Goal: Task Accomplishment & Management: Manage account settings

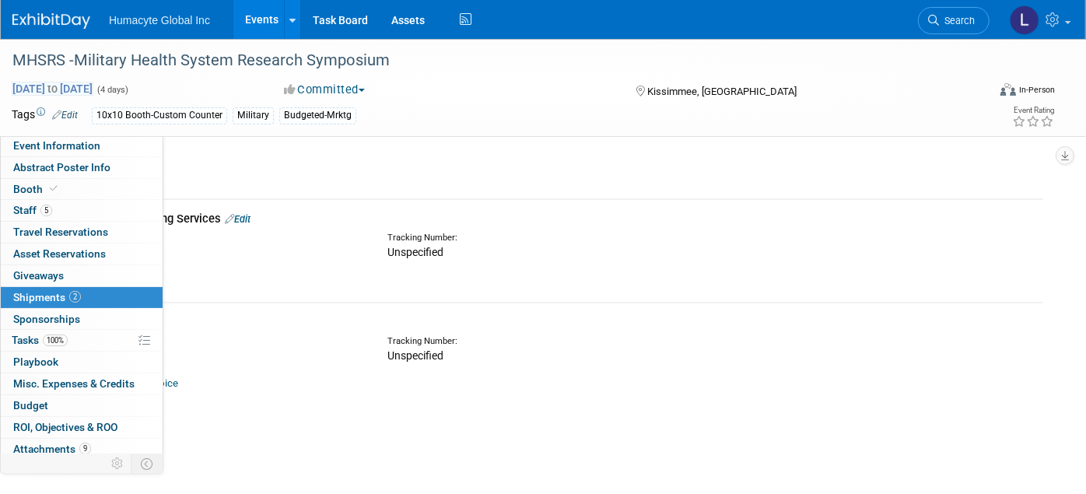
scroll to position [24, 0]
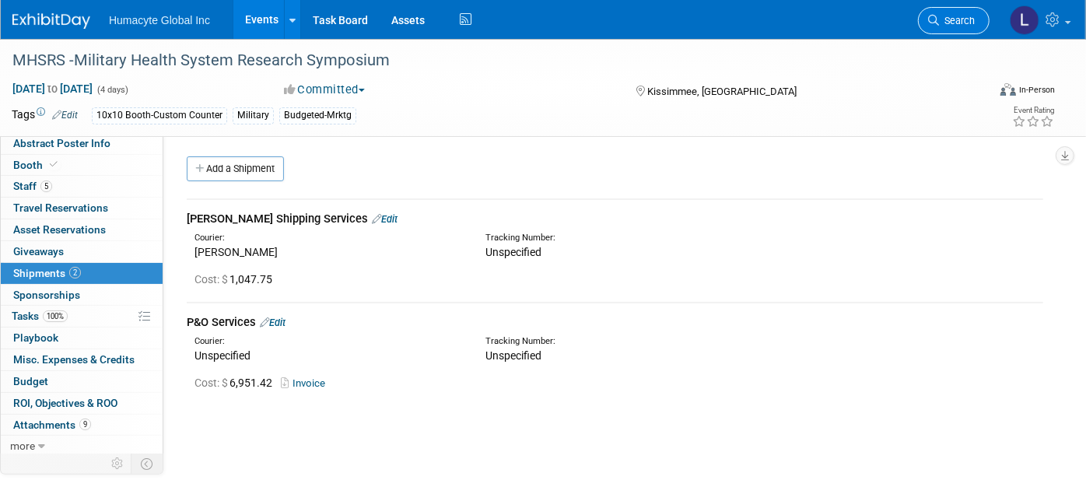
click at [956, 27] on link "Search" at bounding box center [954, 20] width 72 height 27
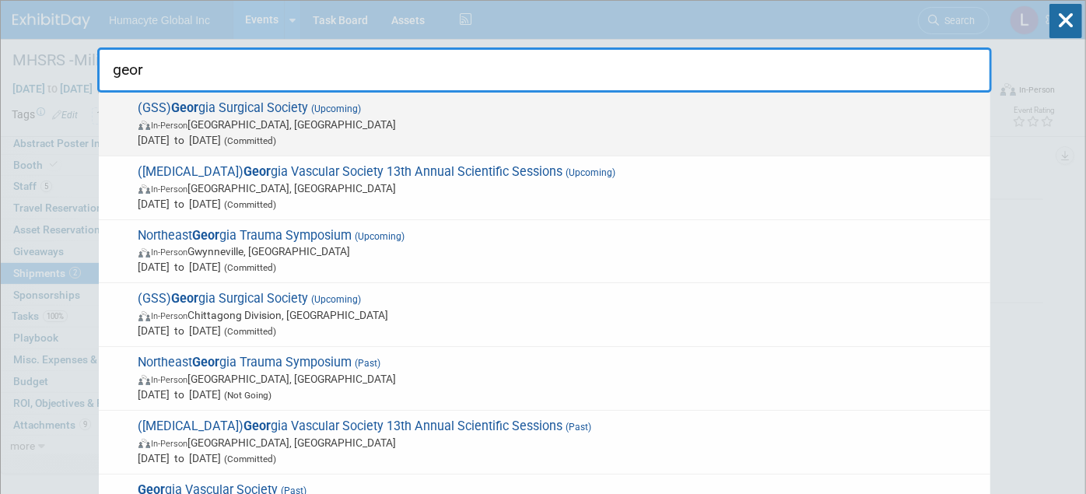
type input "geor"
click at [263, 131] on span "In-Person Jekyll Island, GA" at bounding box center [560, 125] width 844 height 16
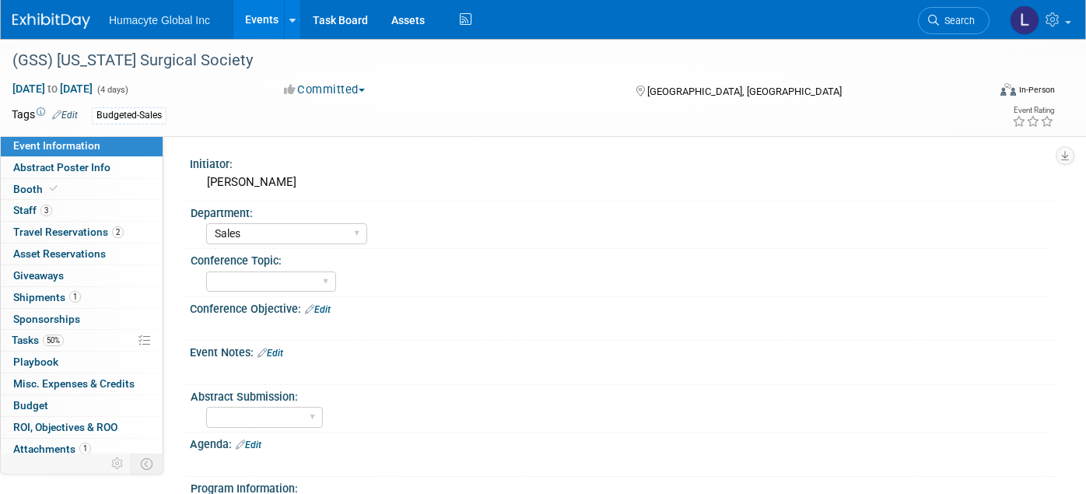
select select "Sales"
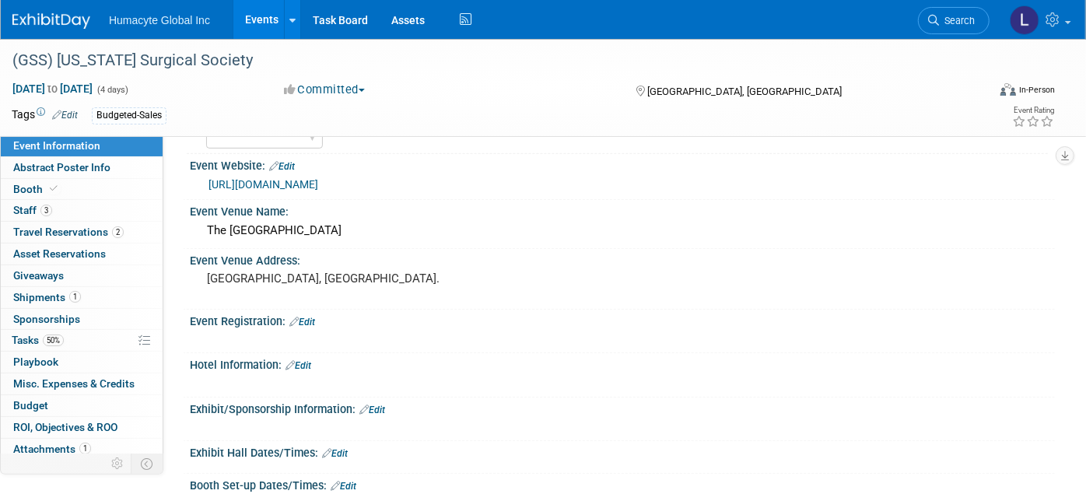
scroll to position [345, 0]
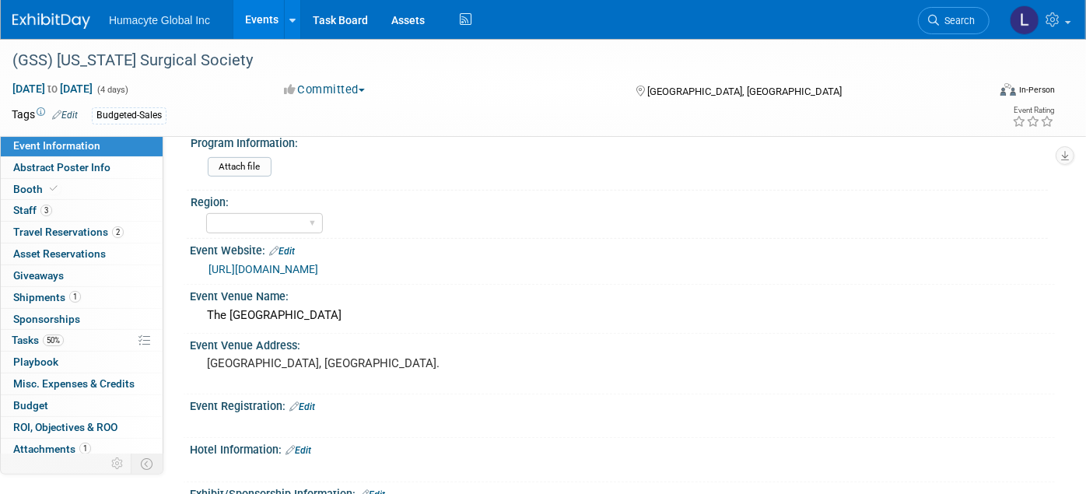
click at [318, 268] on link "https://www.gasurgsociety.org/annual-meeting" at bounding box center [263, 269] width 110 height 12
click at [39, 208] on span "Staff 3" at bounding box center [32, 210] width 39 height 12
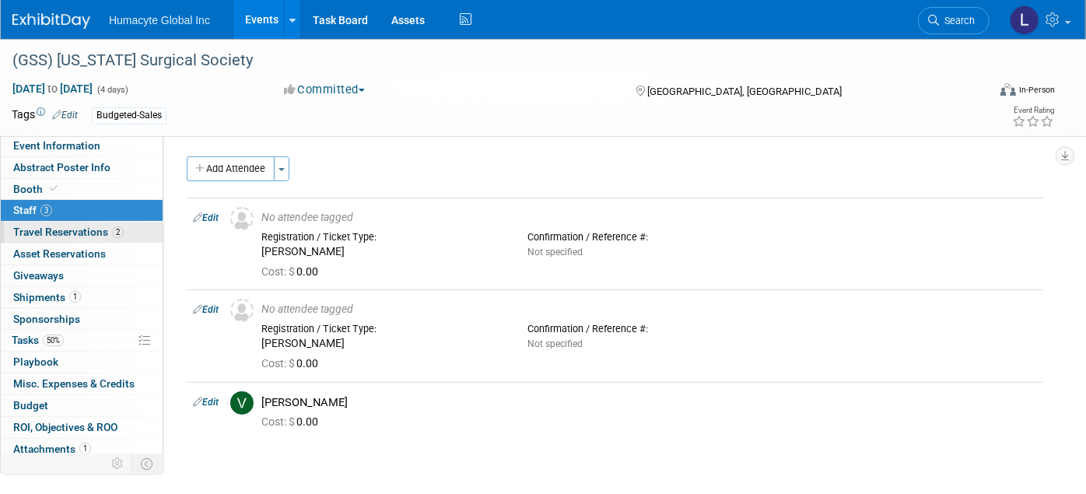
click at [47, 230] on span "Travel Reservations 2" at bounding box center [68, 232] width 110 height 12
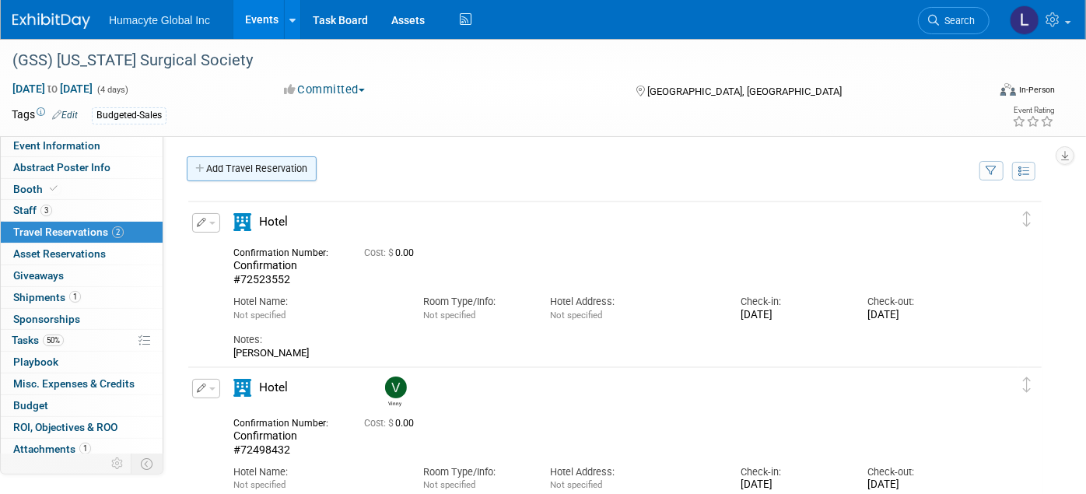
click at [248, 160] on link "Add Travel Reservation" at bounding box center [252, 168] width 130 height 25
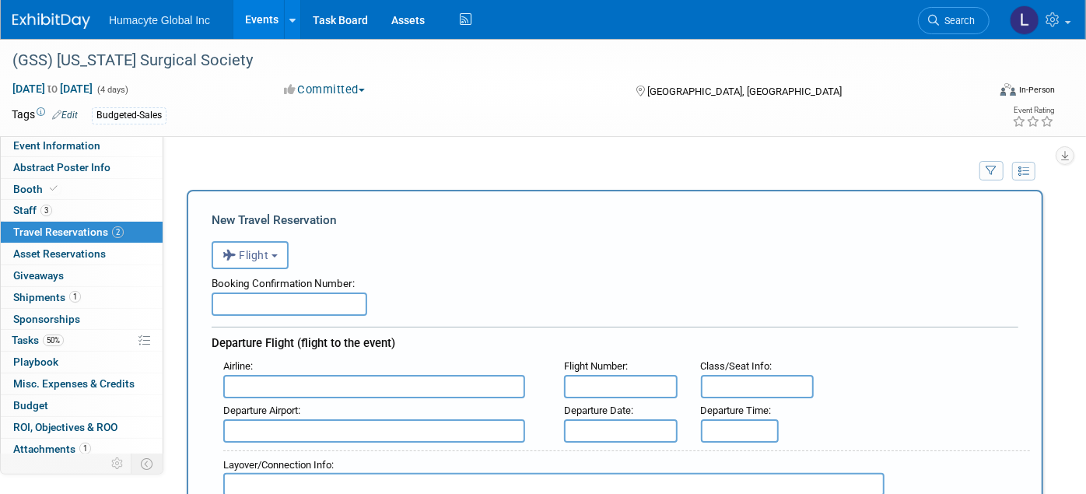
click at [247, 240] on div "<i class="fas fa-plane" style="padding: 6px 4px 6px 1px;"></i> Flight <i class=…" at bounding box center [615, 253] width 807 height 32
click at [247, 254] on span "Flight" at bounding box center [245, 255] width 47 height 12
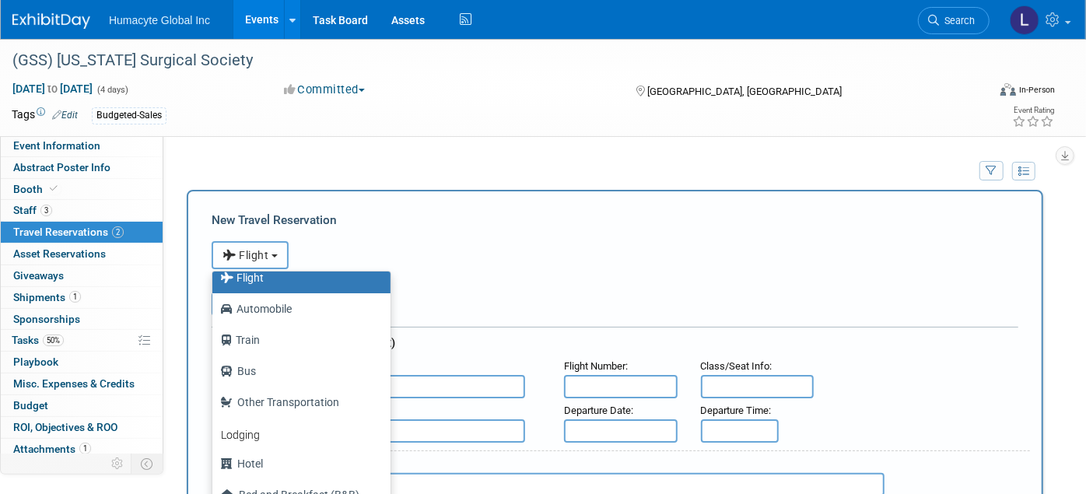
scroll to position [65, 0]
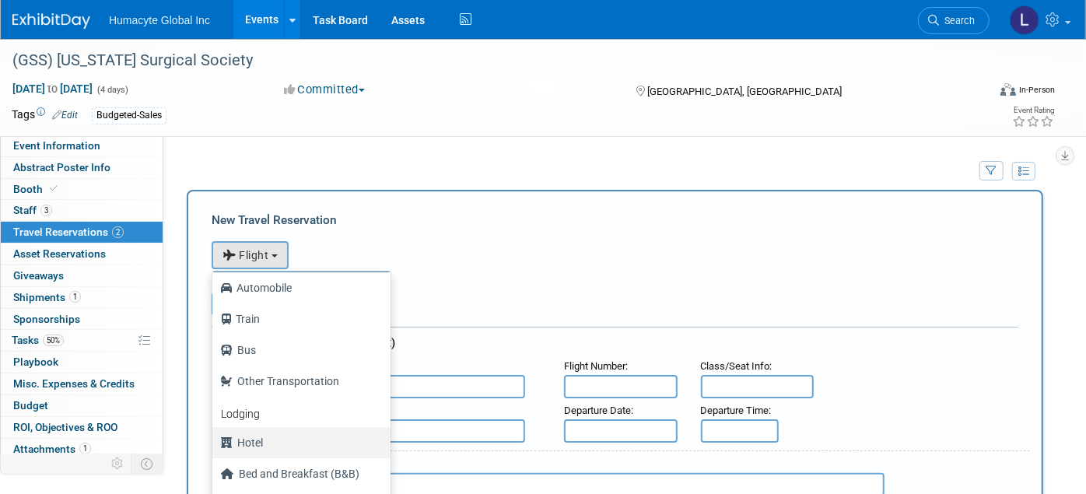
click at [257, 433] on label "Hotel" at bounding box center [297, 442] width 155 height 25
click at [215, 436] on input "Hotel" at bounding box center [210, 441] width 10 height 10
select select "6"
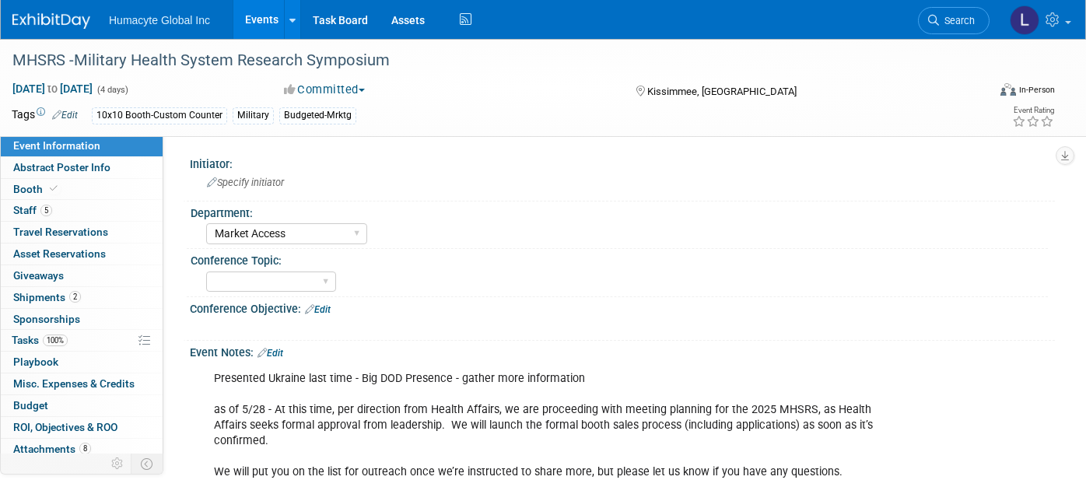
select select "Market Access"
select select "TBD"
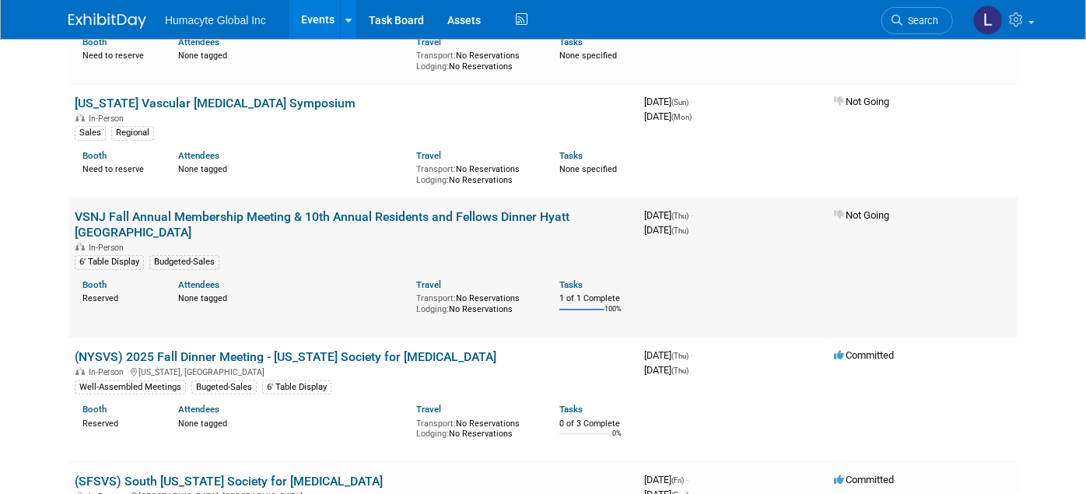
scroll to position [432, 0]
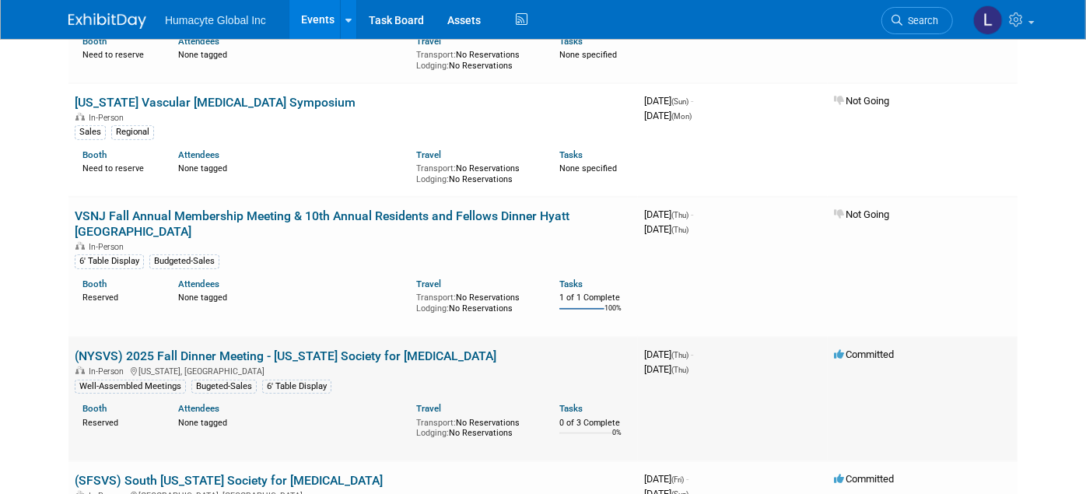
click at [269, 355] on link "(NYSVS) 2025 Fall Dinner Meeting - [US_STATE] Society for [MEDICAL_DATA]" at bounding box center [286, 355] width 422 height 15
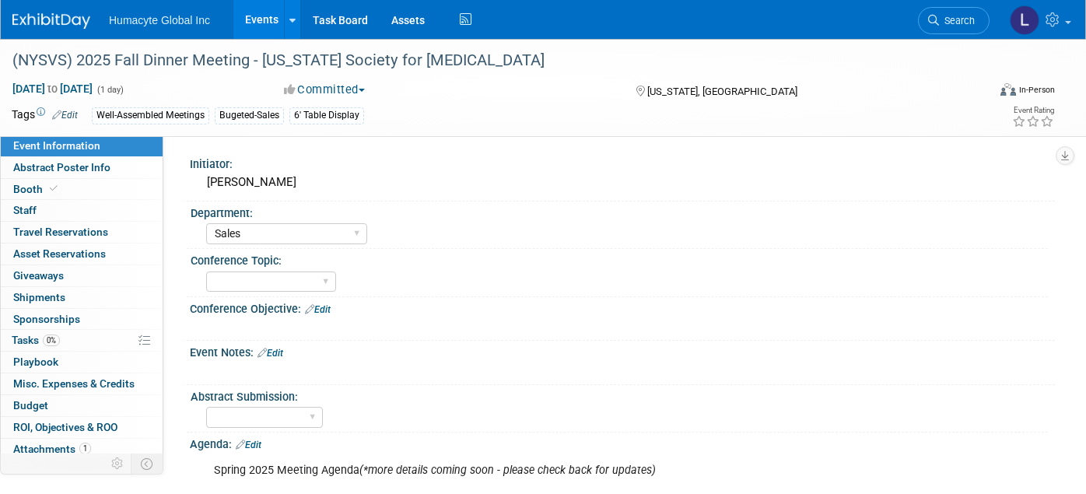
select select "Sales"
drag, startPoint x: 533, startPoint y: 57, endPoint x: 3, endPoint y: 52, distance: 529.7
click at [3, 52] on div "(NYSVS) 2025 Fall Dinner Meeting - [US_STATE] Society for [MEDICAL_DATA]" at bounding box center [489, 60] width 978 height 42
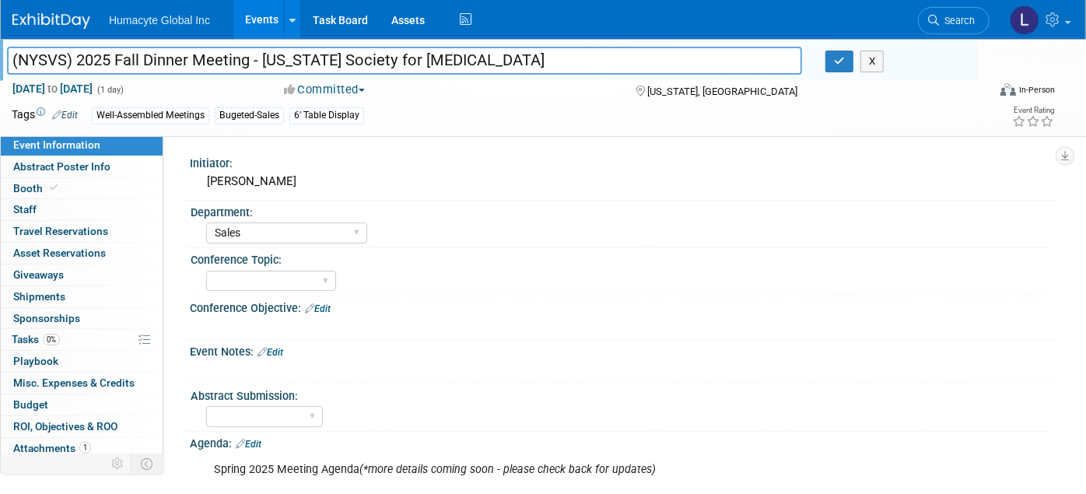
click at [9, 62] on input "(NYSVS) 2025 Fall Dinner Meeting - [US_STATE] Society for [MEDICAL_DATA]" at bounding box center [404, 60] width 795 height 27
drag, startPoint x: 9, startPoint y: 62, endPoint x: 518, endPoint y: 79, distance: 509.7
click at [518, 79] on div "(NYSVS) 2025 Fall Dinner Meeting - New York Society for Vascular Surgery (NYSVS…" at bounding box center [543, 87] width 1086 height 97
click at [835, 58] on icon "button" at bounding box center [839, 61] width 11 height 10
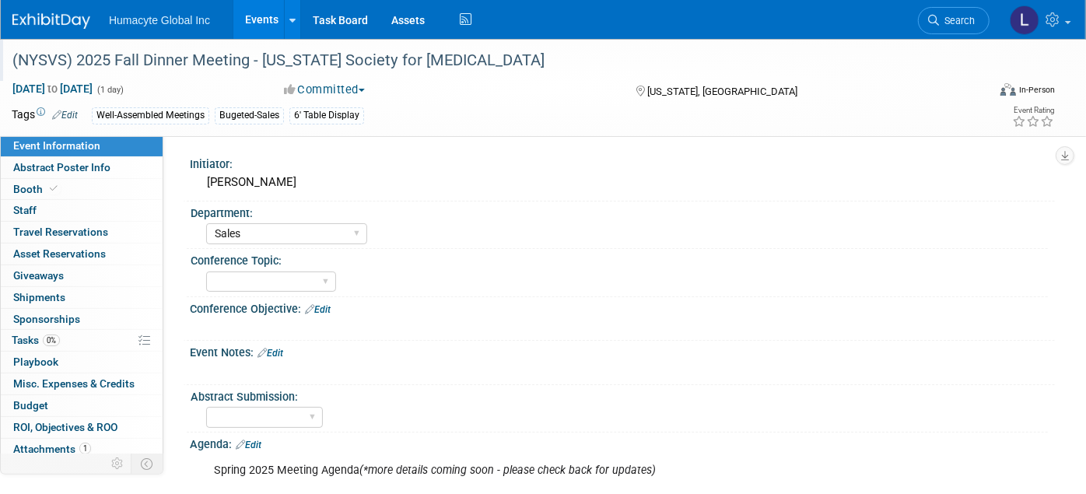
click at [54, 139] on span "Event Information" at bounding box center [56, 145] width 87 height 12
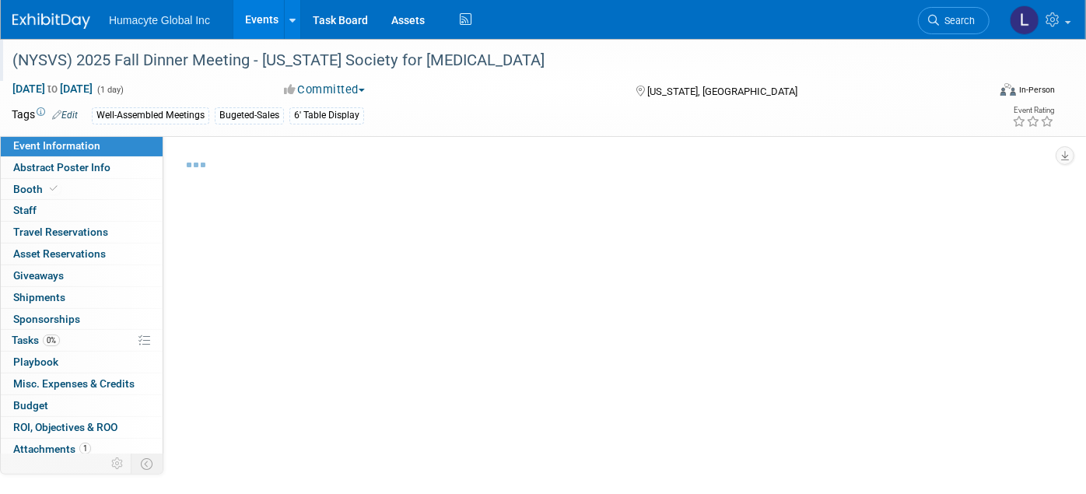
select select "Sales"
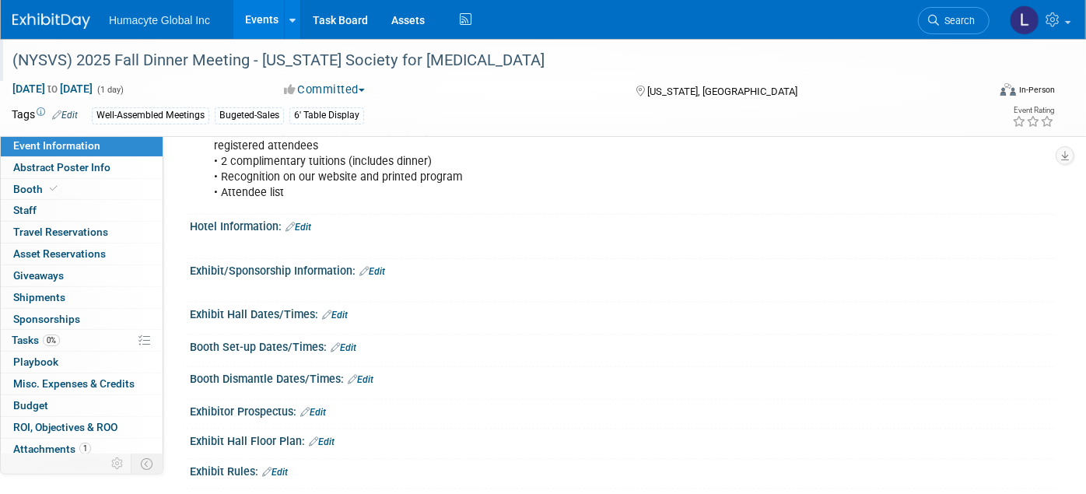
scroll to position [1123, 0]
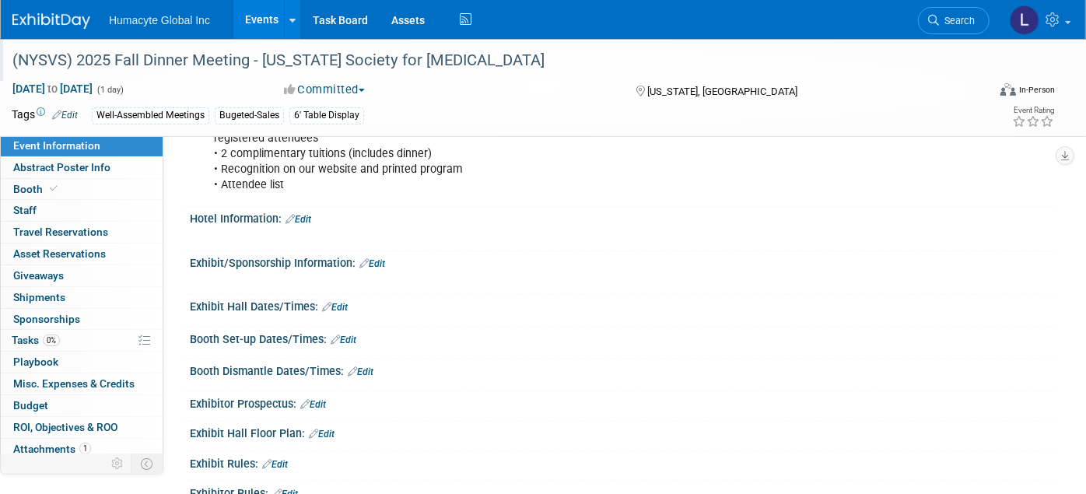
click at [256, 19] on link "Events" at bounding box center [261, 19] width 57 height 39
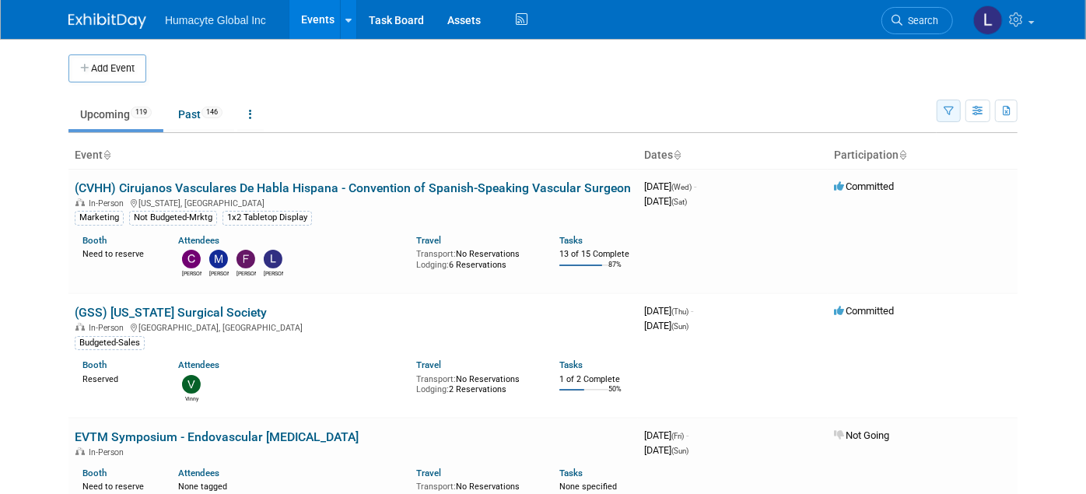
click at [954, 108] on icon "button" at bounding box center [948, 112] width 10 height 10
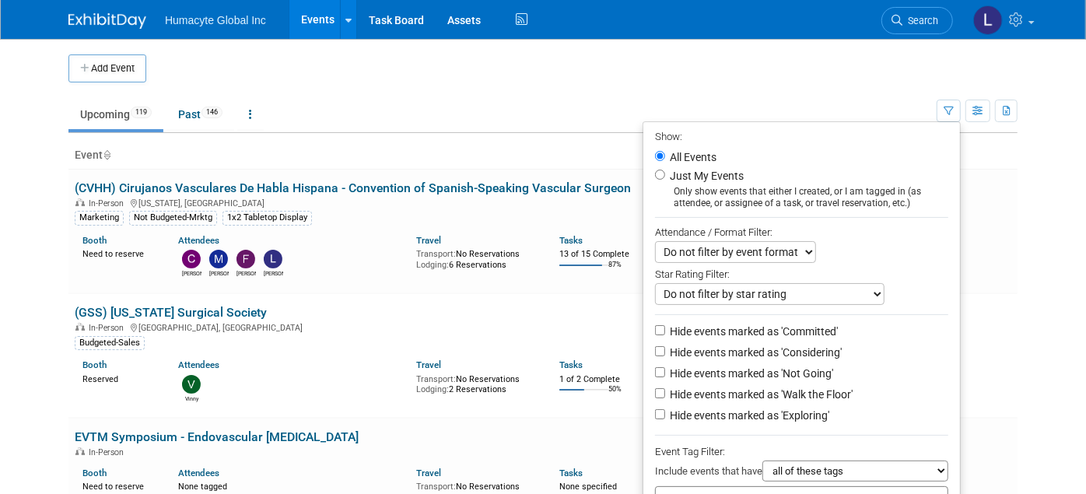
click at [792, 346] on label "Hide events marked as 'Considering'" at bounding box center [754, 353] width 175 height 16
click at [665, 346] on input "Hide events marked as 'Considering'" at bounding box center [660, 351] width 10 height 10
checkbox input "true"
click at [792, 362] on li "Hide events marked as 'Considering'" at bounding box center [801, 353] width 317 height 21
click at [791, 368] on label "Hide events marked as 'Not Going'" at bounding box center [750, 374] width 166 height 16
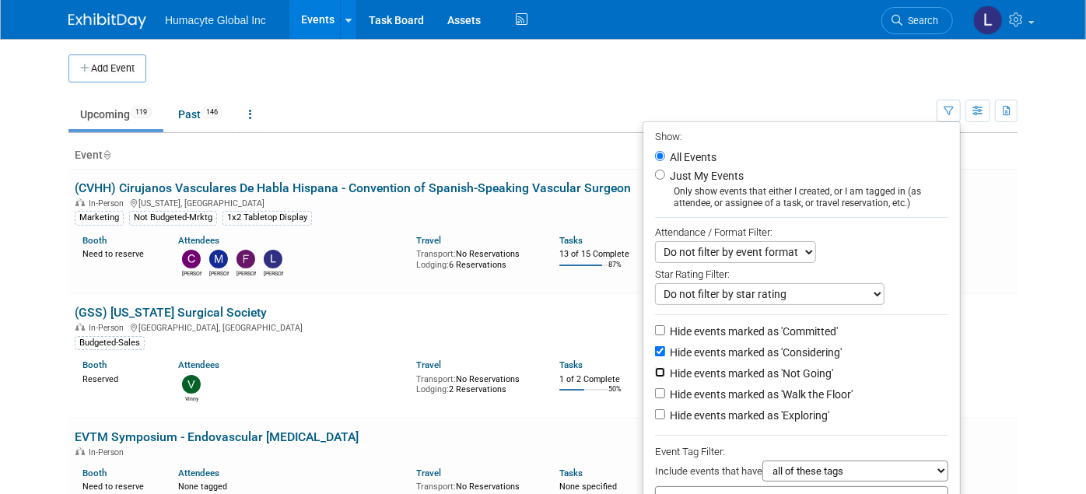
click at [665, 368] on input "Hide events marked as 'Not Going'" at bounding box center [660, 372] width 10 height 10
checkbox input "true"
click at [794, 394] on label "Hide events marked as 'Walk the Floor'" at bounding box center [760, 395] width 186 height 16
click at [665, 394] on input "Hide events marked as 'Walk the Floor'" at bounding box center [660, 393] width 10 height 10
checkbox input "true"
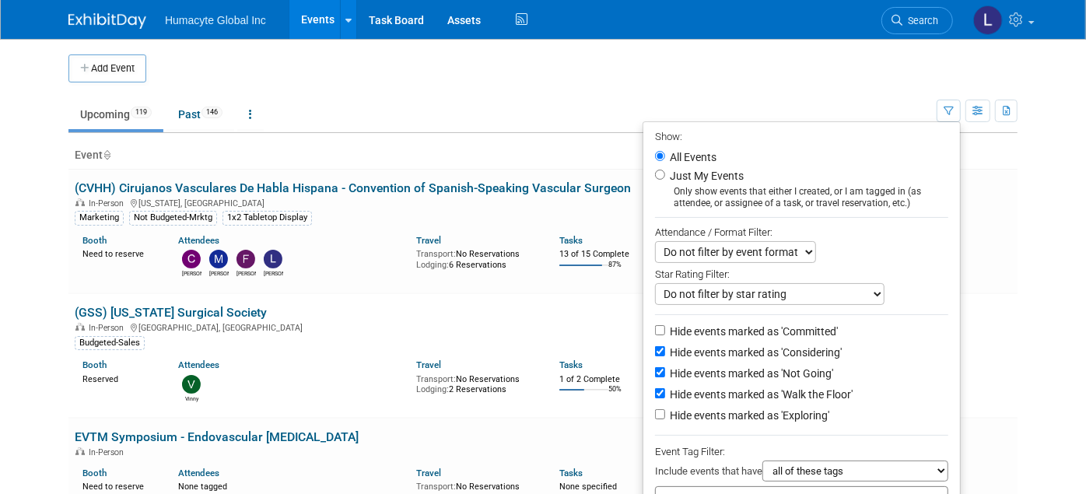
click at [786, 418] on label "Hide events marked as 'Exploring'" at bounding box center [748, 416] width 163 height 16
click at [665, 418] on input "Hide events marked as 'Exploring'" at bounding box center [660, 414] width 10 height 10
checkbox input "true"
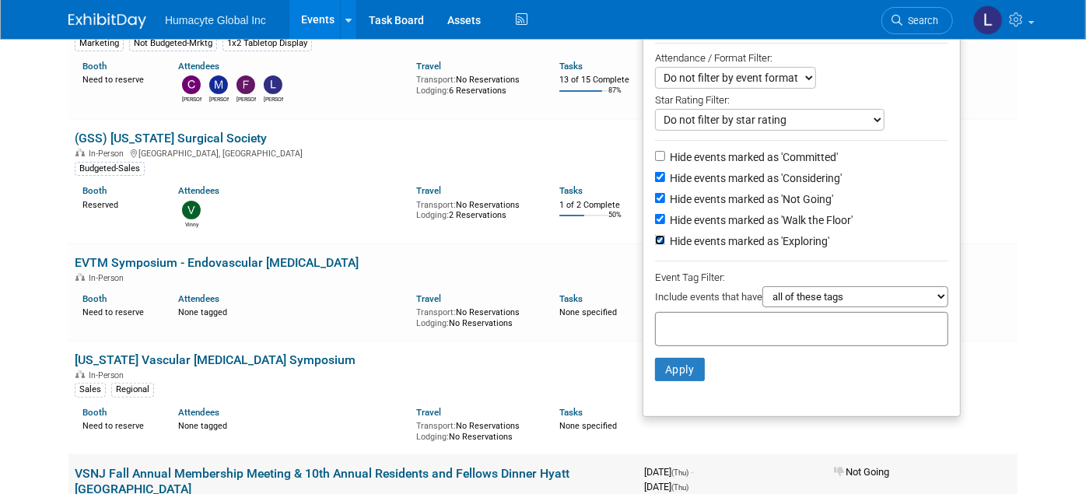
scroll to position [345, 0]
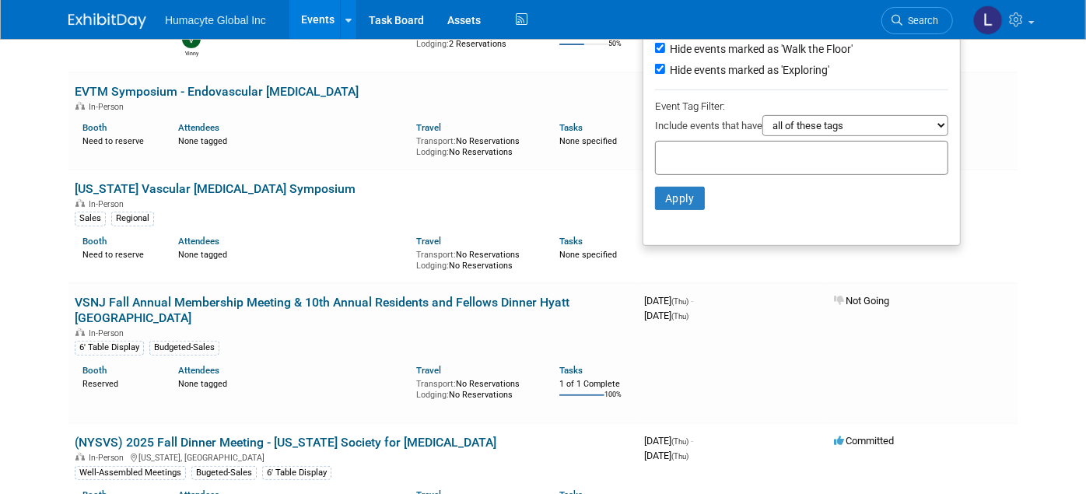
click at [671, 182] on li "Apply Clear Filters" at bounding box center [801, 198] width 317 height 47
click at [674, 196] on button "Apply" at bounding box center [680, 198] width 50 height 23
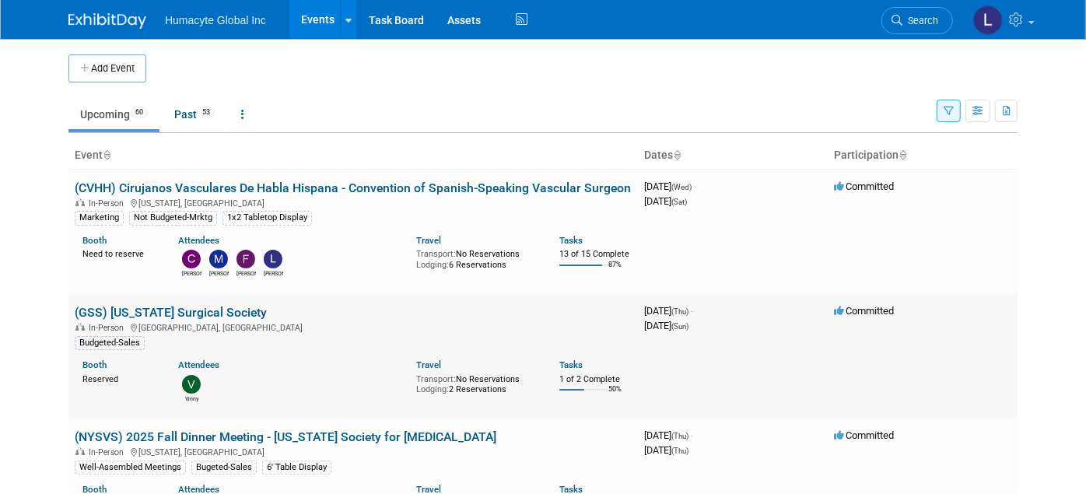
click at [195, 309] on link "(GSS) [US_STATE] Surgical Society" at bounding box center [171, 312] width 192 height 15
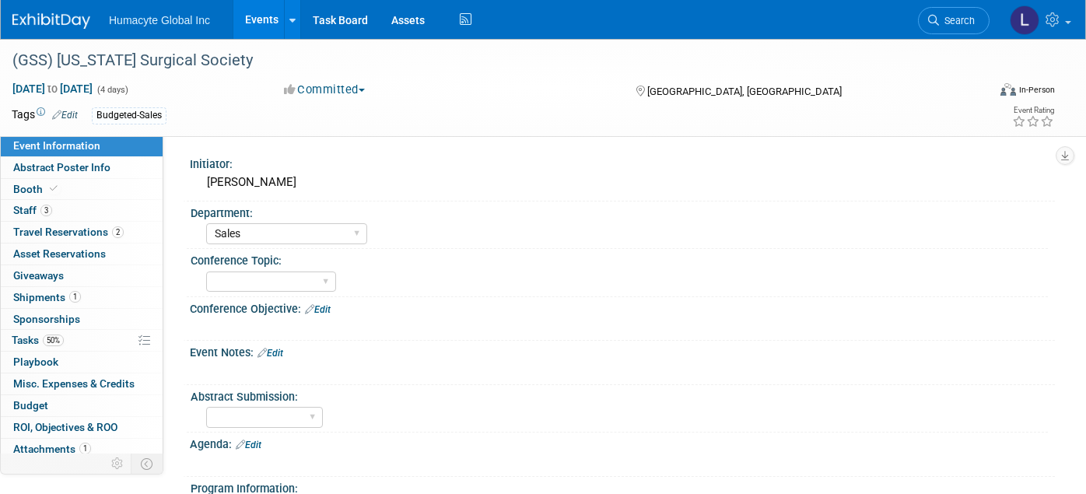
select select "Sales"
click at [37, 139] on span "Event Information" at bounding box center [56, 145] width 87 height 12
select select "Sales"
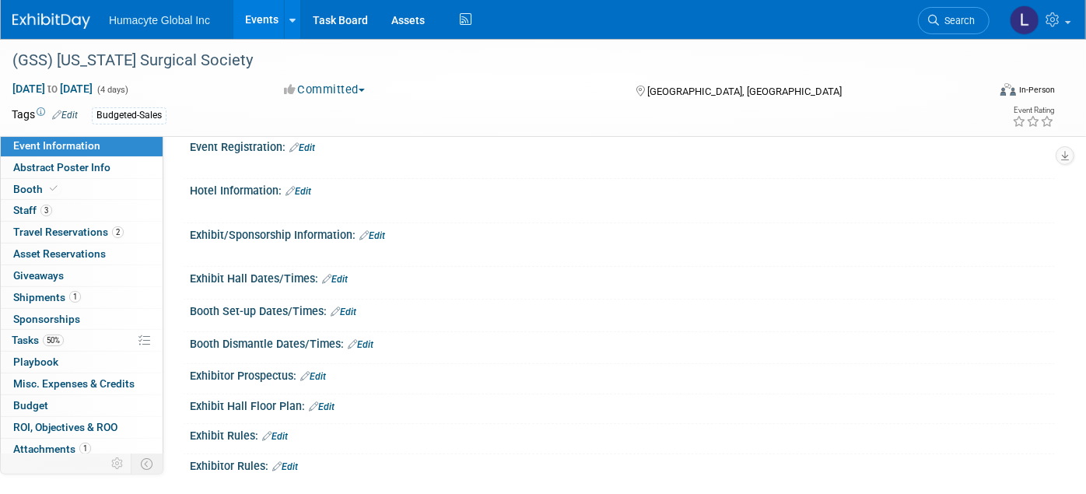
scroll to position [518, 0]
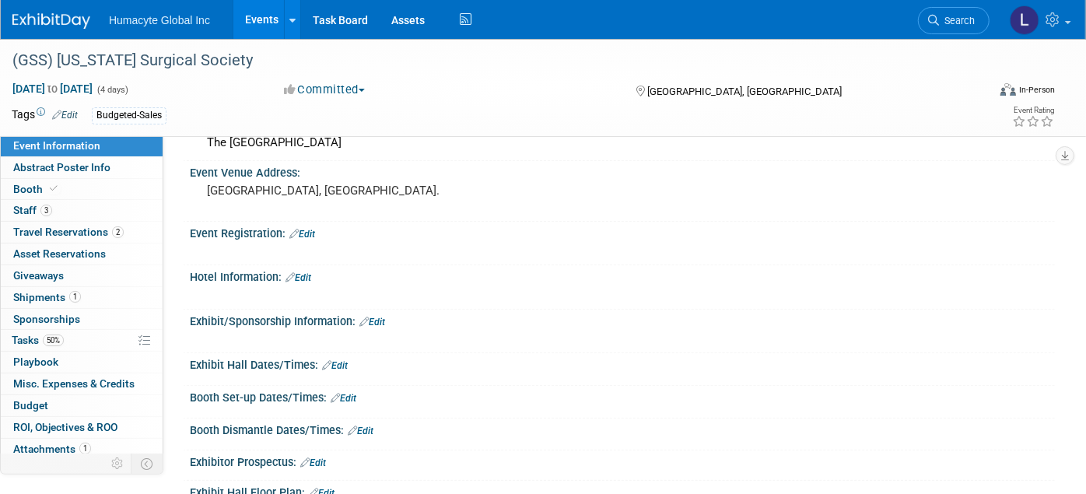
click at [264, 19] on link "Events" at bounding box center [261, 19] width 57 height 39
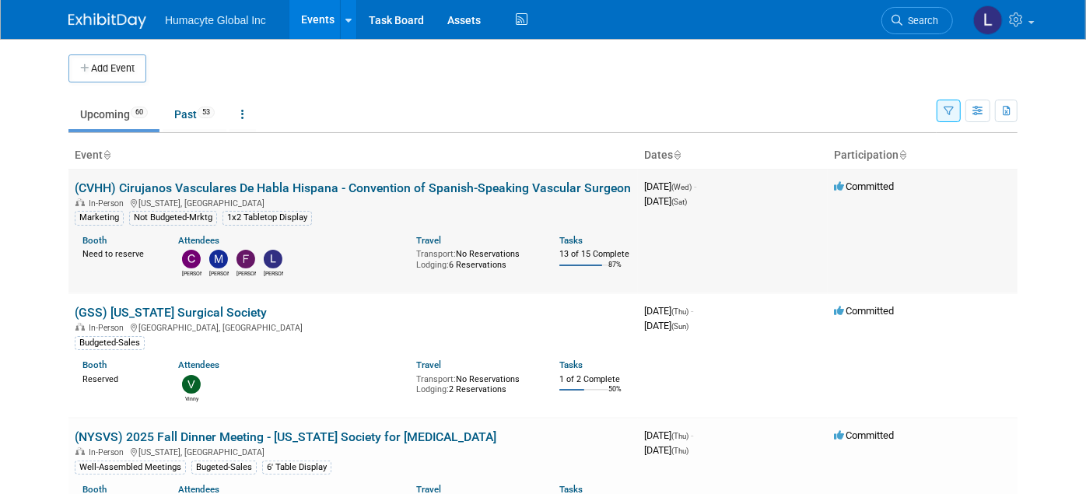
click at [240, 182] on link "(CVHH) Cirujanos Vasculares De Habla Hispana - Convention of Spanish-Speaking V…" at bounding box center [353, 187] width 556 height 15
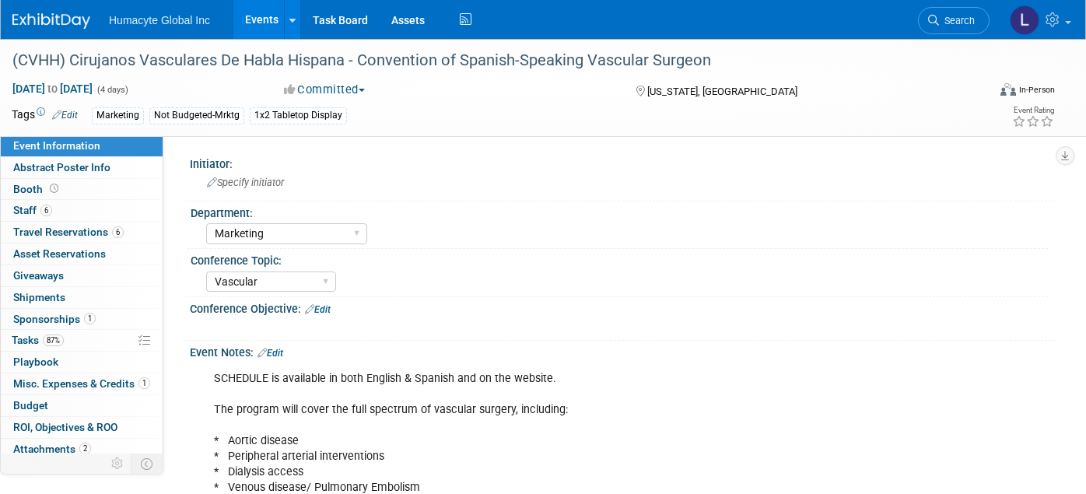
select select "Marketing"
select select "Vascular"
select select "Northeast"
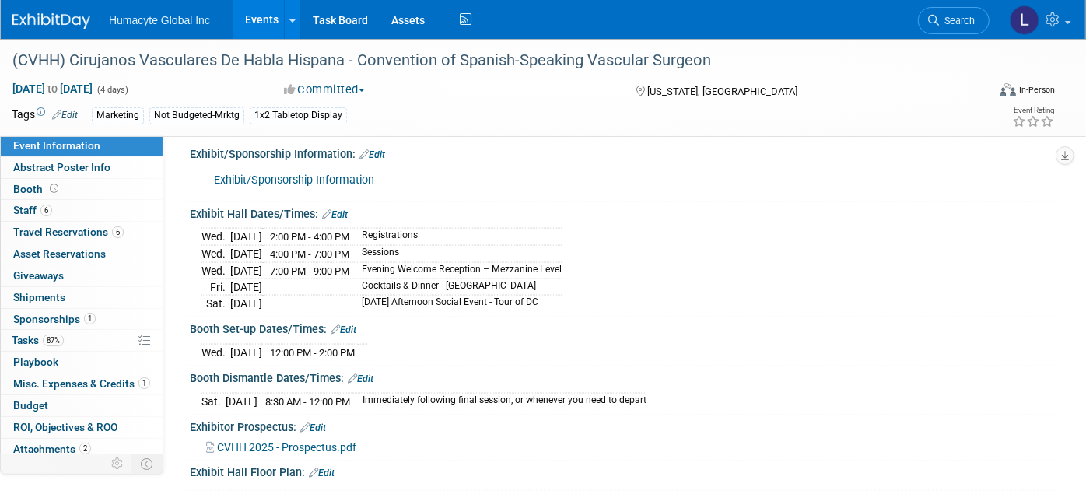
scroll to position [1425, 0]
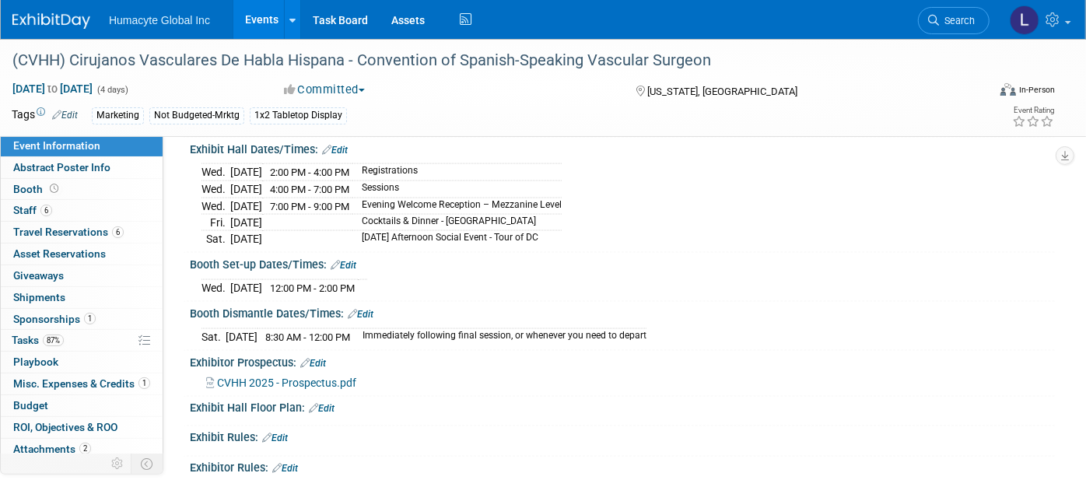
click at [302, 381] on span "CVHH 2025 - Prospectus.pdf" at bounding box center [286, 382] width 139 height 12
click at [288, 441] on link "Edit" at bounding box center [275, 438] width 26 height 11
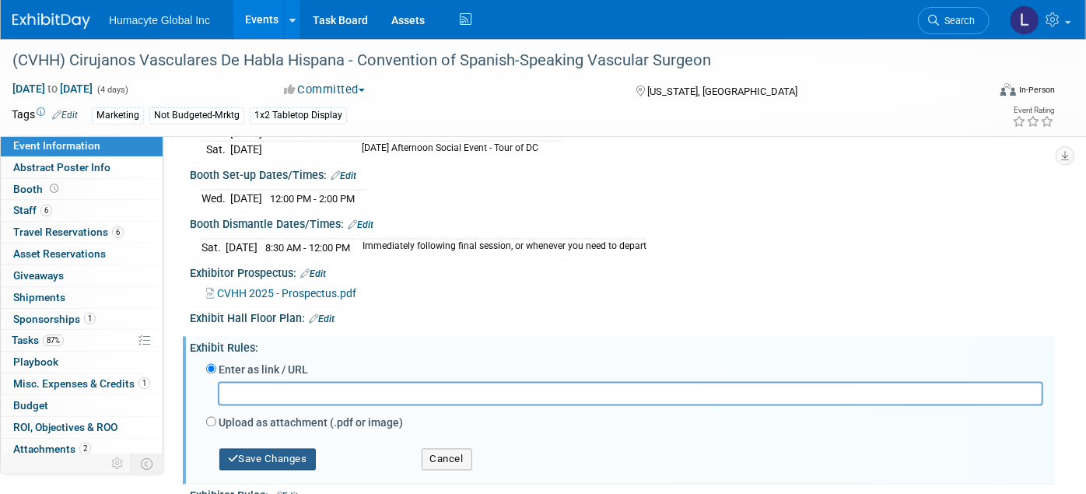
scroll to position [1598, 0]
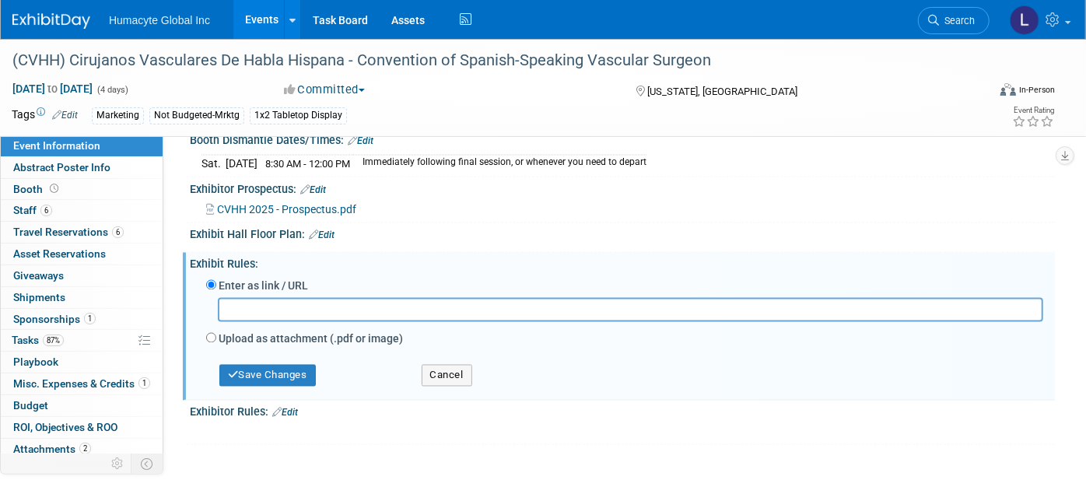
click at [289, 408] on link "Edit" at bounding box center [285, 413] width 26 height 11
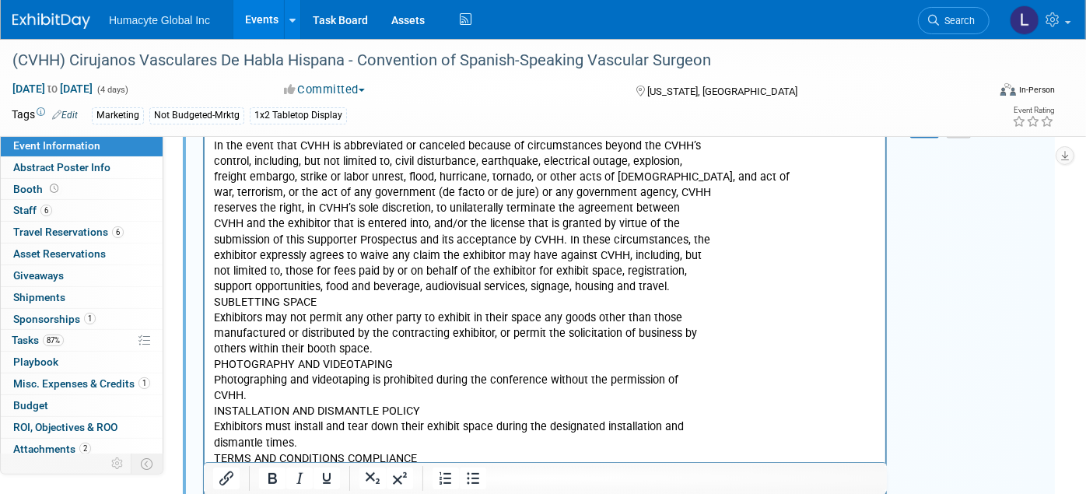
scroll to position [1820, 0]
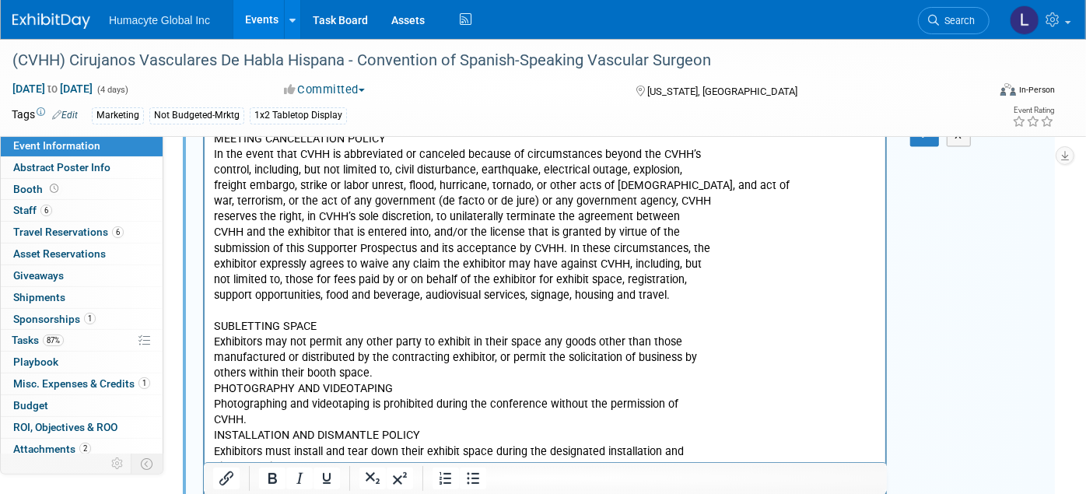
scroll to position [1993, 0]
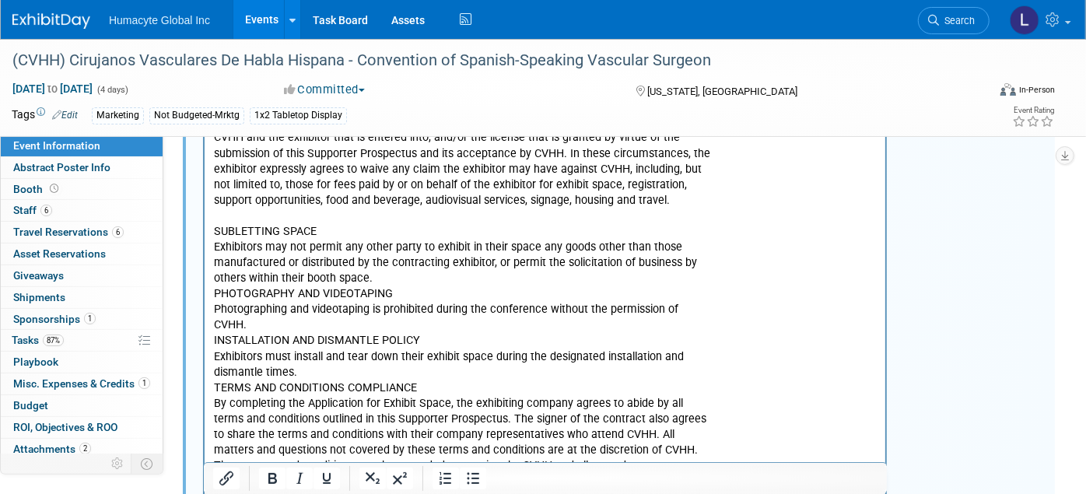
click at [213, 292] on p "SUBLETTING SPACE Exhibitors may not permit any other party to exhibit in their …" at bounding box center [544, 481] width 663 height 516
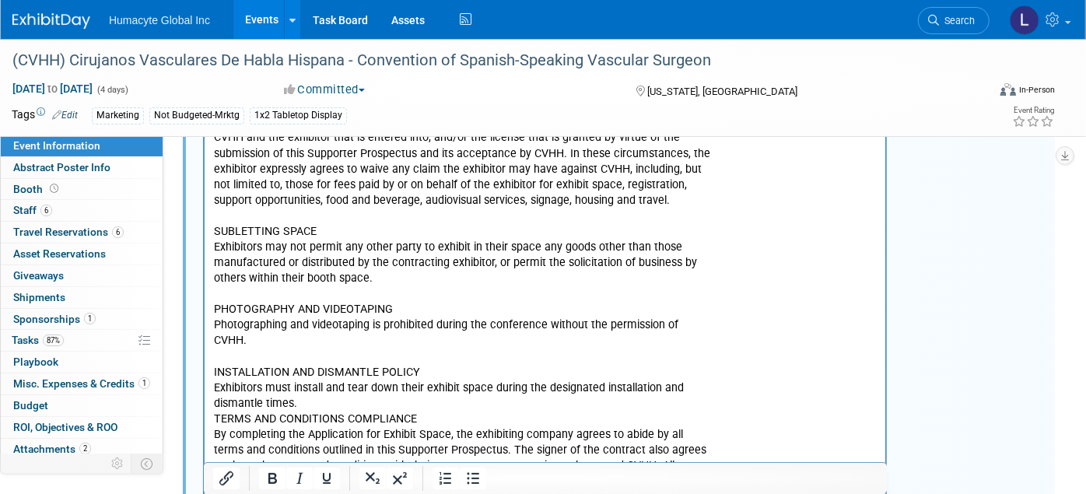
click at [208, 413] on html "MEETING CANCELLATION POLICY In the event that CVHH is abbreviated or canceled b…" at bounding box center [544, 400] width 681 height 740
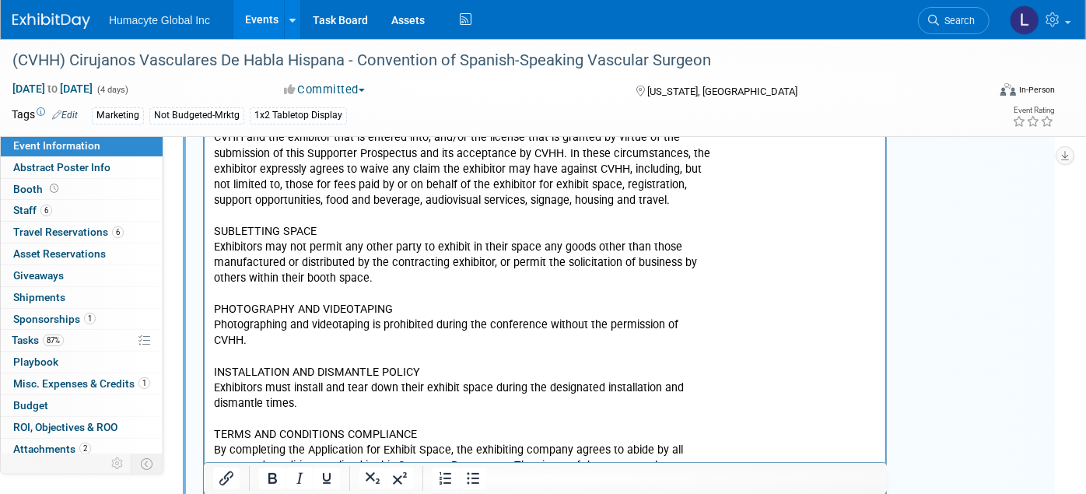
scroll to position [2252, 0]
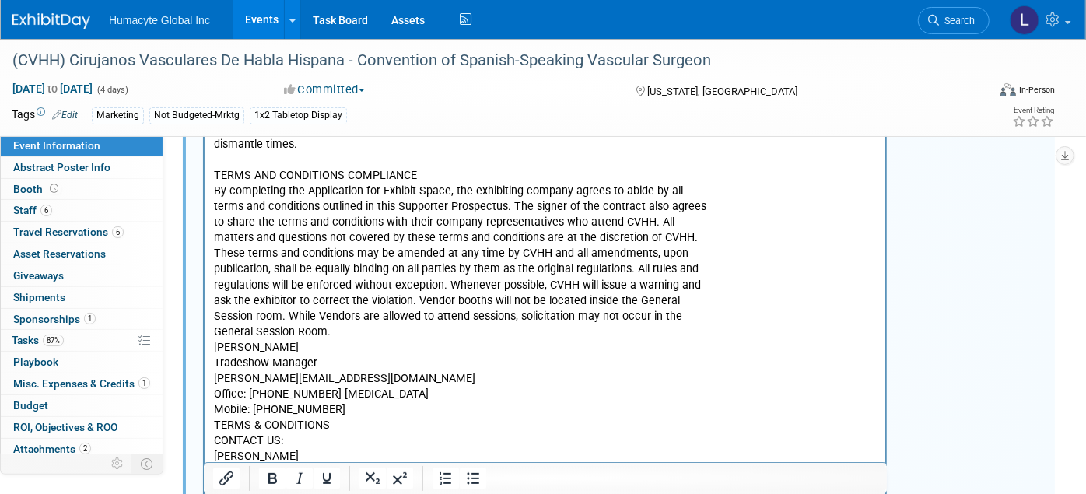
click at [212, 330] on body "MEETING CANCELLATION POLICY In the event that CVHH is abbreviated or canceled b…" at bounding box center [544, 153] width 664 height 750
click at [210, 316] on html "MEETING CANCELLATION POLICY In the event that CVHH is abbreviated or canceled b…" at bounding box center [544, 149] width 681 height 756
click at [214, 317] on p "TERMS AND CONDITIONS COMPLIANCE By completing the Application for Exhibit Space…" at bounding box center [544, 347] width 663 height 359
click at [212, 347] on body "MEETING CANCELLATION POLICY In the event that CVHH is abbreviated or canceled b…" at bounding box center [544, 153] width 664 height 750
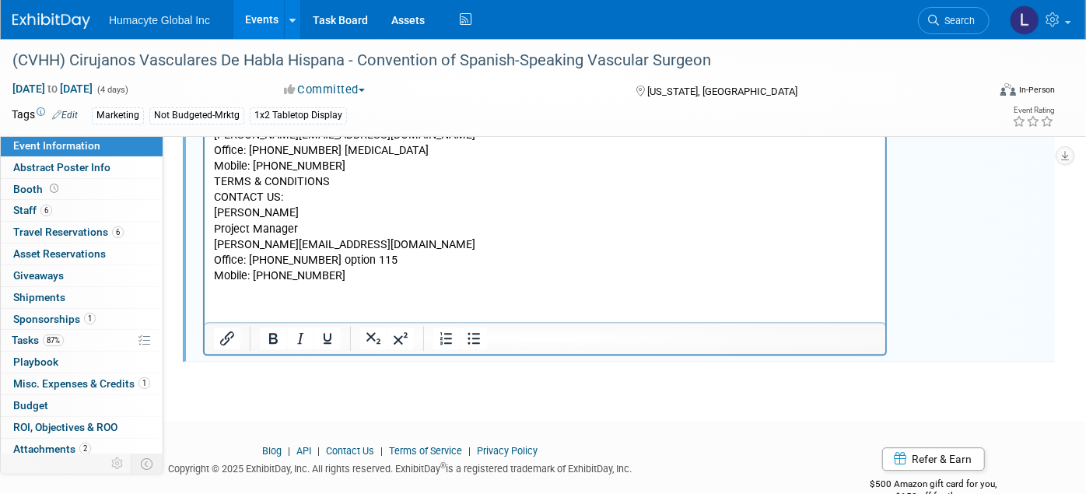
scroll to position [2338, 0]
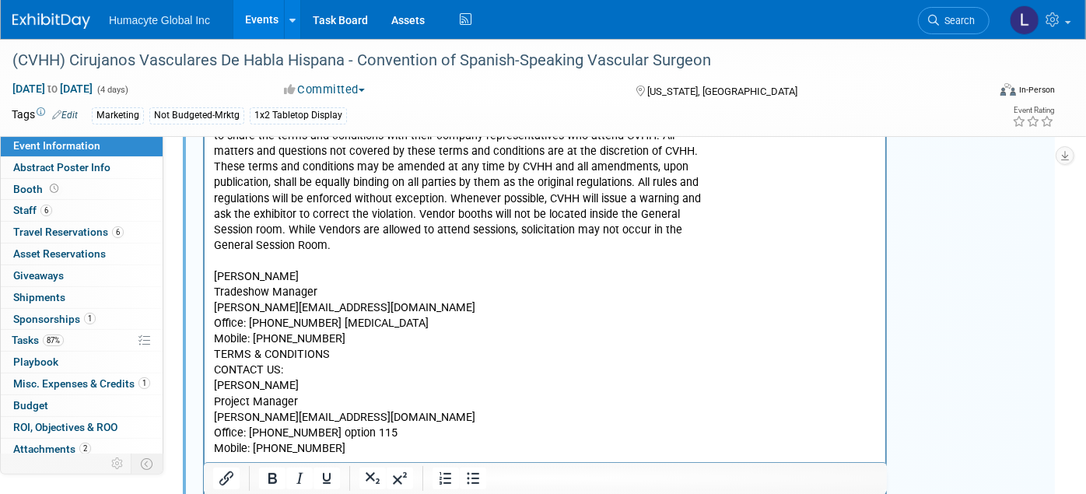
click at [214, 364] on p "Jennifer Cheetham Tradeshow Manager Jennifer@wellassembled.com Office: 503-635-…" at bounding box center [544, 362] width 663 height 187
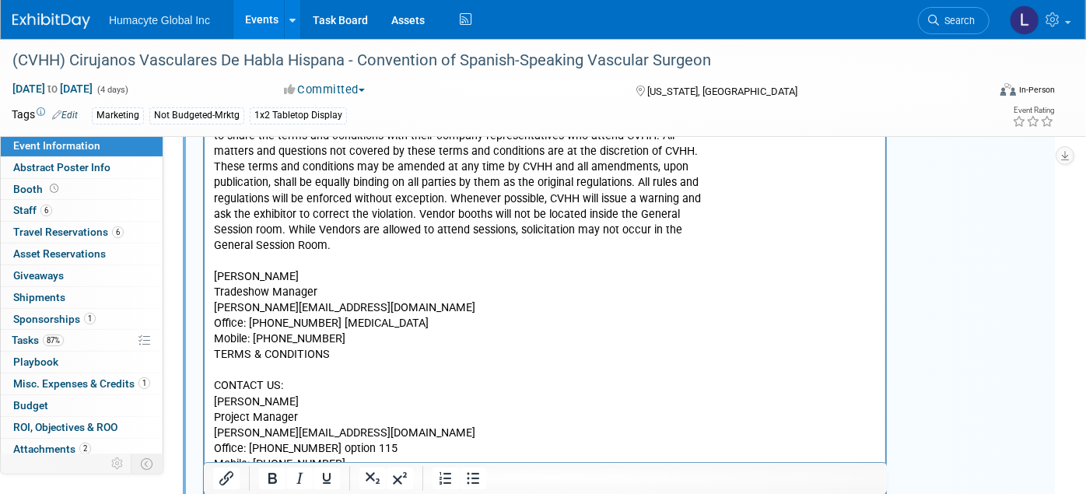
scroll to position [2424, 0]
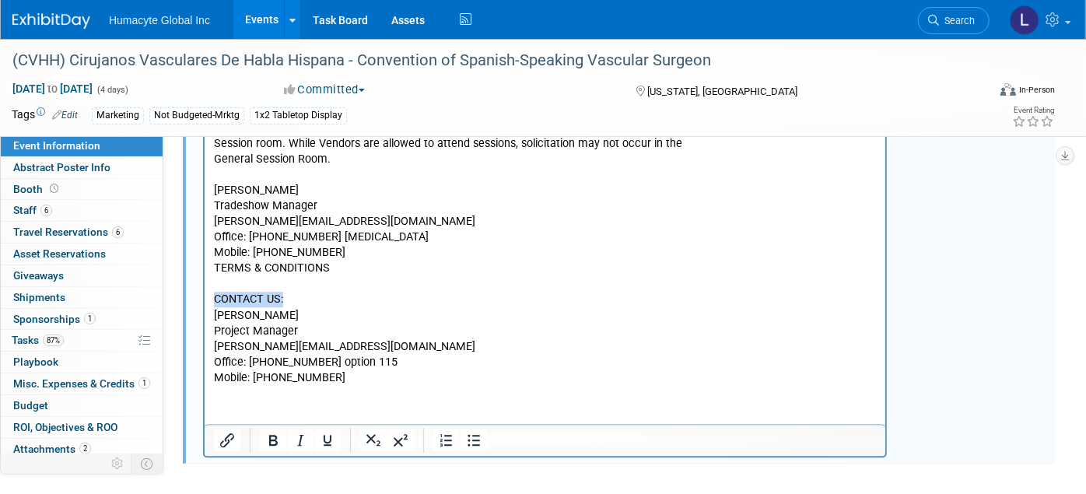
drag, startPoint x: 300, startPoint y: 296, endPoint x: 184, endPoint y: 297, distance: 116.7
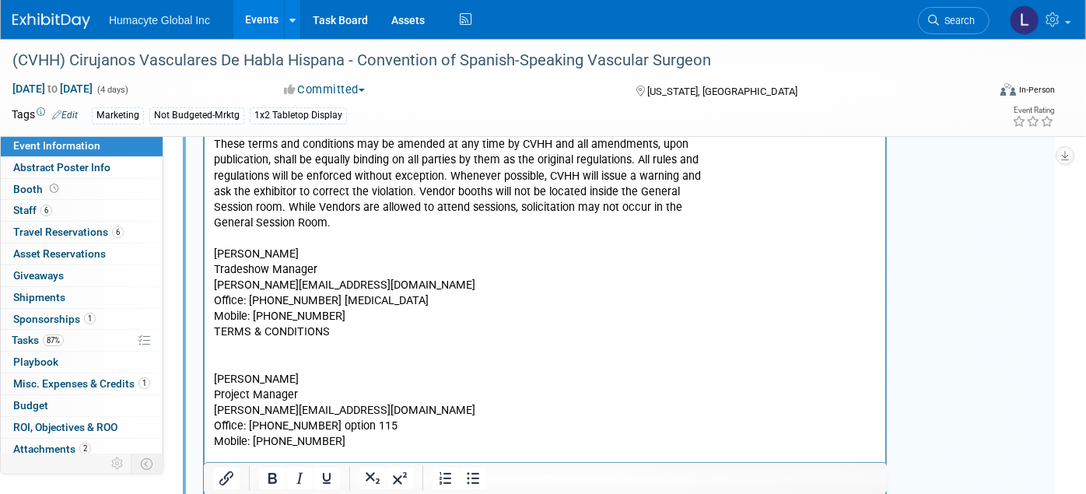
scroll to position [2338, 0]
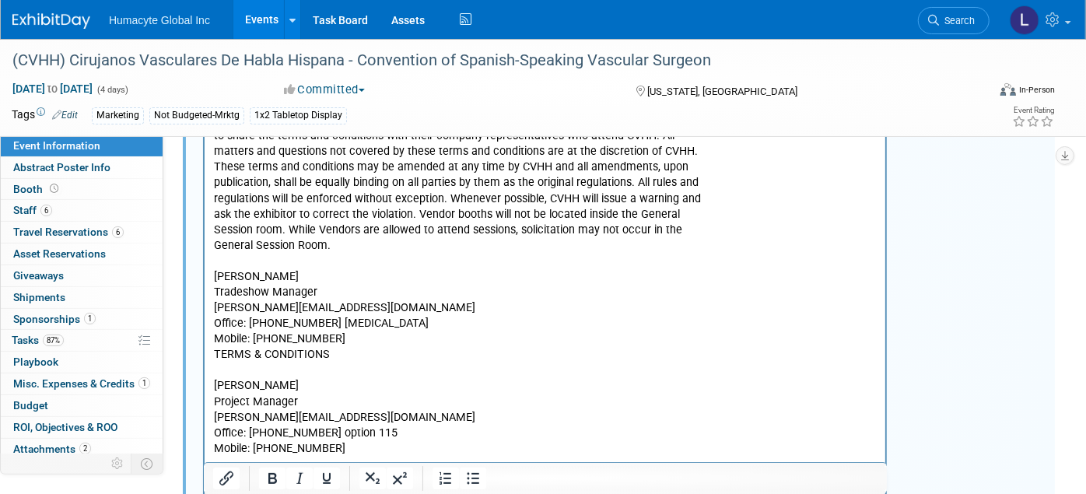
click at [219, 260] on p "Rich Text Area. Press ALT-0 for help." at bounding box center [544, 262] width 663 height 16
click at [212, 259] on html "MEETING CANCELLATION POLICY In the event that CVHH is abbreviated or canceled b…" at bounding box center [544, 71] width 681 height 772
click at [212, 259] on body "MEETING CANCELLATION POLICY In the event that CVHH is abbreviated or canceled b…" at bounding box center [544, 73] width 664 height 765
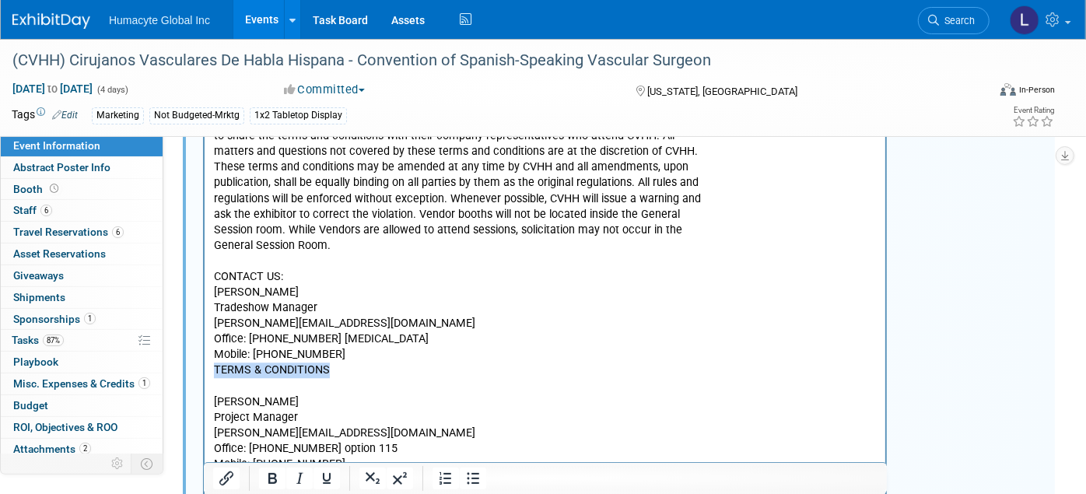
drag, startPoint x: 326, startPoint y: 365, endPoint x: 139, endPoint y: 374, distance: 186.9
click at [204, 374] on html "MEETING CANCELLATION POLICY In the event that CVHH is abbreviated or canceled b…" at bounding box center [544, 78] width 681 height 787
copy p "TERMS & CONDITIONS"
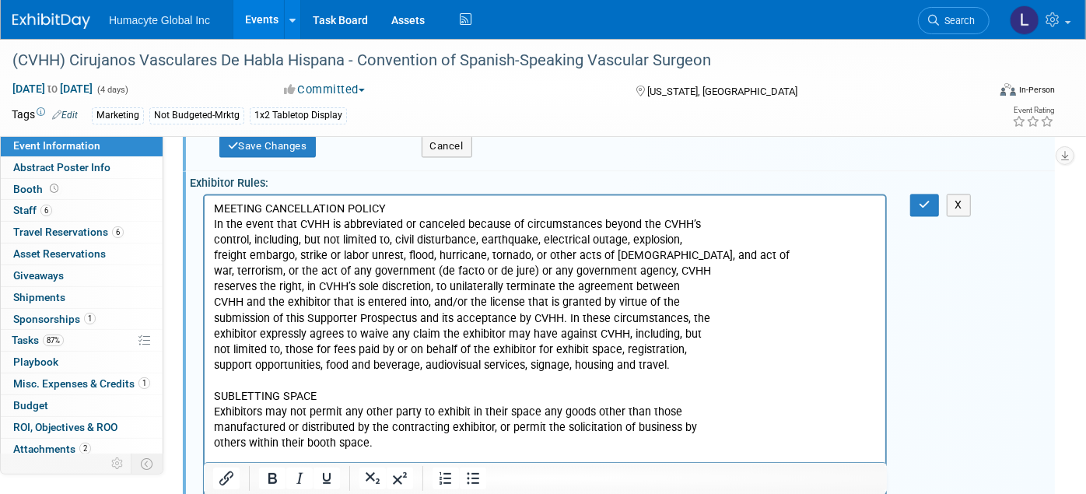
scroll to position [1820, 0]
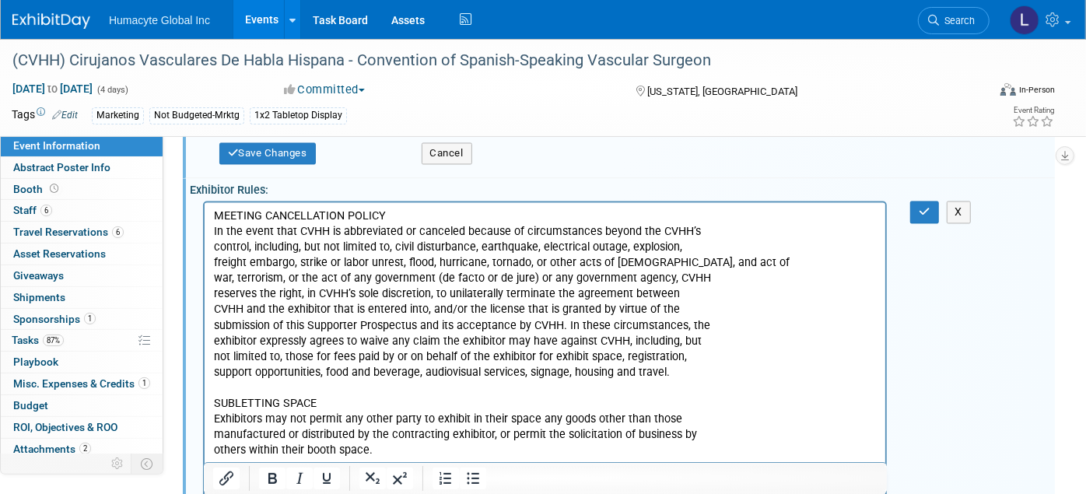
click at [213, 213] on p "MEETING CANCELLATION POLICY In the event that CVHH is abbreviated or canceled b…" at bounding box center [544, 294] width 663 height 172
click at [328, 212] on p "TERMS & CONDITIONSMEETING CANCELLATION POLICY In the event that CVHH is abbrevi…" at bounding box center [544, 294] width 663 height 172
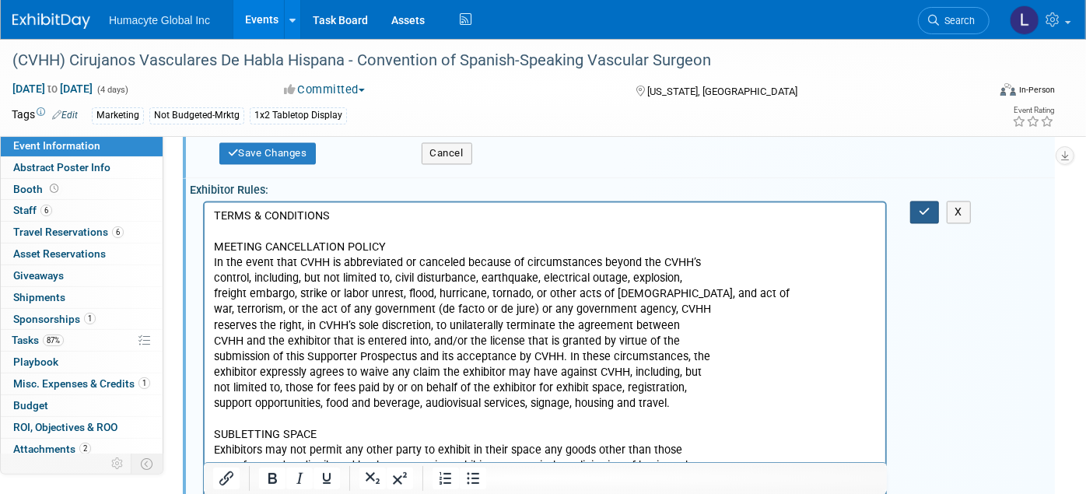
click at [922, 217] on button "button" at bounding box center [924, 212] width 29 height 23
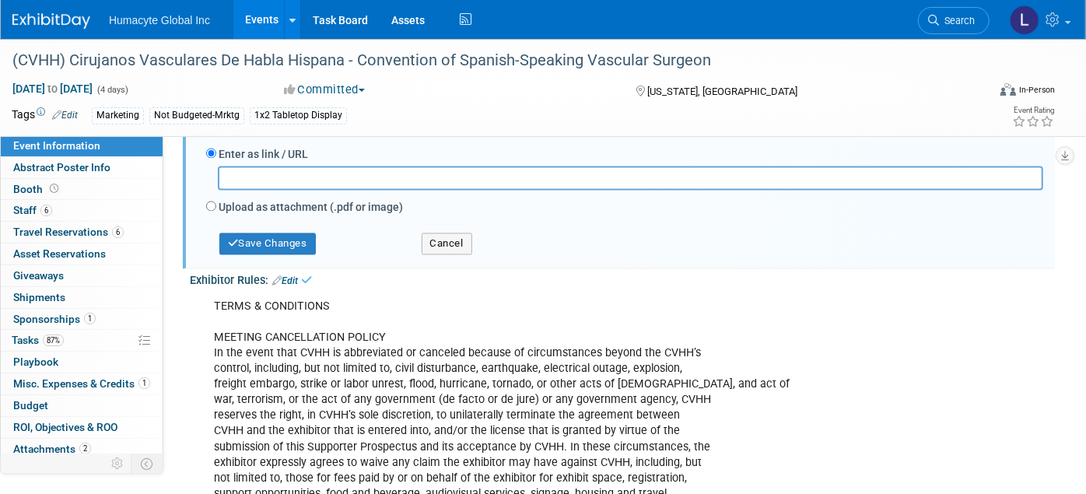
scroll to position [1647, 0]
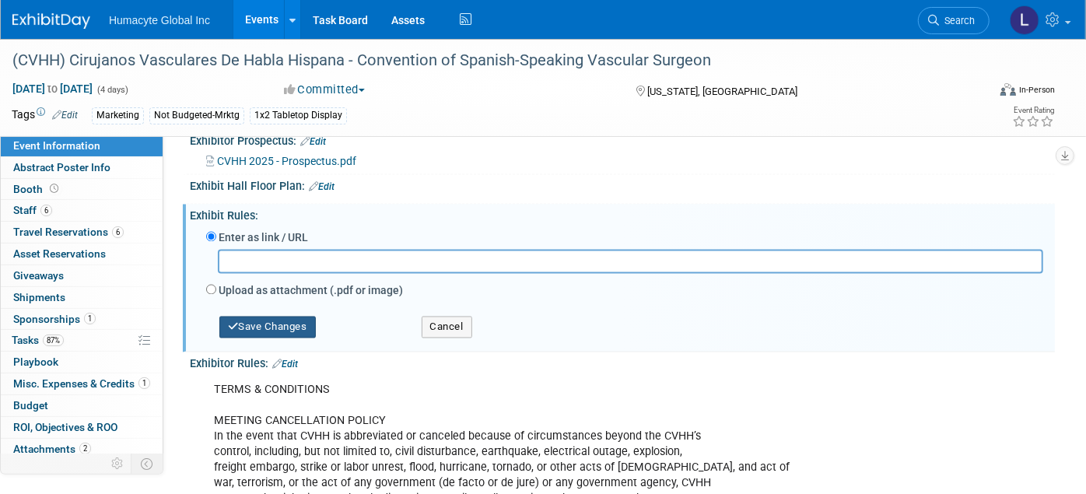
click at [254, 328] on button "Save Changes" at bounding box center [267, 328] width 96 height 22
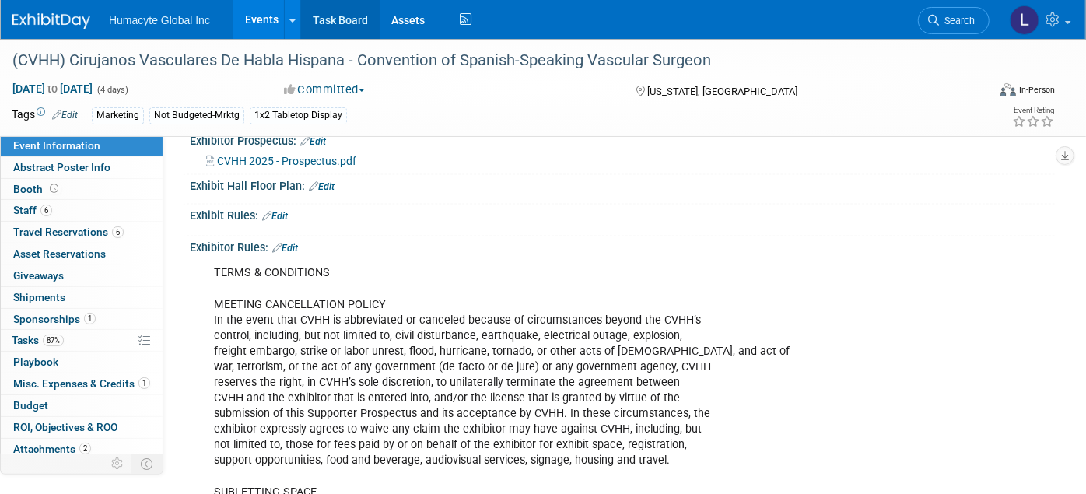
click at [327, 26] on link "Task Board" at bounding box center [340, 19] width 79 height 39
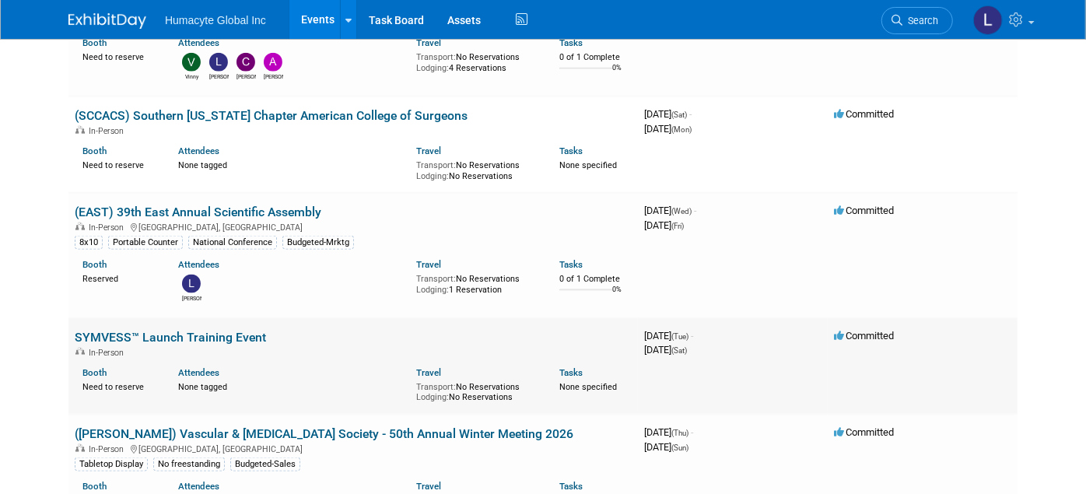
scroll to position [1209, 0]
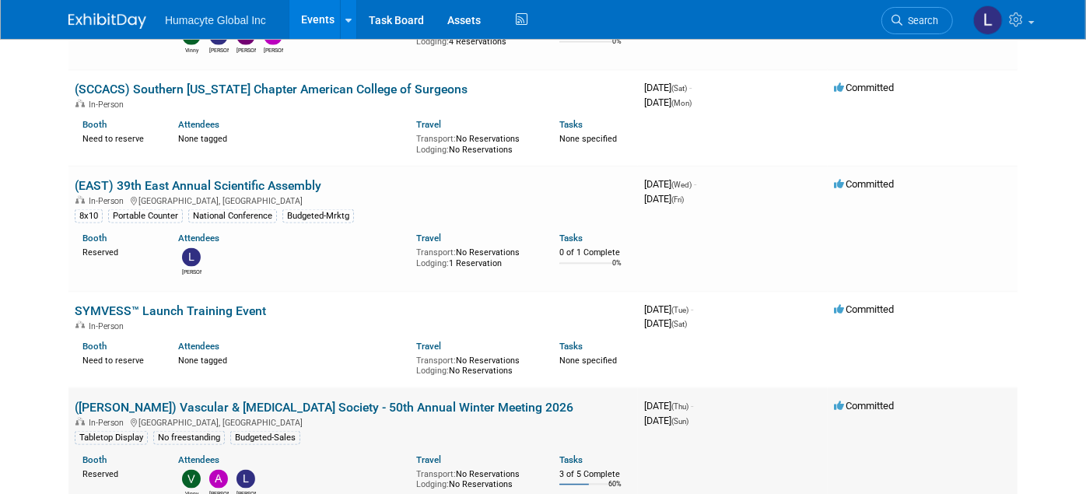
click at [115, 400] on link "([PERSON_NAME]) Vascular & [MEDICAL_DATA] Society - 50th Annual Winter Meeting …" at bounding box center [324, 407] width 499 height 15
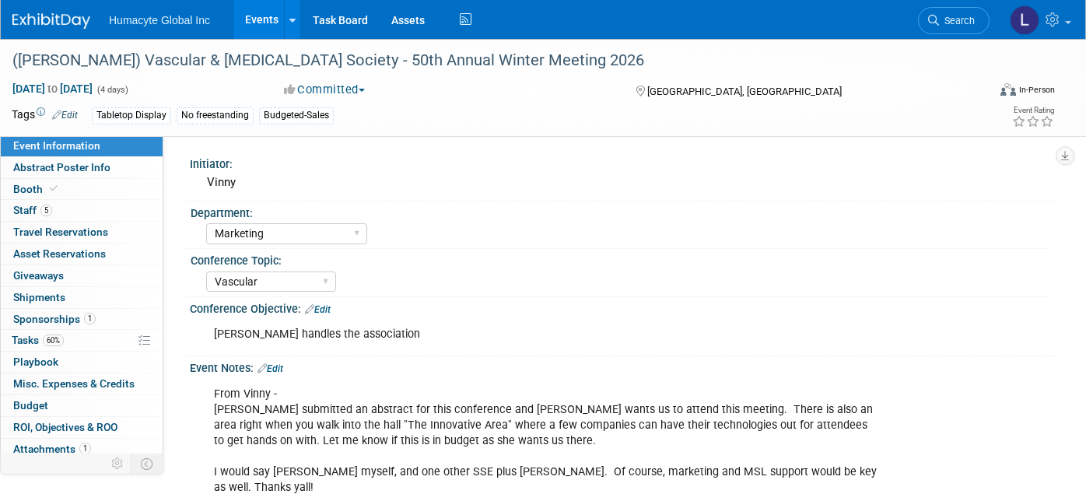
select select "Marketing"
select select "Vascular"
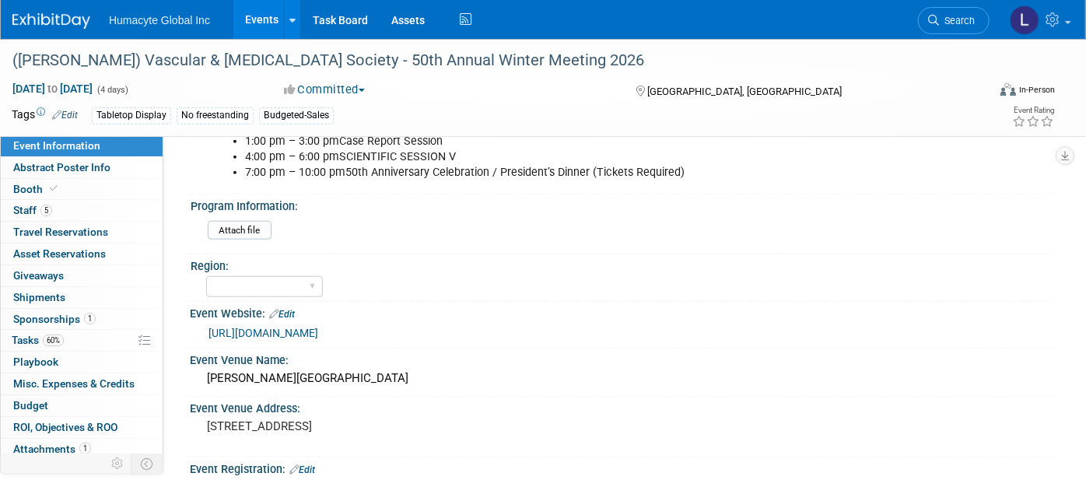
scroll to position [1037, 0]
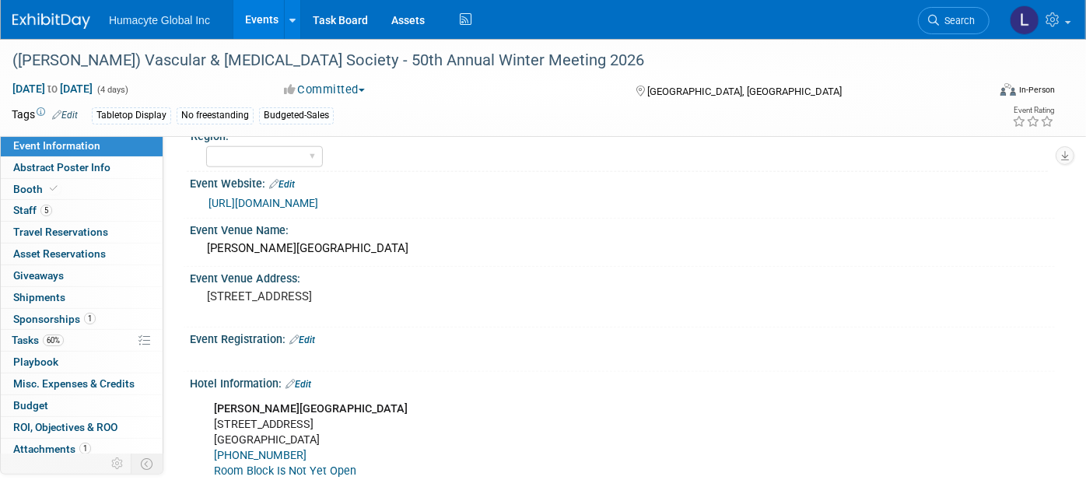
click at [318, 197] on link "[URL][DOMAIN_NAME]" at bounding box center [263, 203] width 110 height 12
click at [23, 210] on span "Staff 5" at bounding box center [32, 210] width 39 height 12
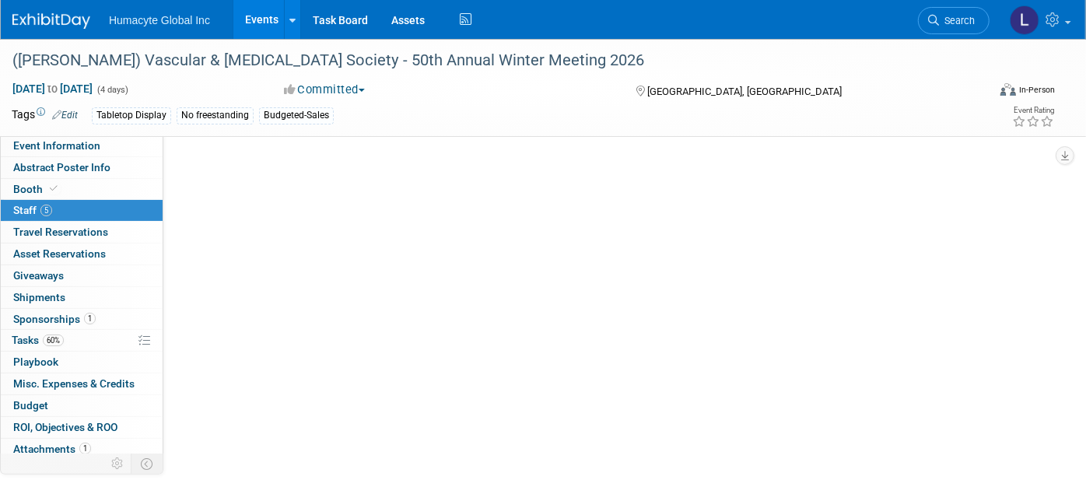
scroll to position [0, 0]
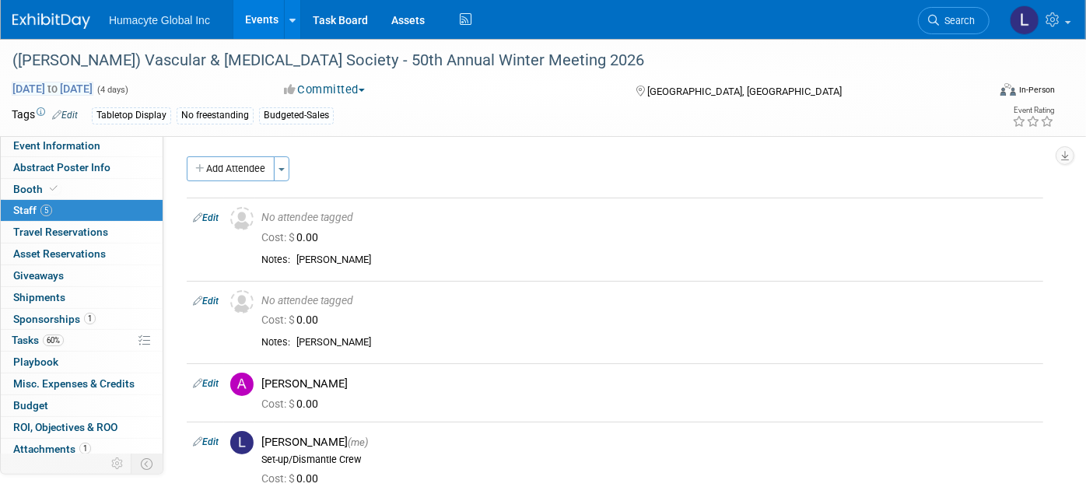
click at [62, 86] on span "Feb 5, 2026 to Feb 8, 2026" at bounding box center [53, 89] width 82 height 14
select select "1"
click at [548, 161] on div "Add Attendee Toggle Dropdown Quick -Tag Attendees Apply" at bounding box center [615, 168] width 856 height 25
click at [34, 145] on span "Event Information" at bounding box center [56, 145] width 87 height 12
select select "Marketing"
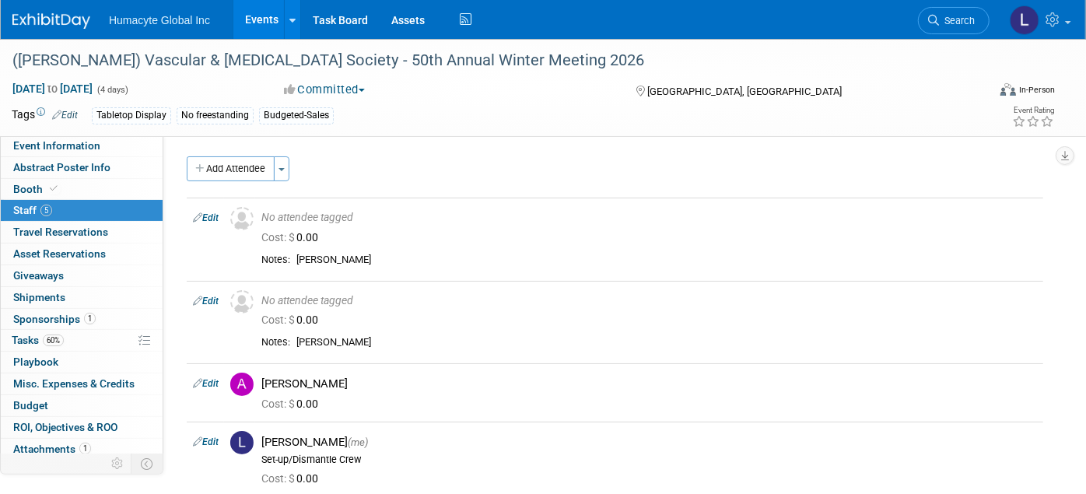
select select "Vascular"
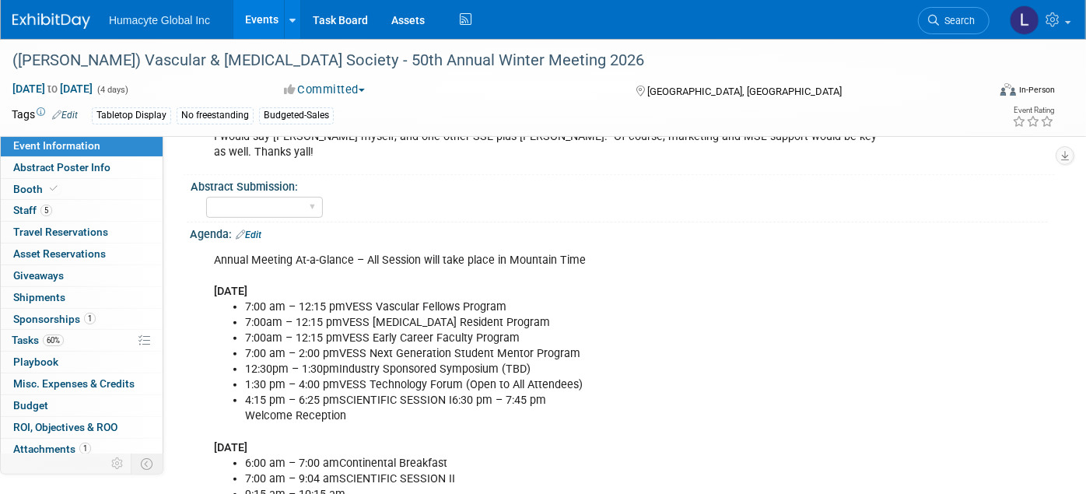
scroll to position [259, 0]
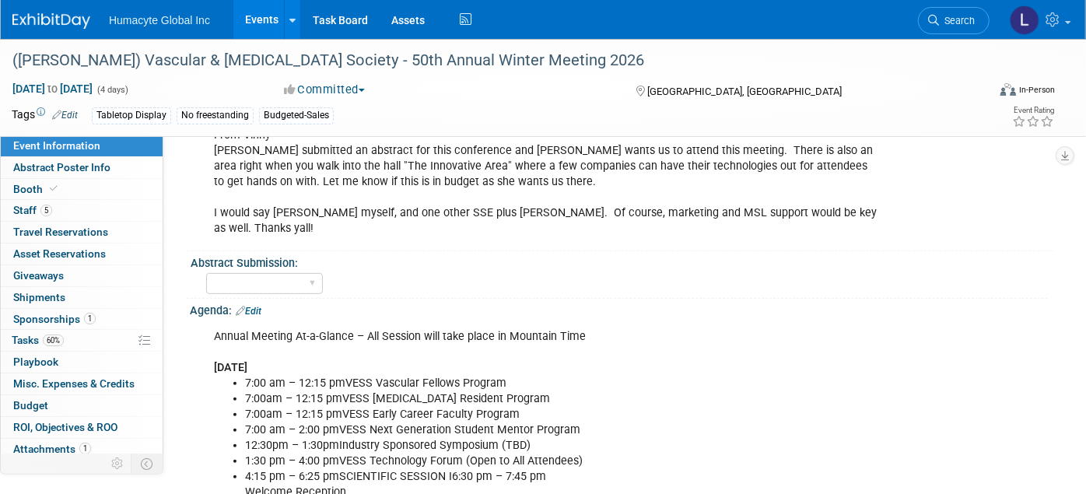
click at [256, 306] on link "Edit" at bounding box center [249, 311] width 26 height 11
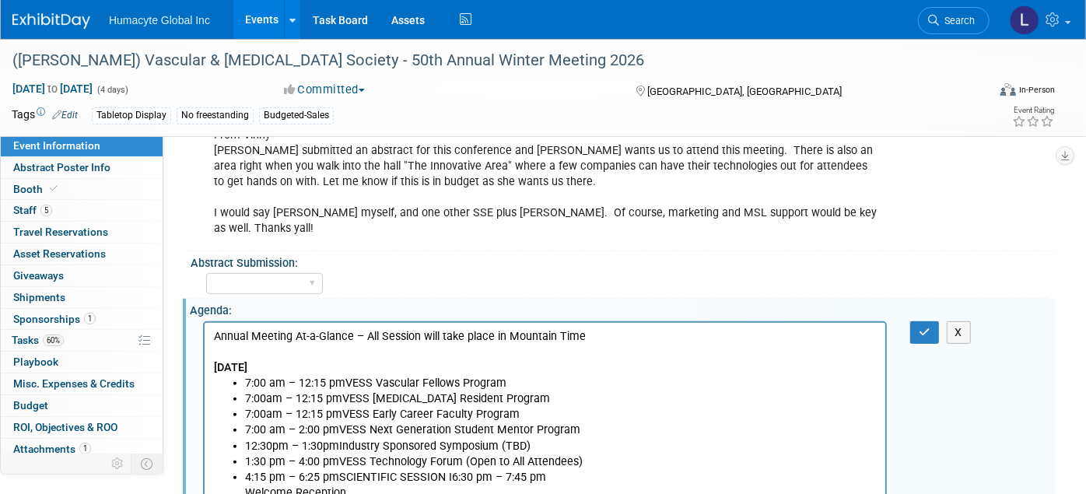
scroll to position [0, 0]
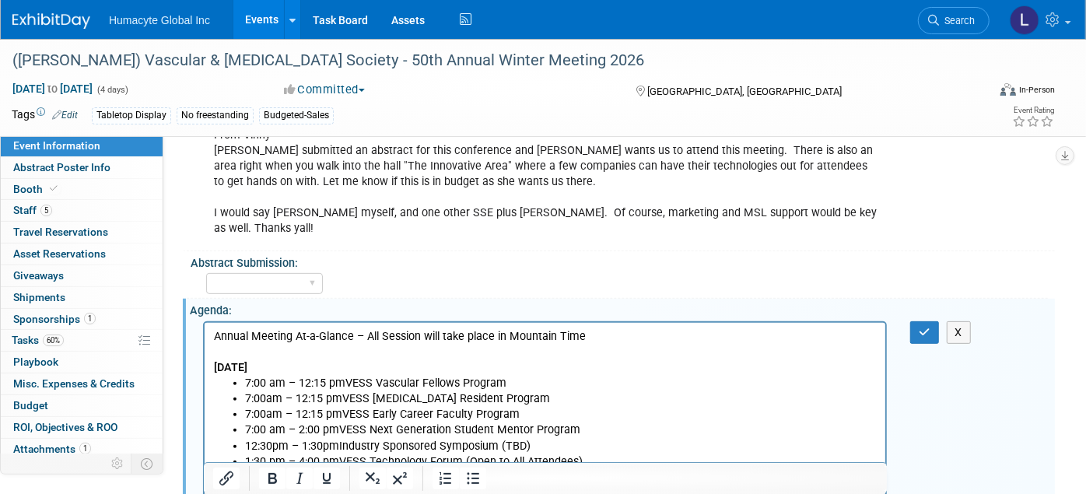
drag, startPoint x: 856, startPoint y: 639, endPoint x: 646, endPoint y: 327, distance: 376.6
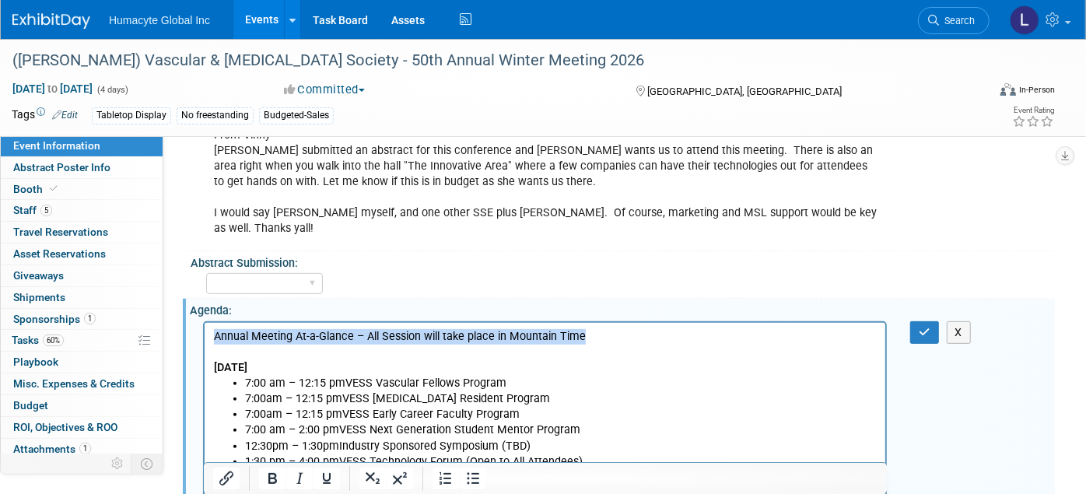
drag, startPoint x: 618, startPoint y: 338, endPoint x: 205, endPoint y: 551, distance: 464.4
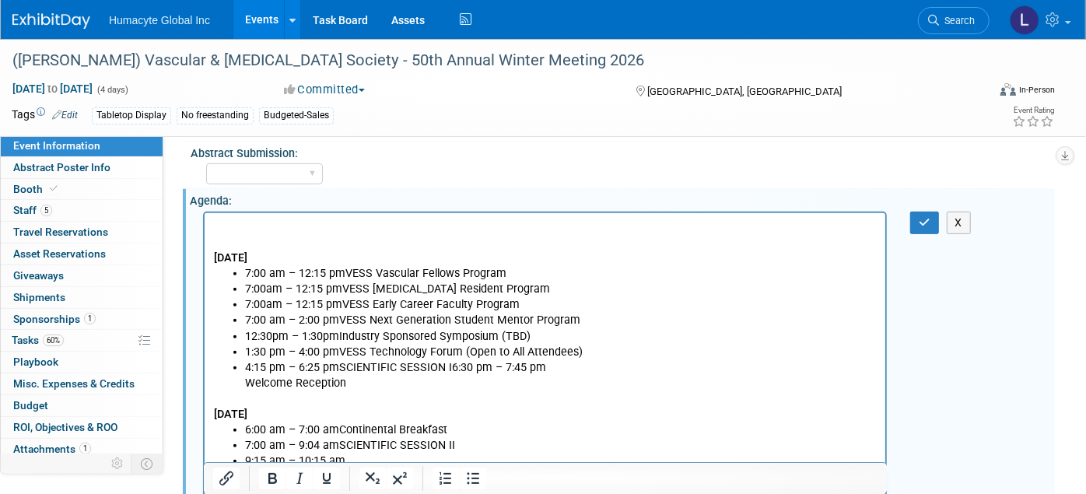
scroll to position [345, 0]
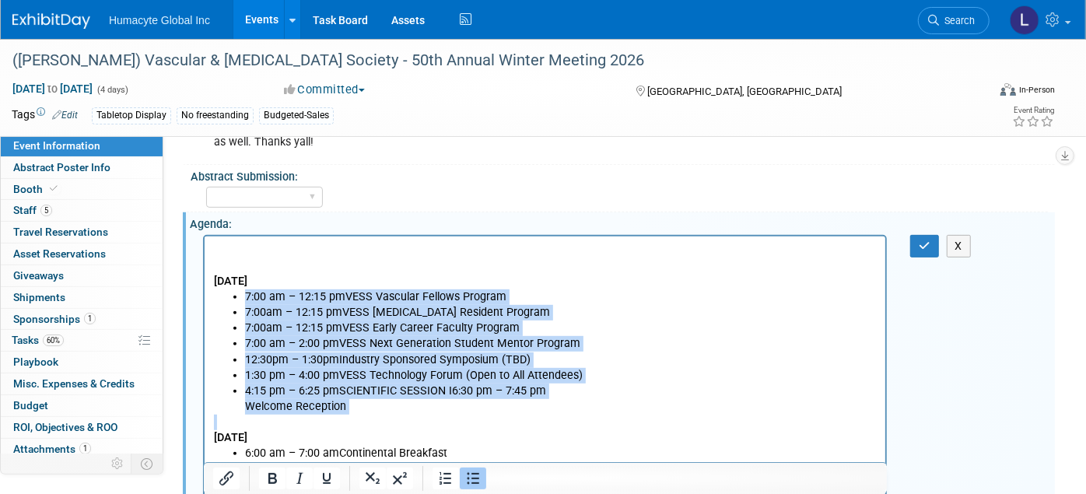
drag, startPoint x: 244, startPoint y: 298, endPoint x: 558, endPoint y: 415, distance: 335.2
click at [558, 415] on body "Thursday, February 5, 2026 7:00 am – 12:15 pmVESS Vascular Fellows Program 7:00…" at bounding box center [544, 492] width 664 height 500
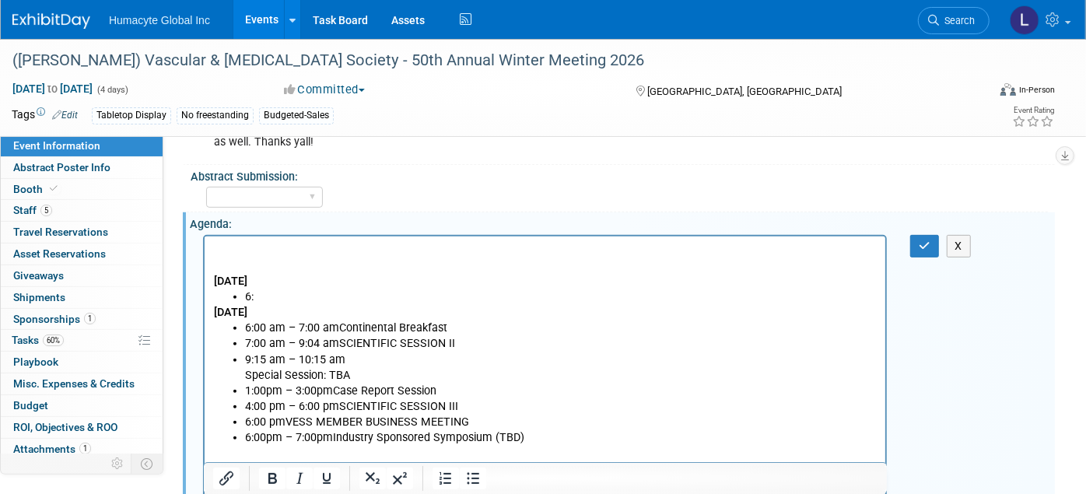
click at [363, 240] on html "Thursday, February 5, 2026 6: Friday, February 6, 2026 6:00 am – 7:00 amContine…" at bounding box center [544, 426] width 681 height 381
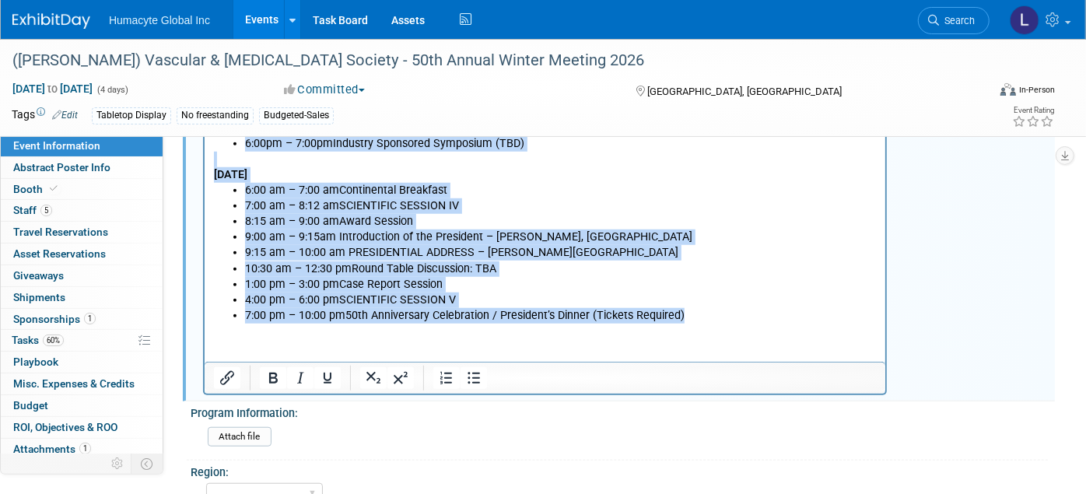
scroll to position [655, 0]
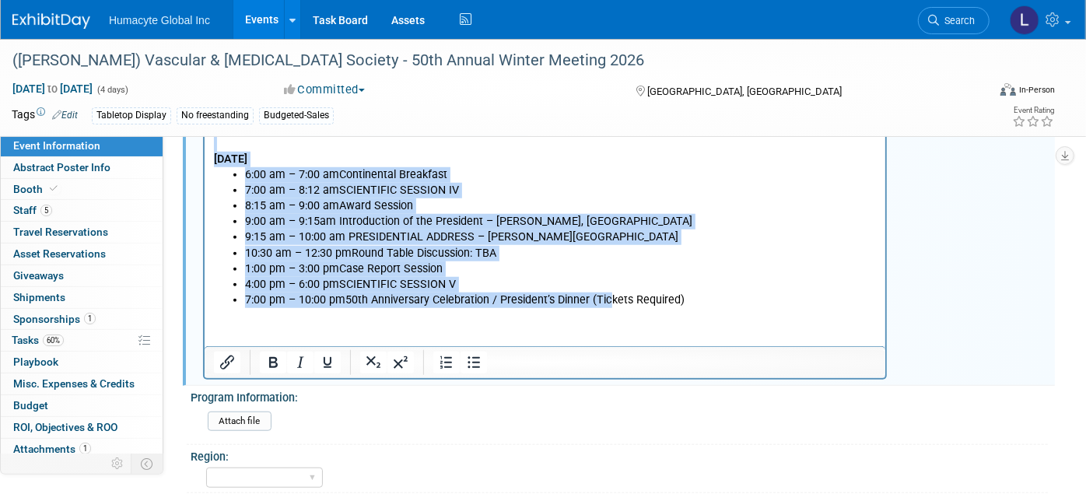
drag, startPoint x: 348, startPoint y: -57, endPoint x: 610, endPoint y: 335, distance: 471.6
click at [610, 308] on html "Thursday, February 5, 2026 6: Friday, February 6, 2026 6:00 am – 7:00 amContine…" at bounding box center [544, 117] width 681 height 381
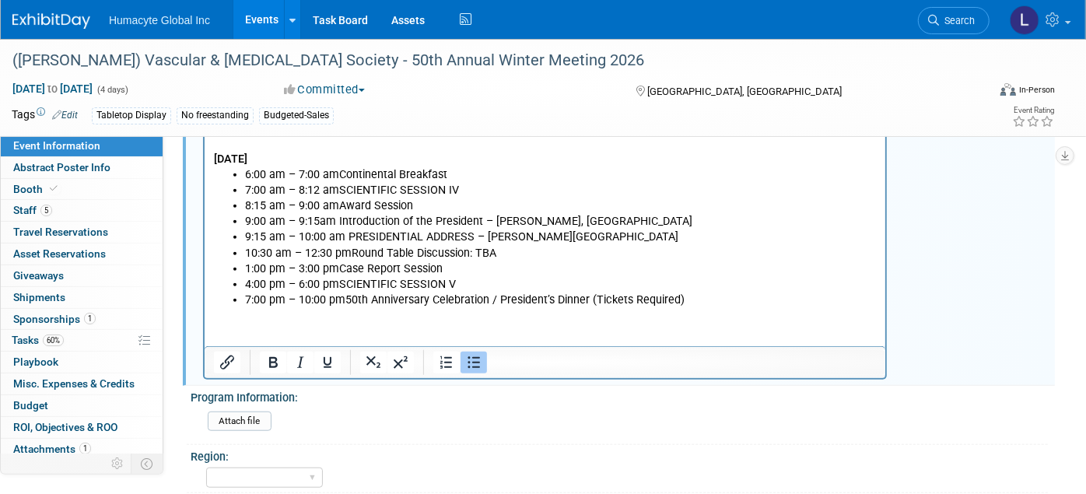
drag, startPoint x: 618, startPoint y: 343, endPoint x: 668, endPoint y: 350, distance: 51.0
click at [668, 308] on html "Thursday, February 5, 2026 6: Friday, February 6, 2026 6:00 am – 7:00 amContine…" at bounding box center [544, 117] width 681 height 381
click at [712, 283] on li "4:00 pm – 6:00 pmSCIENTIFIC SESSION V" at bounding box center [560, 285] width 632 height 16
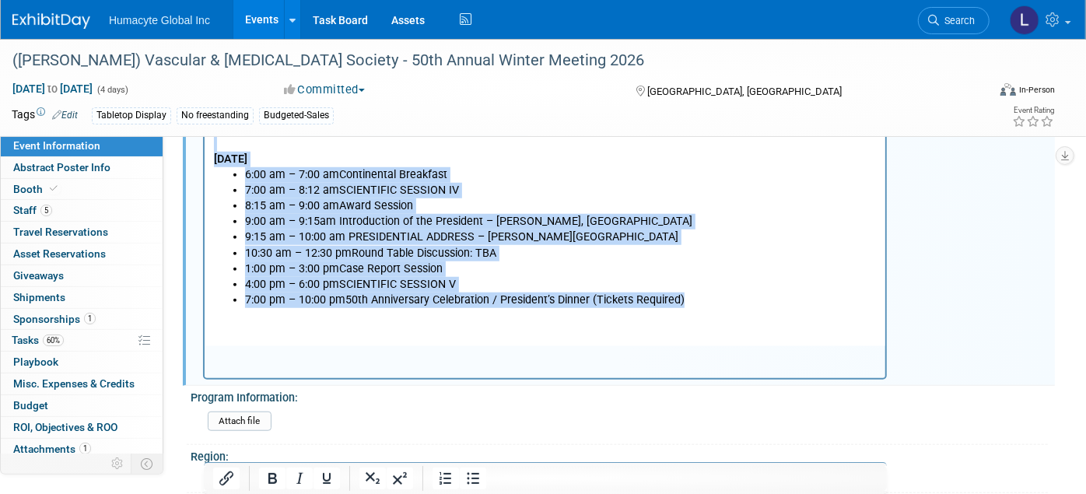
scroll to position [0, 0]
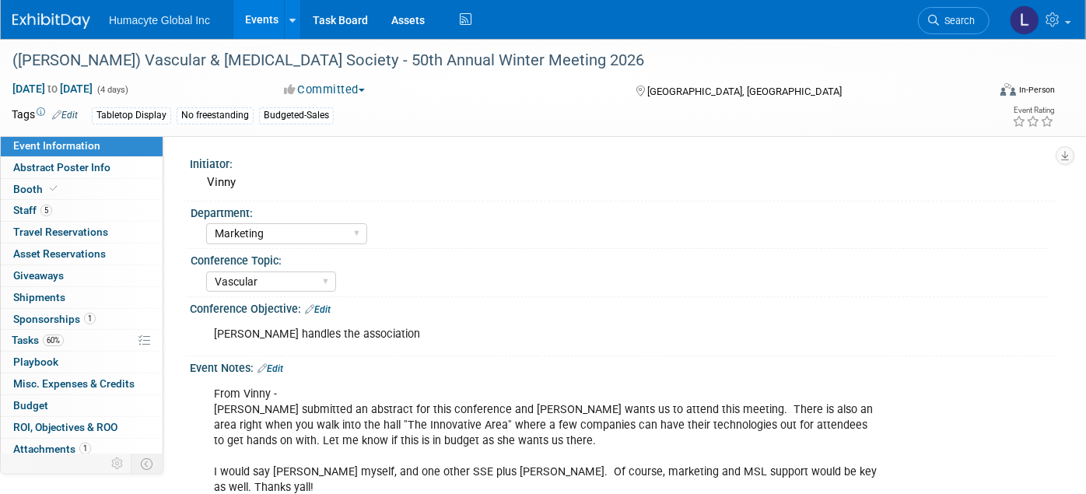
drag, startPoint x: 712, startPoint y: 954, endPoint x: 25, endPoint y: 37, distance: 1146.1
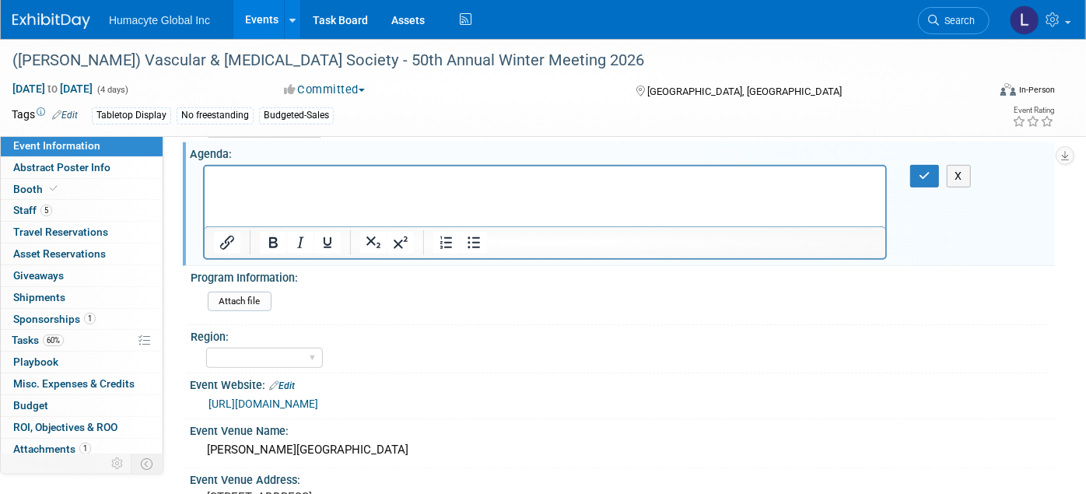
scroll to position [432, 0]
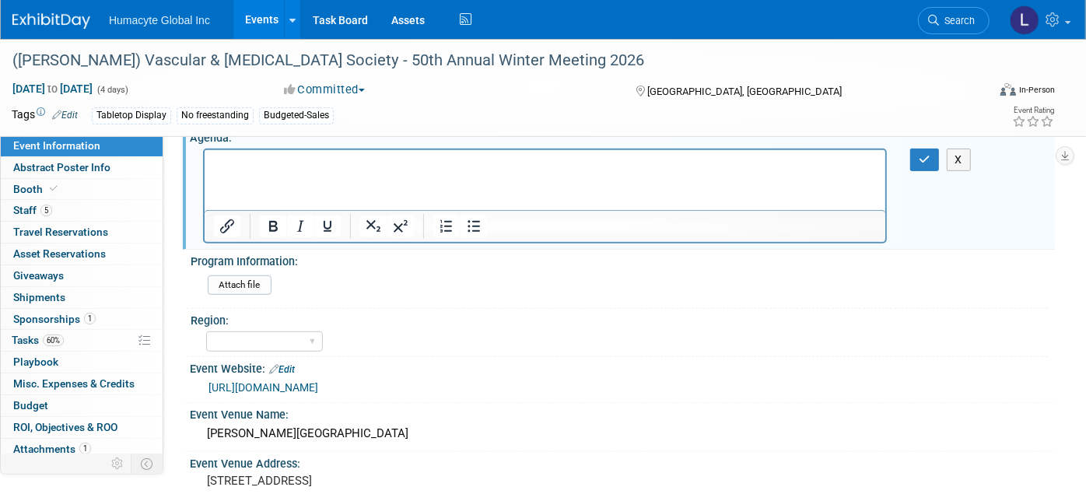
click at [926, 145] on div "Annual Meeting At-a-Glance – All Session will take place in Mountain Time Thurs…" at bounding box center [620, 149] width 845 height 8
click at [922, 156] on icon "button" at bounding box center [925, 159] width 12 height 11
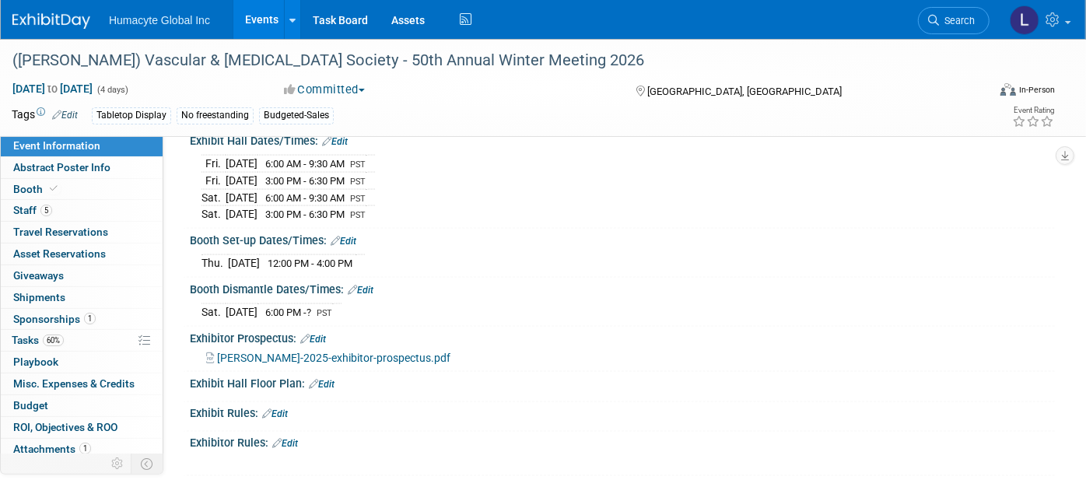
scroll to position [1258, 0]
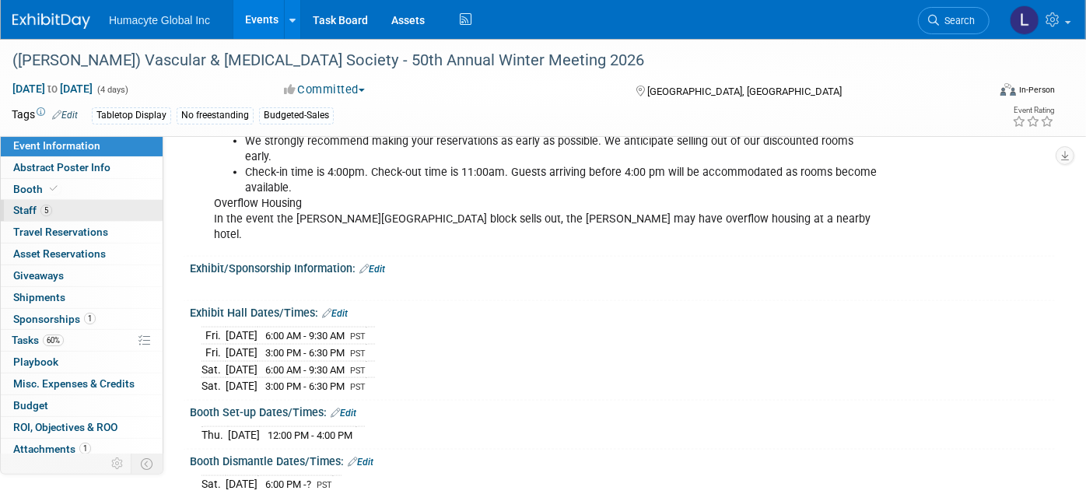
click at [10, 207] on link "5 Staff 5" at bounding box center [82, 210] width 162 height 21
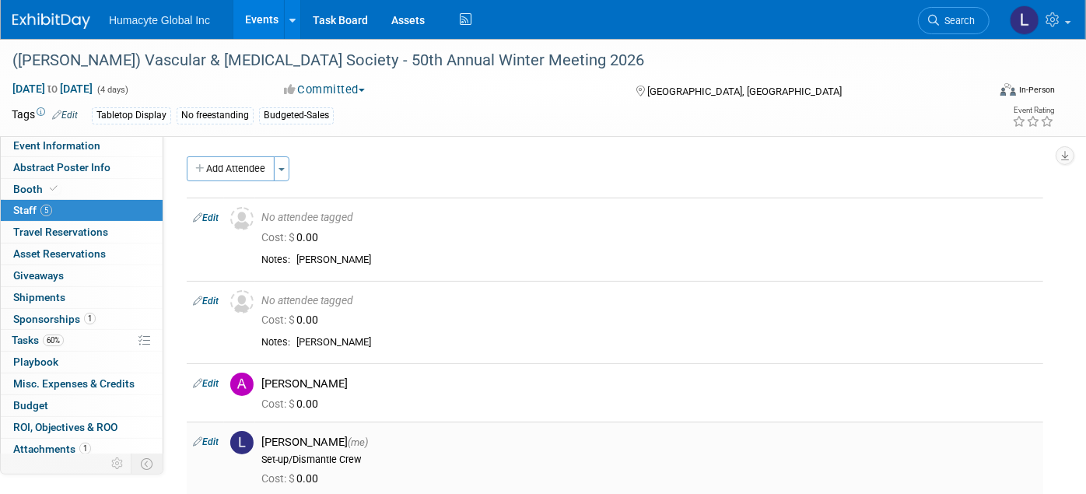
scroll to position [86, 0]
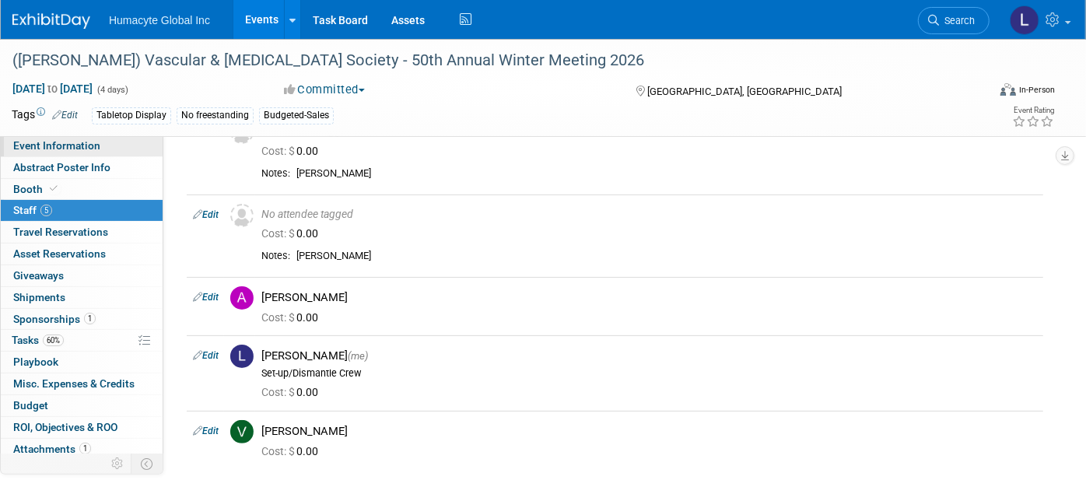
click at [42, 146] on span "Event Information" at bounding box center [56, 145] width 87 height 12
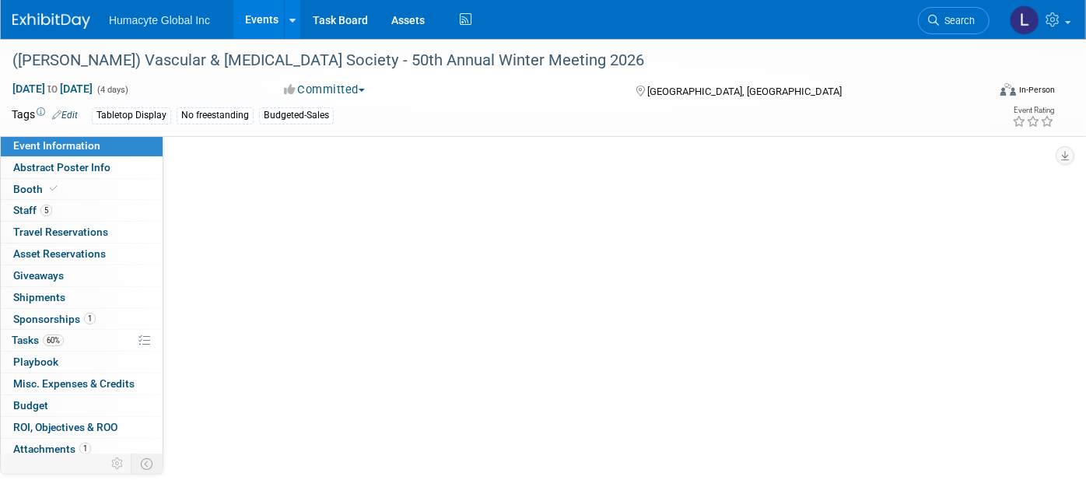
scroll to position [0, 0]
select select "Marketing"
select select "Vascular"
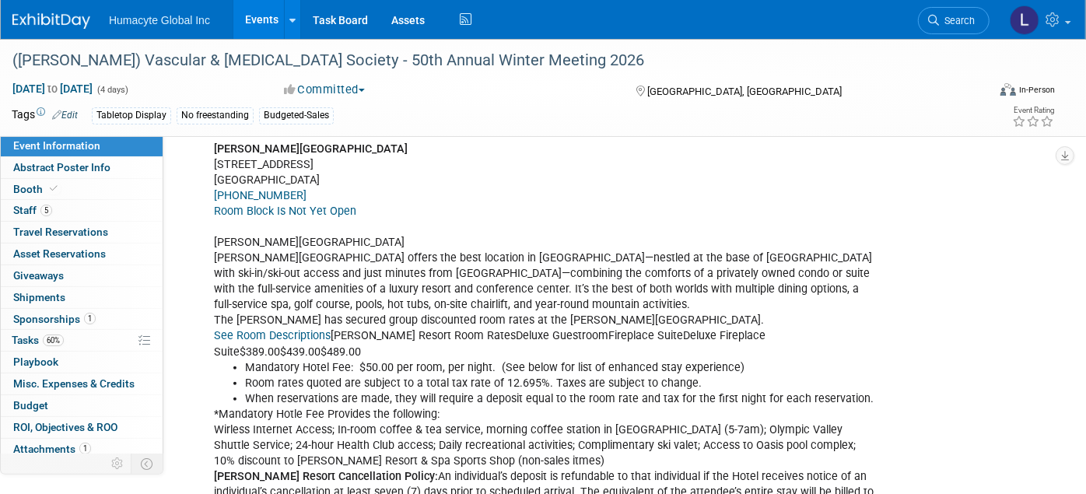
scroll to position [778, 0]
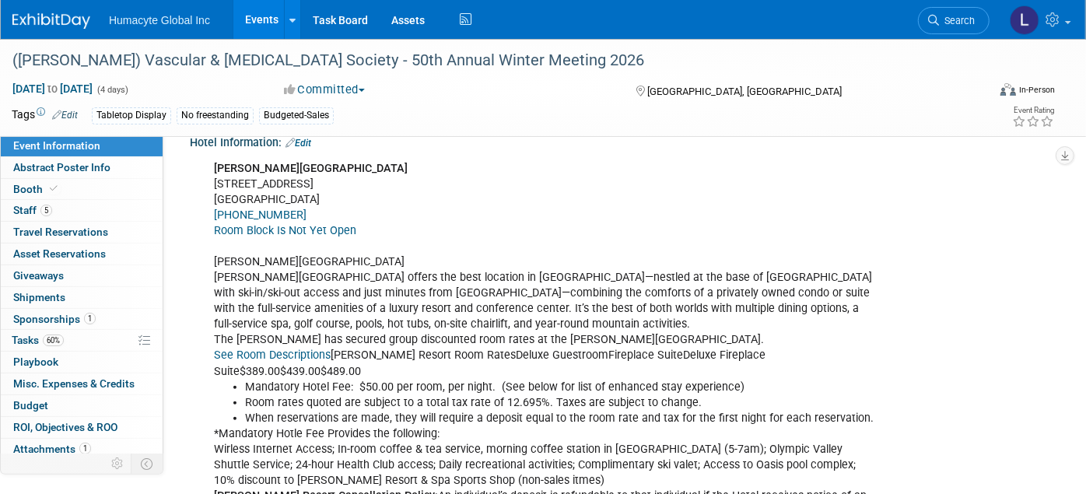
click at [378, 233] on div "Everline Resort & Spa Lake Tahoe 400 Squaw Creek Rd. Olympic Valley, CA 96146 (…" at bounding box center [545, 442] width 684 height 578
click at [352, 224] on link "Room Block Is Not Yet Open" at bounding box center [285, 230] width 142 height 13
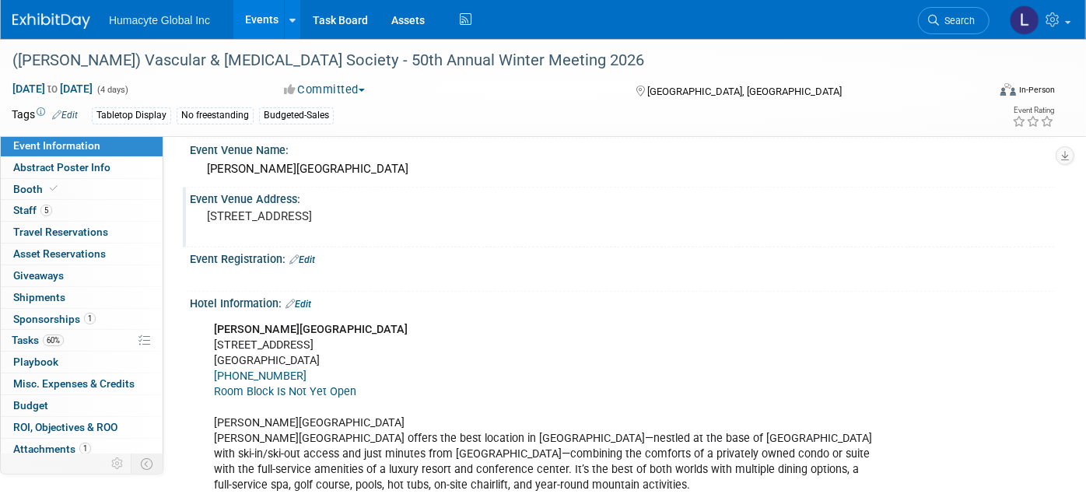
scroll to position [604, 0]
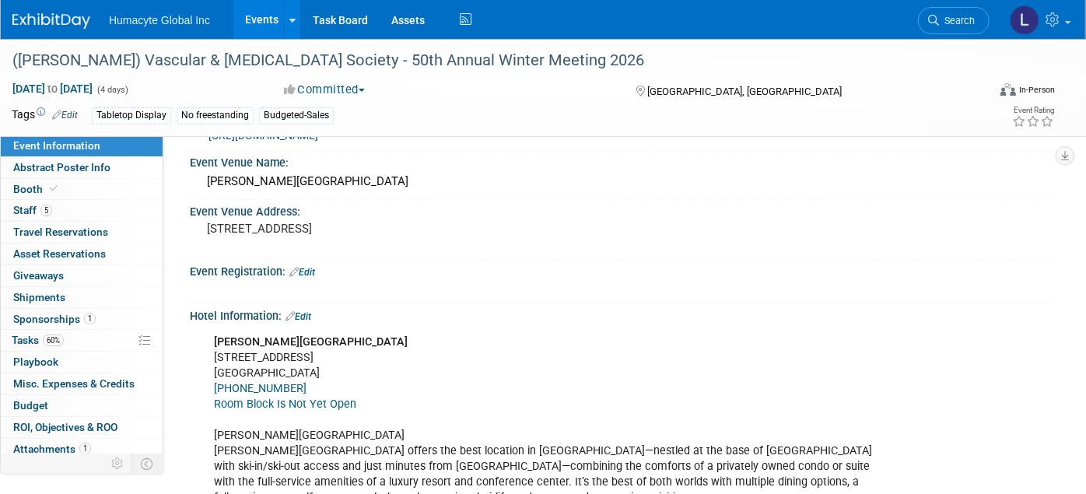
click at [306, 311] on link "Edit" at bounding box center [298, 316] width 26 height 11
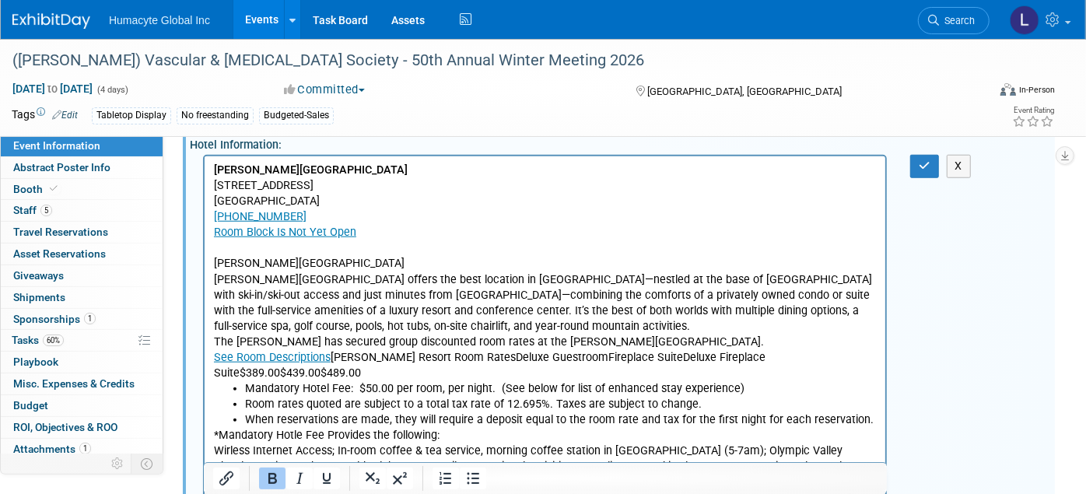
scroll to position [778, 0]
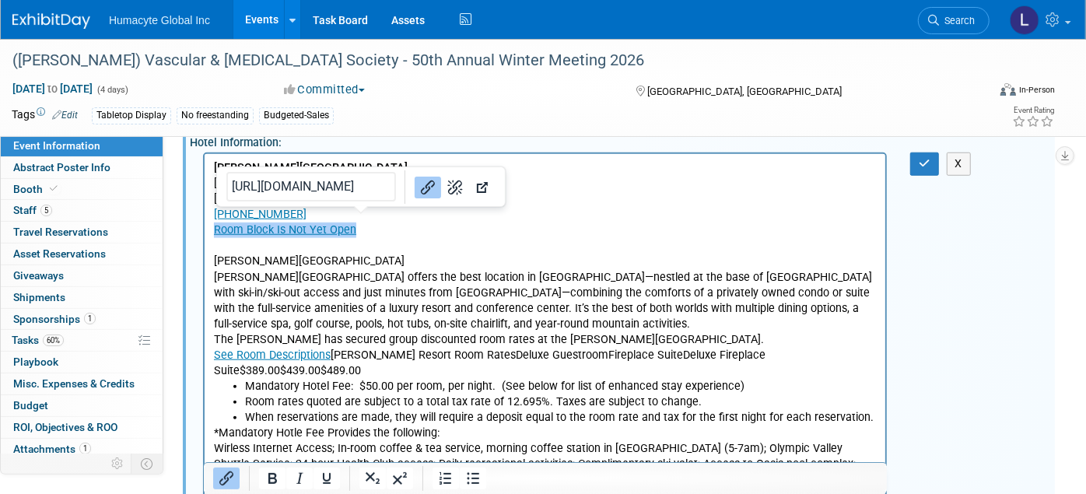
drag, startPoint x: 374, startPoint y: 227, endPoint x: 366, endPoint y: 297, distance: 70.5
click at [204, 228] on html "Everline Resort & Spa Lake Tahoe 400 Squaw Creek Rd. Olympic Valley, CA 96146 (…" at bounding box center [544, 438] width 681 height 569
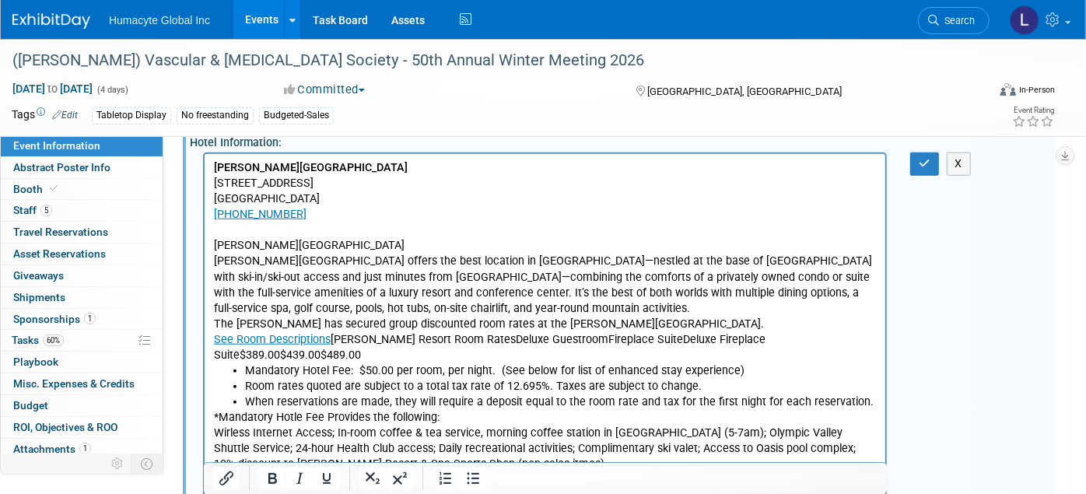
click at [215, 322] on p "Everline Resort & Spa Lake Tahoe 400 Squaw Creek Rd. Olympic Valley, CA 96146 (…" at bounding box center [544, 261] width 663 height 203
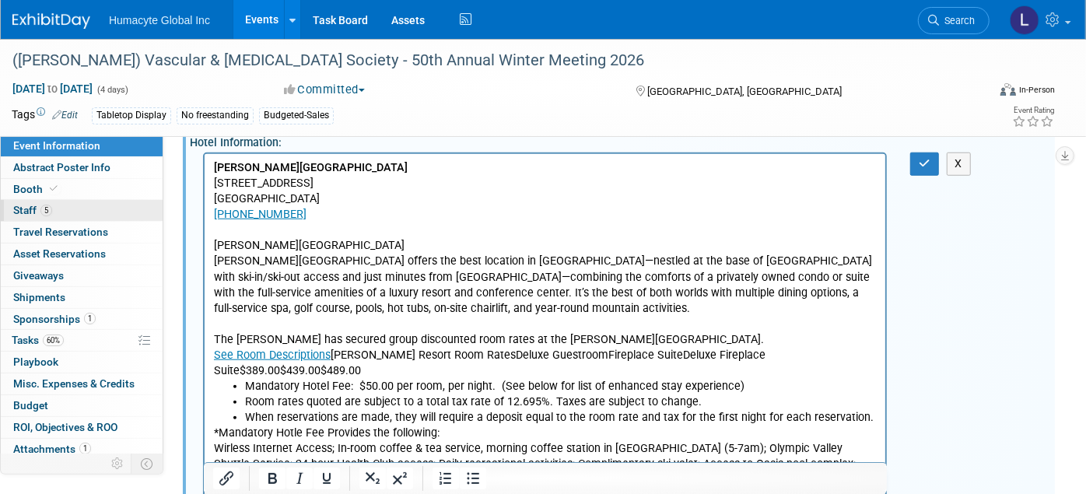
click at [32, 211] on span "Staff 5" at bounding box center [32, 210] width 39 height 12
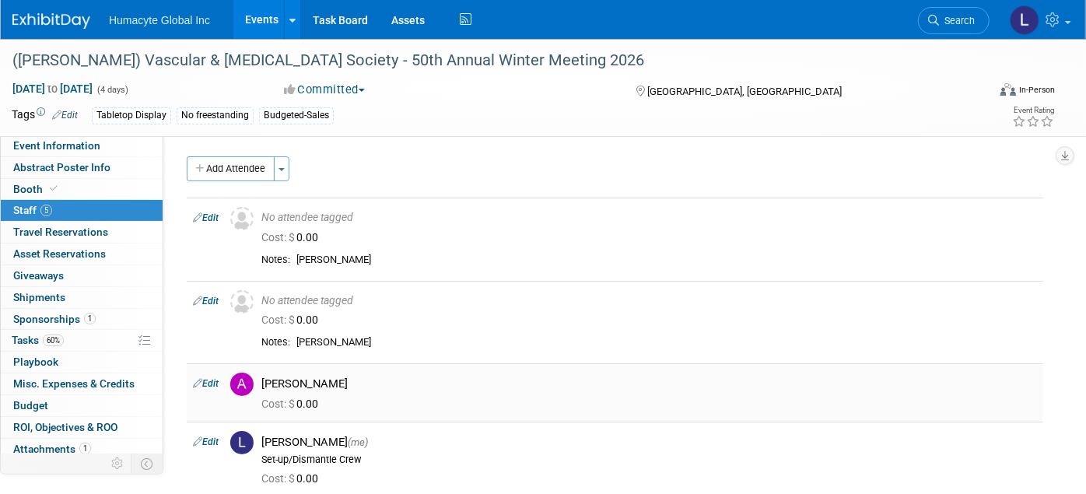
click at [1012, 366] on td "Anthony Mattair Cost: $ 0.00" at bounding box center [649, 392] width 788 height 58
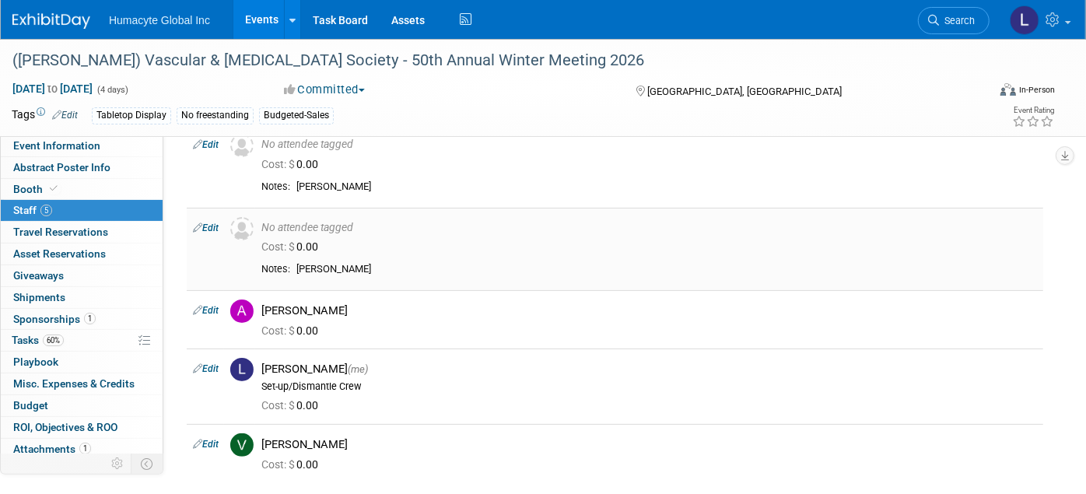
scroll to position [70, 0]
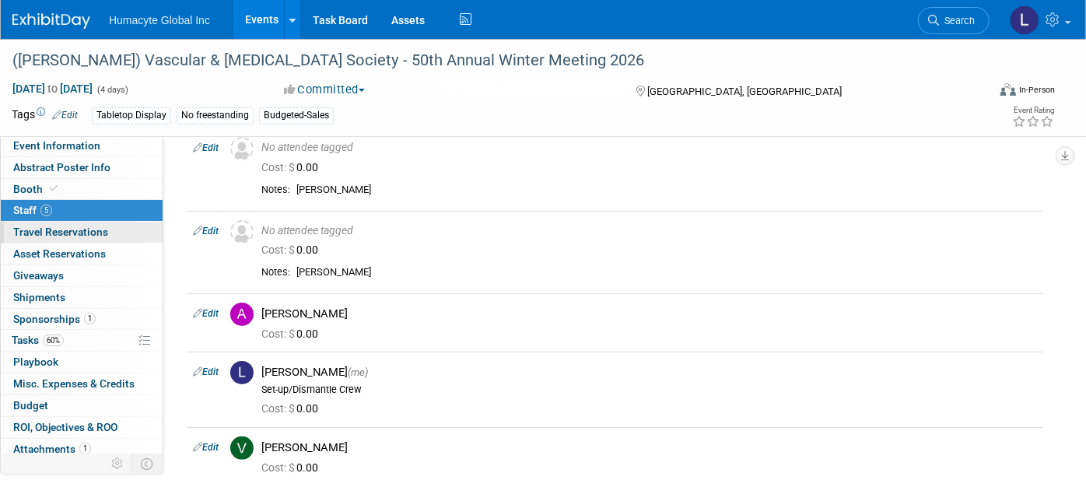
click at [33, 233] on span "Travel Reservations 0" at bounding box center [60, 232] width 95 height 12
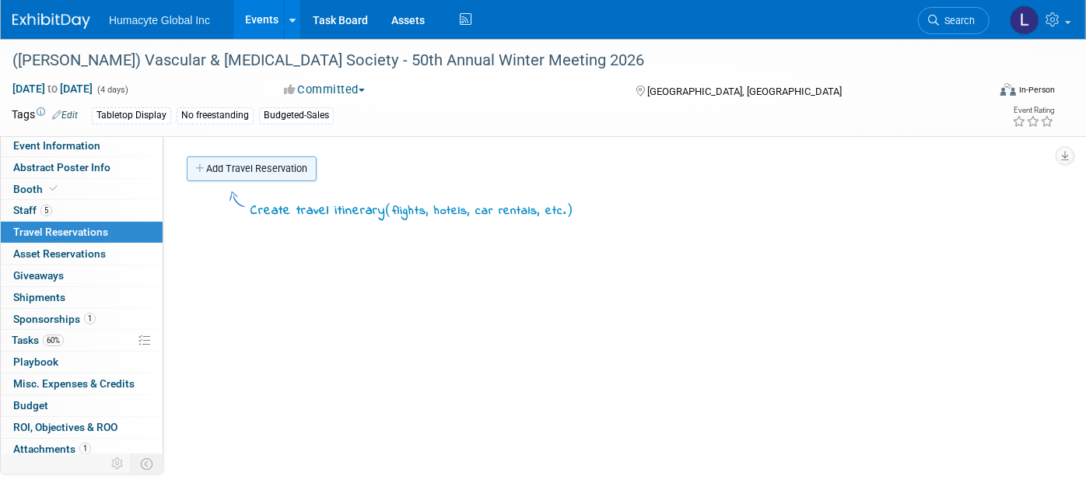
click at [253, 166] on link "Add Travel Reservation" at bounding box center [252, 168] width 130 height 25
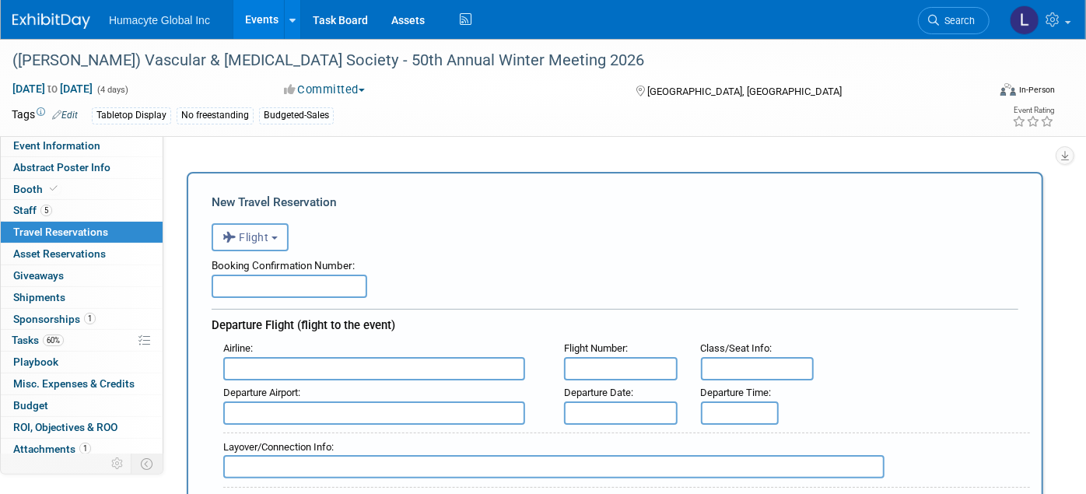
click at [248, 231] on span "Flight" at bounding box center [245, 237] width 47 height 12
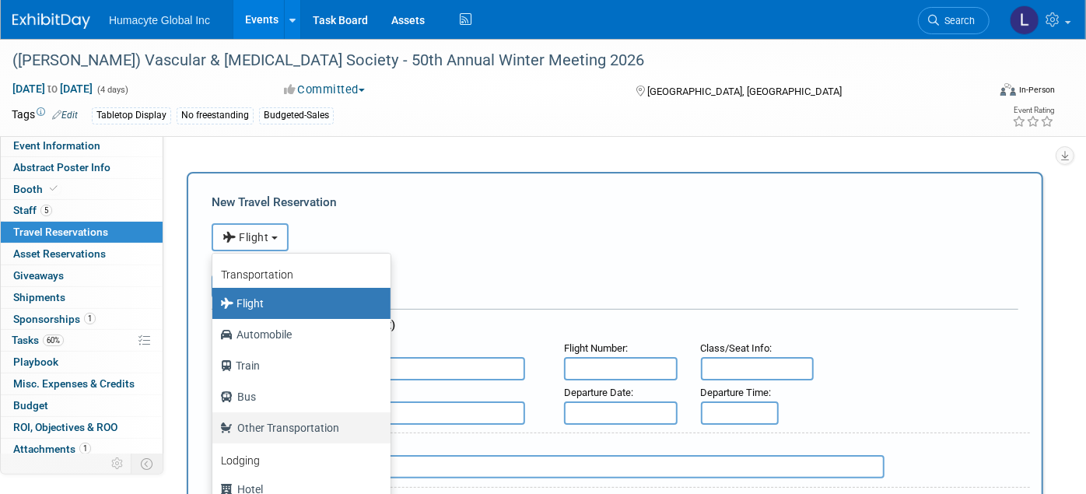
scroll to position [65, 0]
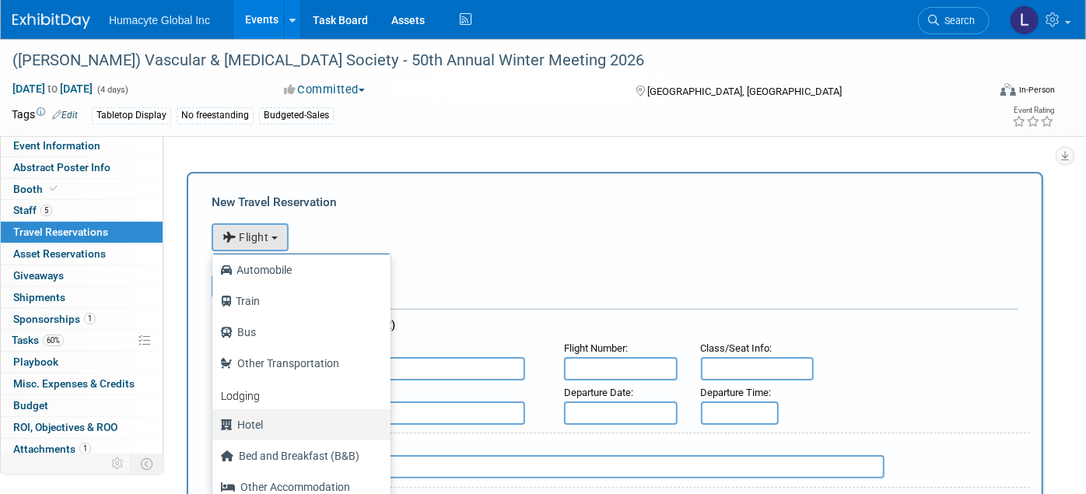
click at [261, 416] on label "Hotel" at bounding box center [297, 424] width 155 height 25
click at [215, 418] on input "Hotel" at bounding box center [210, 423] width 10 height 10
select select "6"
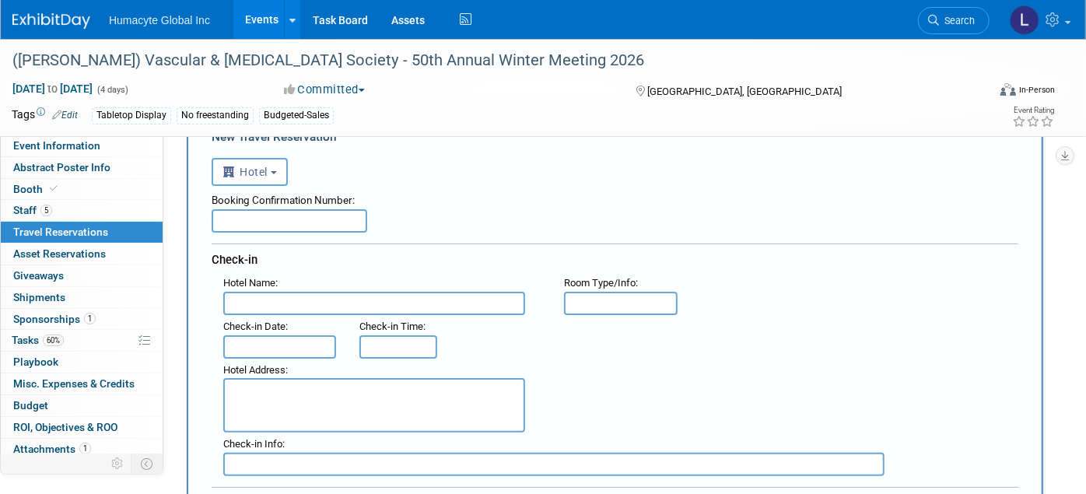
scroll to position [173, 0]
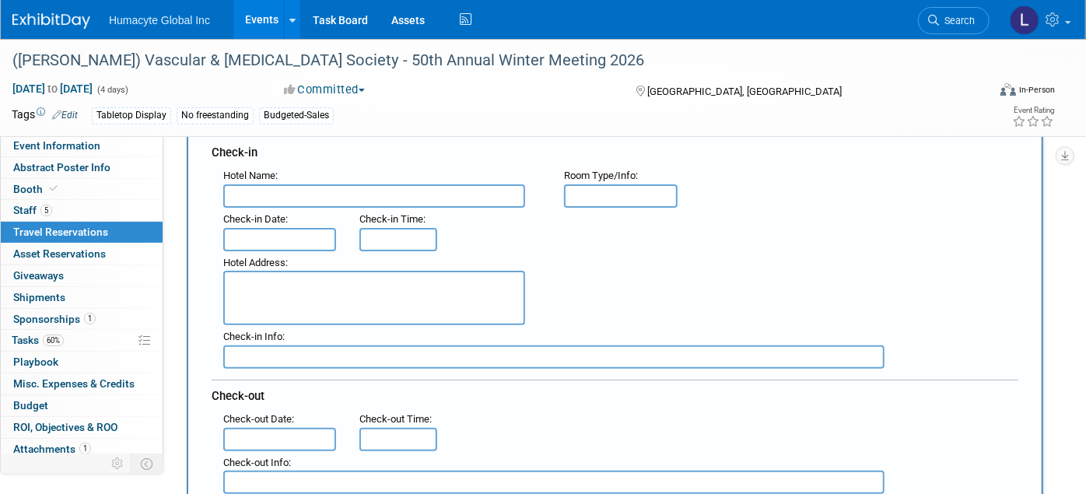
click at [249, 191] on input "text" at bounding box center [374, 195] width 302 height 23
paste input "[PERSON_NAME][GEOGRAPHIC_DATA], [GEOGRAPHIC_DATA]"
type input "[PERSON_NAME][GEOGRAPHIC_DATA], [GEOGRAPHIC_DATA]"
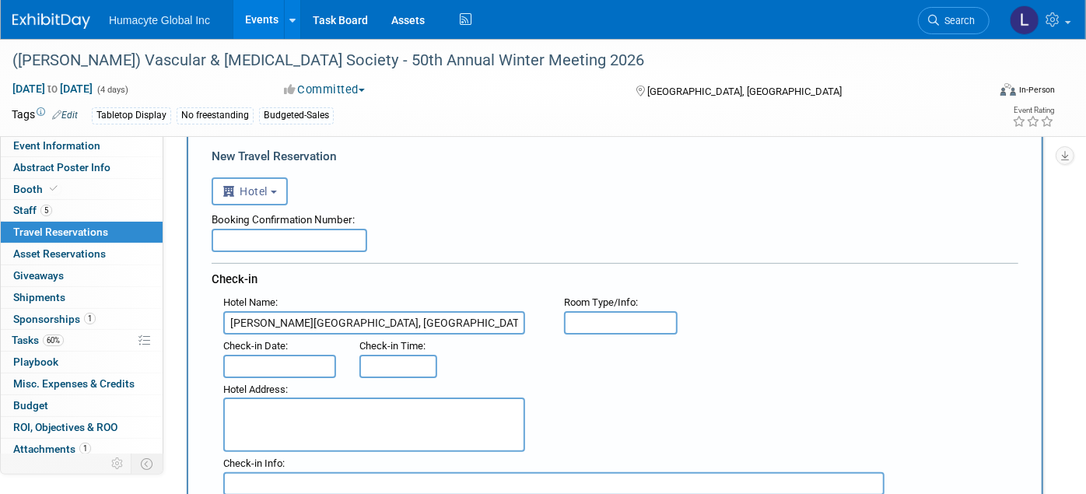
scroll to position [0, 0]
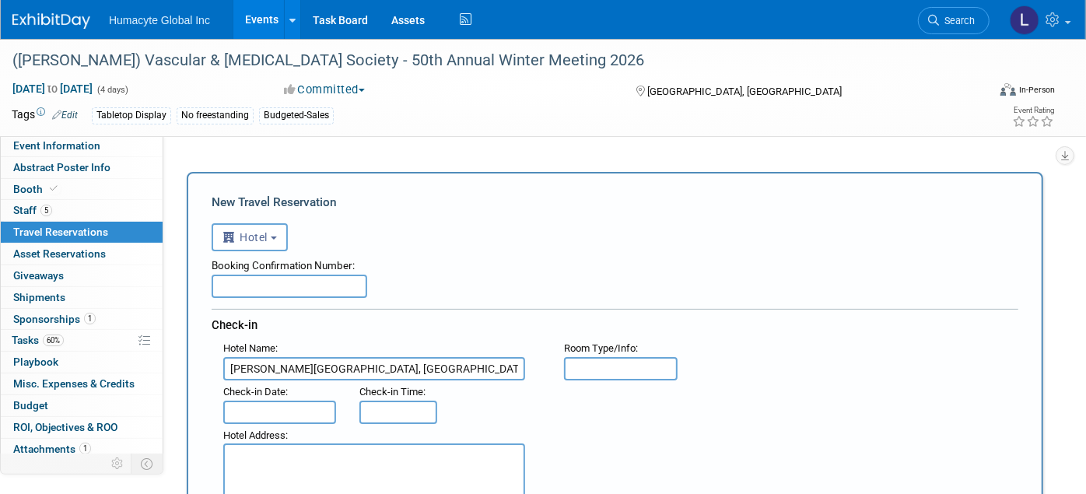
click at [268, 272] on div "Booking Confirmation Number:" at bounding box center [615, 262] width 807 height 23
click at [267, 278] on input "text" at bounding box center [290, 286] width 156 height 23
type input "63357960"
click at [327, 444] on textarea at bounding box center [374, 470] width 302 height 54
paste textarea "[STREET_ADDRESS][US_STATE]"
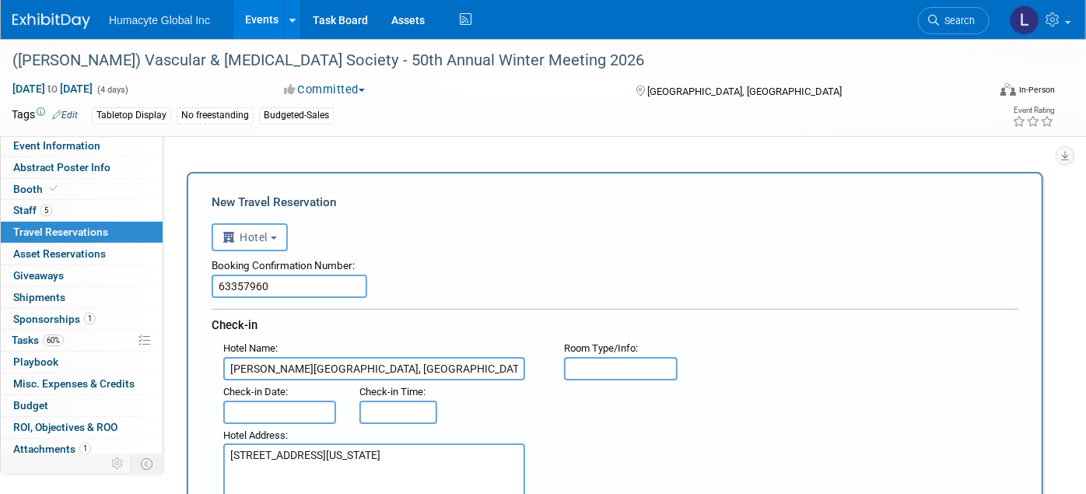
type textarea "[STREET_ADDRESS][US_STATE]"
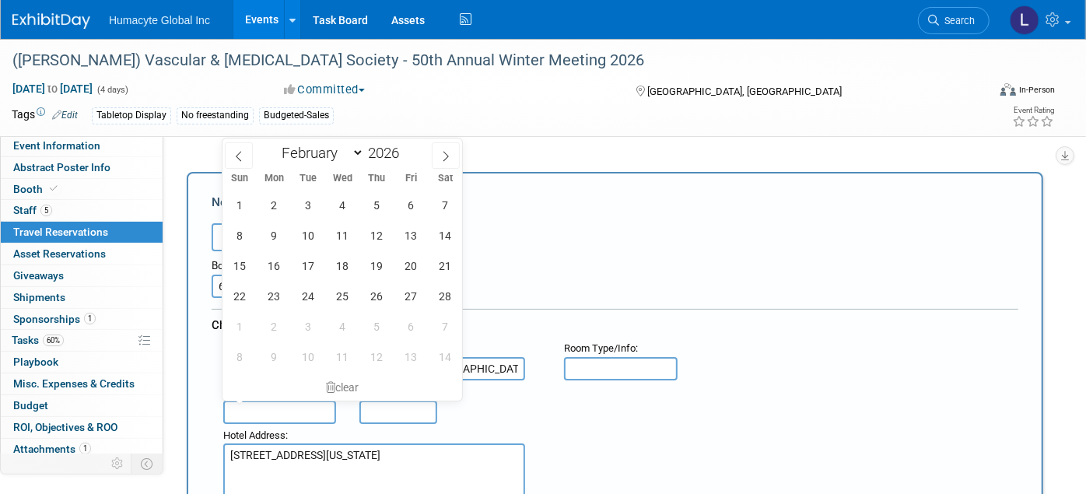
click at [299, 411] on input "text" at bounding box center [279, 412] width 113 height 23
click at [346, 207] on span "4" at bounding box center [342, 205] width 30 height 30
type input "[DATE]"
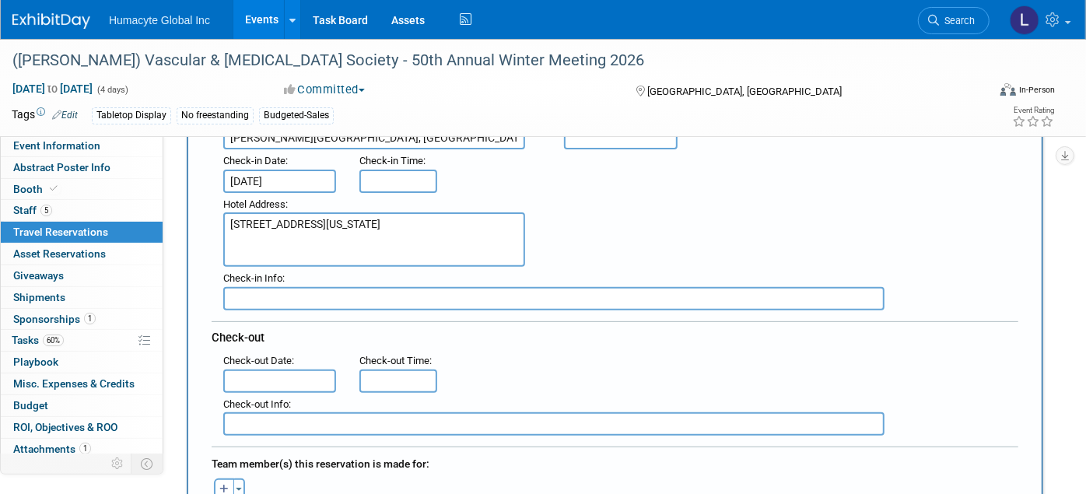
scroll to position [259, 0]
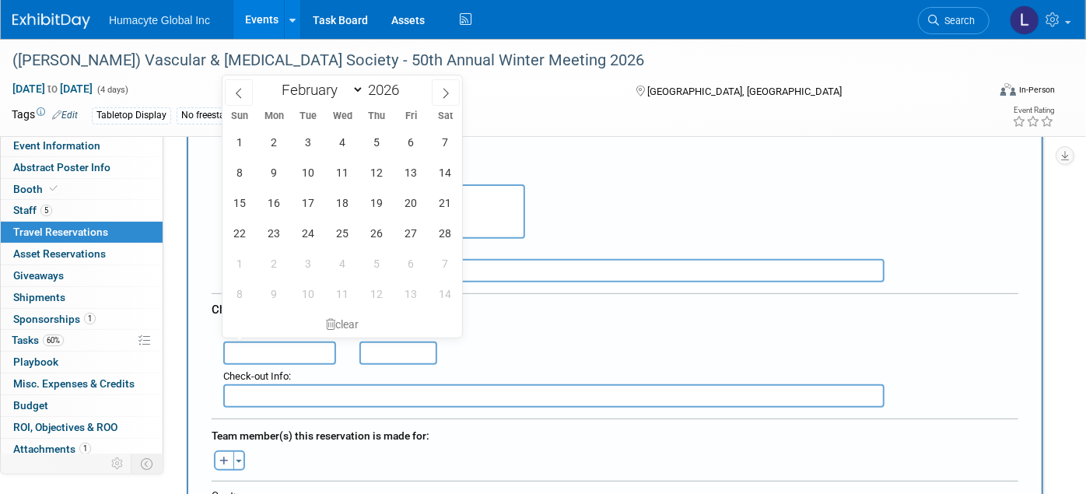
click at [289, 341] on input "text" at bounding box center [279, 352] width 113 height 23
click at [247, 168] on span "8" at bounding box center [240, 172] width 30 height 30
type input "[DATE]"
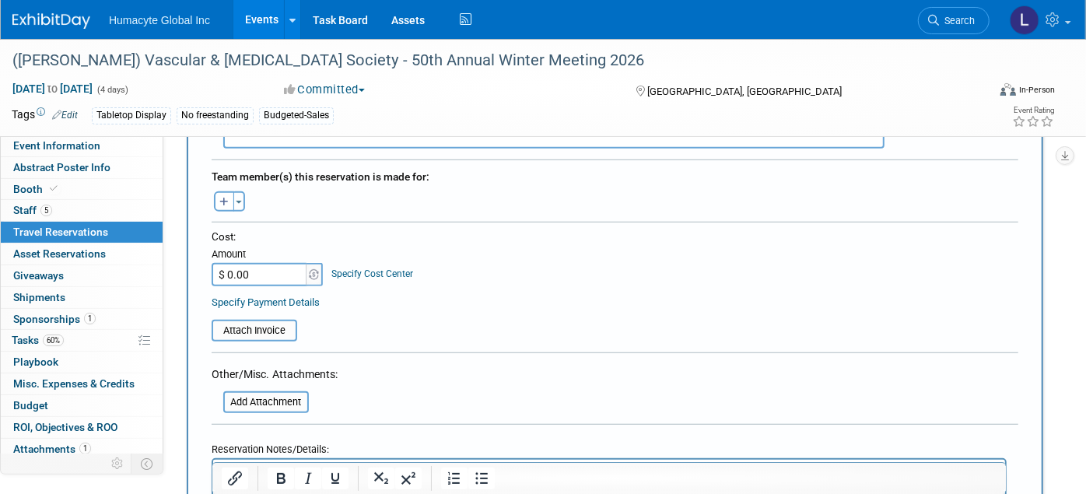
scroll to position [778, 0]
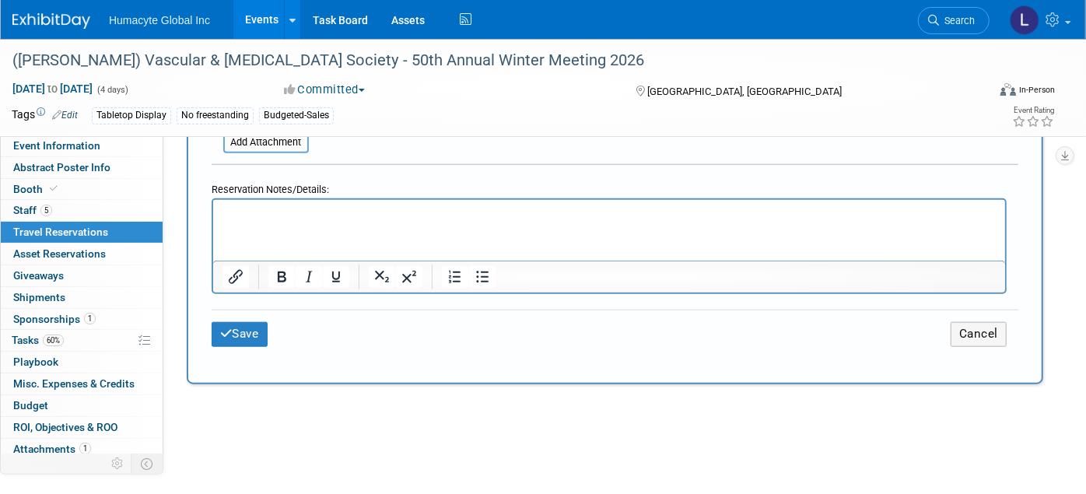
click at [257, 222] on html at bounding box center [608, 211] width 792 height 23
click at [229, 328] on button "Save" at bounding box center [240, 334] width 56 height 24
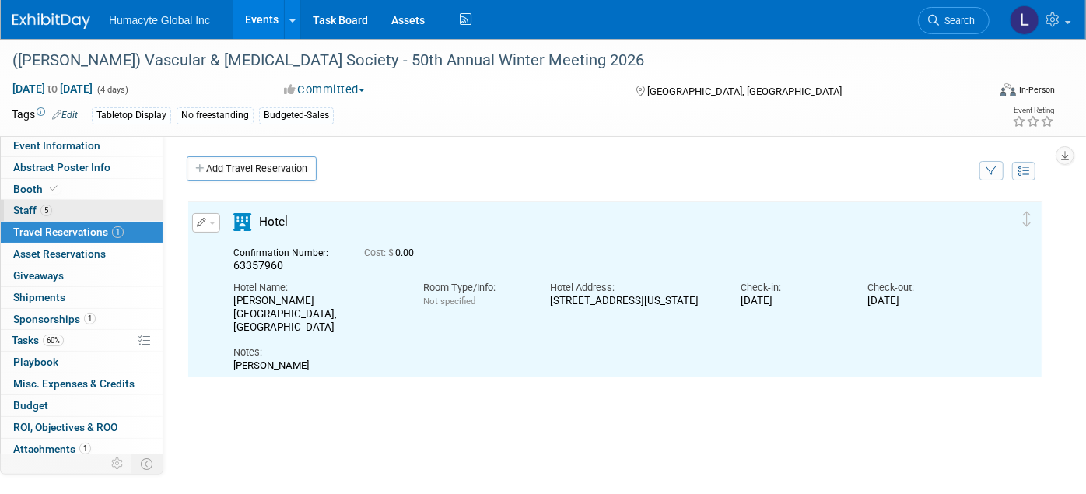
scroll to position [0, 0]
click at [41, 211] on span "5" at bounding box center [46, 211] width 12 height 12
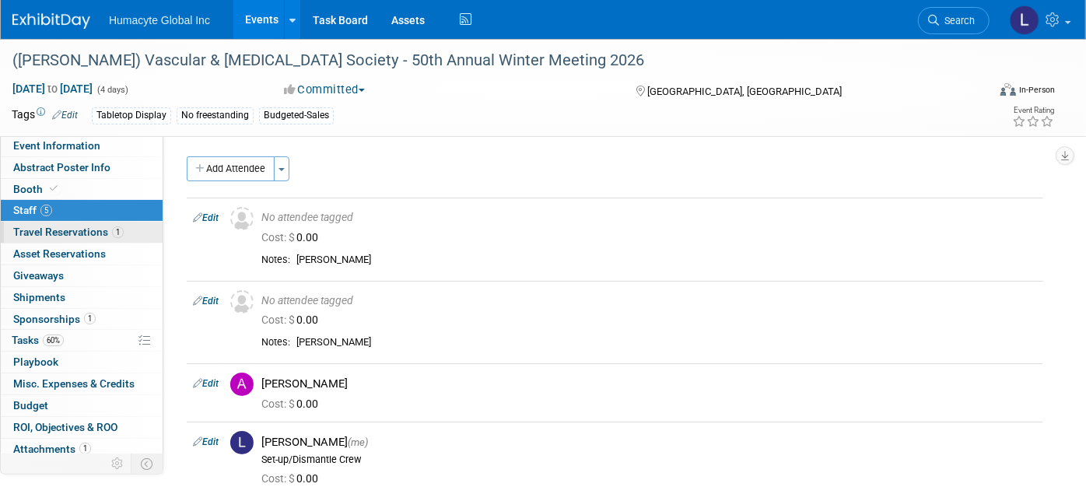
click at [41, 223] on link "1 Travel Reservations 1" at bounding box center [82, 232] width 162 height 21
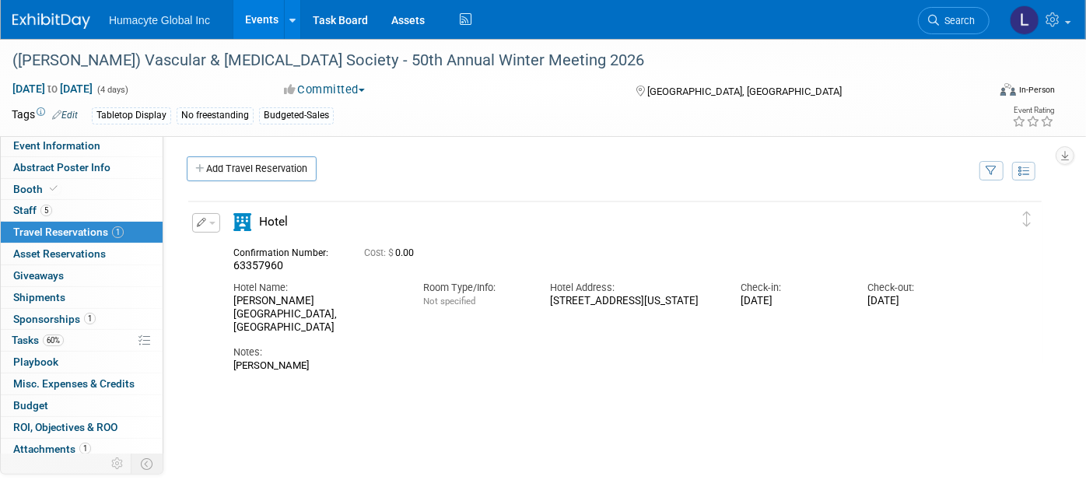
click at [212, 215] on button "button" at bounding box center [206, 222] width 28 height 19
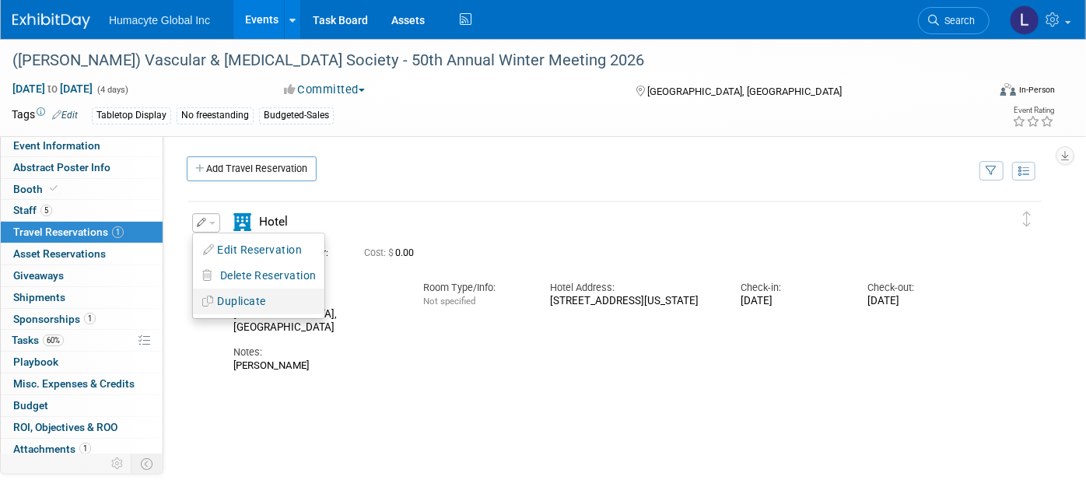
click at [247, 298] on button "Duplicate" at bounding box center [258, 301] width 131 height 23
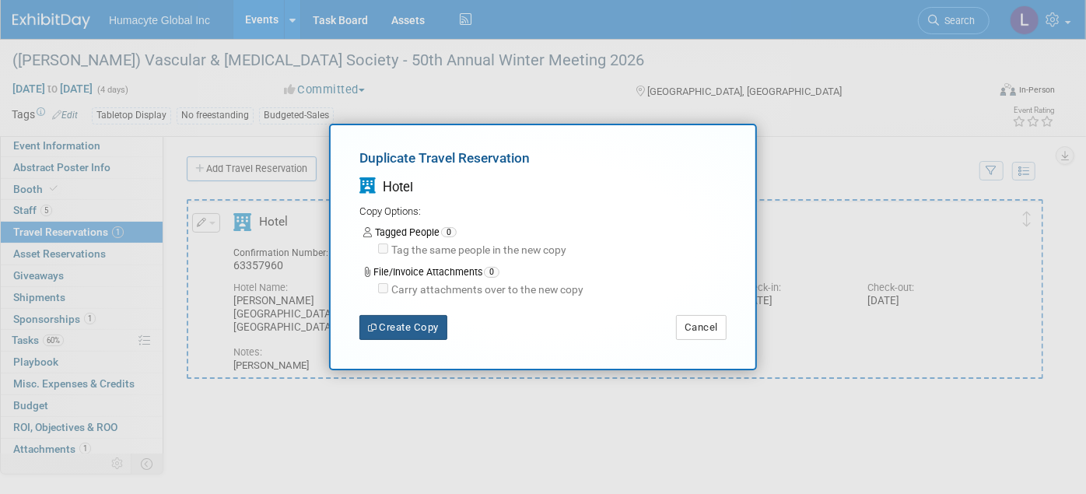
click at [399, 326] on button "Create Copy" at bounding box center [403, 327] width 88 height 25
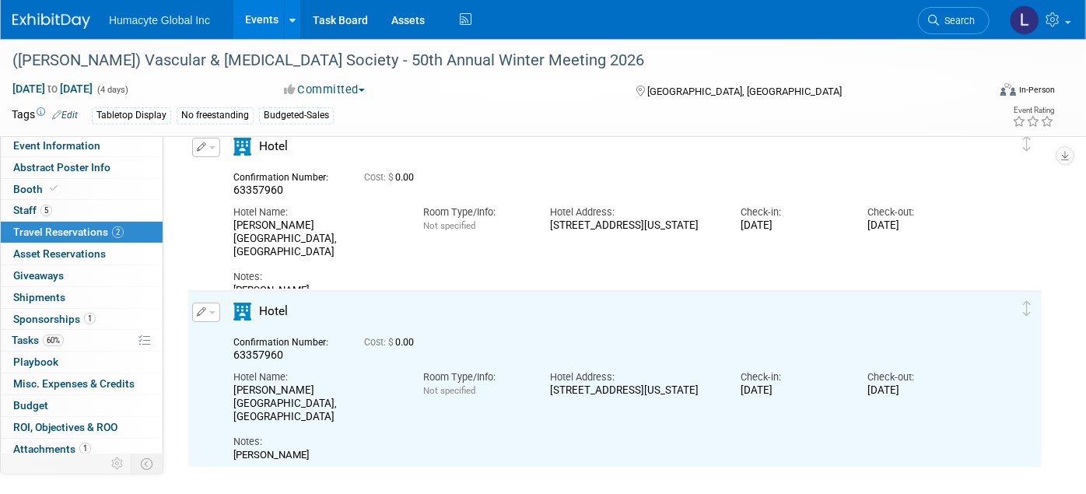
scroll to position [115, 0]
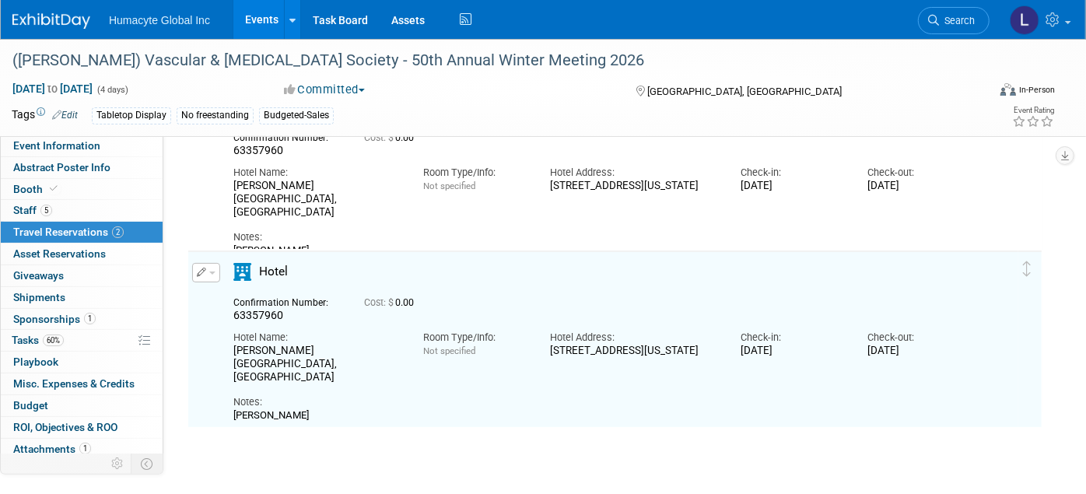
click at [209, 268] on button "button" at bounding box center [206, 272] width 28 height 19
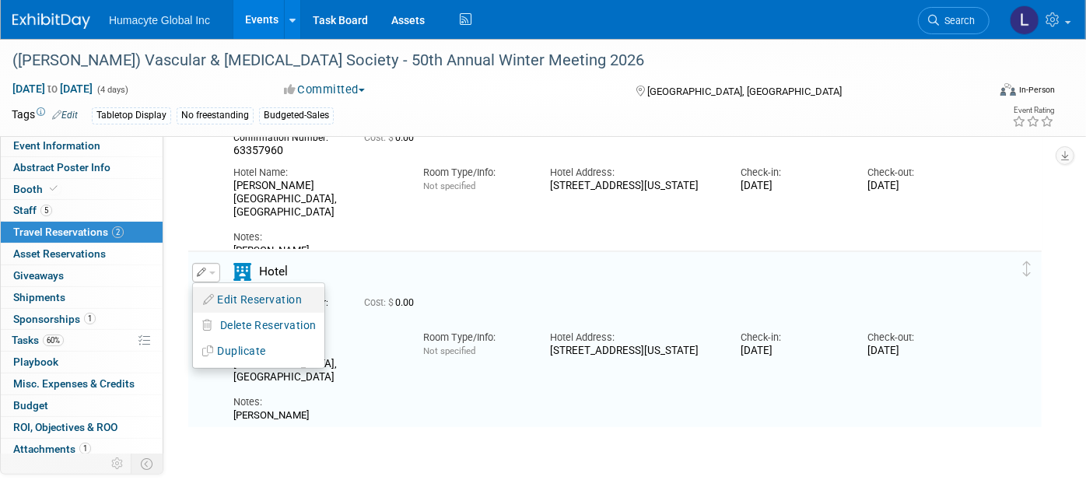
click at [222, 293] on button "Edit Reservation" at bounding box center [258, 300] width 131 height 23
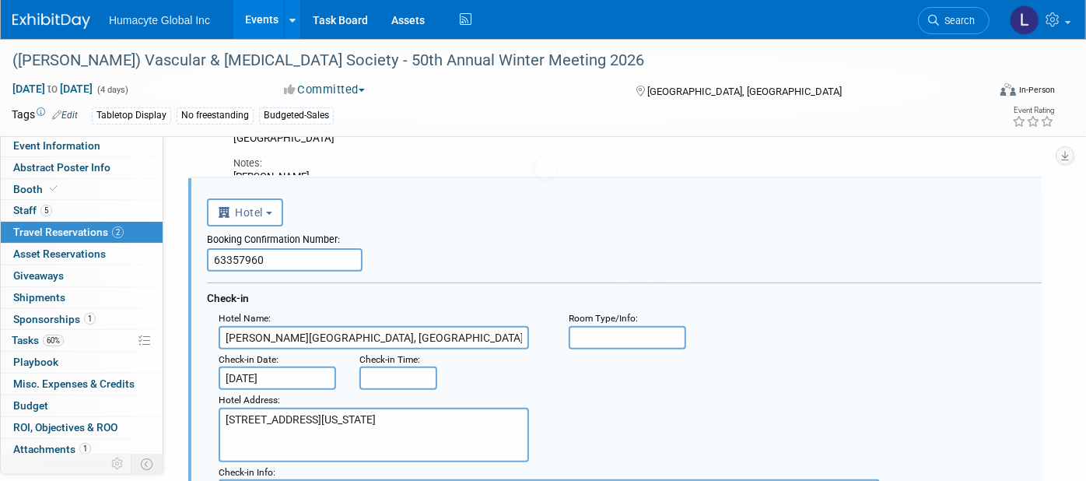
scroll to position [0, 0]
drag, startPoint x: 267, startPoint y: 259, endPoint x: 116, endPoint y: 236, distance: 152.7
click at [116, 236] on div "Event Information Event Info Abstract Poster Info Abstract Poster Info Booth Bo…" at bounding box center [543, 455] width 1086 height 1211
type input "\"
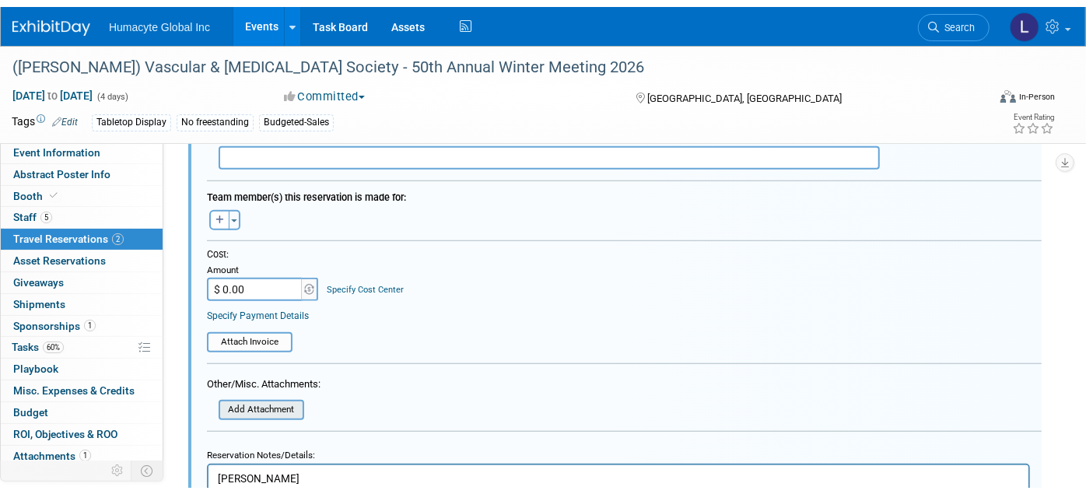
scroll to position [794, 0]
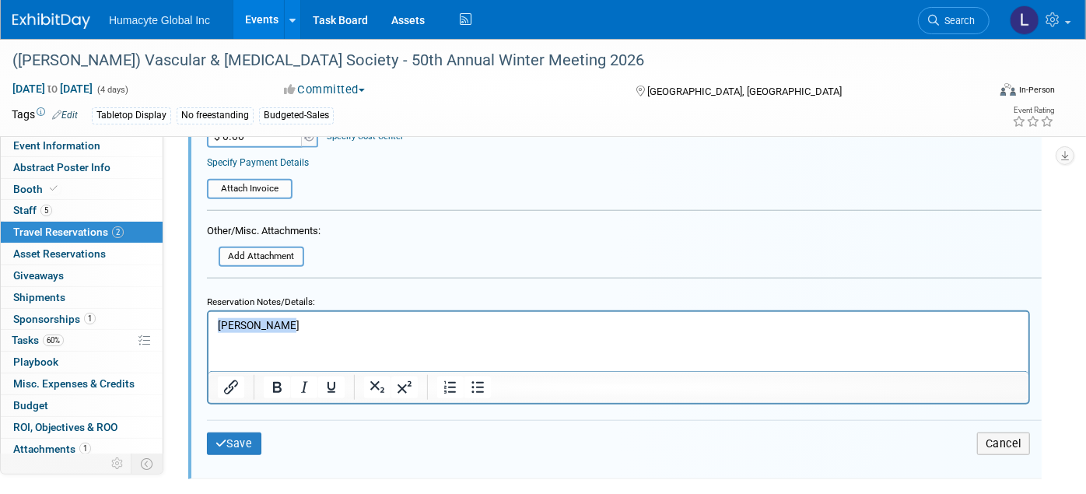
drag, startPoint x: 298, startPoint y: 320, endPoint x: 86, endPoint y: 306, distance: 212.1
click at [208, 311] on html "[PERSON_NAME]" at bounding box center [618, 321] width 820 height 21
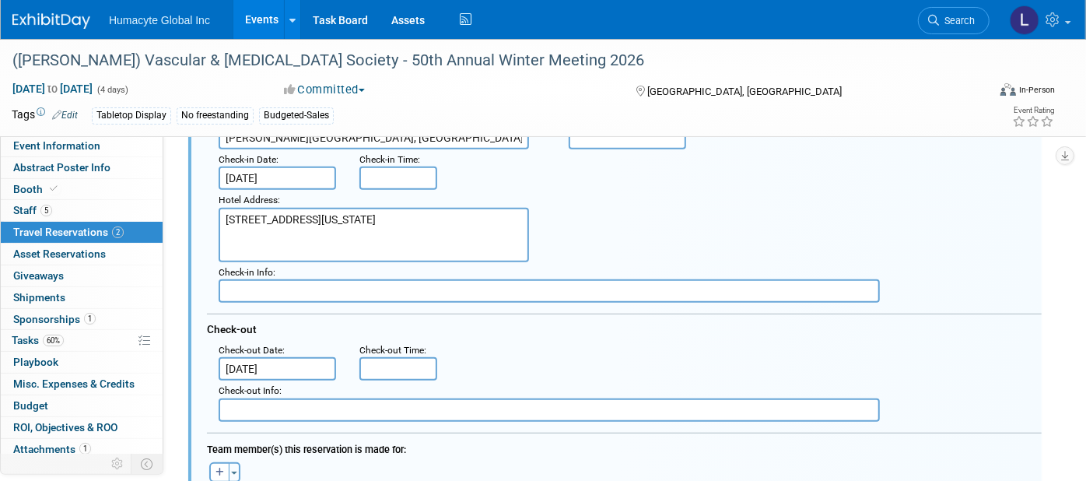
scroll to position [362, 0]
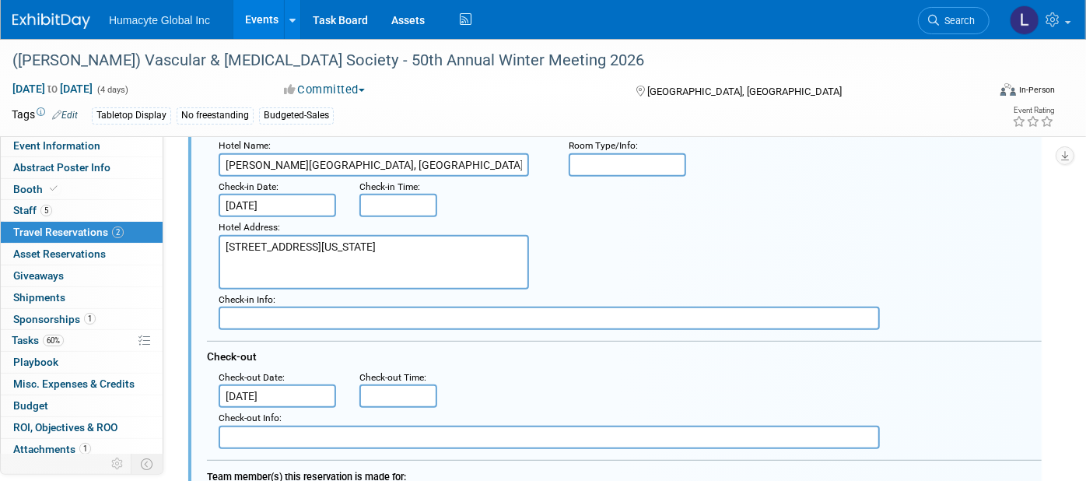
click at [380, 242] on textarea "[STREET_ADDRESS][US_STATE]" at bounding box center [374, 262] width 310 height 54
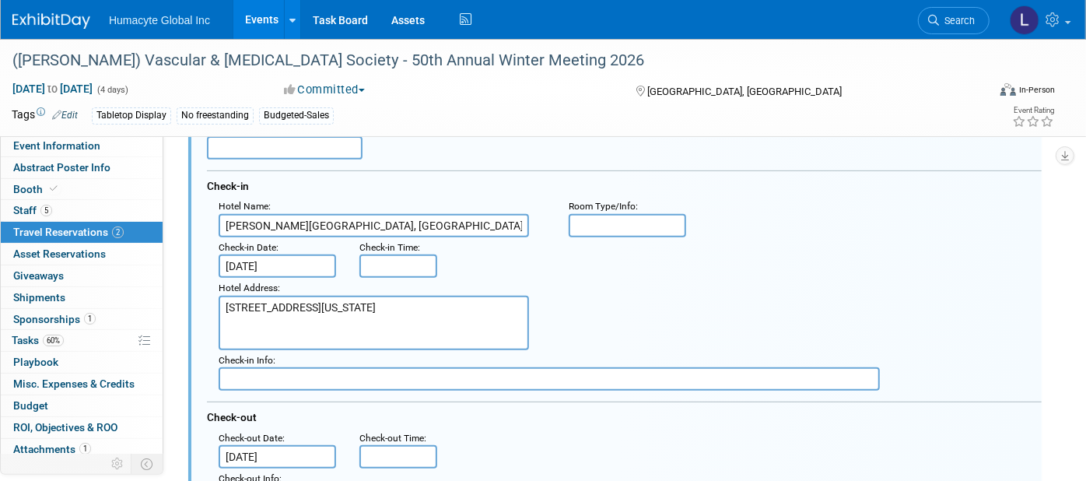
scroll to position [189, 0]
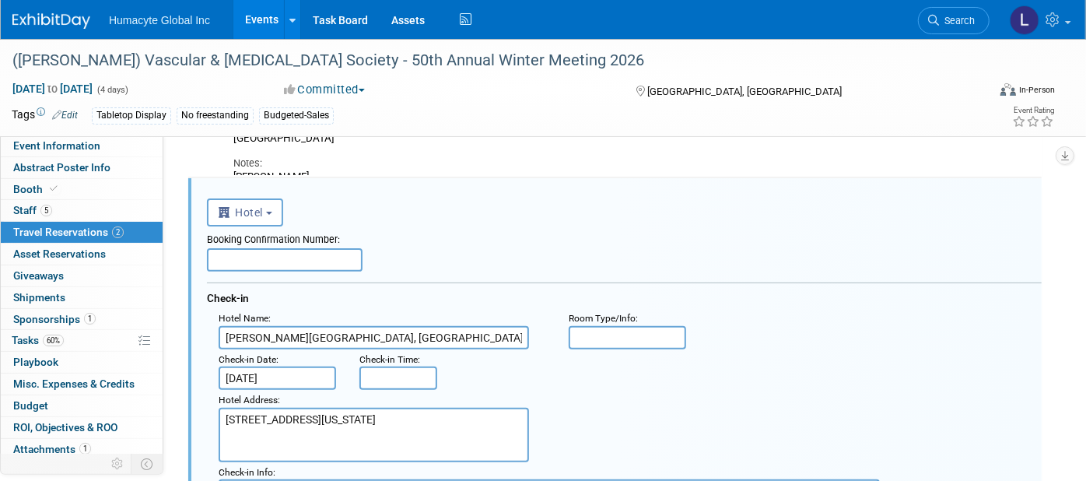
type textarea "400 Resort Road Olympic Valley California, 96146 United States"
click at [289, 254] on input "text" at bounding box center [285, 259] width 156 height 23
click at [292, 253] on input "text" at bounding box center [285, 259] width 156 height 23
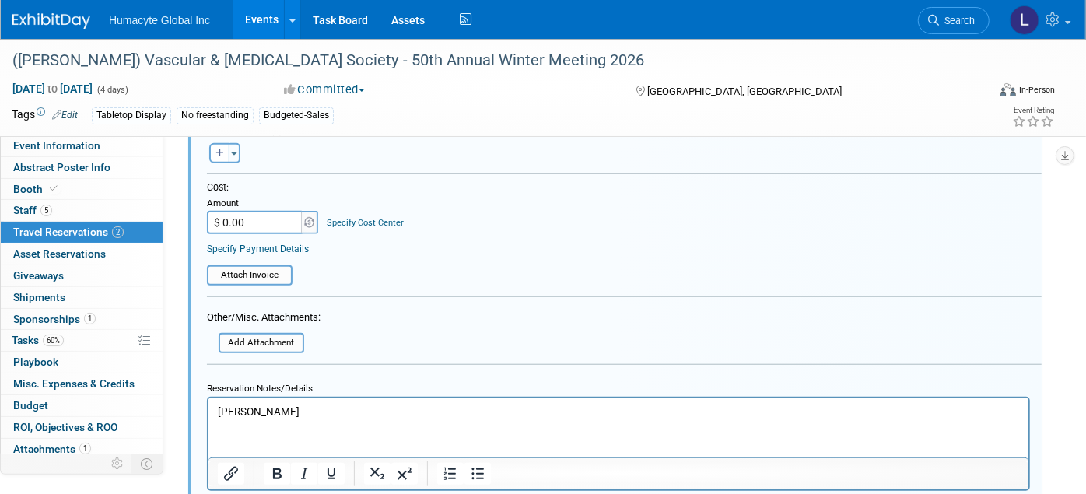
scroll to position [880, 0]
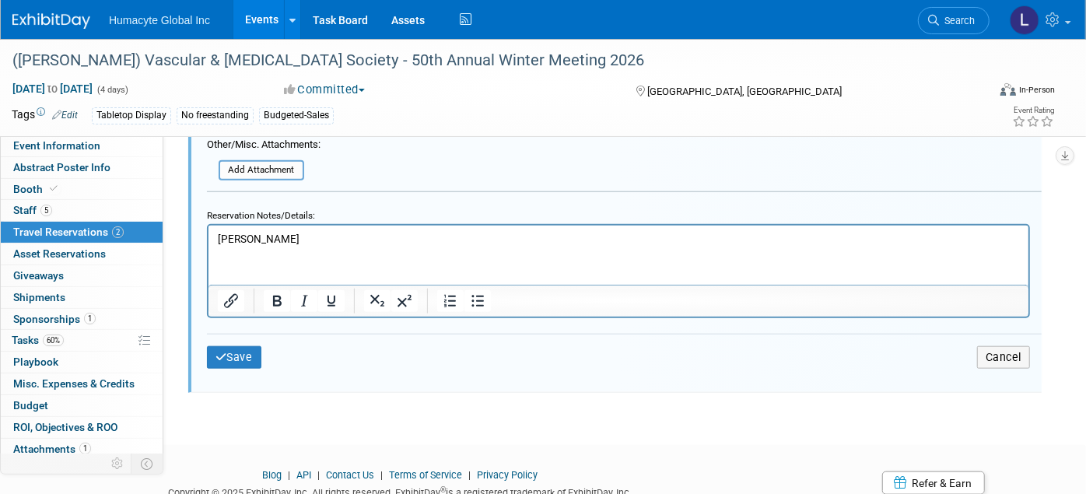
type input "62257104"
click at [236, 349] on button "Save" at bounding box center [234, 357] width 54 height 23
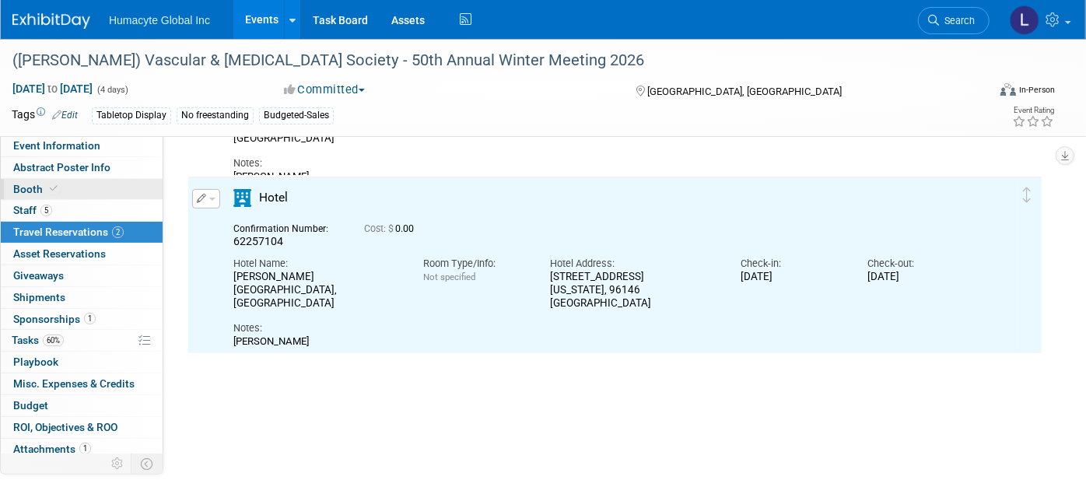
scroll to position [0, 0]
click at [17, 219] on link "5 Staff 5" at bounding box center [82, 210] width 162 height 21
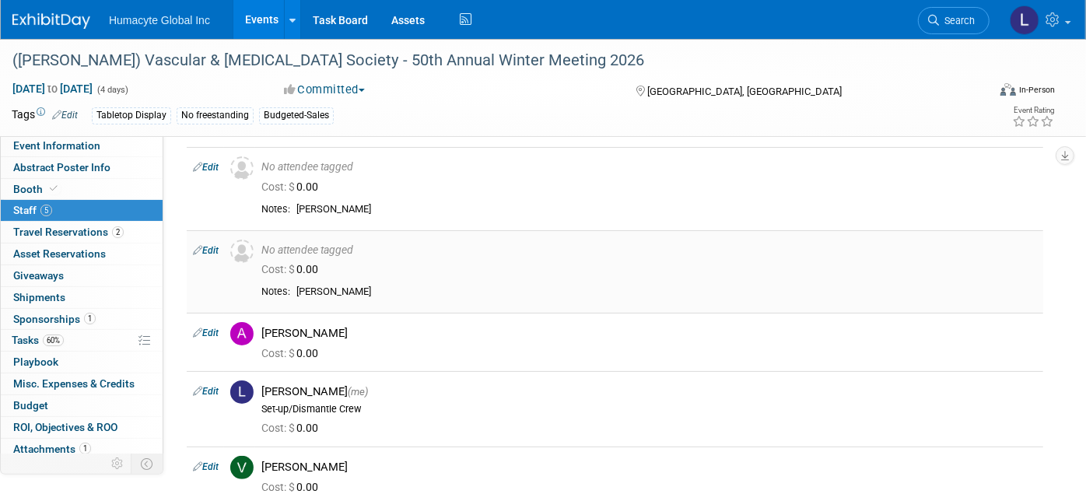
scroll to position [86, 0]
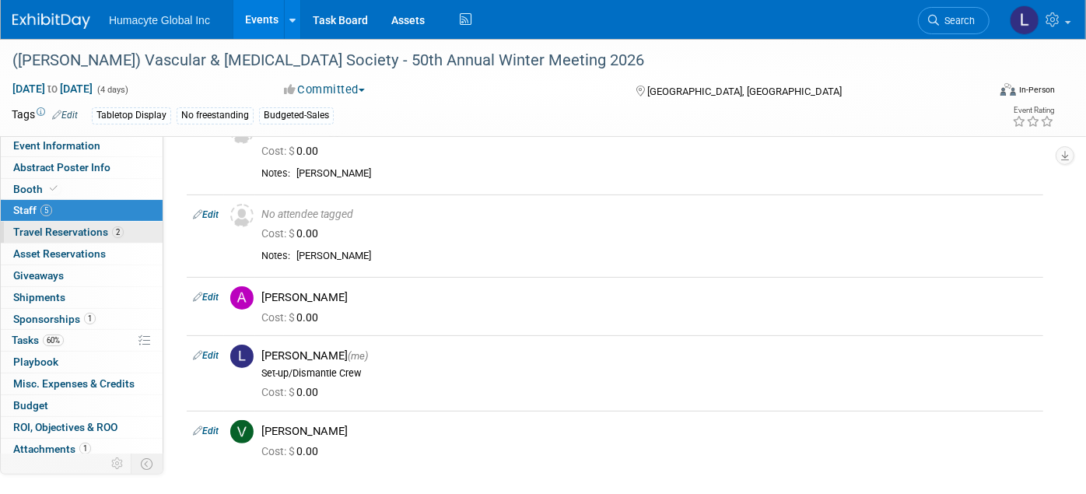
click at [37, 233] on span "Travel Reservations 2" at bounding box center [68, 232] width 110 height 12
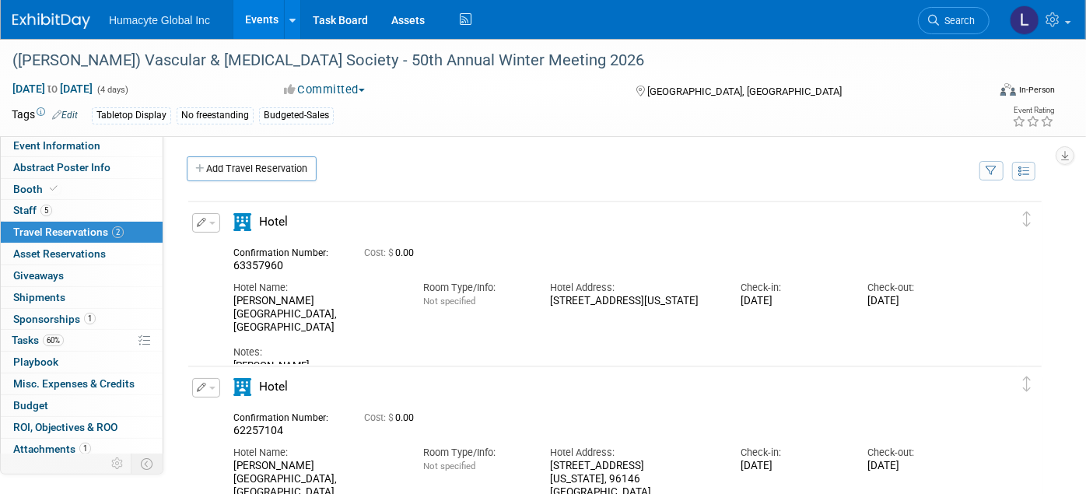
scroll to position [0, 0]
click at [230, 156] on link "Add Travel Reservation" at bounding box center [252, 168] width 130 height 25
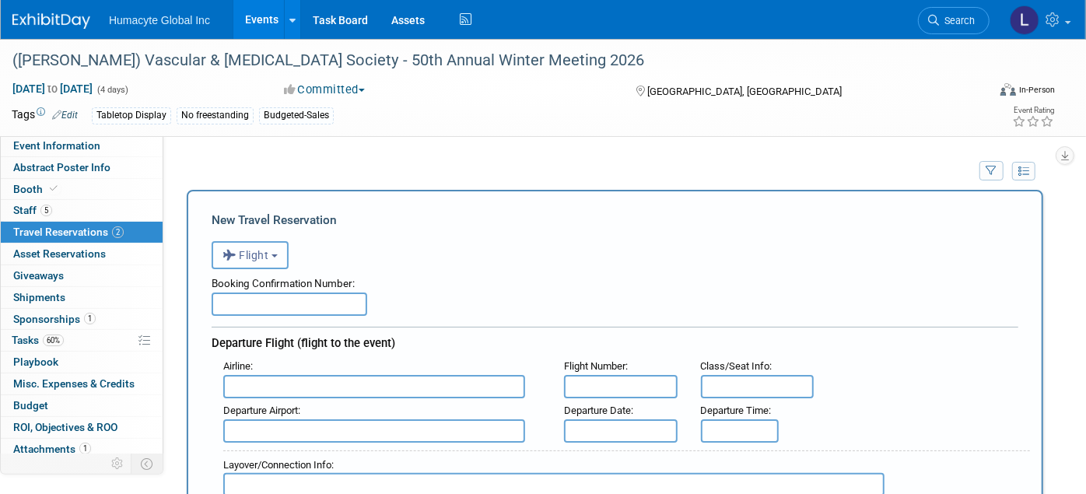
click at [228, 255] on icon "button" at bounding box center [230, 255] width 17 height 20
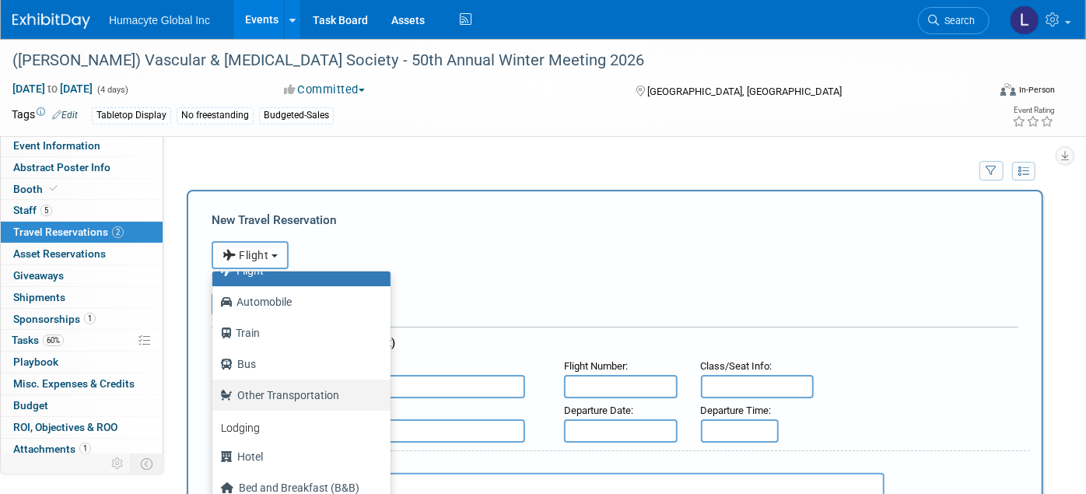
scroll to position [65, 0]
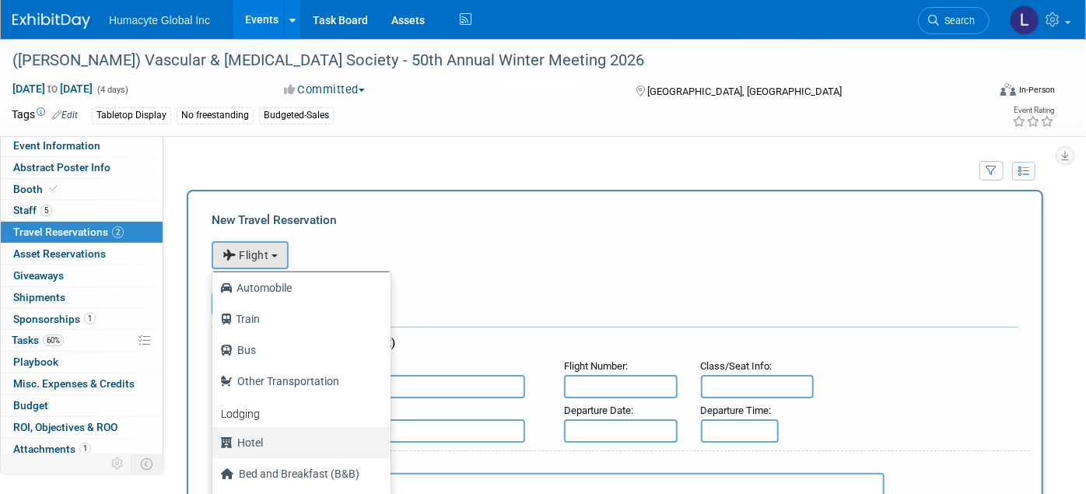
click at [249, 430] on label "Hotel" at bounding box center [297, 442] width 155 height 25
click at [215, 436] on input "Hotel" at bounding box center [210, 441] width 10 height 10
select select "6"
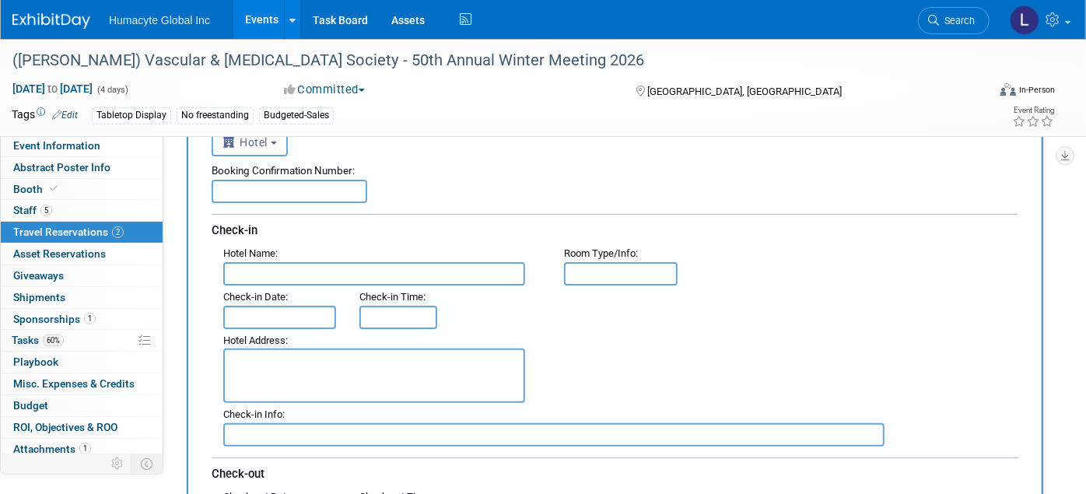
scroll to position [0, 0]
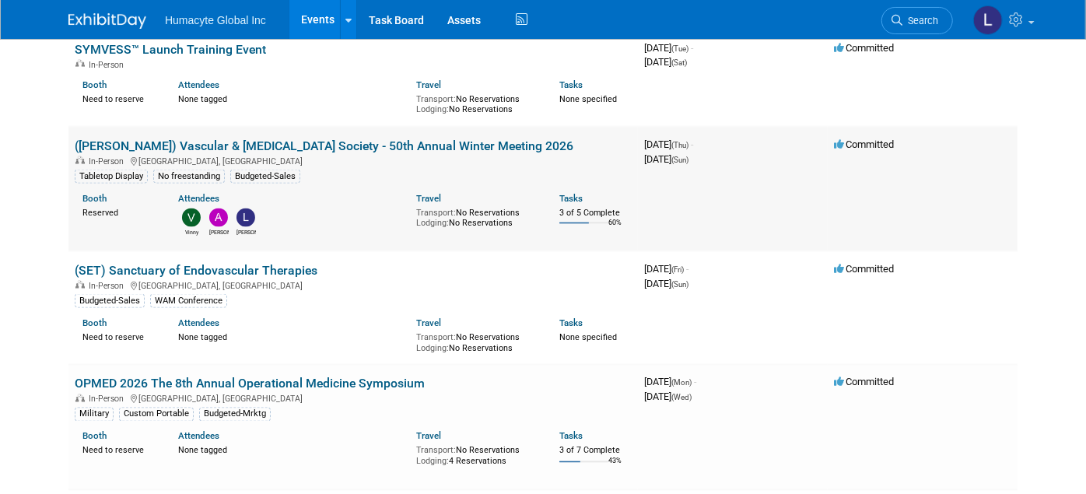
scroll to position [1468, 0]
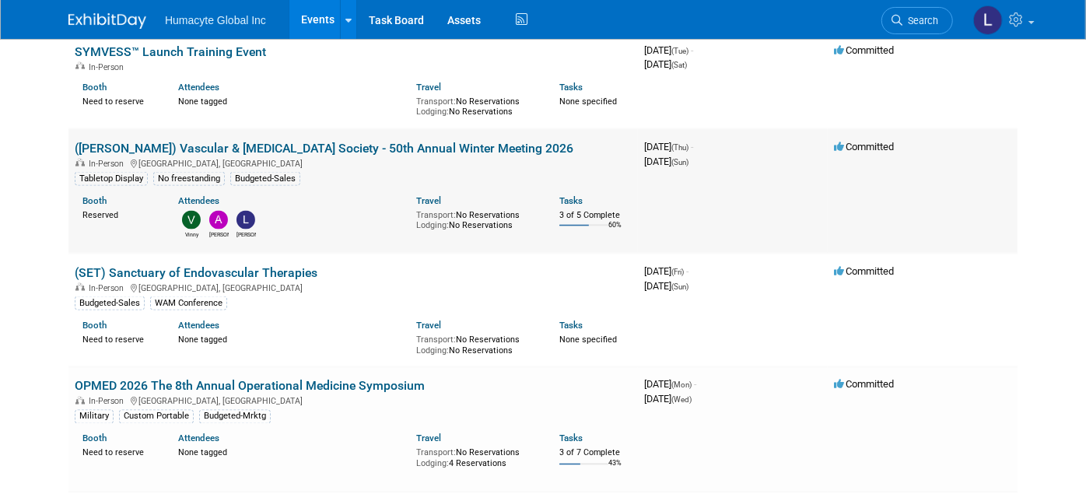
click at [208, 129] on td "(VESS) Vascular & Endovascular Surgery Society - 50th Annual Winter Meeting 202…" at bounding box center [352, 191] width 569 height 124
click at [213, 141] on link "([PERSON_NAME]) Vascular & [MEDICAL_DATA] Society - 50th Annual Winter Meeting …" at bounding box center [324, 148] width 499 height 15
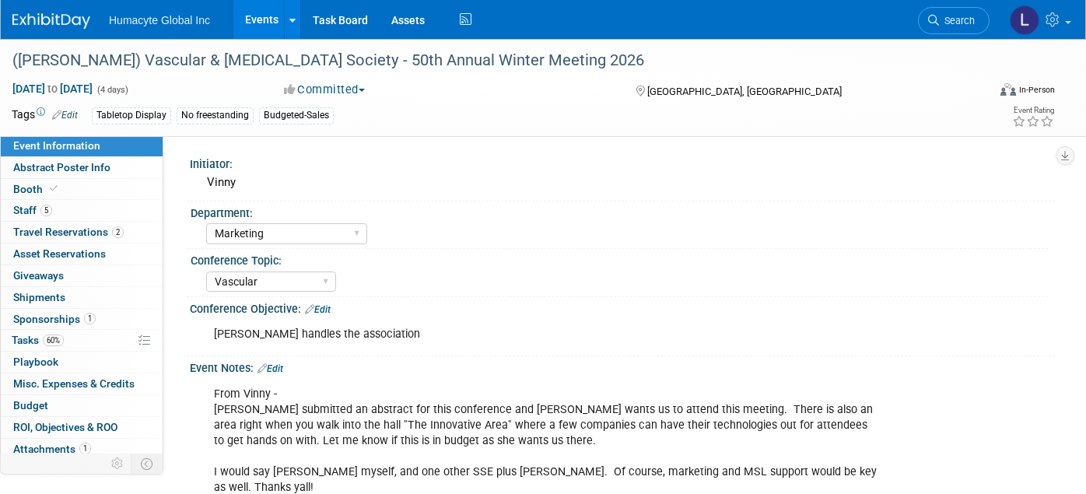
select select "Marketing"
select select "Vascular"
click at [16, 226] on span "Travel Reservations 2" at bounding box center [68, 232] width 110 height 12
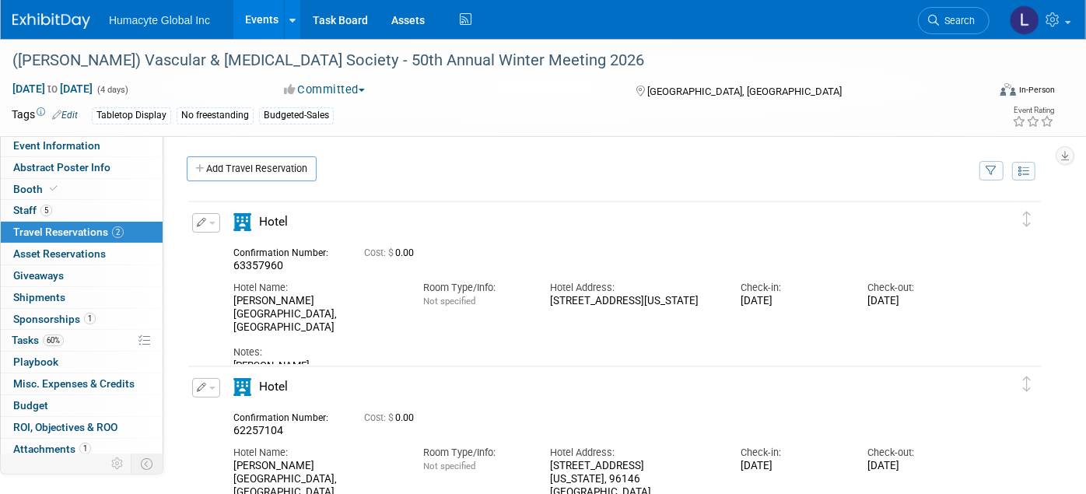
click at [213, 387] on span "button" at bounding box center [212, 388] width 6 height 3
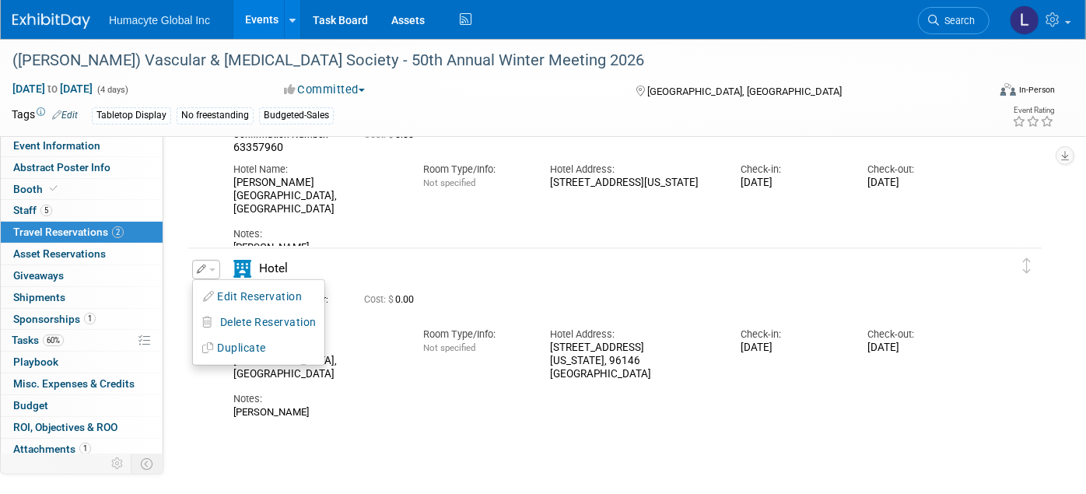
scroll to position [173, 0]
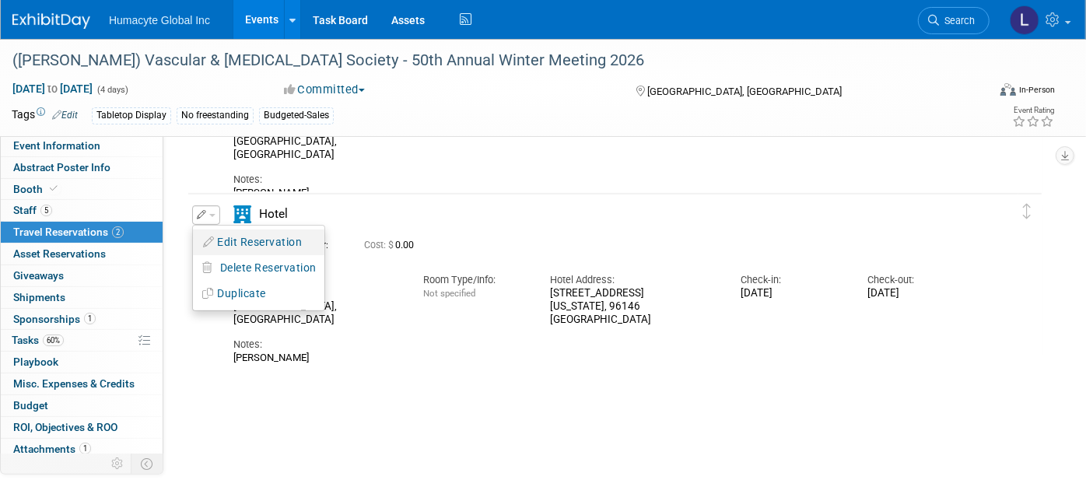
click at [229, 239] on button "Edit Reservation" at bounding box center [258, 242] width 131 height 23
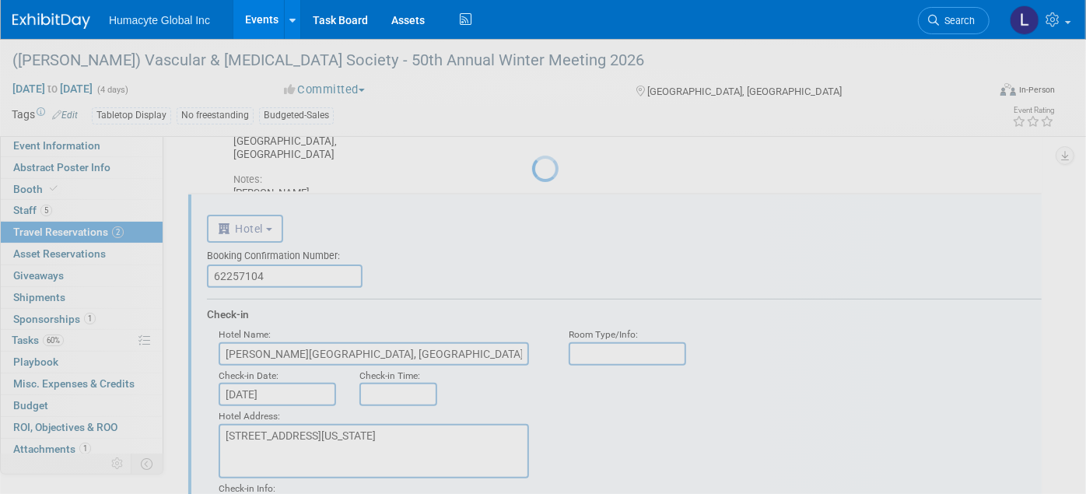
click at [532, 239] on div at bounding box center [543, 247] width 22 height 494
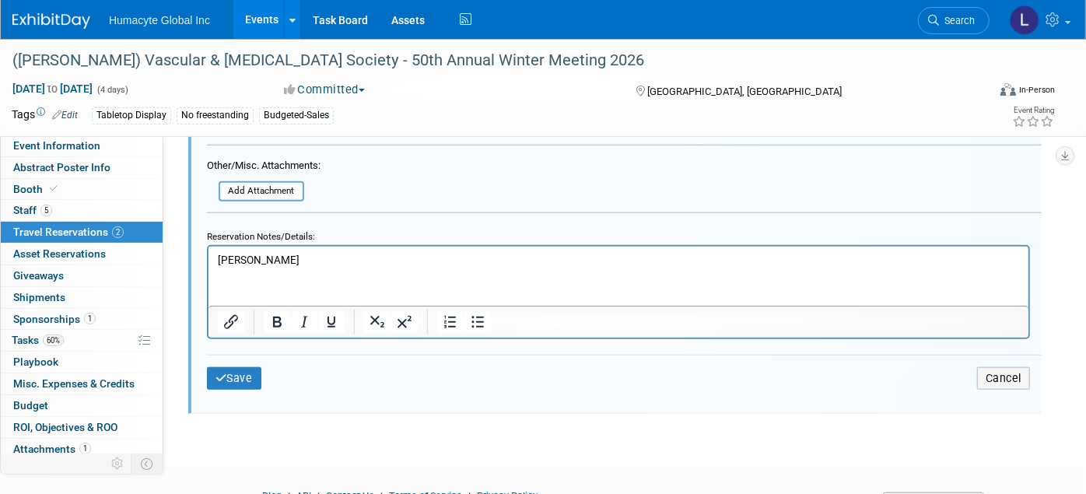
scroll to position [940, 0]
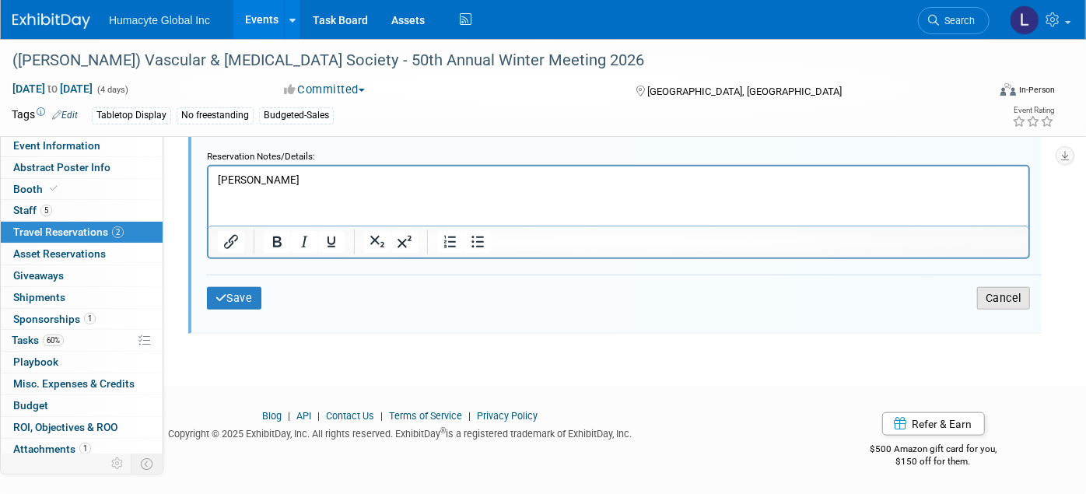
click at [1003, 287] on button "Cancel" at bounding box center [1003, 298] width 53 height 23
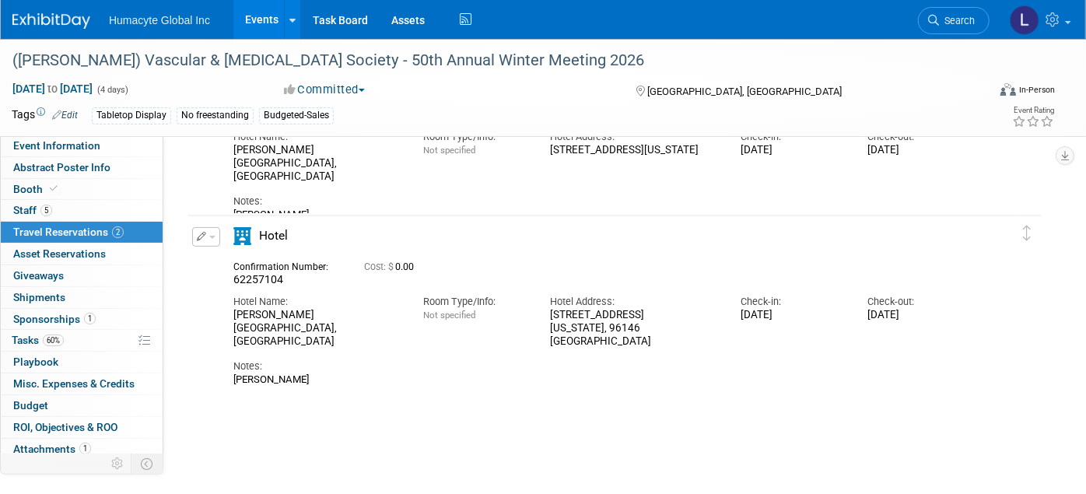
scroll to position [0, 0]
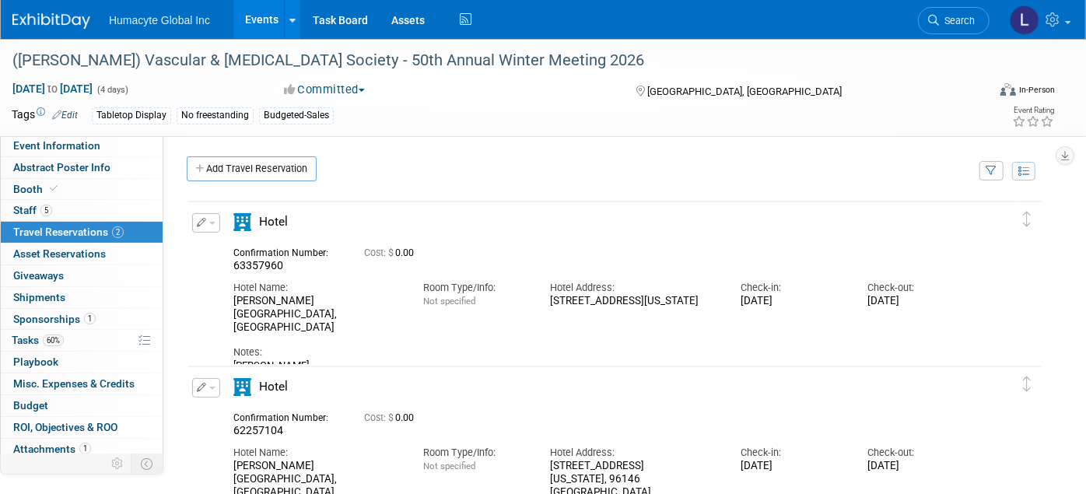
click at [213, 388] on button "button" at bounding box center [206, 387] width 28 height 19
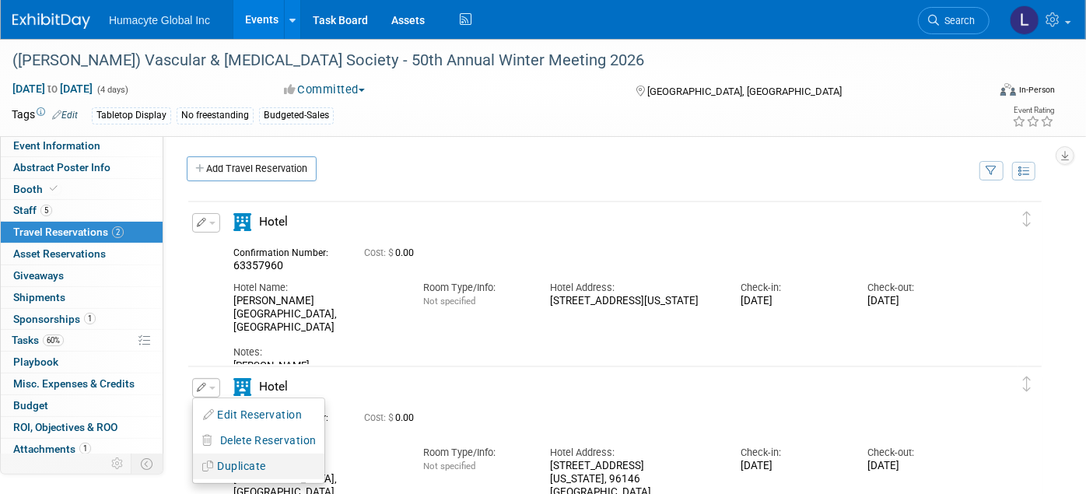
click at [231, 467] on button "Duplicate" at bounding box center [258, 466] width 131 height 23
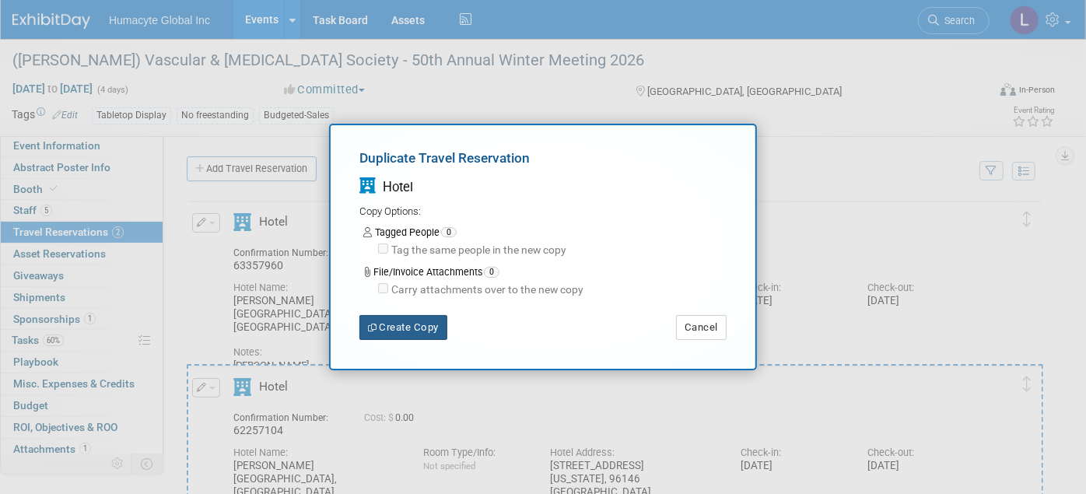
click at [384, 328] on button "Create Copy" at bounding box center [403, 327] width 88 height 25
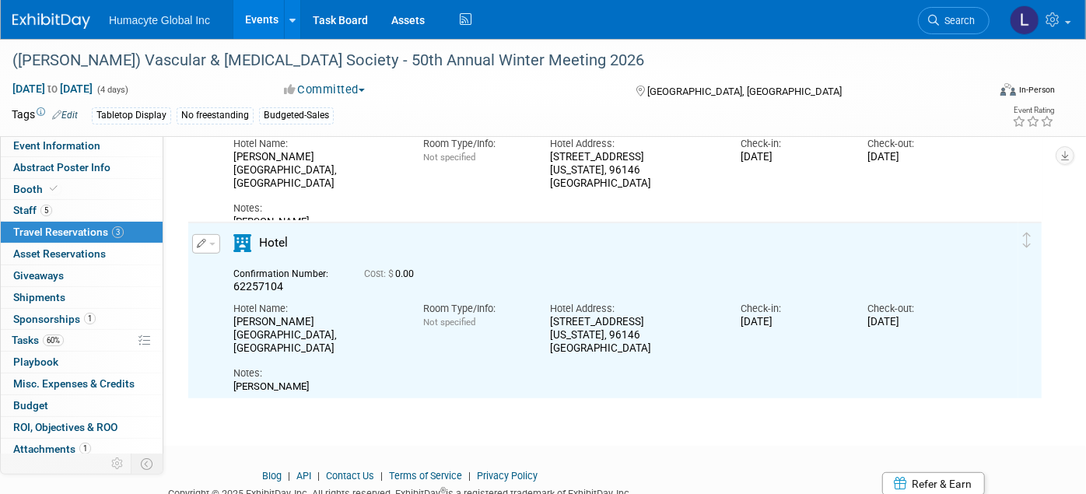
scroll to position [282, 0]
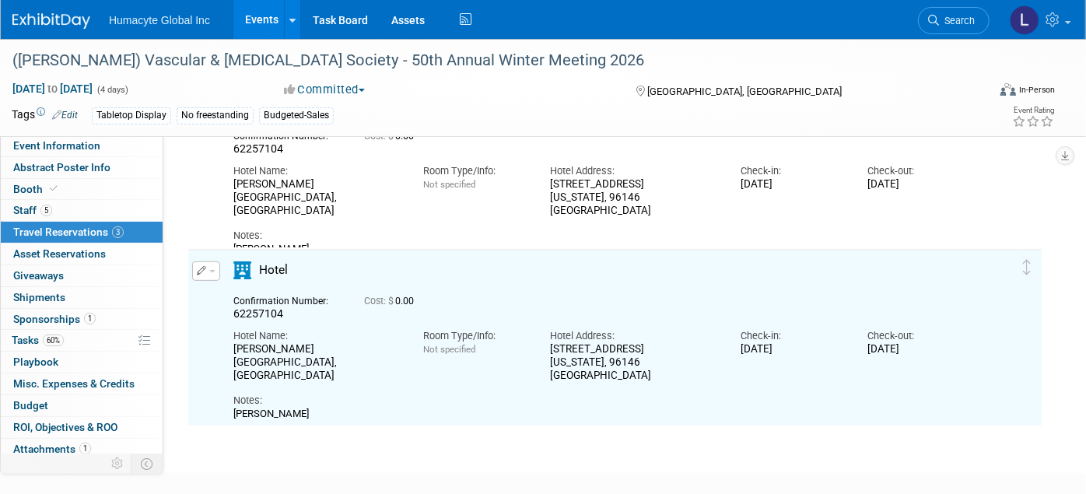
click at [210, 270] on span "button" at bounding box center [212, 271] width 6 height 3
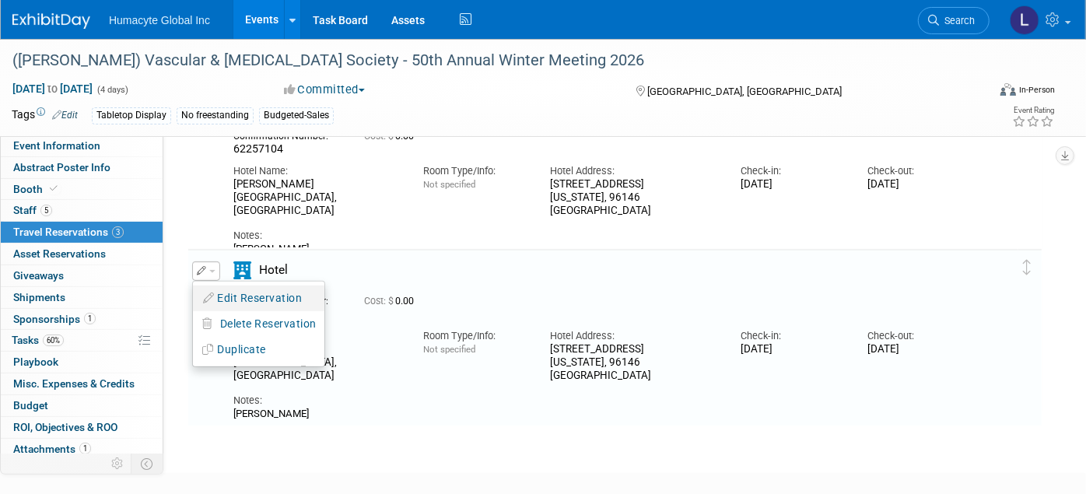
click at [242, 294] on button "Edit Reservation" at bounding box center [258, 298] width 131 height 23
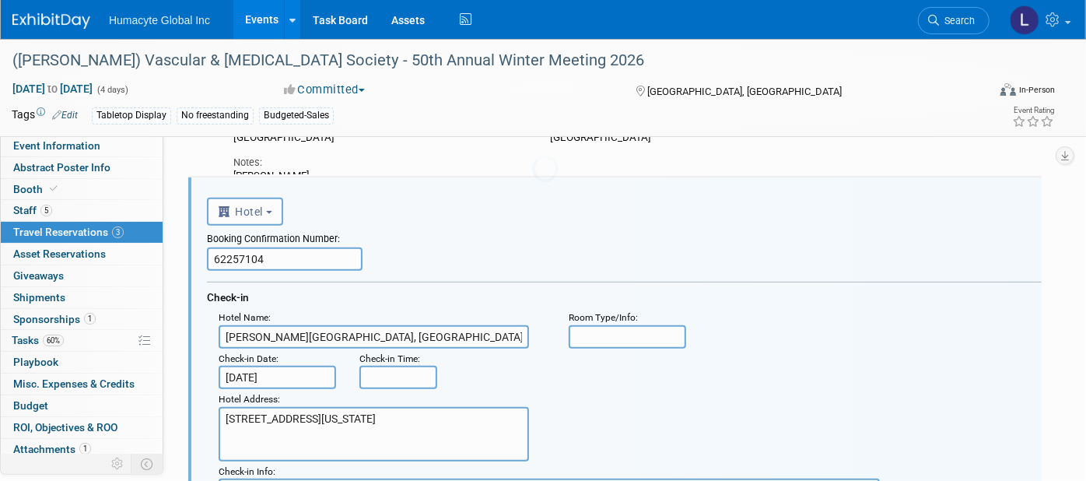
scroll to position [0, 0]
drag, startPoint x: 274, startPoint y: 253, endPoint x: 0, endPoint y: 247, distance: 273.8
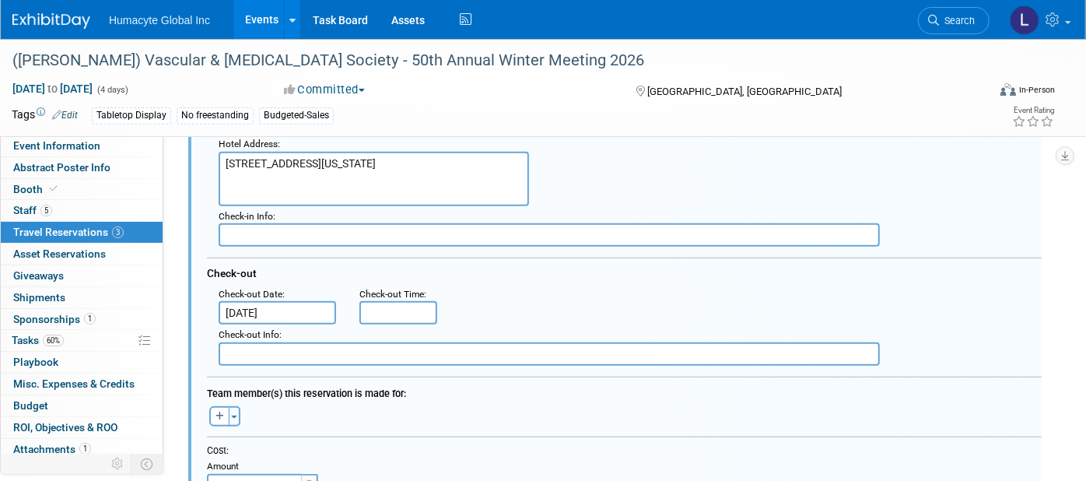
scroll to position [786, 0]
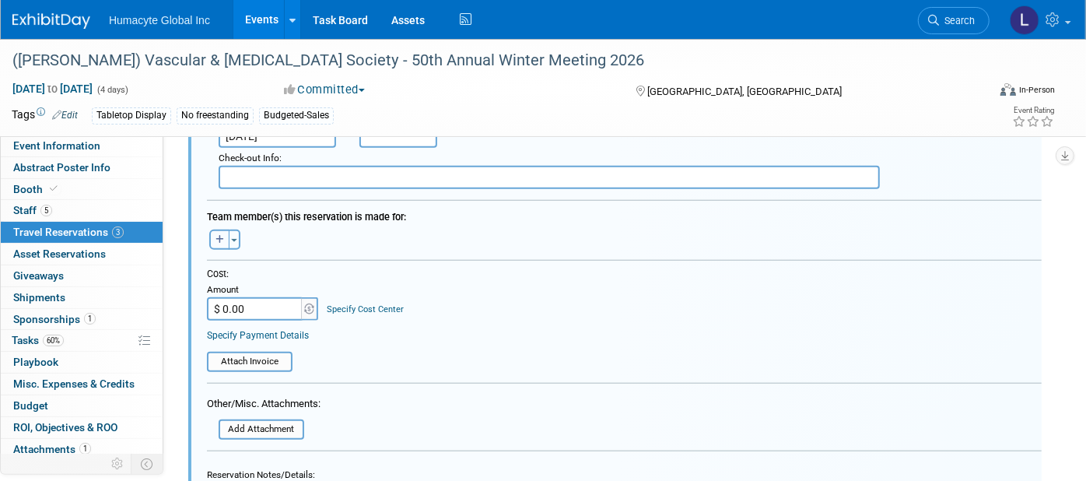
click at [215, 235] on icon "button" at bounding box center [219, 239] width 9 height 9
select select
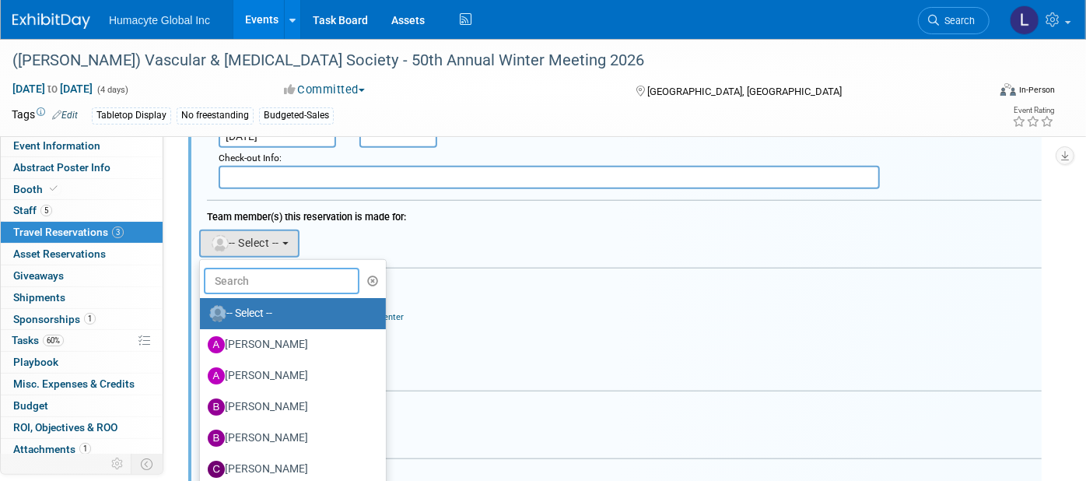
click at [243, 271] on input "text" at bounding box center [282, 281] width 156 height 26
type input "a"
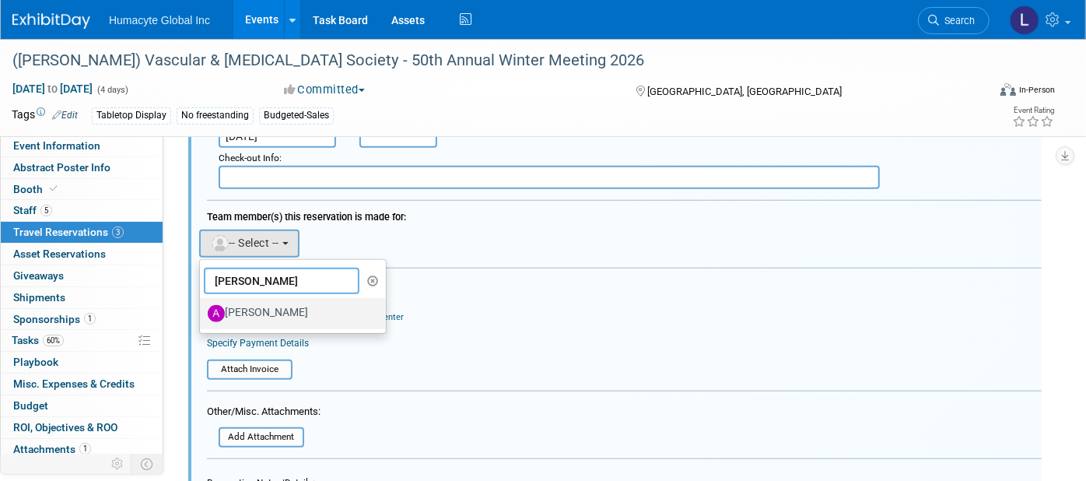
type input "[PERSON_NAME]"
click at [253, 304] on label "[PERSON_NAME]" at bounding box center [289, 313] width 163 height 25
click at [202, 306] on input "[PERSON_NAME]" at bounding box center [197, 311] width 10 height 10
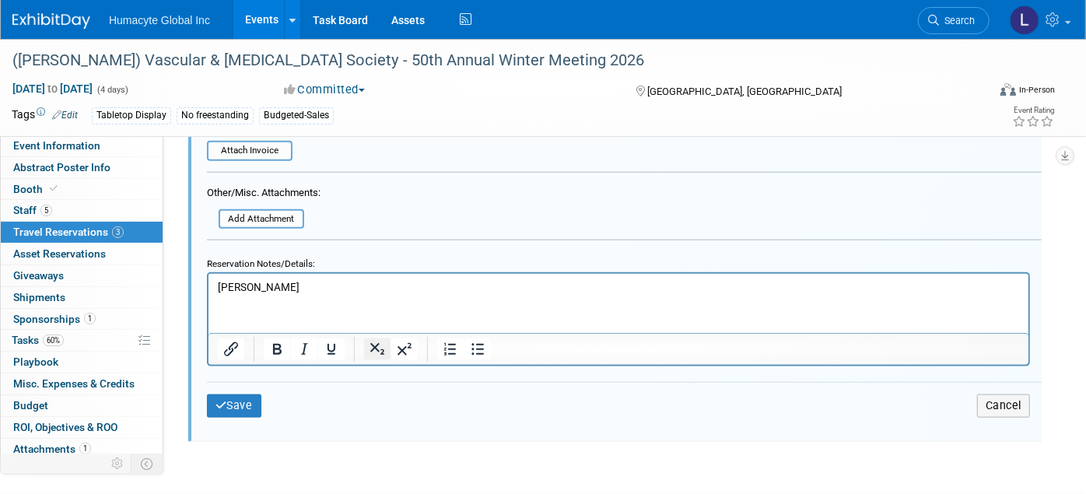
scroll to position [1046, 0]
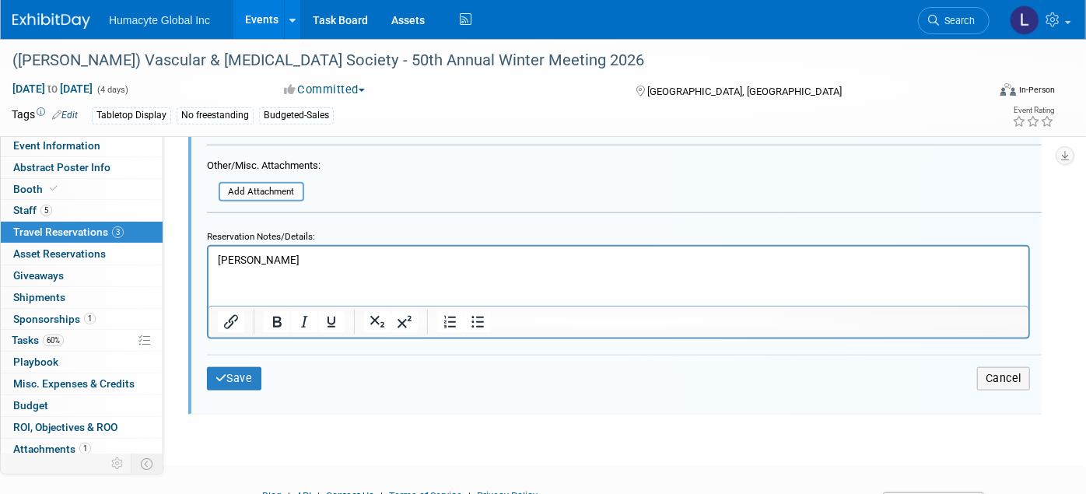
drag, startPoint x: 362, startPoint y: 248, endPoint x: 74, endPoint y: 244, distance: 287.8
click at [208, 247] on html "[PERSON_NAME]" at bounding box center [618, 257] width 820 height 21
click at [258, 254] on p "[PERSON_NAME]" at bounding box center [618, 260] width 802 height 15
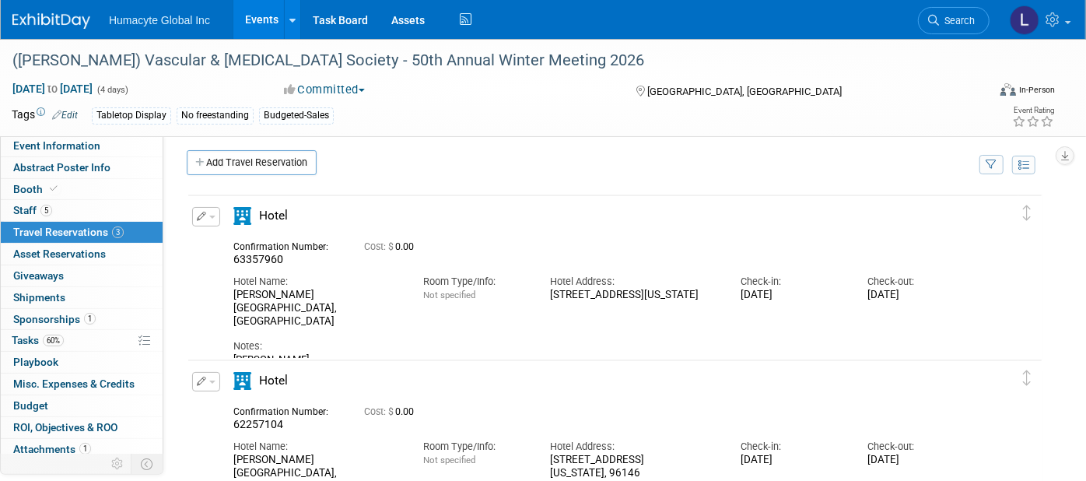
scroll to position [0, 0]
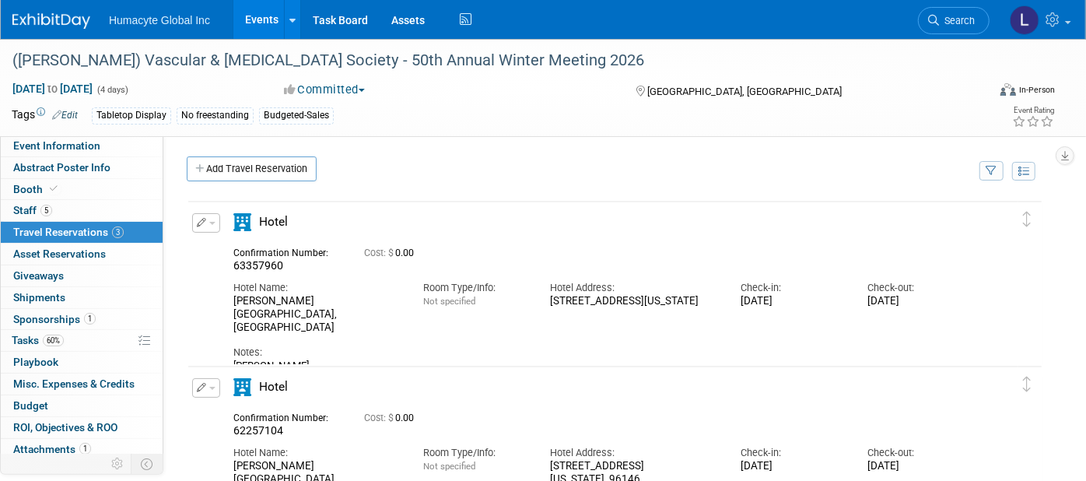
click at [212, 217] on button "button" at bounding box center [206, 222] width 28 height 19
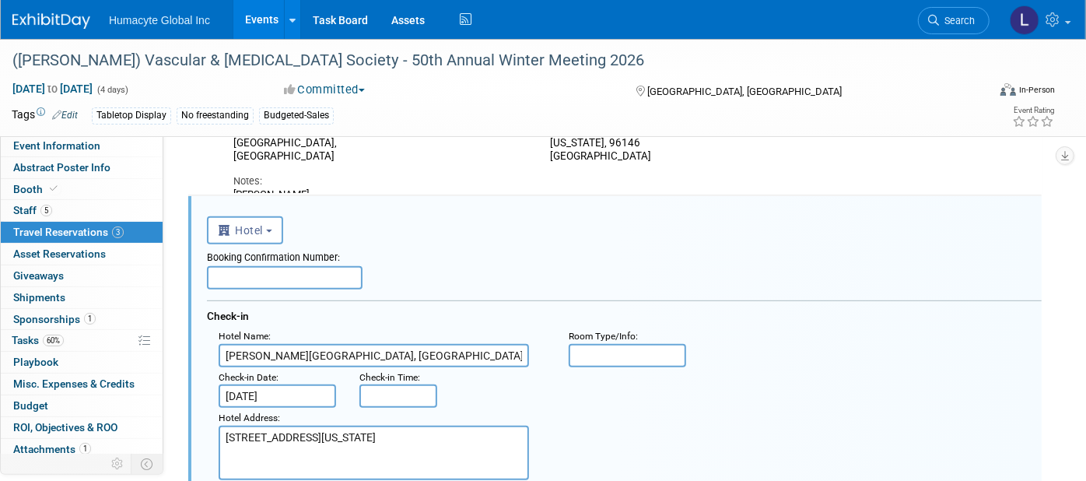
scroll to position [432, 0]
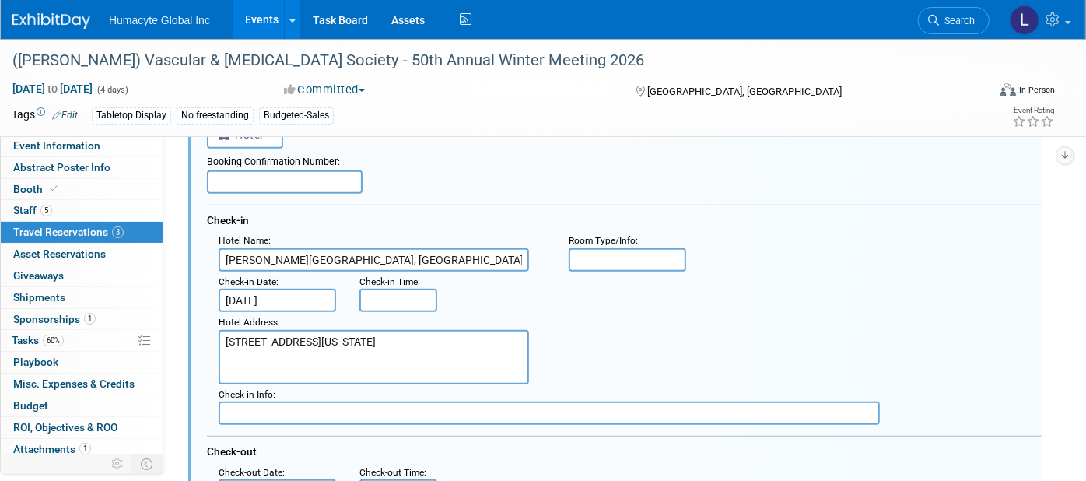
click at [259, 186] on input "text" at bounding box center [285, 181] width 156 height 23
click at [257, 188] on input "text" at bounding box center [285, 181] width 156 height 23
click at [254, 181] on input "text" at bounding box center [285, 181] width 156 height 23
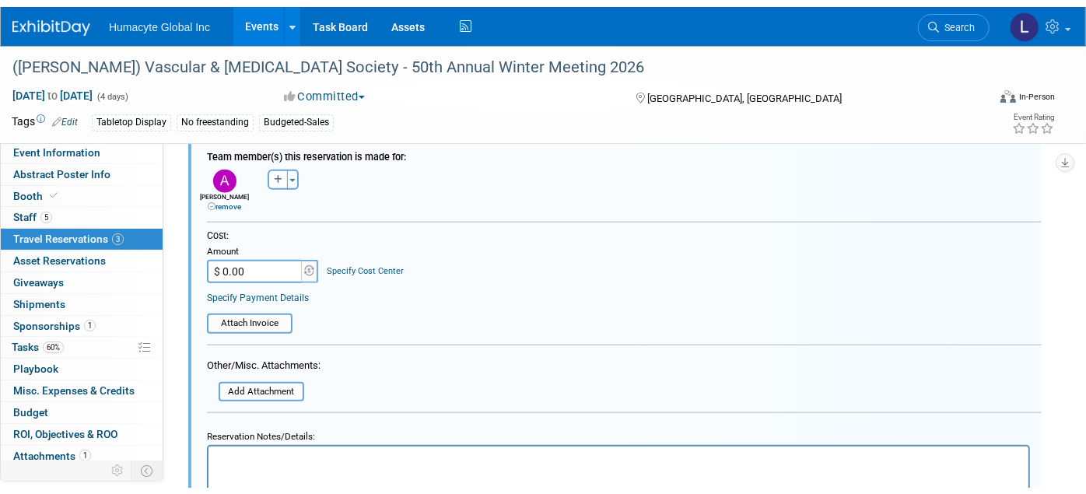
scroll to position [950, 0]
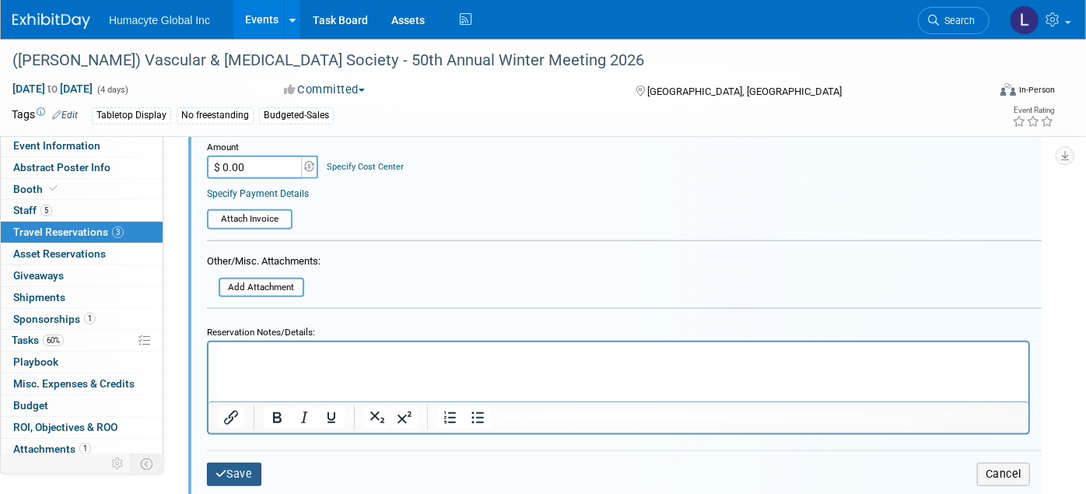
type input "62771539"
click at [226, 463] on button "Save" at bounding box center [234, 474] width 54 height 23
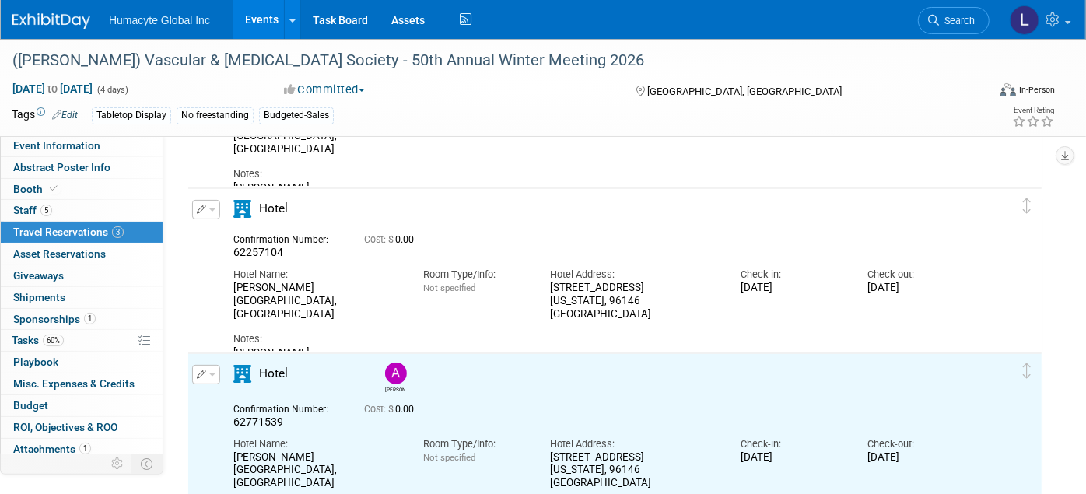
scroll to position [0, 0]
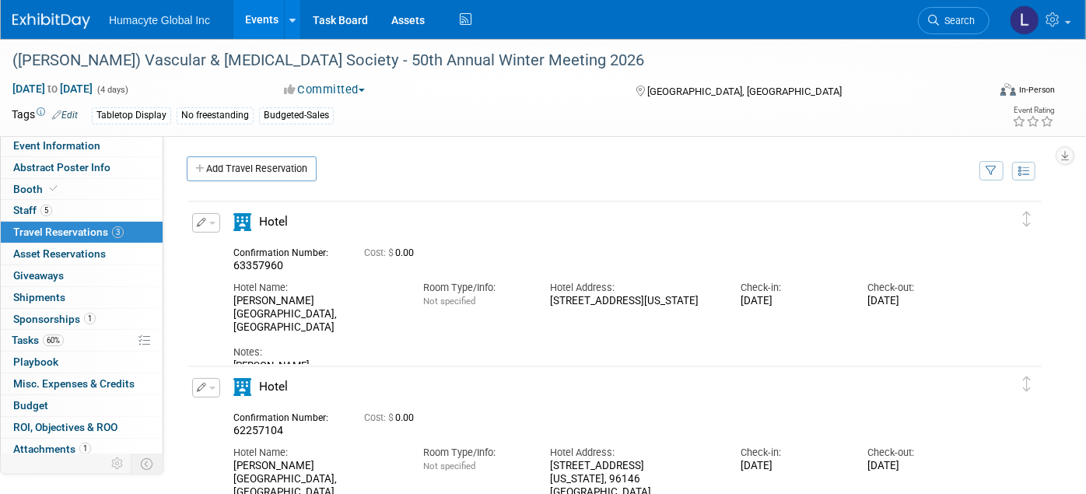
click at [211, 222] on span "button" at bounding box center [212, 223] width 6 height 3
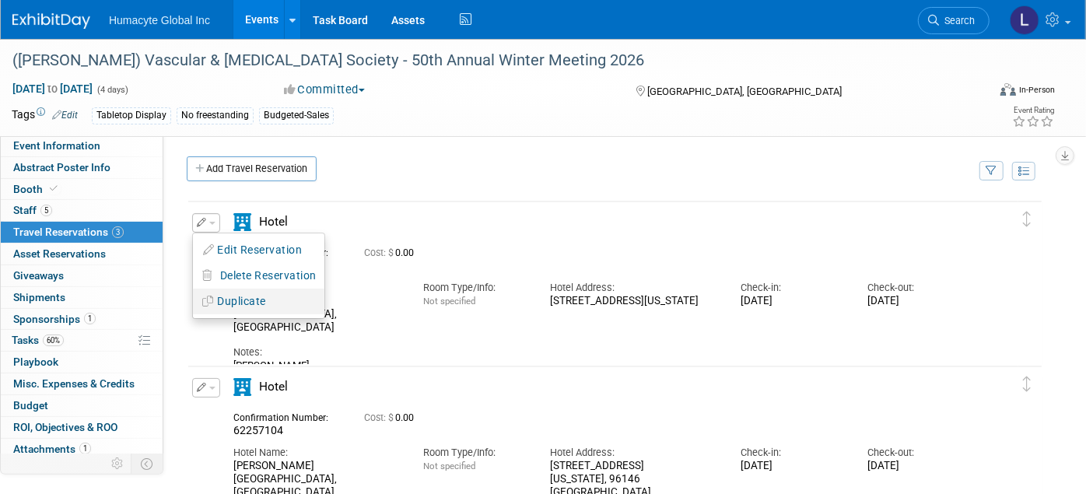
click at [233, 301] on button "Duplicate" at bounding box center [258, 301] width 131 height 23
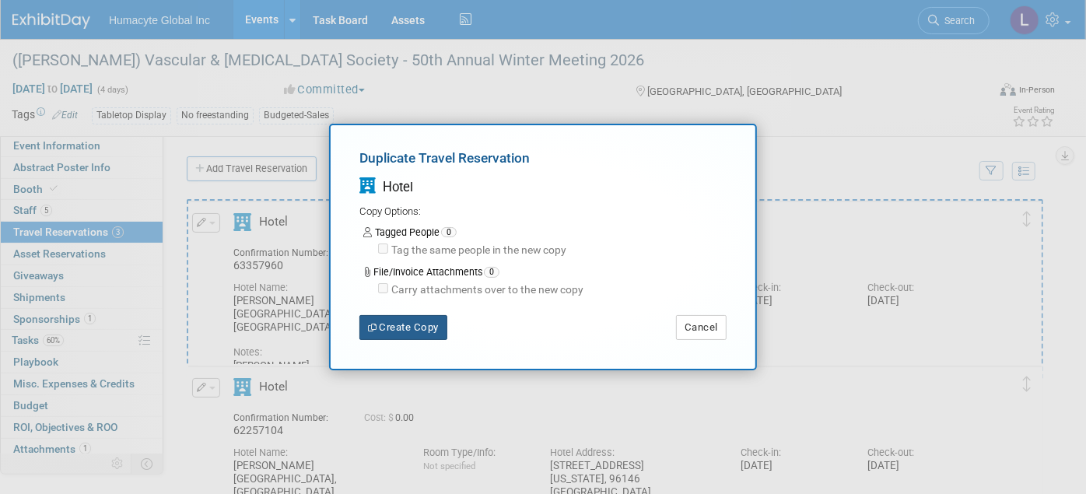
click at [420, 327] on button "Create Copy" at bounding box center [403, 327] width 88 height 25
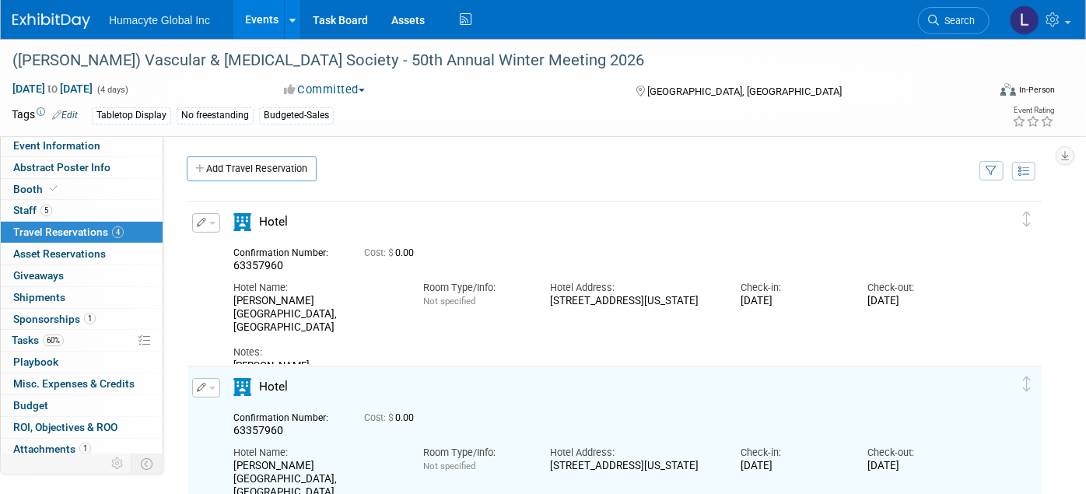
scroll to position [29, 0]
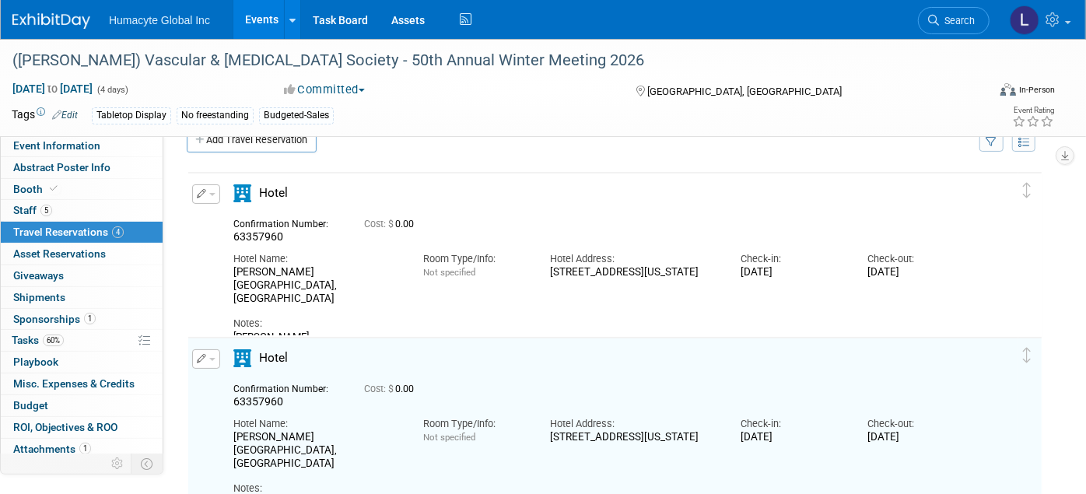
click at [209, 193] on span "button" at bounding box center [212, 194] width 6 height 3
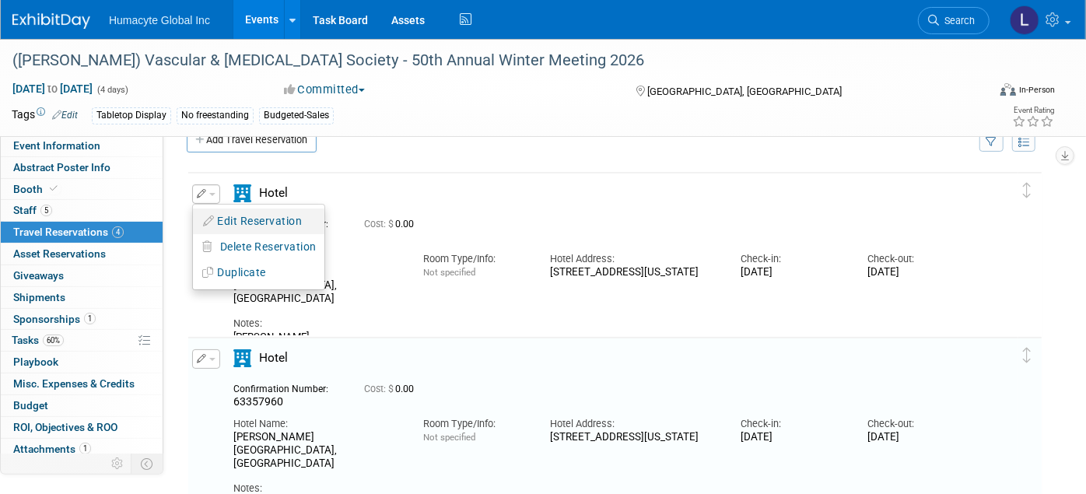
click at [230, 222] on button "Edit Reservation" at bounding box center [258, 221] width 131 height 23
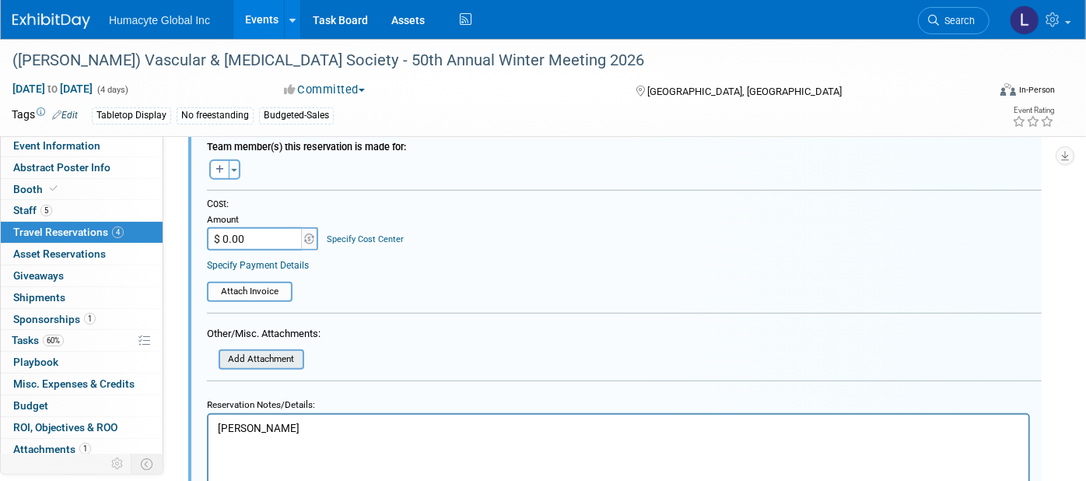
scroll to position [543, 0]
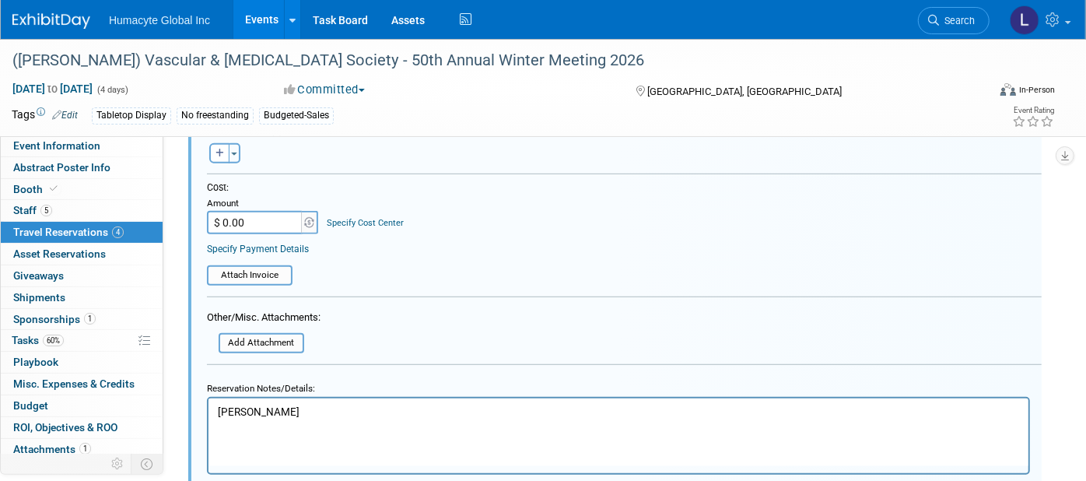
click at [272, 410] on p "[PERSON_NAME]" at bounding box center [618, 411] width 802 height 15
drag, startPoint x: 276, startPoint y: 414, endPoint x: 148, endPoint y: 395, distance: 129.7
click at [208, 397] on html "[PERSON_NAME]" at bounding box center [618, 407] width 820 height 21
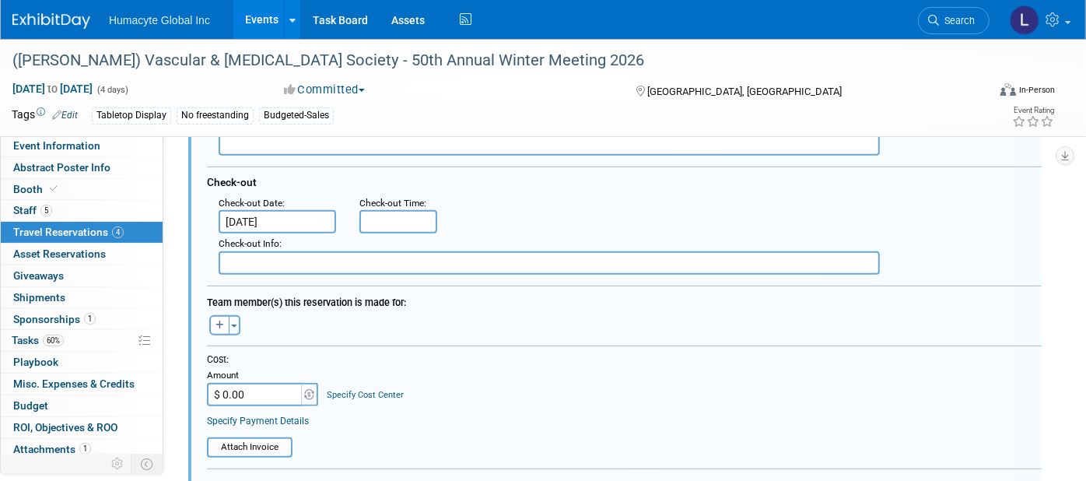
scroll to position [369, 0]
click at [224, 322] on button "button" at bounding box center [219, 327] width 20 height 20
select select
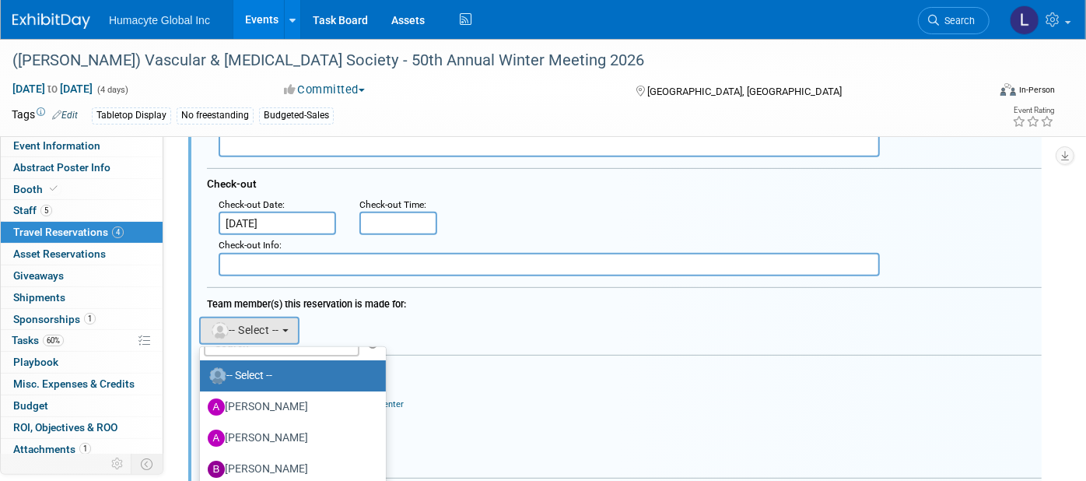
scroll to position [0, 0]
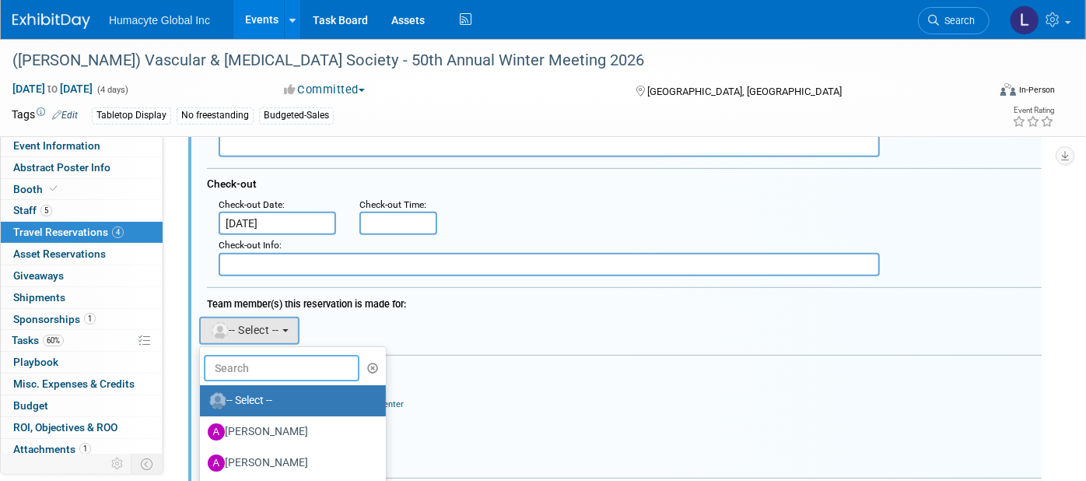
click at [242, 364] on input "text" at bounding box center [282, 368] width 156 height 26
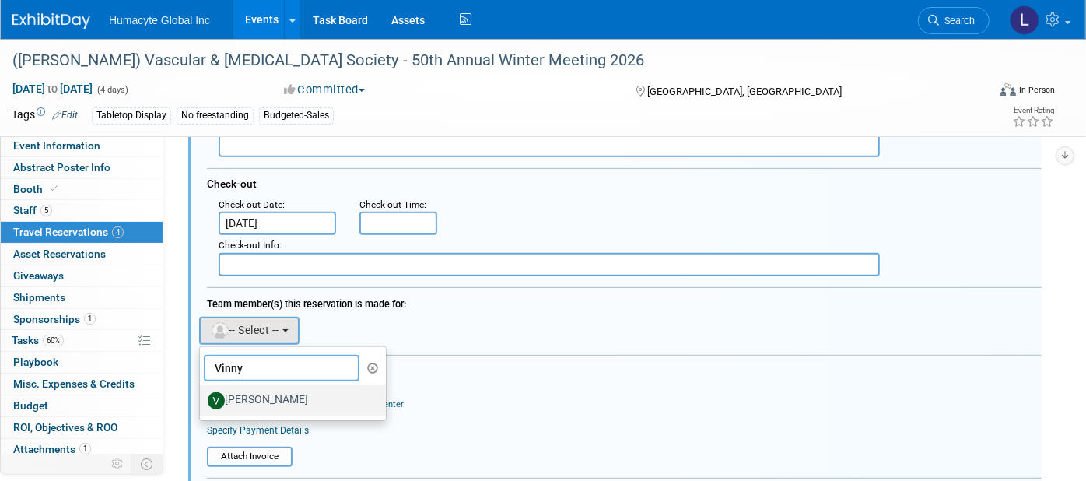
type input "Vinny"
click at [275, 395] on label "[PERSON_NAME]" at bounding box center [289, 400] width 163 height 25
click at [202, 395] on input "[PERSON_NAME]" at bounding box center [197, 399] width 10 height 10
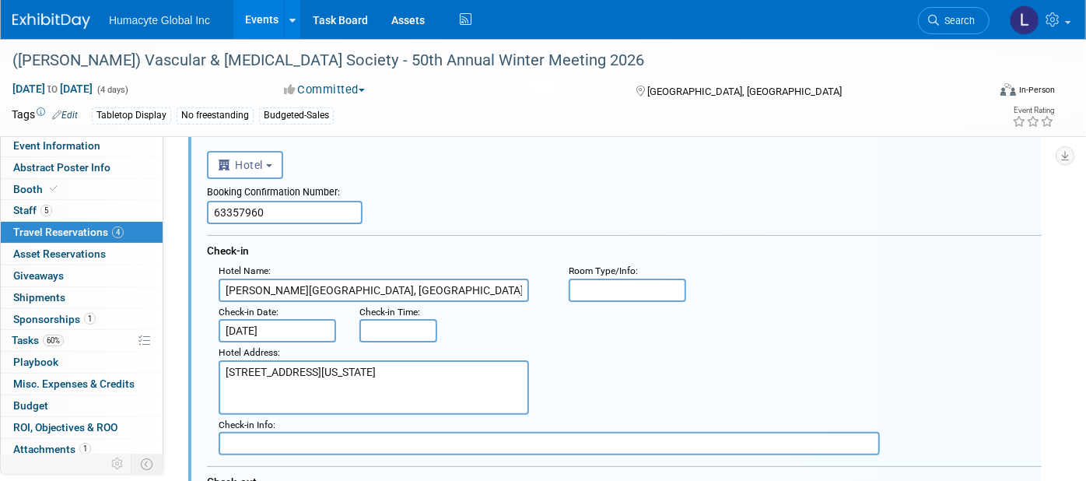
scroll to position [110, 0]
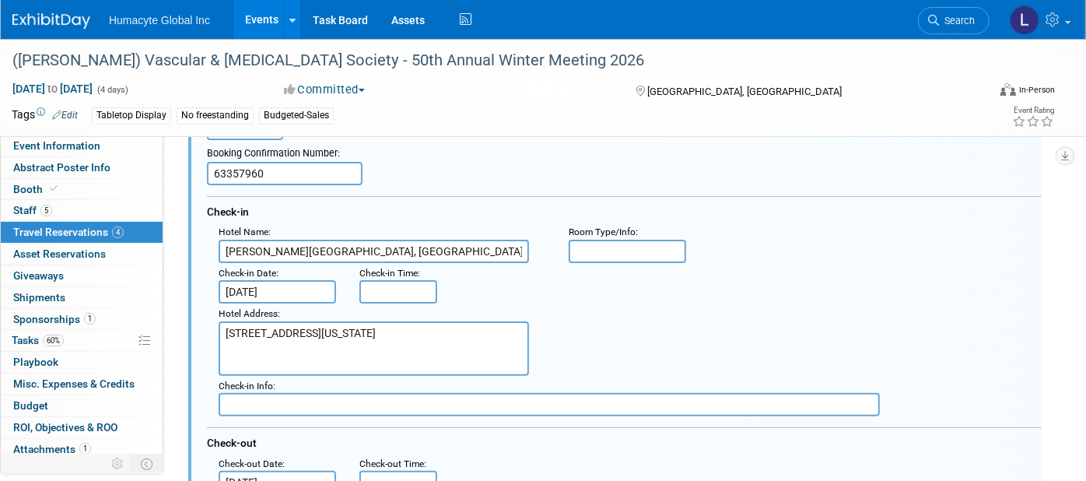
click at [302, 280] on input "[DATE]" at bounding box center [277, 291] width 117 height 23
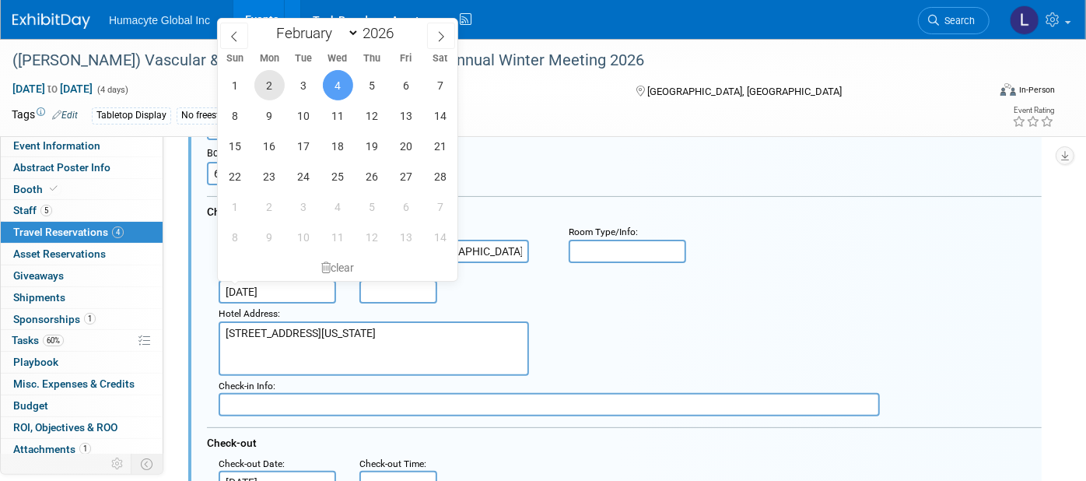
click at [272, 89] on span "2" at bounding box center [269, 85] width 30 height 30
type input "Feb 2, 2026"
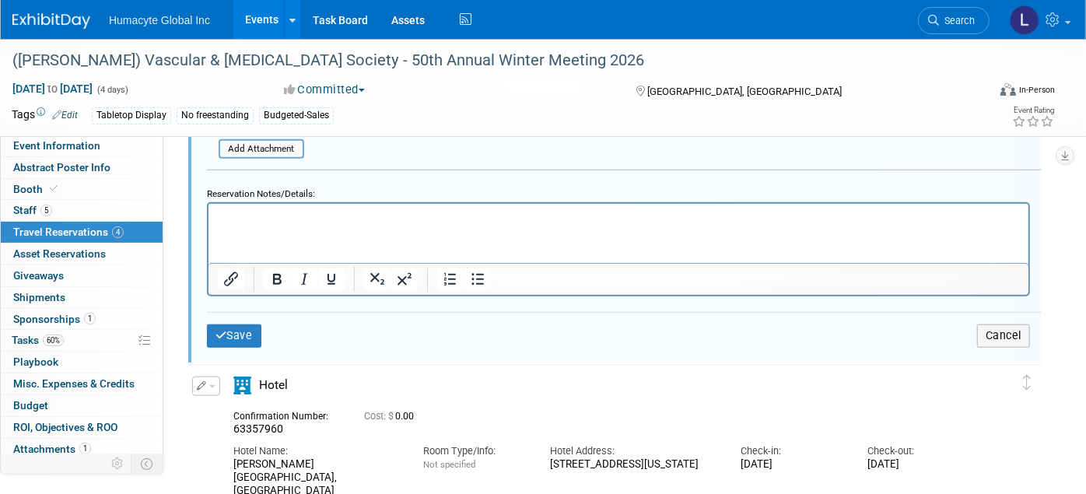
scroll to position [888, 0]
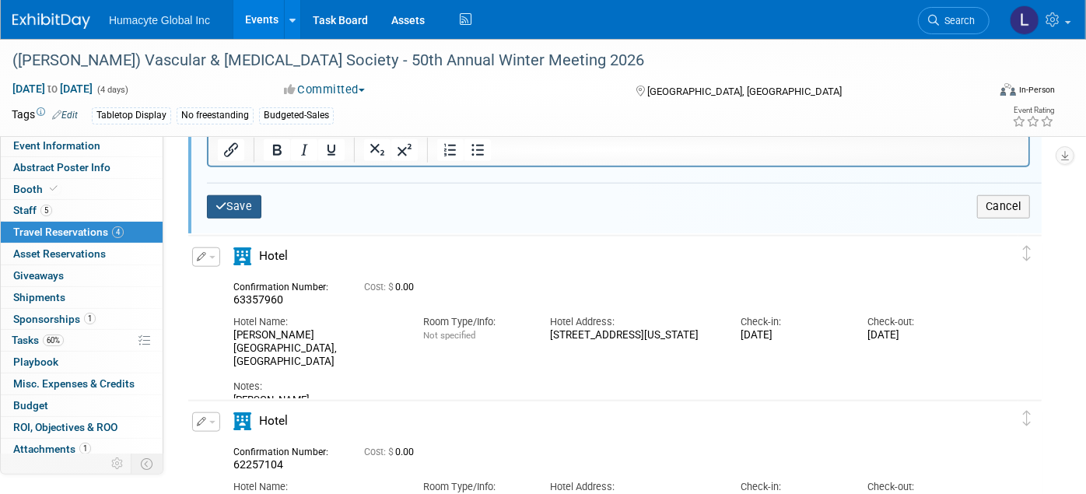
click at [235, 200] on button "Save" at bounding box center [234, 206] width 54 height 23
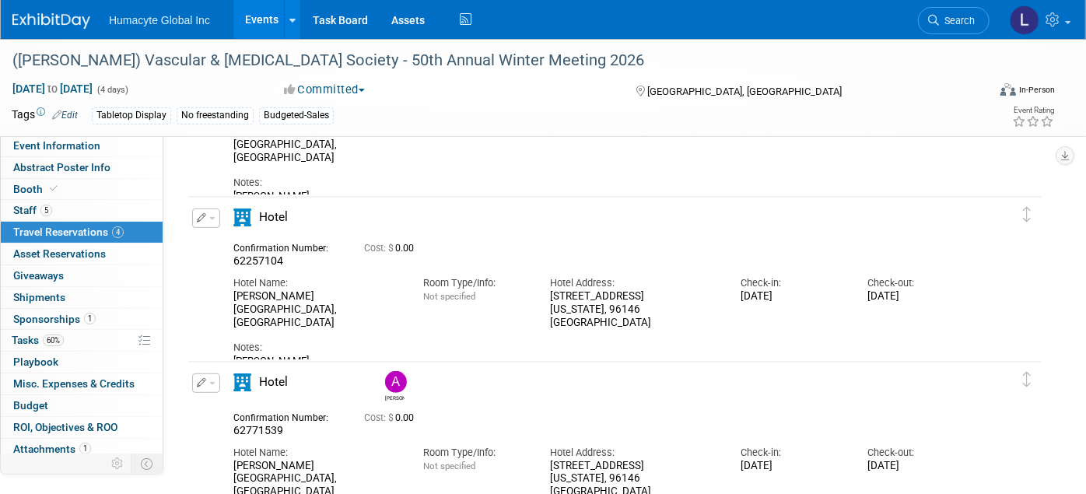
scroll to position [370, 0]
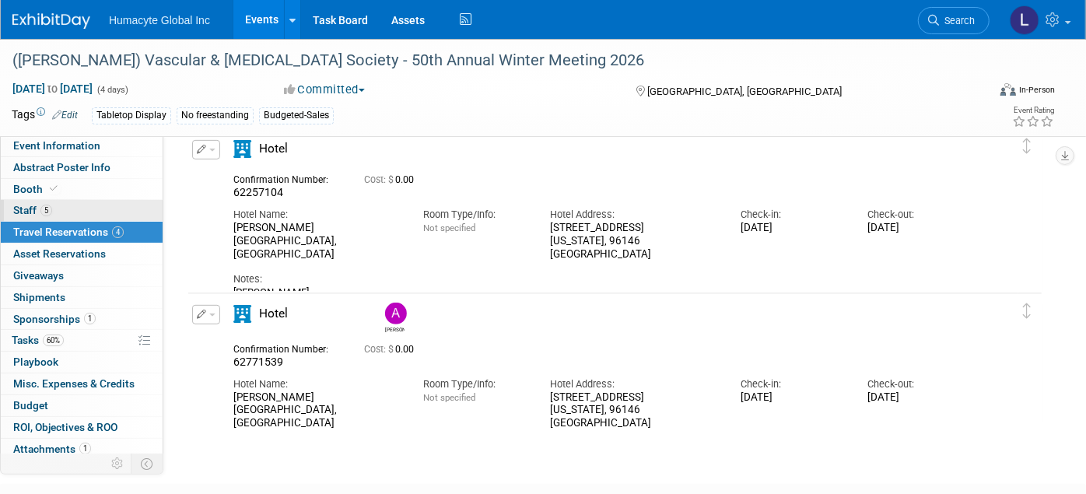
click at [23, 212] on span "Staff 5" at bounding box center [32, 210] width 39 height 12
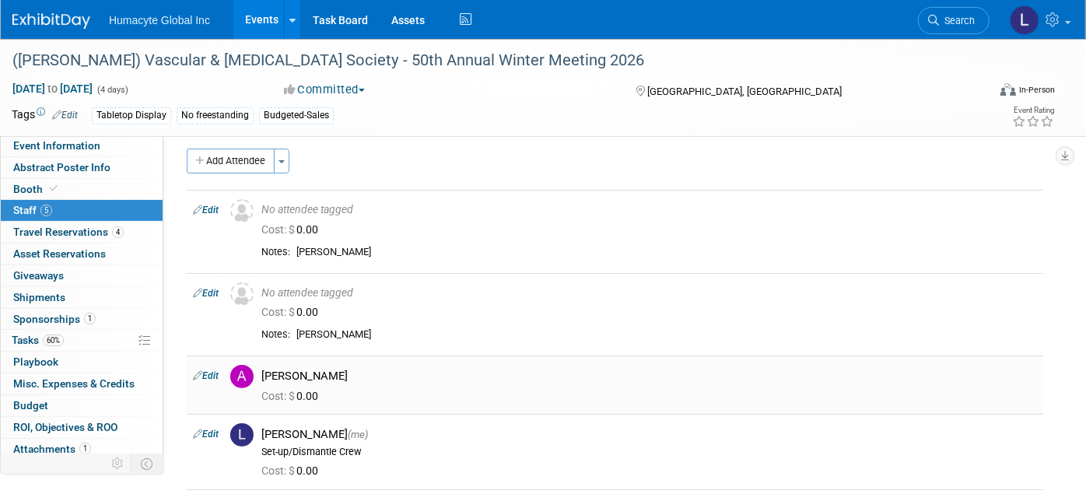
scroll to position [0, 0]
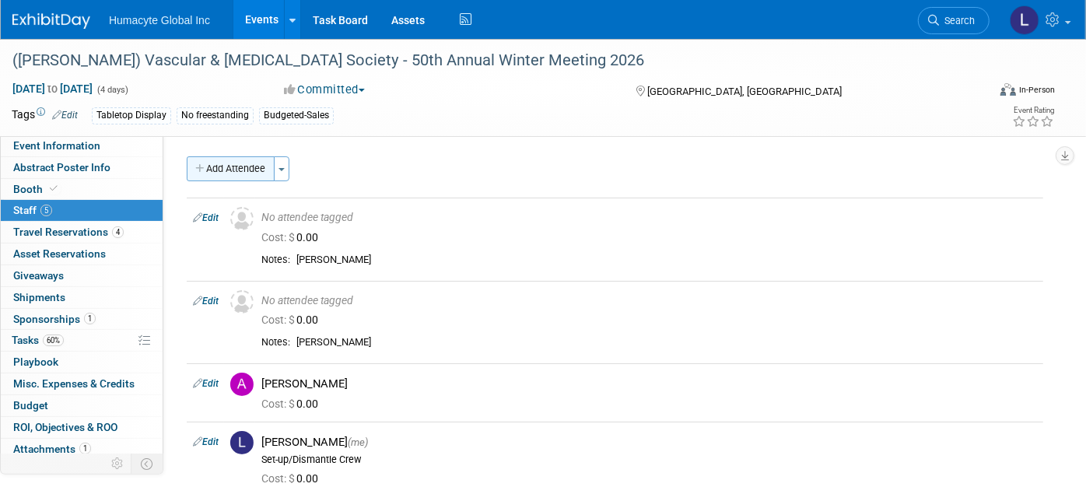
click at [226, 168] on button "Add Attendee" at bounding box center [231, 168] width 88 height 25
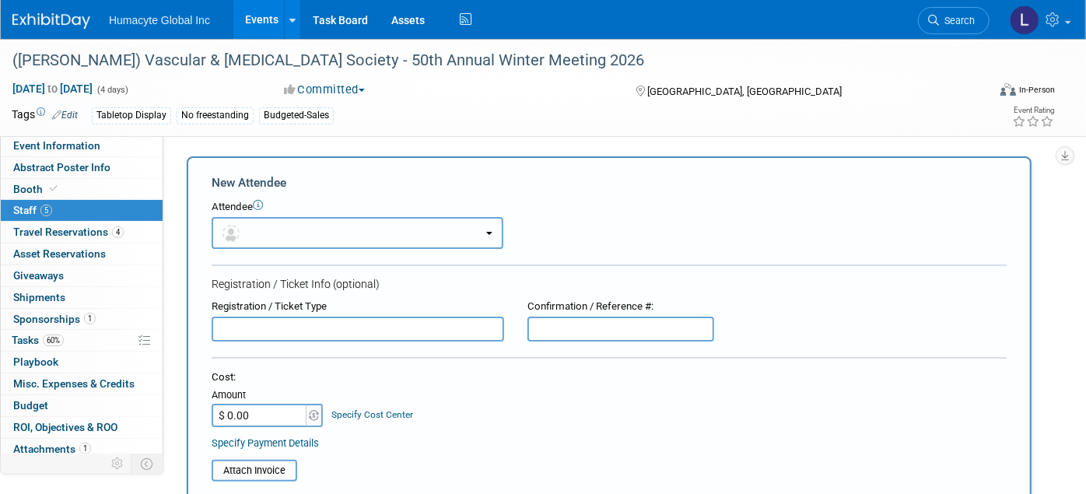
click at [269, 229] on button "button" at bounding box center [358, 233] width 292 height 32
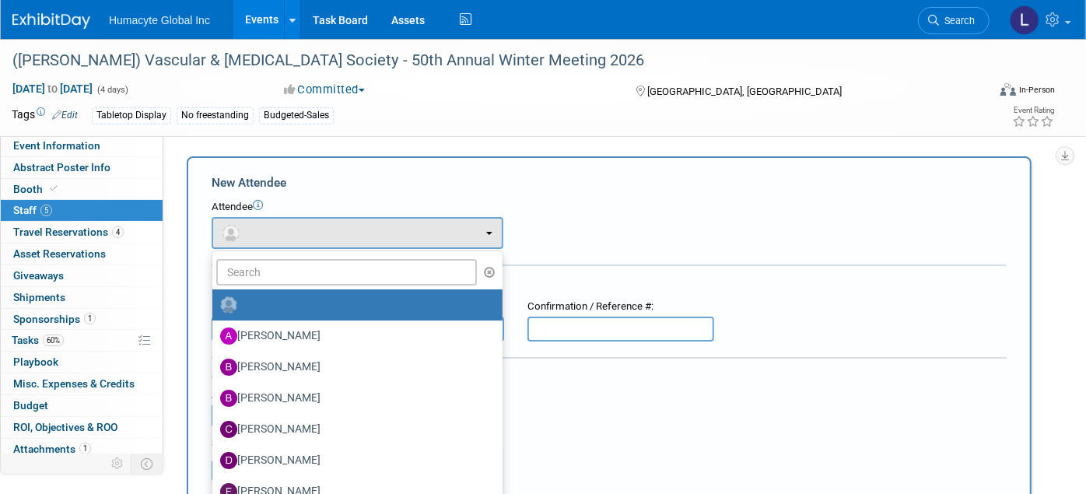
click at [639, 166] on div "New Attendee Attendee <img src="https://www.exhibitday.com/Images/Unassigned-Us…" at bounding box center [609, 459] width 845 height 607
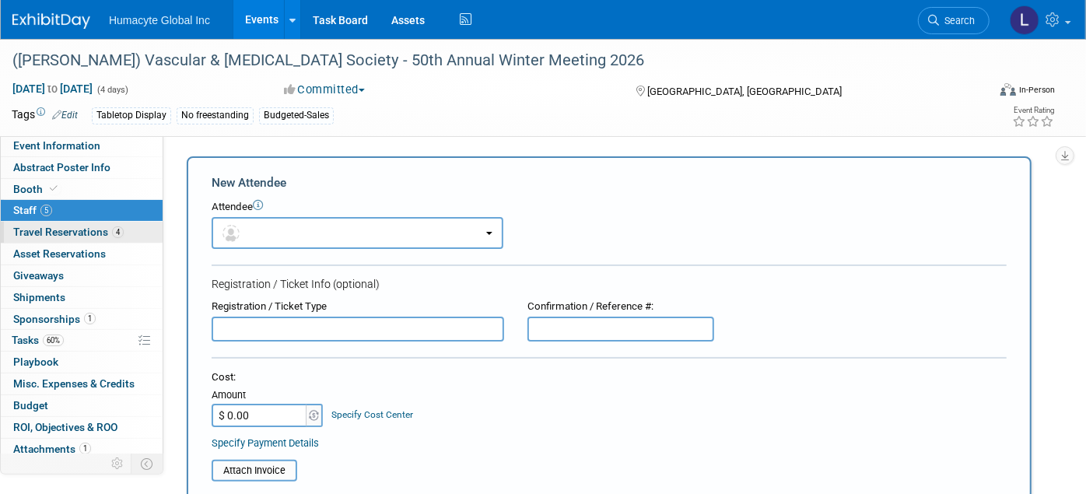
click at [51, 229] on span "Travel Reservations 4" at bounding box center [68, 232] width 110 height 12
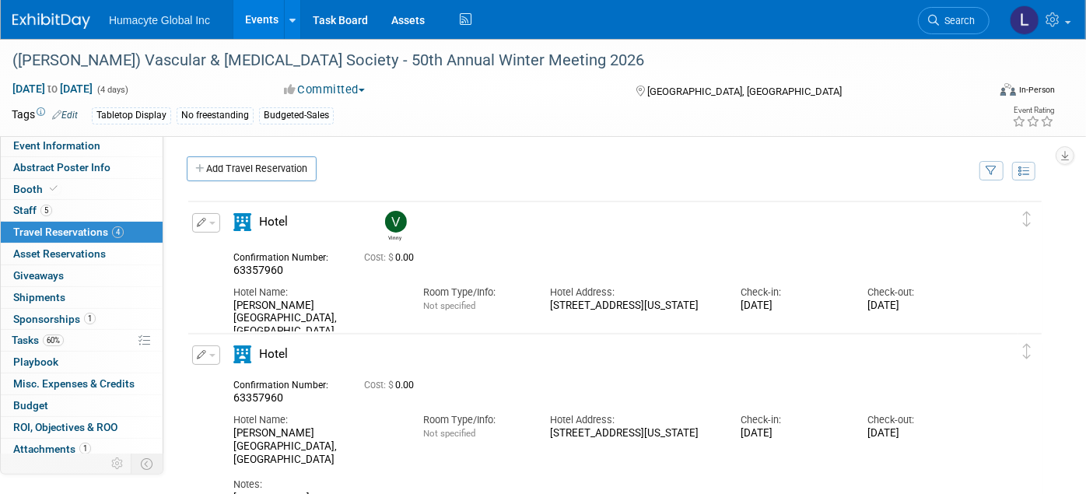
click at [211, 217] on button "button" at bounding box center [206, 222] width 28 height 19
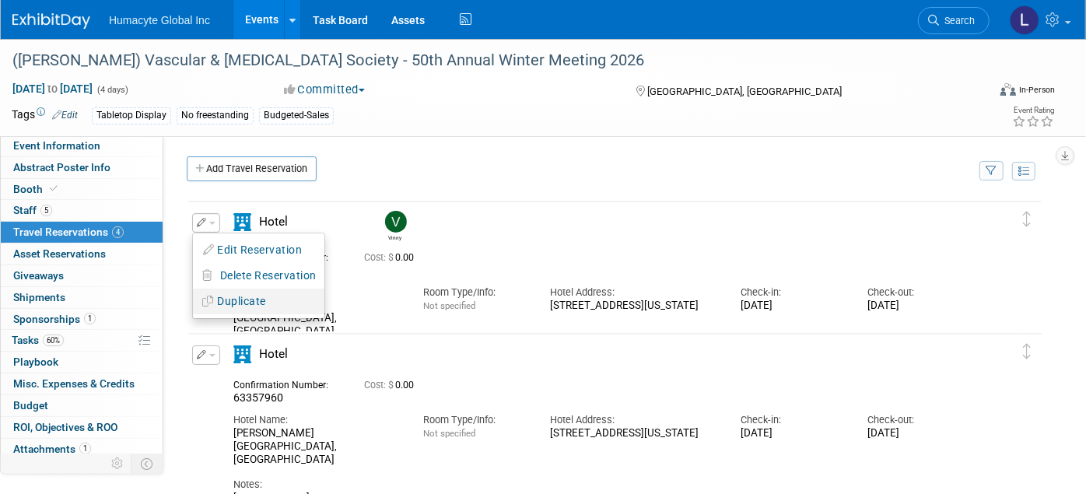
click at [225, 291] on button "Duplicate" at bounding box center [258, 301] width 131 height 23
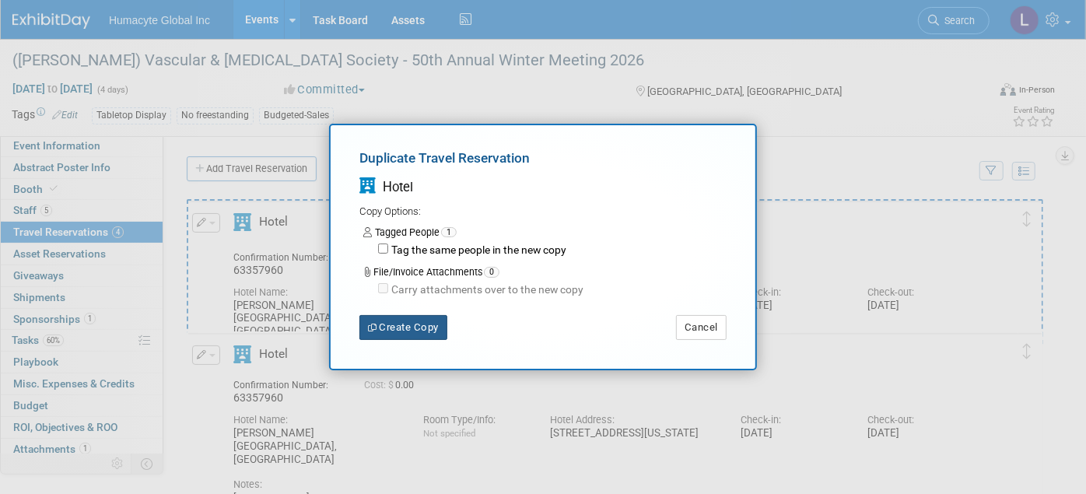
click at [421, 324] on button "Create Copy" at bounding box center [403, 327] width 88 height 25
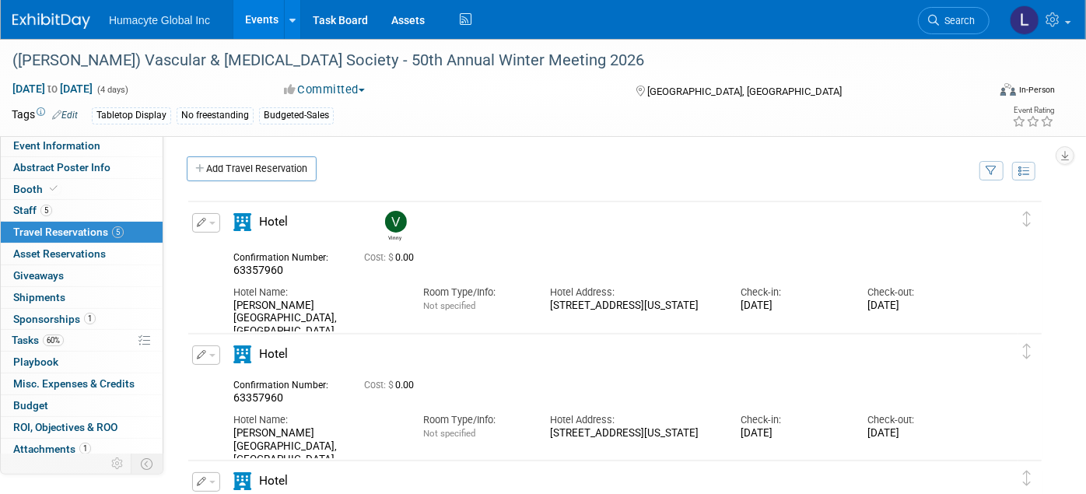
click at [204, 353] on icon "button" at bounding box center [202, 354] width 10 height 9
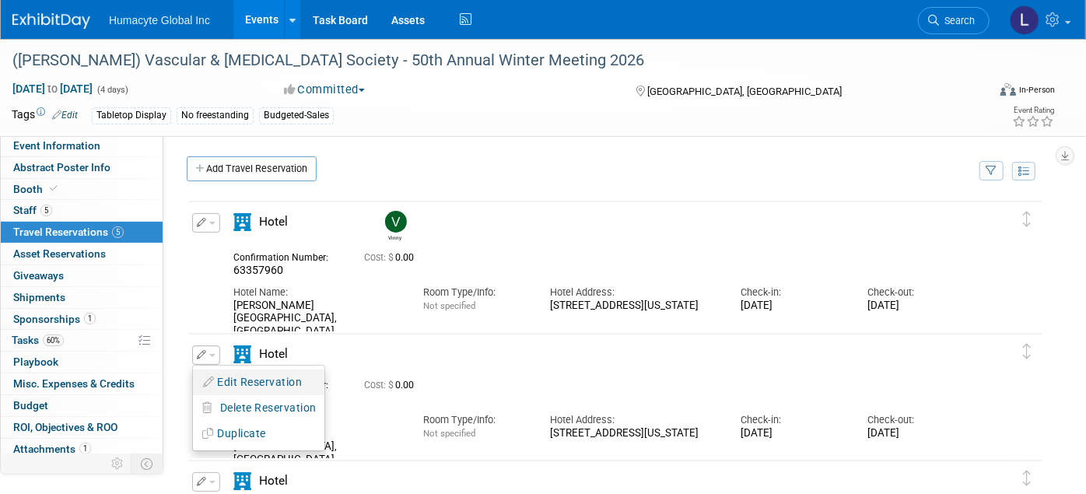
click at [249, 380] on button "Edit Reservation" at bounding box center [258, 382] width 131 height 23
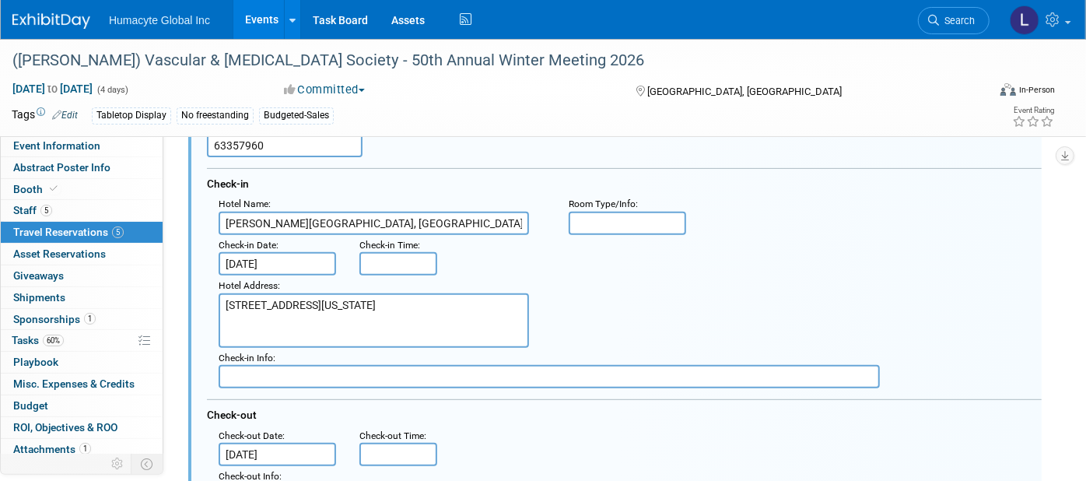
scroll to position [243, 0]
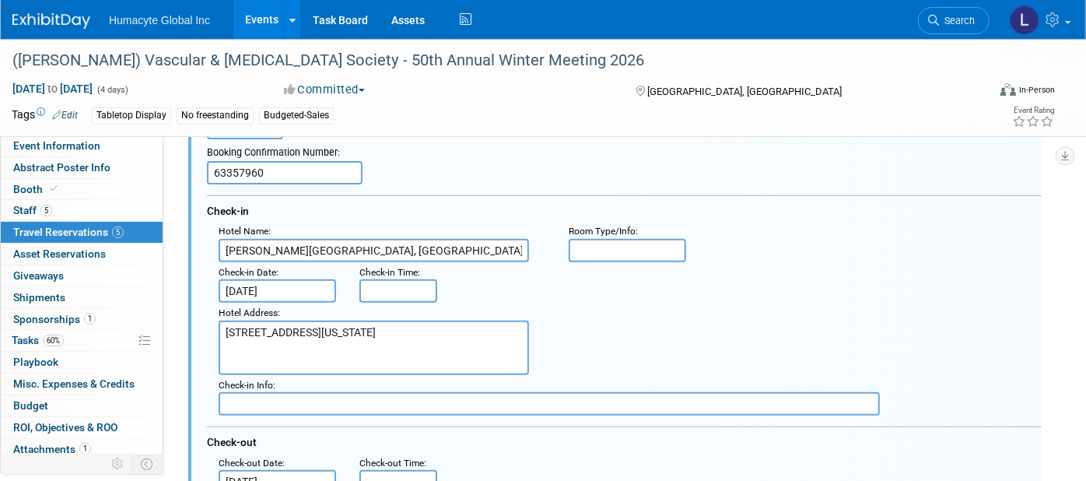
click at [292, 292] on input "Feb 2, 2026" at bounding box center [277, 290] width 117 height 23
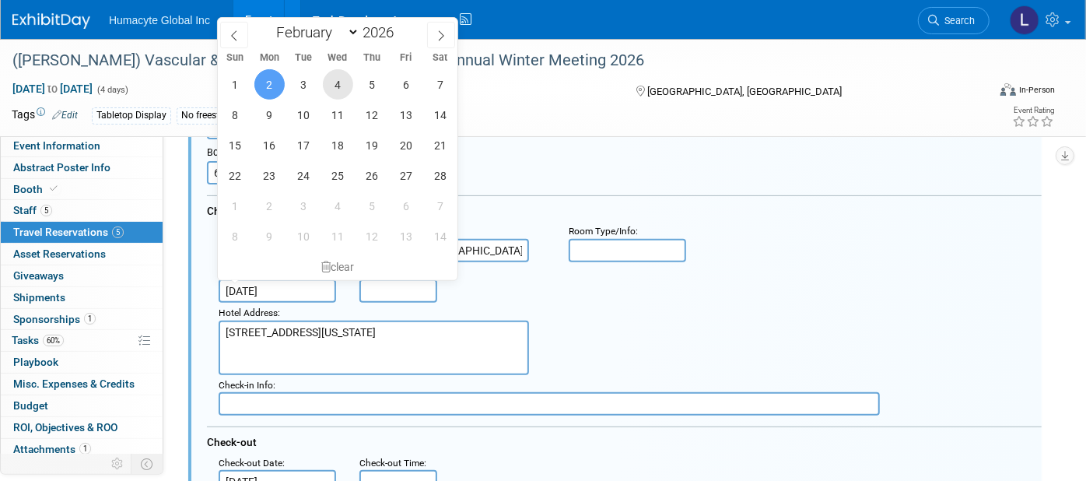
click at [335, 88] on span "4" at bounding box center [338, 84] width 30 height 30
type input "Feb 4, 2026"
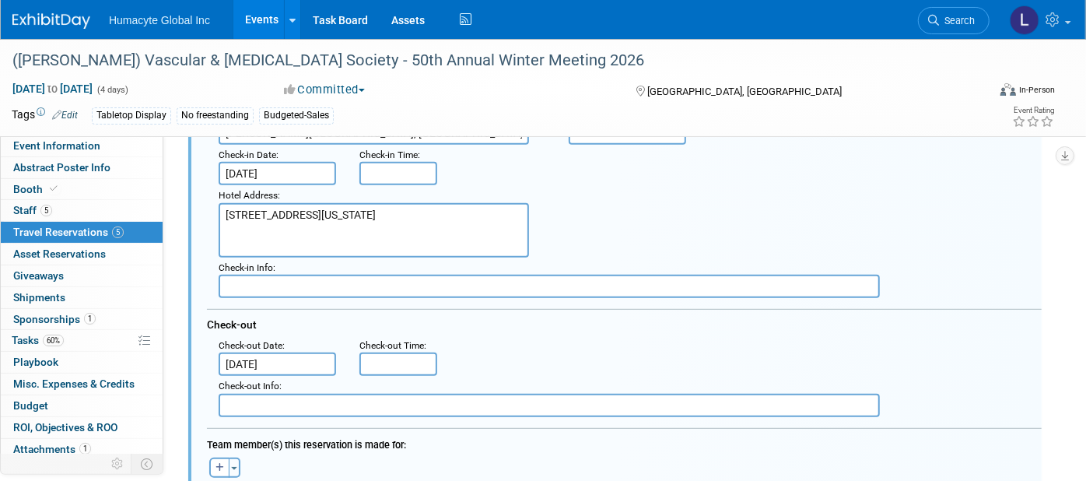
scroll to position [416, 0]
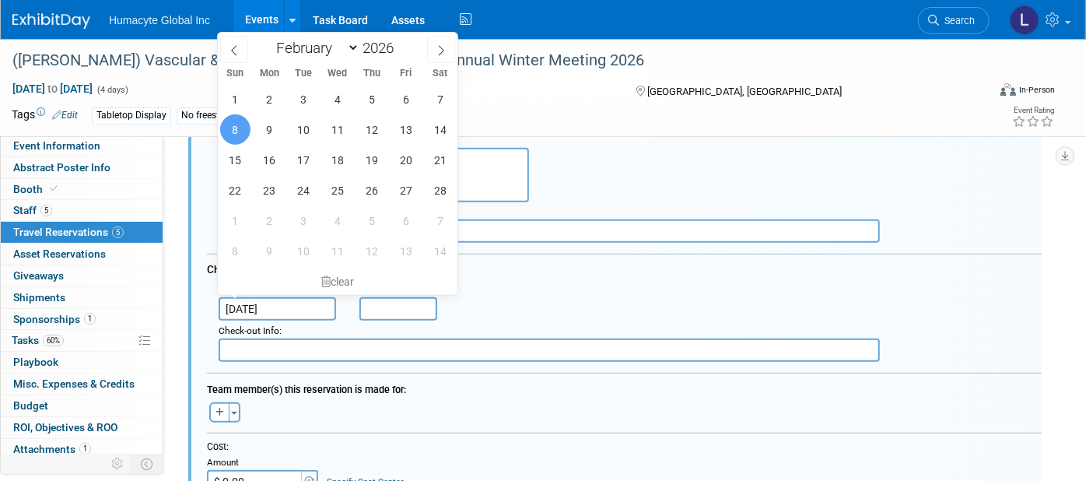
click at [253, 297] on input "Feb 8, 2026" at bounding box center [277, 308] width 117 height 23
click at [666, 231] on input "text" at bounding box center [549, 230] width 661 height 23
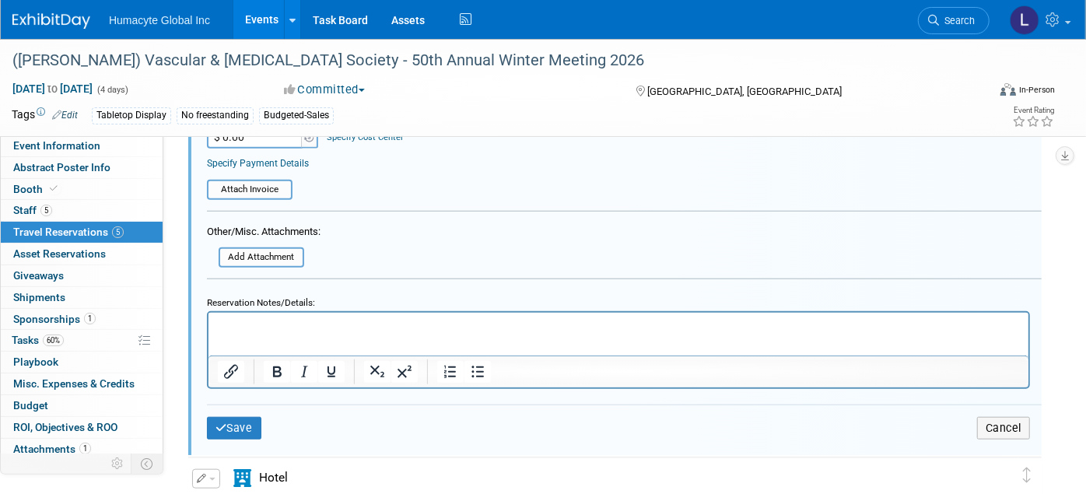
scroll to position [762, 0]
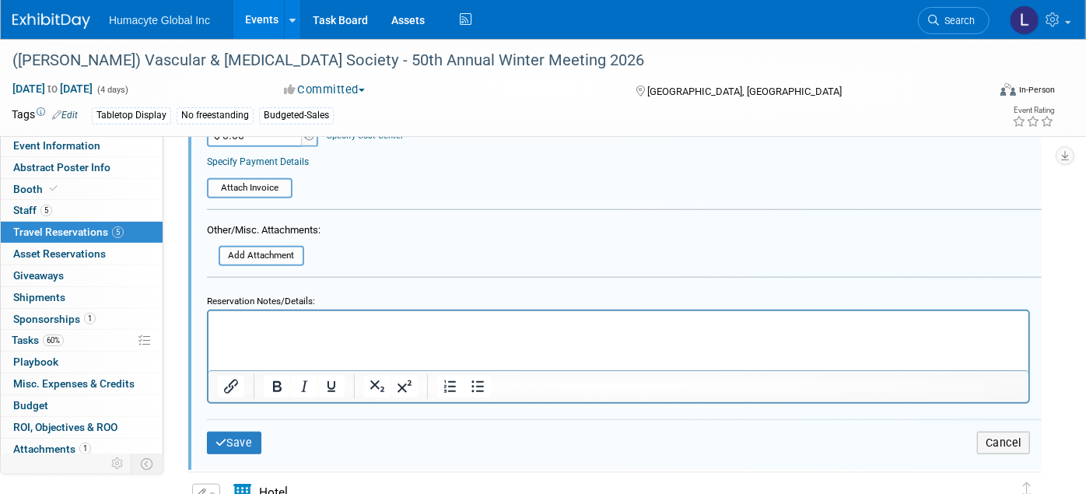
click at [289, 331] on html at bounding box center [618, 320] width 820 height 21
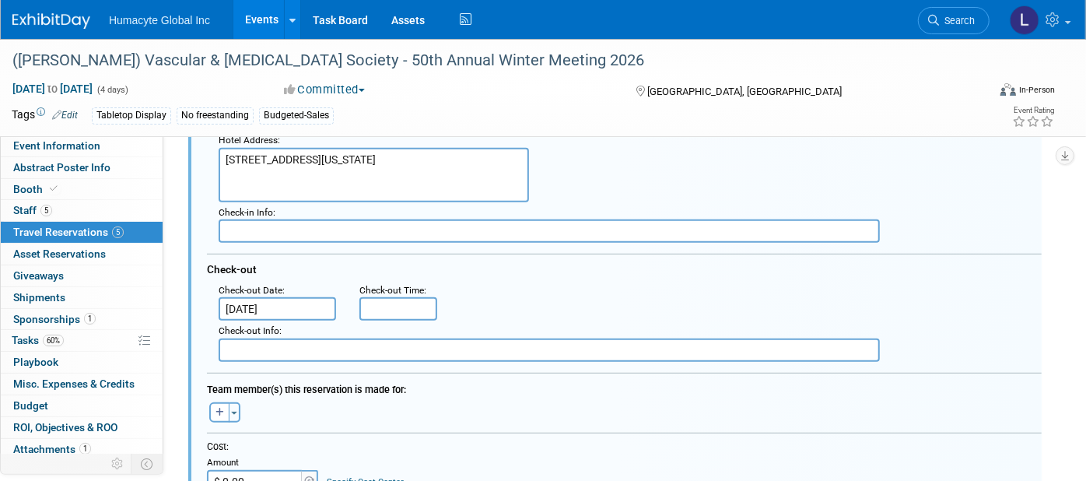
scroll to position [157, 0]
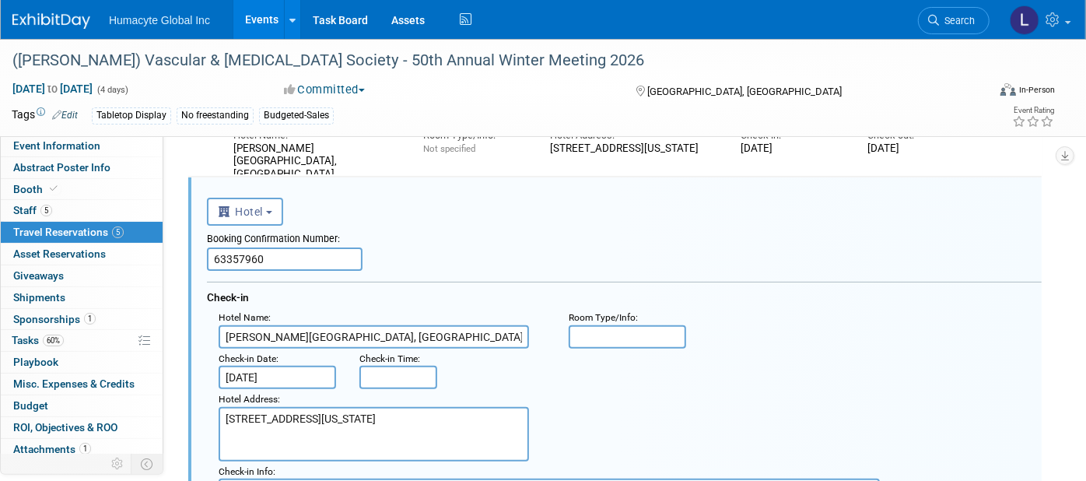
drag, startPoint x: 276, startPoint y: 257, endPoint x: 0, endPoint y: 254, distance: 276.1
click at [0, 255] on html "Humacyte Global Inc Events Add Event Bulk Upload Events Shareable Event Boards …" at bounding box center [543, 83] width 1086 height 481
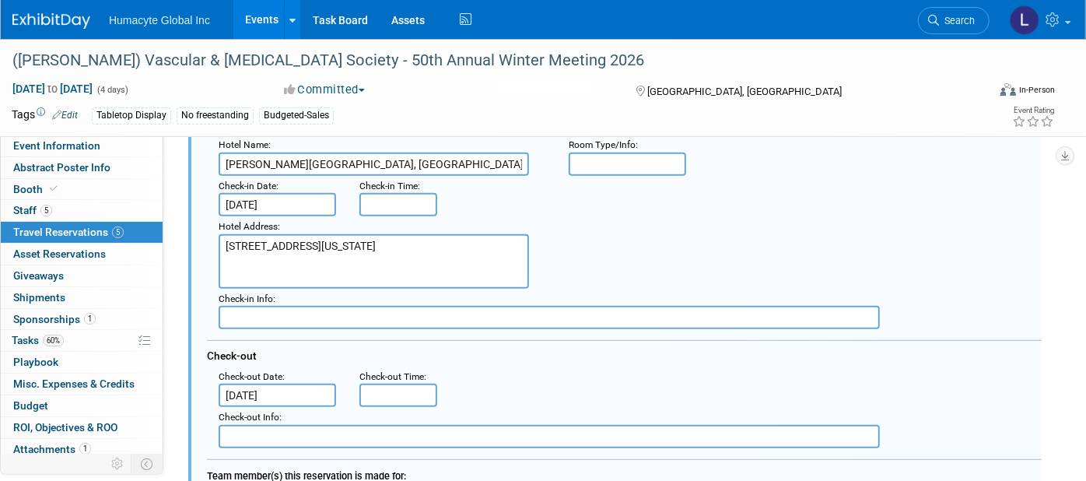
scroll to position [502, 0]
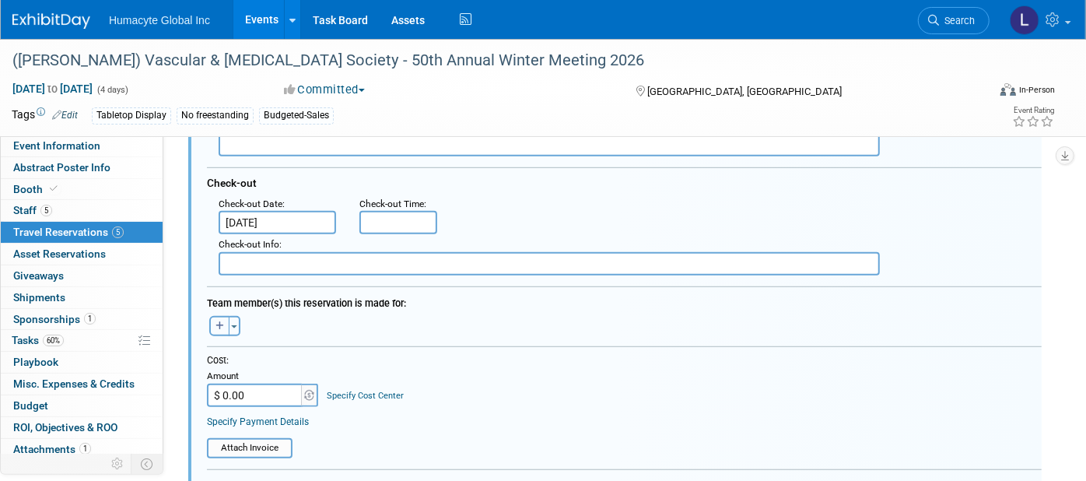
click at [219, 321] on icon "button" at bounding box center [219, 325] width 9 height 9
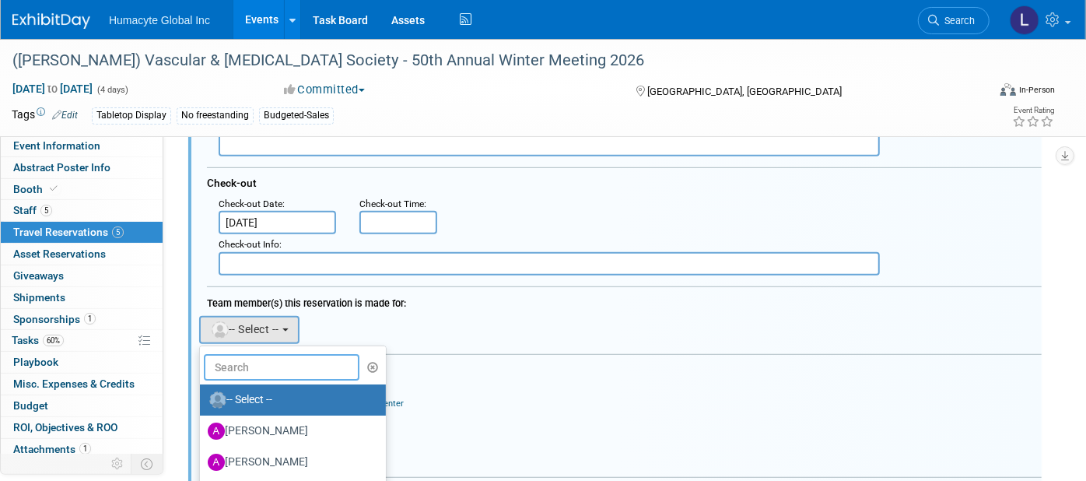
click at [233, 354] on input "text" at bounding box center [282, 367] width 156 height 26
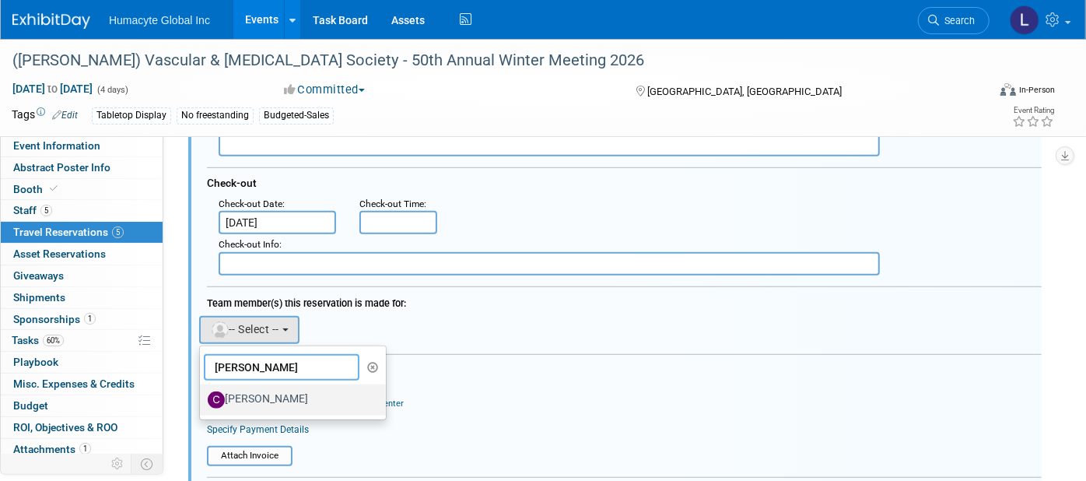
type input "[PERSON_NAME]"
click at [278, 387] on label "Carlos Martin Colindres" at bounding box center [289, 399] width 163 height 25
click at [202, 393] on input "Carlos Martin Colindres" at bounding box center [197, 398] width 10 height 10
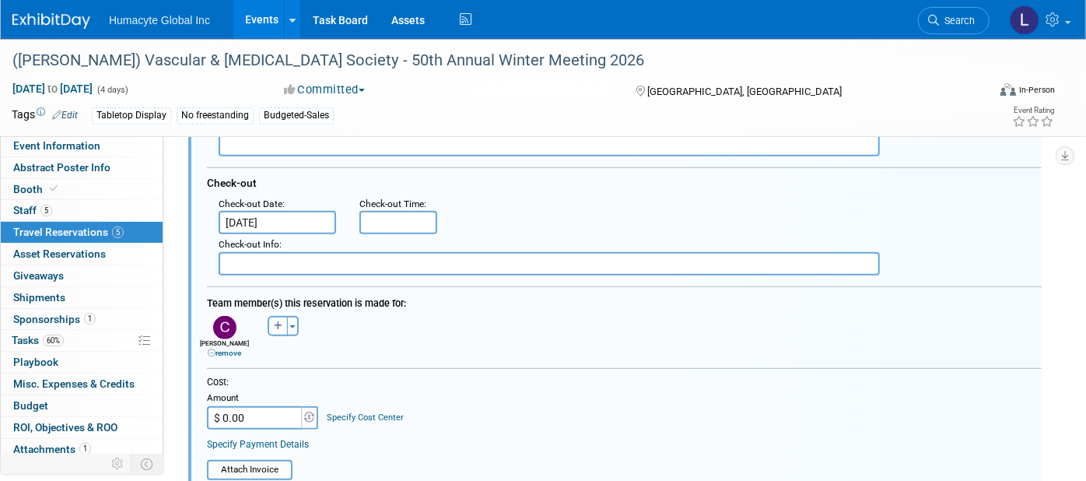
click at [624, 300] on div "Team member(s) this reservation is made for:" at bounding box center [624, 300] width 835 height 23
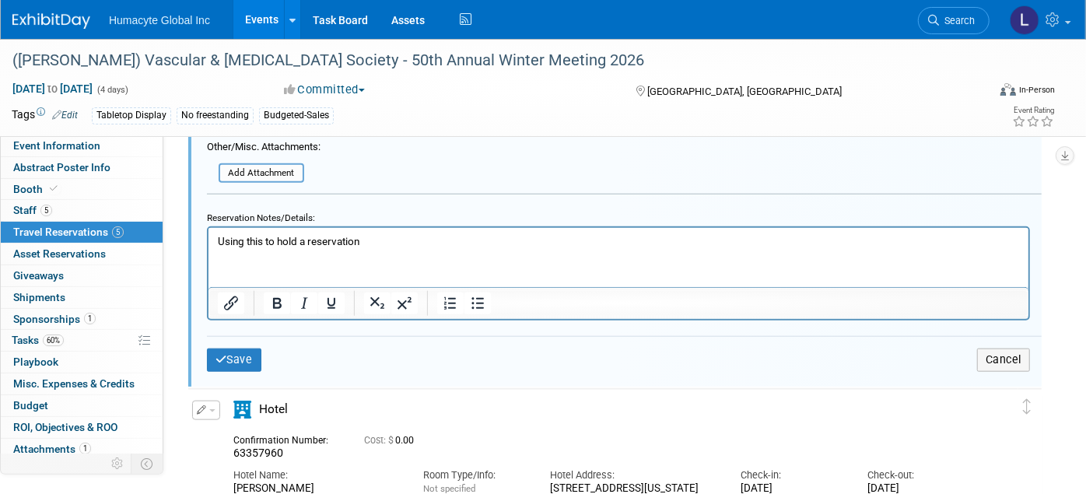
scroll to position [935, 0]
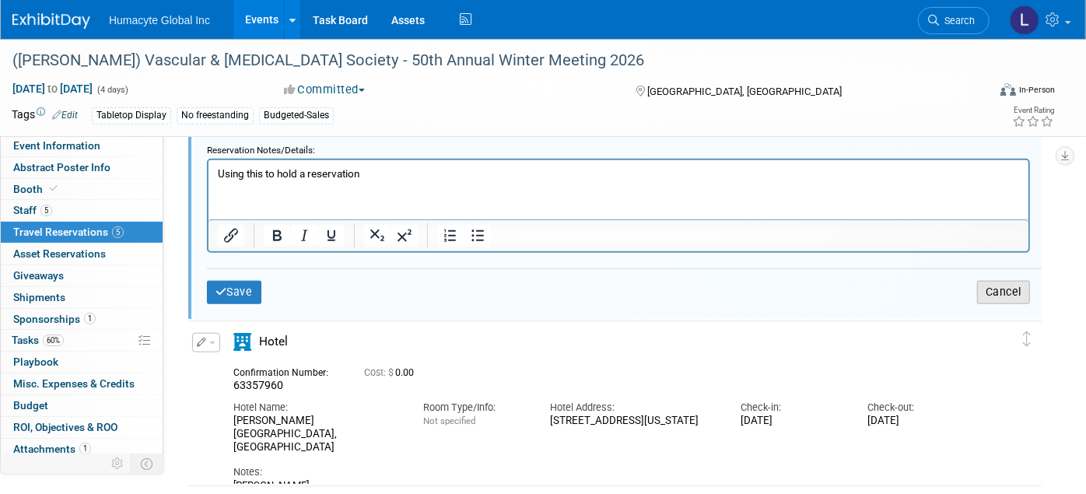
click at [997, 289] on button "Cancel" at bounding box center [1003, 292] width 53 height 23
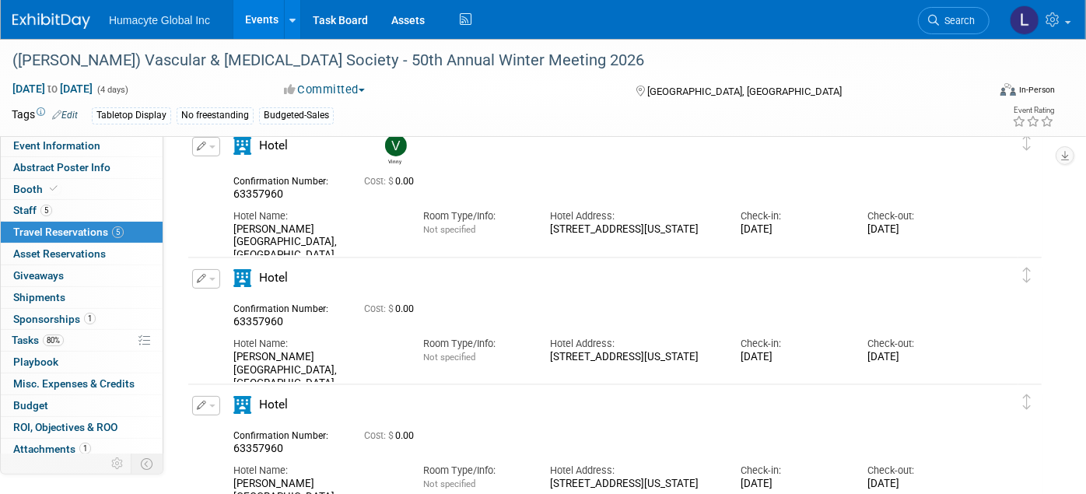
scroll to position [0, 0]
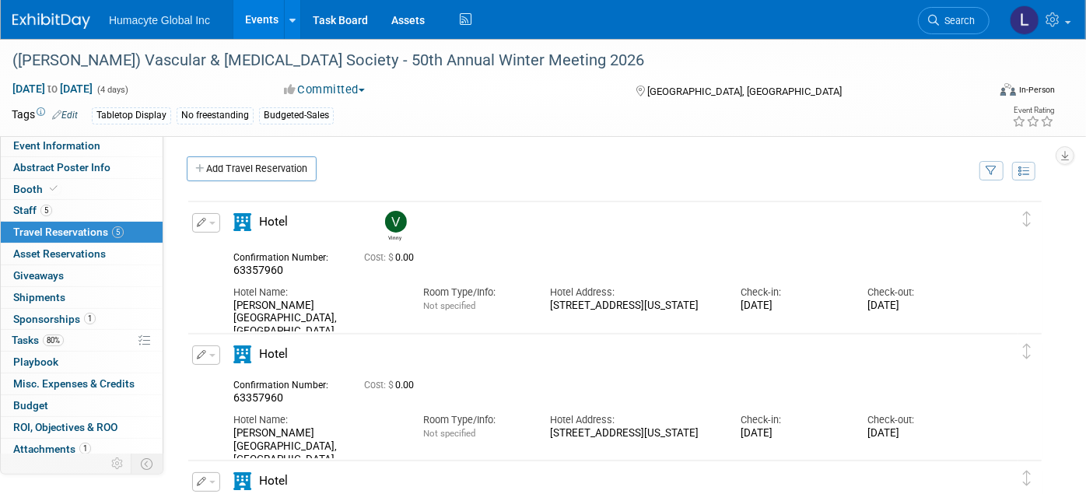
click at [209, 355] on button "button" at bounding box center [206, 354] width 28 height 19
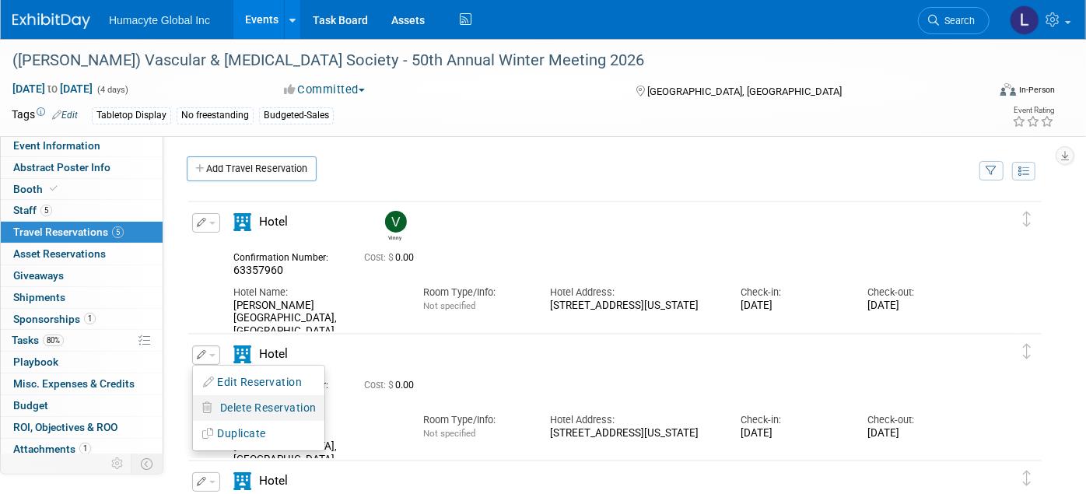
click at [233, 401] on span "Delete Reservation" at bounding box center [268, 407] width 96 height 12
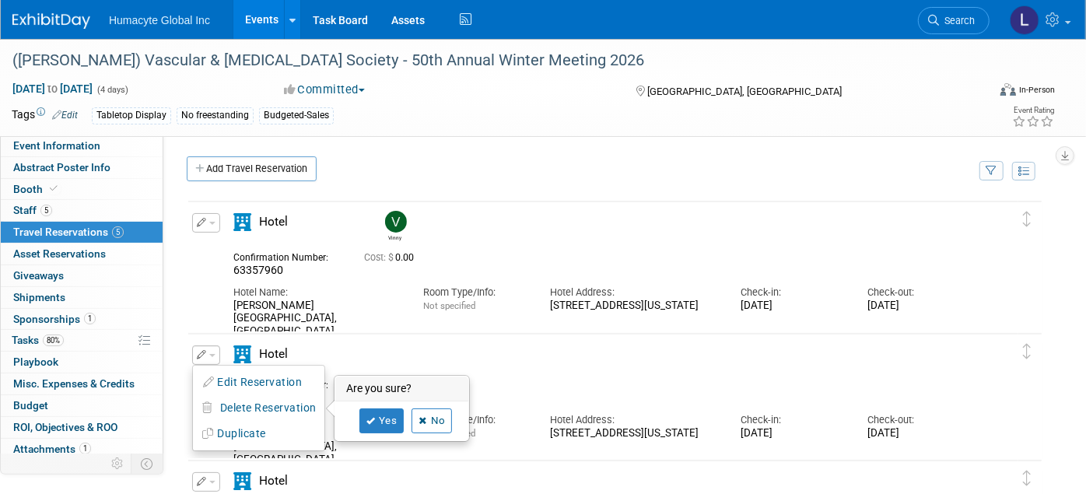
click at [611, 226] on div "Vinny" at bounding box center [662, 224] width 571 height 34
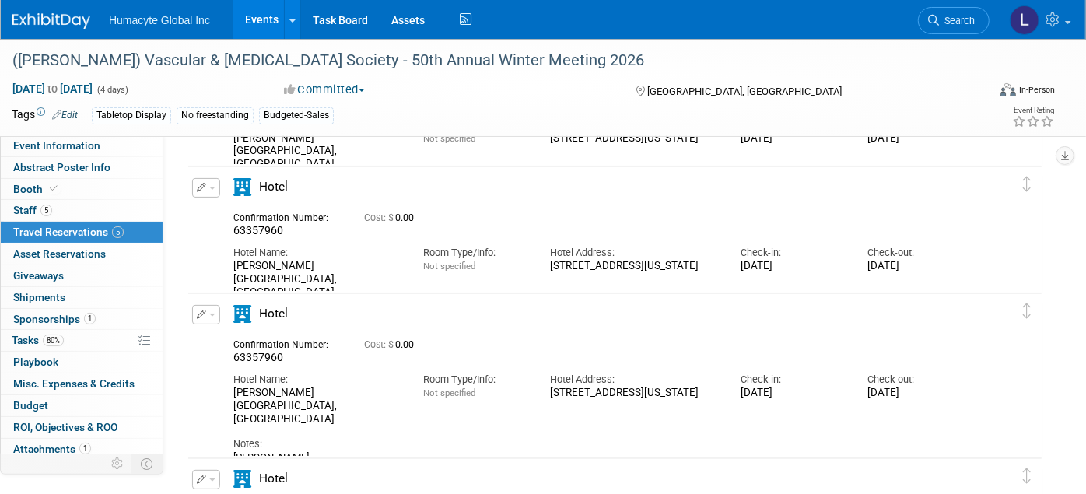
scroll to position [173, 0]
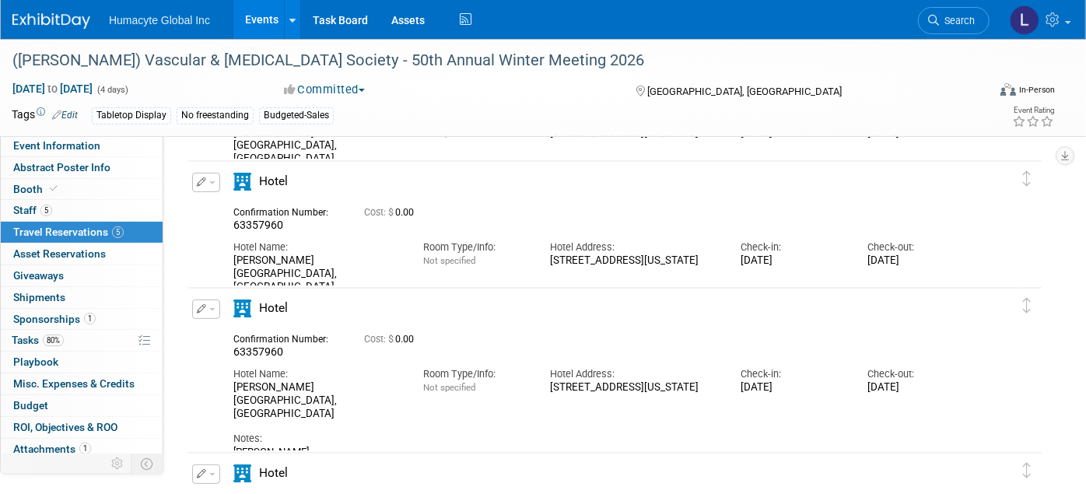
click at [211, 309] on span "button" at bounding box center [212, 309] width 6 height 3
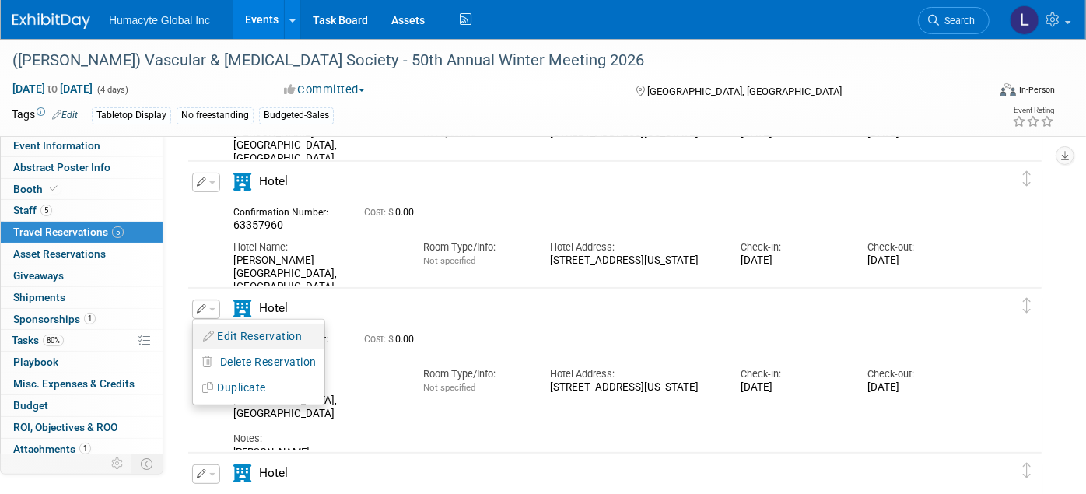
click at [224, 327] on button "Edit Reservation" at bounding box center [258, 336] width 131 height 23
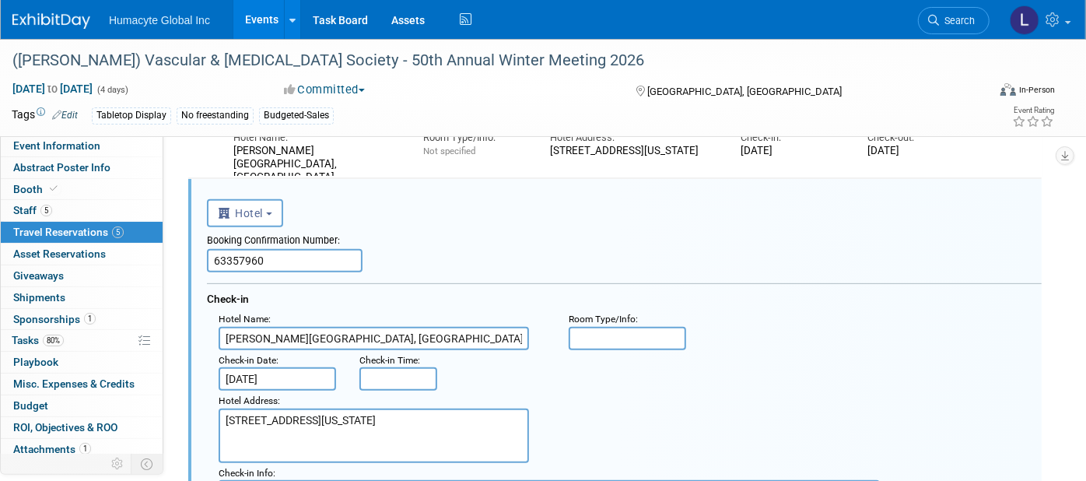
scroll to position [284, 0]
drag, startPoint x: 272, startPoint y: 250, endPoint x: 140, endPoint y: 250, distance: 132.2
paste input "44749066"
type input "44749066"
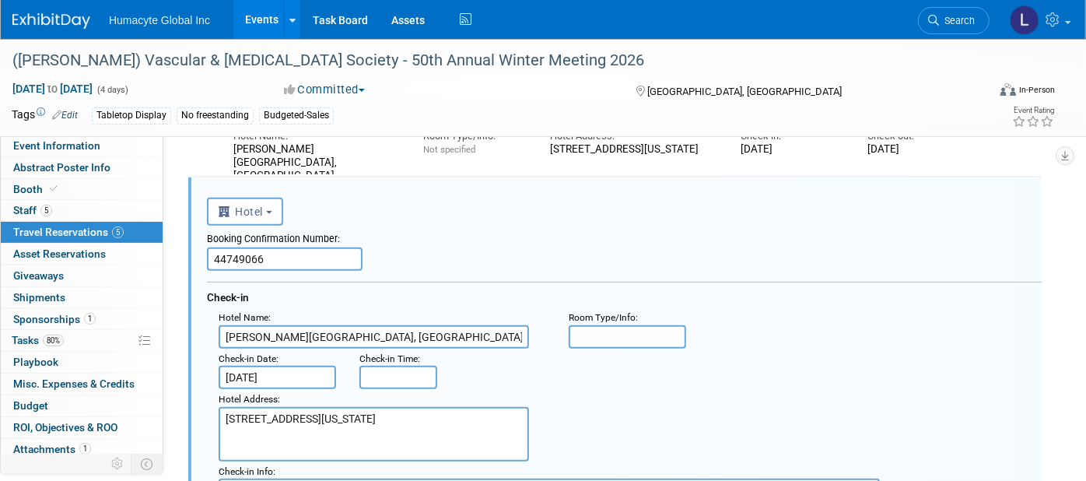
click at [379, 296] on div "Check-in" at bounding box center [624, 295] width 835 height 26
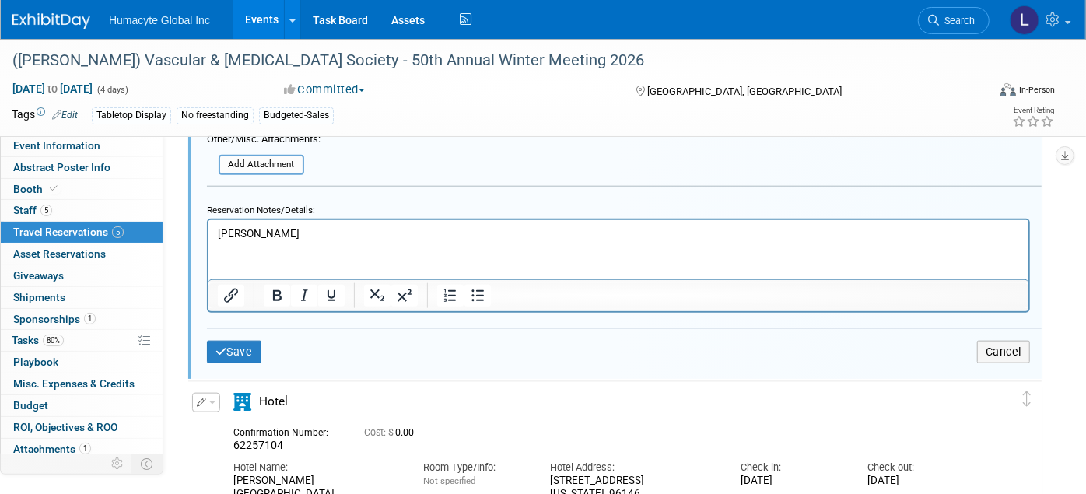
scroll to position [1062, 0]
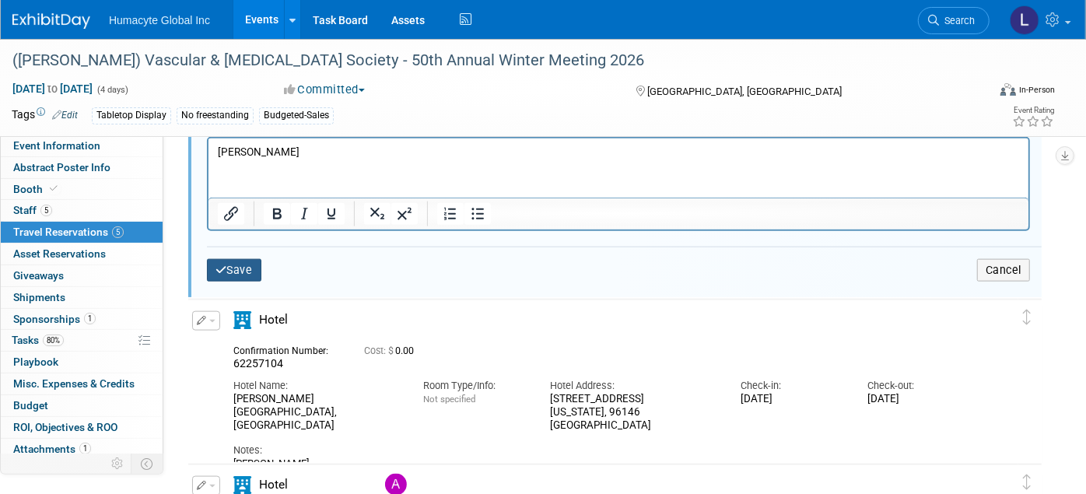
click at [229, 263] on button "Save" at bounding box center [234, 270] width 54 height 23
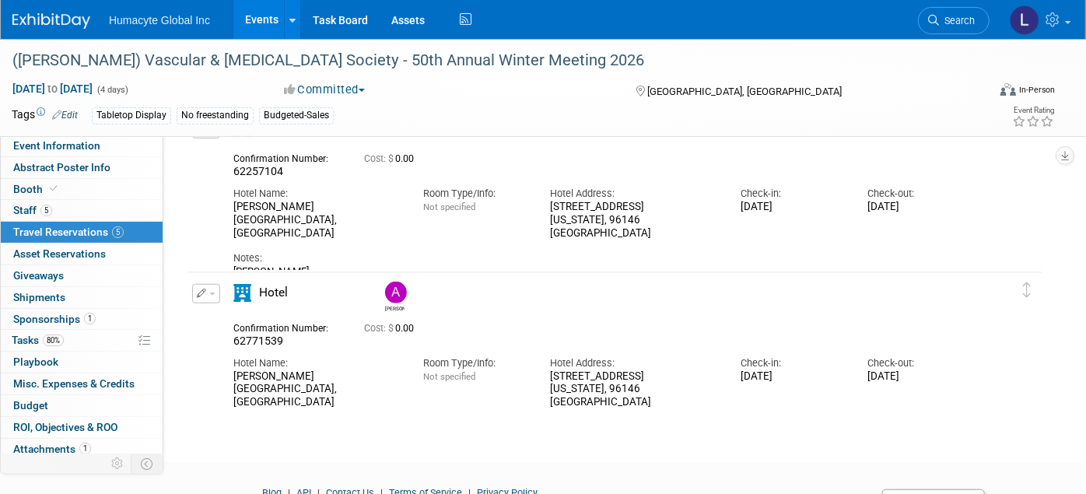
scroll to position [345, 0]
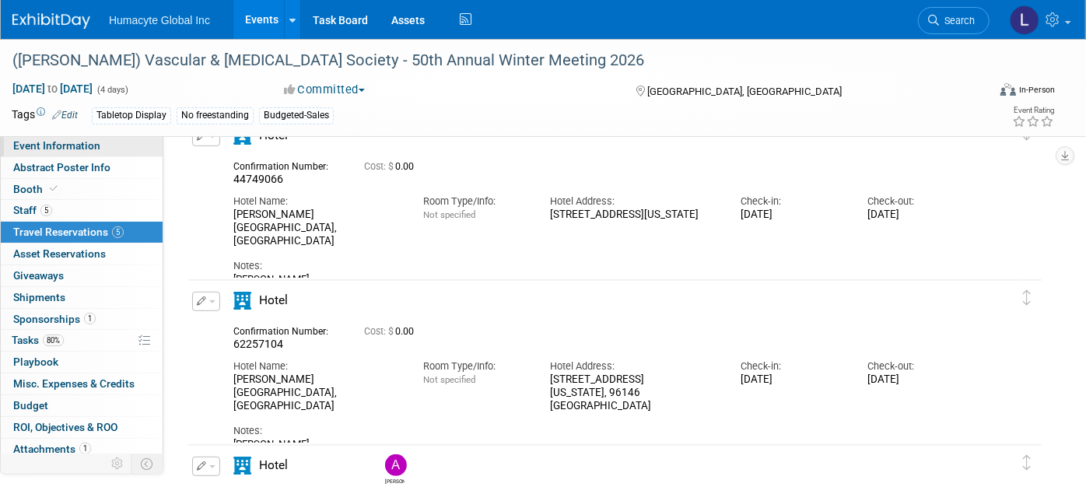
click at [23, 142] on span "Event Information" at bounding box center [56, 145] width 87 height 12
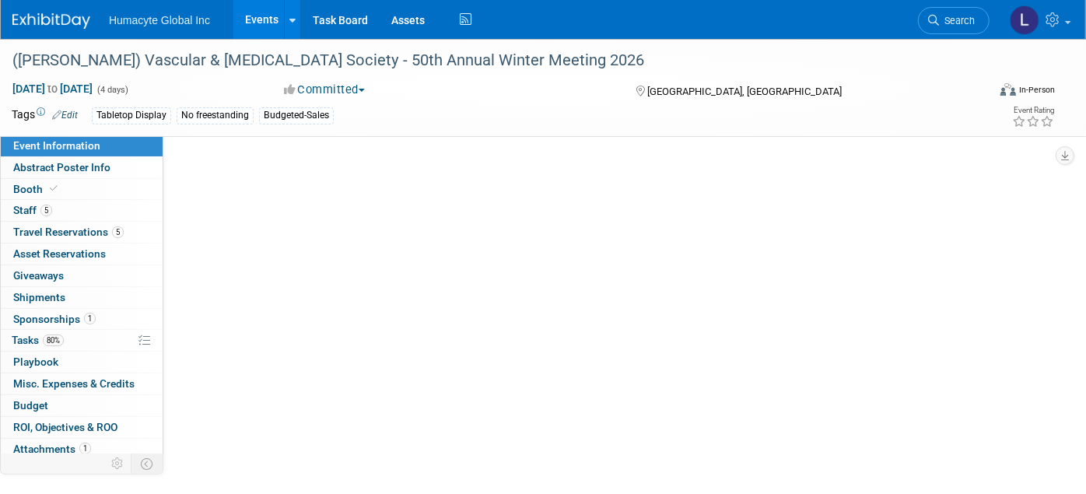
scroll to position [0, 0]
select select "Marketing"
select select "Vascular"
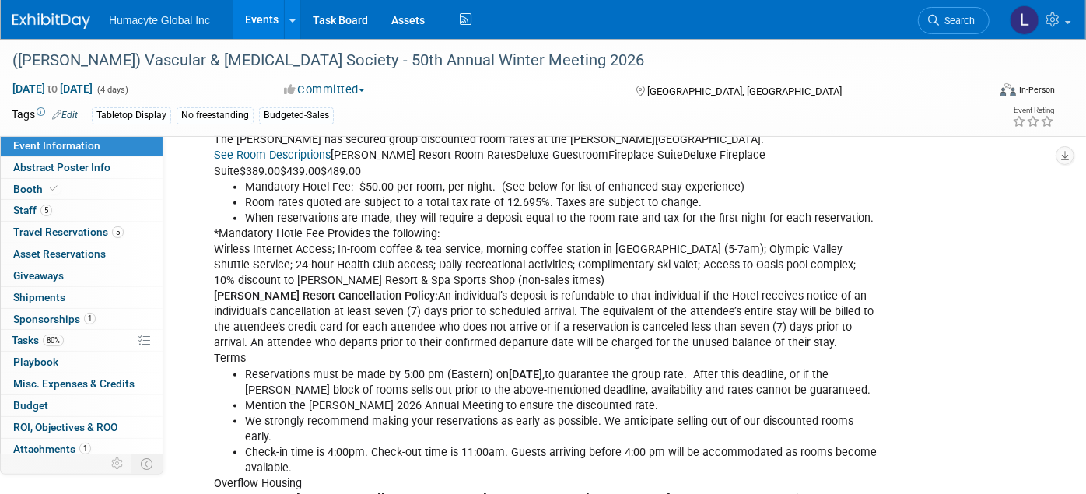
scroll to position [1037, 0]
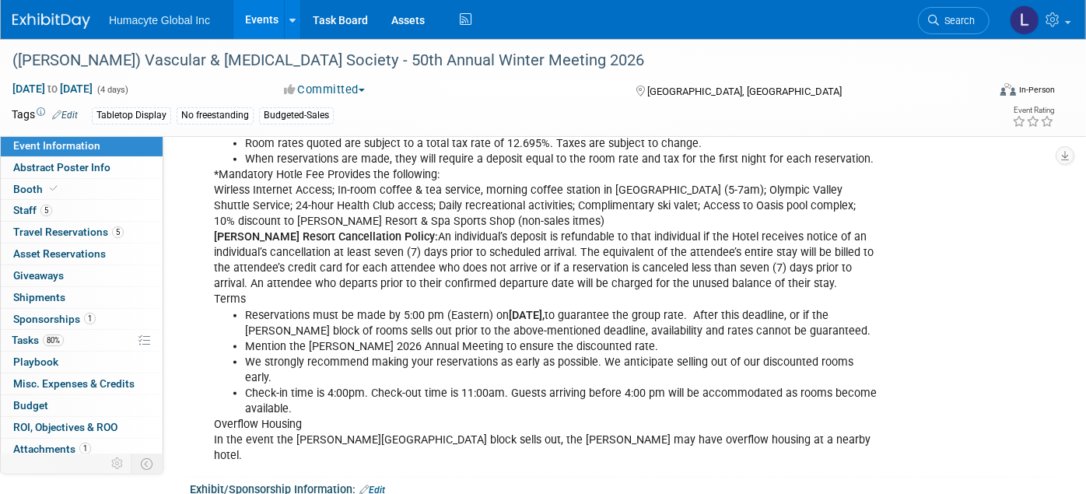
click at [754, 399] on div "Everline Resort & Spa Lake Tahoe 400 Squaw Creek Rd. Olympic Valley, CA 96146 (…" at bounding box center [545, 183] width 684 height 578
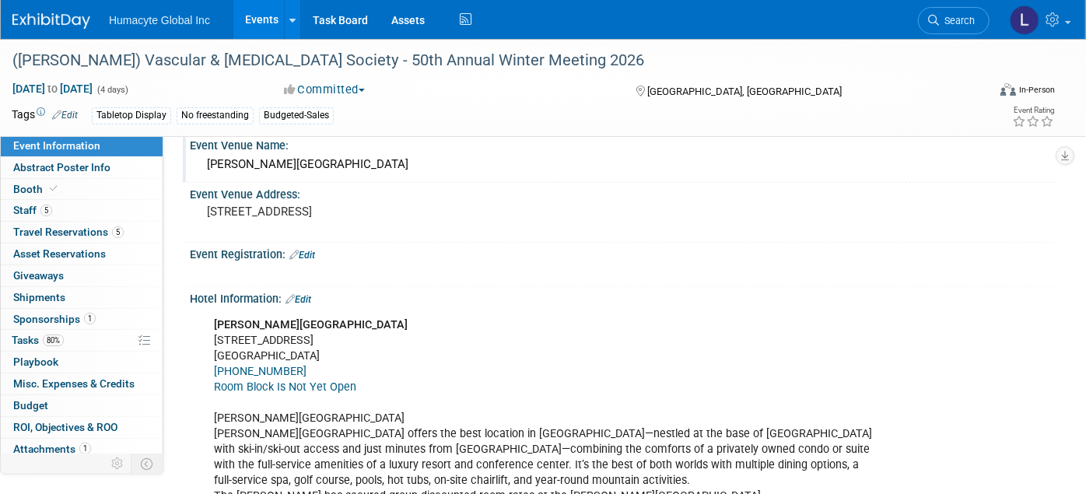
scroll to position [518, 0]
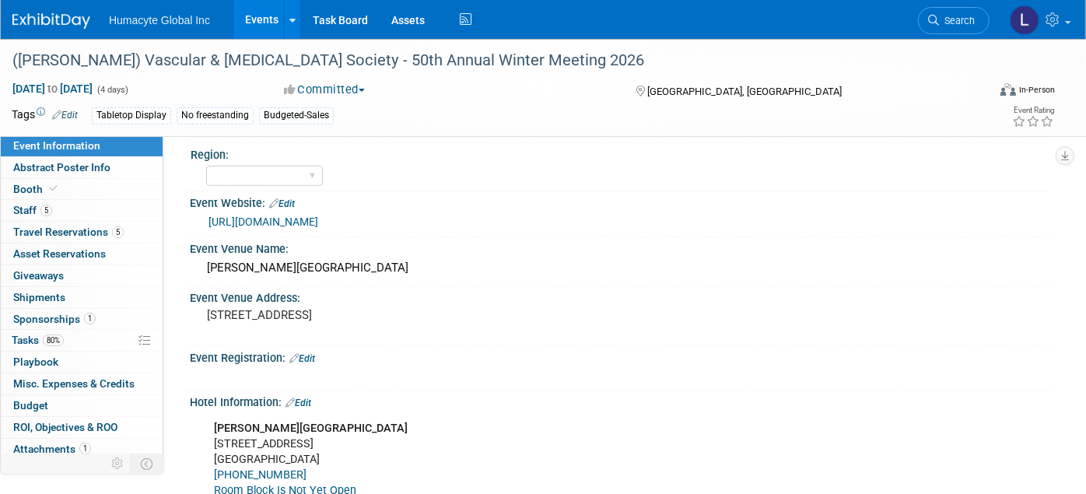
click at [307, 390] on div "Hotel Information: Edit" at bounding box center [622, 400] width 865 height 20
click at [307, 397] on link "Edit" at bounding box center [298, 402] width 26 height 11
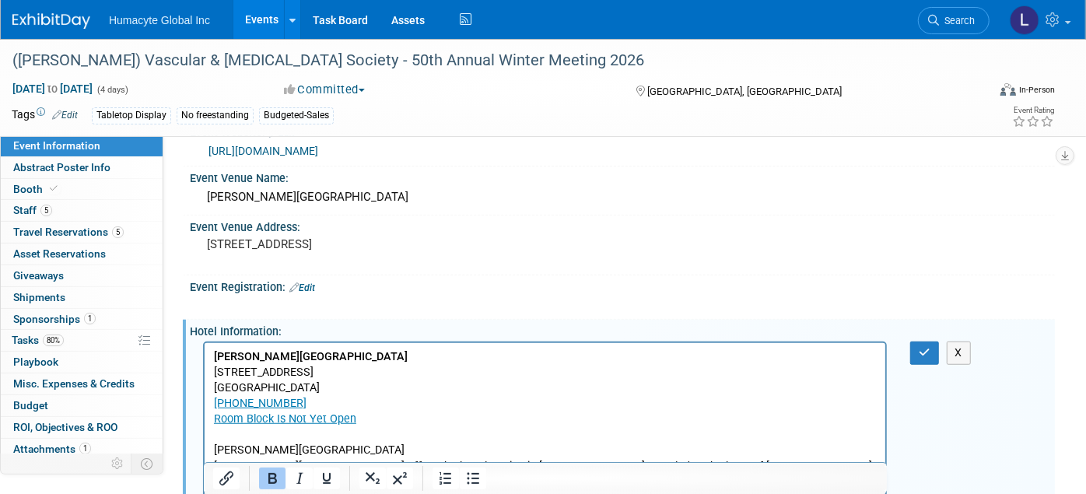
scroll to position [691, 0]
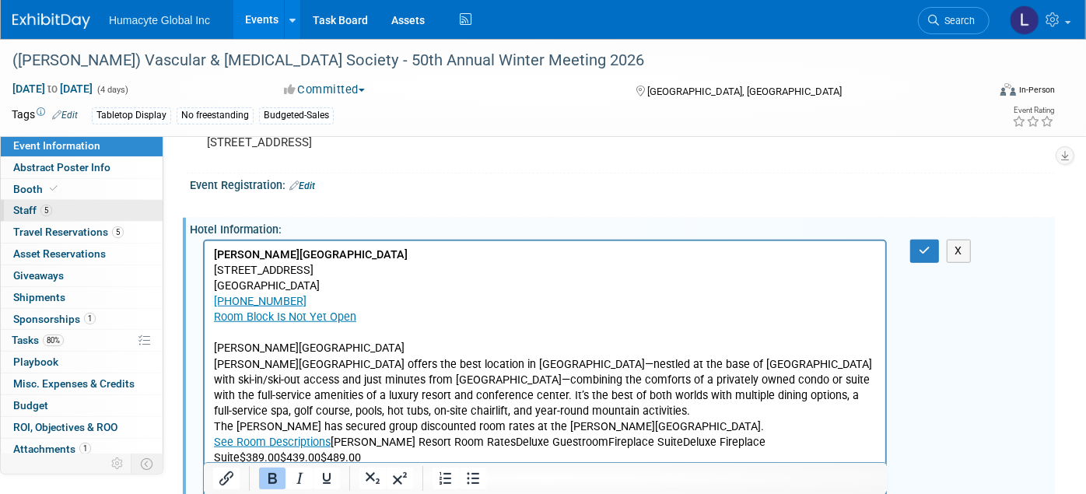
click at [27, 206] on span "Staff 5" at bounding box center [32, 210] width 39 height 12
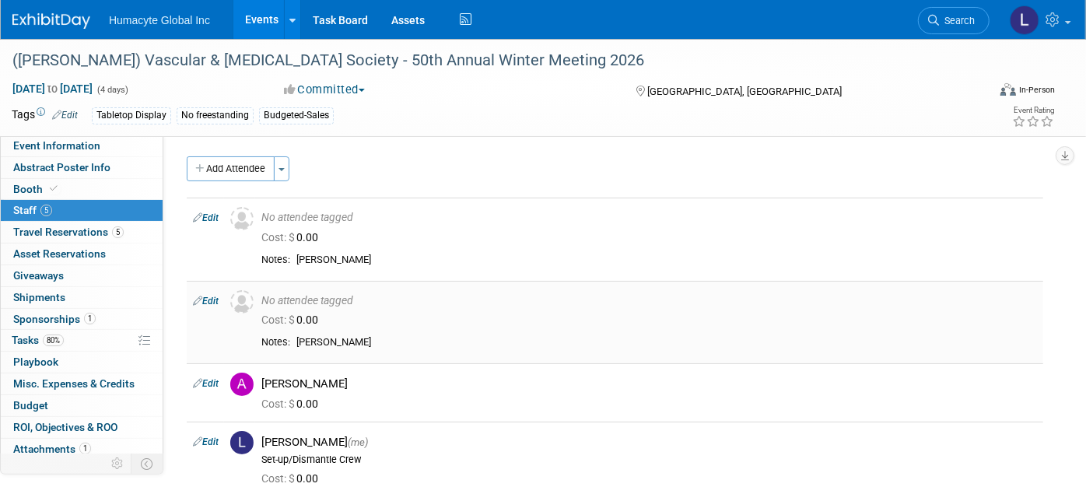
scroll to position [86, 0]
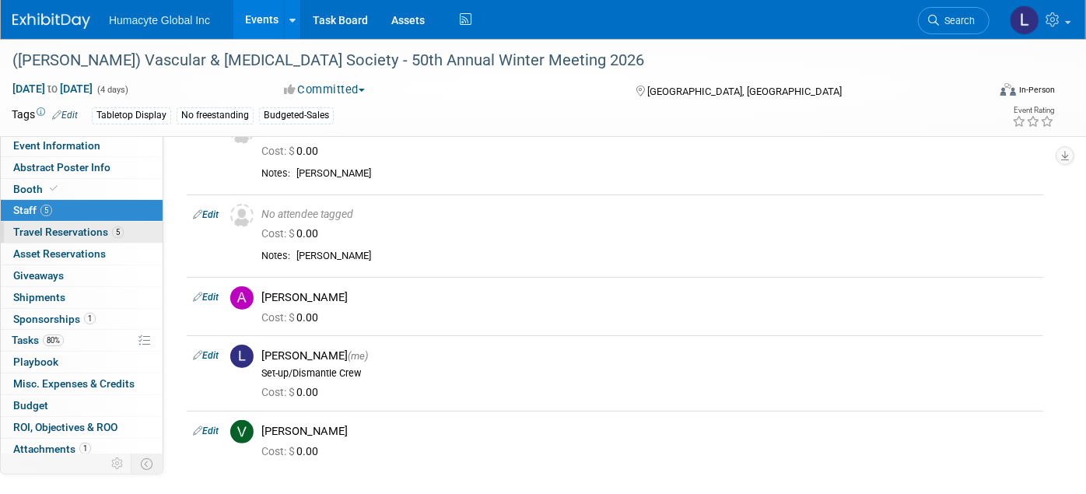
click at [72, 233] on span "Travel Reservations 5" at bounding box center [68, 232] width 110 height 12
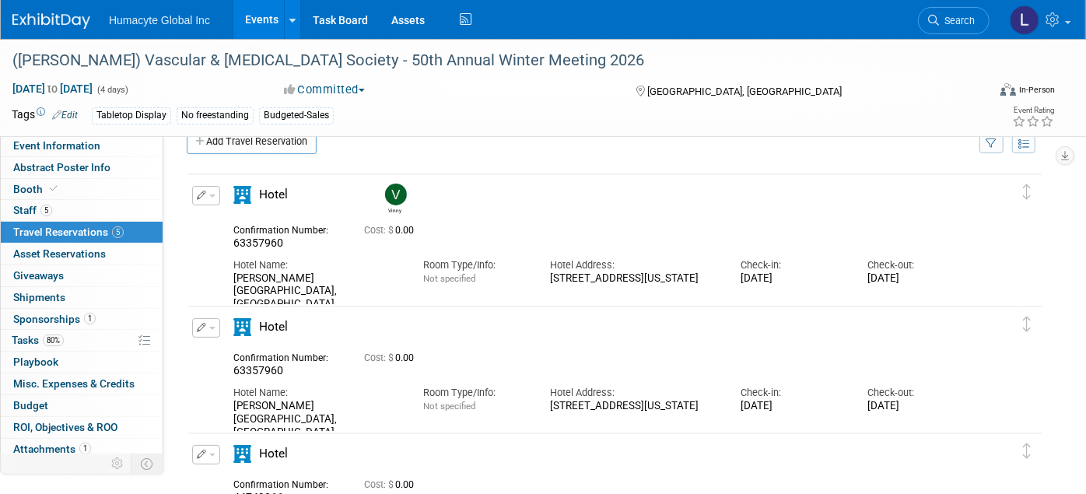
scroll to position [0, 0]
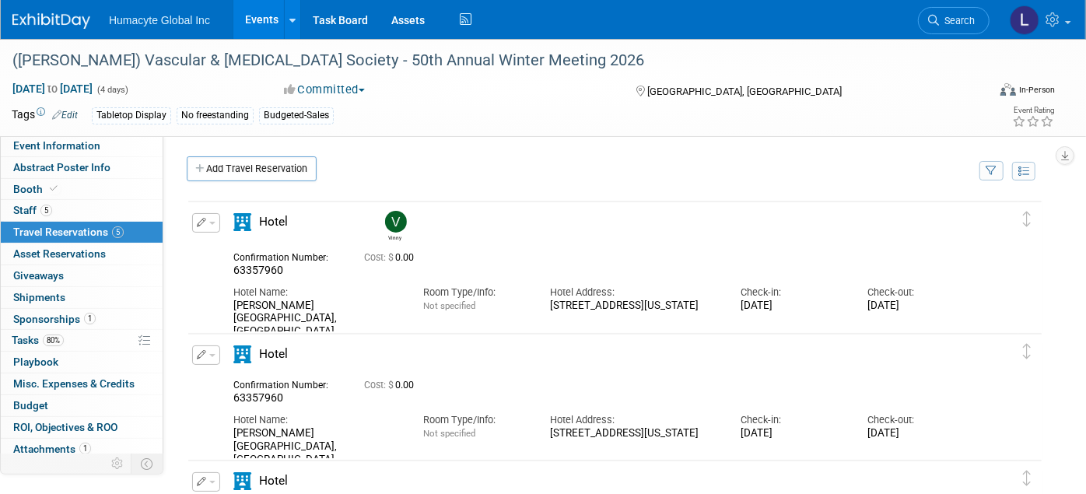
click at [211, 351] on button "button" at bounding box center [206, 354] width 28 height 19
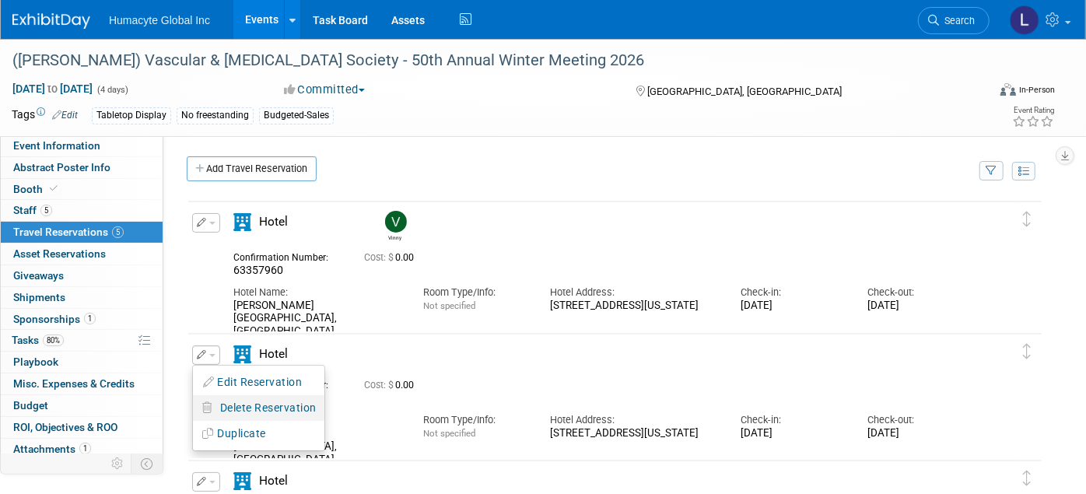
click at [242, 406] on span "Delete Reservation" at bounding box center [268, 407] width 96 height 12
click at [371, 417] on icon at bounding box center [370, 421] width 9 height 9
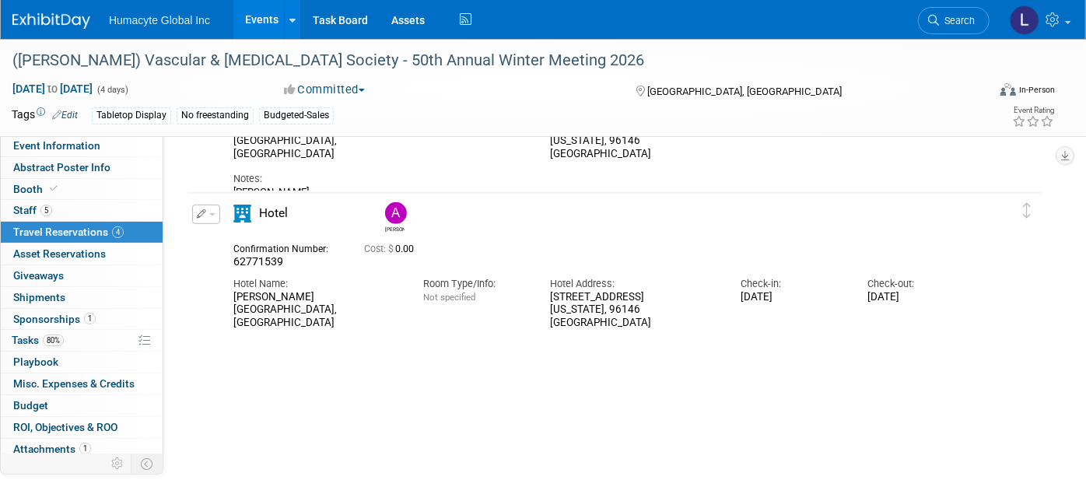
scroll to position [411, 0]
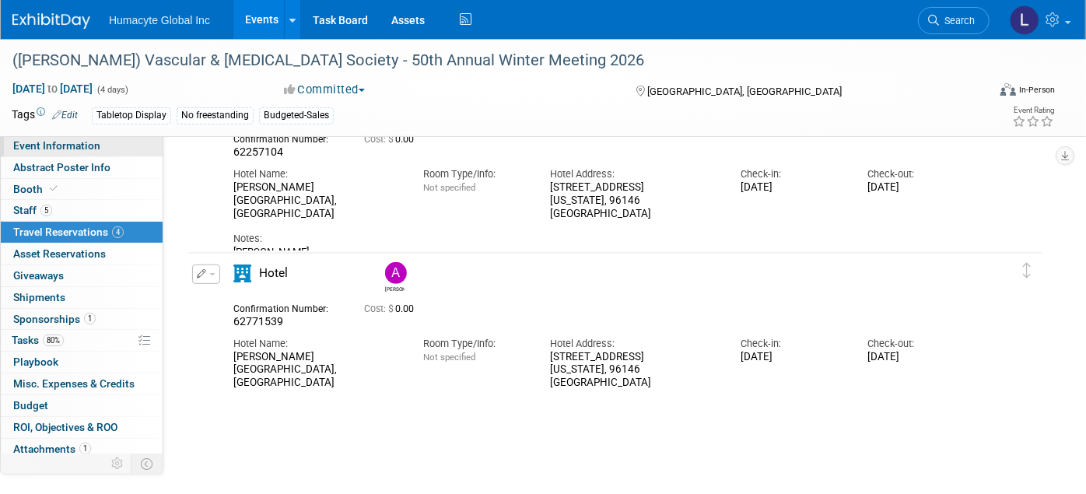
click at [44, 151] on span "Event Information" at bounding box center [56, 145] width 87 height 12
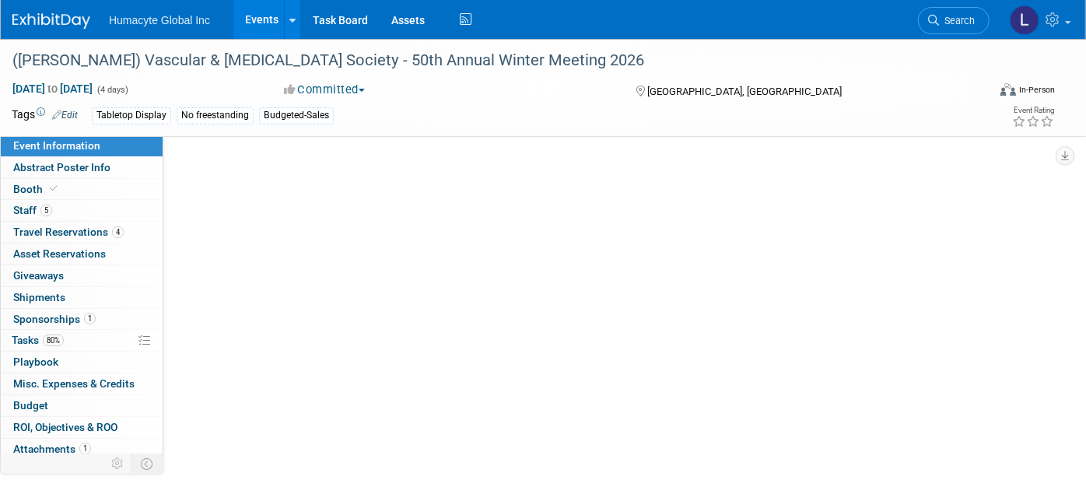
scroll to position [0, 0]
select select "Marketing"
select select "Vascular"
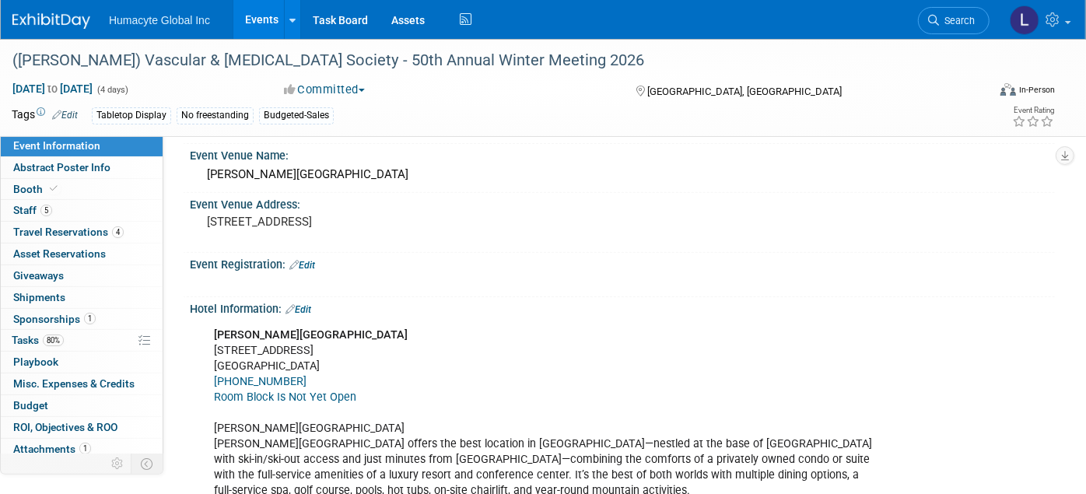
scroll to position [604, 0]
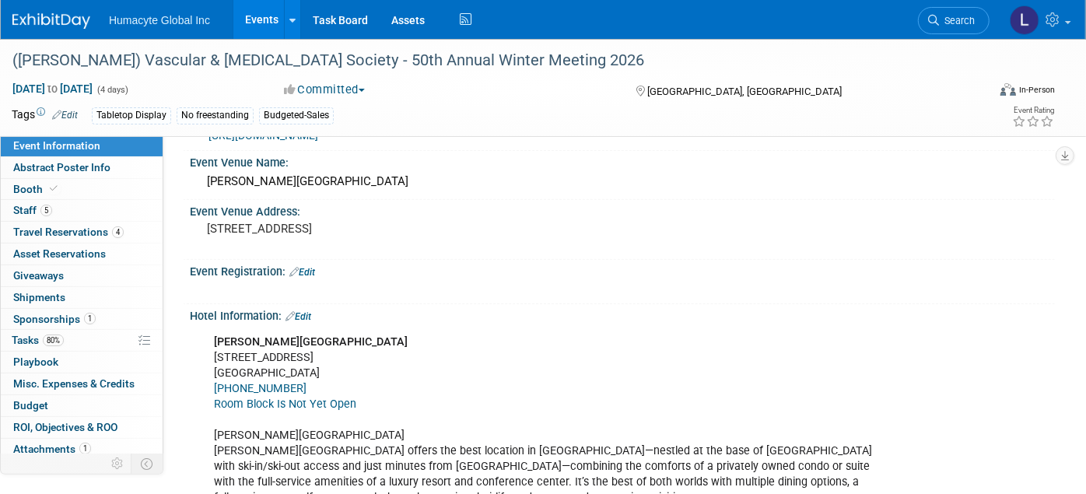
click at [306, 311] on link "Edit" at bounding box center [298, 316] width 26 height 11
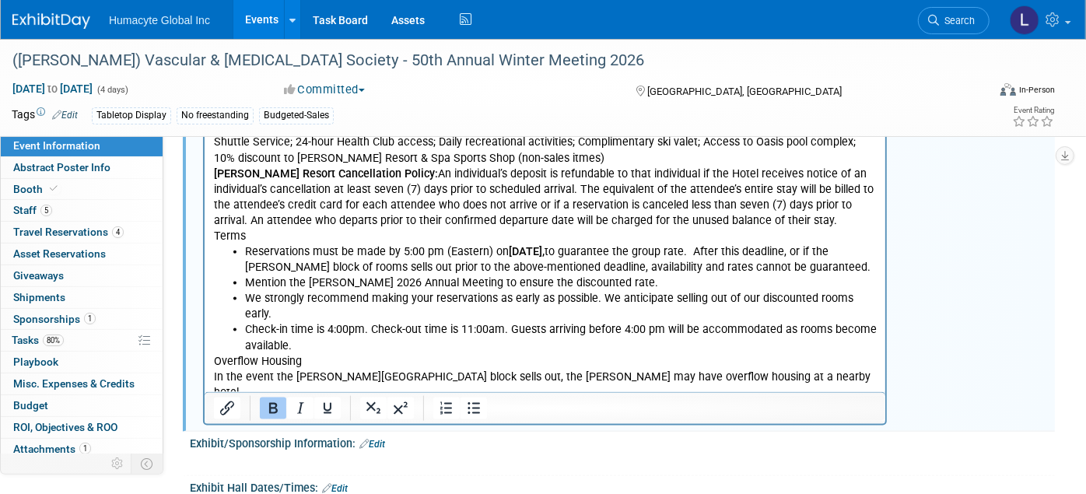
scroll to position [1123, 0]
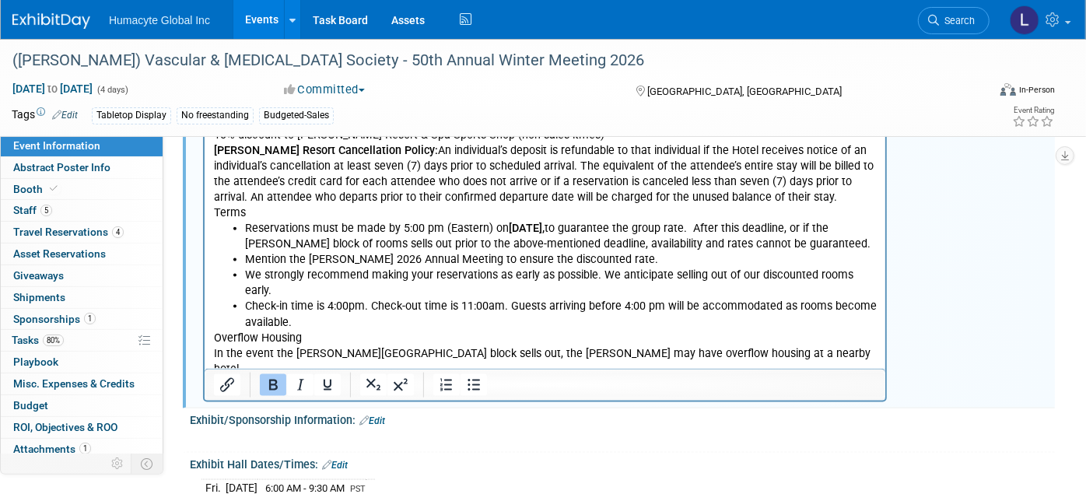
click at [219, 331] on p "Overflow Housing In the event the Everline Resort room block sells out, the VES…" at bounding box center [544, 354] width 663 height 47
click at [215, 331] on p "Overflow Housing In the event the Everline Resort room block sells out, the VES…" at bounding box center [544, 354] width 663 height 47
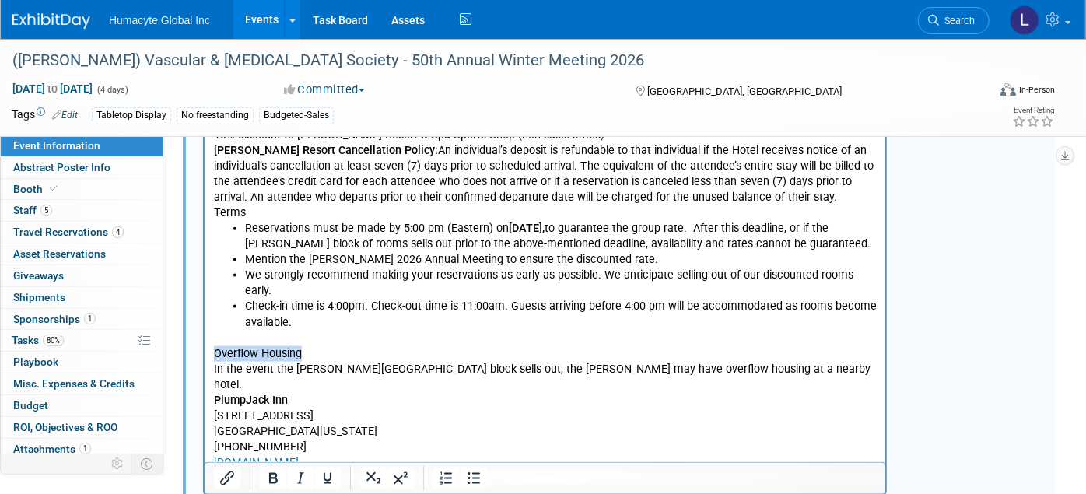
drag, startPoint x: 314, startPoint y: 320, endPoint x: 206, endPoint y: 321, distance: 108.1
click at [206, 321] on html "Everline Resort & Spa Lake Tahoe 400 Squaw Creek Rd. Olympic Valley, CA 96146 (…" at bounding box center [544, 140] width 681 height 662
click at [354, 394] on p "PlumpJack Inn 1920 Olympic Valley Road Olympic Valley, California 96146 (800) 3…" at bounding box center [544, 433] width 663 height 78
drag, startPoint x: 320, startPoint y: 324, endPoint x: 201, endPoint y: 327, distance: 119.8
click at [204, 327] on html "Everline Resort & Spa Lake Tahoe 400 Squaw Creek Rd. Olympic Valley, CA 96146 (…" at bounding box center [544, 140] width 681 height 662
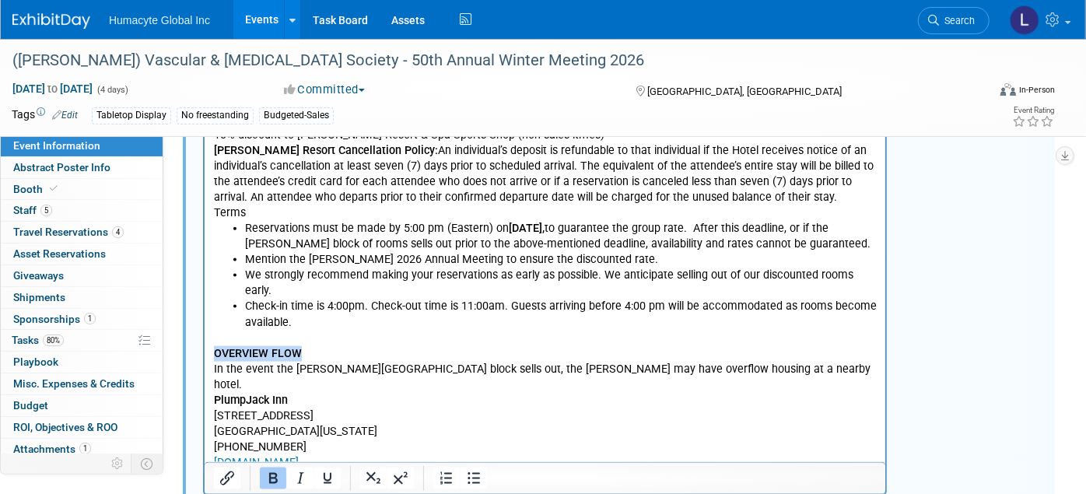
drag, startPoint x: 299, startPoint y: 323, endPoint x: 401, endPoint y: 124, distance: 223.3
click at [204, 322] on html "Everline Resort & Spa Lake Tahoe 400 Squaw Creek Rd. Olympic Valley, CA 96146 (…" at bounding box center [544, 140] width 681 height 662
drag, startPoint x: 289, startPoint y: 320, endPoint x: 403, endPoint y: 147, distance: 207.7
click at [204, 327] on html "Everline Resort & Spa Lake Tahoe 400 Squaw Creek Rd. Olympic Valley, CA 96146 (…" at bounding box center [544, 140] width 681 height 662
click at [324, 474] on icon "Underline" at bounding box center [327, 478] width 19 height 19
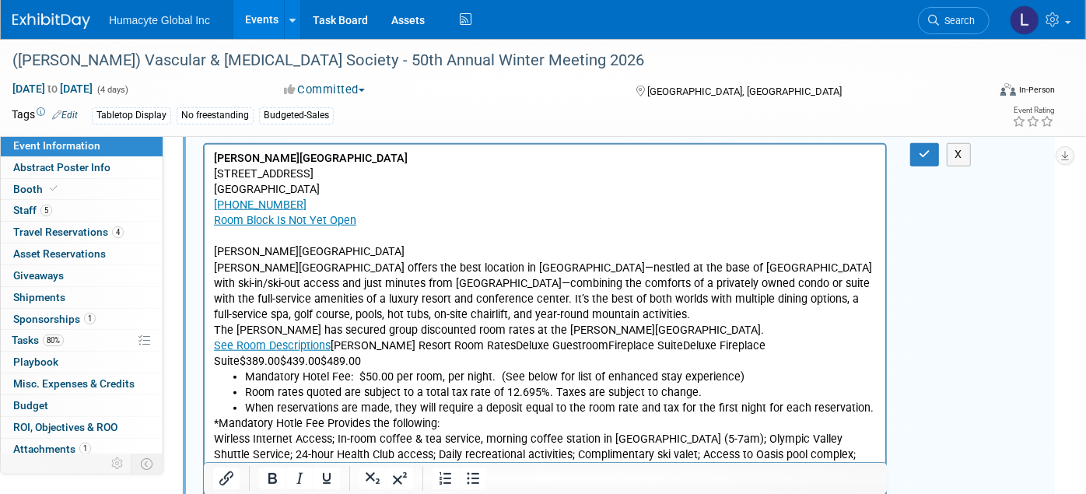
scroll to position [614, 0]
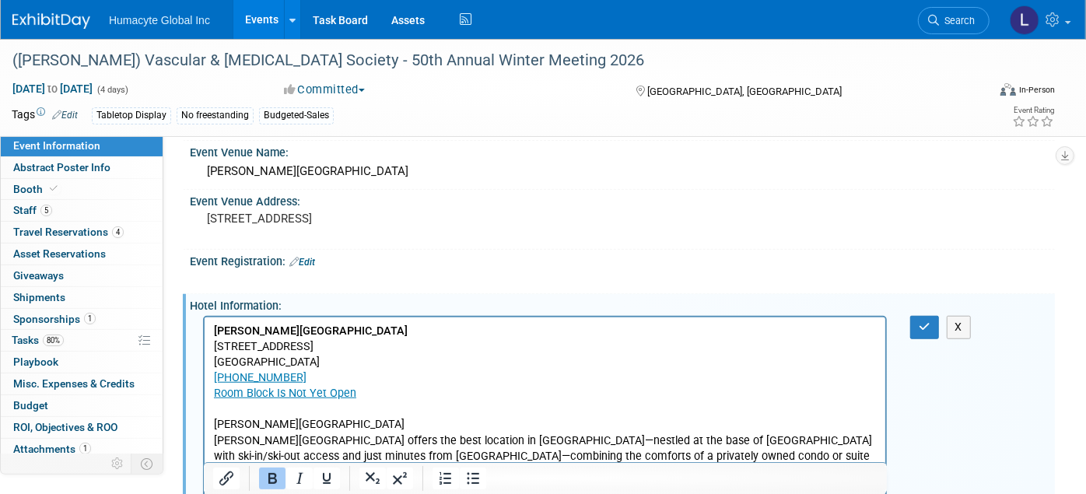
drag, startPoint x: 383, startPoint y: 329, endPoint x: 206, endPoint y: 324, distance: 176.6
click at [327, 477] on icon "Underline" at bounding box center [326, 478] width 19 height 19
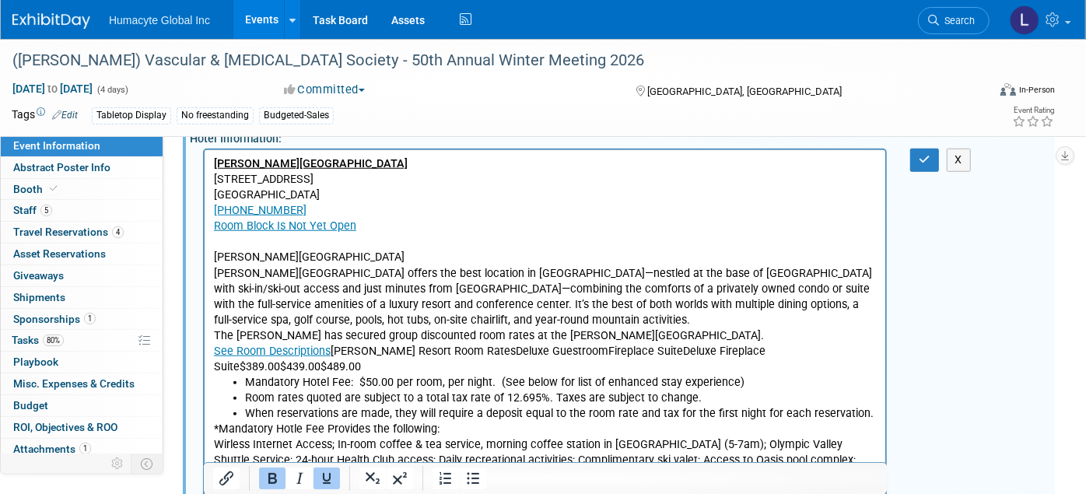
scroll to position [787, 0]
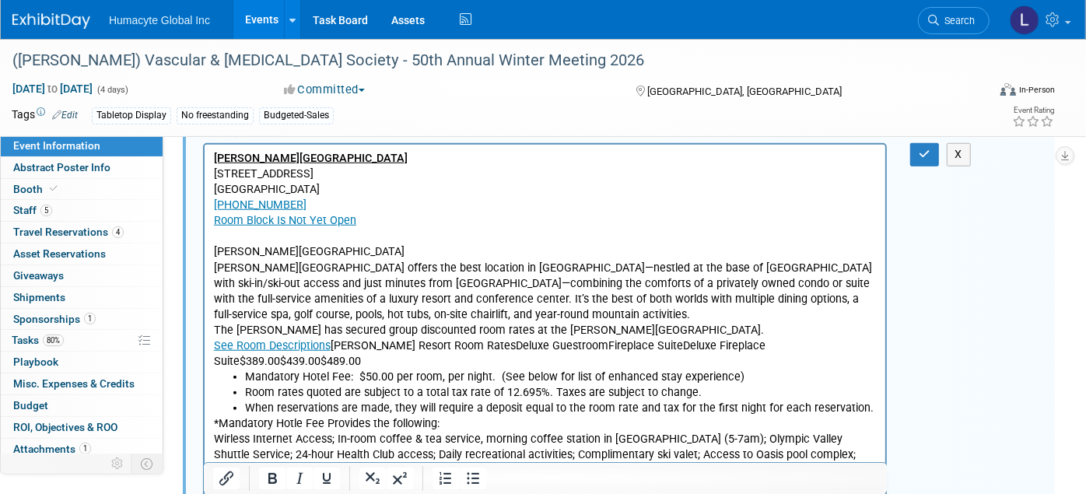
drag, startPoint x: 385, startPoint y: 254, endPoint x: 384, endPoint y: 381, distance: 127.6
click at [204, 244] on html "Everline Resort & Spa Lake Tahoe 400 Squaw Creek Rd. Olympic Valley, CA 96146 (…" at bounding box center [544, 476] width 681 height 662
click at [320, 473] on icon "Underline" at bounding box center [326, 478] width 19 height 19
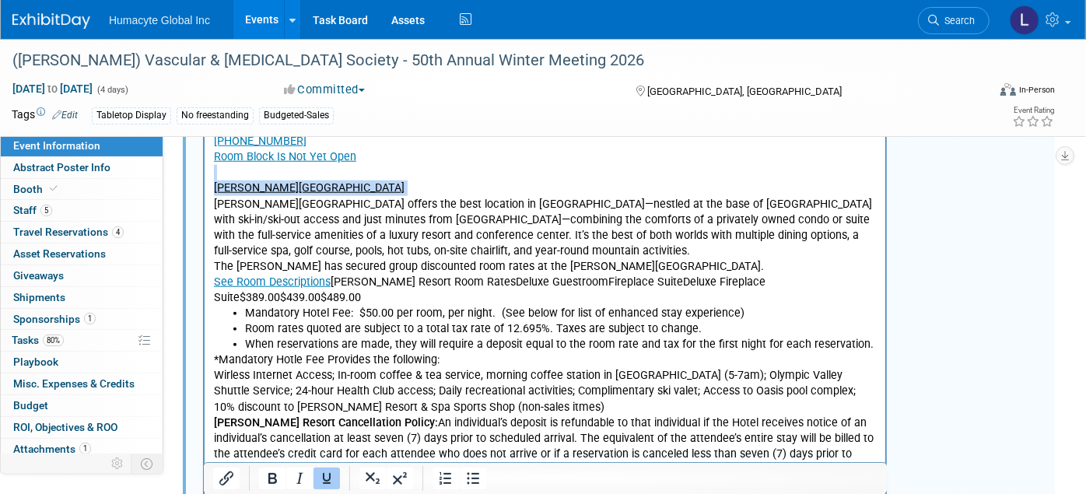
scroll to position [873, 0]
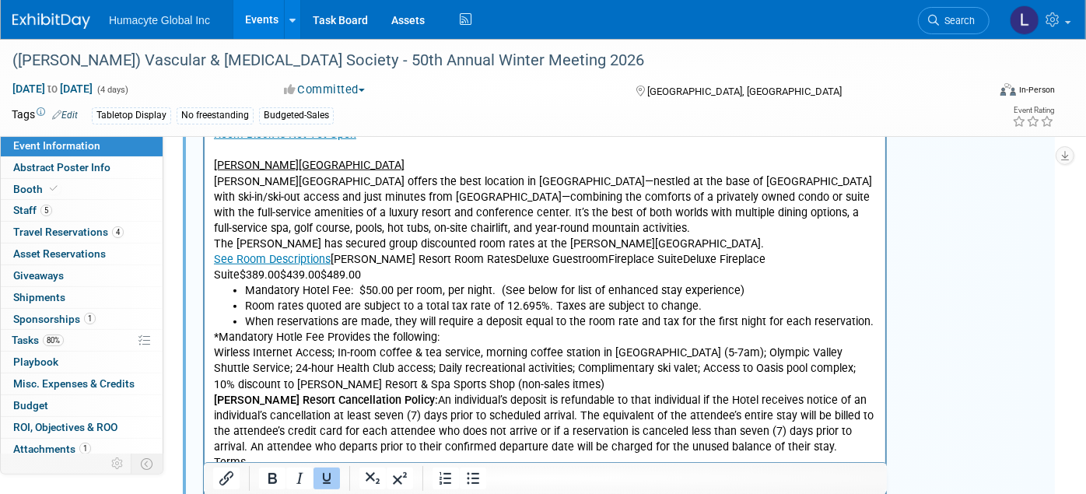
click at [474, 233] on p "Everline Resort & Spa Lake Tahoe 400 Squaw Creek Rd. Olympic Valley, CA 96146 (…" at bounding box center [544, 174] width 663 height 219
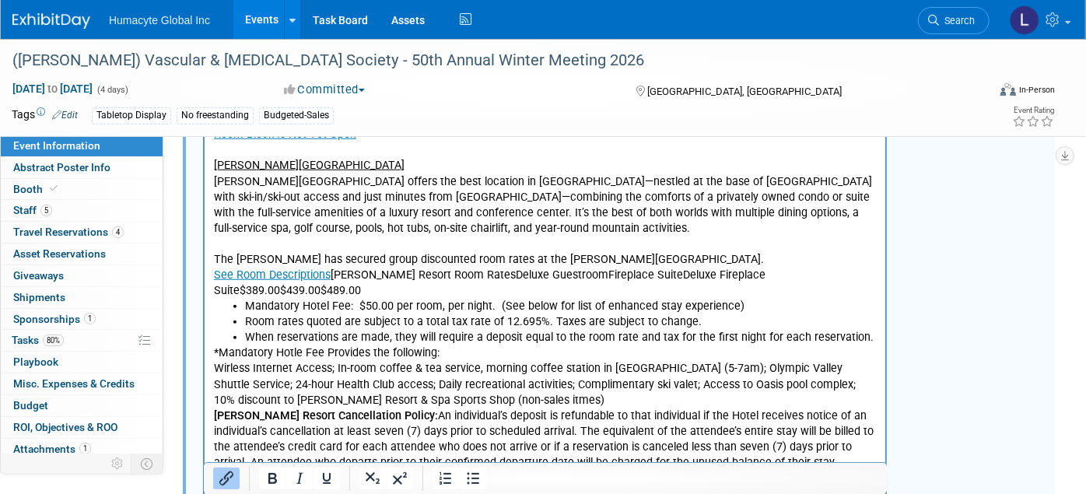
click at [330, 276] on p "The VESS has secured group discounted room rates at the Everline Resort. See Ro…" at bounding box center [544, 267] width 663 height 62
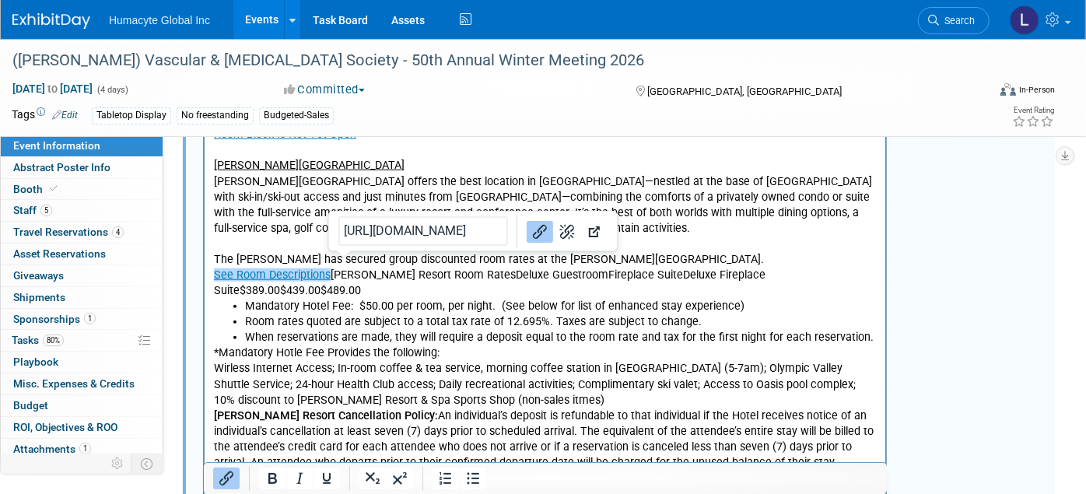
click at [328, 276] on p "The VESS has secured group discounted room rates at the Everline Resort. See Ro…" at bounding box center [544, 267] width 663 height 62
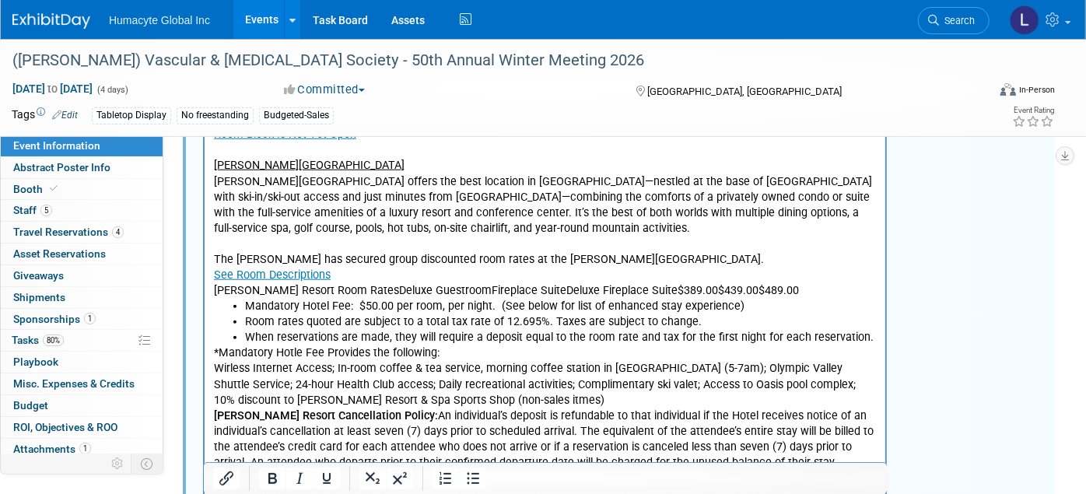
click at [213, 353] on p "*Mandatory Hotle Fee Provides the following: Wirless Internet Access; In-room c…" at bounding box center [544, 415] width 663 height 141
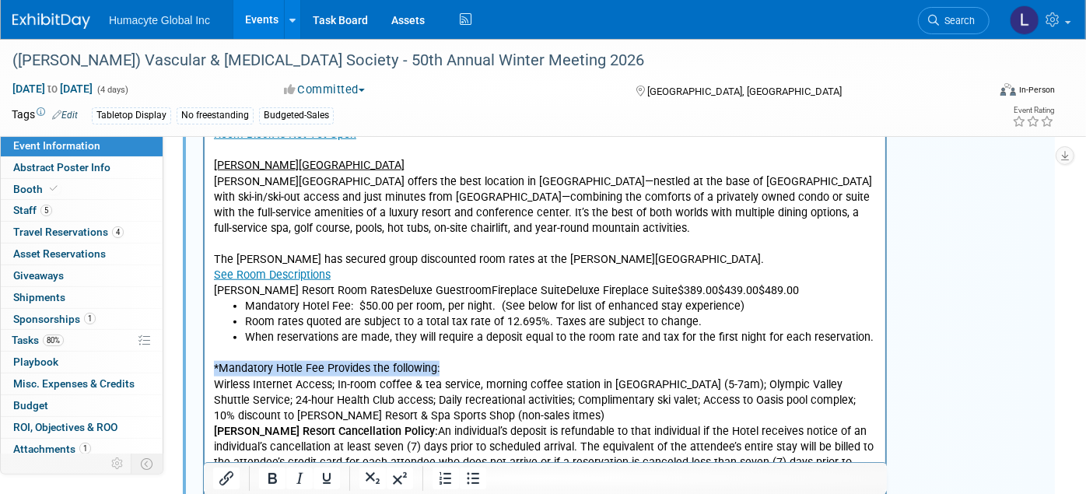
drag, startPoint x: 452, startPoint y: 365, endPoint x: 383, endPoint y: 422, distance: 89.4
click at [204, 366] on html "Everline Resort & Spa Lake Tahoe 400 Squaw Creek Rd. Olympic Valley, CA 96146 (…" at bounding box center [544, 404] width 681 height 693
click at [273, 480] on icon "Bold" at bounding box center [272, 478] width 19 height 19
click at [439, 290] on p "Everline Resort Room RatesDeluxe GuestroomFireplace SuiteDeluxe Fireplace Suite…" at bounding box center [544, 291] width 663 height 16
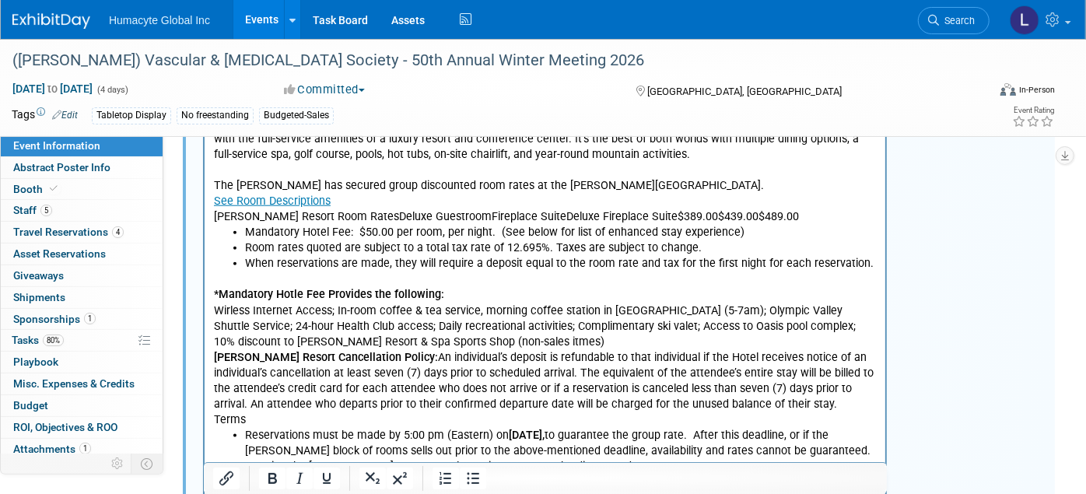
scroll to position [1046, 0]
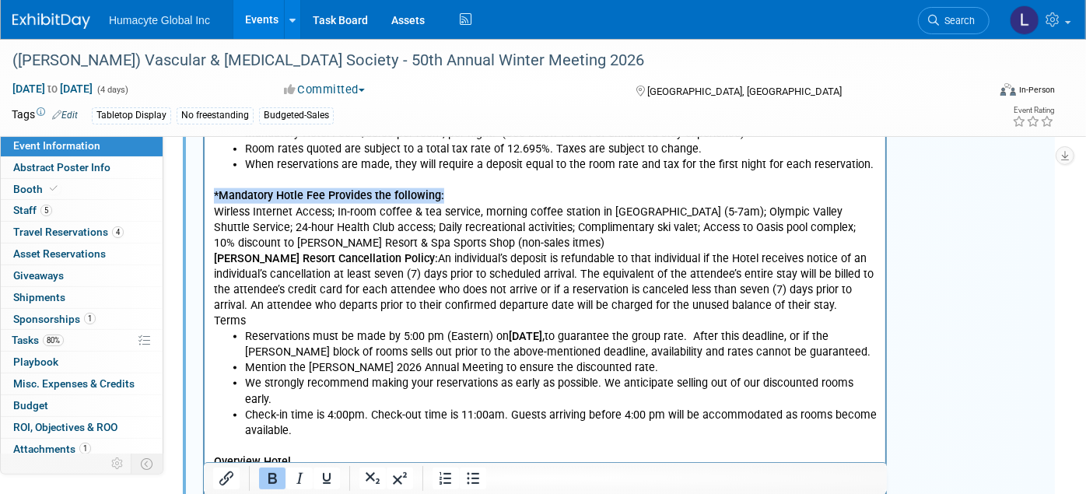
drag, startPoint x: 441, startPoint y: 194, endPoint x: 205, endPoint y: 201, distance: 236.5
click at [205, 201] on html "Everline Resort & Spa Lake Tahoe 400 Squaw Creek Rd. Olympic Valley, CA 96146 (…" at bounding box center [544, 232] width 681 height 693
click at [329, 478] on icon "Underline" at bounding box center [327, 478] width 8 height 11
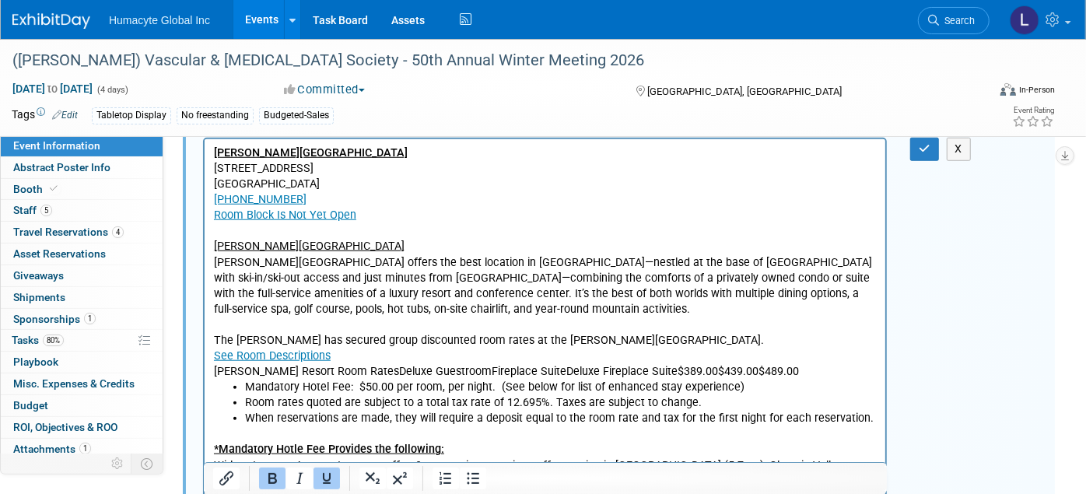
scroll to position [787, 0]
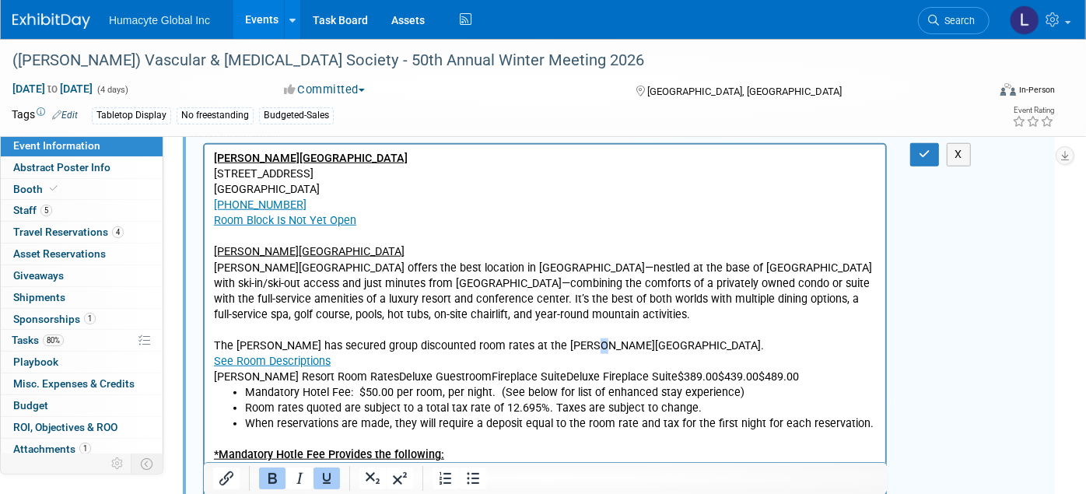
click at [576, 340] on p "The VESS has secured group discounted room rates at the Everline Resort. See Ro…" at bounding box center [544, 346] width 663 height 47
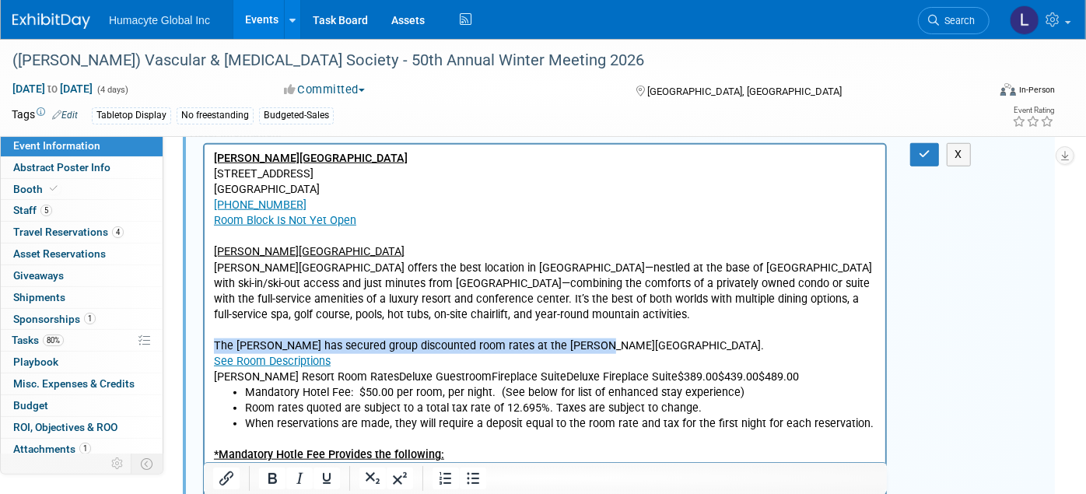
drag, startPoint x: 541, startPoint y: 339, endPoint x: 214, endPoint y: 341, distance: 327.4
click at [214, 341] on p "The VESS has secured group discounted room rates at the Everline Resort. See Ro…" at bounding box center [544, 346] width 663 height 47
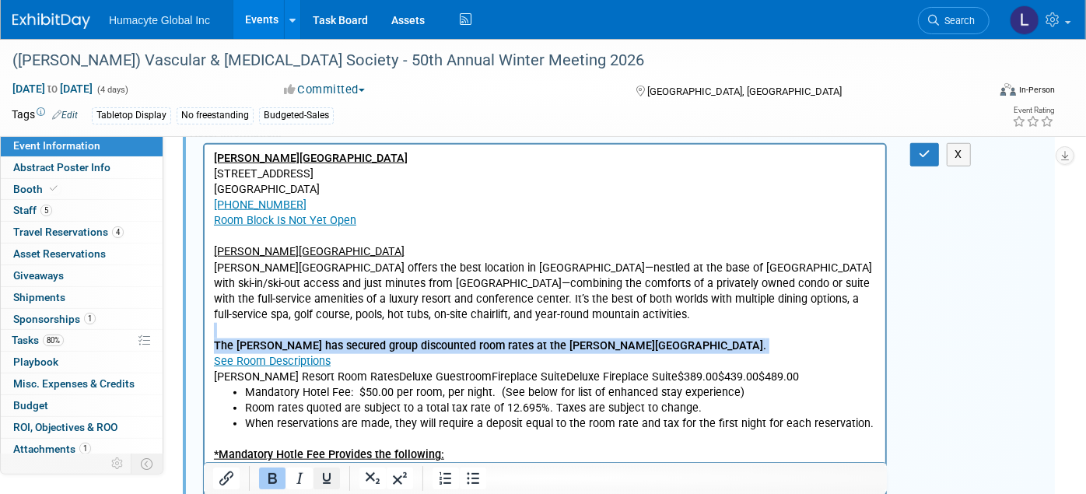
click at [321, 475] on icon "Underline" at bounding box center [326, 478] width 19 height 19
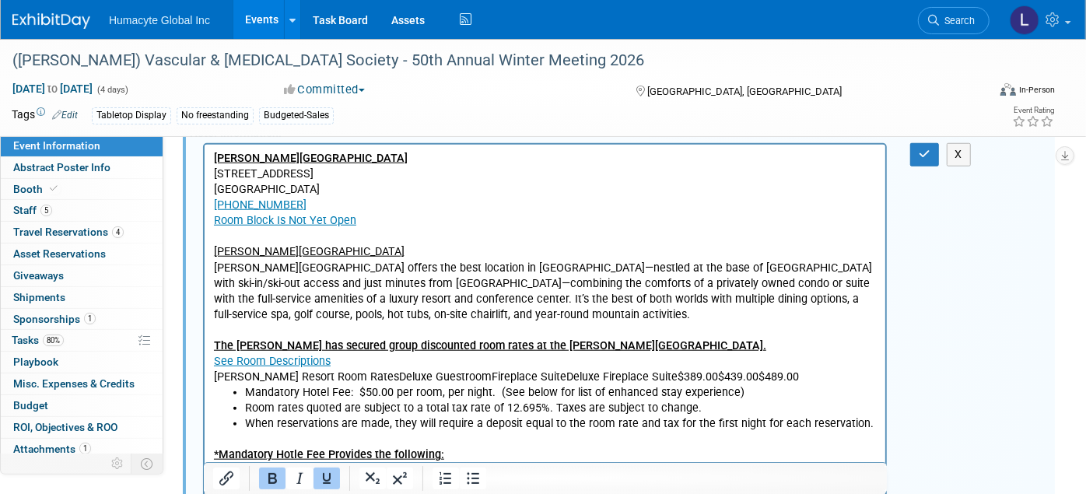
click at [432, 272] on p "Everline Resort & Spa Lake Tahoe 400 Squaw Creek Rd. Olympic Valley, CA 96146 (…" at bounding box center [544, 237] width 663 height 172
drag, startPoint x: 383, startPoint y: 255, endPoint x: 404, endPoint y: 381, distance: 127.7
click at [204, 244] on html "Everline Resort & Spa Lake Tahoe 400 Squaw Creek Rd. Olympic Valley, CA 96146 (…" at bounding box center [544, 491] width 681 height 693
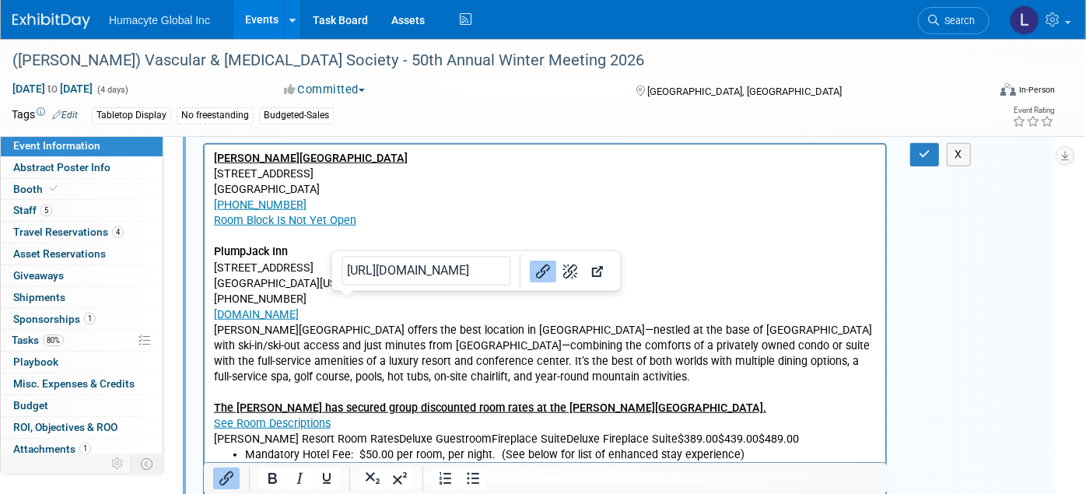
click at [366, 310] on p "Everline Resort & Spa Lake Tahoe 400 Squaw Creek Rd. Olympic Valley, CA 96146 (…" at bounding box center [544, 268] width 663 height 234
drag, startPoint x: 546, startPoint y: 444, endPoint x: 346, endPoint y: 313, distance: 238.8
click at [354, 316] on p "Everline Resort & Spa Lake Tahoe 400 Squaw Creek Rd. Olympic Valley, CA 96146 (…" at bounding box center [544, 268] width 663 height 234
click at [359, 343] on p "Everline Resort & Spa Lake Tahoe 400 Squaw Creek Rd. Olympic Valley, CA 96146 (…" at bounding box center [544, 268] width 663 height 234
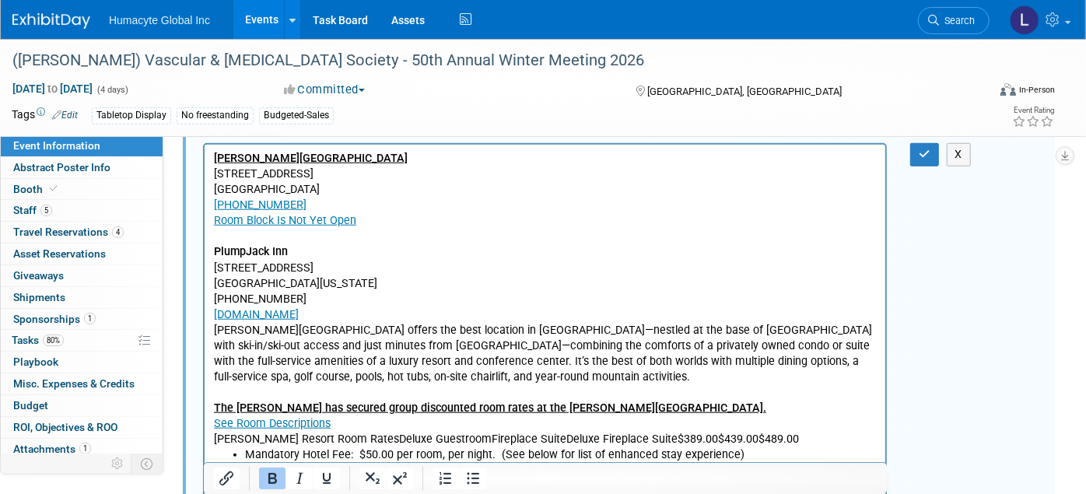
drag, startPoint x: 355, startPoint y: 314, endPoint x: 207, endPoint y: 253, distance: 160.0
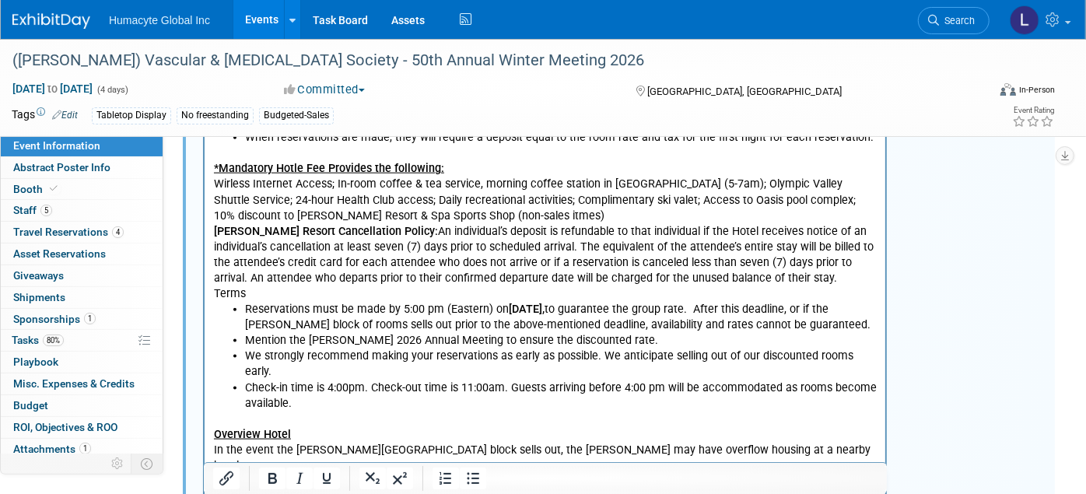
scroll to position [960, 0]
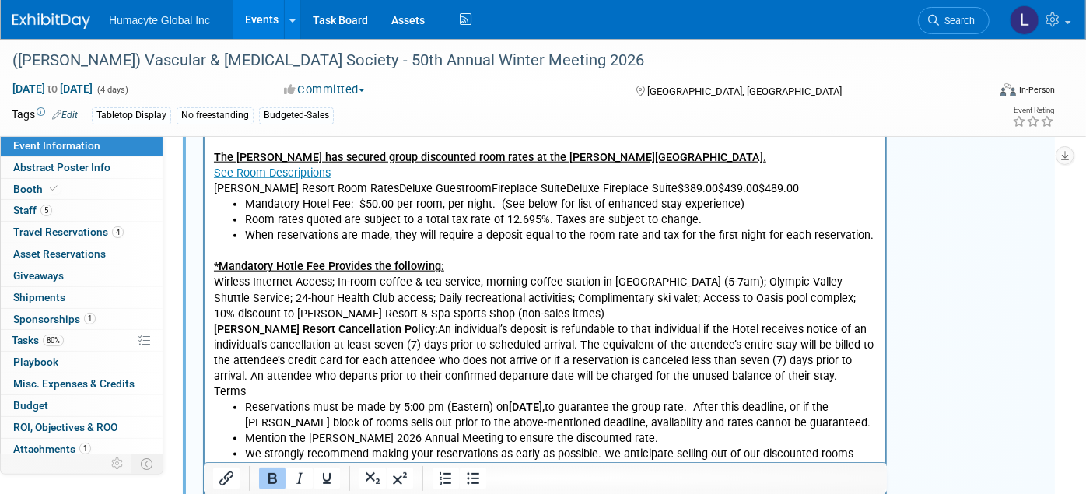
click at [214, 332] on b "Everline Resort Cancellation Policy:" at bounding box center [325, 330] width 224 height 13
click at [210, 327] on html "Everline Resort & Spa Lake Tahoe 400 Squaw Creek Rd. Olympic Valley, CA 96146 (…" at bounding box center [544, 311] width 681 height 677
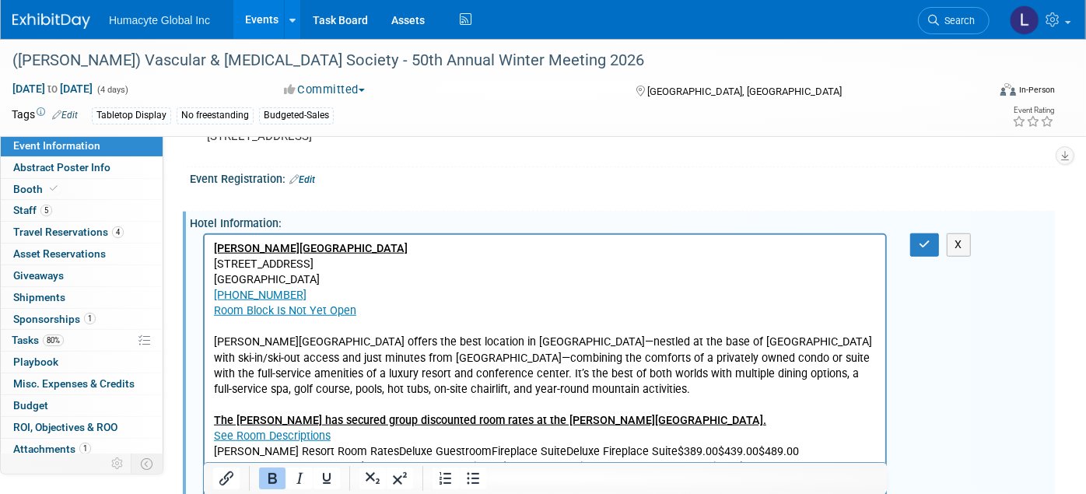
scroll to position [771, 0]
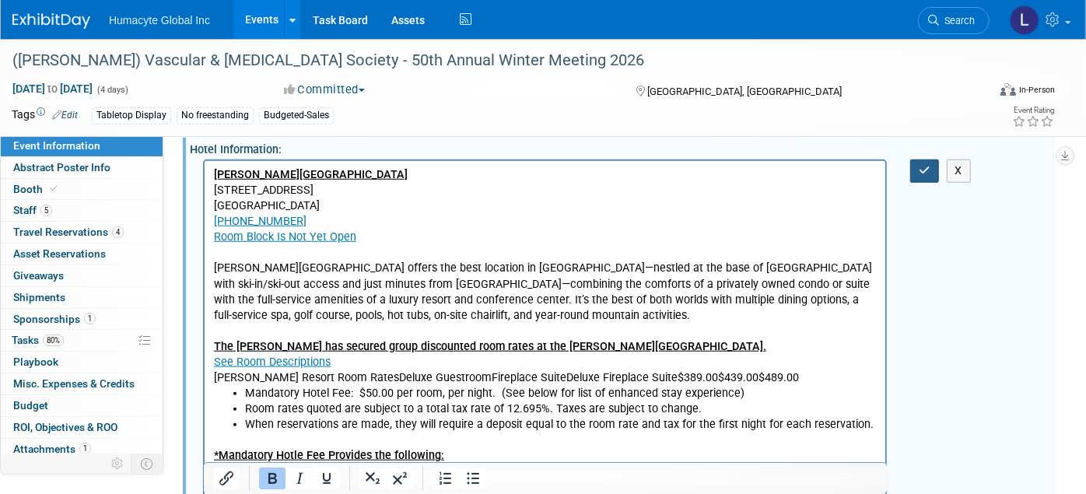
click at [925, 165] on icon "button" at bounding box center [925, 170] width 12 height 11
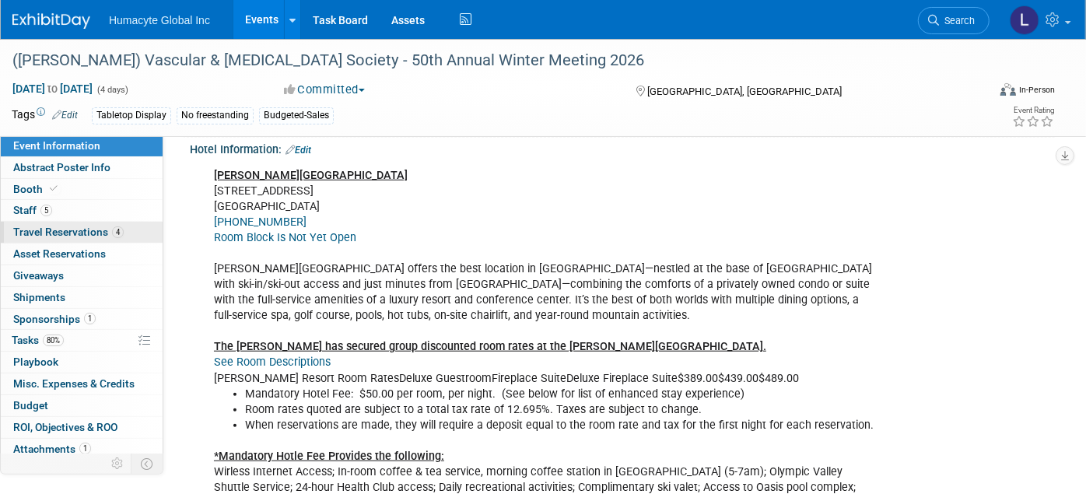
click at [39, 226] on span "Travel Reservations 4" at bounding box center [68, 232] width 110 height 12
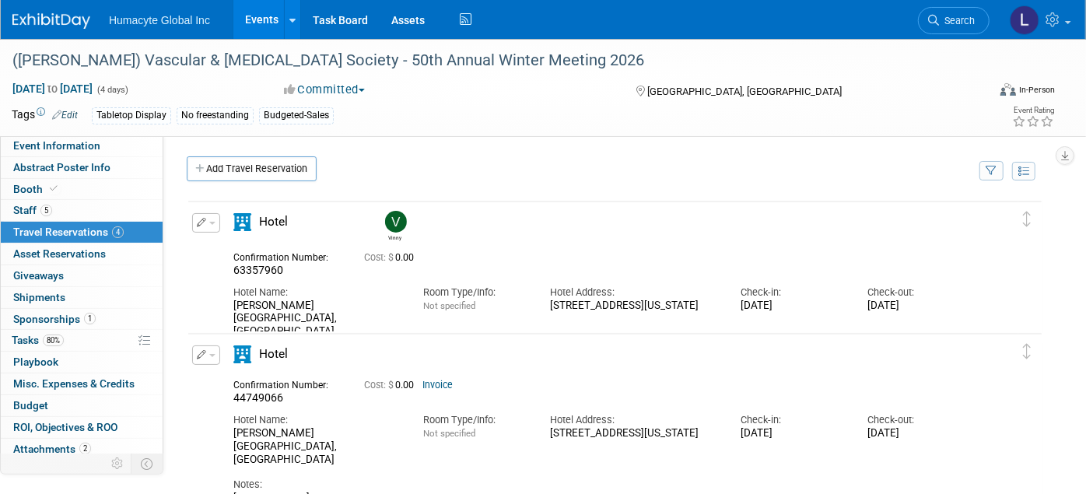
click at [268, 160] on link "Add Travel Reservation" at bounding box center [252, 168] width 130 height 25
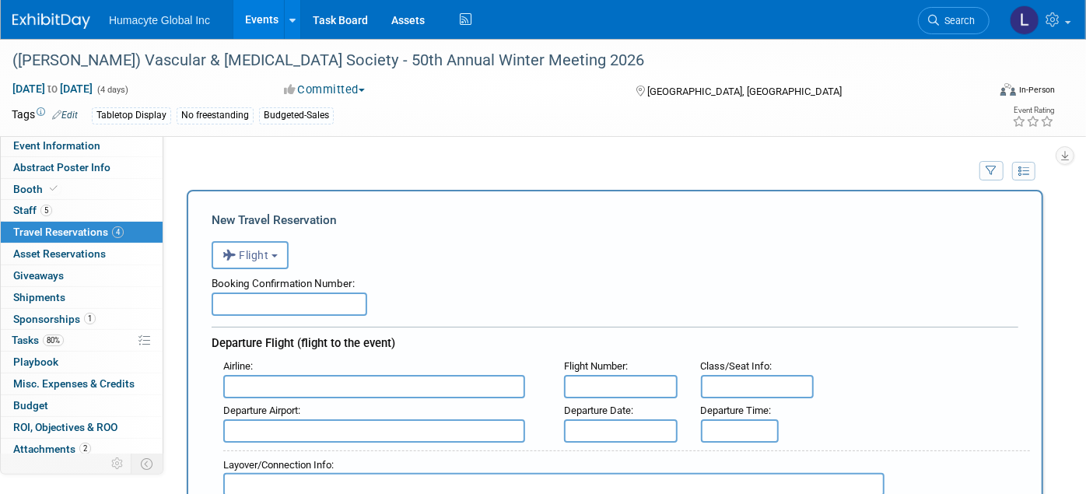
click at [230, 178] on td "Add Travel Reservation" at bounding box center [575, 172] width 800 height 33
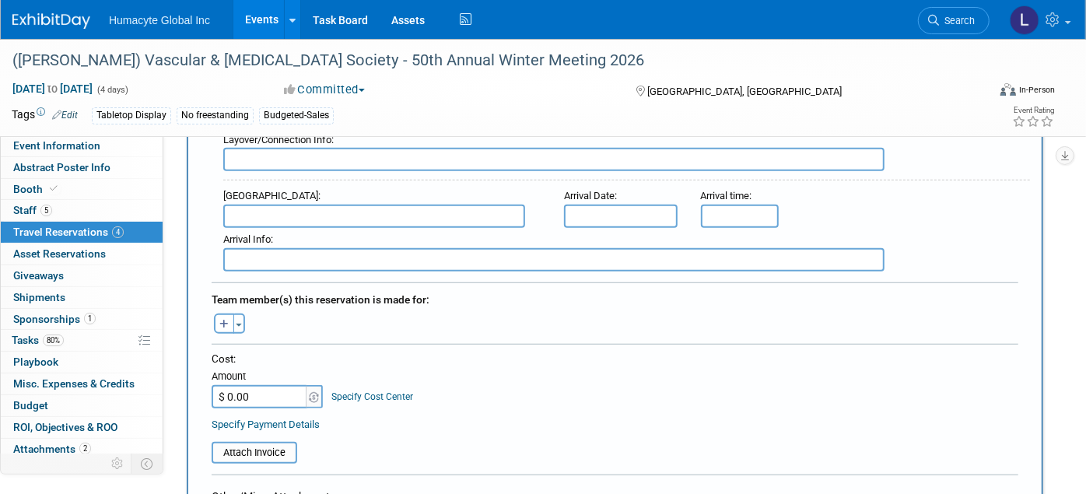
scroll to position [691, 0]
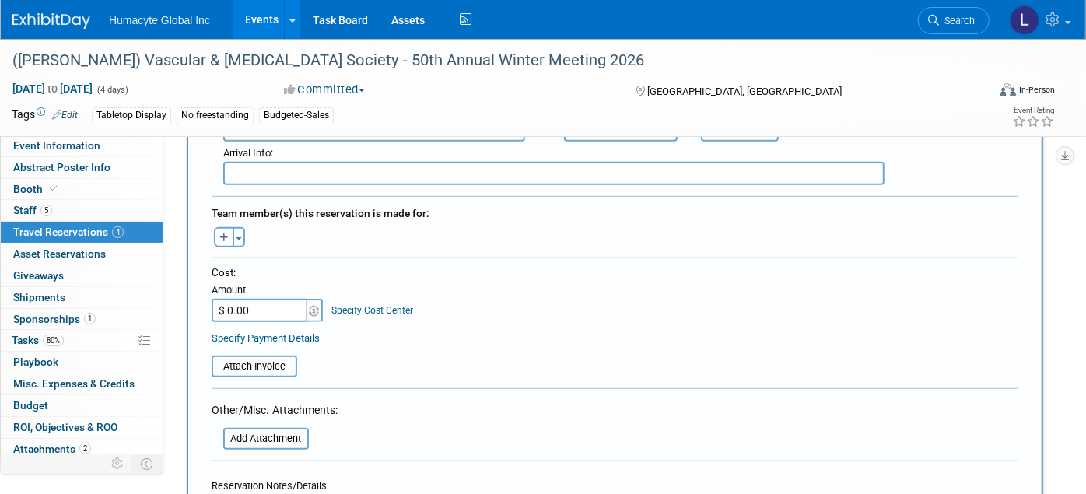
click at [89, 228] on span "Travel Reservations 4" at bounding box center [68, 232] width 110 height 12
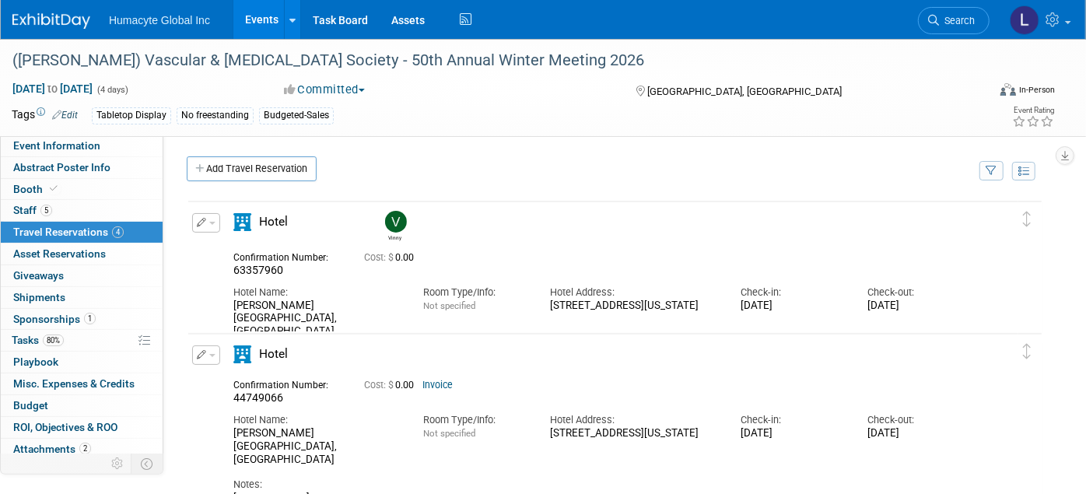
scroll to position [0, 0]
click at [1084, 110] on div "(VESS) Vascular & Endovascular Surgery Society - 50th Annual Winter Meeting 202…" at bounding box center [543, 87] width 1086 height 97
click at [269, 21] on link "Events" at bounding box center [261, 19] width 57 height 39
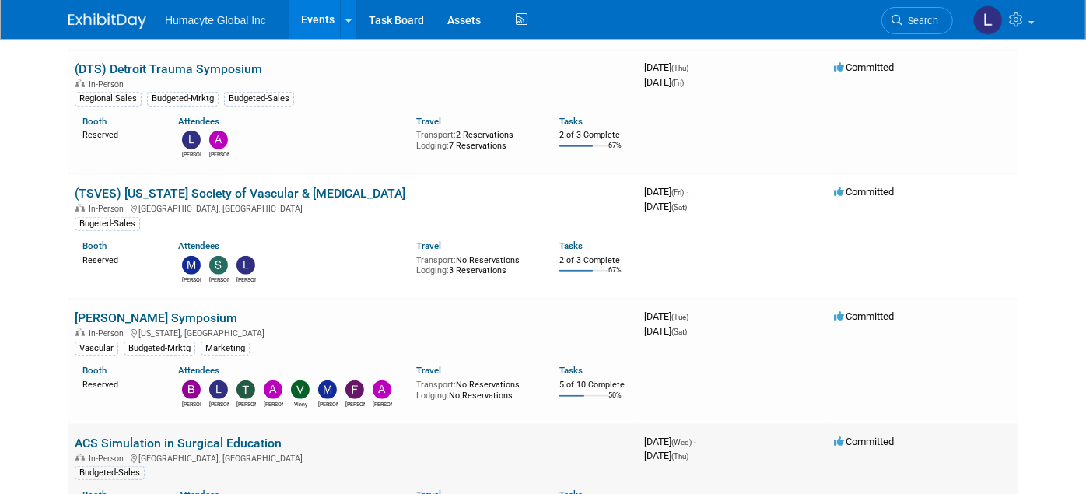
scroll to position [691, 0]
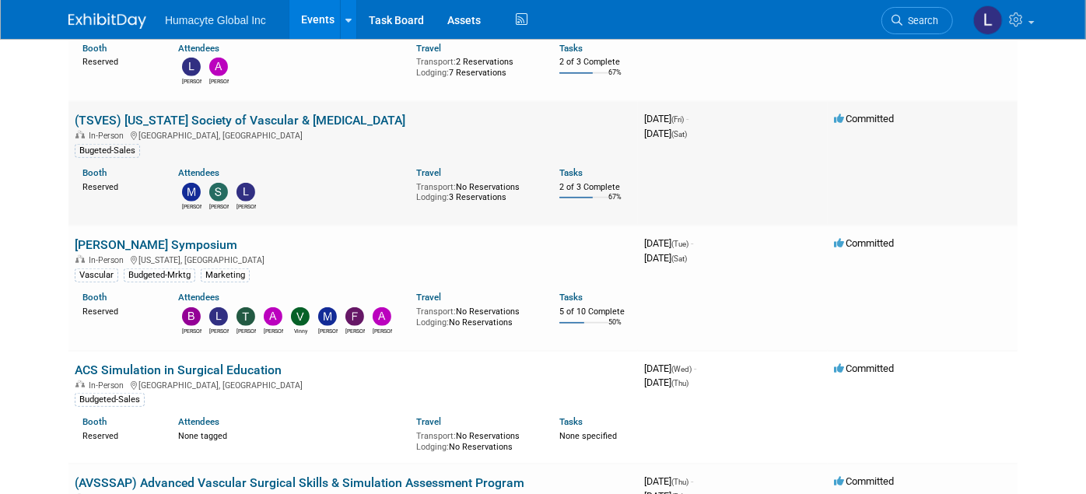
click at [219, 118] on link "(TSVES) [US_STATE] Society of Vascular & [MEDICAL_DATA]" at bounding box center [240, 120] width 331 height 15
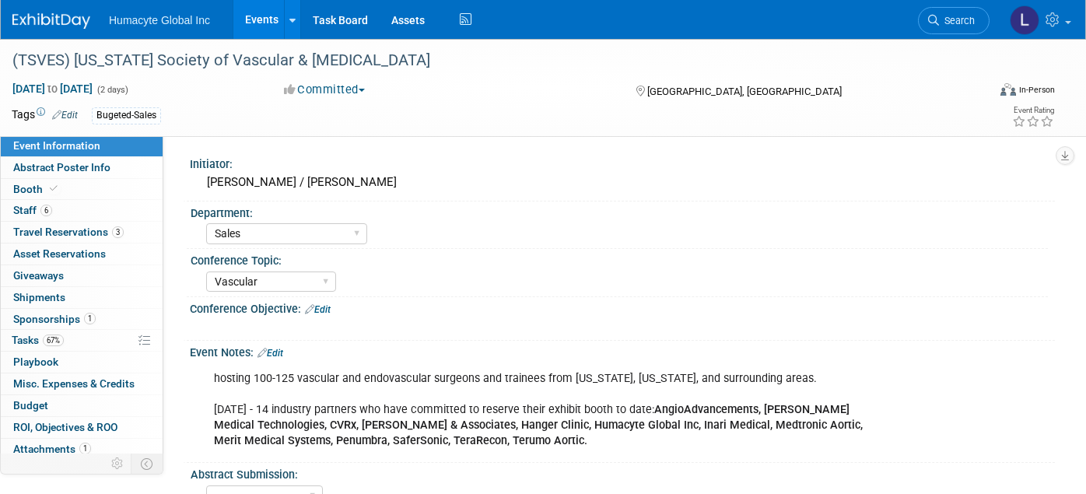
select select "Sales"
select select "Vascular"
click at [19, 202] on link "6 Staff 6" at bounding box center [82, 210] width 162 height 21
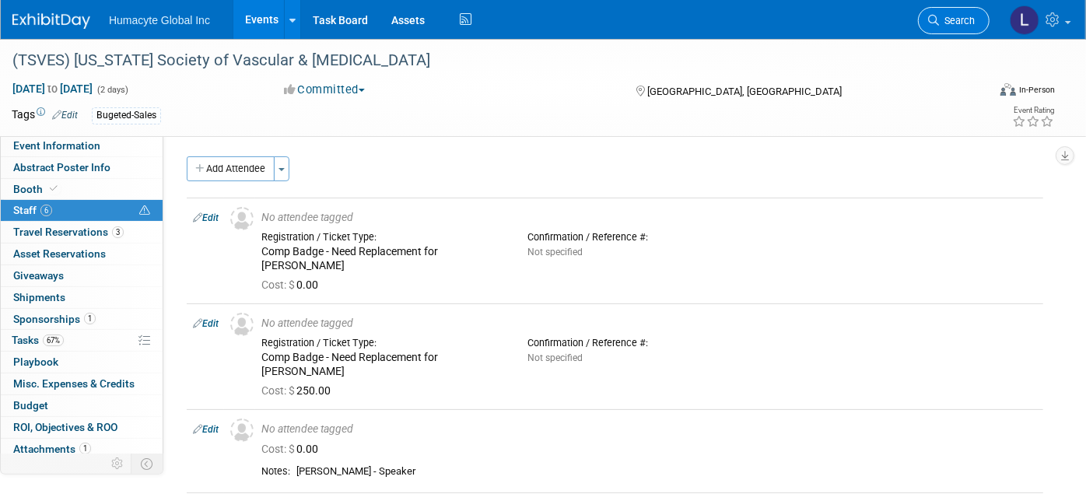
click at [954, 12] on link "Search" at bounding box center [954, 20] width 72 height 27
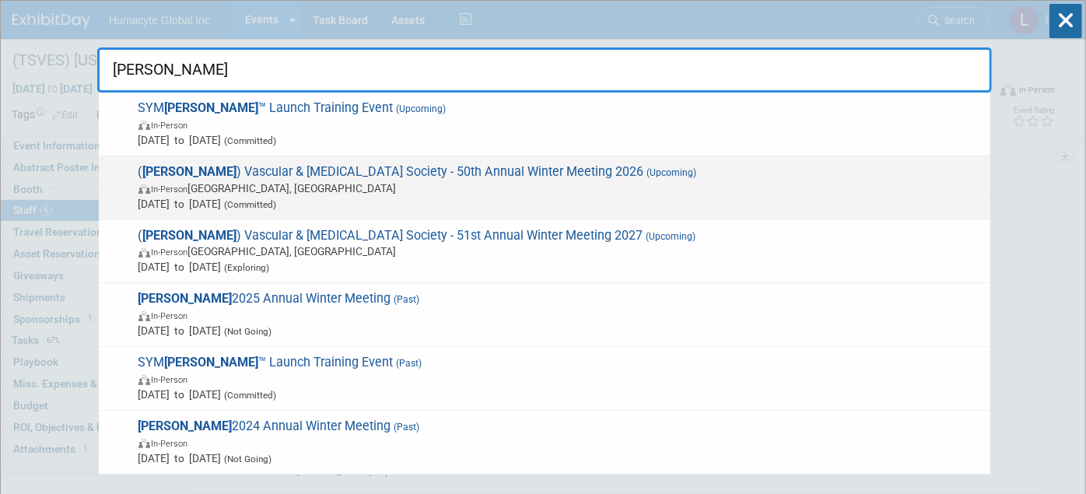
type input "vess"
click at [257, 200] on span "Feb 5, 2026 to Feb 8, 2026 (Committed)" at bounding box center [560, 204] width 844 height 16
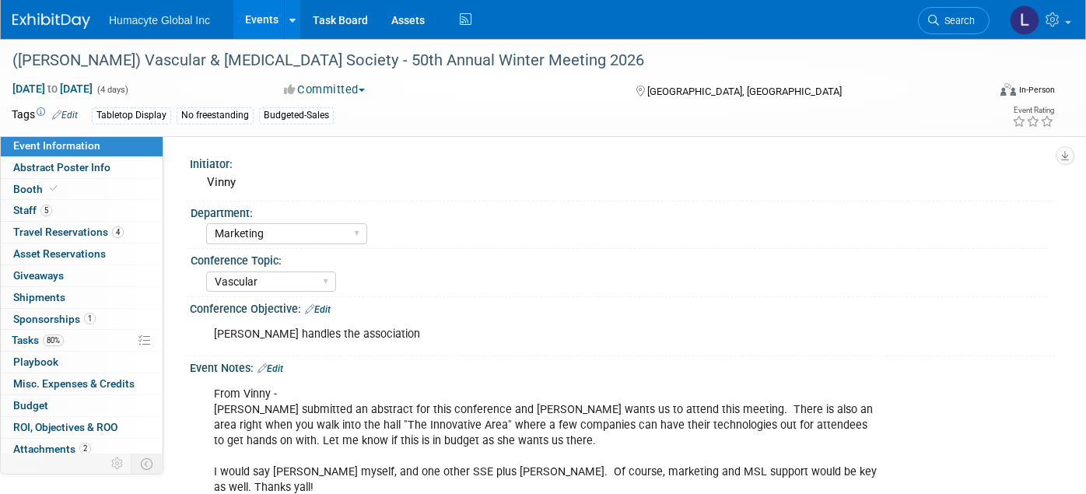
select select "Marketing"
select select "Vascular"
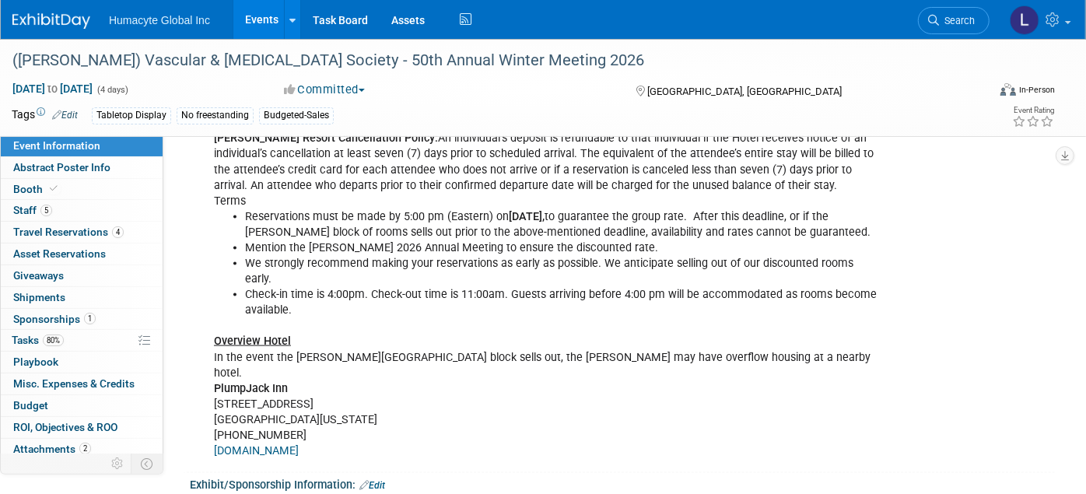
scroll to position [1209, 0]
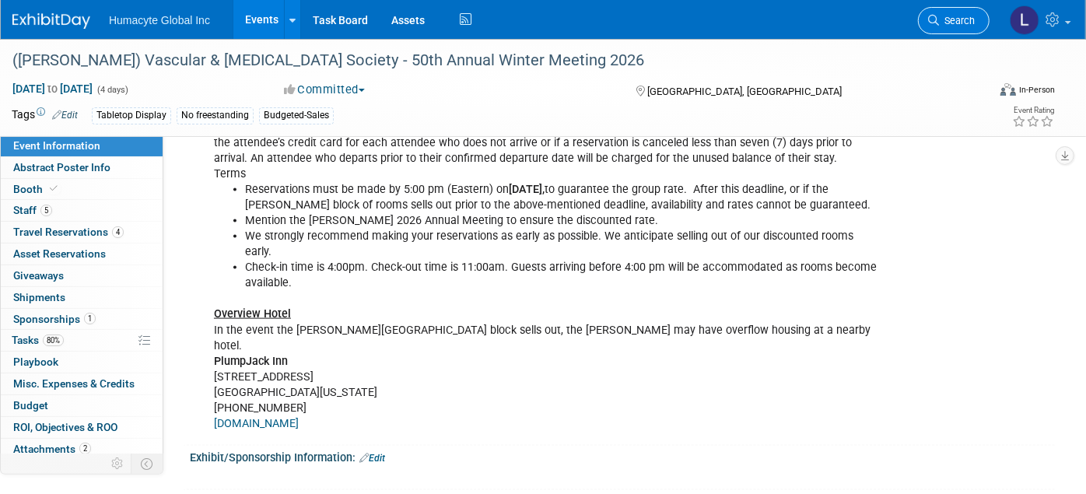
click at [936, 18] on icon at bounding box center [933, 20] width 11 height 11
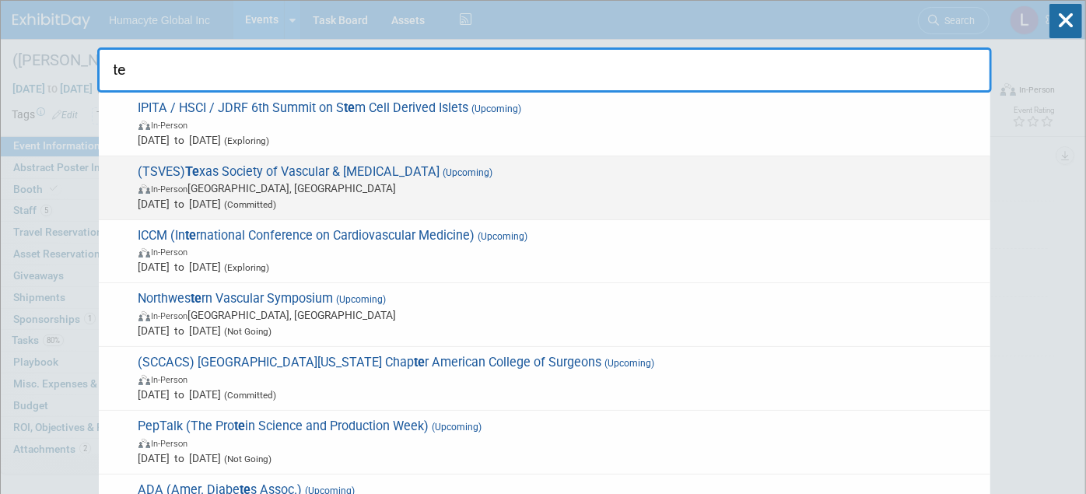
type input "te"
click at [313, 164] on span "(TSVES) Te xas Society of Vascular & [MEDICAL_DATA] (Upcoming) In-Person [GEOGR…" at bounding box center [558, 187] width 849 height 47
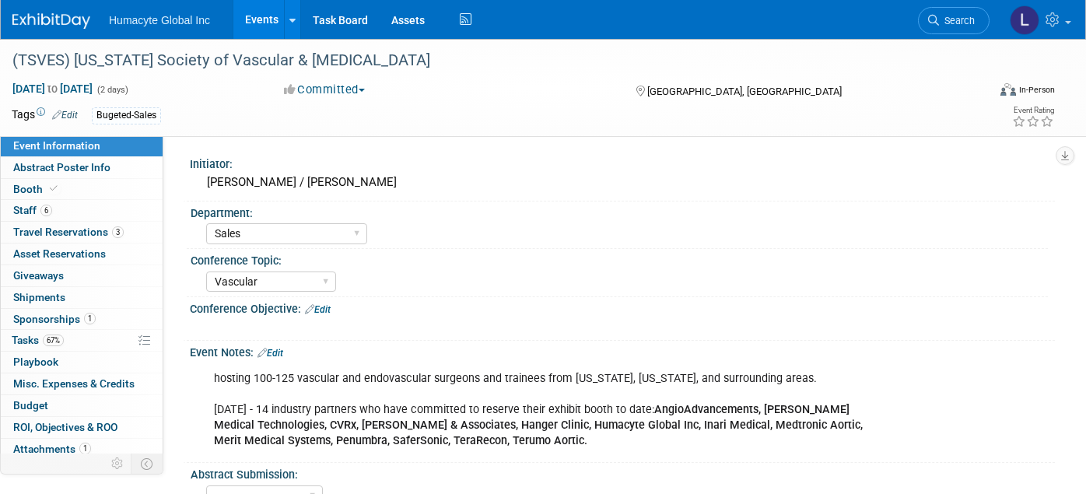
select select "Sales"
select select "Vascular"
click at [23, 208] on span "Staff 6" at bounding box center [32, 210] width 39 height 12
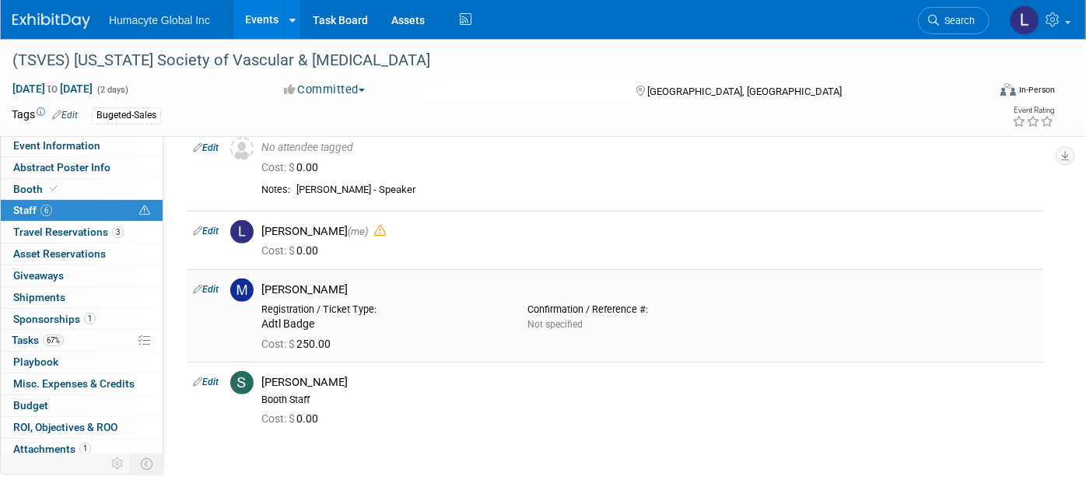
scroll to position [259, 0]
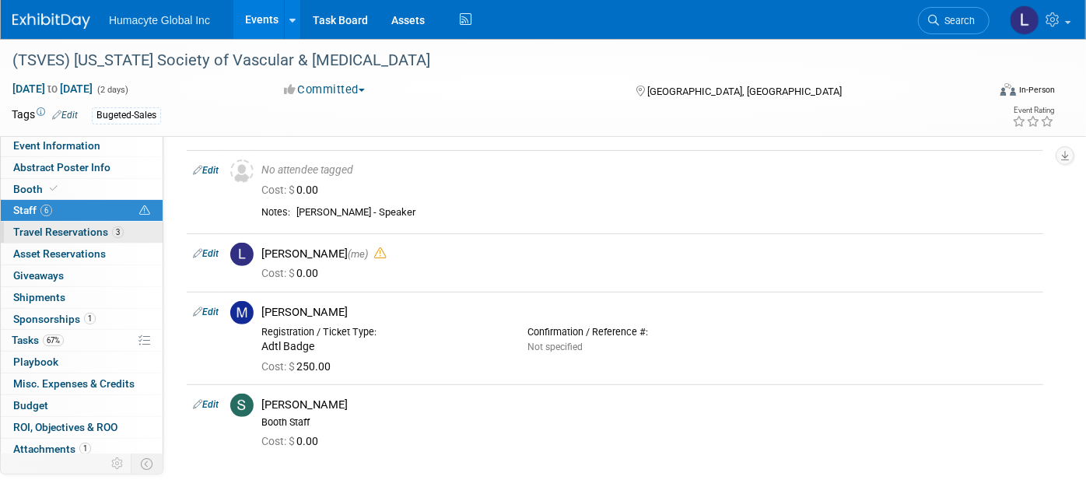
click at [56, 228] on span "Travel Reservations 3" at bounding box center [68, 232] width 110 height 12
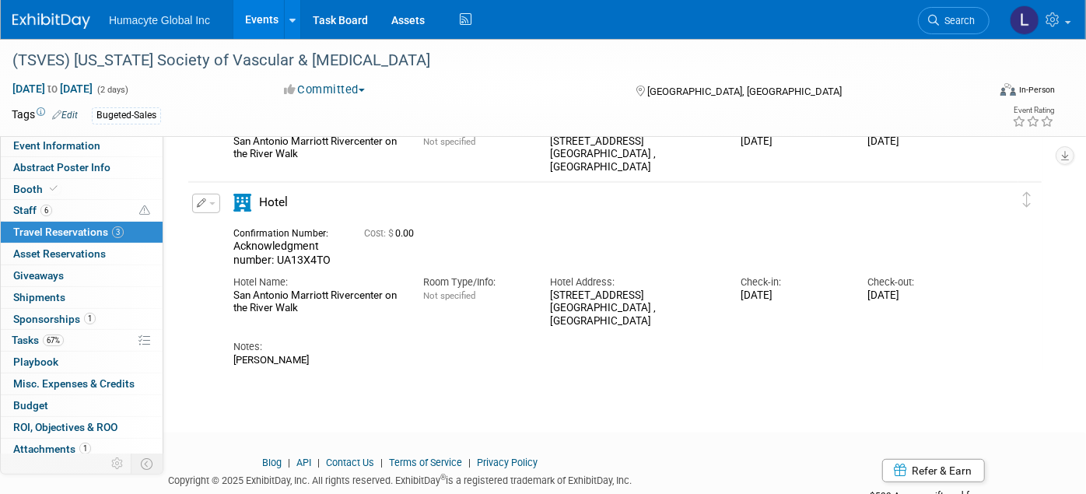
scroll to position [303, 0]
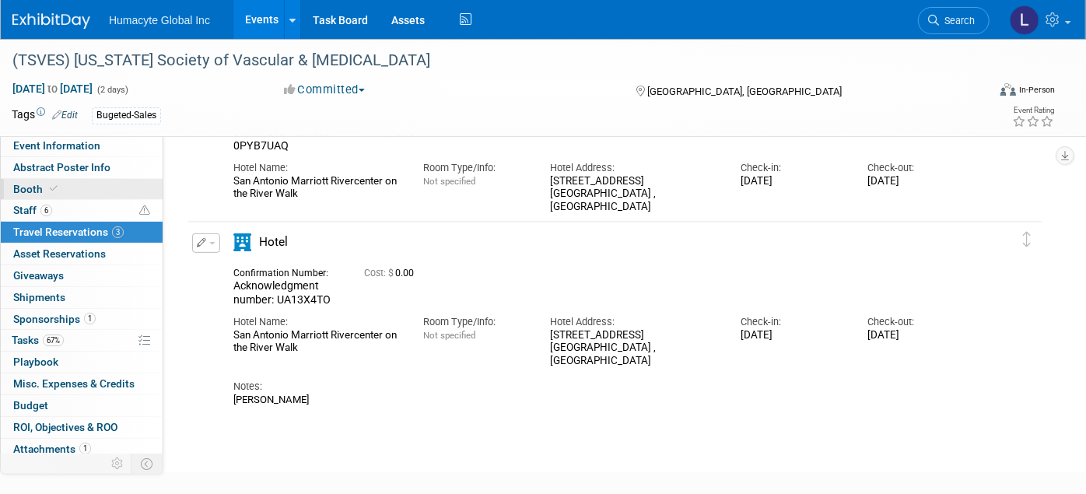
click at [27, 188] on span "Booth" at bounding box center [36, 189] width 47 height 12
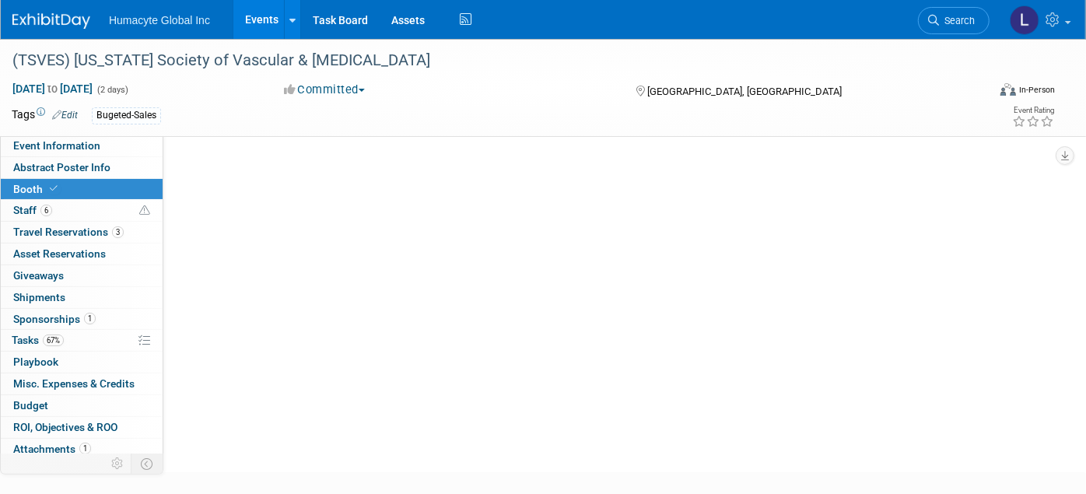
scroll to position [0, 0]
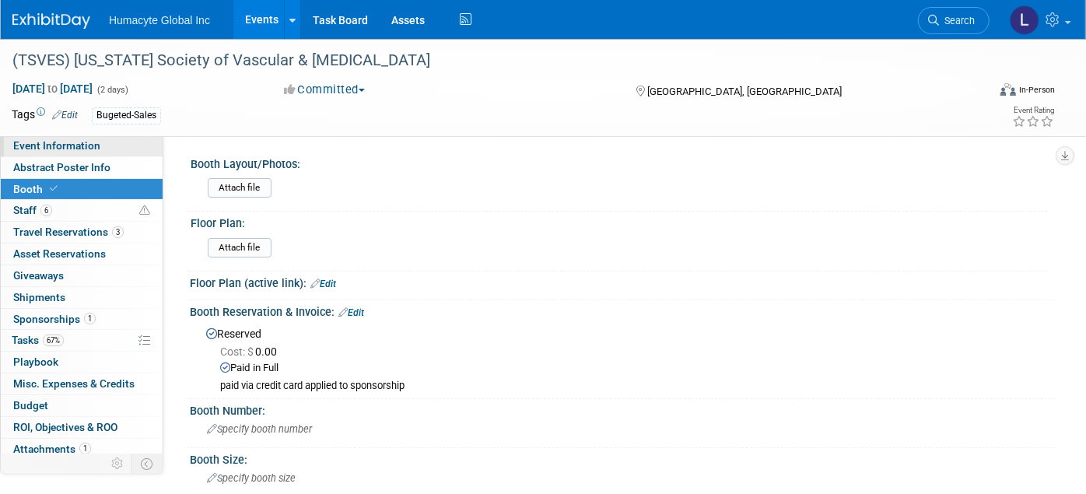
click at [39, 145] on span "Event Information" at bounding box center [56, 145] width 87 height 12
select select "Sales"
select select "Vascular"
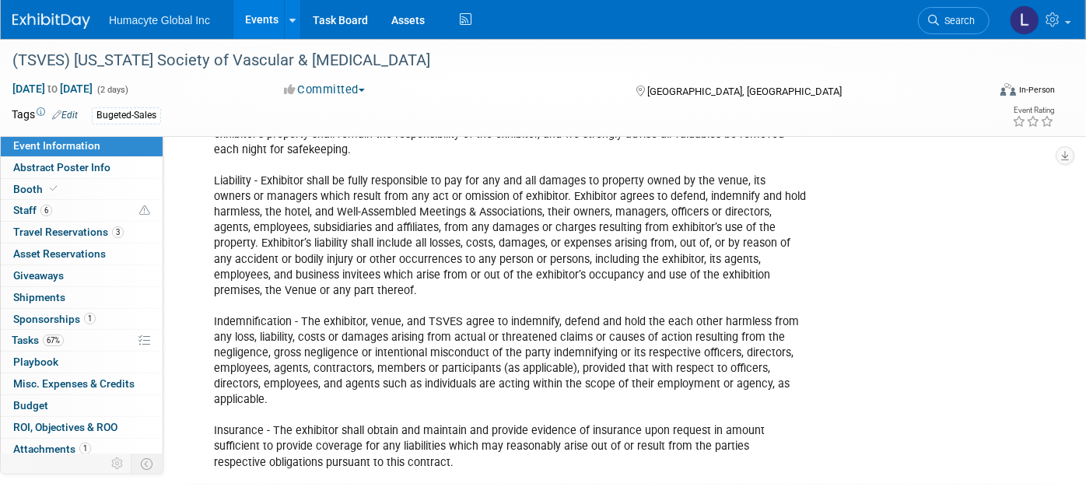
scroll to position [2506, 0]
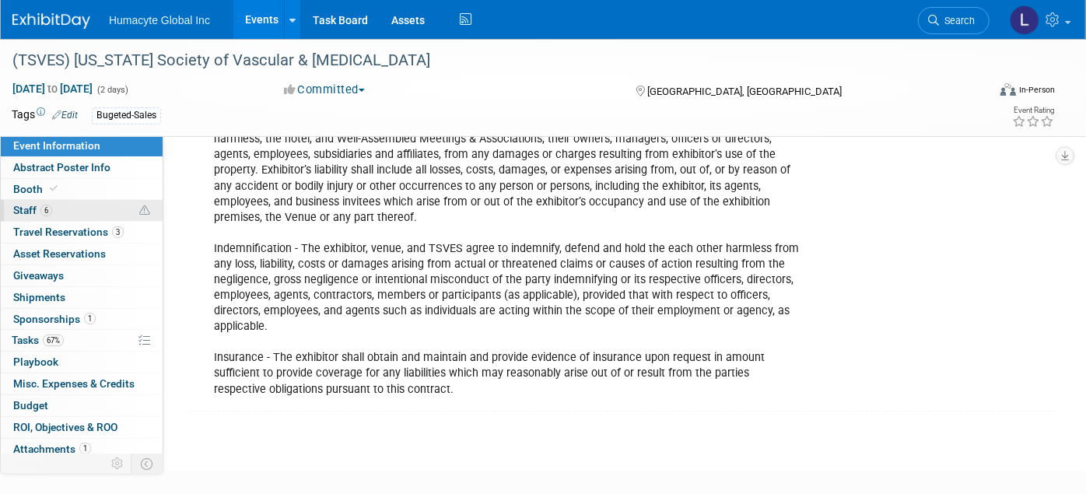
click at [26, 219] on link "6 Staff 6" at bounding box center [82, 210] width 162 height 21
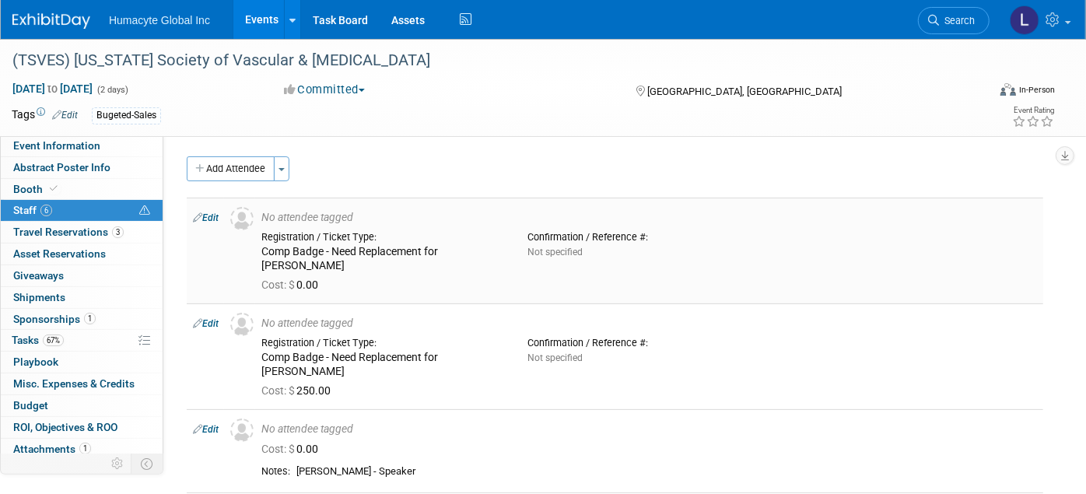
click at [212, 213] on link "Edit" at bounding box center [206, 217] width 26 height 11
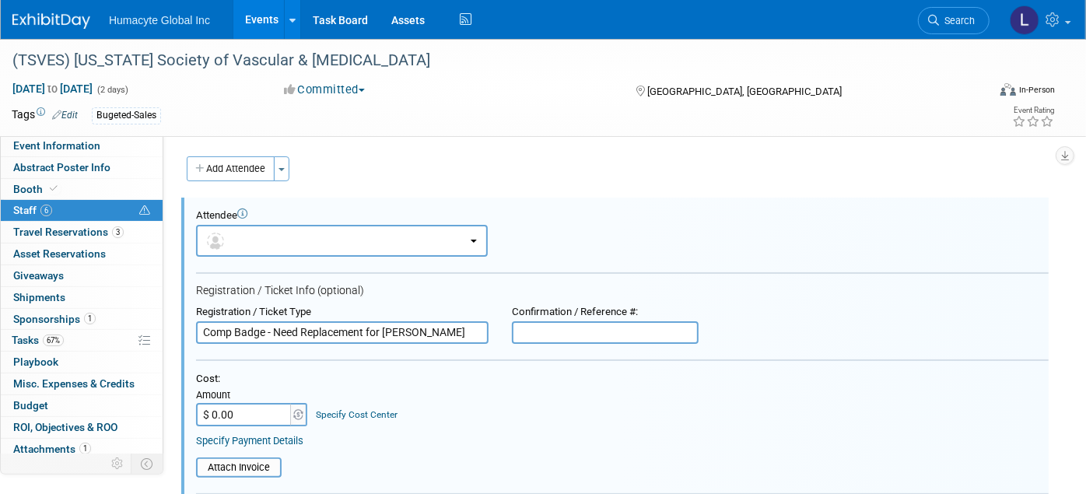
drag, startPoint x: 368, startPoint y: 331, endPoint x: 264, endPoint y: 341, distance: 103.9
click at [264, 341] on form "Attendee <img src="https://www.exhibitday.com/Images/Unassigned-User-Icon.png" …" at bounding box center [622, 472] width 852 height 527
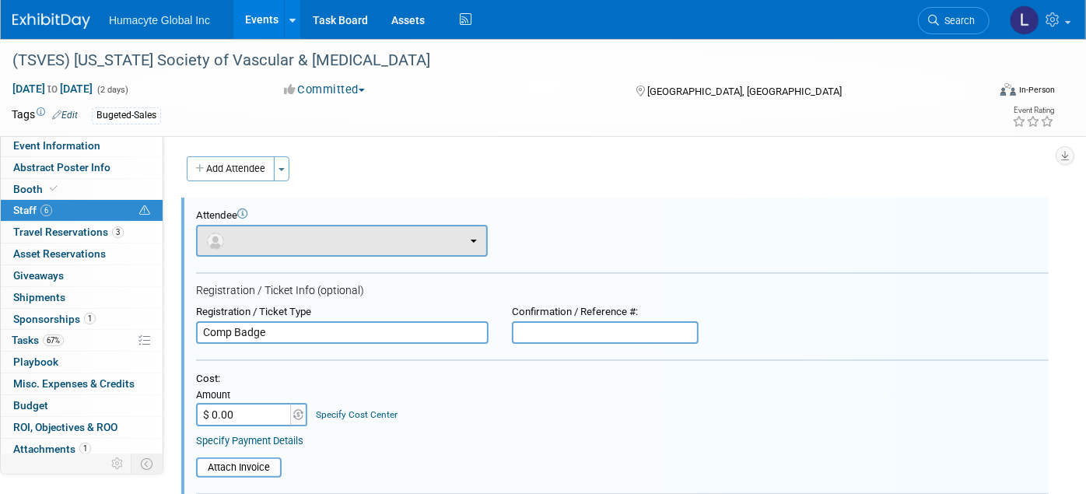
type input "Comp Badge"
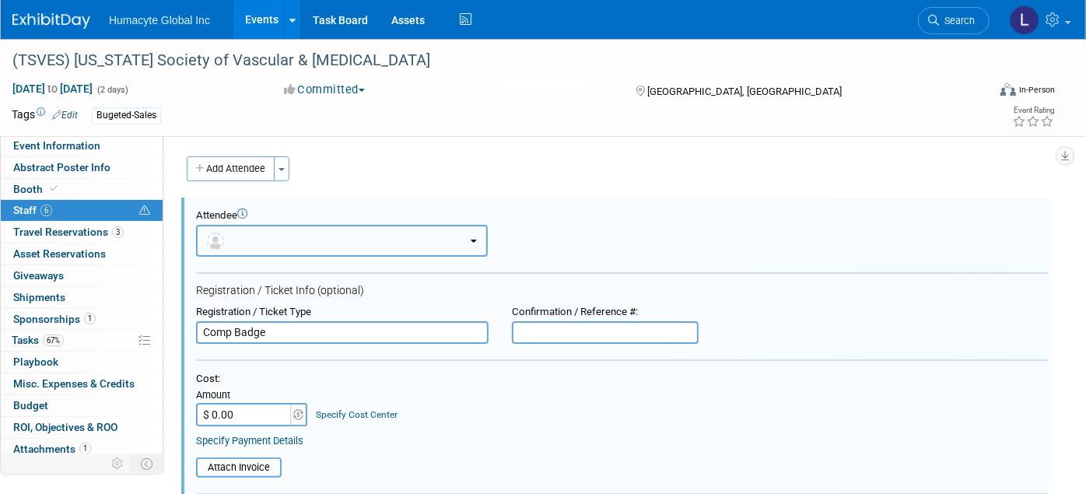
click at [255, 245] on button "button" at bounding box center [342, 241] width 292 height 32
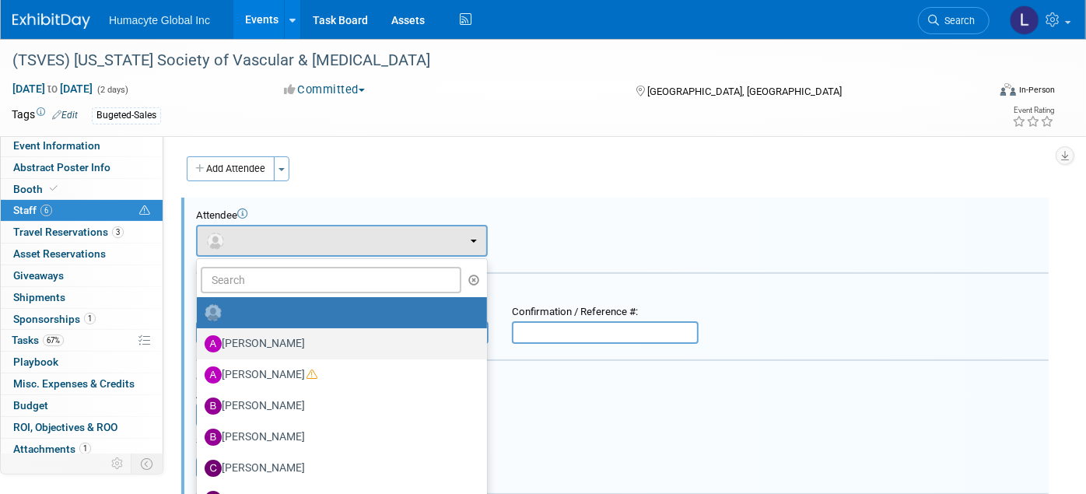
click at [247, 336] on label "[PERSON_NAME]" at bounding box center [338, 343] width 267 height 25
click at [199, 337] on input "[PERSON_NAME]" at bounding box center [194, 342] width 10 height 10
select select "72a3e88d-639c-4cd2-b964-96f62ce03683"
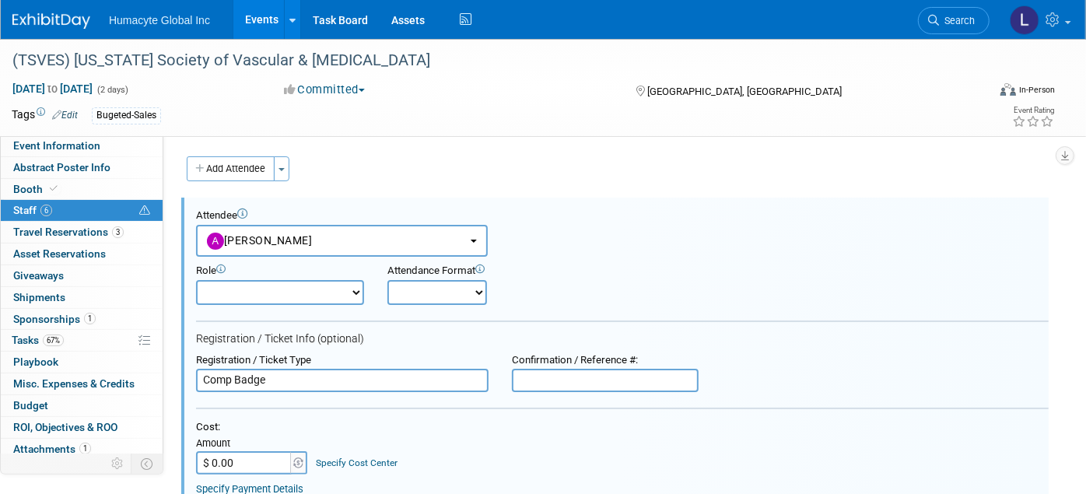
click at [325, 289] on select "Booth Staff Demonstrator Host Planner Presenter Sales Representative Set-up/Dis…" at bounding box center [280, 292] width 168 height 25
select select "7"
click at [196, 280] on select "Booth Staff Demonstrator Host Planner Presenter Sales Representative Set-up/Dis…" at bounding box center [280, 292] width 168 height 25
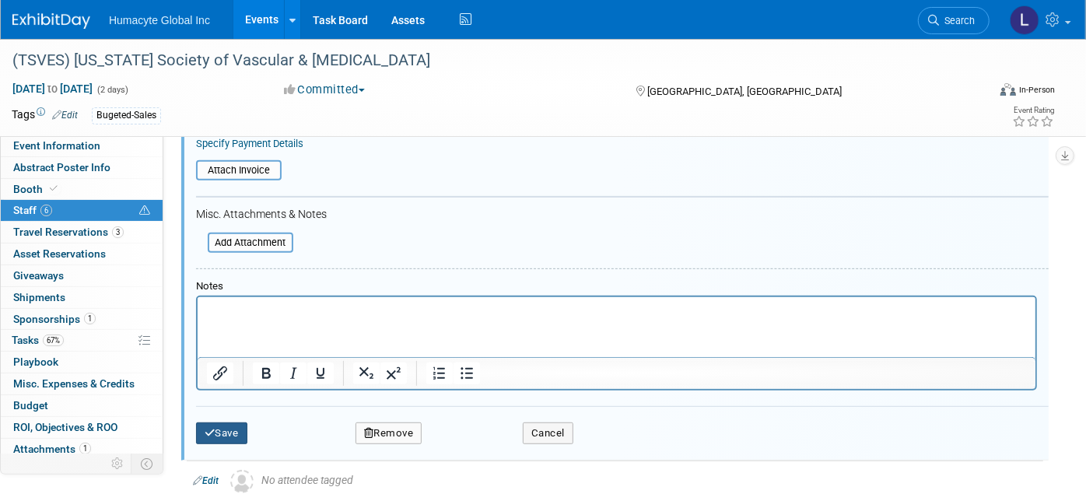
click at [231, 422] on button "Save" at bounding box center [221, 433] width 51 height 22
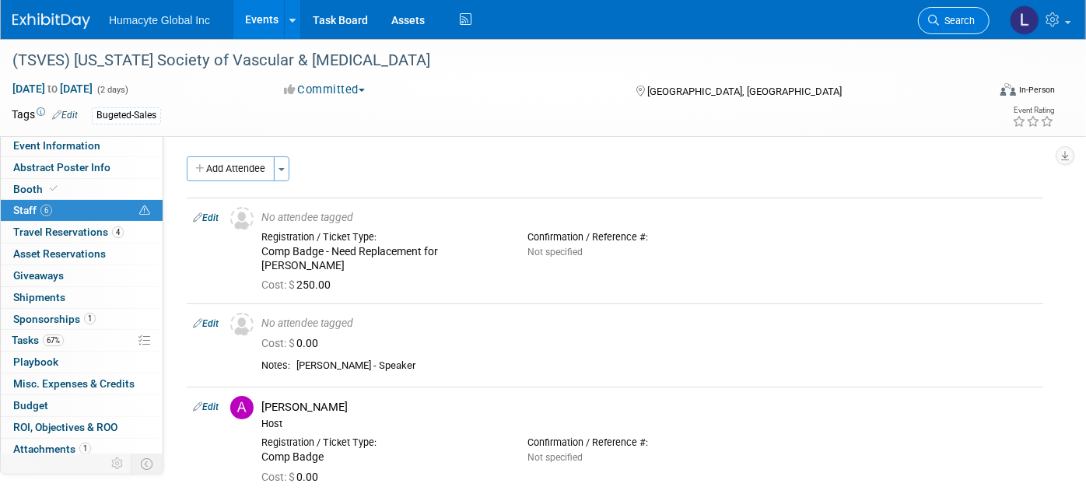
click at [968, 15] on span "Search" at bounding box center [957, 21] width 36 height 12
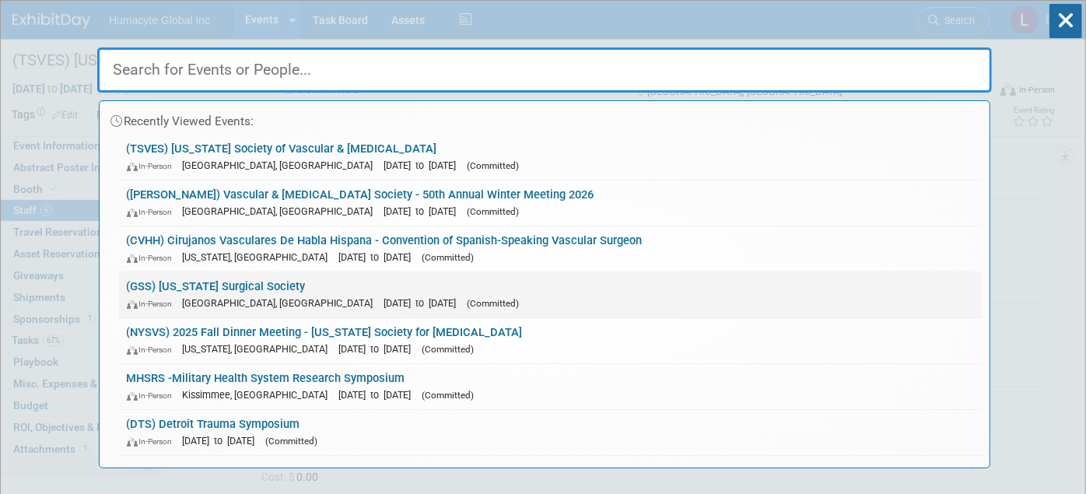
click at [191, 289] on link "(GSS) Georgia Surgical Society In-Person Jekyll Island, GA Oct 16, 2025 to Oct …" at bounding box center [550, 294] width 863 height 45
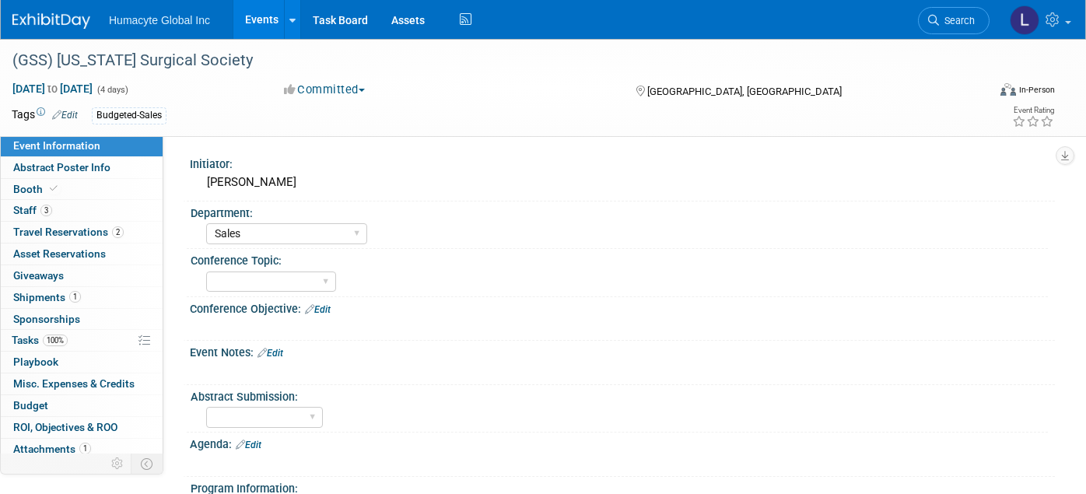
select select "Sales"
click at [37, 227] on span "Travel Reservations 2" at bounding box center [68, 232] width 110 height 12
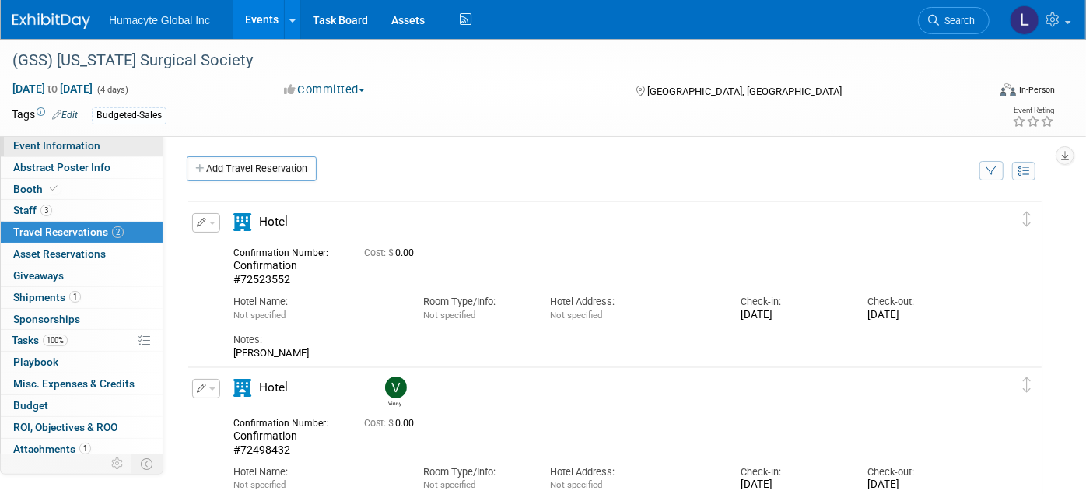
click at [47, 142] on span "Event Information" at bounding box center [56, 145] width 87 height 12
select select "Sales"
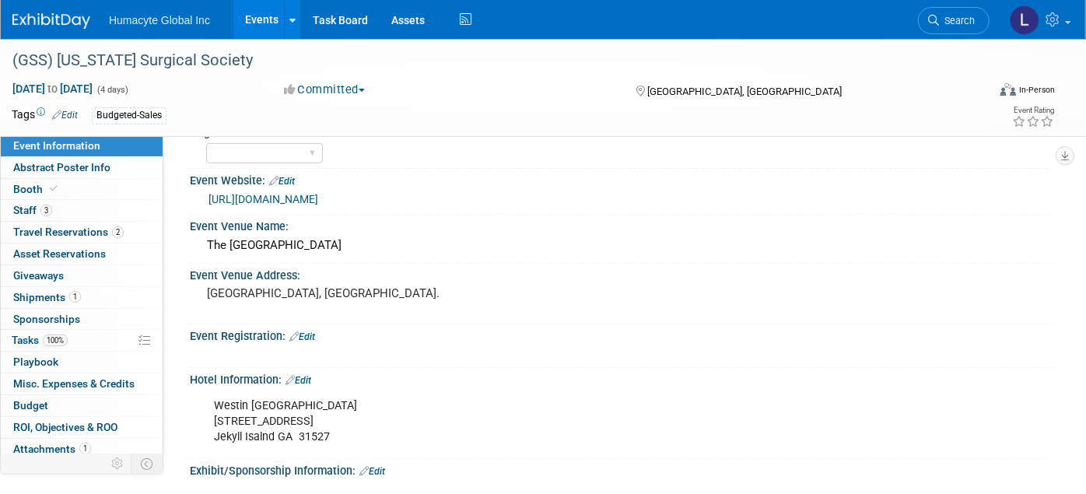
scroll to position [432, 0]
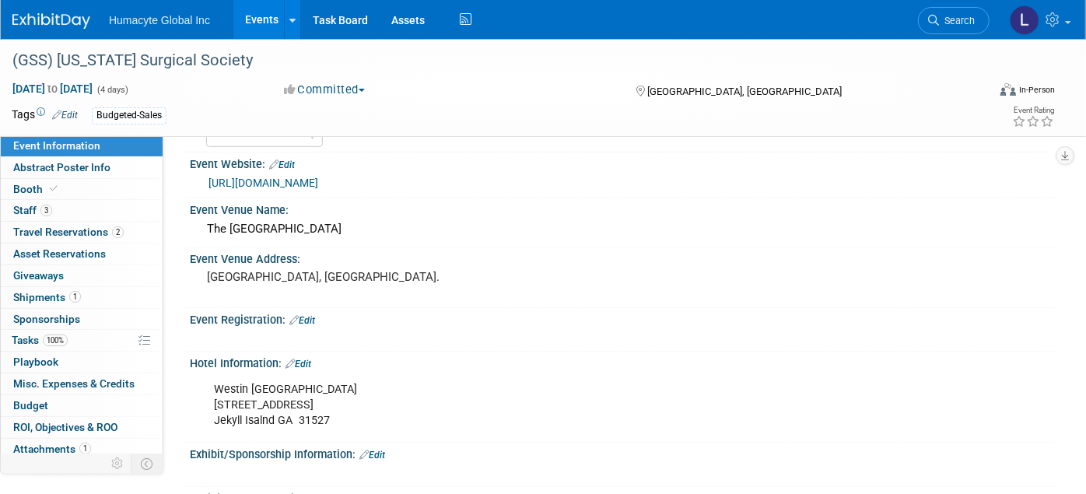
click at [318, 177] on link "[URL][DOMAIN_NAME]" at bounding box center [263, 183] width 110 height 12
click at [26, 231] on span "Travel Reservations 2" at bounding box center [68, 232] width 110 height 12
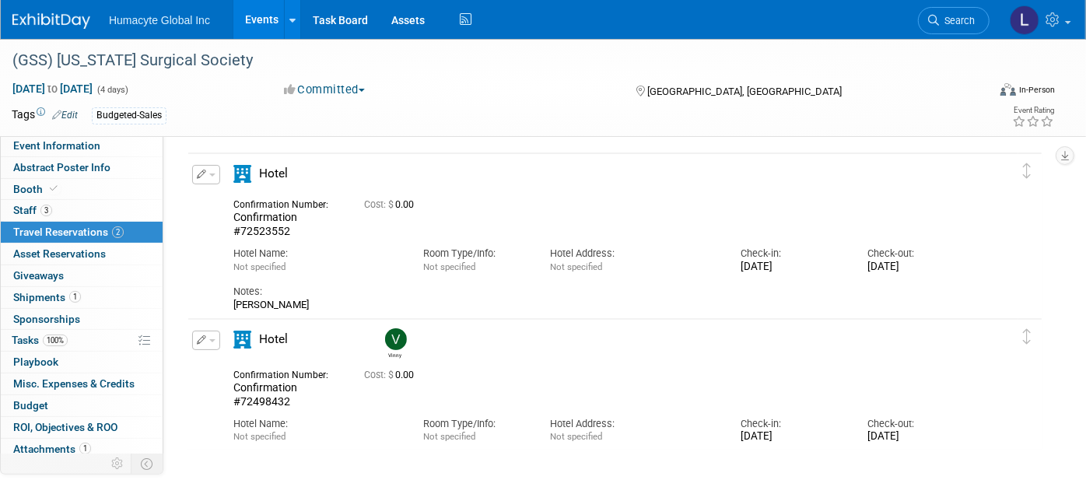
scroll to position [86, 0]
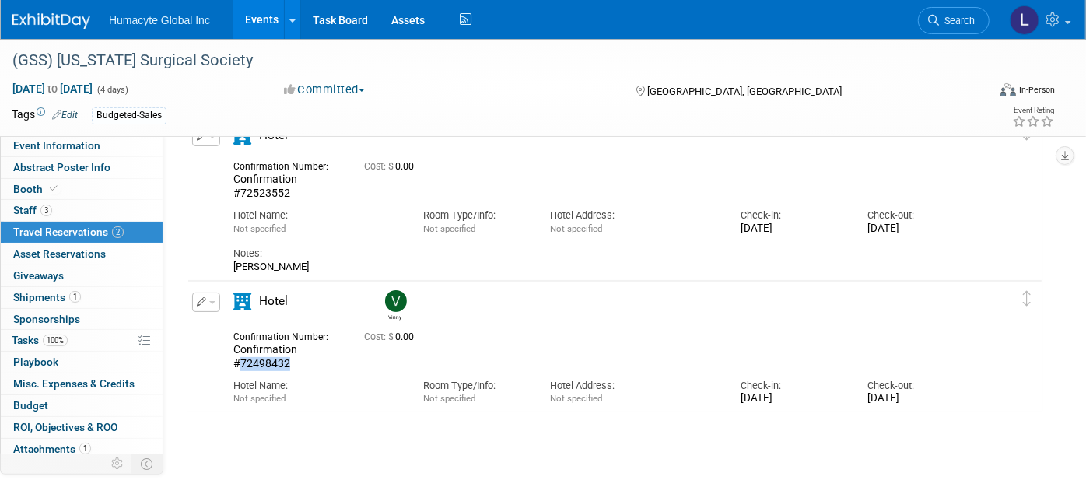
drag, startPoint x: 297, startPoint y: 362, endPoint x: 241, endPoint y: 359, distance: 56.0
click at [241, 359] on div "Confirmation #72498432" at bounding box center [286, 356] width 107 height 27
copy span "72498432"
click at [233, 453] on div "Cost: $" at bounding box center [615, 346] width 856 height 467
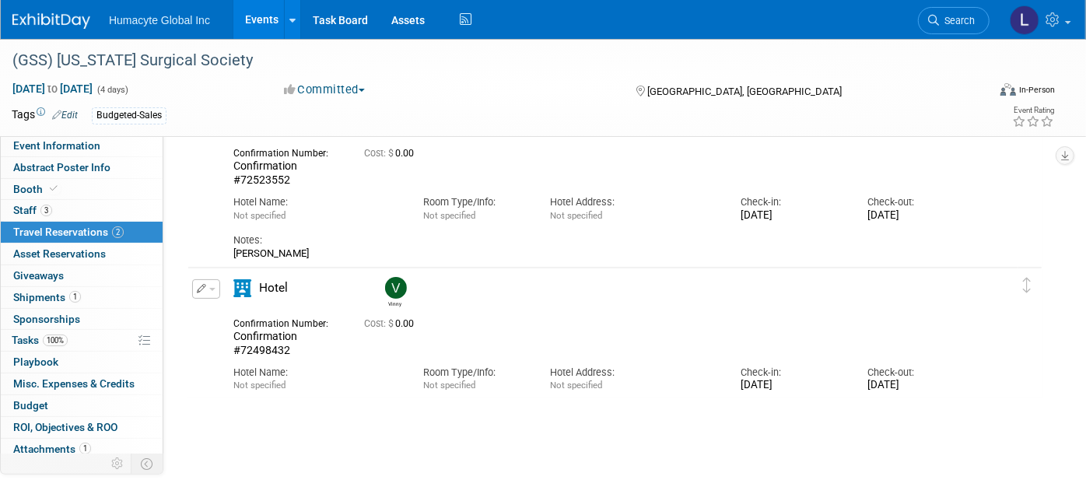
scroll to position [0, 0]
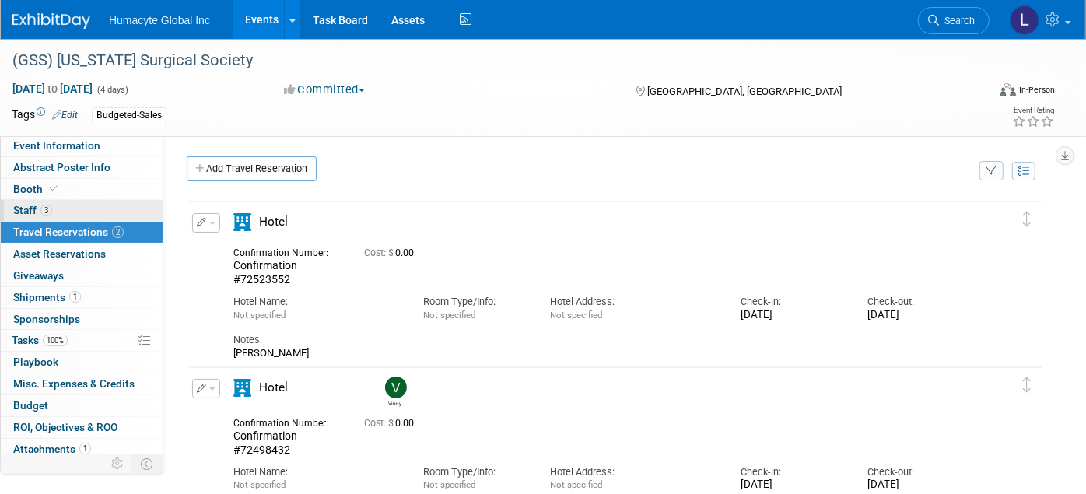
click at [26, 205] on span "Staff 3" at bounding box center [32, 210] width 39 height 12
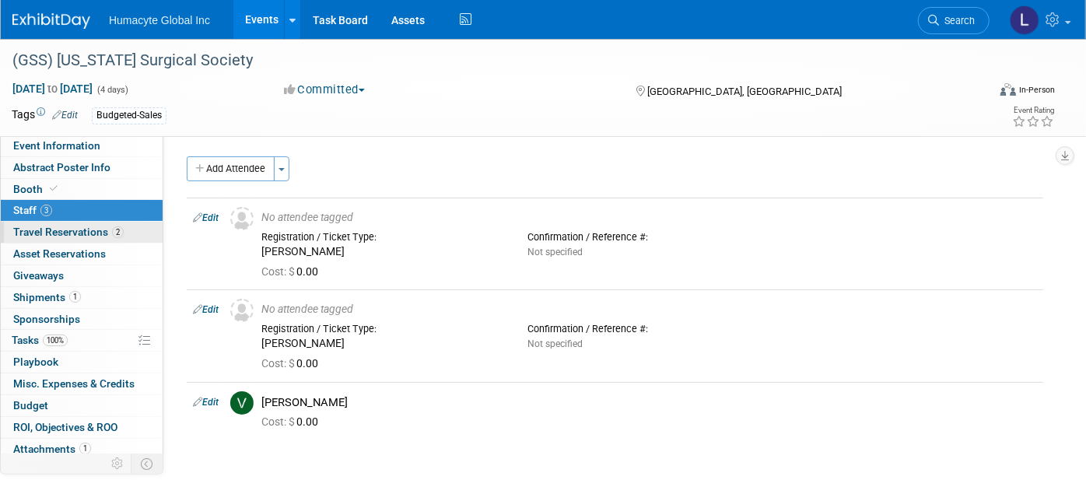
click at [47, 230] on span "Travel Reservations 2" at bounding box center [68, 232] width 110 height 12
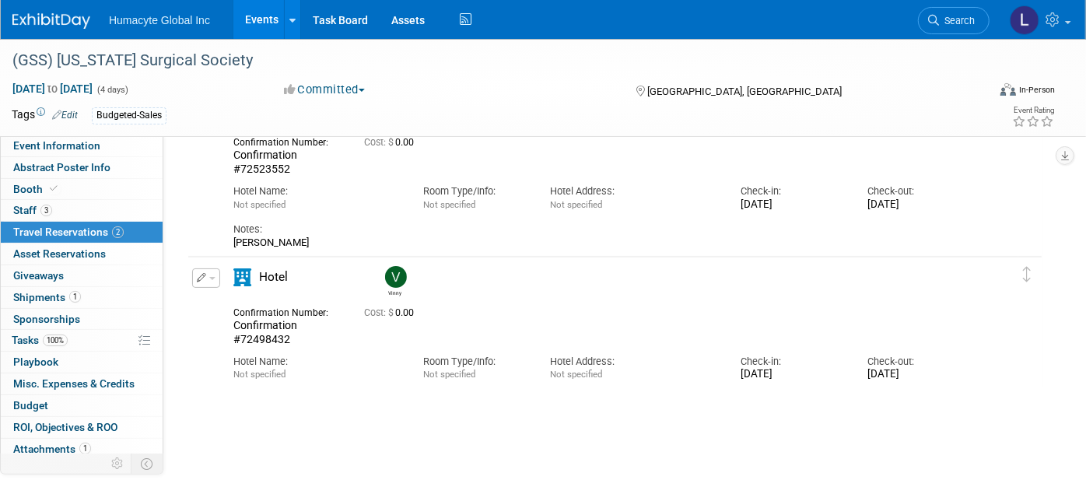
scroll to position [173, 0]
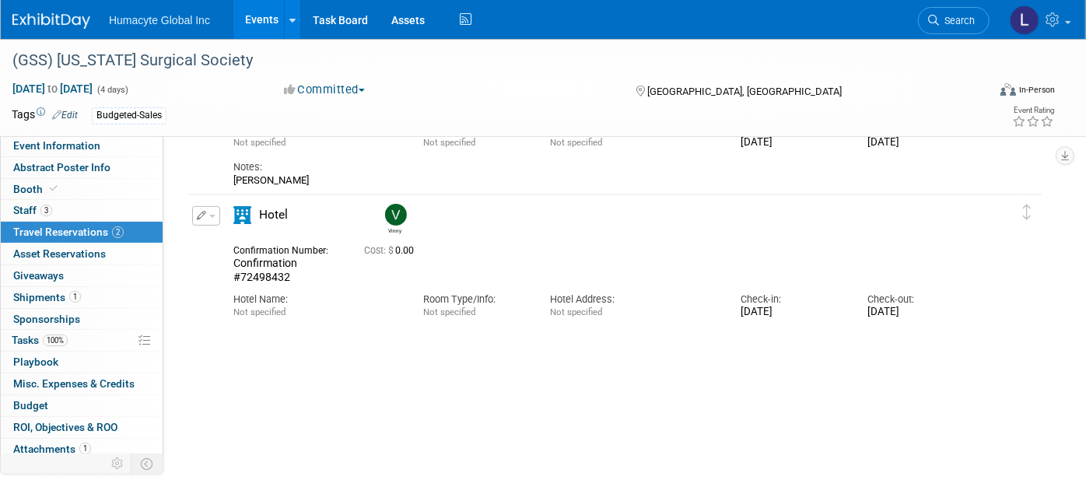
click at [210, 211] on button "button" at bounding box center [206, 215] width 28 height 19
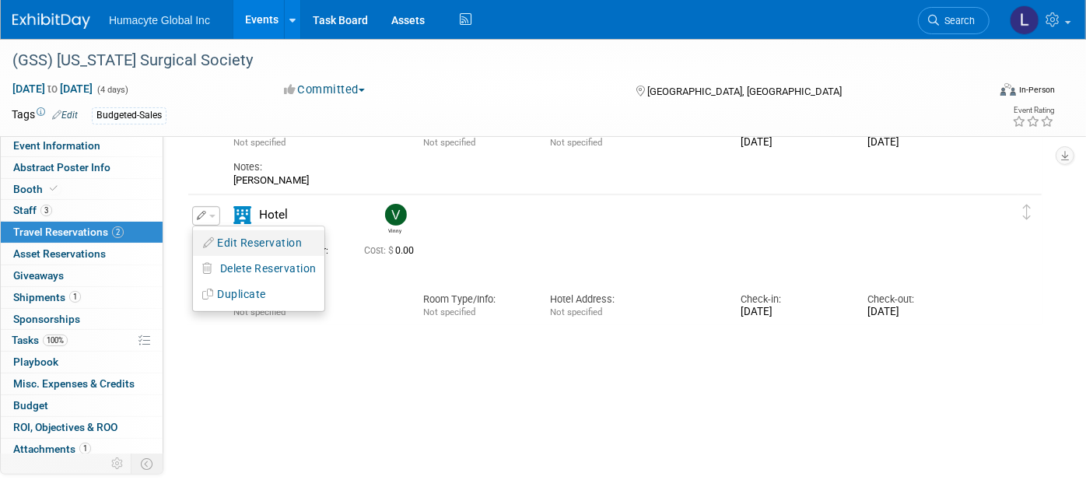
click at [251, 247] on button "Edit Reservation" at bounding box center [258, 243] width 131 height 23
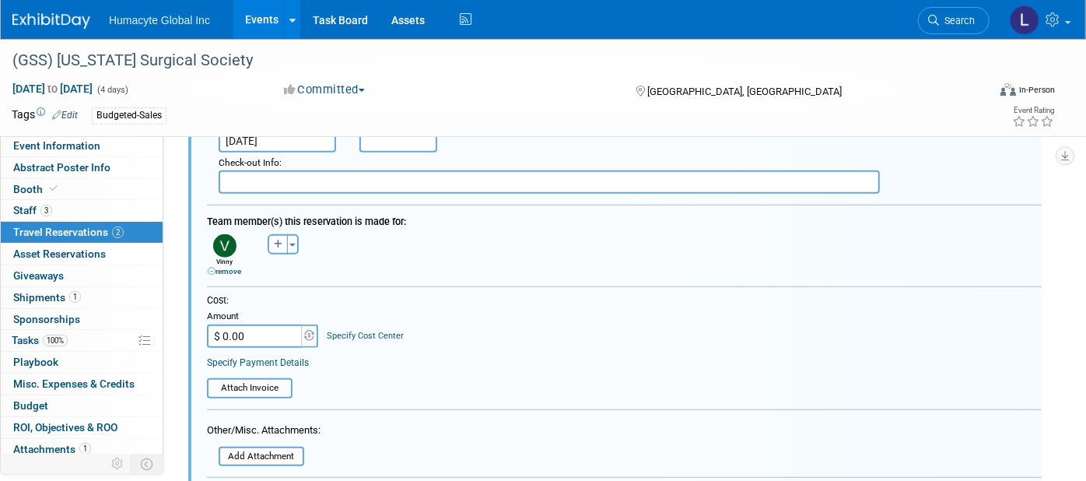
scroll to position [622, 0]
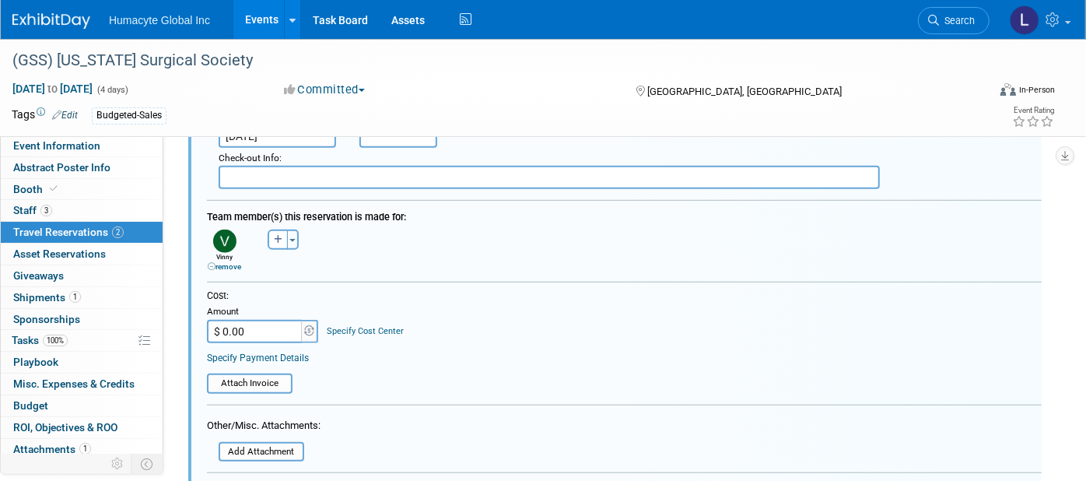
click at [221, 253] on div "Vinny remove" at bounding box center [224, 262] width 51 height 19
click at [222, 262] on link "remove" at bounding box center [224, 266] width 33 height 9
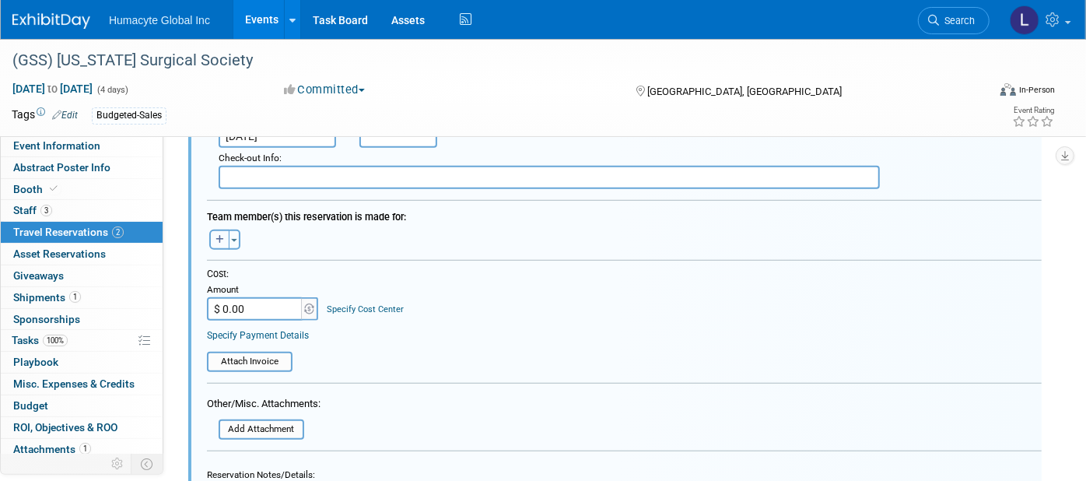
click at [218, 235] on icon "button" at bounding box center [219, 239] width 9 height 9
select select
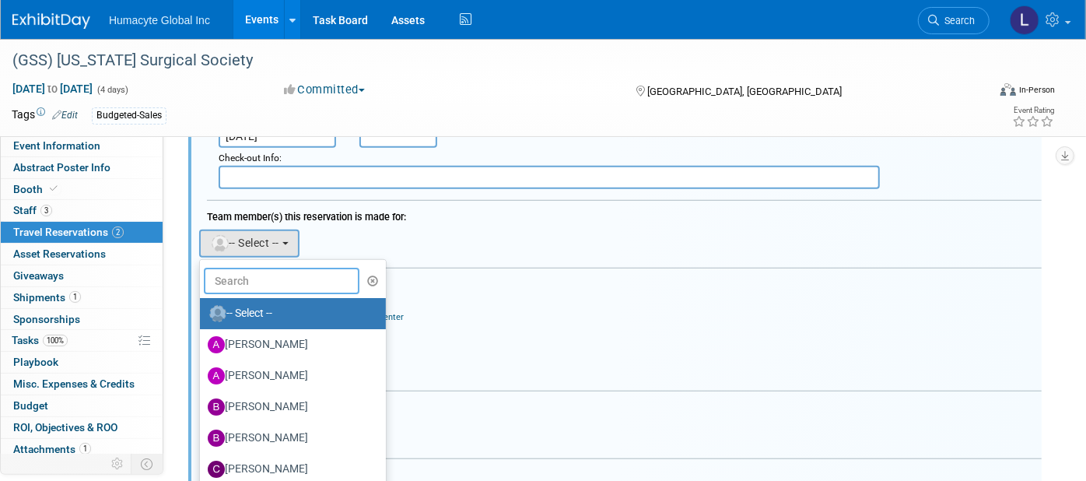
click at [250, 268] on input "text" at bounding box center [282, 281] width 156 height 26
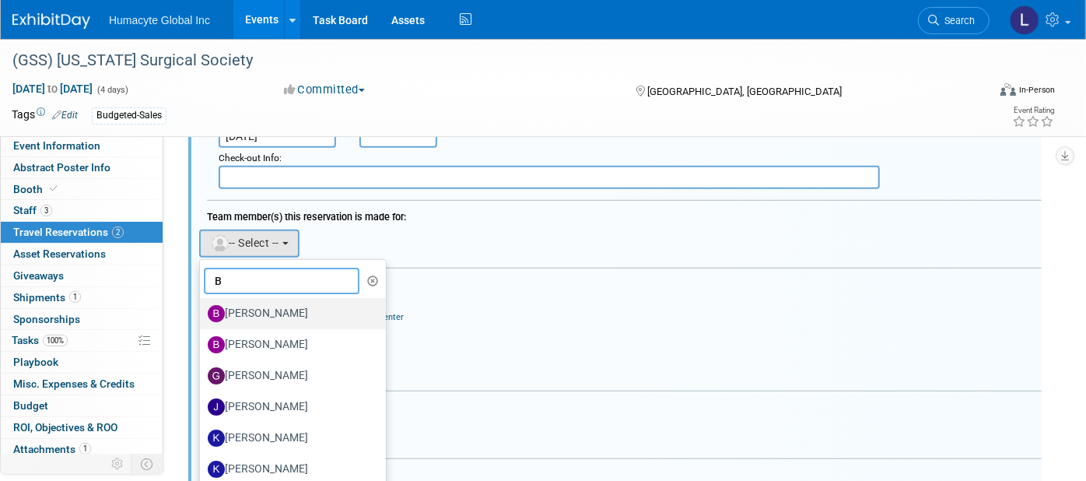
type input "B"
click at [266, 301] on label "[PERSON_NAME]" at bounding box center [289, 313] width 163 height 25
click at [202, 306] on input "[PERSON_NAME]" at bounding box center [197, 311] width 10 height 10
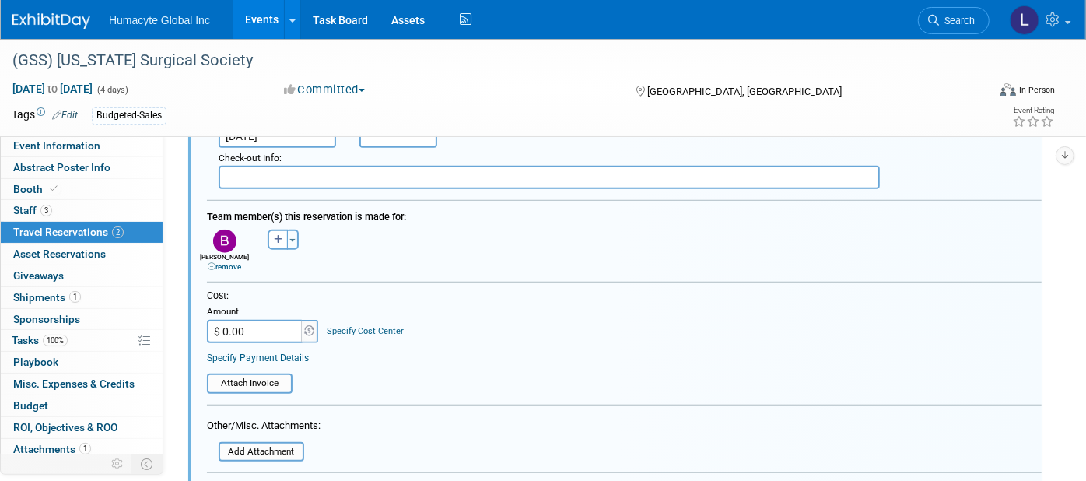
click at [327, 326] on link "Specify Cost Center" at bounding box center [365, 331] width 77 height 10
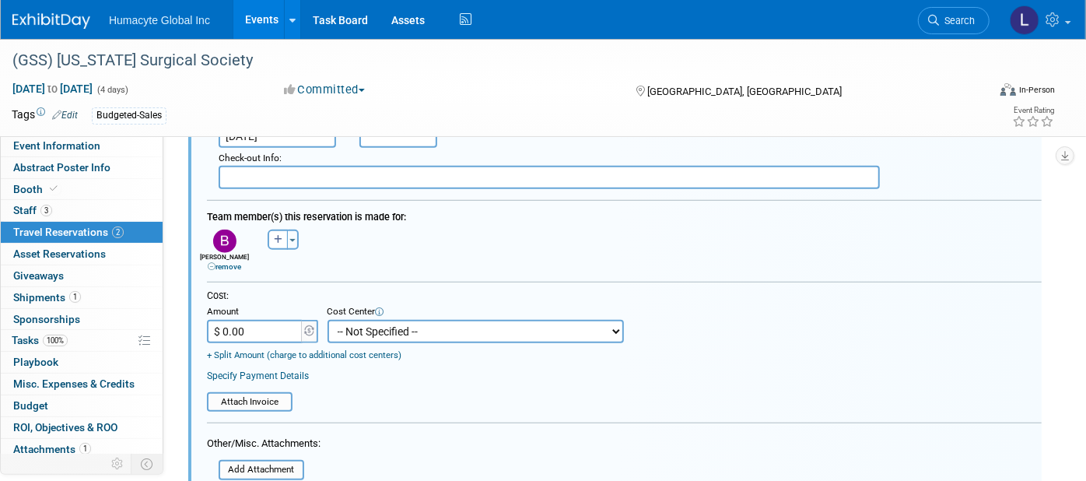
click at [415, 323] on select "-- Not Specified -- Dept 10 - Clinical Dept 11 - Clinical Ops Dept 12 - Medical…" at bounding box center [475, 331] width 296 height 23
click at [827, 268] on form "<i class="fas fa-plane" style="padding: 6px 4px 6px 1px;"></i> Flight <i class=…" at bounding box center [624, 214] width 835 height 914
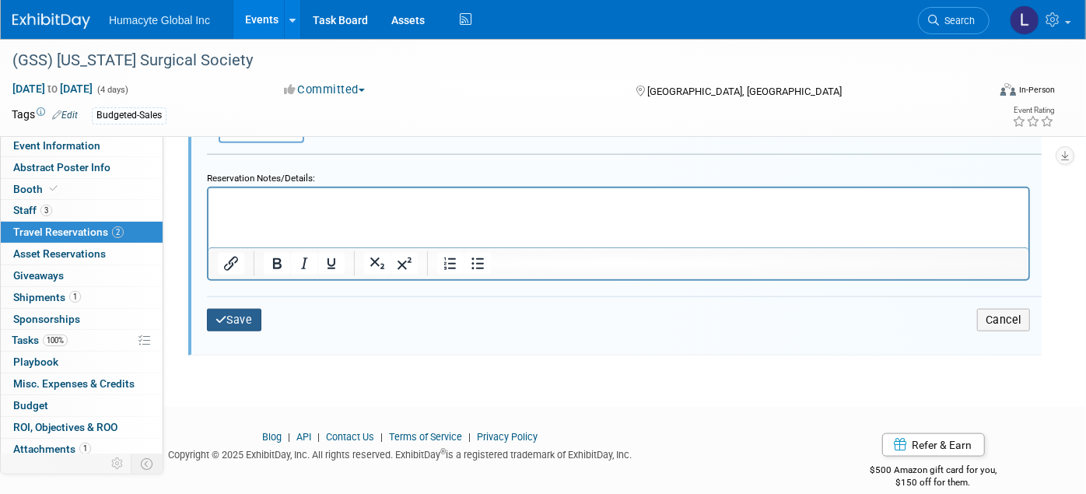
click at [235, 309] on button "Save" at bounding box center [234, 320] width 54 height 23
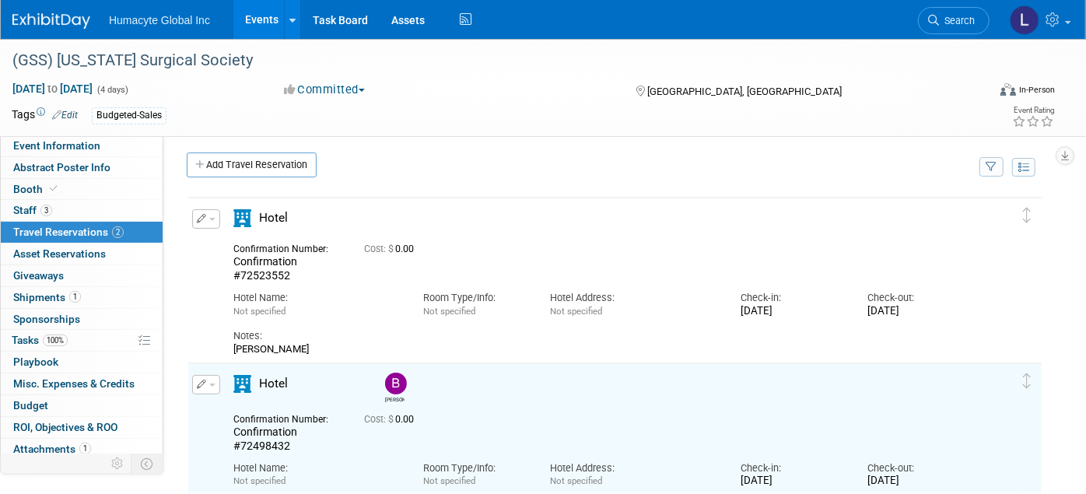
scroll to position [0, 0]
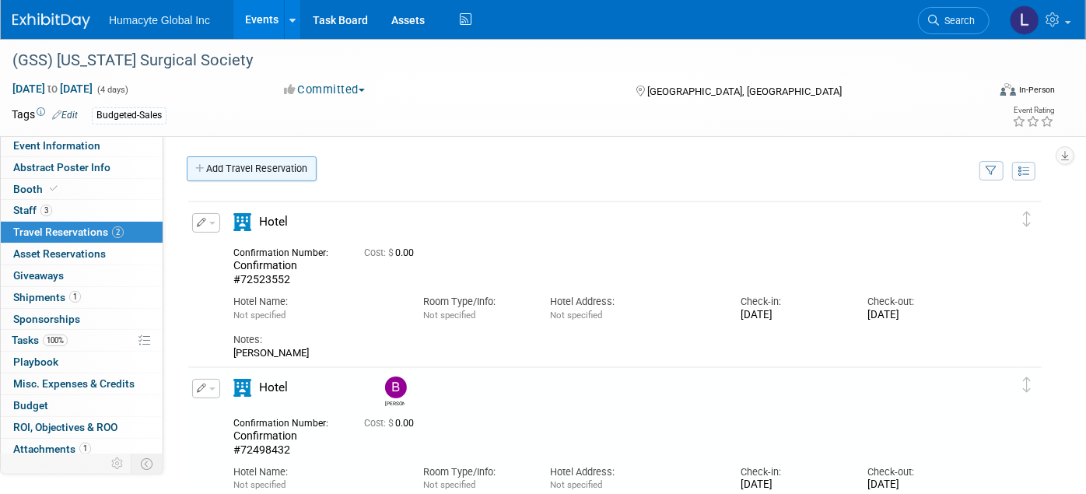
click at [249, 171] on link "Add Travel Reservation" at bounding box center [252, 168] width 130 height 25
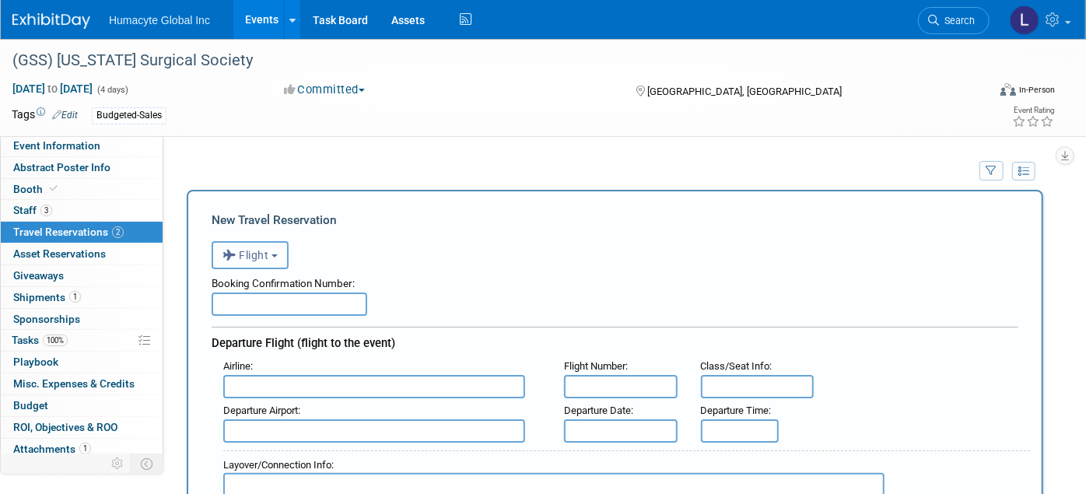
click at [228, 250] on icon "button" at bounding box center [230, 255] width 17 height 20
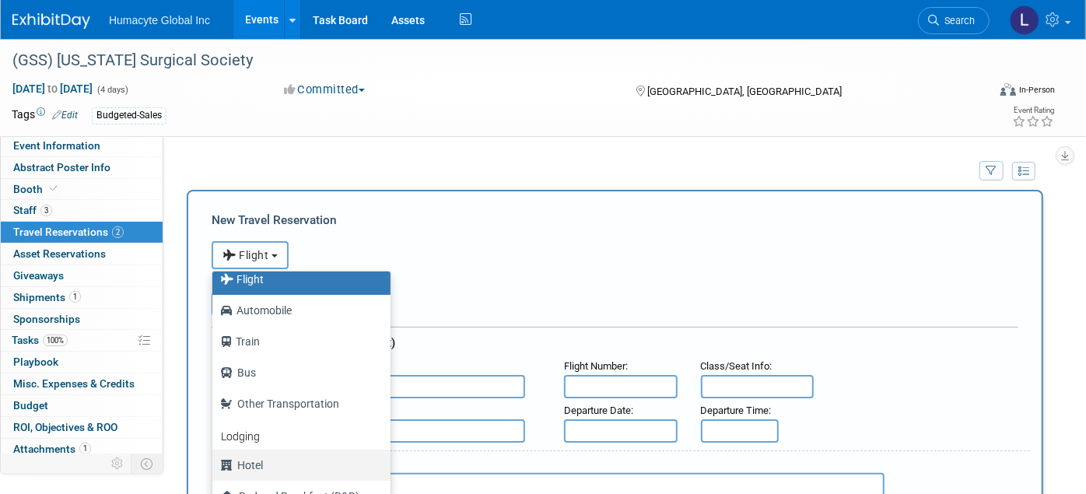
scroll to position [65, 0]
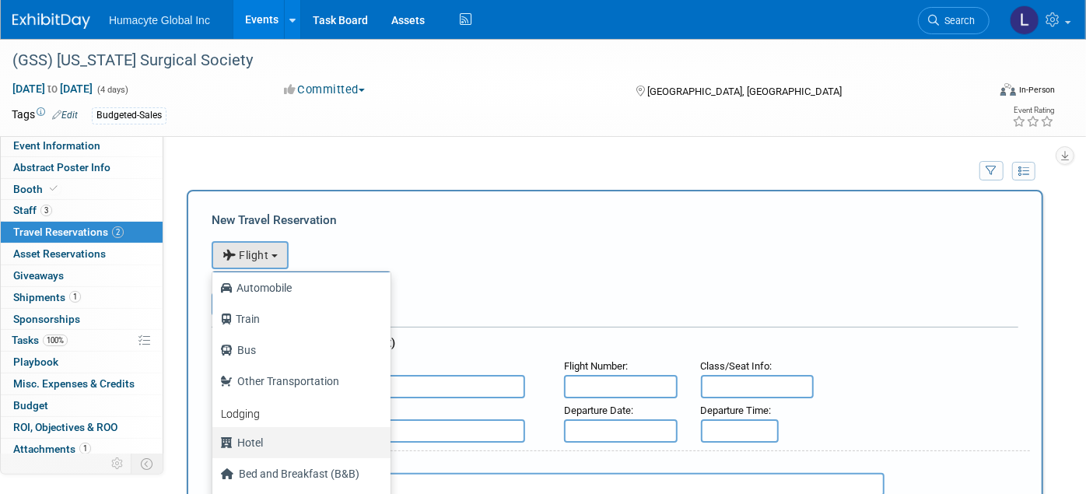
click at [236, 436] on icon at bounding box center [228, 442] width 17 height 20
click at [215, 436] on input "Hotel" at bounding box center [210, 441] width 10 height 10
select select "6"
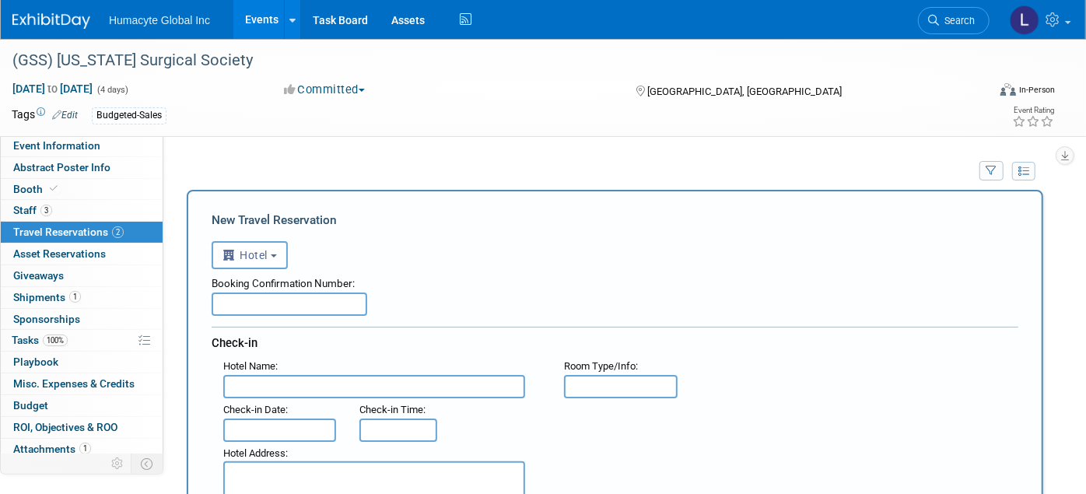
click at [266, 306] on input "text" at bounding box center [290, 303] width 156 height 23
click at [284, 306] on input "text" at bounding box center [290, 303] width 156 height 23
paste input "71517213"
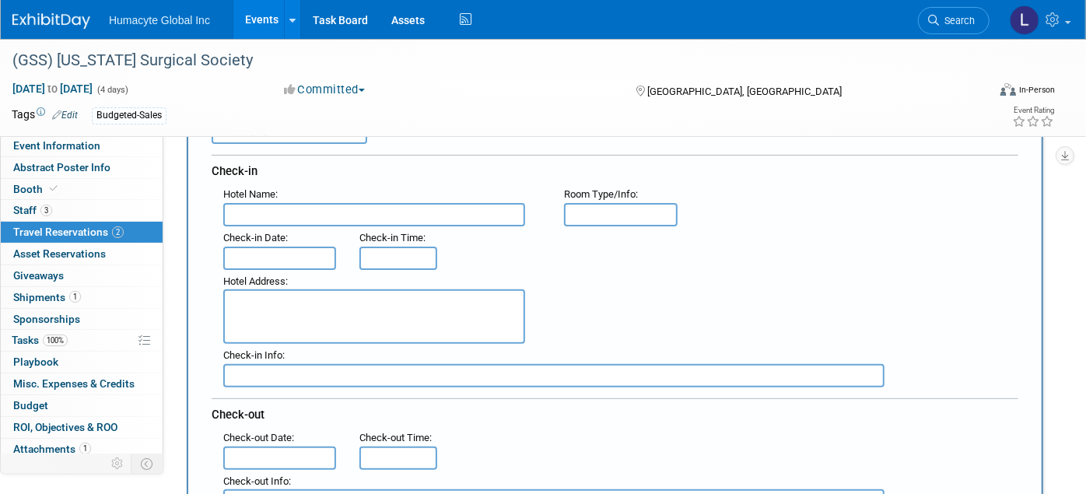
scroll to position [173, 0]
type input "71517213"
click at [291, 296] on textarea at bounding box center [374, 316] width 302 height 54
paste textarea "The Westin Jekyll Island 110 Ocean Way Jekyll Island, GA 31527"
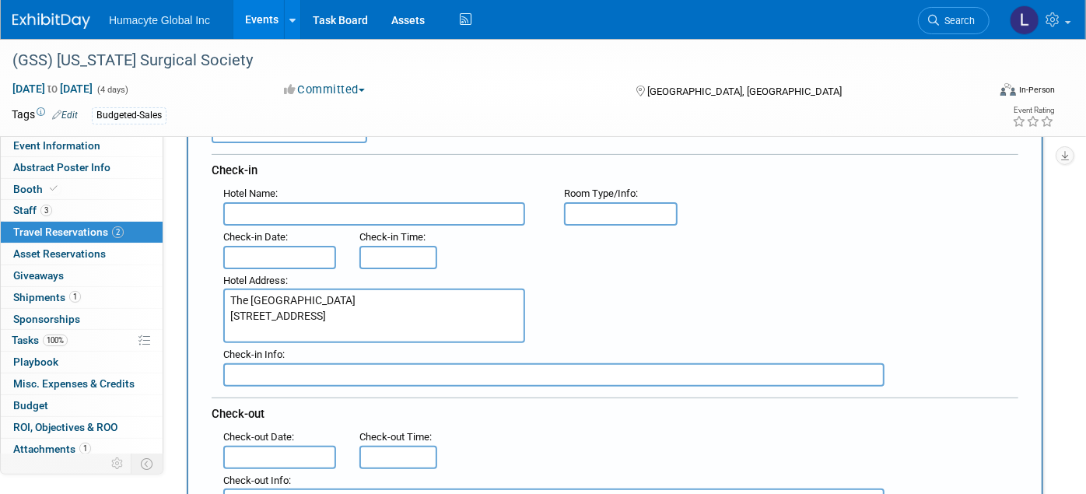
click at [351, 289] on textarea "The Westin Jekyll Island 110 Ocean Way Jekyll Island, GA 31527" at bounding box center [374, 316] width 302 height 54
drag, startPoint x: 351, startPoint y: 288, endPoint x: 138, endPoint y: 284, distance: 213.1
type textarea "110 Ocean Way Jekyll Island, GA 31527"
click at [260, 226] on div "Check-in Date :" at bounding box center [280, 248] width 136 height 44
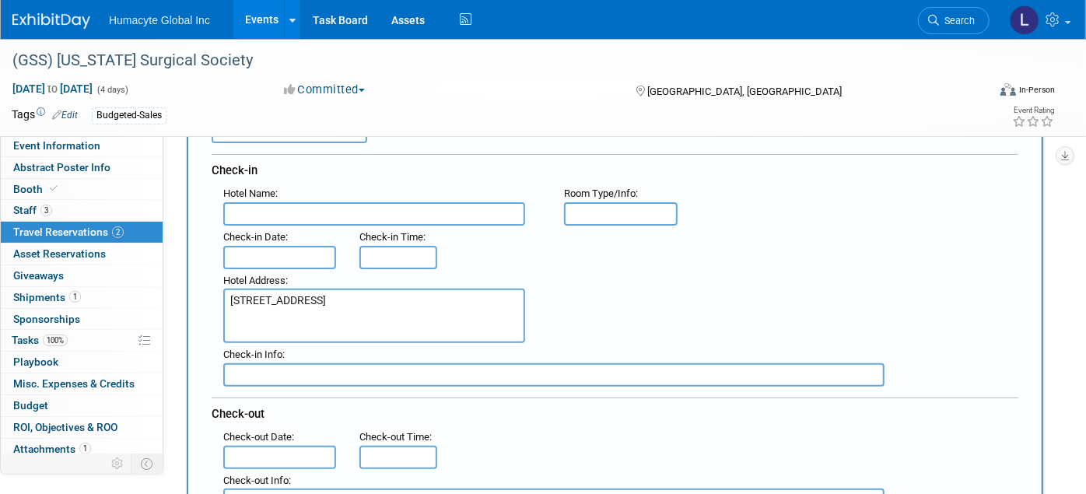
click at [255, 215] on input "text" at bounding box center [374, 213] width 302 height 23
paste input "The Westin Jekyll Island"
type input "The Westin Jekyll Island"
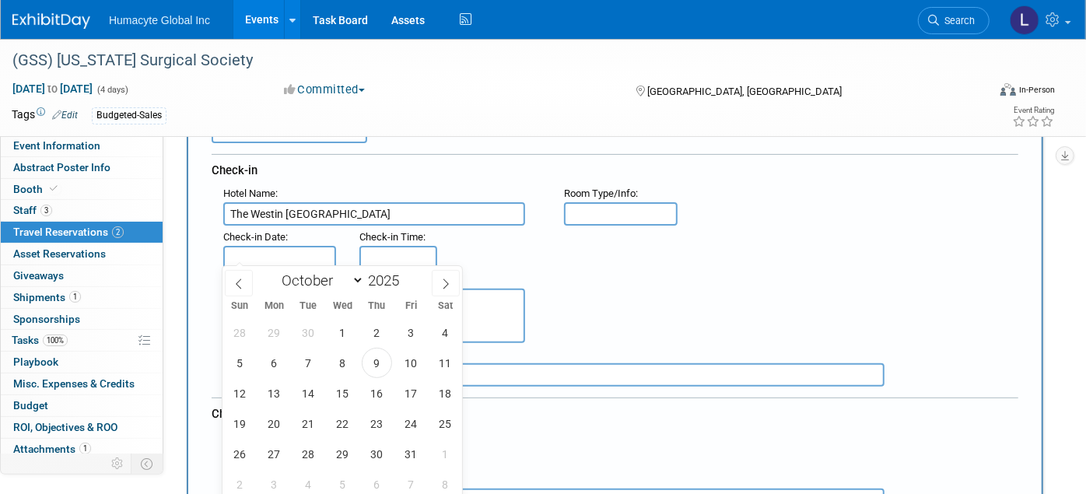
click at [263, 261] on input "text" at bounding box center [279, 257] width 113 height 23
click at [346, 390] on span "15" at bounding box center [342, 393] width 30 height 30
type input "Oct 15, 2025"
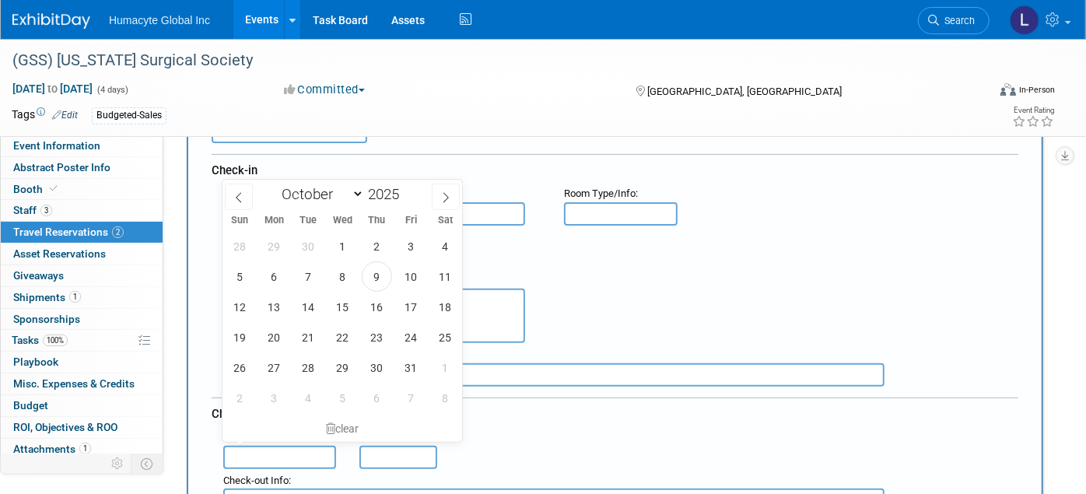
click at [298, 446] on input "text" at bounding box center [279, 457] width 113 height 23
click at [241, 334] on span "19" at bounding box center [240, 337] width 30 height 30
type input "Oct 19, 2025"
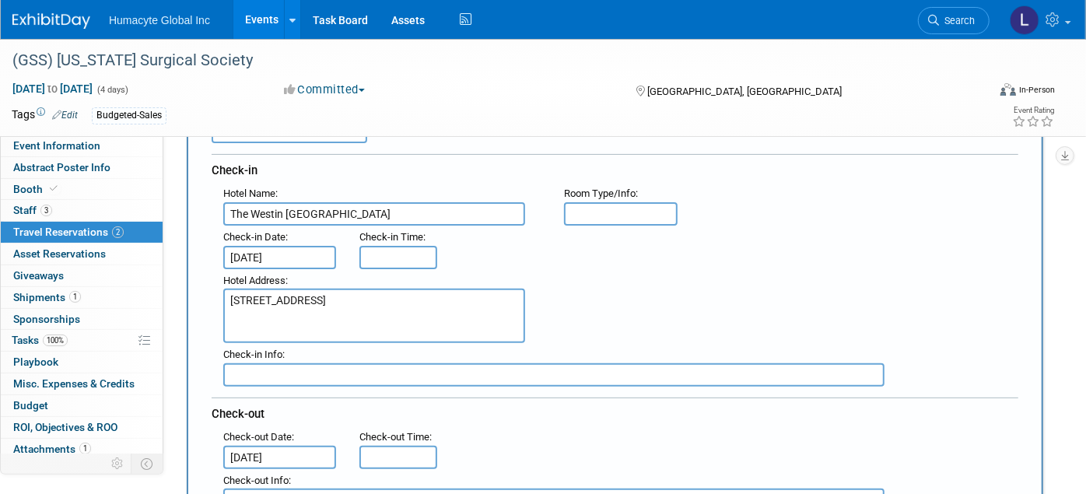
click at [284, 335] on textarea "110 Ocean Way Jekyll Island, GA 31527" at bounding box center [374, 316] width 302 height 54
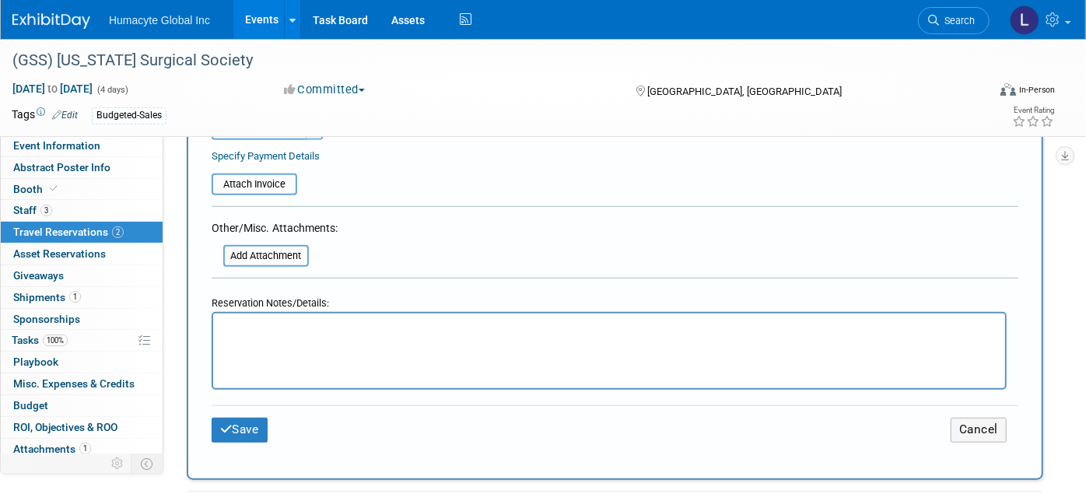
scroll to position [778, 0]
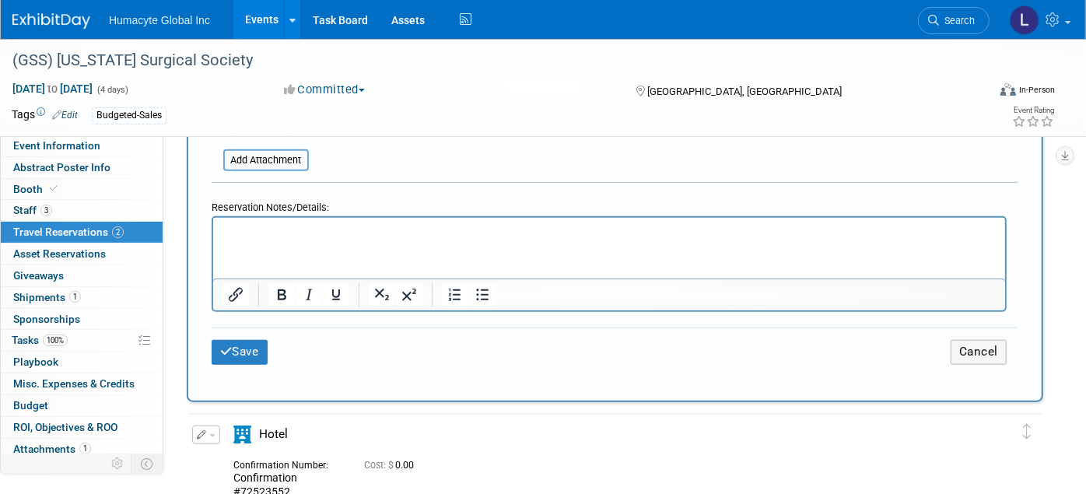
click at [240, 240] on html at bounding box center [608, 229] width 792 height 23
click at [213, 340] on button "Save" at bounding box center [240, 352] width 56 height 24
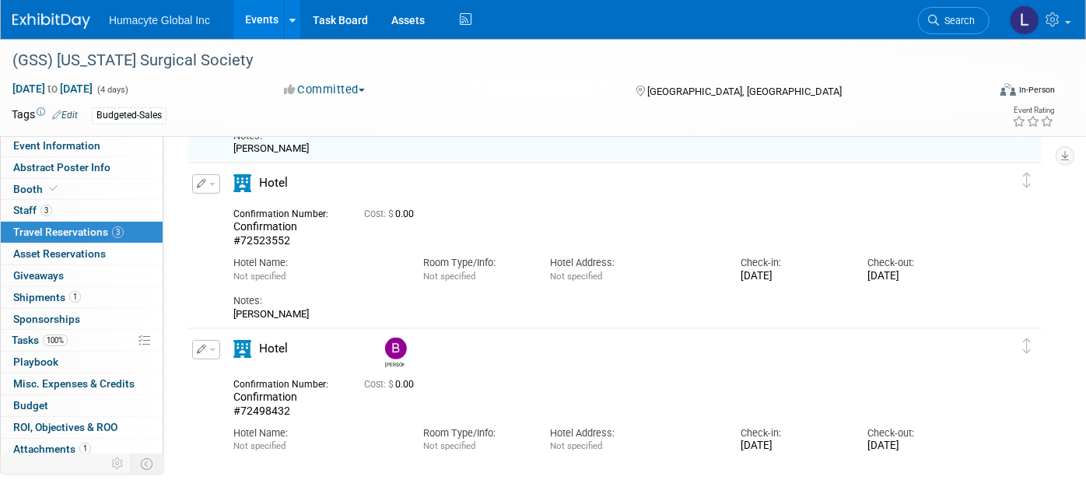
scroll to position [259, 0]
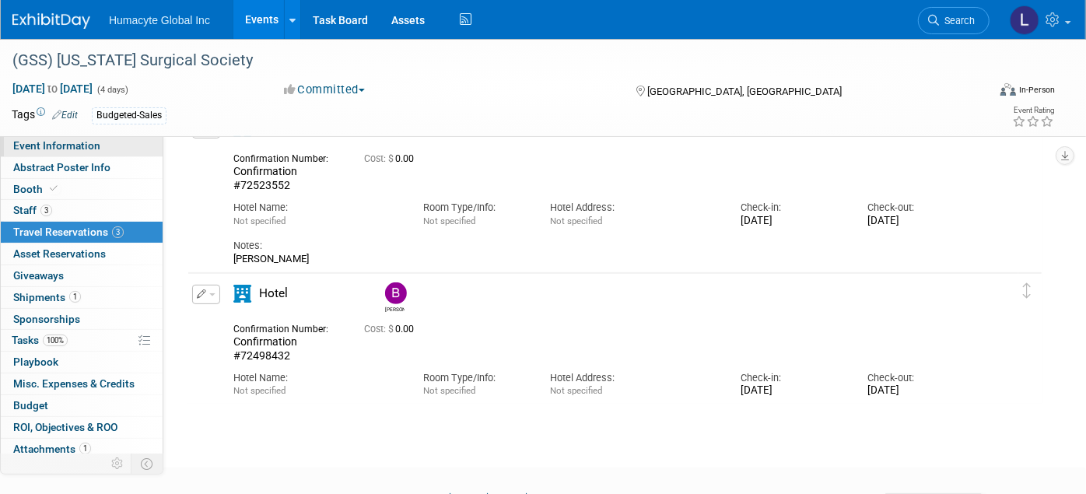
click at [40, 139] on span "Event Information" at bounding box center [56, 145] width 87 height 12
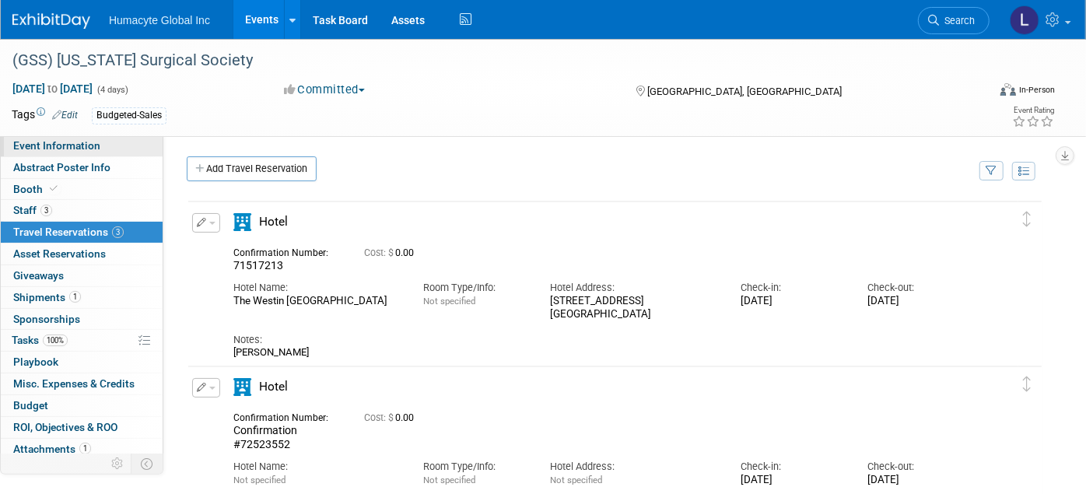
select select "Sales"
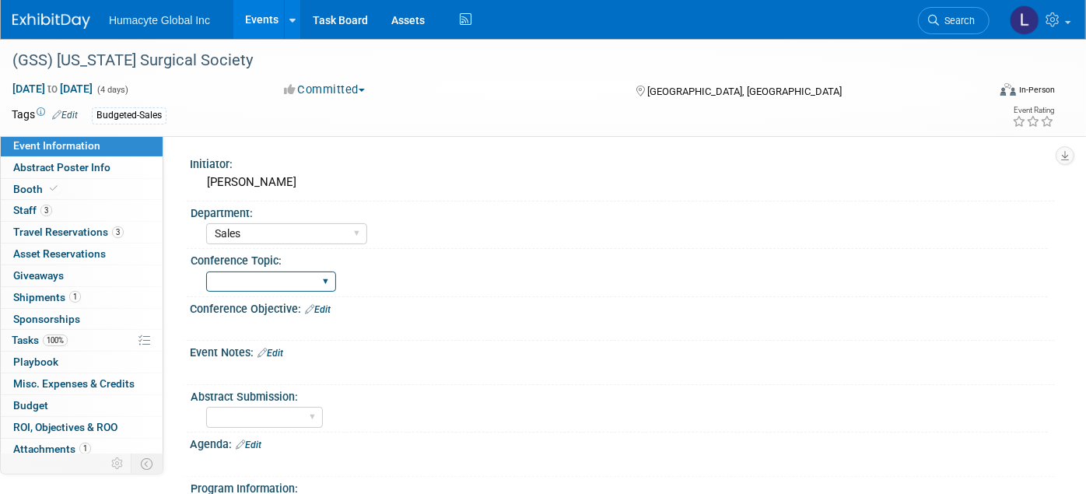
click at [239, 273] on select "Trauma Nephrology/Dialysis Diabetes Vascular Managed Care" at bounding box center [271, 281] width 130 height 21
click at [180, 233] on div "Initiator: Chris Martin Department: Discovery & Pipeline Commercial Managed Care" at bounding box center [608, 306] width 891 height 343
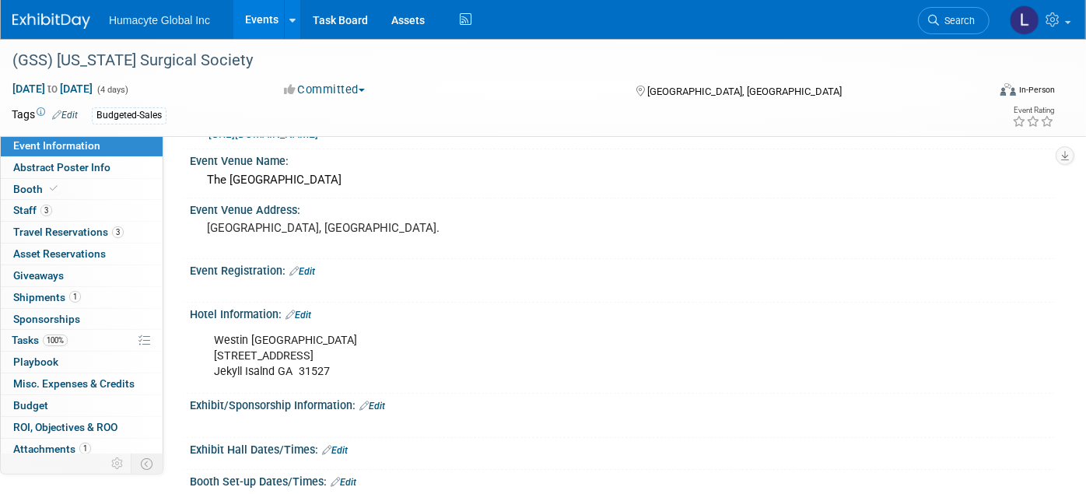
scroll to position [518, 0]
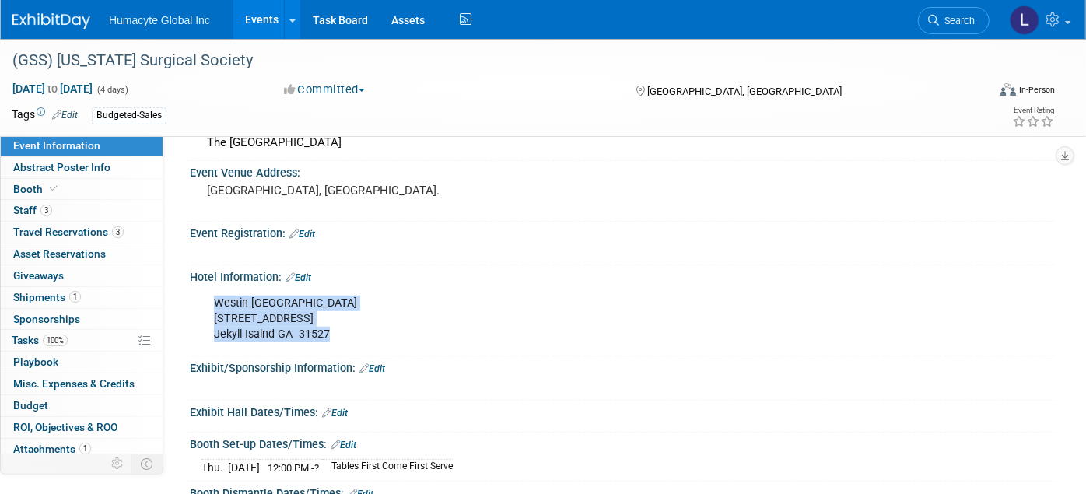
drag, startPoint x: 341, startPoint y: 327, endPoint x: 198, endPoint y: 324, distance: 143.1
click at [198, 324] on div "Westin Jekyll Island 110 Ocean Way Jekyll Isalnd GA 31527 X" at bounding box center [622, 318] width 865 height 68
drag, startPoint x: 198, startPoint y: 324, endPoint x: 215, endPoint y: 333, distance: 19.1
click at [215, 333] on div "Westin Jekyll Island 110 Ocean Way Jekyll Isalnd GA 31527" at bounding box center [545, 319] width 684 height 62
click at [345, 336] on div "Westin Jekyll Island 110 Ocean Way Jekyll Isalnd GA 31527" at bounding box center [545, 319] width 684 height 62
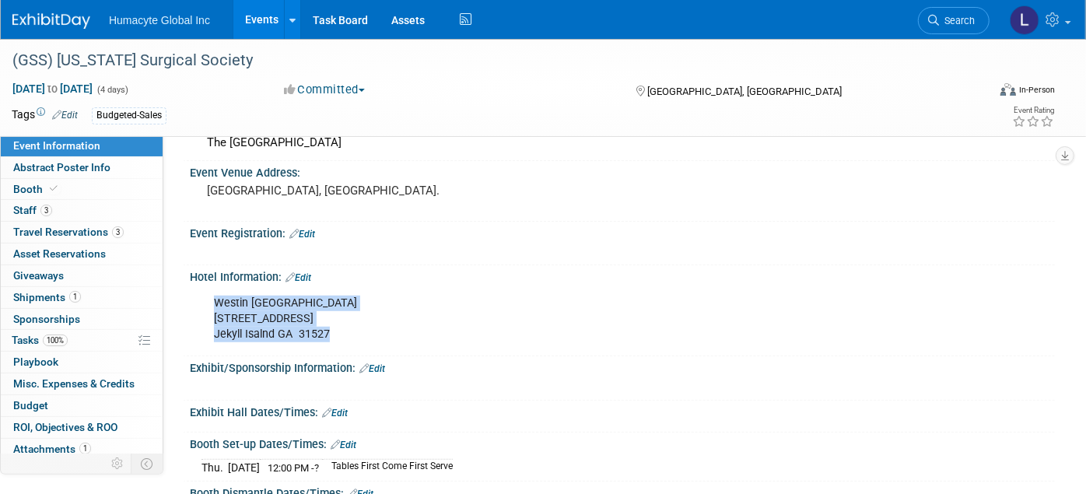
click at [334, 320] on div "Westin Jekyll Island 110 Ocean Way Jekyll Isalnd GA 31527" at bounding box center [545, 319] width 684 height 62
drag, startPoint x: 338, startPoint y: 327, endPoint x: 212, endPoint y: 314, distance: 126.7
click at [212, 314] on div "Westin Jekyll Island 110 Ocean Way Jekyll Isalnd GA 31527" at bounding box center [545, 319] width 684 height 62
copy div "110 Ocean Way Jekyll Isalnd GA 31527"
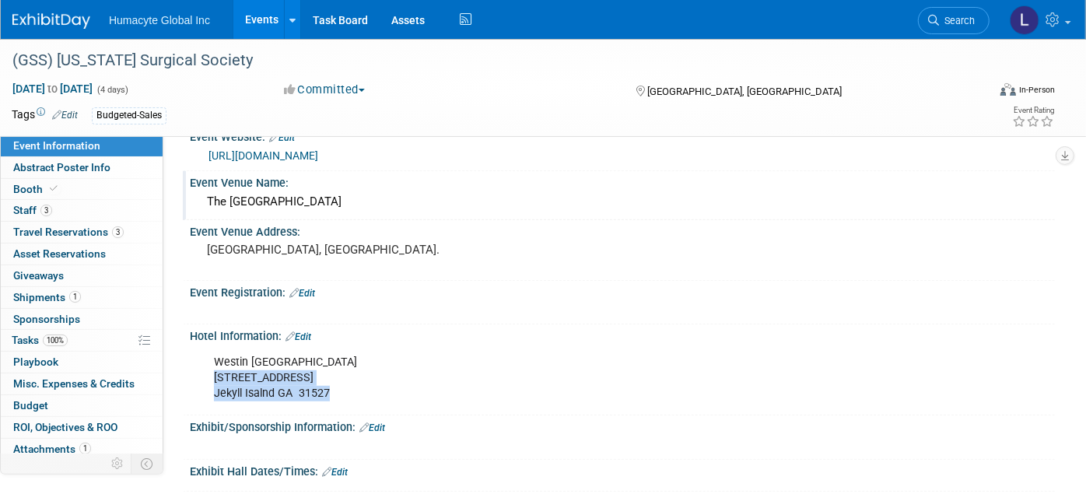
scroll to position [432, 0]
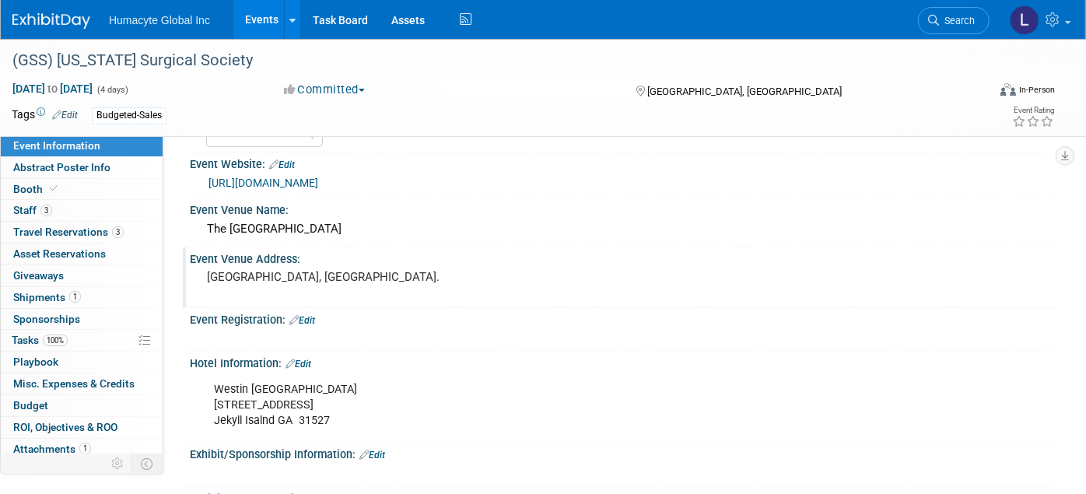
click at [303, 257] on div "Event Venue Address:" at bounding box center [622, 256] width 865 height 19
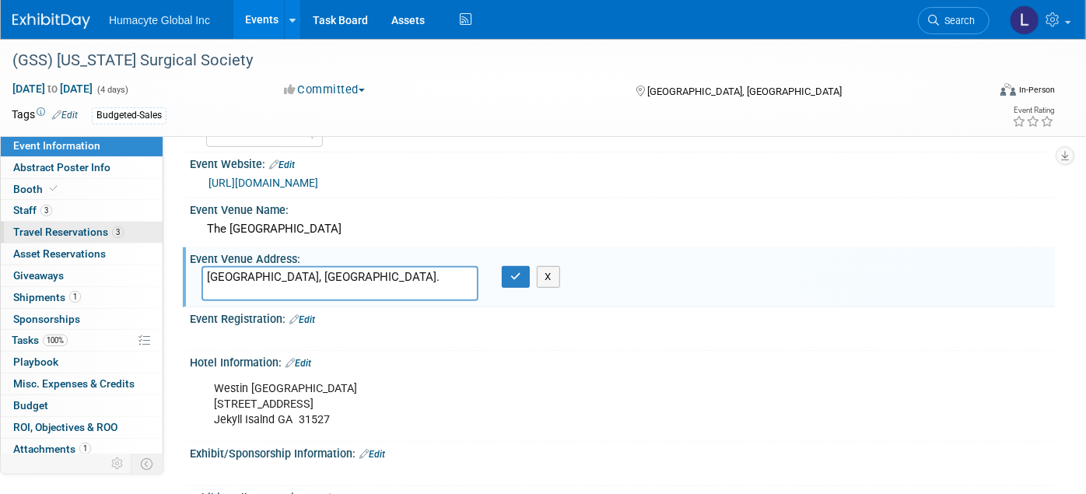
drag, startPoint x: 296, startPoint y: 268, endPoint x: 89, endPoint y: 232, distance: 209.2
click at [89, 232] on div "Event Information Event Info Abstract Poster Info Abstract Poster Info Booth Bo…" at bounding box center [543, 170] width 1086 height 1126
type textarea "110 Ocean Way Jekyll Isalnd GA 31527"
click at [510, 271] on icon "button" at bounding box center [515, 276] width 11 height 10
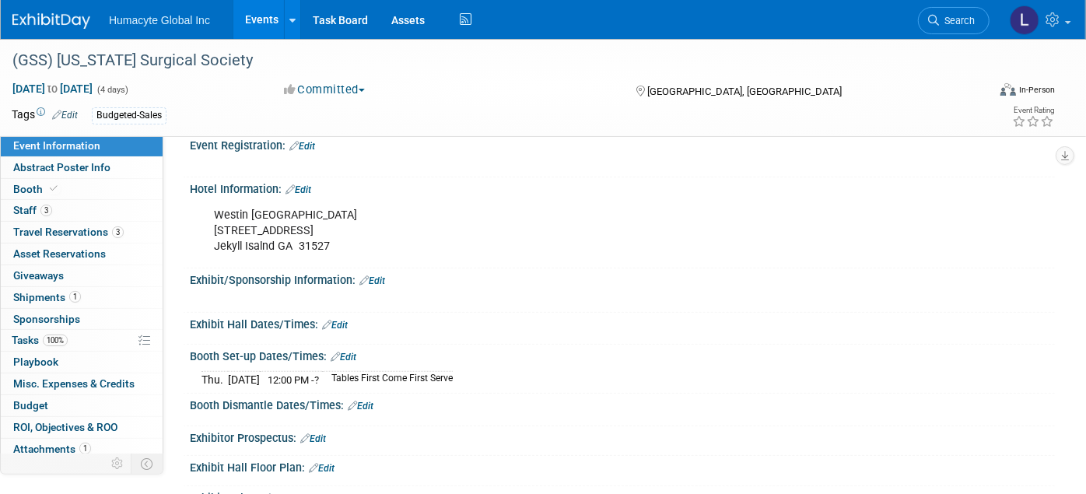
scroll to position [691, 0]
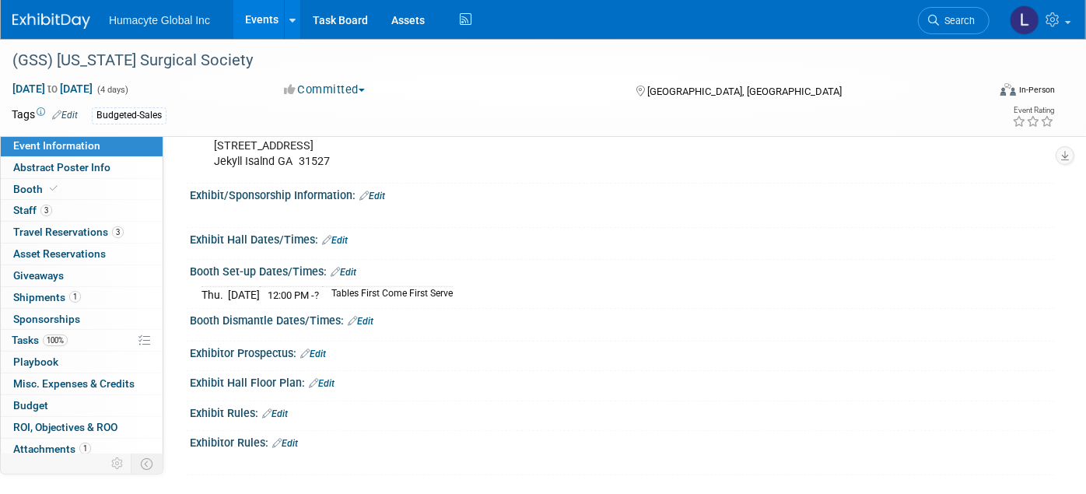
click at [341, 235] on link "Edit" at bounding box center [335, 240] width 26 height 11
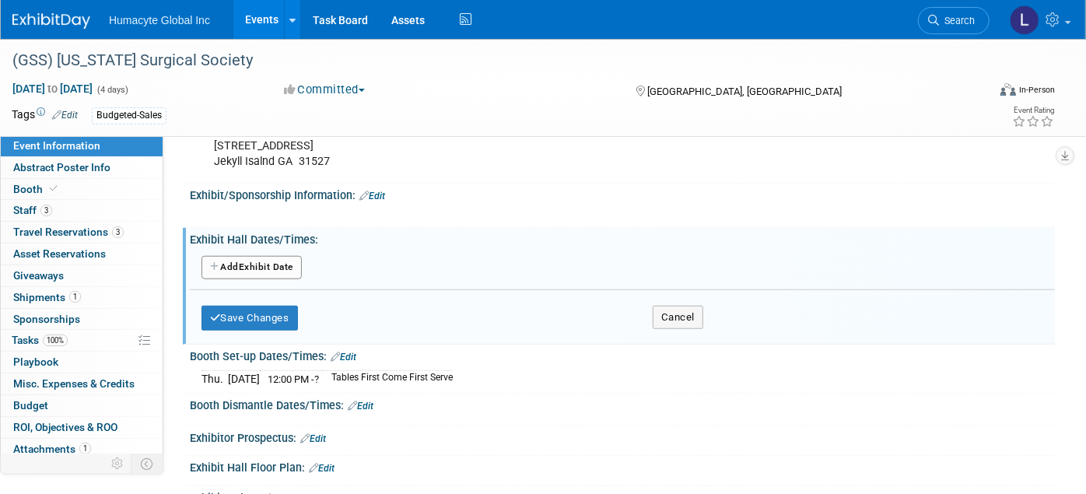
click at [223, 256] on button "Add Another Exhibit Date" at bounding box center [251, 267] width 100 height 23
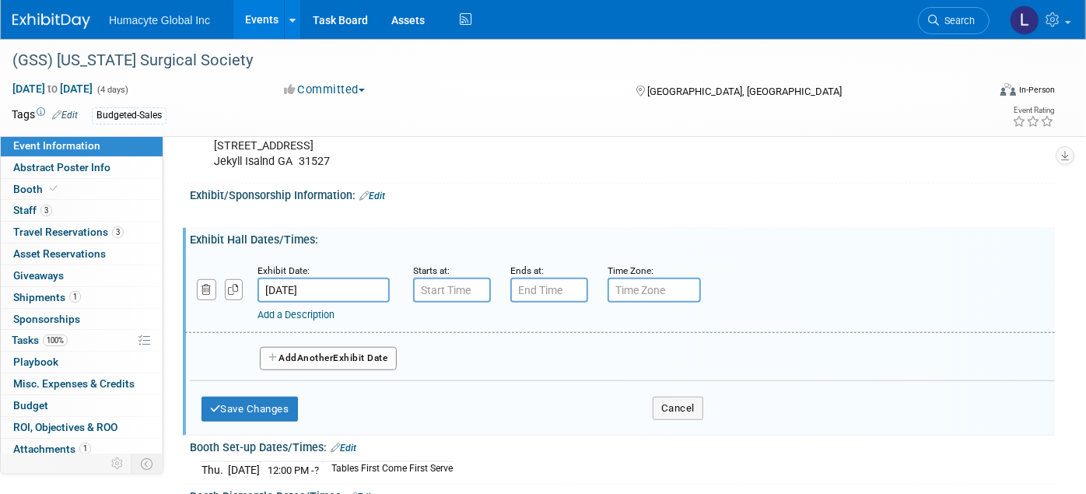
click at [328, 286] on input "Oct 16, 2025" at bounding box center [323, 290] width 132 height 25
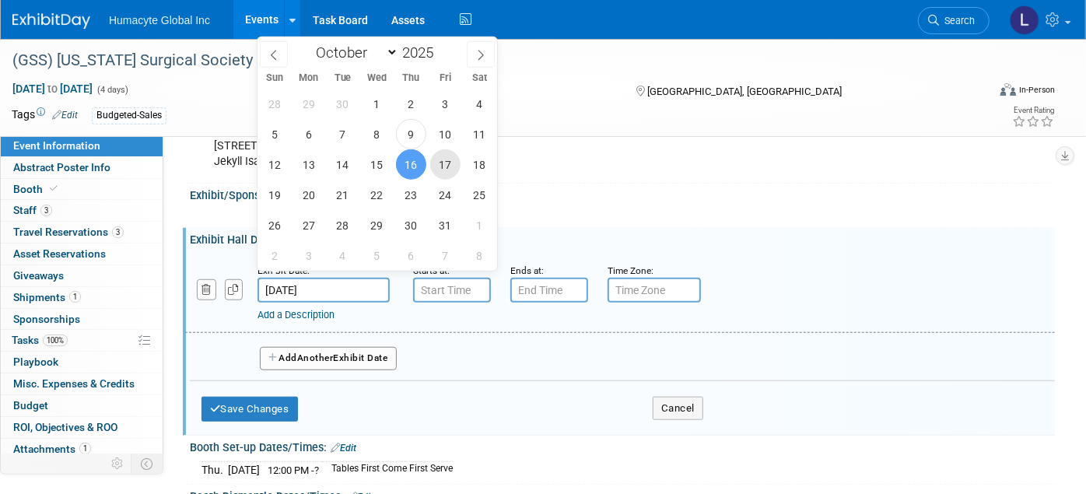
click at [448, 163] on span "17" at bounding box center [445, 164] width 30 height 30
type input "Oct 17, 2025"
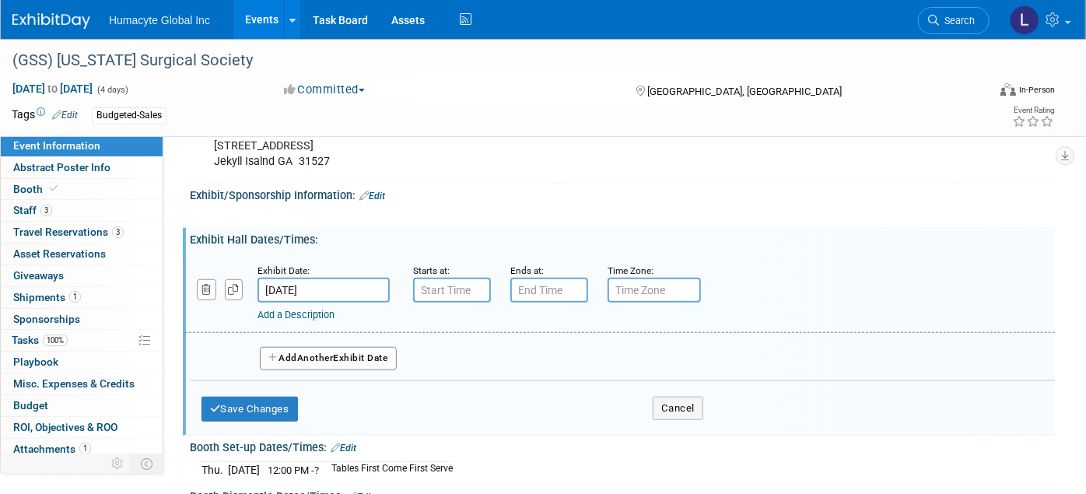
click at [273, 309] on link "Add a Description" at bounding box center [295, 315] width 77 height 12
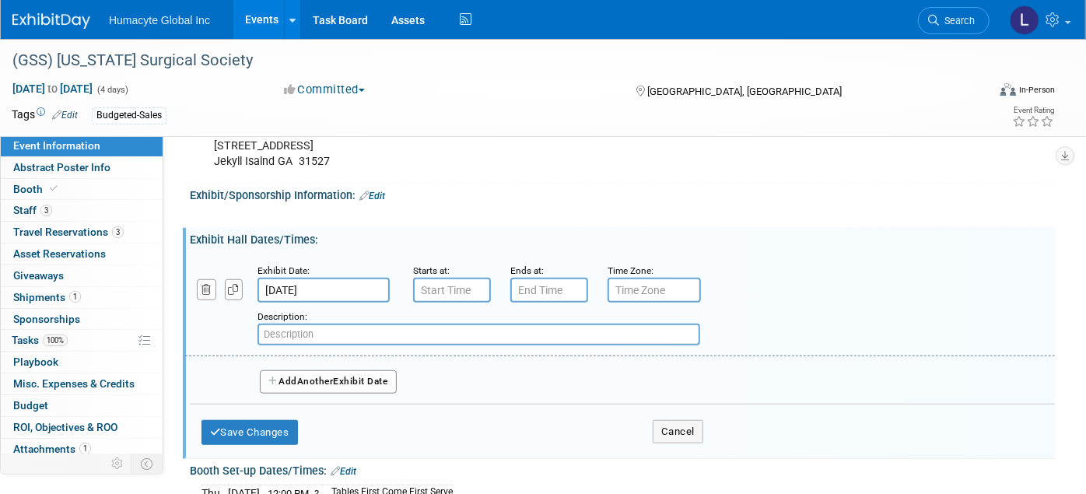
click at [274, 324] on input "text" at bounding box center [478, 335] width 443 height 22
click at [274, 376] on icon "button" at bounding box center [273, 380] width 11 height 9
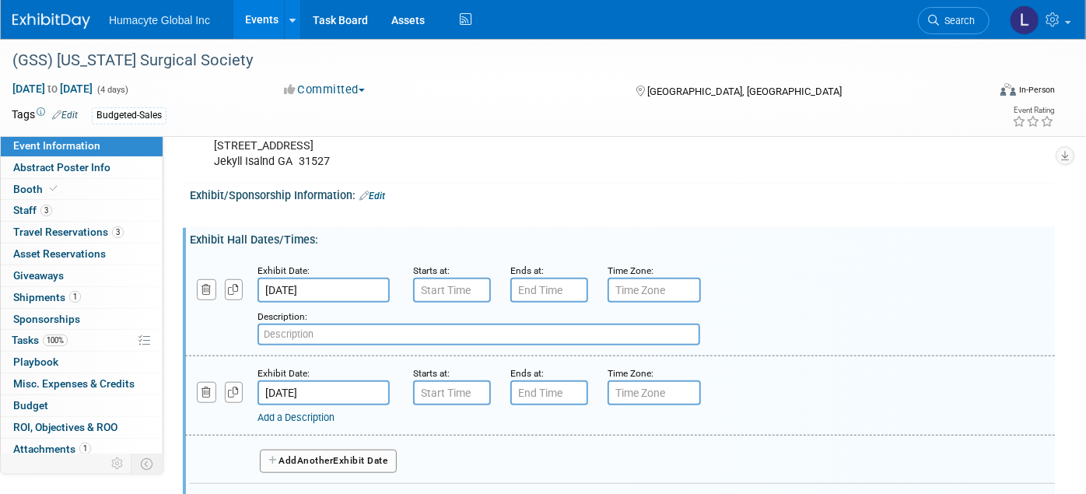
click at [302, 455] on span "Another" at bounding box center [315, 460] width 37 height 11
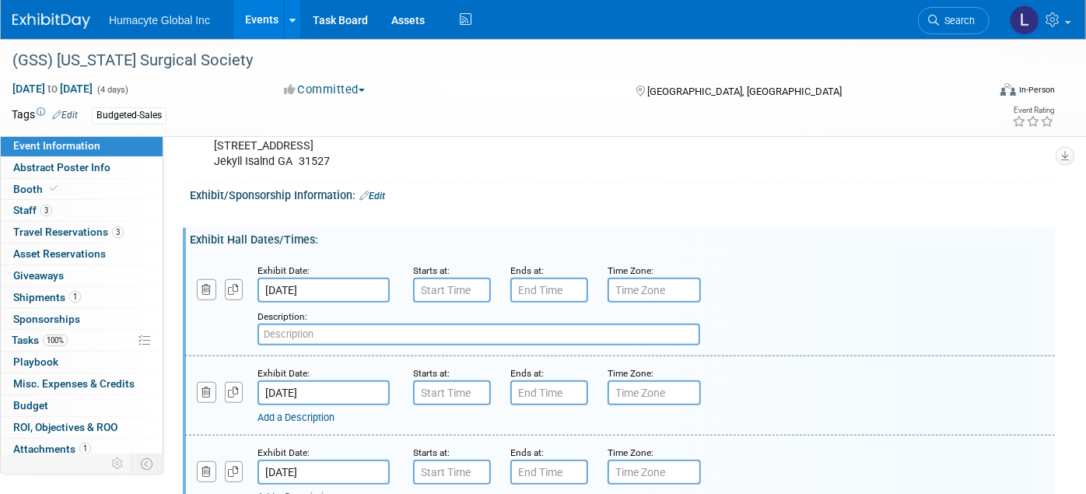
type input "7:00 AM"
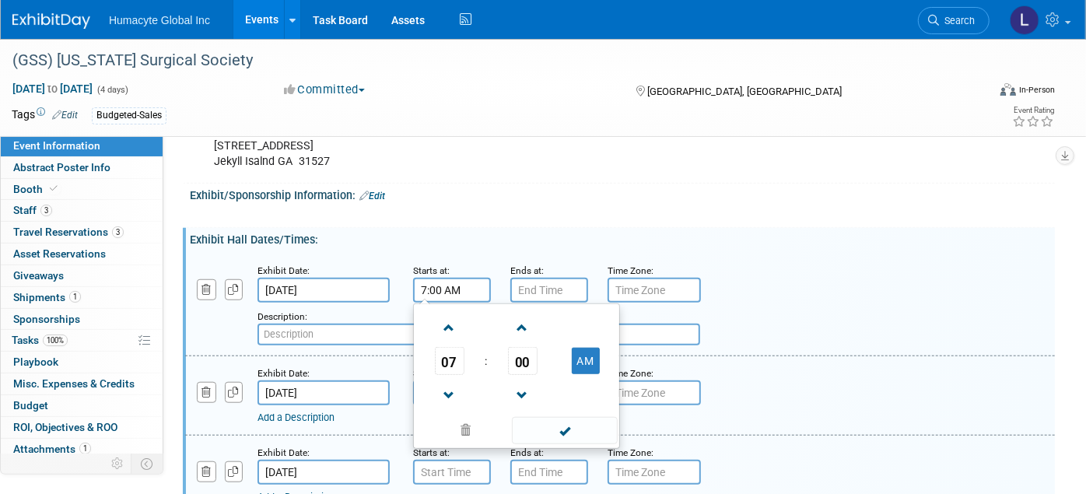
click at [443, 278] on input "7:00 AM" at bounding box center [452, 290] width 78 height 25
click at [545, 418] on span at bounding box center [564, 430] width 105 height 27
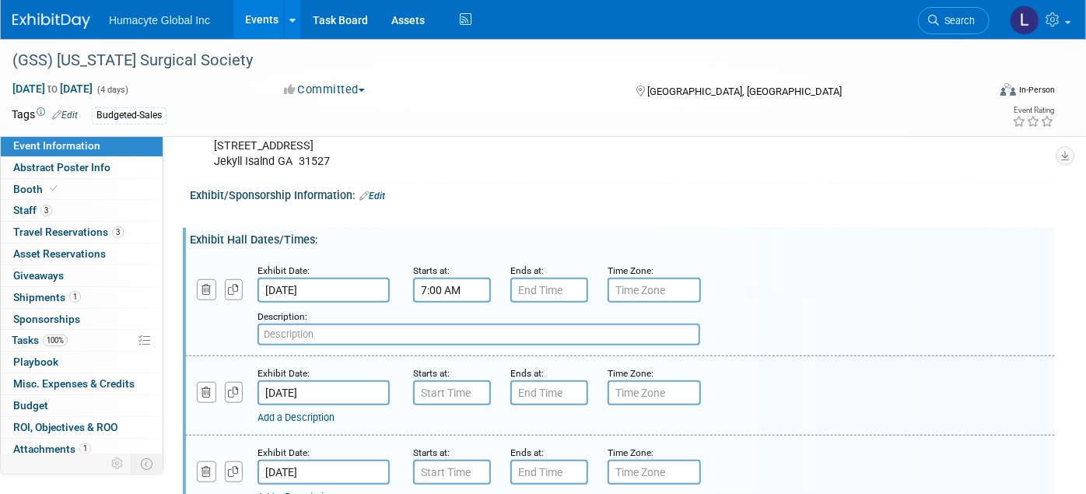
type input "7:00 AM"
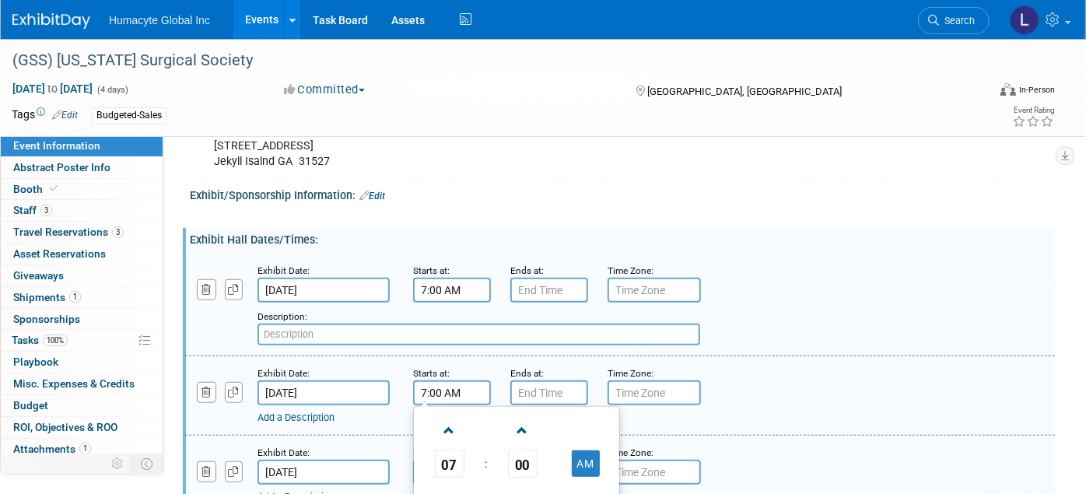
click at [451, 380] on input "7:00 AM" at bounding box center [452, 392] width 78 height 25
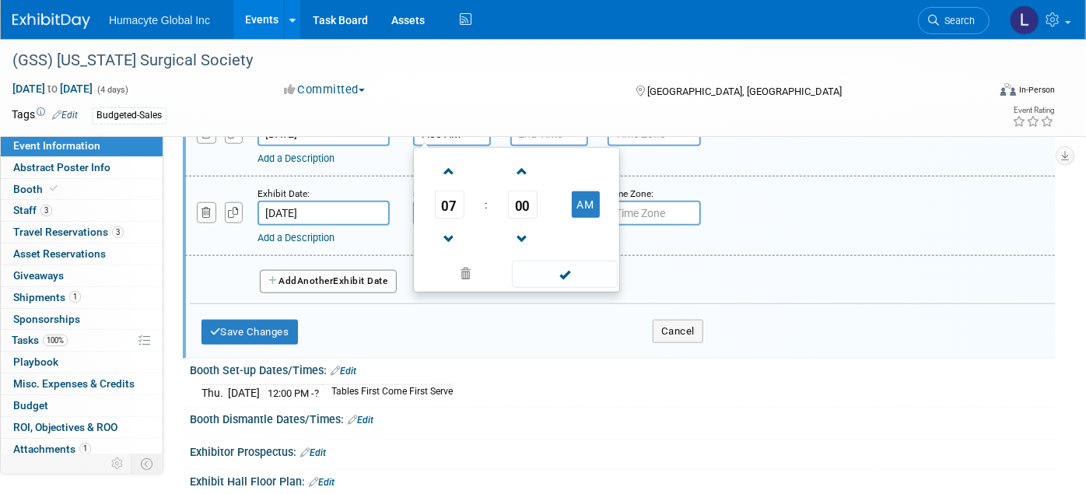
scroll to position [950, 0]
click at [541, 269] on span at bounding box center [564, 273] width 105 height 27
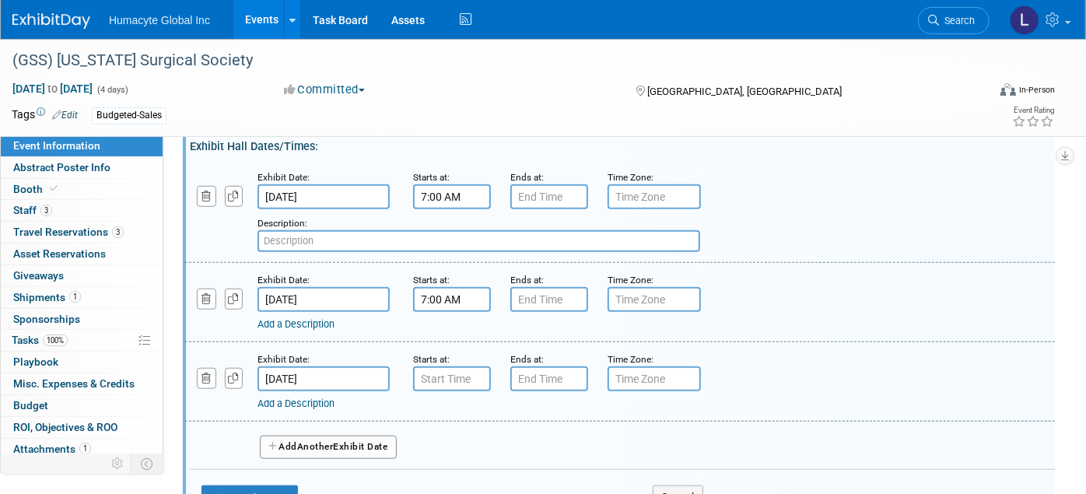
scroll to position [778, 0]
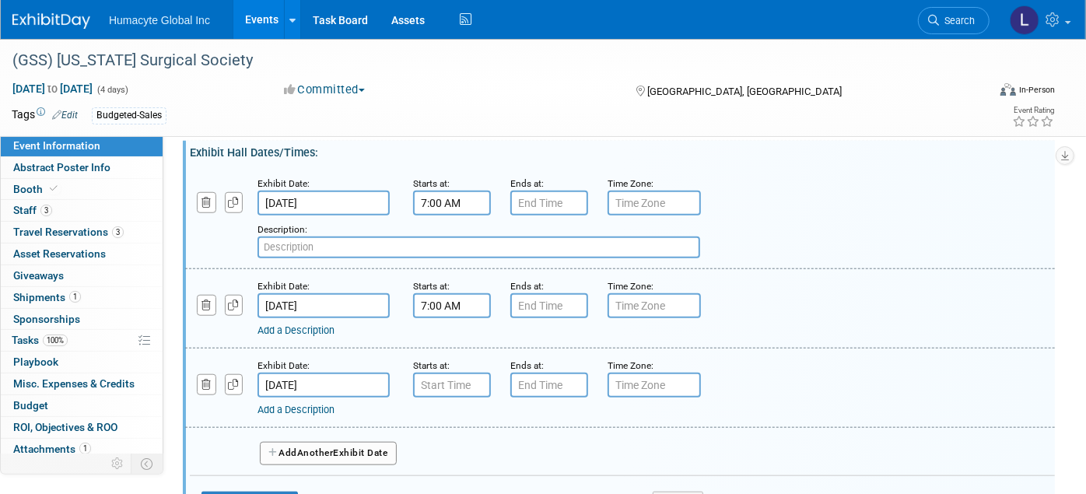
type input "7:00 AM"
click at [442, 375] on input "7:00 AM" at bounding box center [452, 385] width 78 height 25
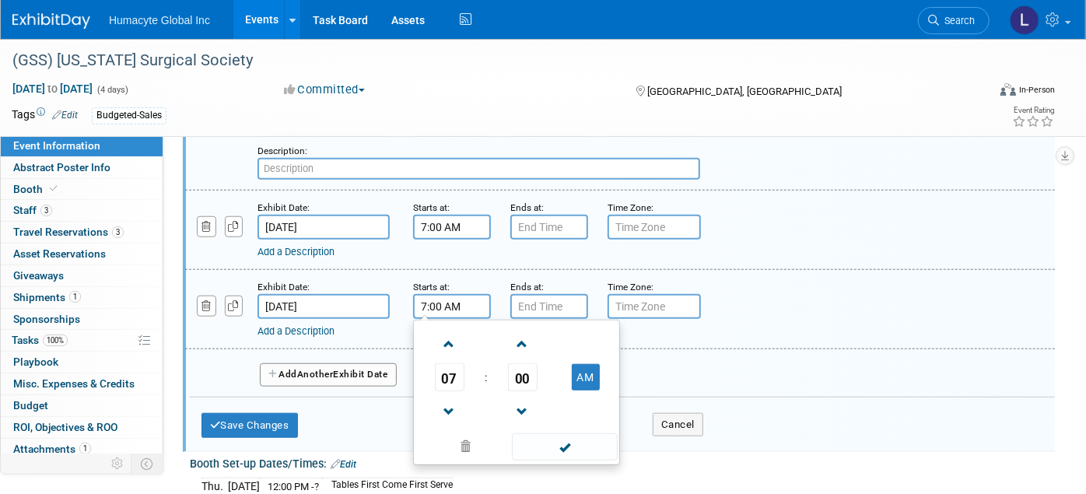
scroll to position [950, 0]
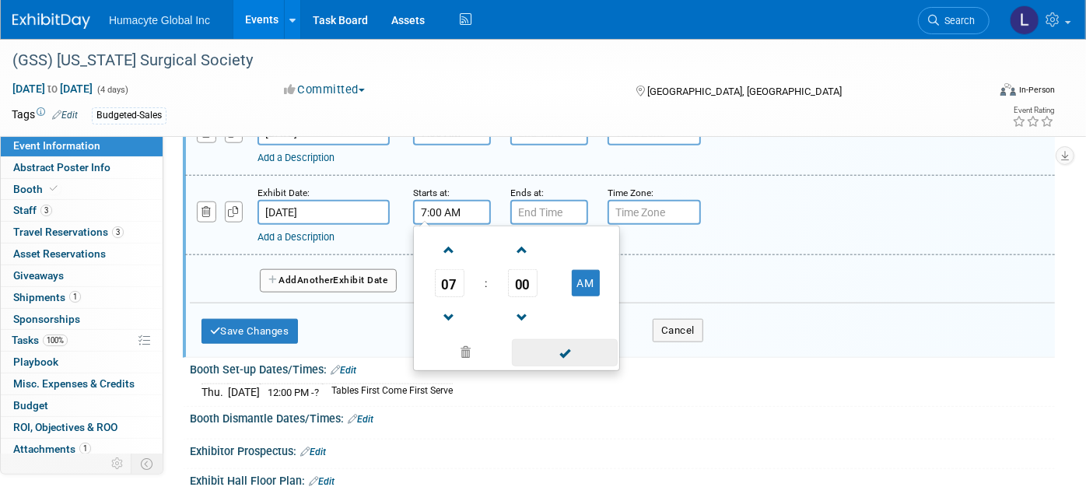
click at [559, 344] on span at bounding box center [564, 352] width 105 height 27
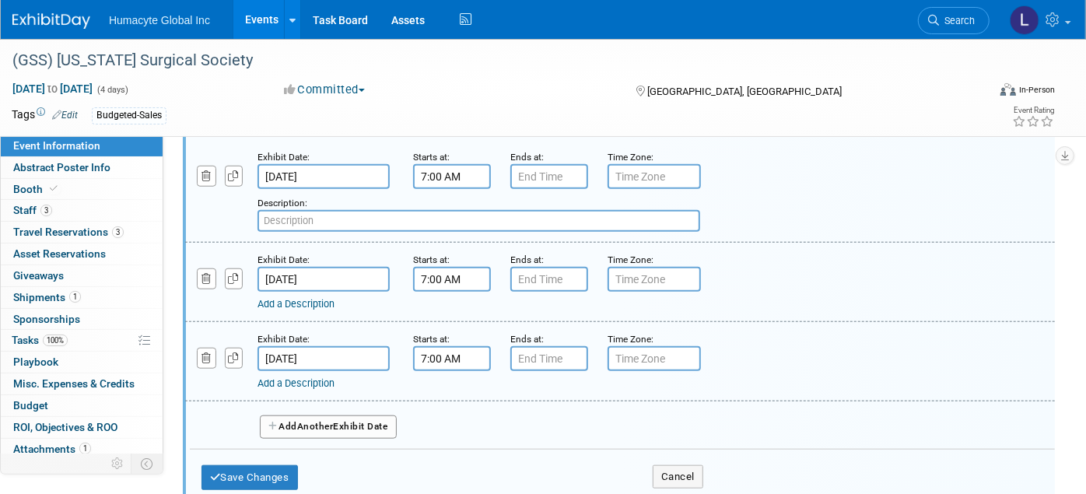
scroll to position [778, 0]
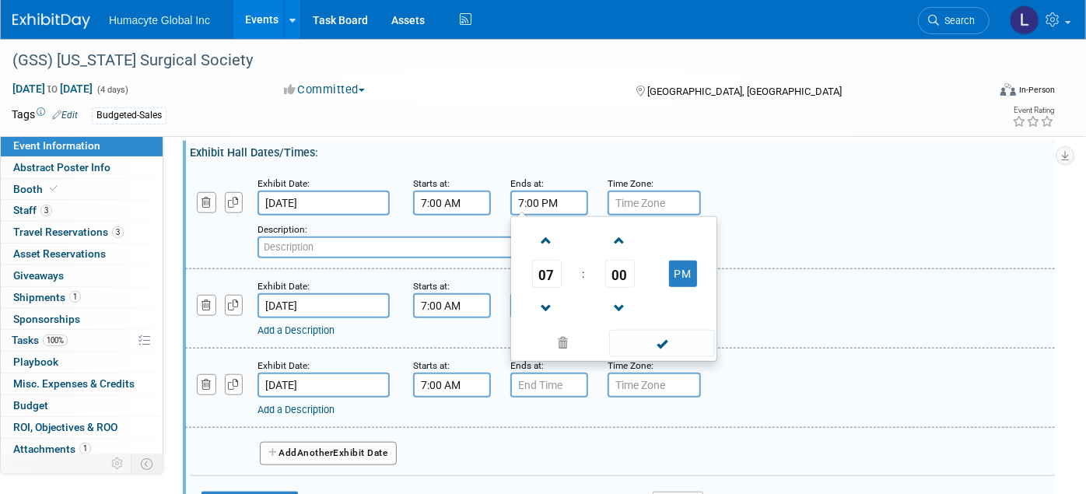
click at [520, 200] on input "7:00 PM" at bounding box center [549, 203] width 78 height 25
click at [544, 265] on span "07" at bounding box center [547, 274] width 30 height 28
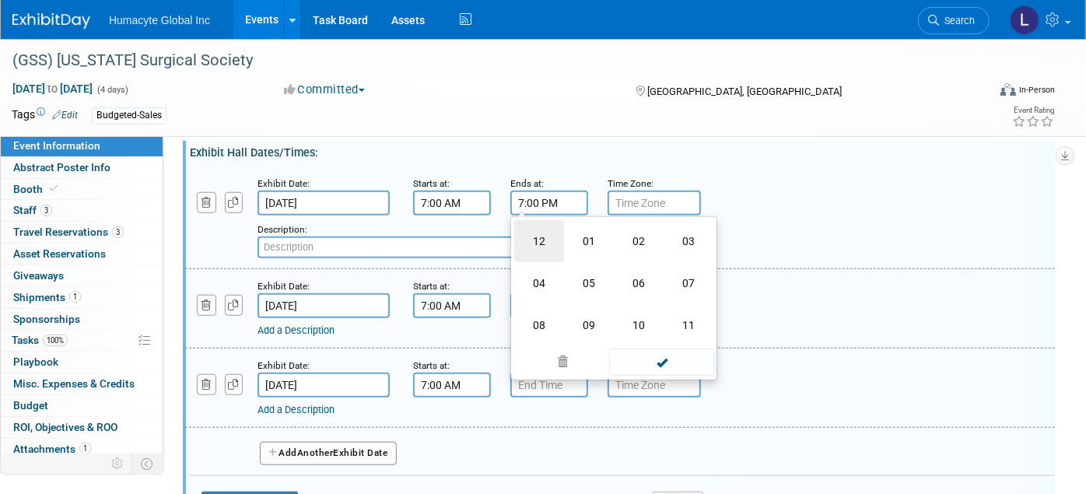
click at [543, 229] on td "12" at bounding box center [539, 241] width 50 height 42
type input "12:00 PM"
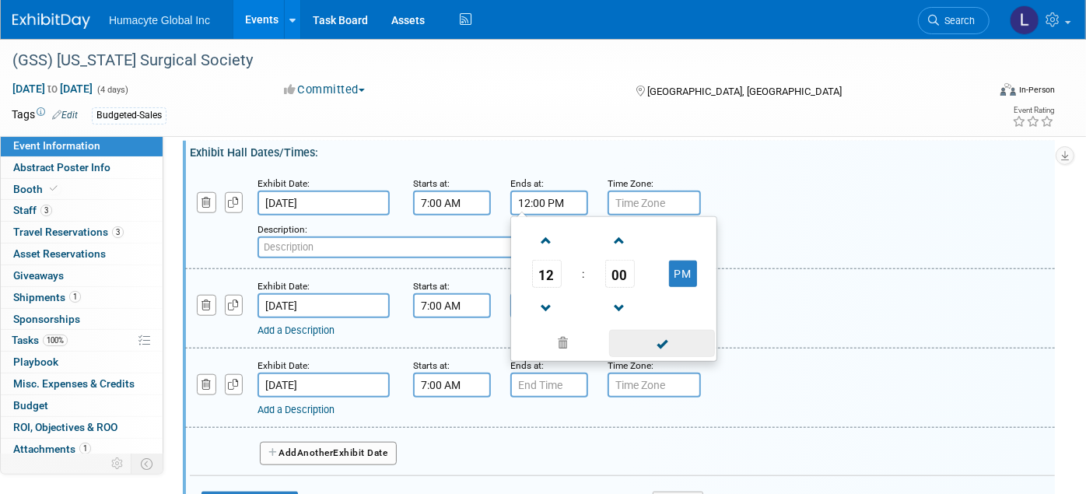
click at [641, 337] on span at bounding box center [661, 343] width 105 height 27
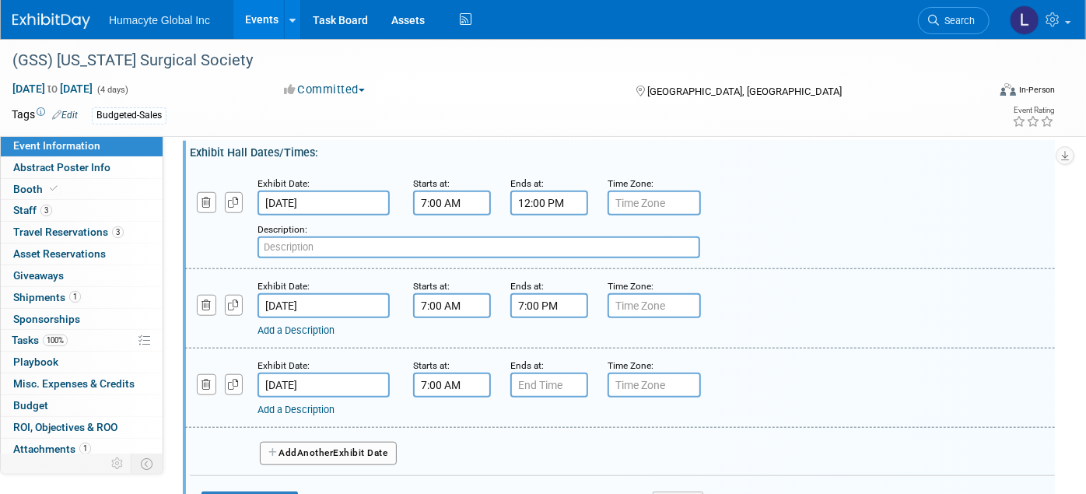
click at [562, 299] on input "7:00 PM" at bounding box center [549, 305] width 78 height 25
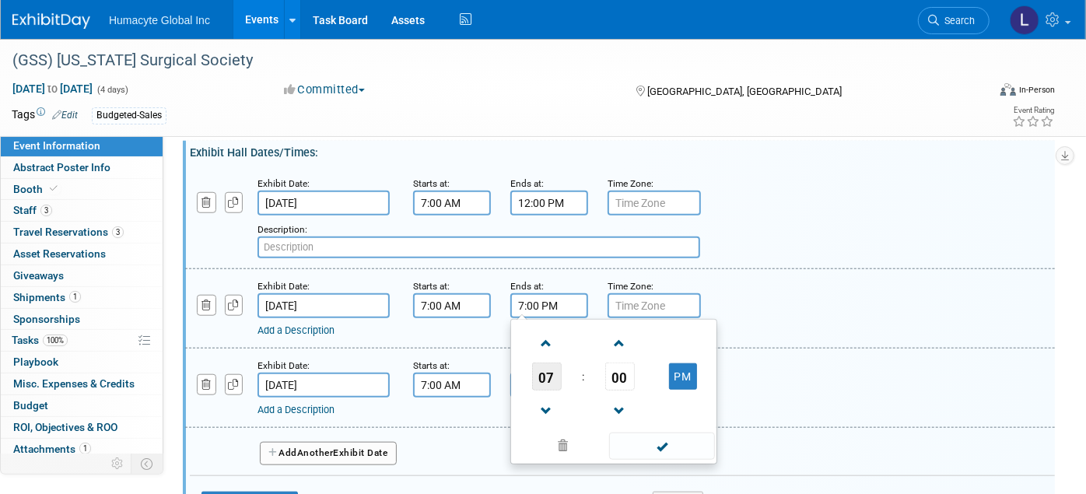
click at [546, 366] on span "07" at bounding box center [547, 376] width 30 height 28
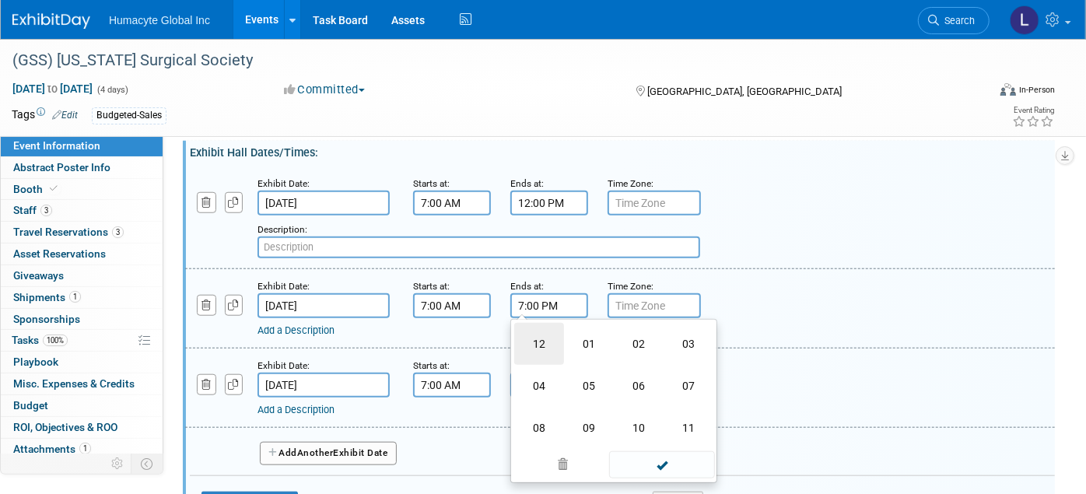
click at [544, 331] on td "12" at bounding box center [539, 344] width 50 height 42
type input "12:00 PM"
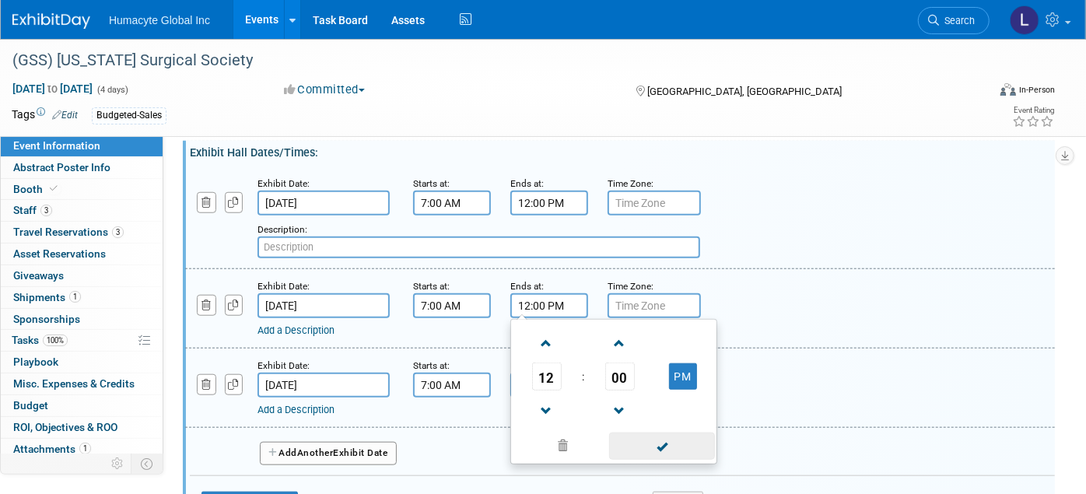
click at [662, 432] on span at bounding box center [661, 445] width 105 height 27
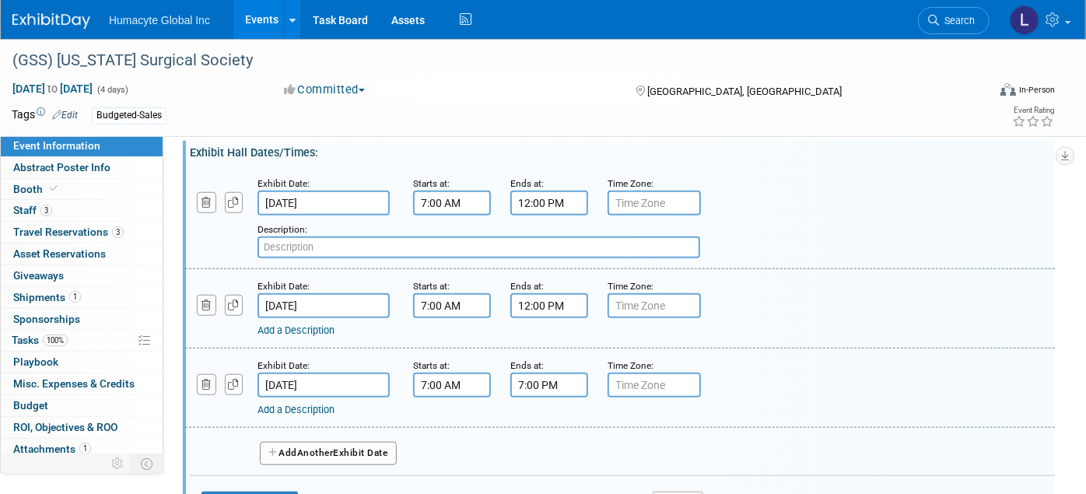
click at [541, 375] on input "7:00 PM" at bounding box center [549, 385] width 78 height 25
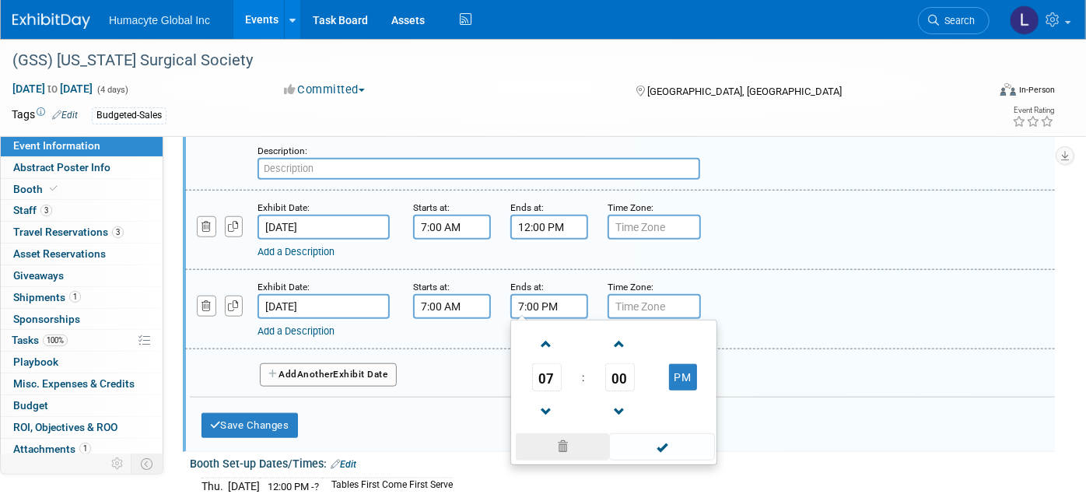
scroll to position [950, 0]
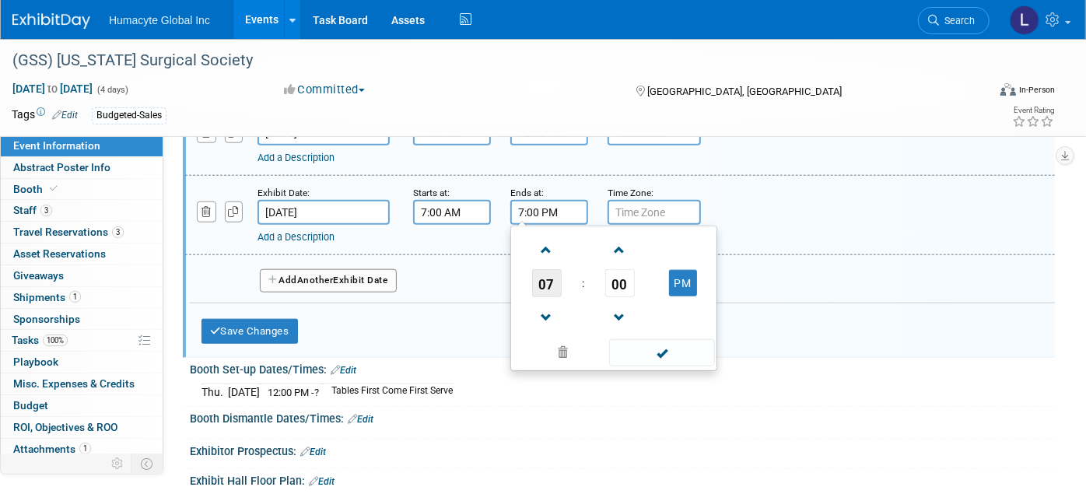
click at [548, 273] on span "07" at bounding box center [547, 283] width 30 height 28
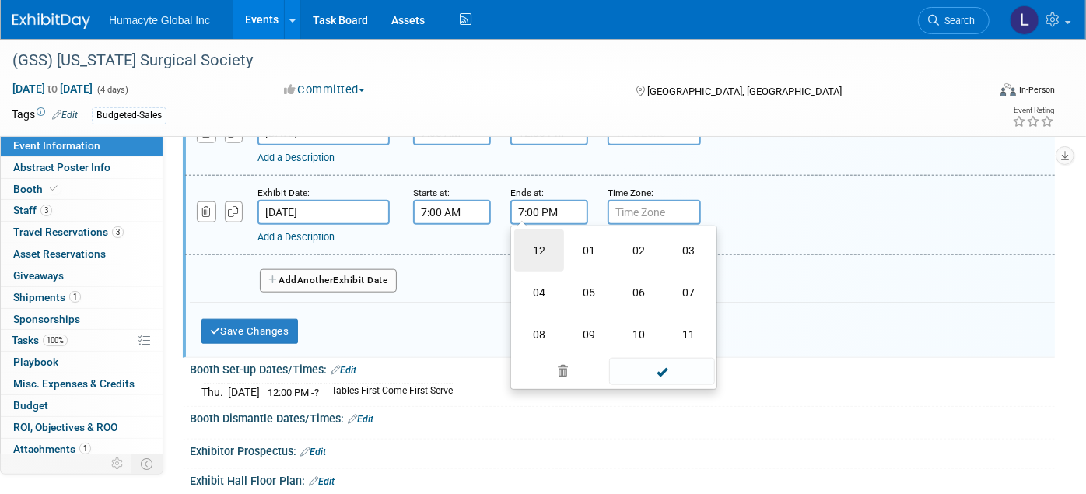
click at [537, 243] on td "12" at bounding box center [539, 250] width 50 height 42
type input "12:00 PM"
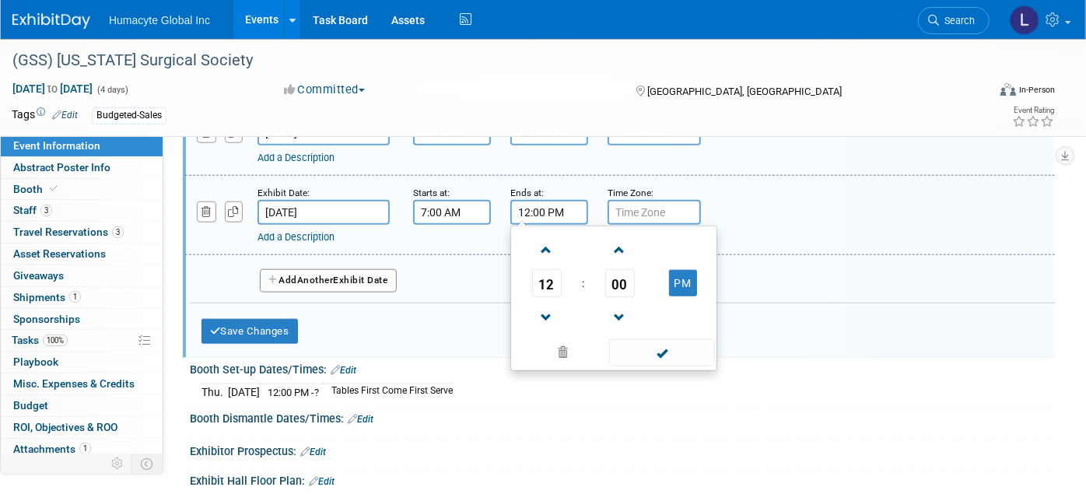
click at [835, 341] on div "Exhibit Hall Dates/Times: Edit Exhibit Date: Oct 17, 2025 Starts at: 7:00 AM En…" at bounding box center [619, 163] width 872 height 390
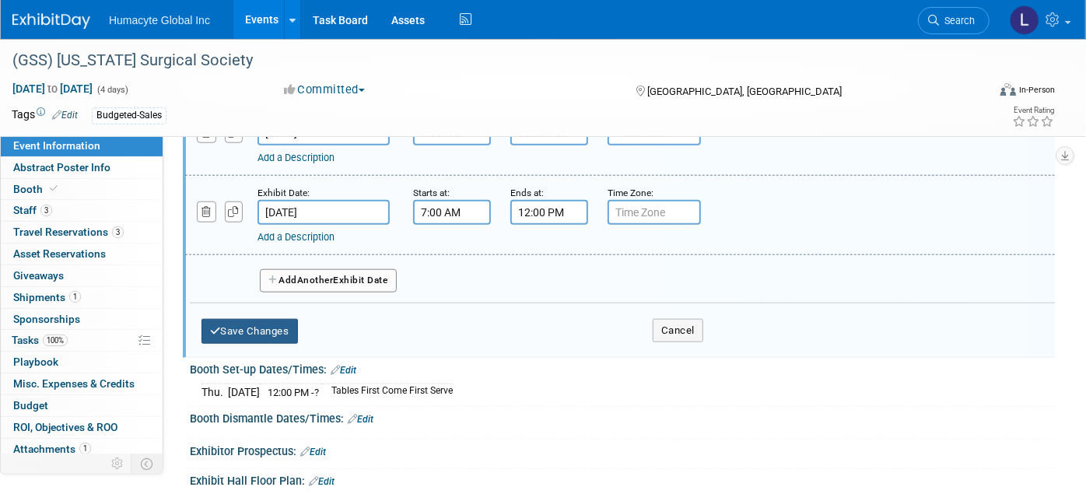
click at [249, 319] on button "Save Changes" at bounding box center [249, 331] width 96 height 25
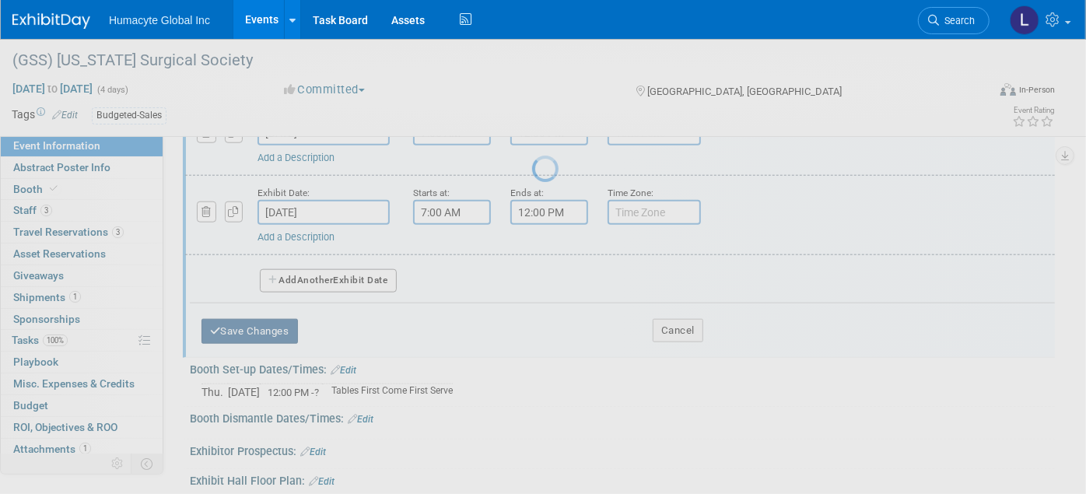
scroll to position [824, 0]
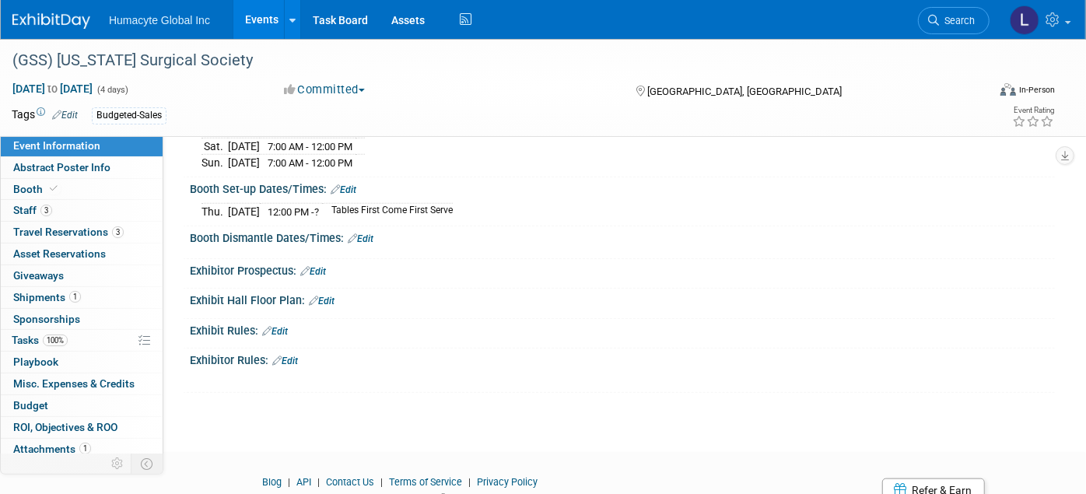
click at [385, 204] on td "Tables First Come First Serve" at bounding box center [387, 212] width 131 height 16
click at [373, 233] on link "Edit" at bounding box center [361, 238] width 26 height 11
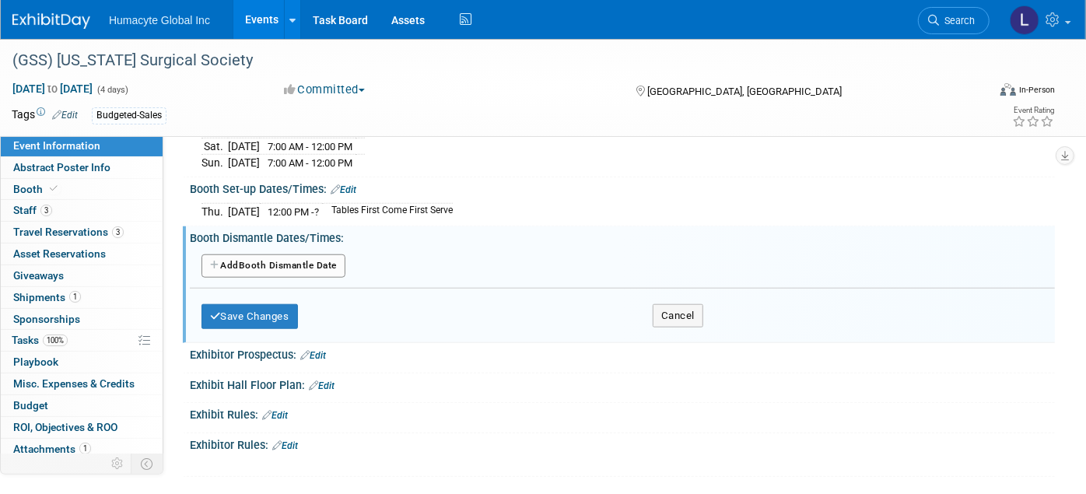
click at [269, 248] on div "Add Another Booth Dismantle Date" at bounding box center [622, 268] width 842 height 40
click at [271, 254] on button "Add Another Booth Dismantle Date" at bounding box center [273, 265] width 144 height 23
select select "9"
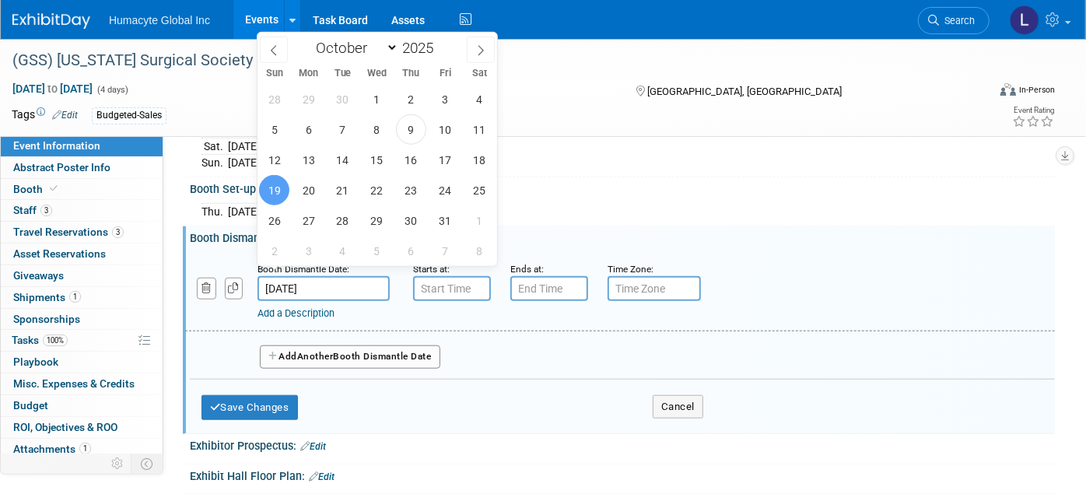
click at [292, 276] on input "Oct 19, 2025" at bounding box center [323, 288] width 132 height 25
click at [271, 185] on span "19" at bounding box center [274, 190] width 30 height 30
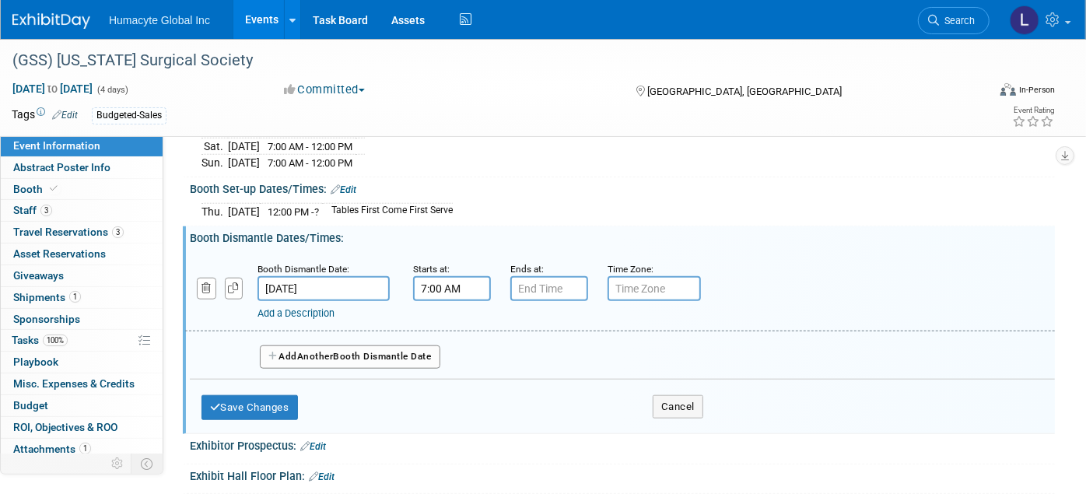
click at [470, 276] on input "7:00 AM" at bounding box center [452, 288] width 78 height 25
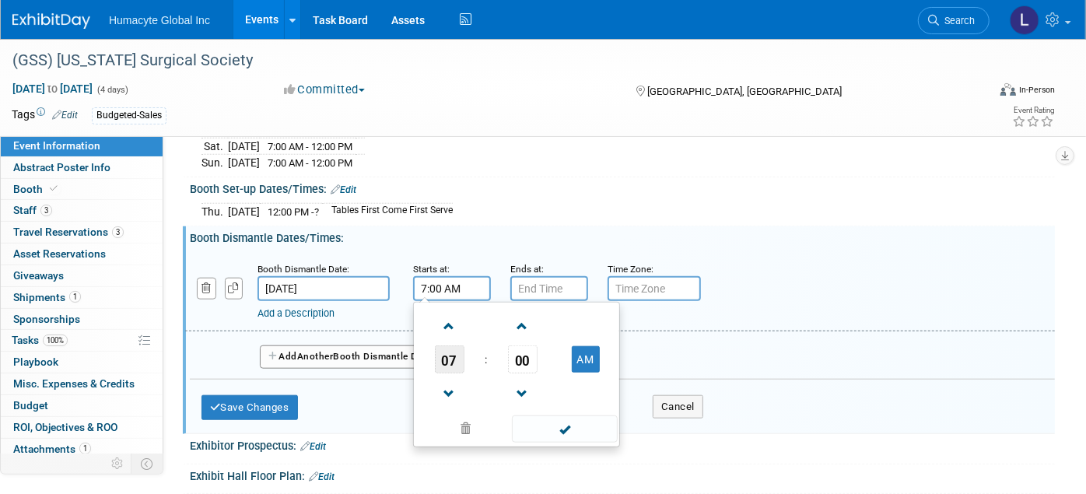
click at [446, 351] on span "07" at bounding box center [450, 359] width 30 height 28
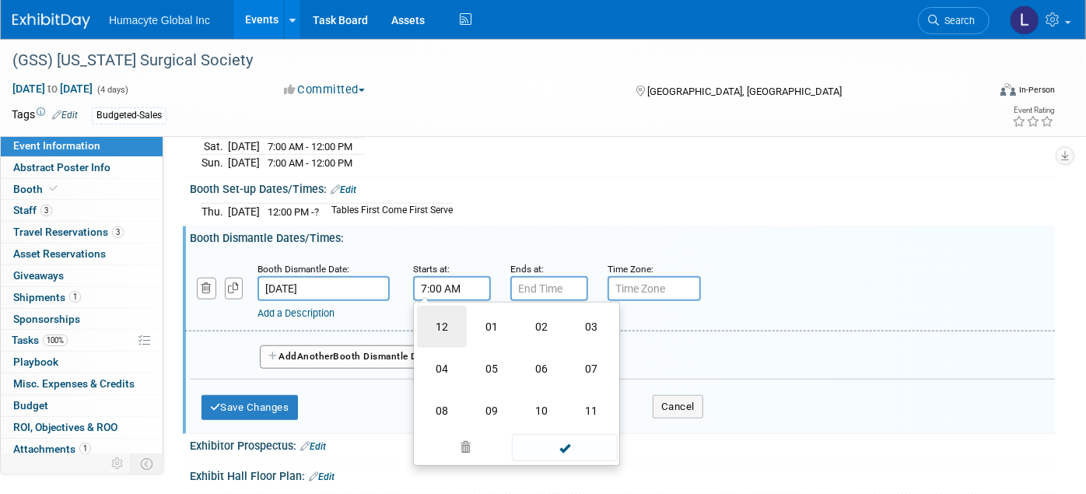
click at [434, 310] on td "12" at bounding box center [442, 327] width 50 height 42
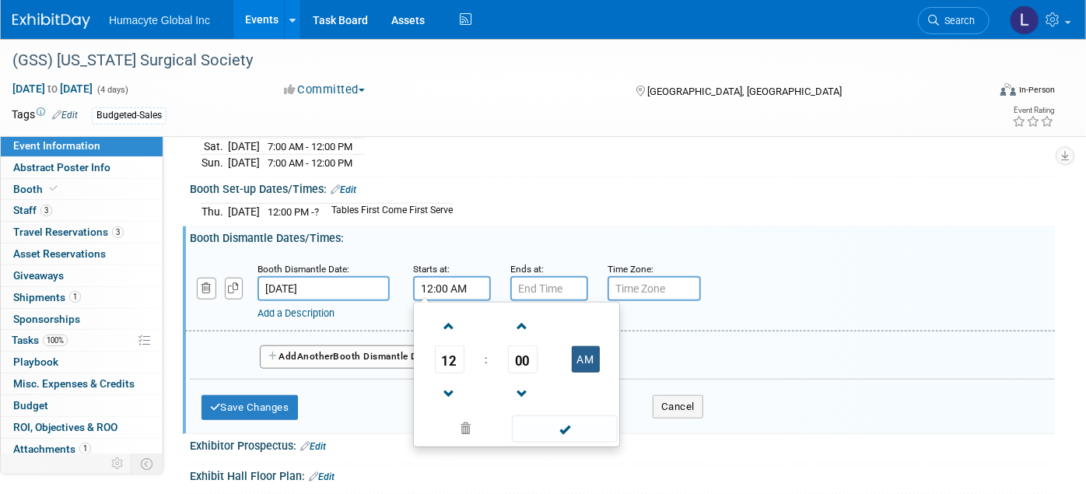
click at [595, 354] on button "AM" at bounding box center [586, 359] width 28 height 26
type input "12:00 PM"
click at [558, 425] on span at bounding box center [564, 428] width 105 height 27
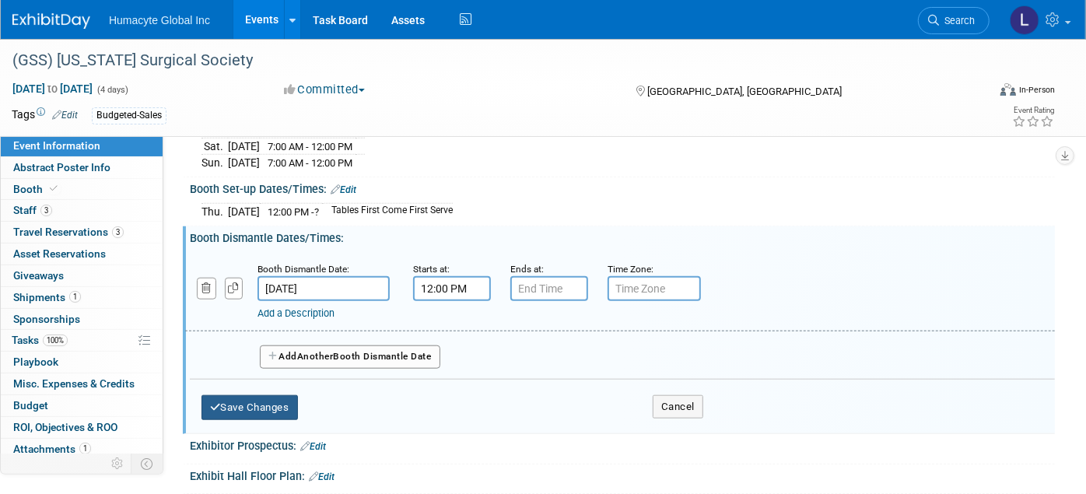
click at [229, 395] on button "Save Changes" at bounding box center [249, 407] width 96 height 25
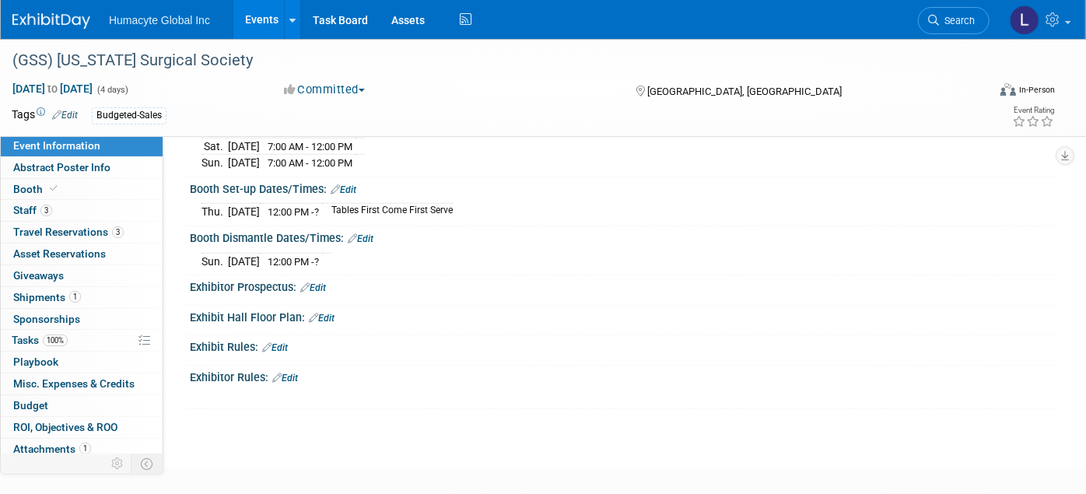
click at [322, 282] on link "Edit" at bounding box center [313, 287] width 26 height 11
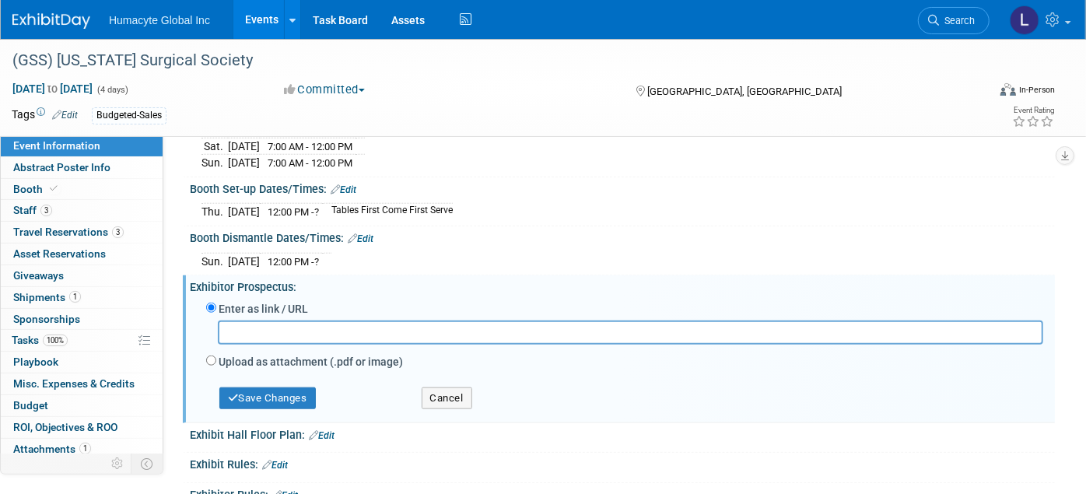
click at [233, 354] on label "Upload as attachment (.pdf or image)" at bounding box center [311, 362] width 184 height 16
click at [216, 355] on input "Upload as attachment (.pdf or image)" at bounding box center [211, 360] width 10 height 10
radio input "true"
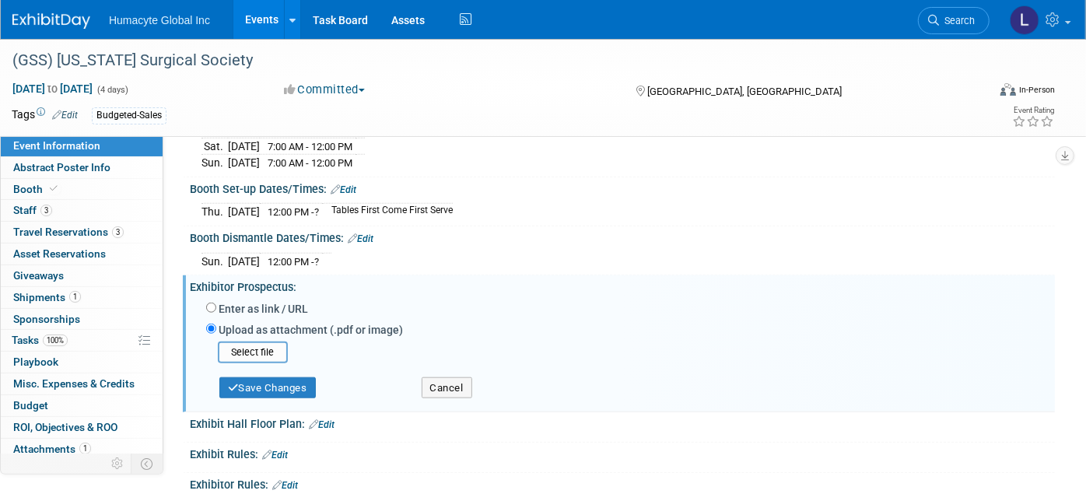
click at [243, 301] on label "Enter as link / URL" at bounding box center [263, 309] width 89 height 16
click at [216, 303] on input "Enter as link / URL" at bounding box center [211, 308] width 10 height 10
radio input "true"
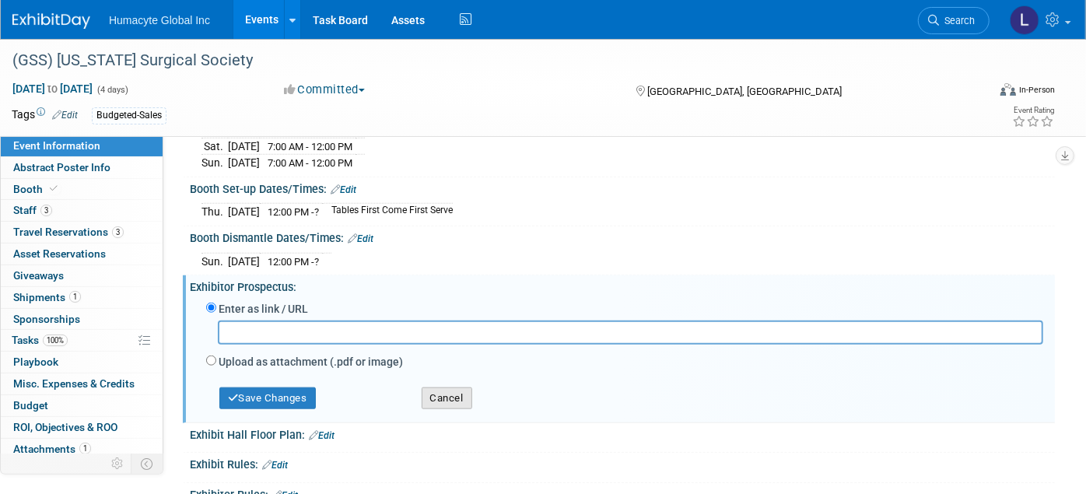
click at [437, 387] on button "Cancel" at bounding box center [447, 398] width 51 height 22
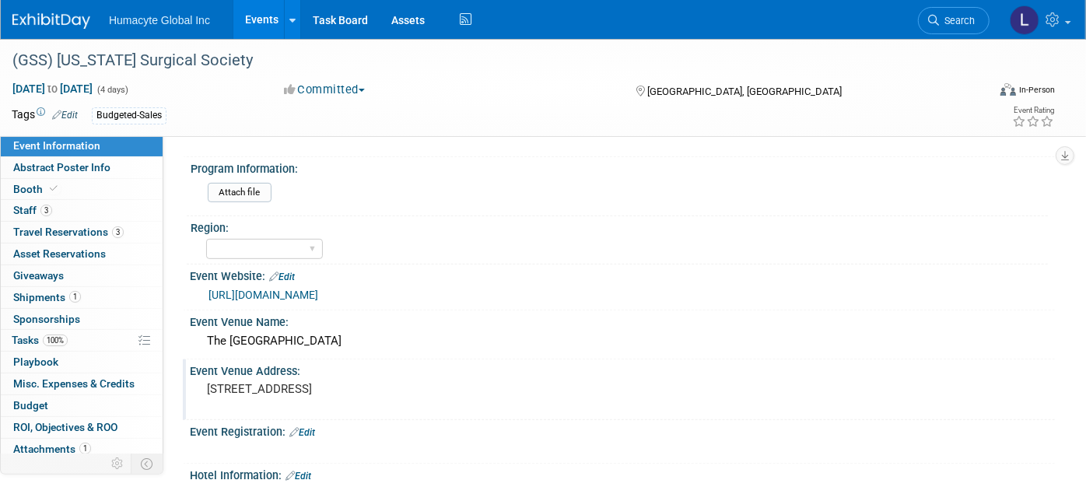
scroll to position [305, 0]
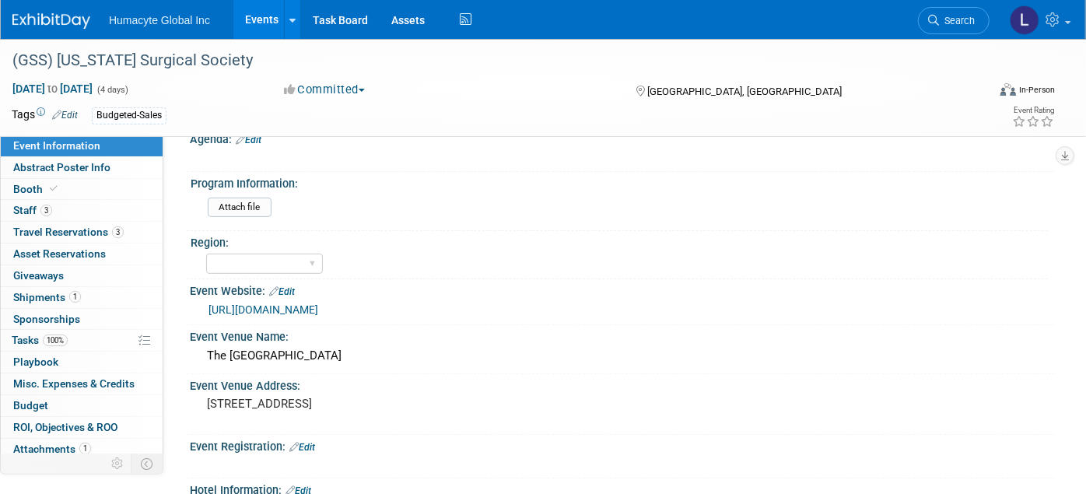
click at [318, 303] on link "https://www.gasurgsociety.org/annual-meeting" at bounding box center [263, 309] width 110 height 12
click at [975, 26] on link "Search" at bounding box center [954, 20] width 72 height 27
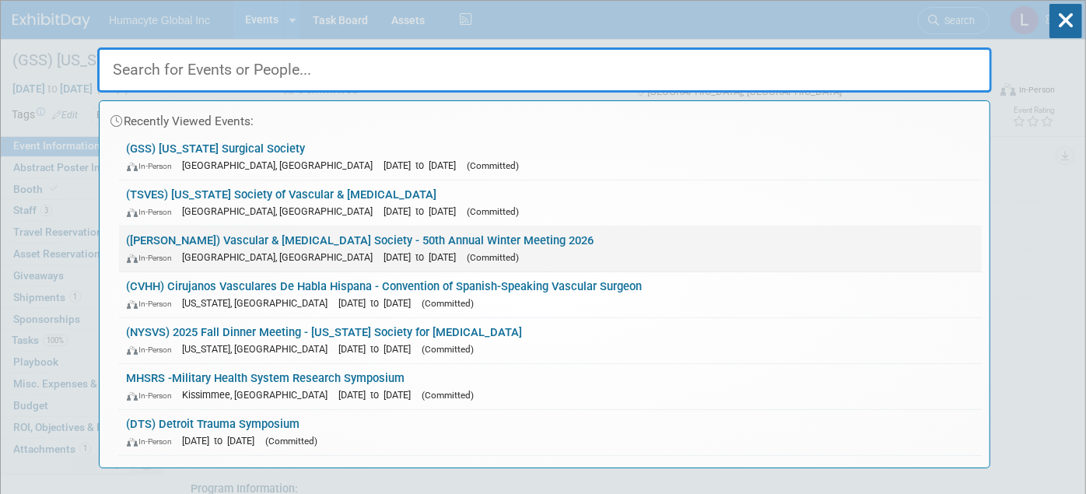
click at [300, 245] on link "(VESS) Vascular & Endovascular Surgery Society - 50th Annual Winter Meeting 202…" at bounding box center [550, 248] width 863 height 45
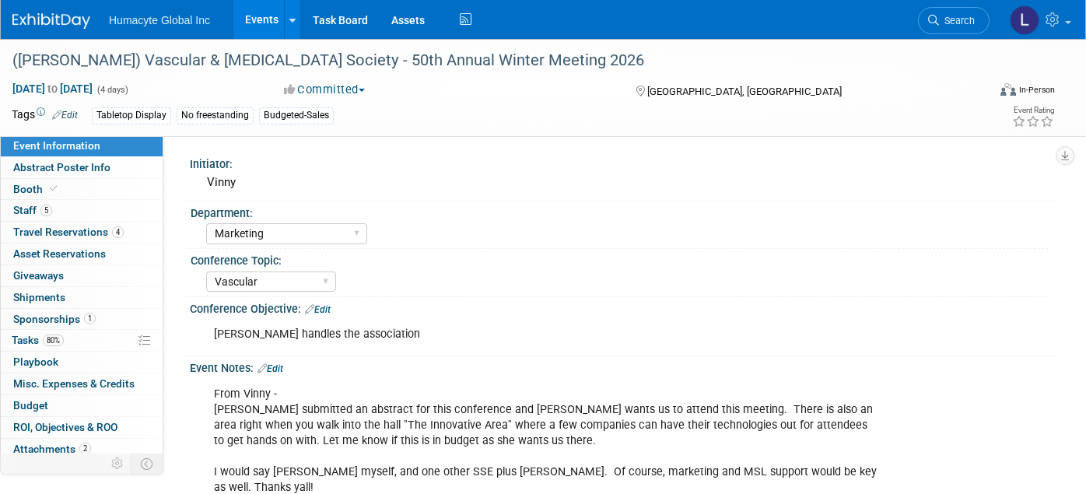
select select "Marketing"
select select "Vascular"
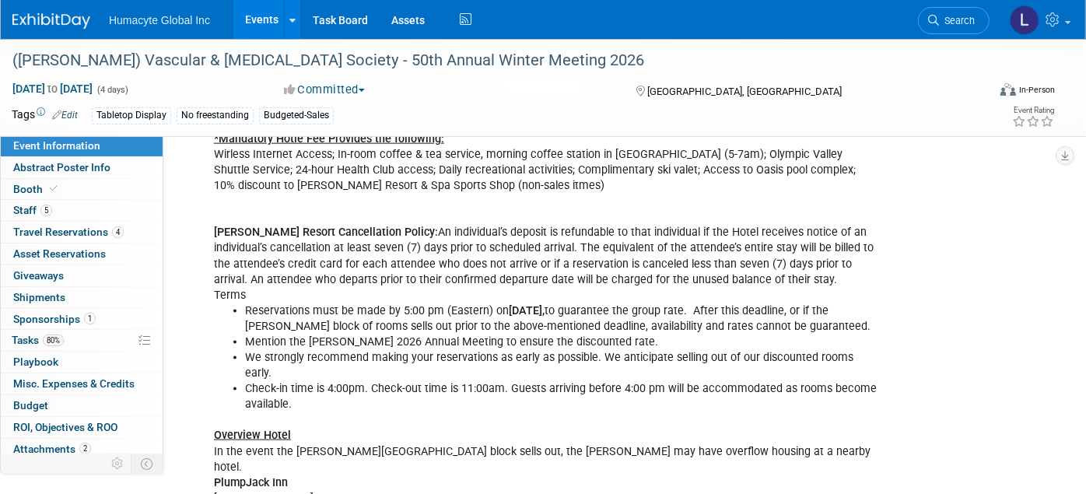
scroll to position [1296, 0]
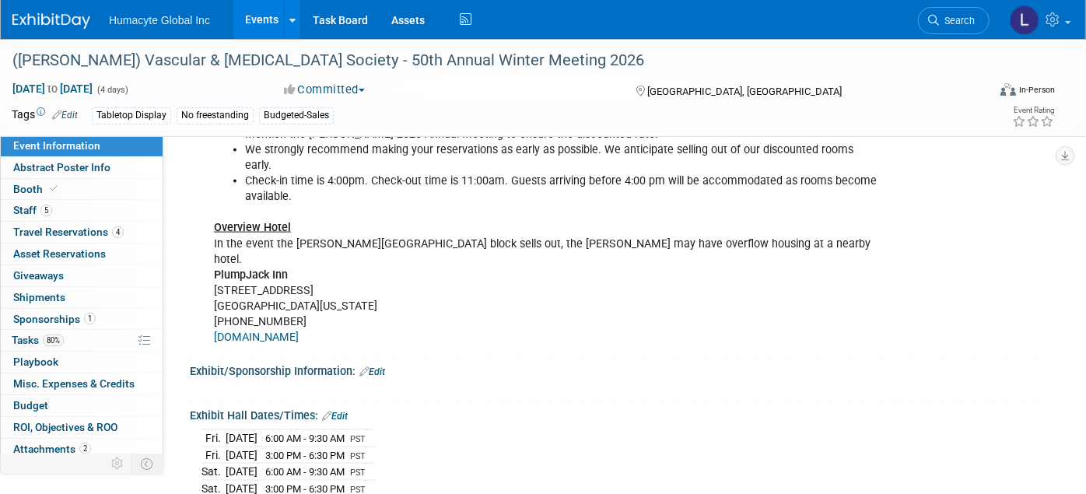
click at [299, 331] on link "[DOMAIN_NAME]" at bounding box center [256, 337] width 85 height 13
click at [42, 226] on span "Travel Reservations 4" at bounding box center [68, 232] width 110 height 12
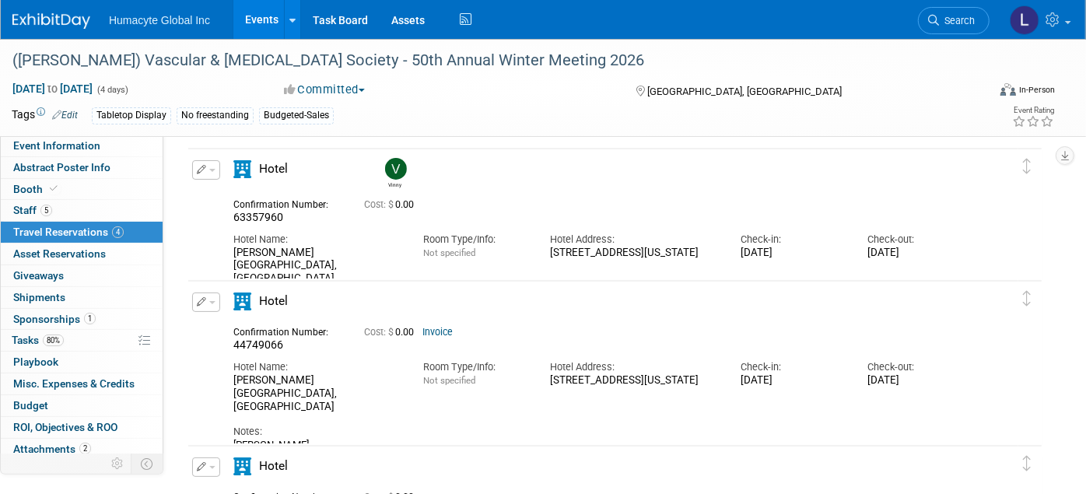
scroll to position [0, 0]
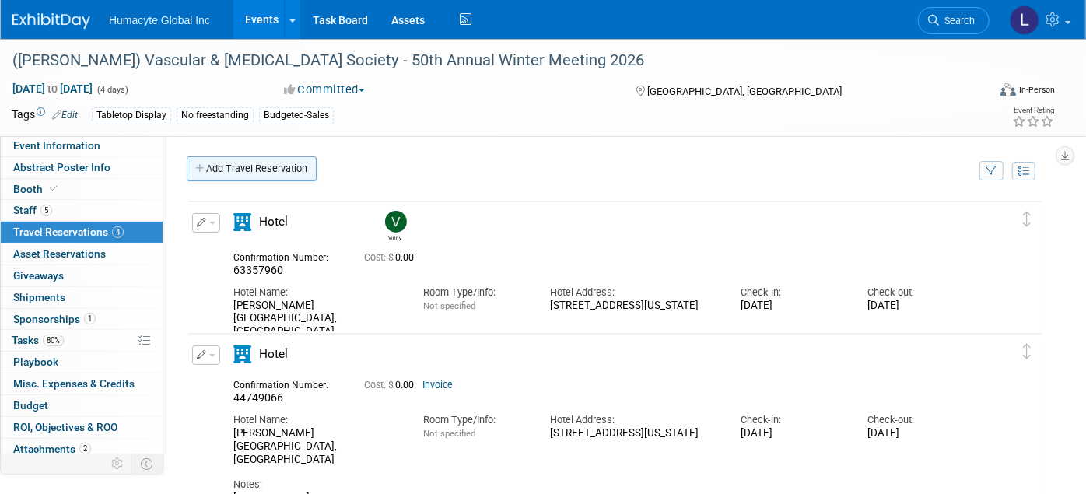
click at [283, 169] on link "Add Travel Reservation" at bounding box center [252, 168] width 130 height 25
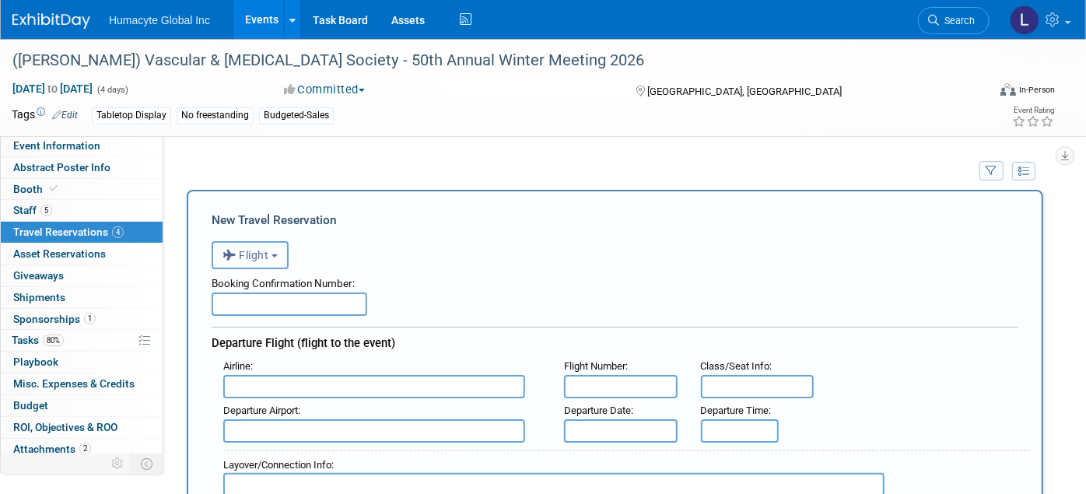
click at [252, 255] on span "Flight" at bounding box center [245, 255] width 47 height 12
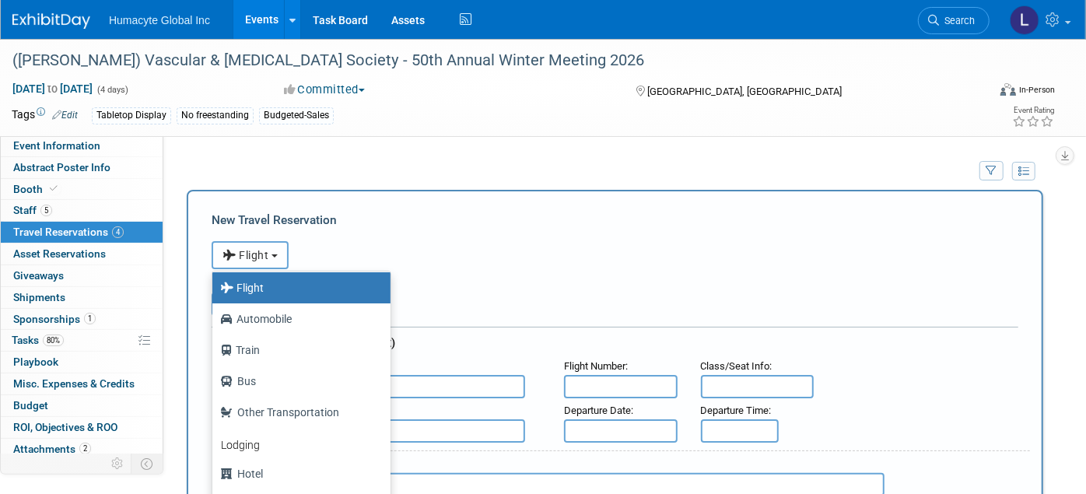
scroll to position [65, 0]
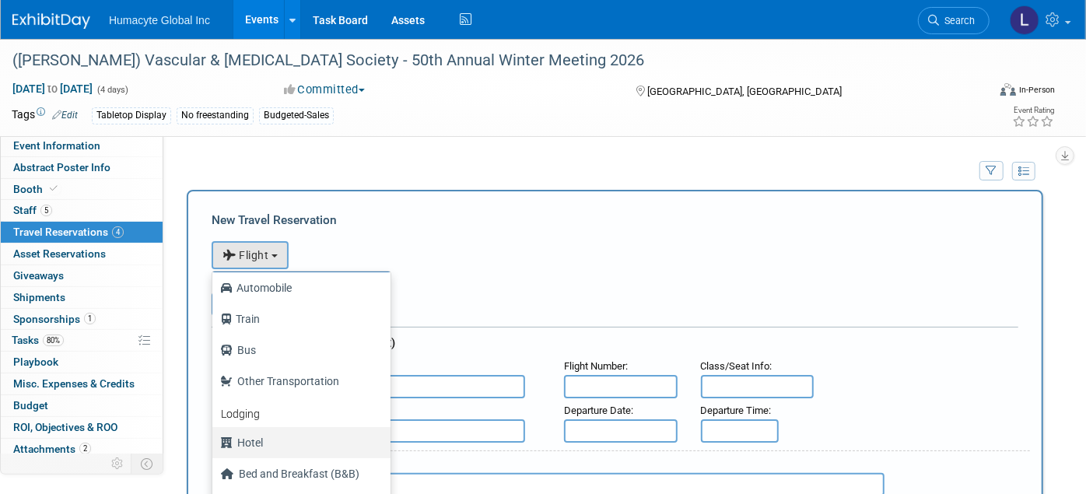
click at [248, 446] on label "Hotel" at bounding box center [297, 442] width 155 height 25
click at [215, 446] on input "Hotel" at bounding box center [210, 441] width 10 height 10
select select "6"
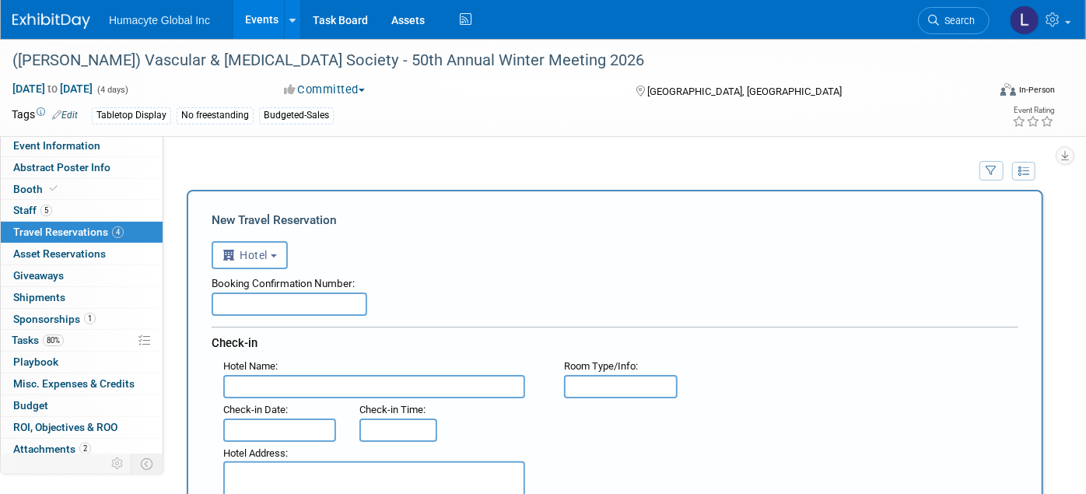
click at [451, 301] on div "Booking Confirmation Number:" at bounding box center [615, 292] width 807 height 47
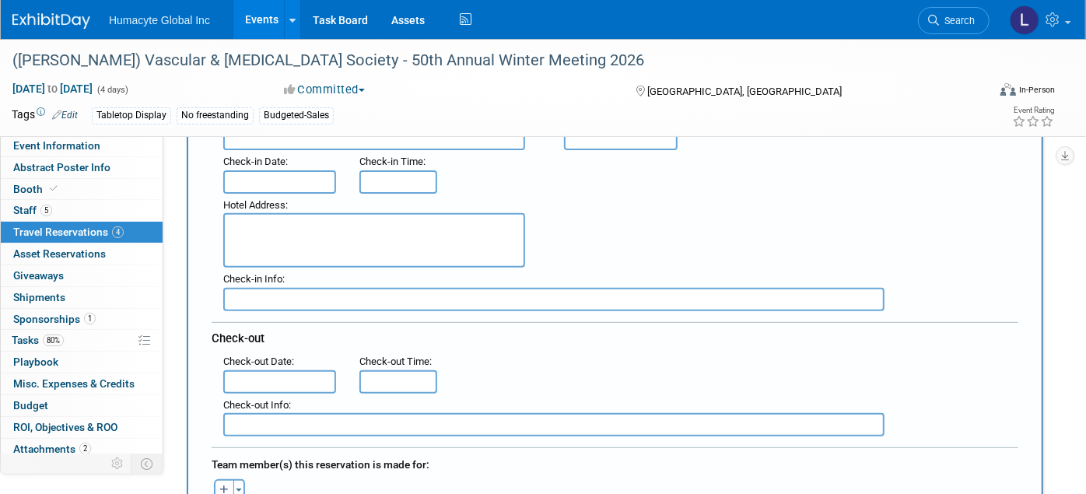
scroll to position [518, 0]
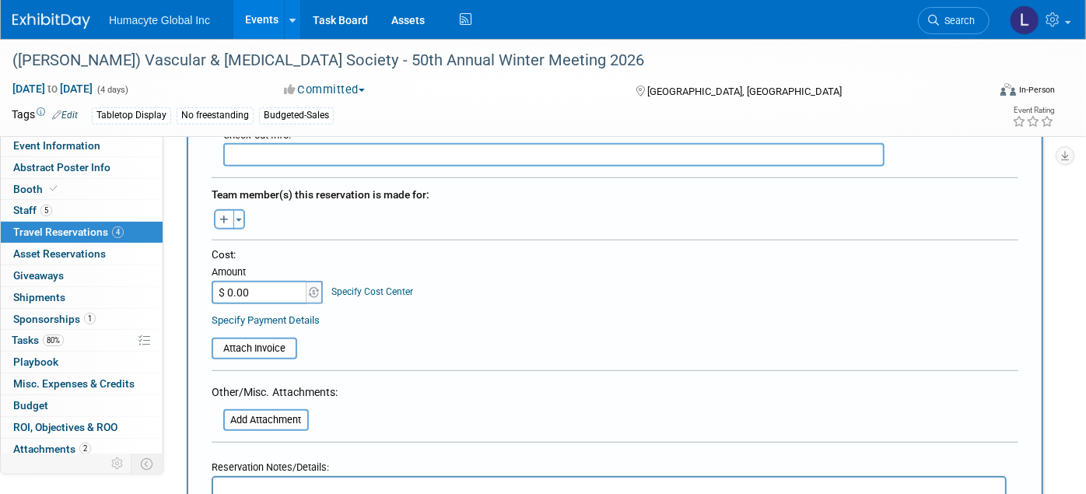
click at [266, 483] on html at bounding box center [608, 489] width 792 height 23
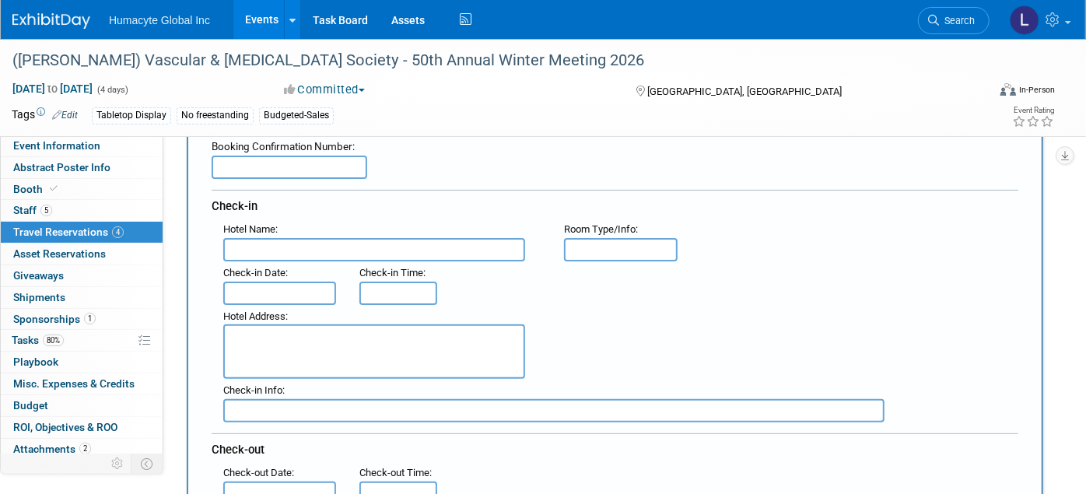
scroll to position [173, 0]
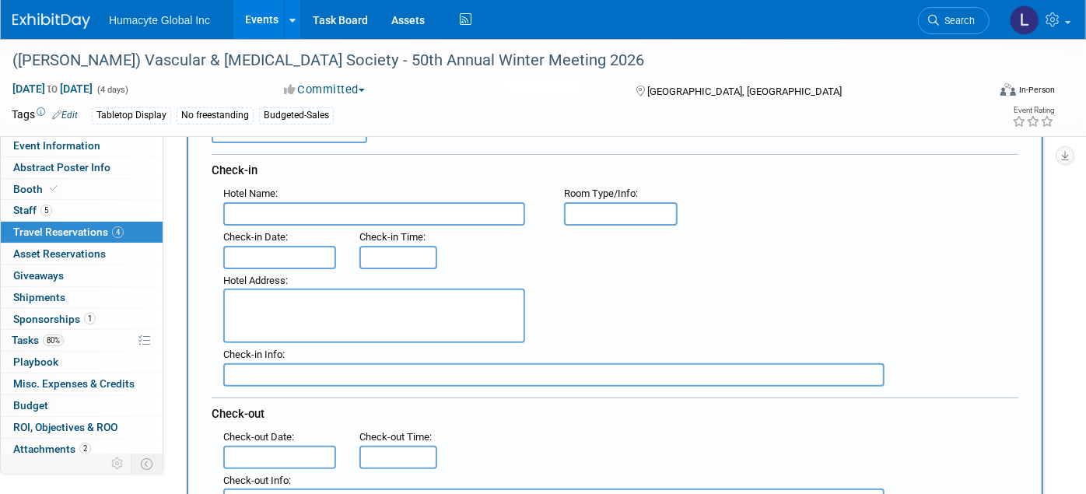
click at [291, 246] on input "text" at bounding box center [279, 257] width 113 height 23
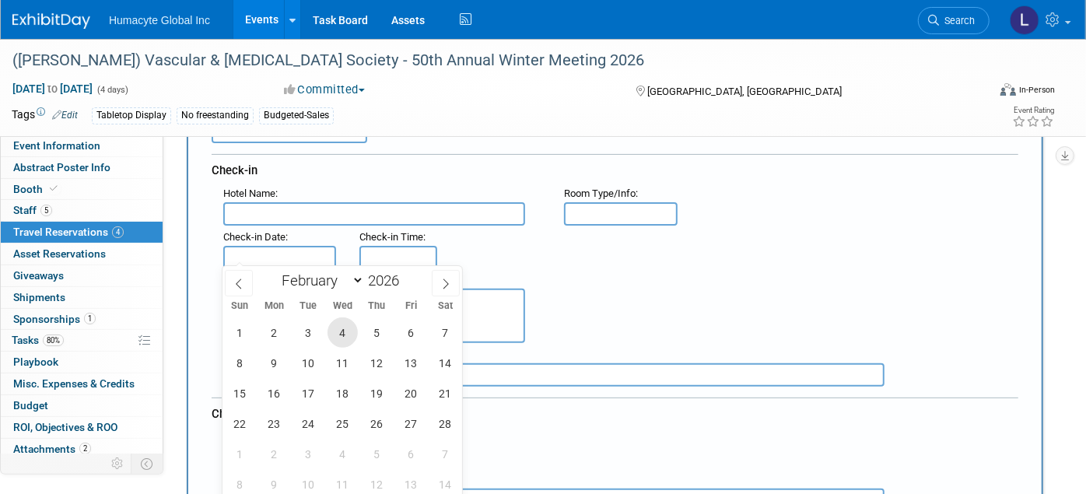
click at [341, 332] on span "4" at bounding box center [342, 332] width 30 height 30
type input "Feb 4, 2026"
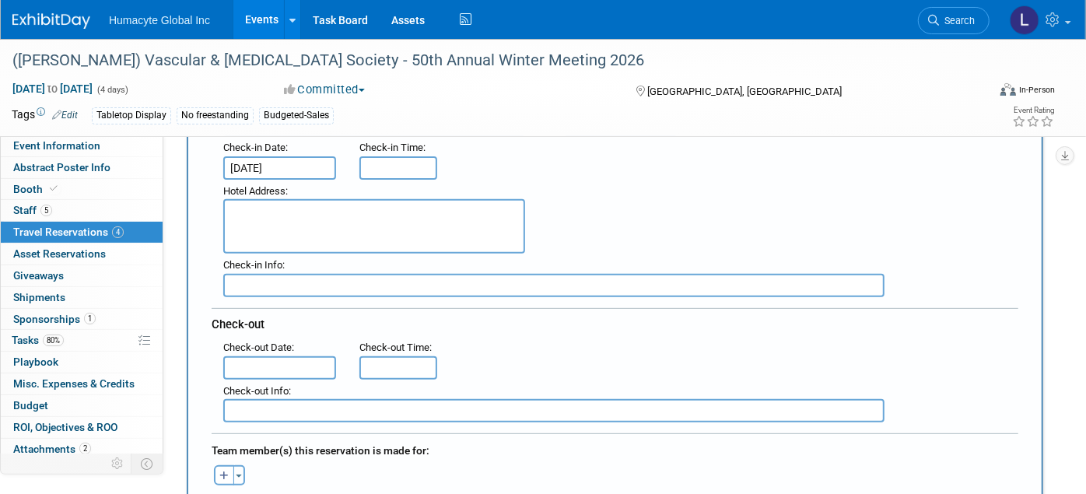
scroll to position [345, 0]
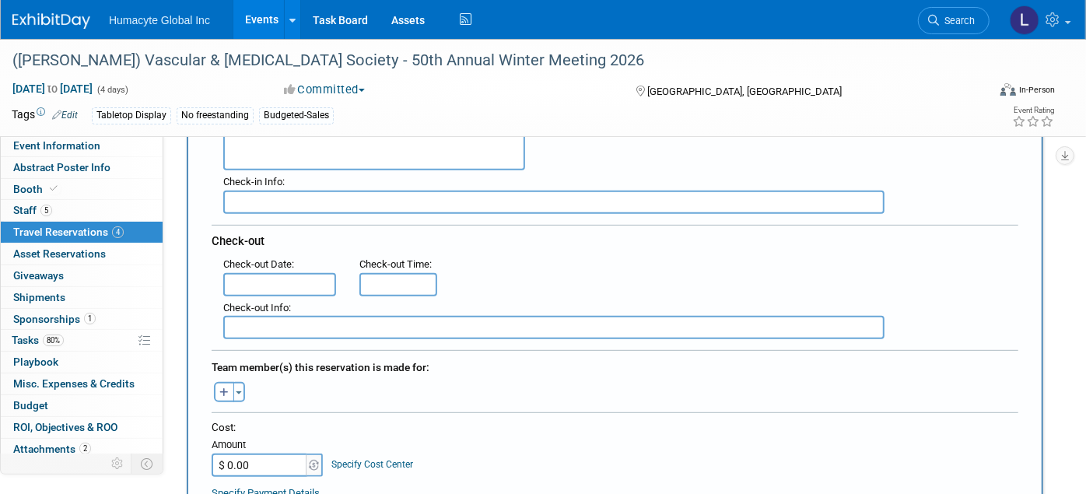
click at [268, 296] on div "Check-out Info :" at bounding box center [621, 318] width 818 height 44
click at [272, 279] on input "text" at bounding box center [279, 284] width 113 height 23
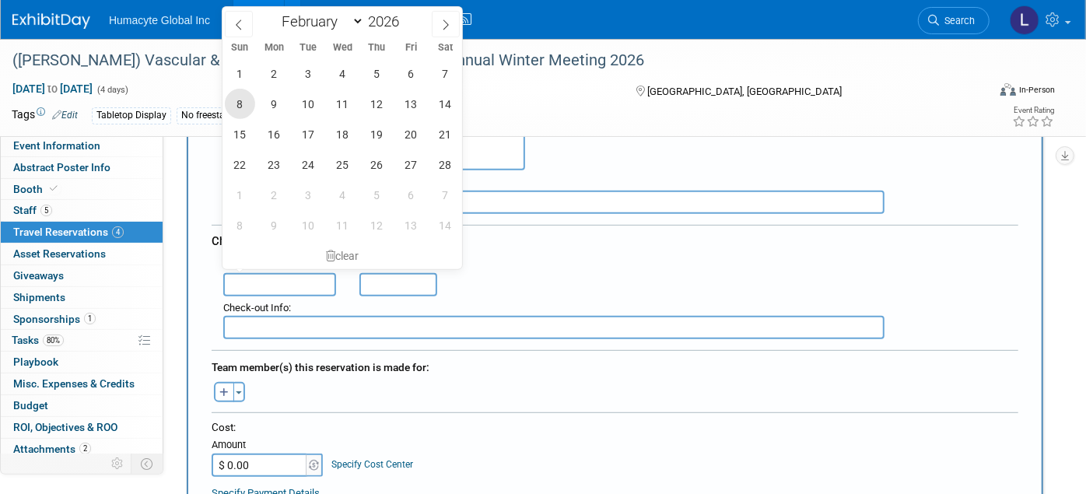
click at [240, 99] on span "8" at bounding box center [240, 104] width 30 height 30
type input "Feb 8, 2026"
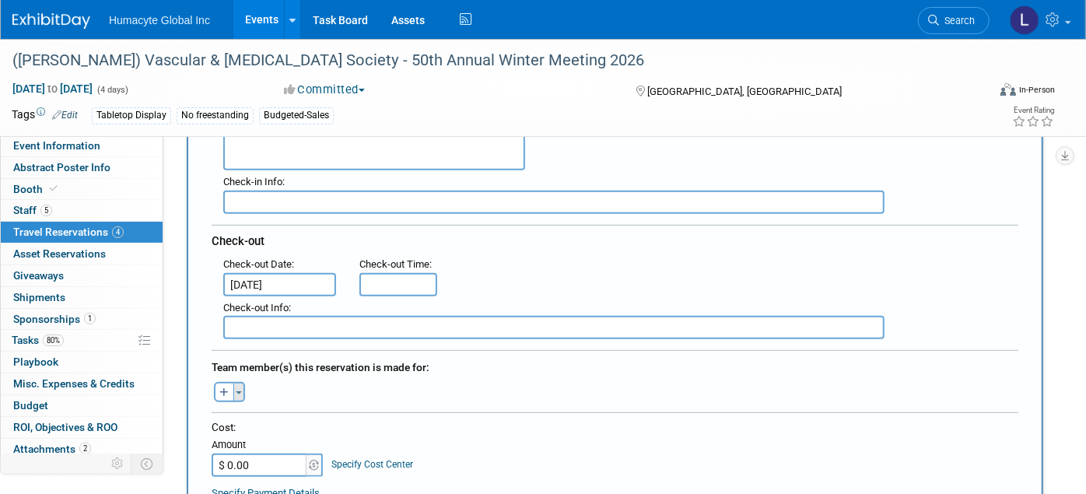
click at [238, 382] on button "Toggle Dropdown" at bounding box center [239, 392] width 12 height 20
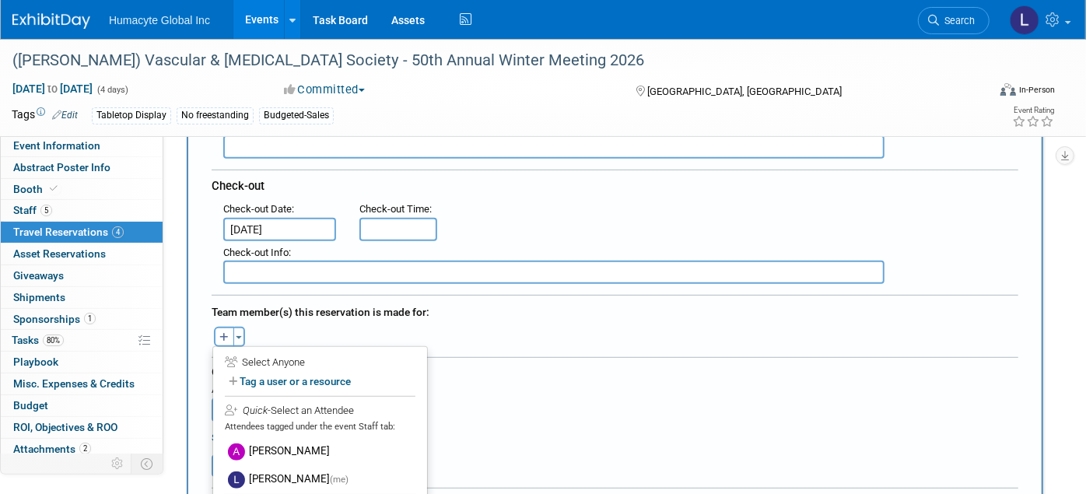
scroll to position [518, 0]
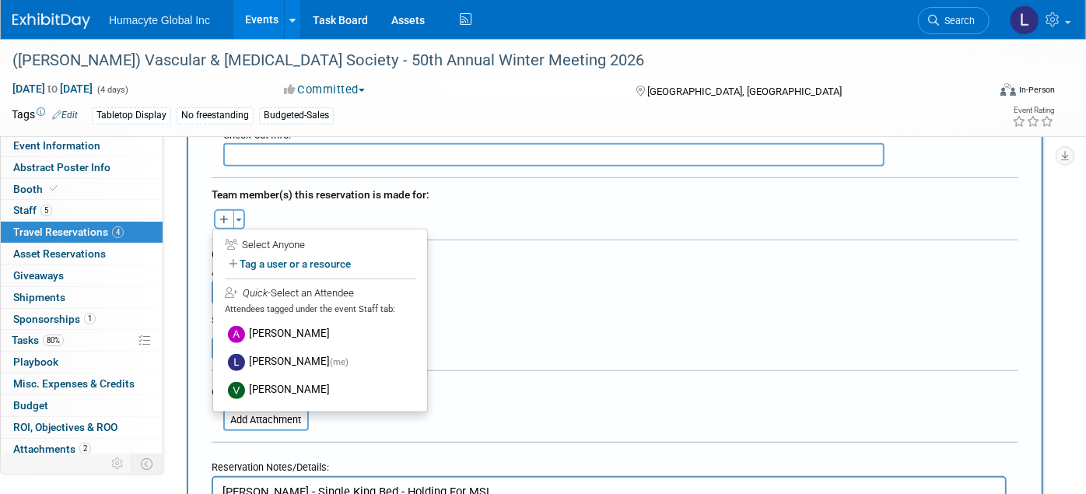
click at [255, 238] on div "Select Anyone" at bounding box center [320, 245] width 191 height 15
click at [224, 215] on icon "button" at bounding box center [223, 220] width 9 height 10
select select
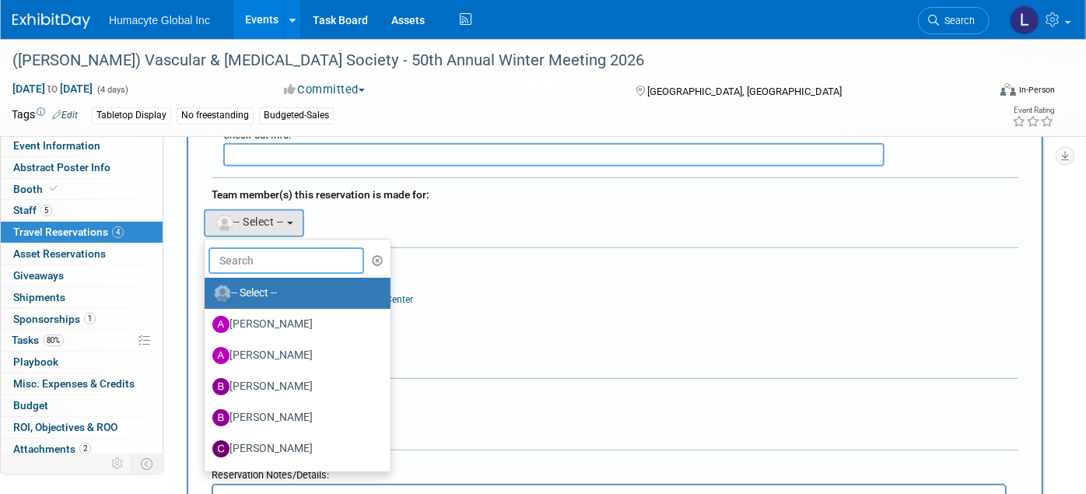
click at [264, 257] on input "text" at bounding box center [286, 260] width 156 height 26
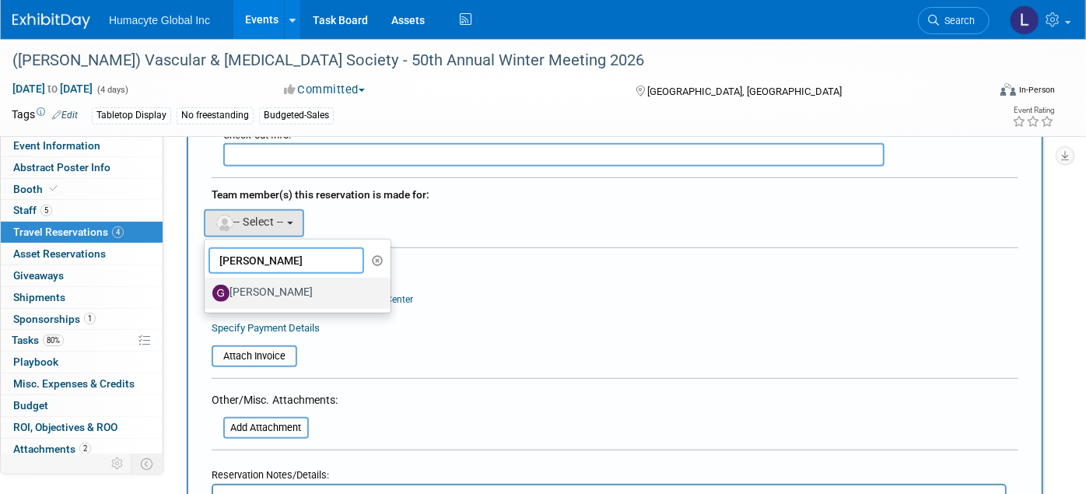
type input "gina"
click at [266, 282] on label "[PERSON_NAME]" at bounding box center [293, 293] width 163 height 25
click at [207, 286] on input "[PERSON_NAME]" at bounding box center [202, 291] width 10 height 10
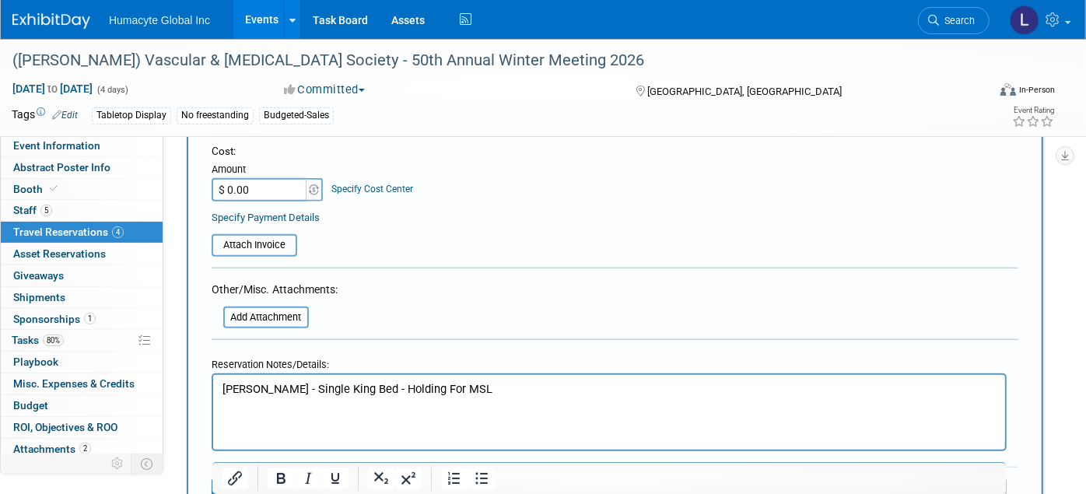
scroll to position [691, 0]
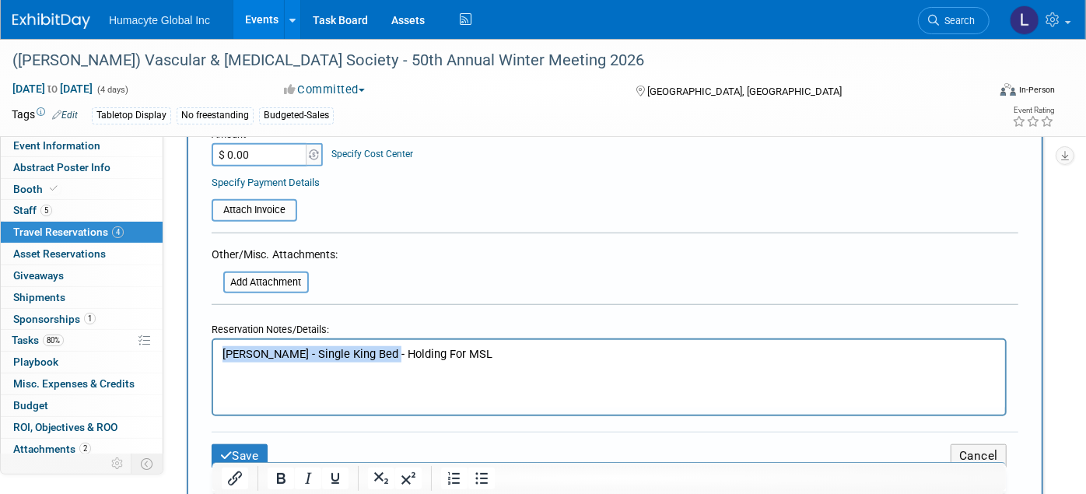
drag, startPoint x: 378, startPoint y: 354, endPoint x: 50, endPoint y: 345, distance: 328.4
click at [212, 345] on html "Gina Boraski - Single King Bed - Holding For MSL" at bounding box center [608, 351] width 792 height 23
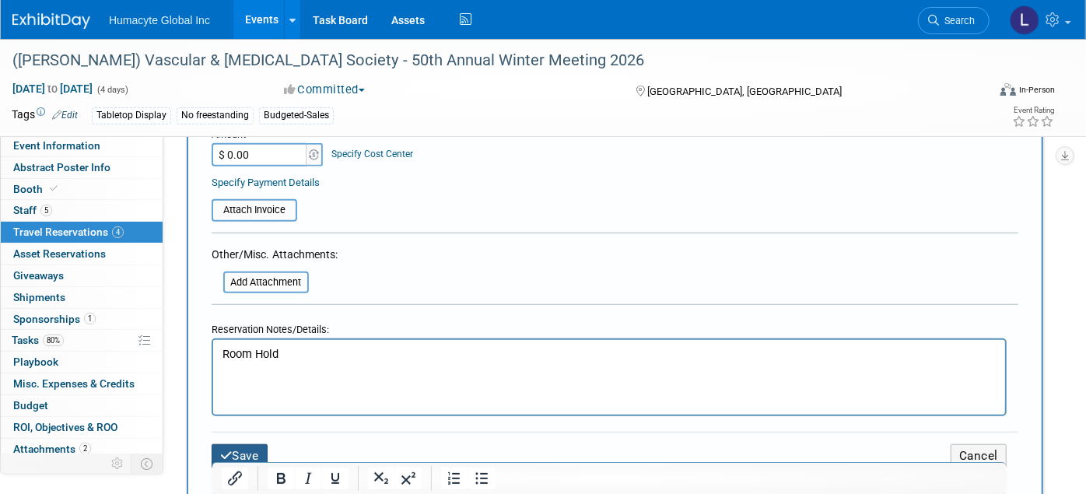
click at [250, 444] on button "Save" at bounding box center [240, 456] width 56 height 24
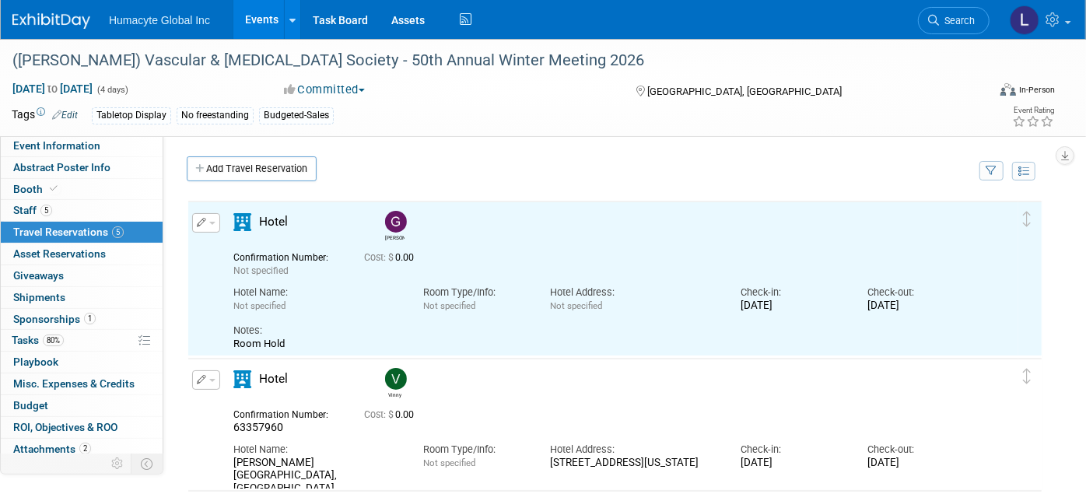
scroll to position [0, 0]
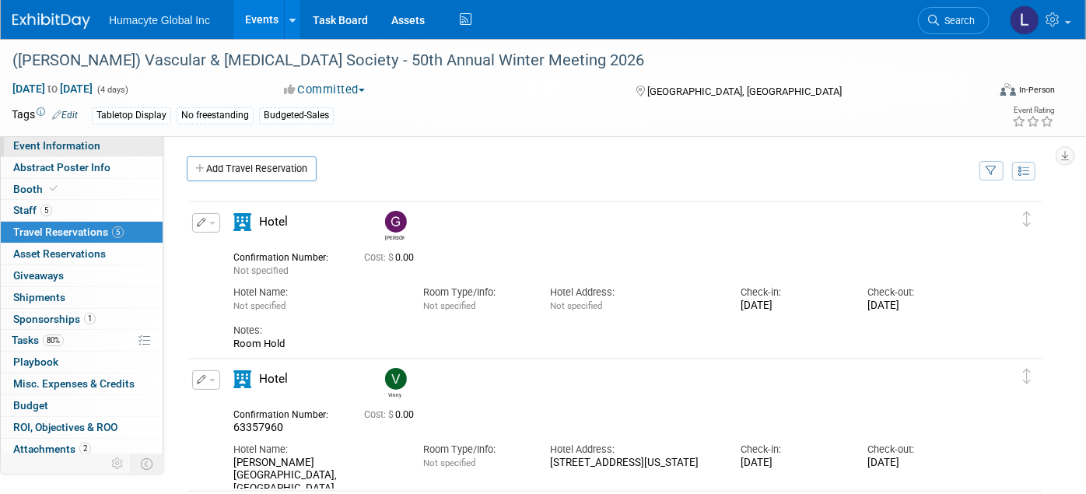
click at [34, 143] on span "Event Information" at bounding box center [56, 145] width 87 height 12
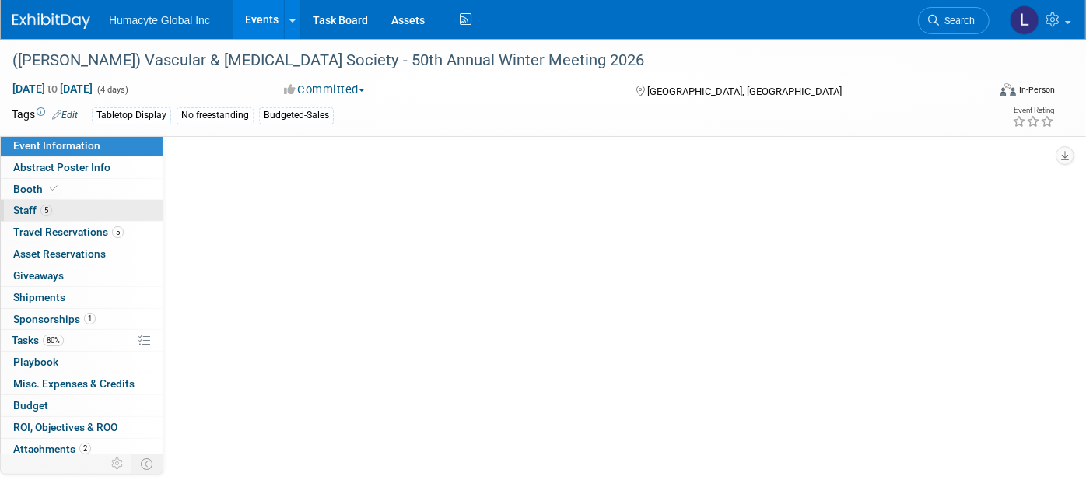
select select "Marketing"
select select "Vascular"
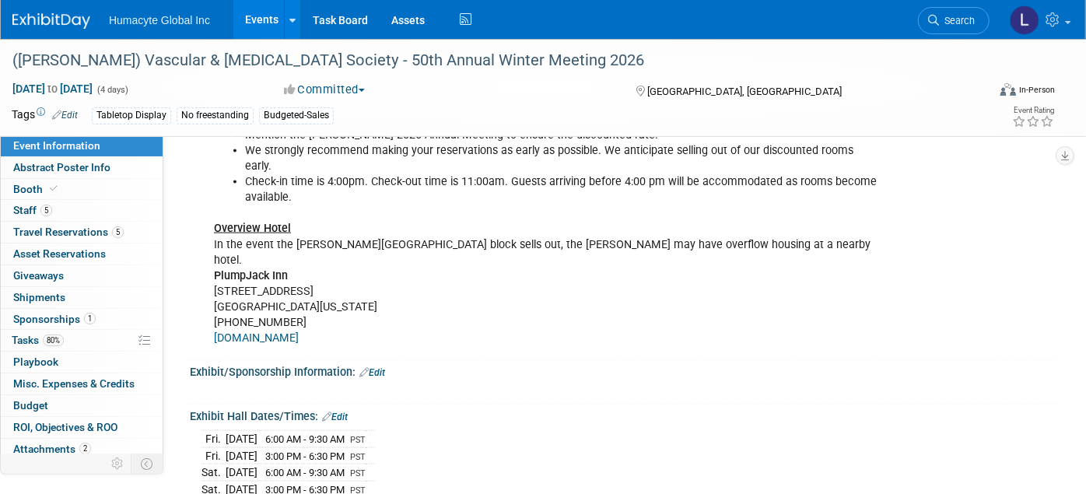
scroll to position [1209, 0]
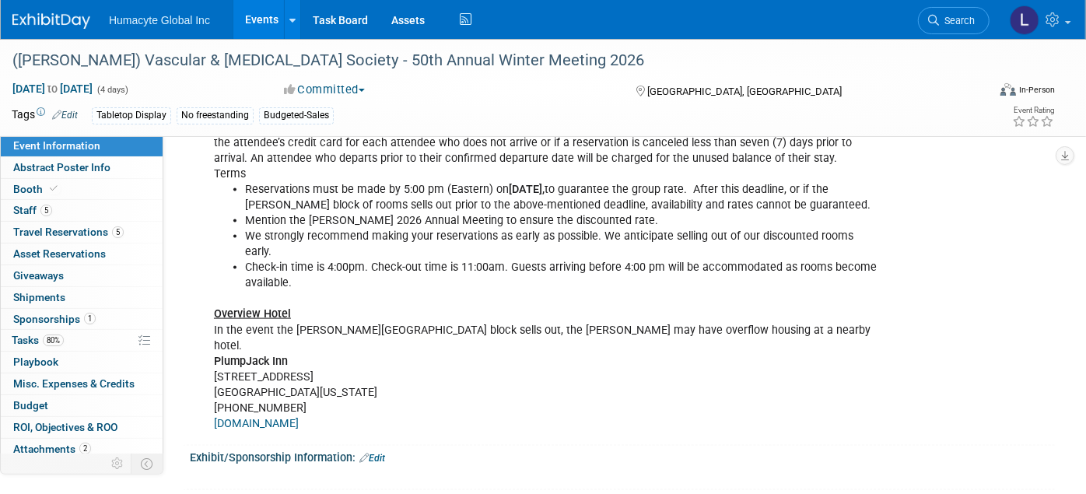
drag, startPoint x: 343, startPoint y: 384, endPoint x: 202, endPoint y: 317, distance: 156.2
click at [203, 317] on div "Everline Resort & Spa Lake Tahoe 400 Squaw Creek Rd. Olympic Valley, CA 96146 (…" at bounding box center [545, 81] width 684 height 719
drag, startPoint x: 202, startPoint y: 317, endPoint x: 250, endPoint y: 333, distance: 50.9
copy div "PlumpJack Inn 1920 Olympic Valley Road Olympic Valley, California 96146 (800) 3…"
click at [54, 228] on span "Travel Reservations 5" at bounding box center [68, 232] width 110 height 12
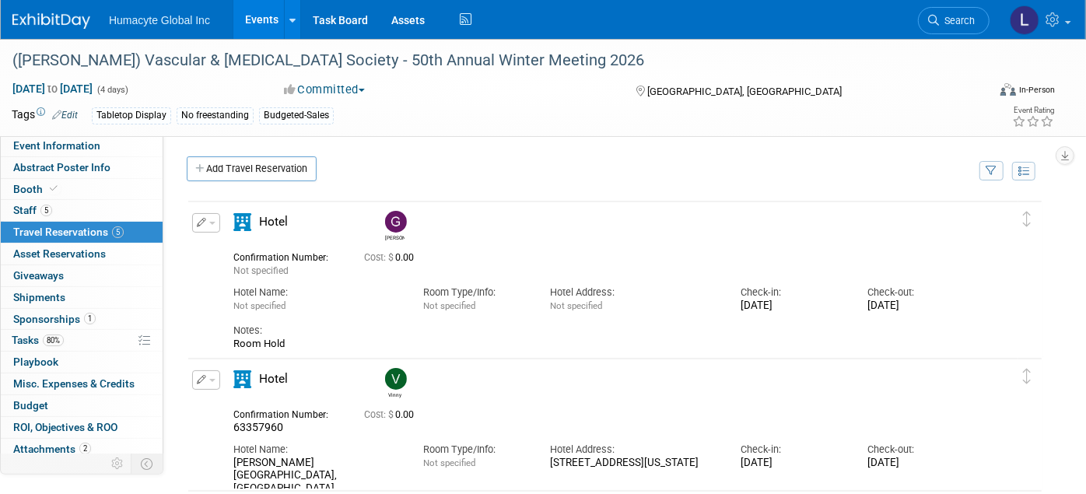
scroll to position [0, 0]
click at [209, 222] on span "button" at bounding box center [212, 223] width 6 height 3
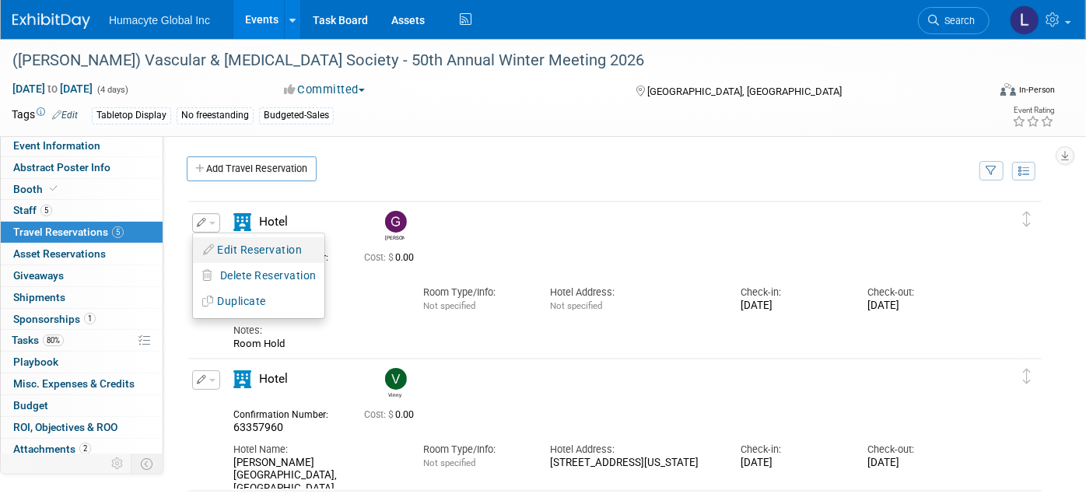
click at [261, 246] on button "Edit Reservation" at bounding box center [258, 250] width 131 height 23
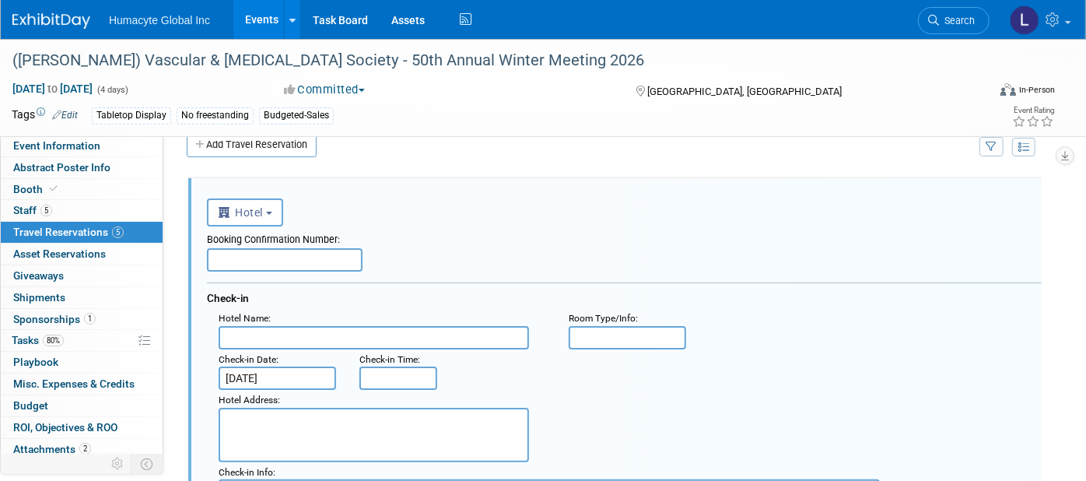
click at [281, 419] on textarea at bounding box center [374, 435] width 310 height 54
paste textarea "PlumpJack Inn 1920 Olympic Valley Road Olympic Valley, California 96146 (800) 3…"
click at [297, 408] on textarea "PlumpJack Inn 1920 Olympic Valley Road Olympic Valley, California 96146 (800) 3…" at bounding box center [374, 435] width 310 height 54
drag, startPoint x: 208, startPoint y: 388, endPoint x: 187, endPoint y: 382, distance: 21.9
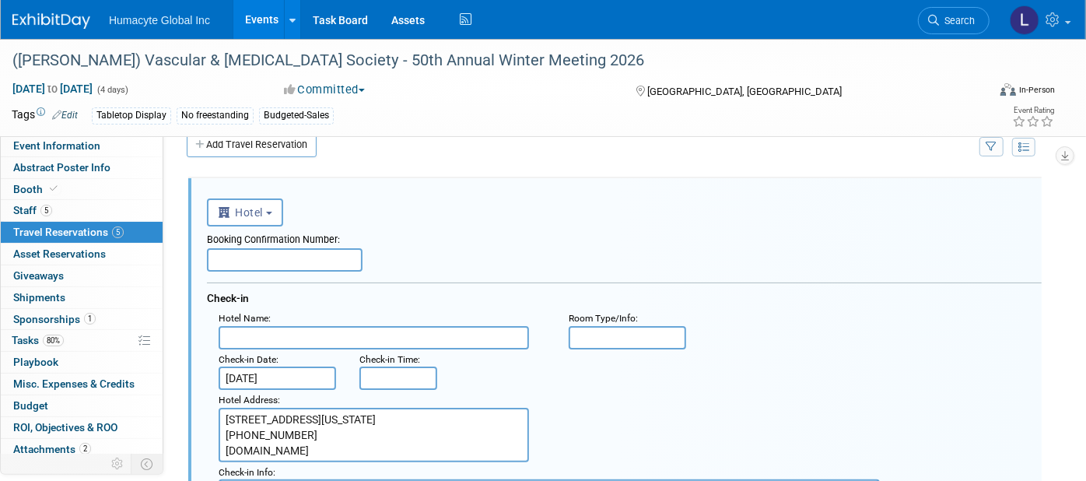
type textarea "1920 Olympic Valley Road Olympic Valley, California 96146 (800) 323-7666 www.pl…"
click at [286, 259] on input "text" at bounding box center [285, 259] width 156 height 23
click at [242, 331] on input "text" at bounding box center [374, 337] width 310 height 23
paste input "PlumpJack Inn"
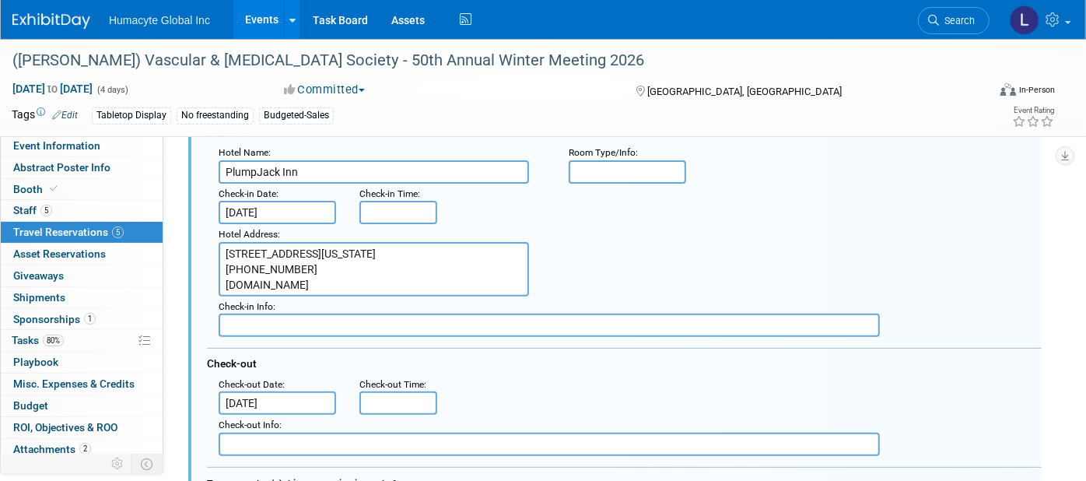
scroll to position [198, 0]
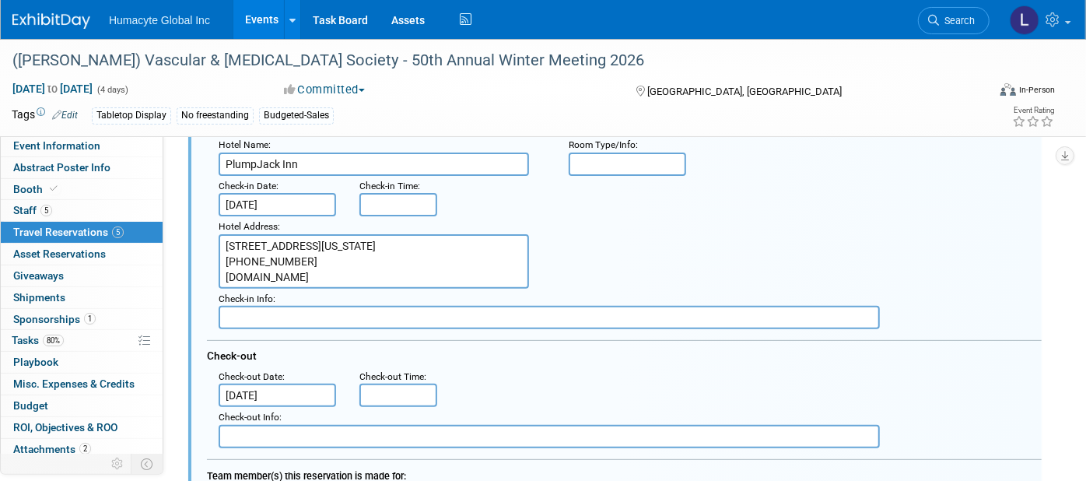
type input "PlumpJack Inn"
click at [640, 159] on input "text" at bounding box center [627, 163] width 117 height 23
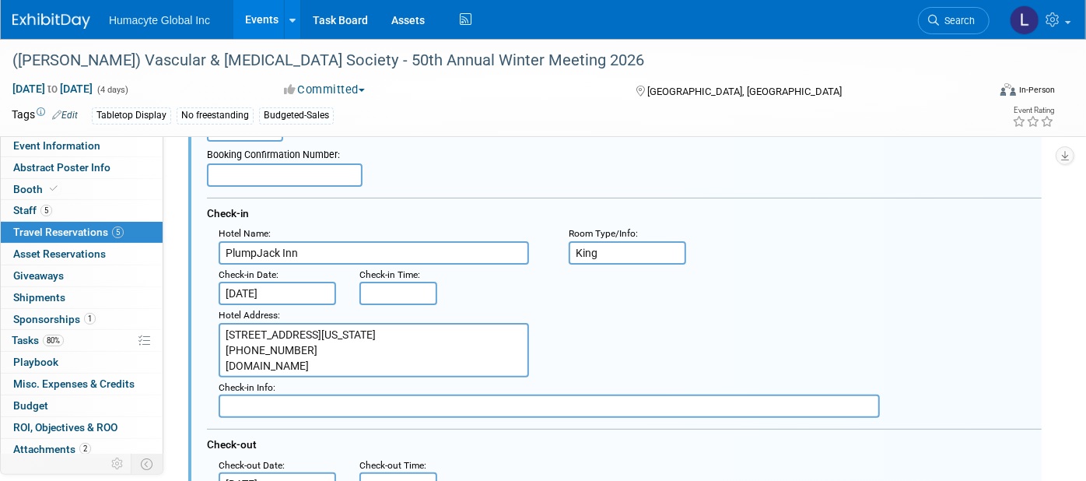
scroll to position [24, 0]
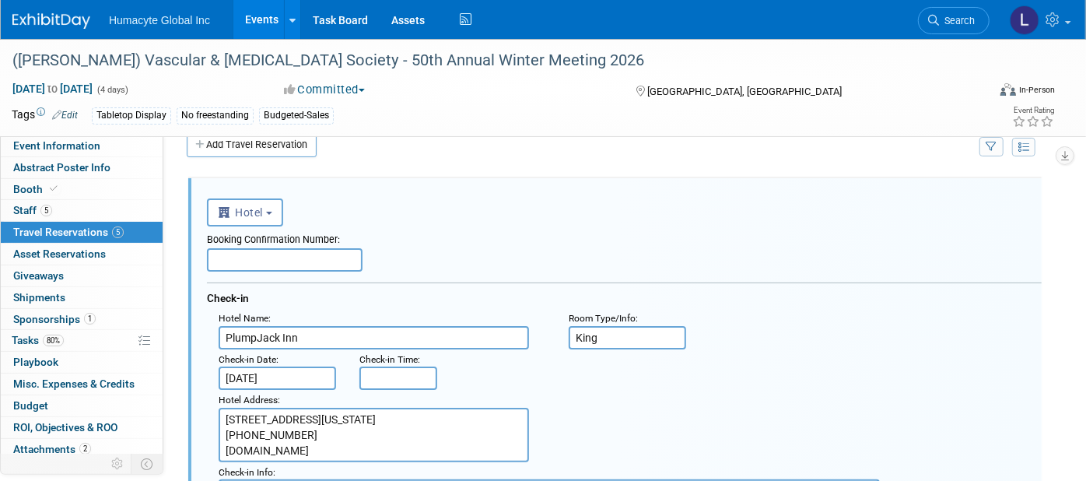
type input "King"
click at [247, 253] on input "text" at bounding box center [285, 259] width 156 height 23
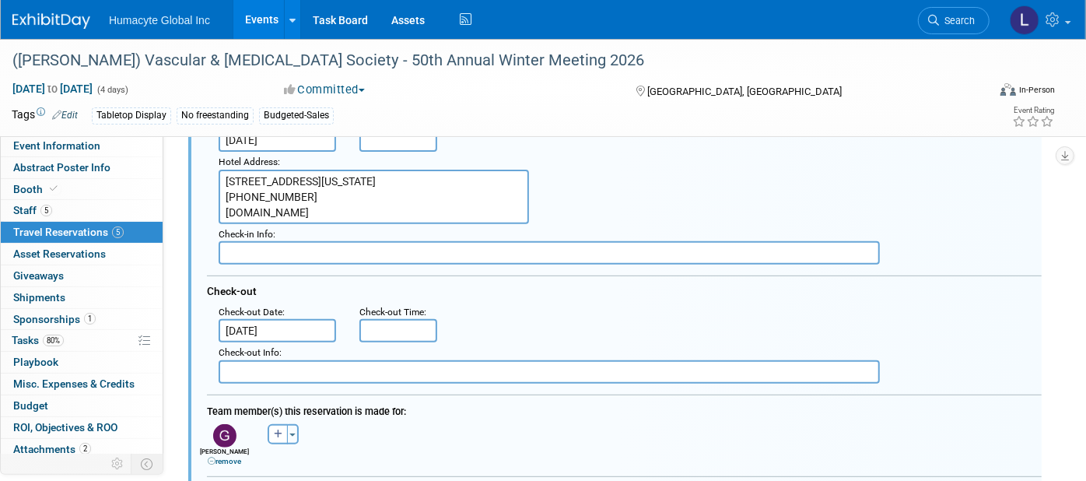
scroll to position [110, 0]
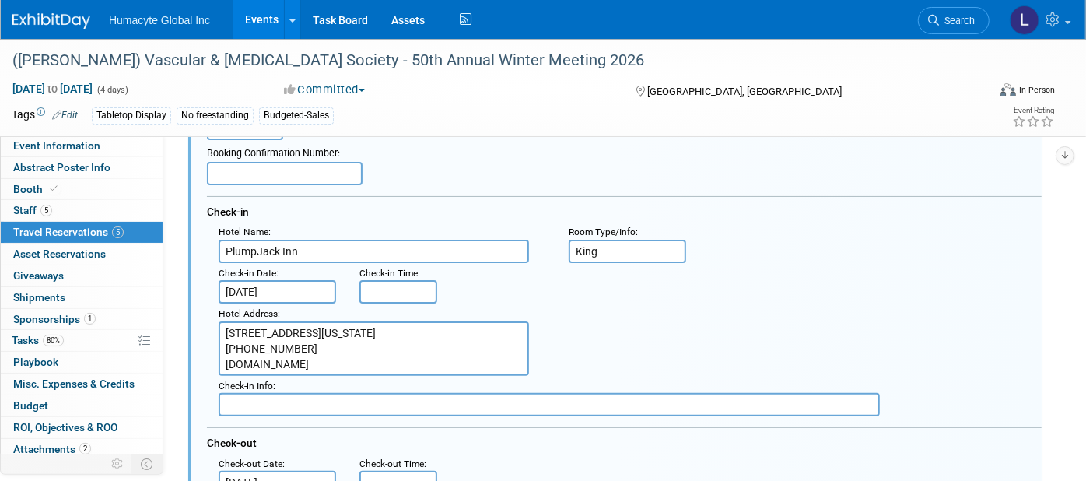
click at [291, 170] on input "text" at bounding box center [285, 173] width 156 height 23
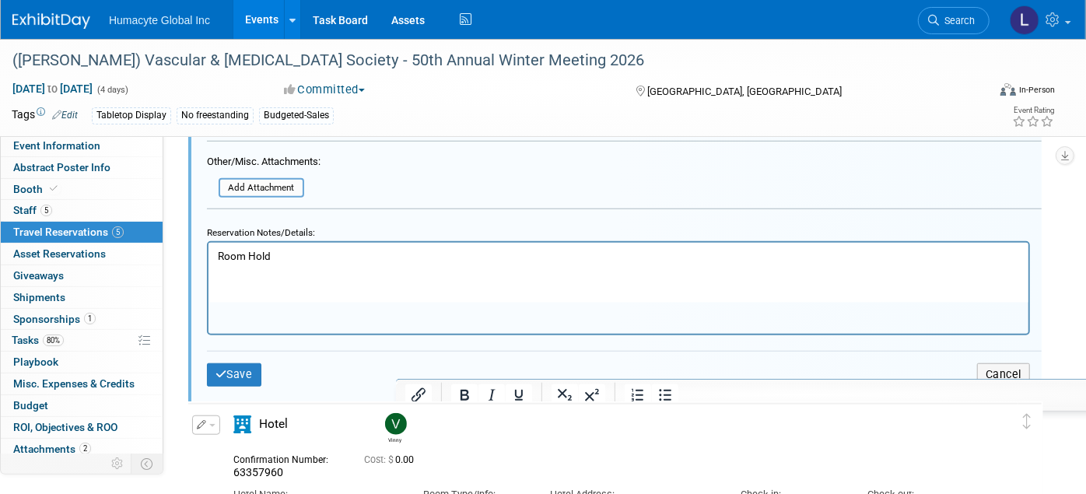
scroll to position [802, 0]
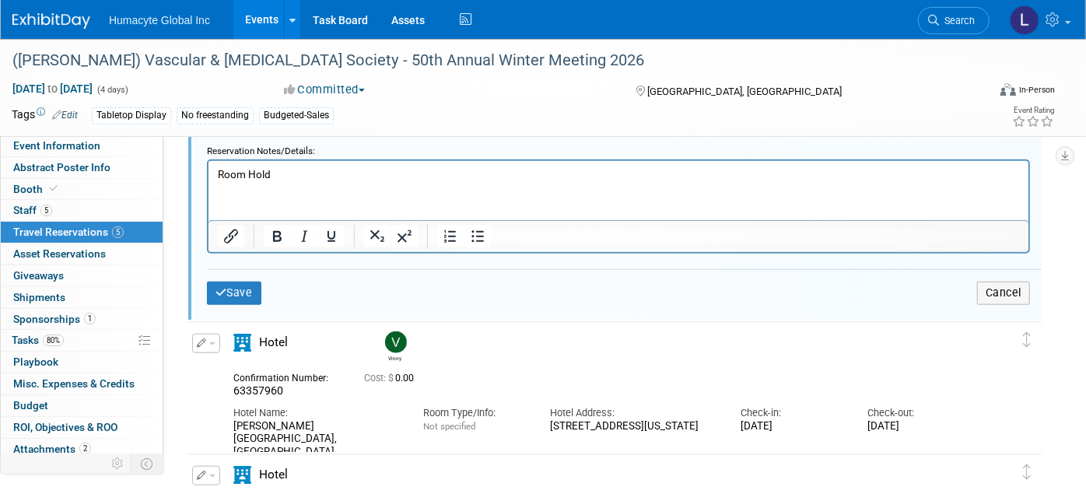
type input "589440626"
click at [301, 182] on html "Room Hold" at bounding box center [618, 171] width 820 height 21
click at [293, 172] on p "Room Hold" at bounding box center [618, 174] width 802 height 15
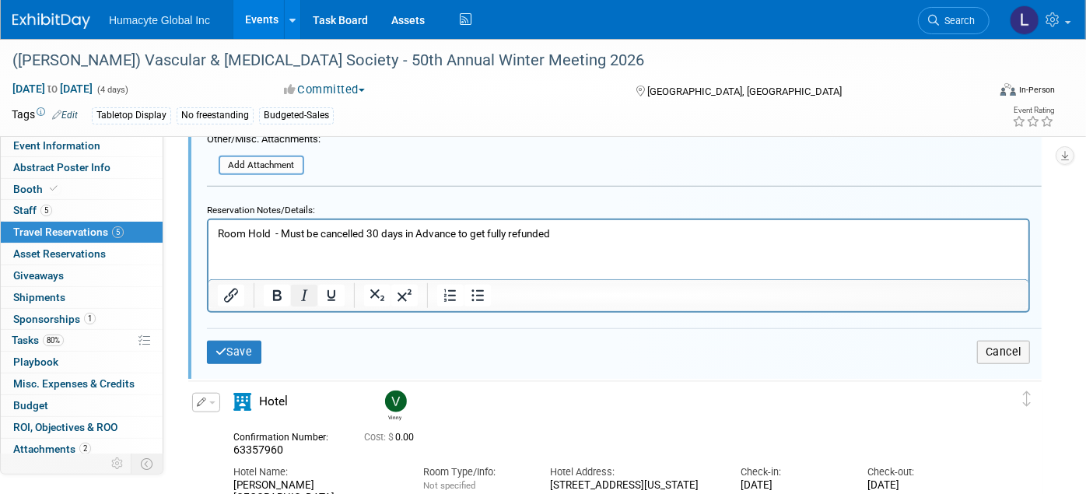
scroll to position [716, 0]
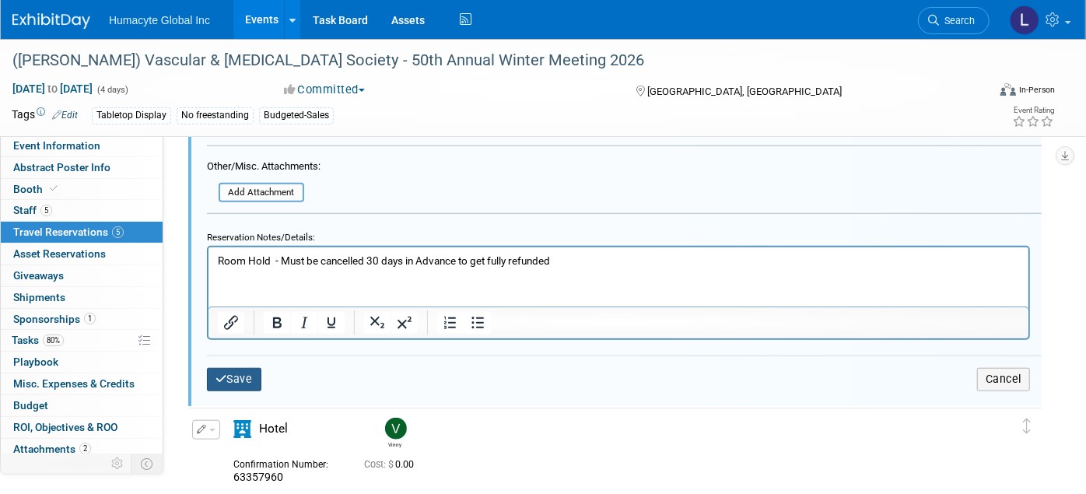
click at [229, 368] on button "Save" at bounding box center [234, 379] width 54 height 23
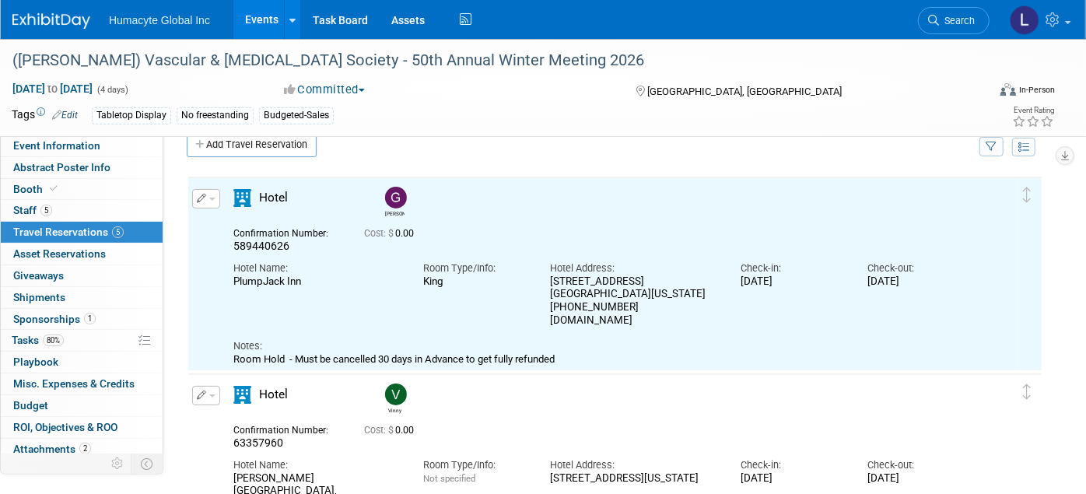
scroll to position [0, 0]
click at [213, 192] on button "button" at bounding box center [206, 198] width 28 height 19
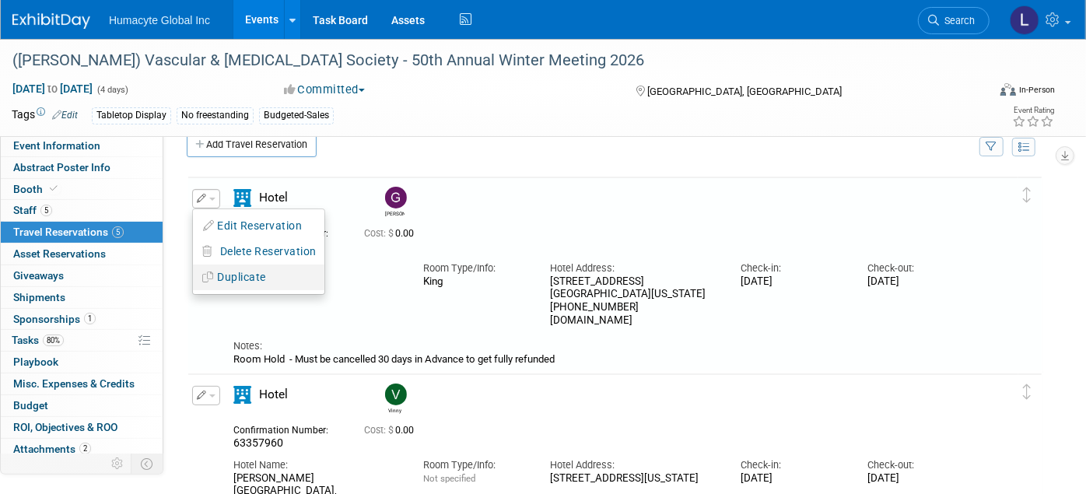
click at [229, 273] on button "Duplicate" at bounding box center [258, 277] width 131 height 23
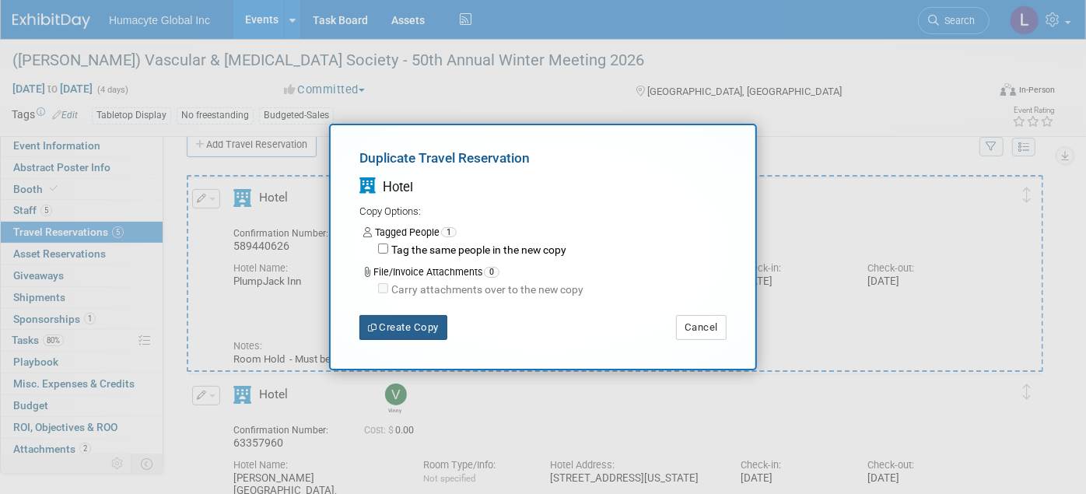
click at [411, 326] on button "Create Copy" at bounding box center [403, 327] width 88 height 25
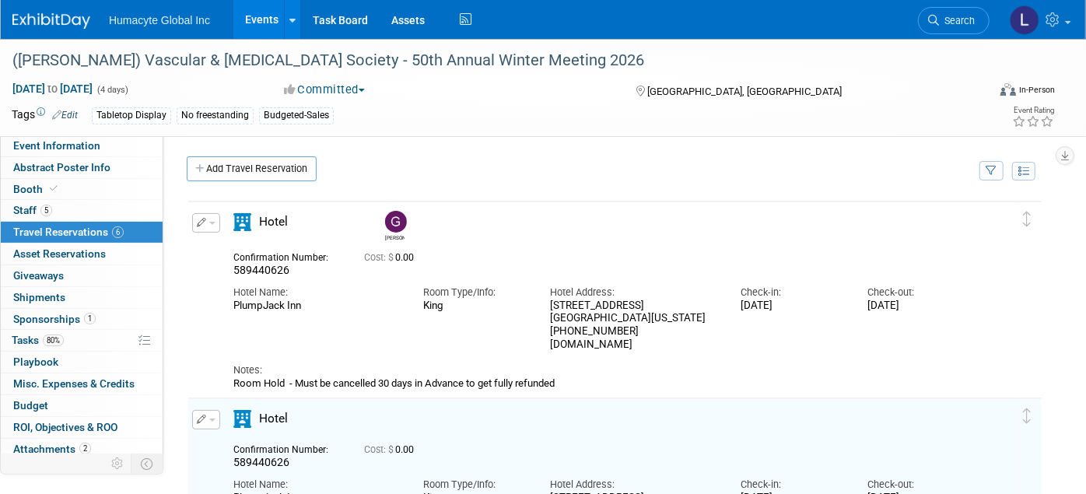
click at [208, 224] on button "button" at bounding box center [206, 222] width 28 height 19
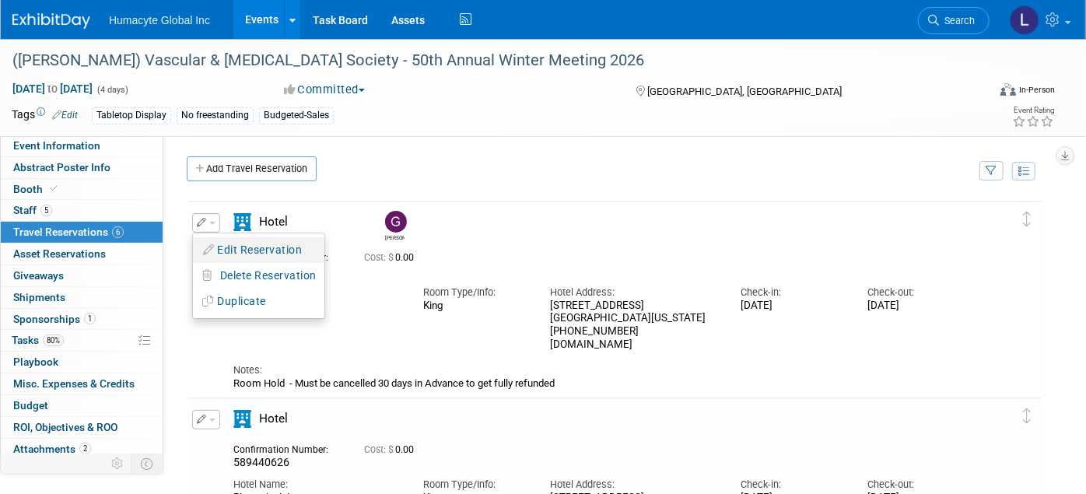
click at [243, 250] on button "Edit Reservation" at bounding box center [258, 250] width 131 height 23
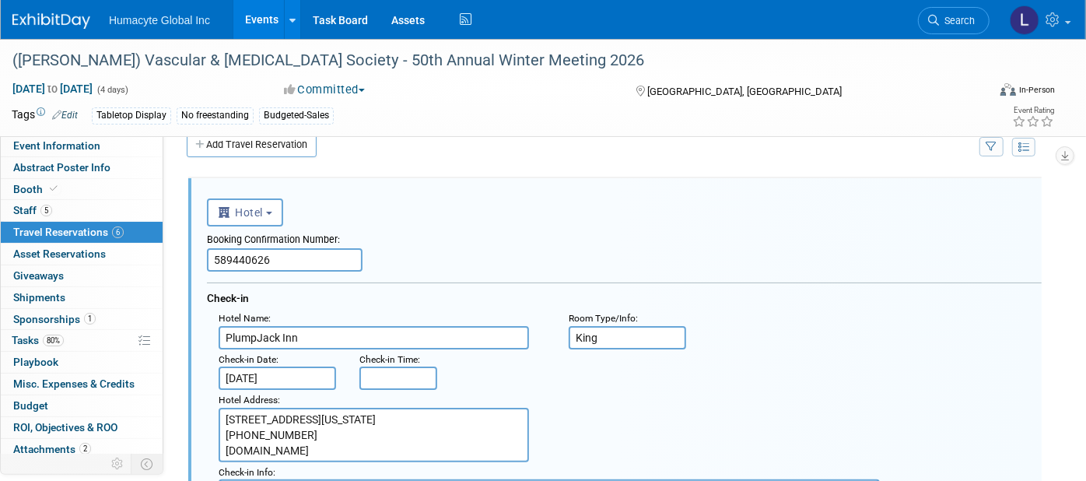
drag, startPoint x: 286, startPoint y: 261, endPoint x: 0, endPoint y: 173, distance: 299.4
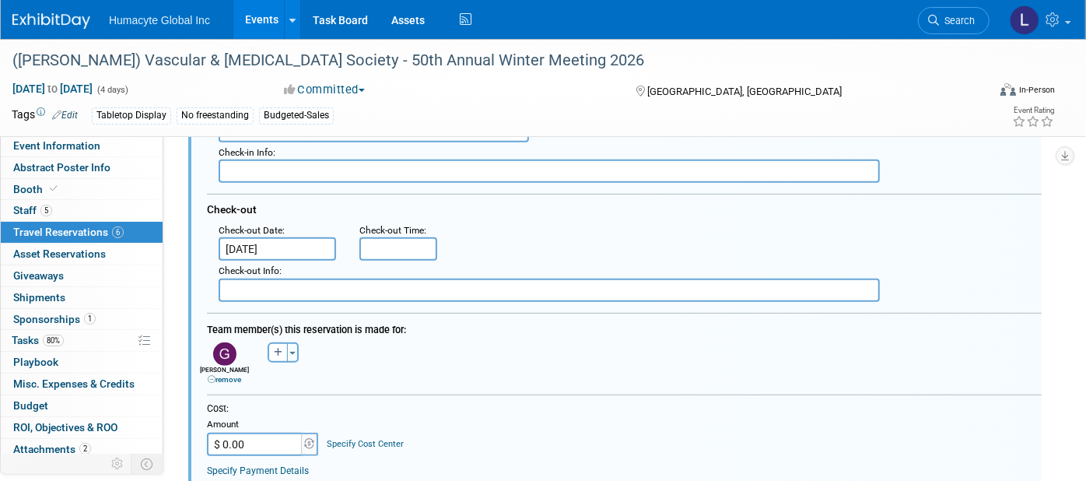
scroll to position [457, 0]
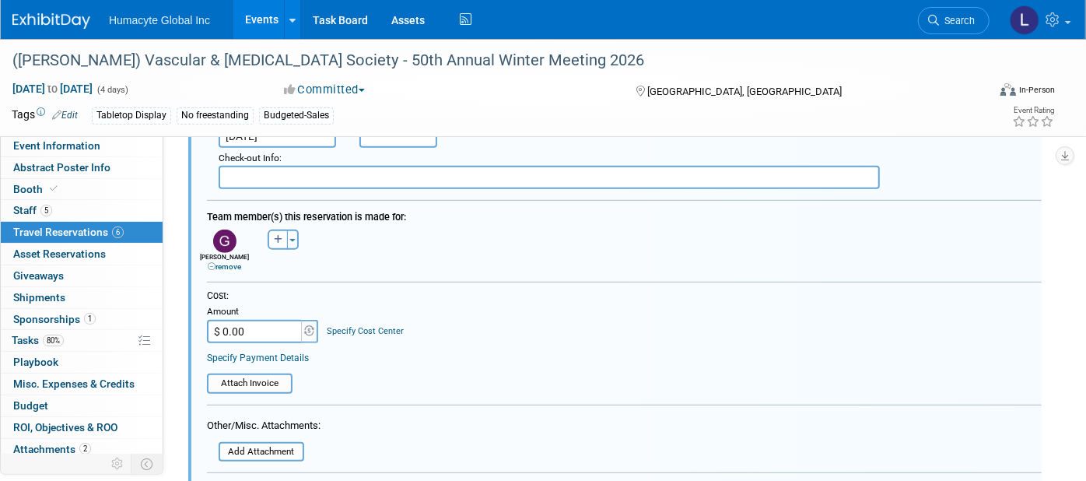
click at [227, 262] on div "remove" at bounding box center [224, 266] width 51 height 10
click at [223, 262] on link "remove" at bounding box center [224, 266] width 33 height 9
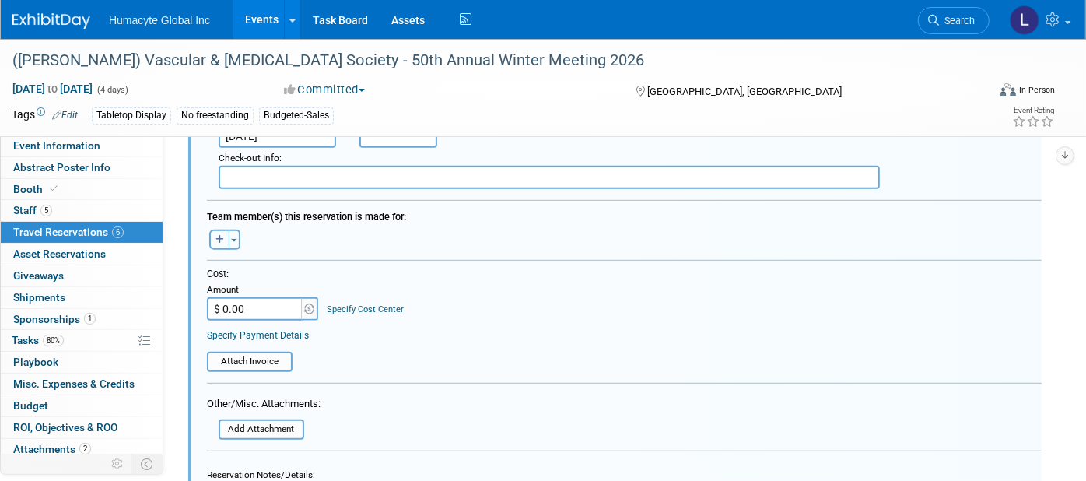
click at [215, 235] on icon "button" at bounding box center [219, 239] width 9 height 9
select select
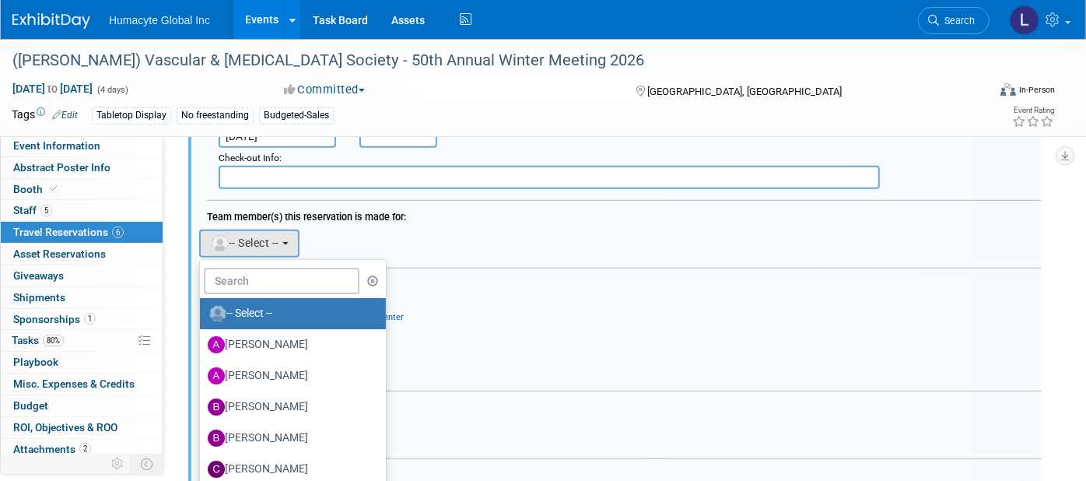
click at [240, 259] on ul "-- Select -- Adrian Diazgonsen Anthony Mattair B. J. Scheessele Brenden Wally C…" at bounding box center [292, 375] width 187 height 233
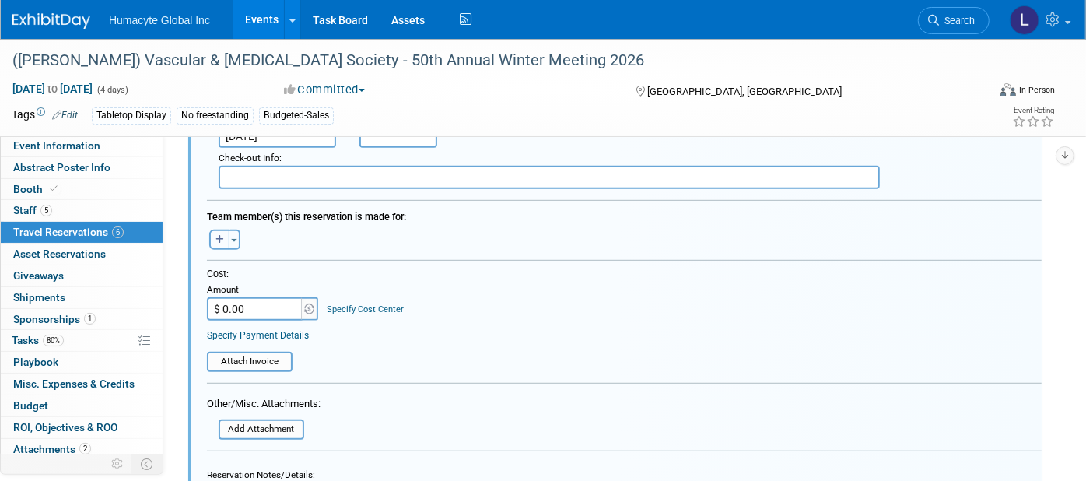
click at [222, 236] on button "button" at bounding box center [219, 239] width 20 height 20
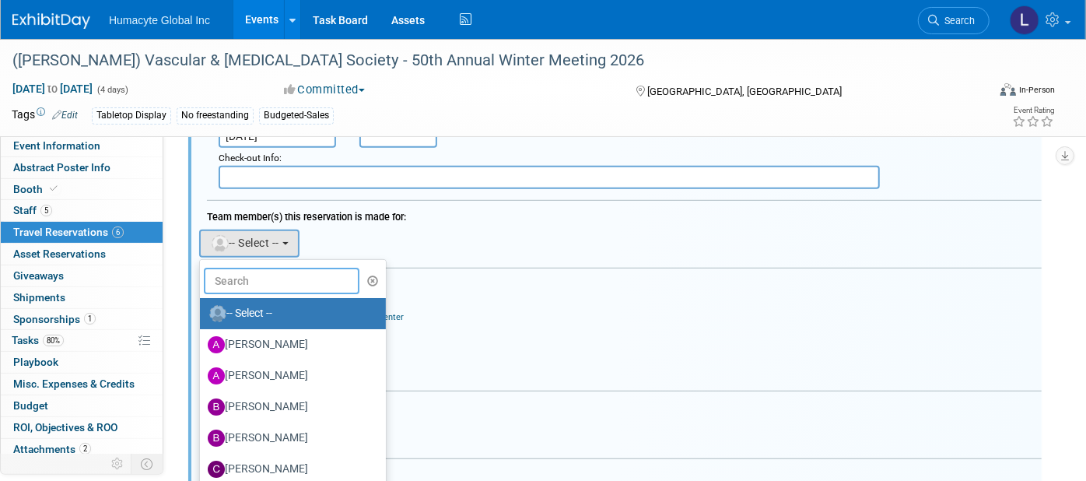
click at [239, 277] on input "text" at bounding box center [282, 281] width 156 height 26
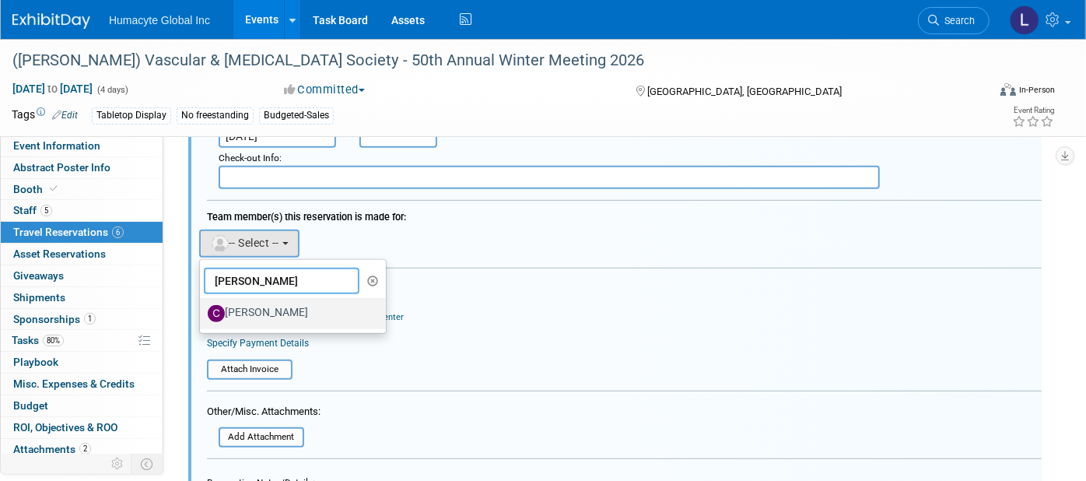
type input "carlos"
click at [264, 301] on label "[PERSON_NAME]" at bounding box center [289, 313] width 163 height 25
click at [202, 306] on input "[PERSON_NAME]" at bounding box center [197, 311] width 10 height 10
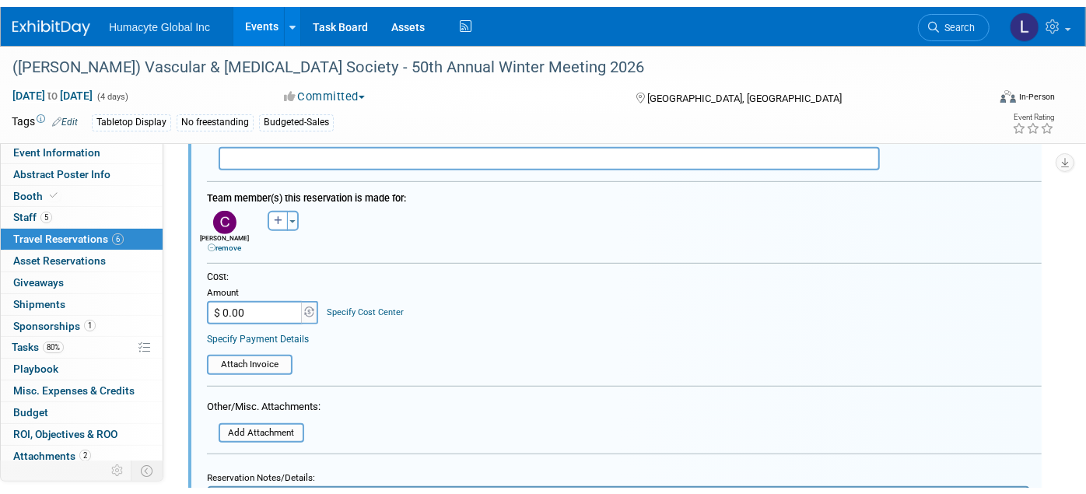
scroll to position [802, 0]
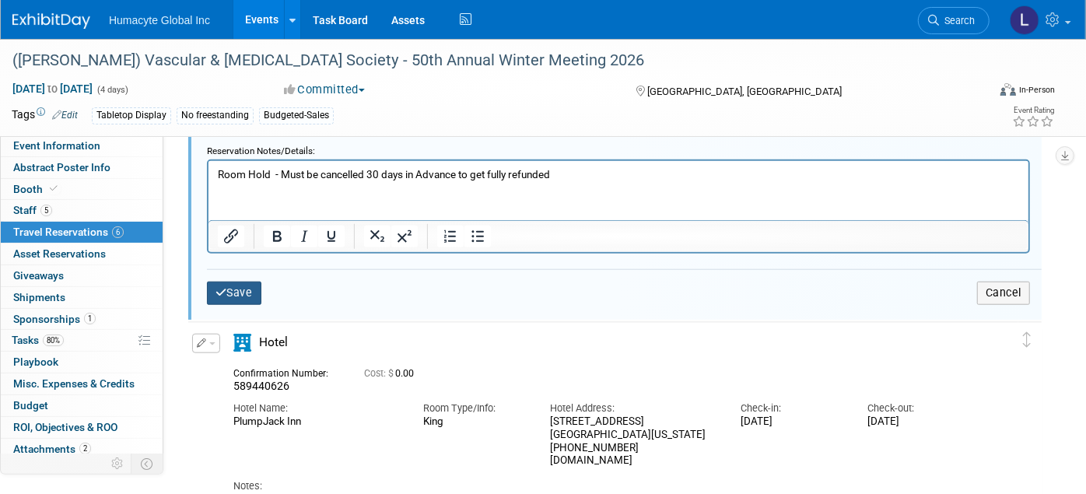
click at [242, 282] on button "Save" at bounding box center [234, 293] width 54 height 23
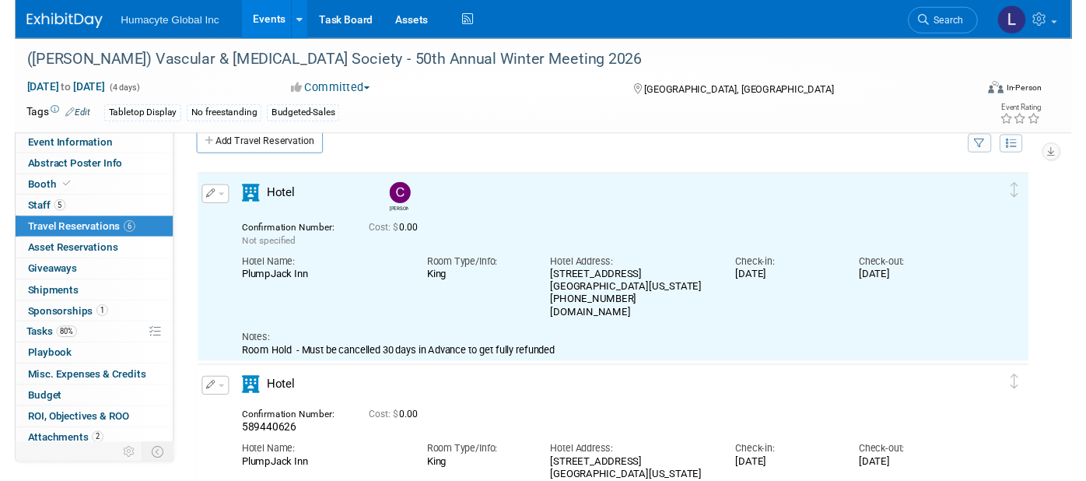
scroll to position [0, 0]
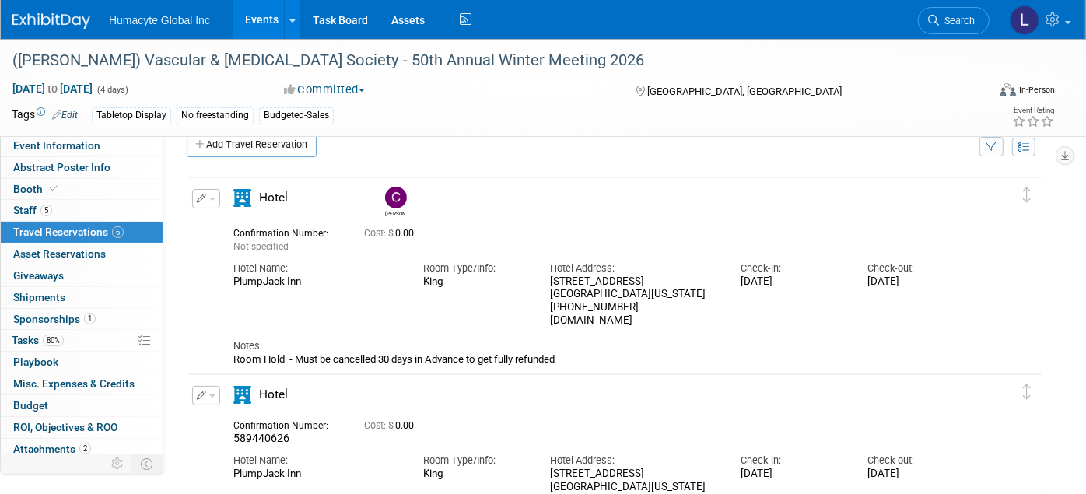
click at [212, 191] on button "button" at bounding box center [206, 198] width 28 height 19
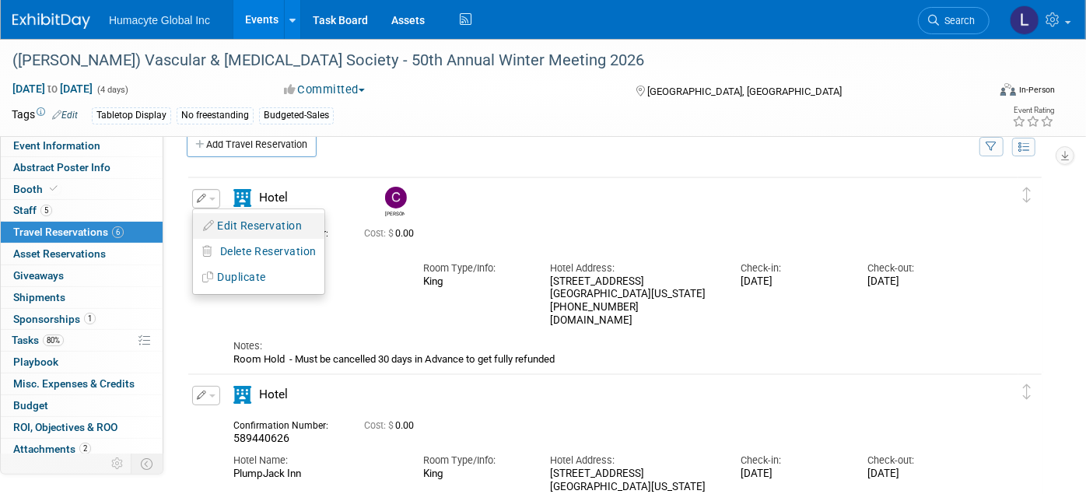
click at [278, 226] on button "Edit Reservation" at bounding box center [258, 226] width 131 height 23
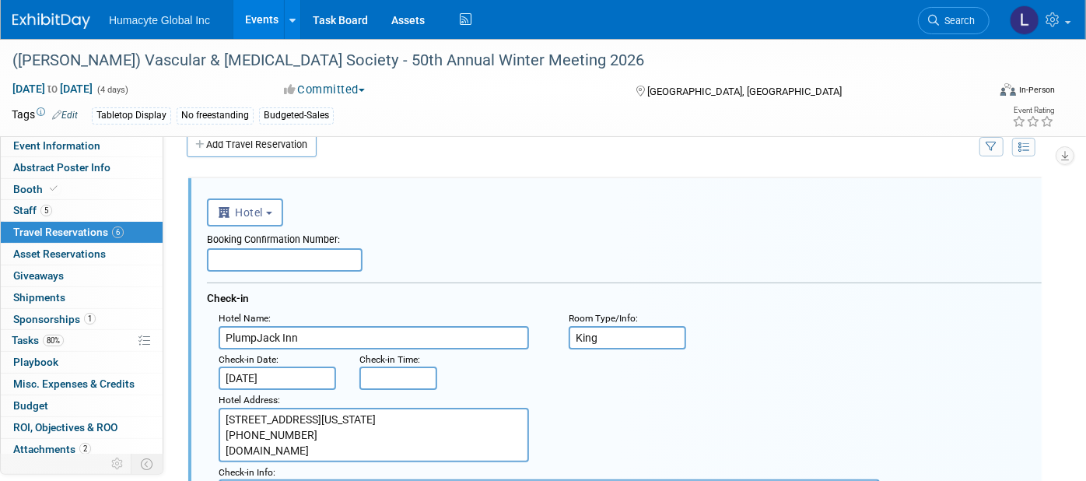
click at [286, 261] on input "text" at bounding box center [285, 259] width 156 height 23
click at [300, 254] on input "text" at bounding box center [285, 259] width 156 height 23
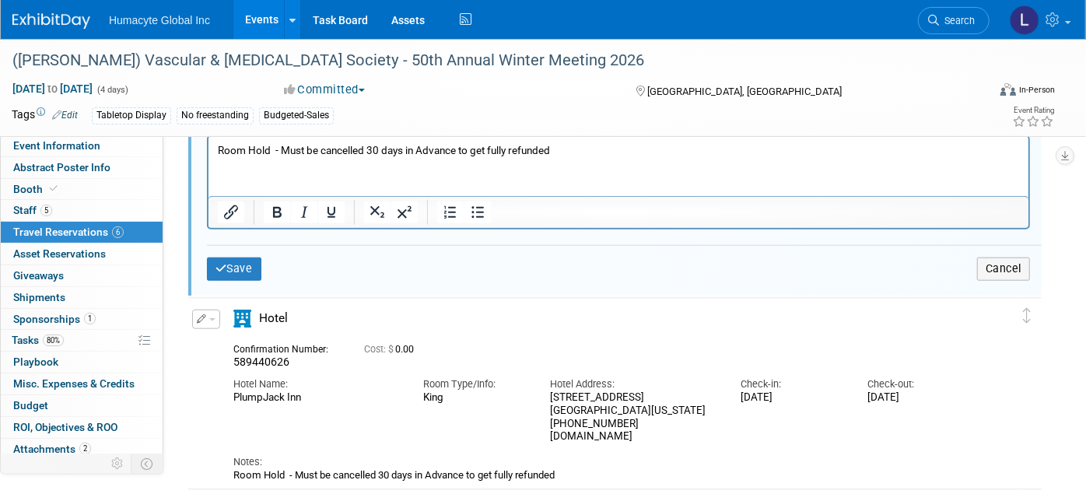
scroll to position [888, 0]
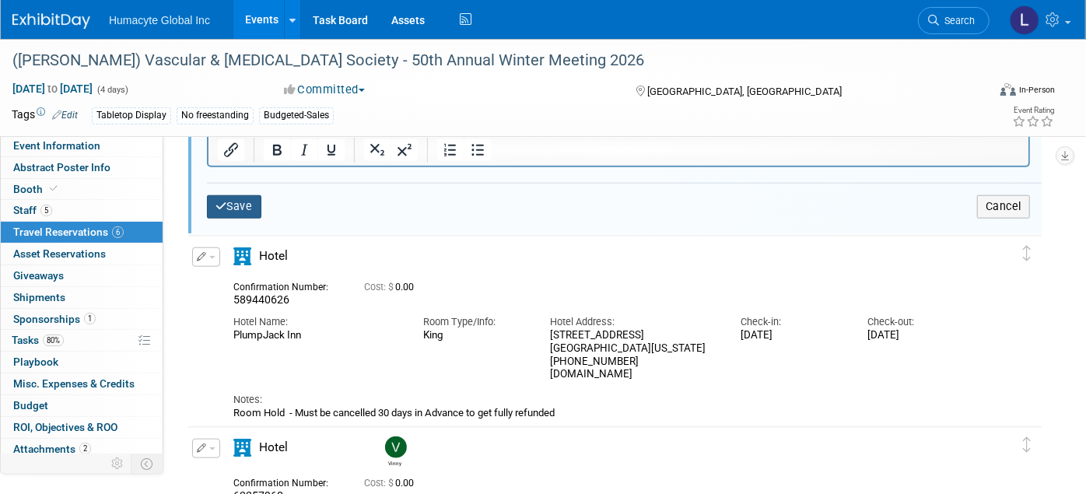
type input "589440640"
click at [222, 201] on icon "submit" at bounding box center [221, 206] width 12 height 11
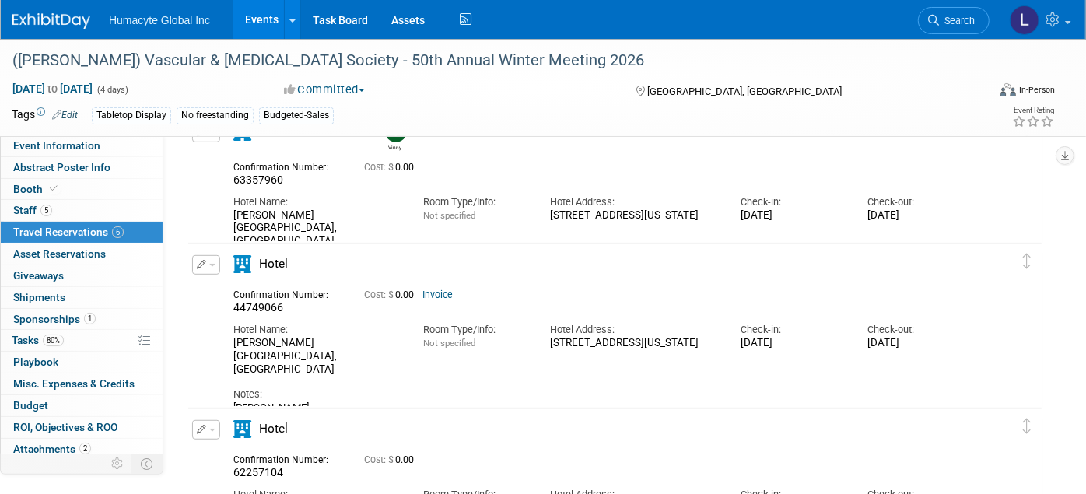
scroll to position [543, 0]
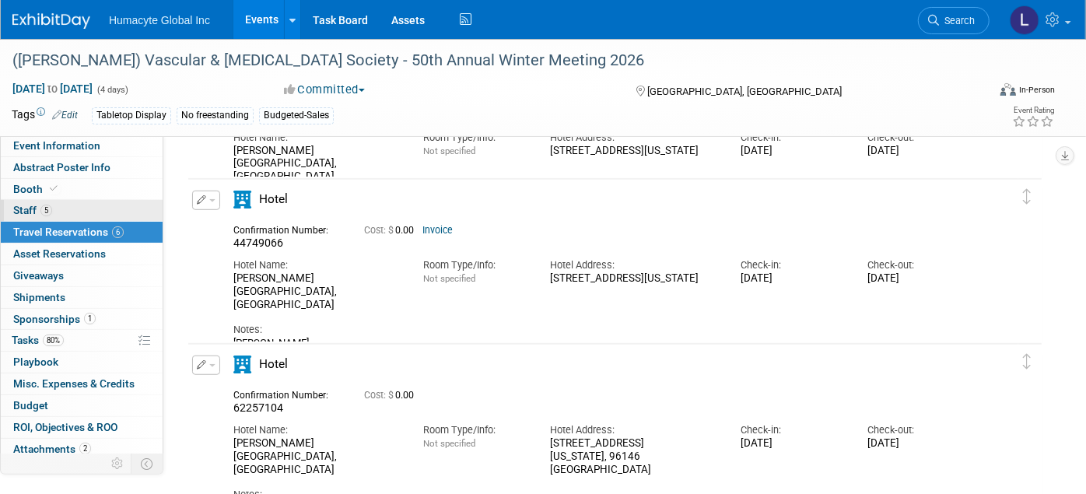
click at [26, 204] on span "Staff 5" at bounding box center [32, 210] width 39 height 12
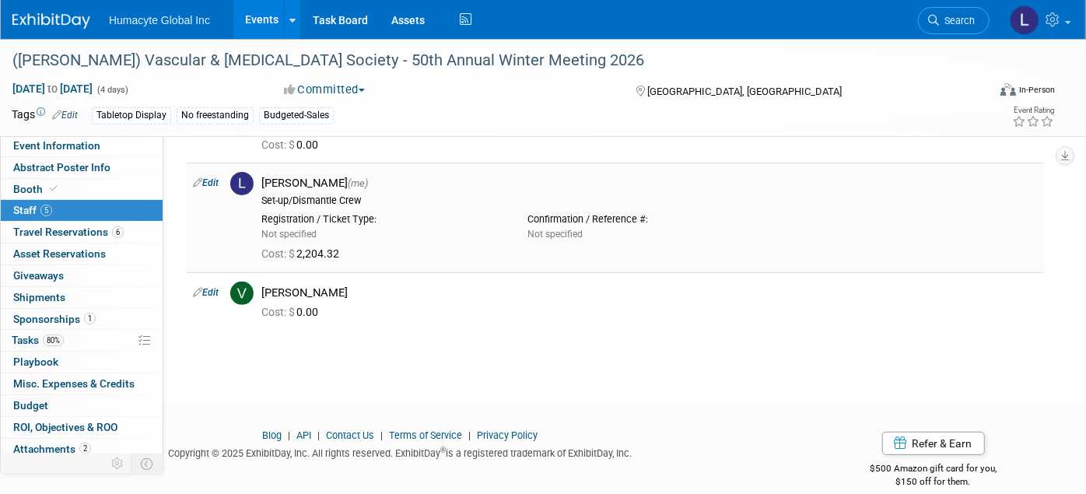
scroll to position [86, 0]
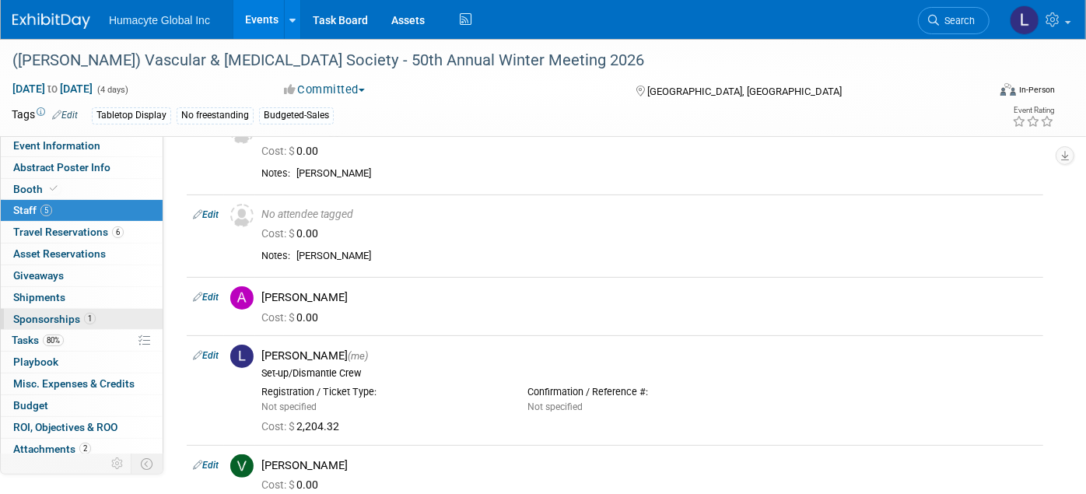
click at [33, 324] on link "1 Sponsorships 1" at bounding box center [82, 319] width 162 height 21
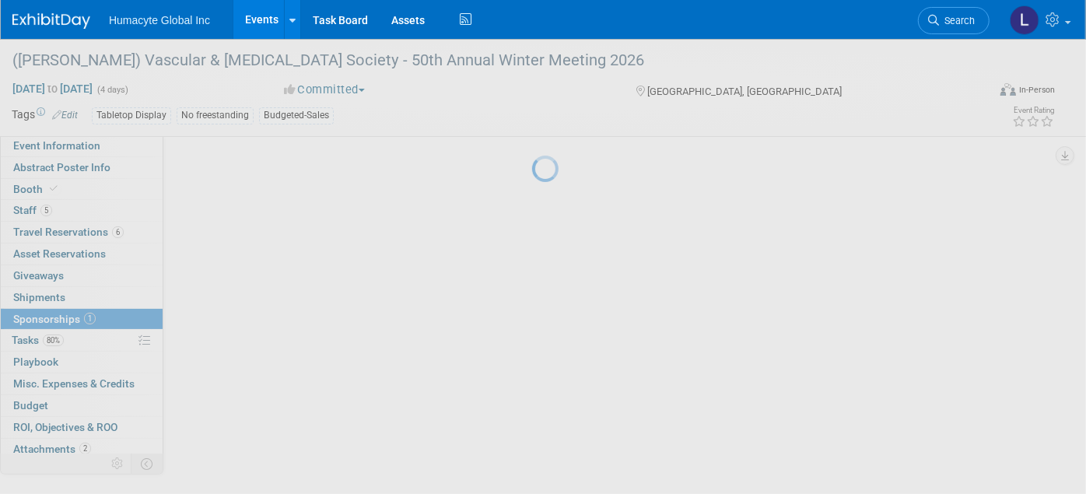
scroll to position [0, 0]
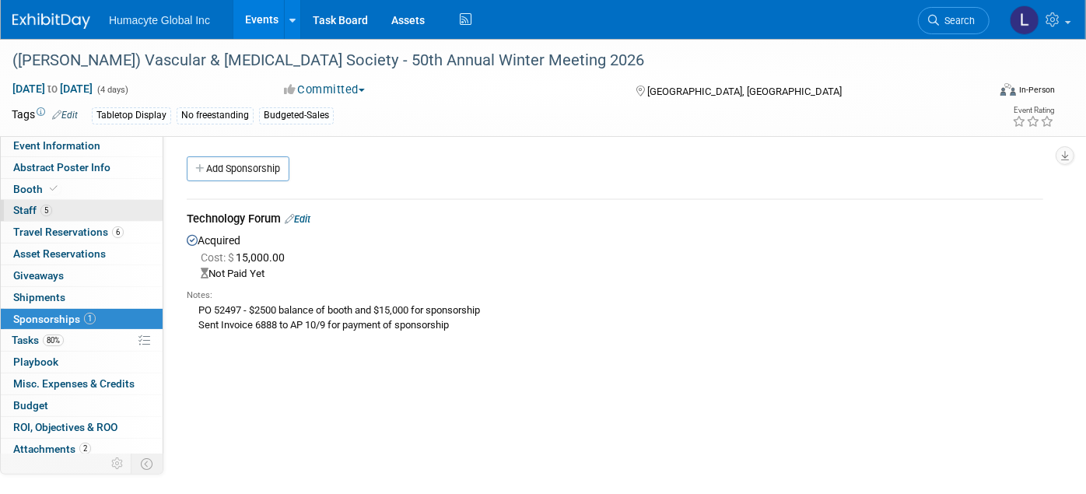
click at [44, 208] on span "5" at bounding box center [46, 211] width 12 height 12
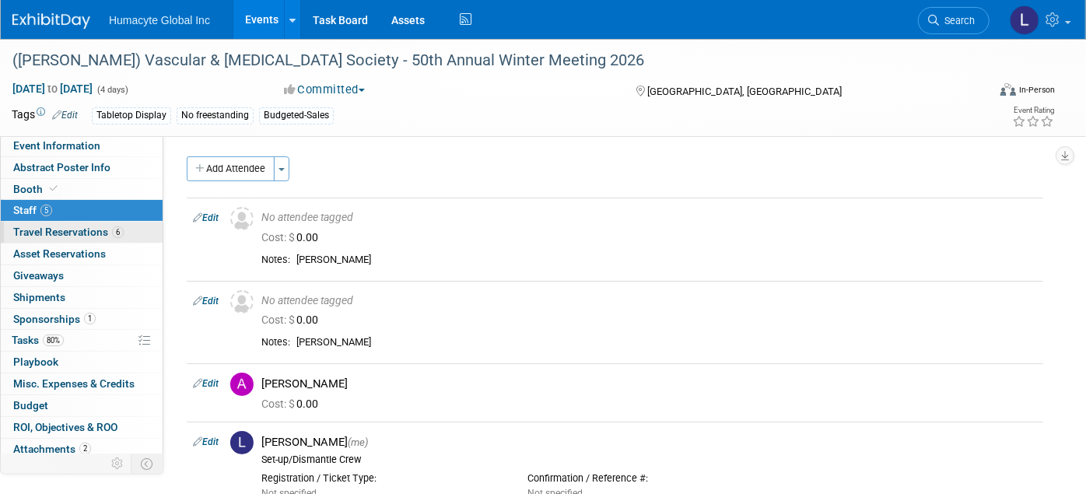
click at [40, 229] on span "Travel Reservations 6" at bounding box center [68, 232] width 110 height 12
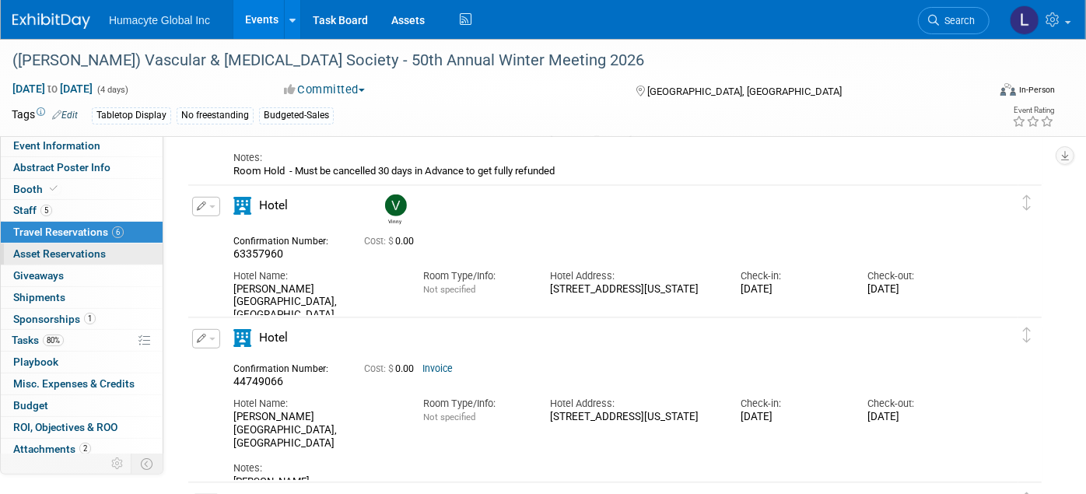
scroll to position [432, 0]
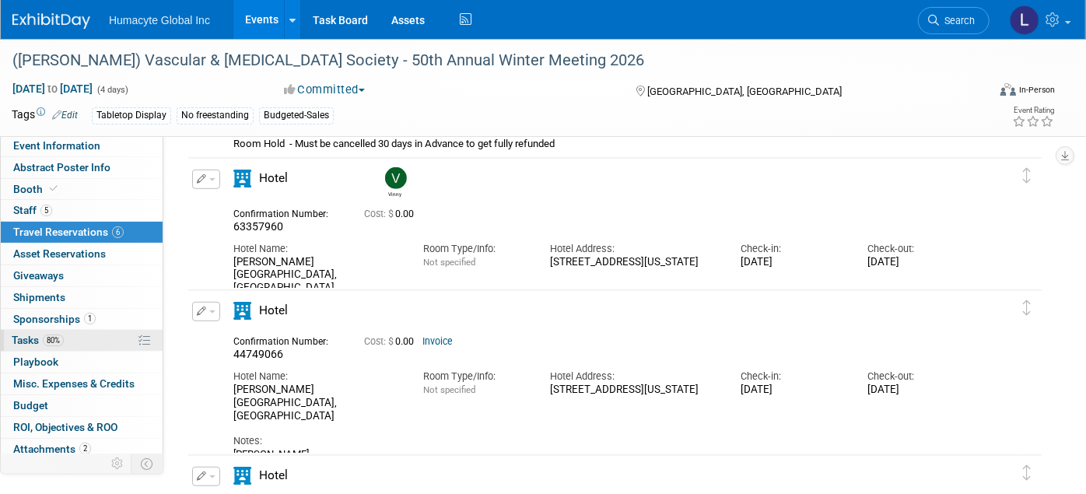
click at [26, 338] on span "Tasks 80%" at bounding box center [38, 340] width 52 height 12
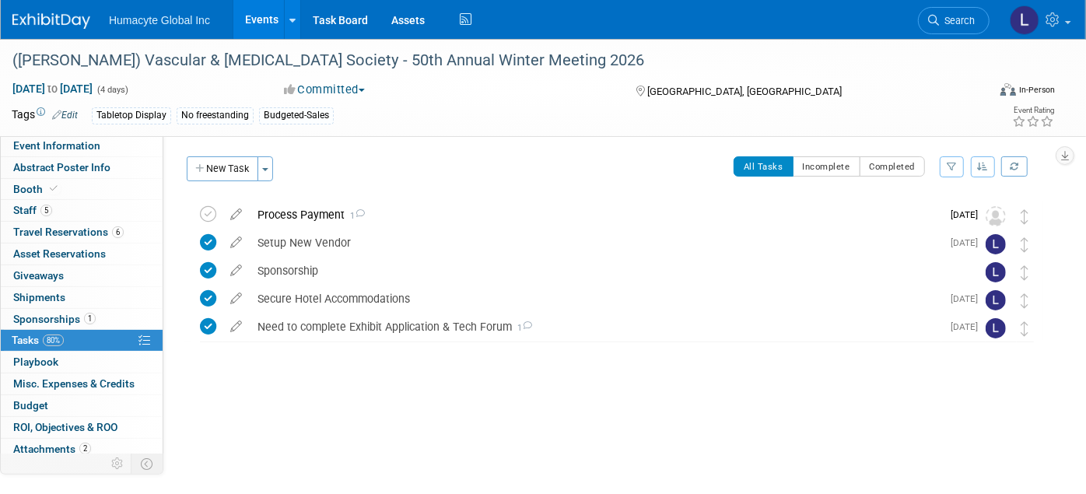
click at [264, 18] on link "Events" at bounding box center [261, 19] width 57 height 39
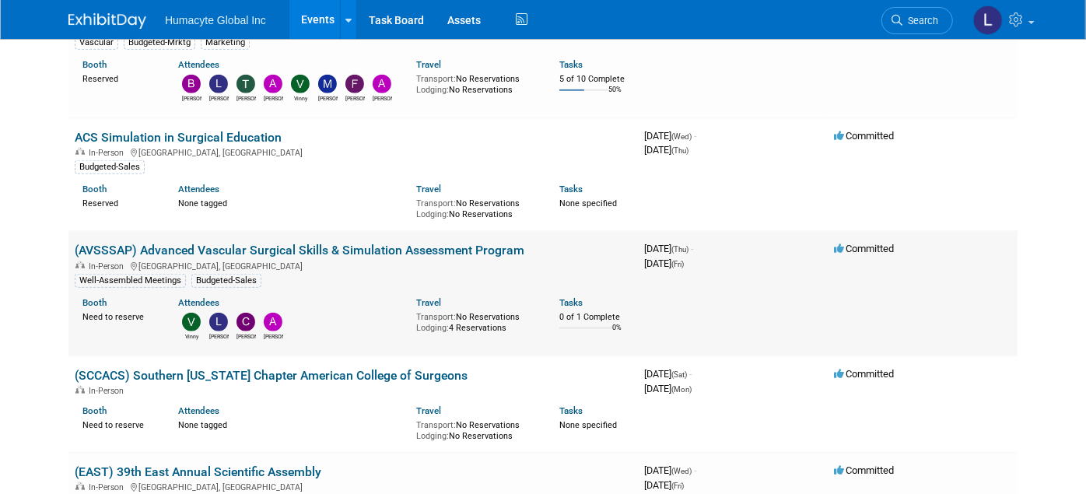
scroll to position [950, 0]
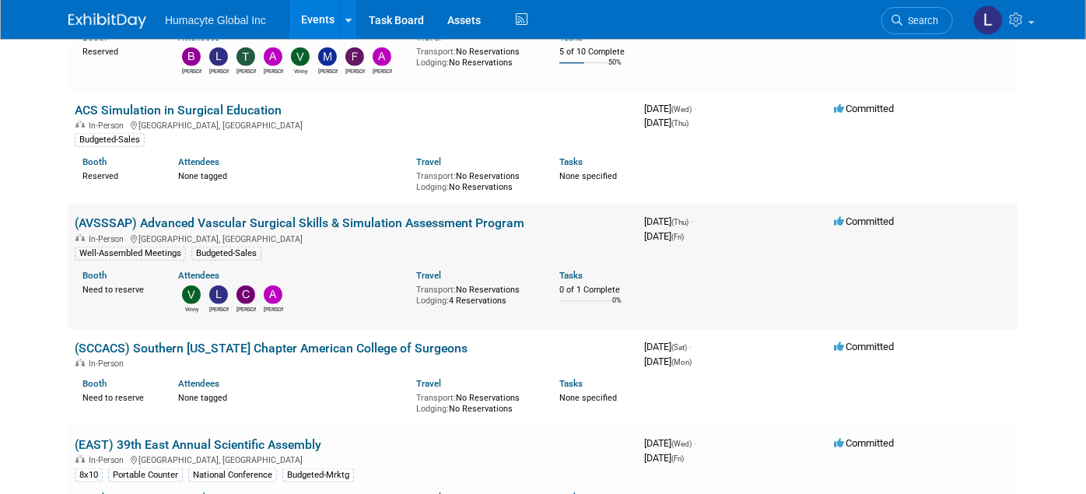
click at [253, 215] on link "(AVSSSAP) Advanced Vascular Surgical Skills & Simulation Assessment Program" at bounding box center [300, 222] width 450 height 15
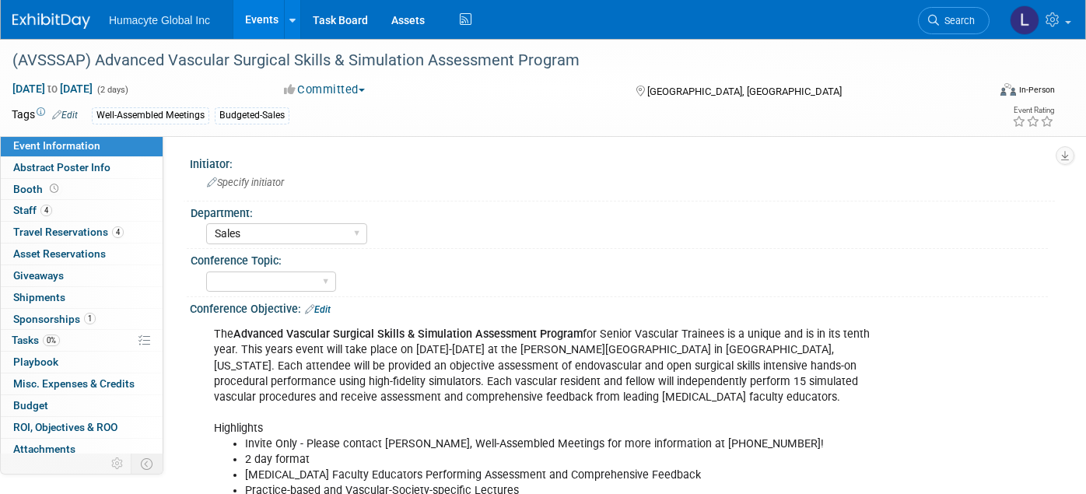
select select "Sales"
click at [31, 211] on span "Staff 4" at bounding box center [32, 210] width 39 height 12
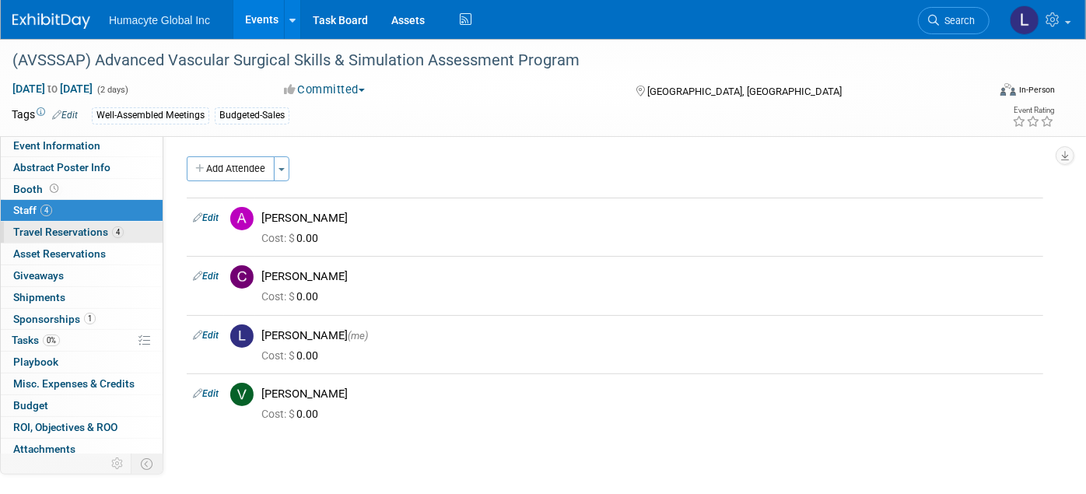
click at [44, 235] on span "Travel Reservations 4" at bounding box center [68, 232] width 110 height 12
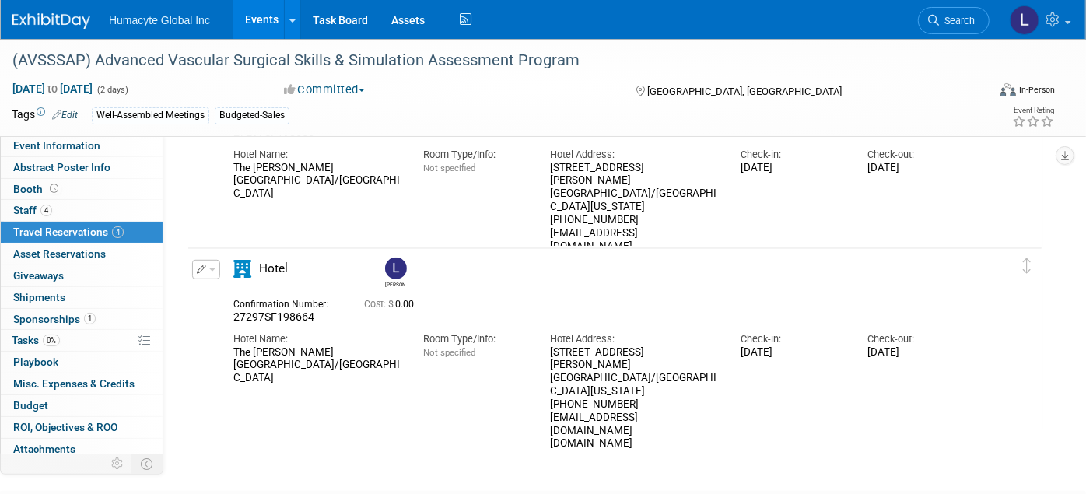
scroll to position [604, 0]
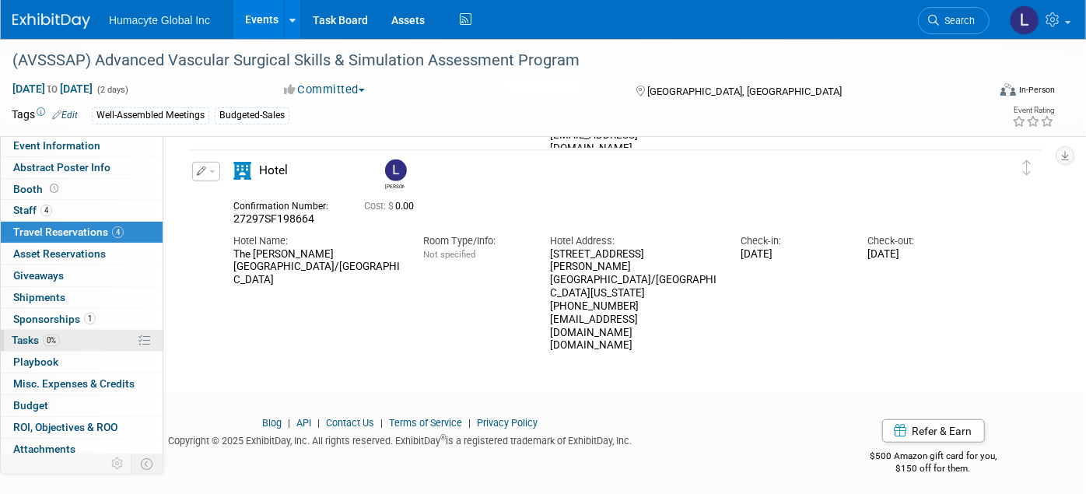
click at [26, 334] on span "Tasks 0%" at bounding box center [36, 340] width 48 height 12
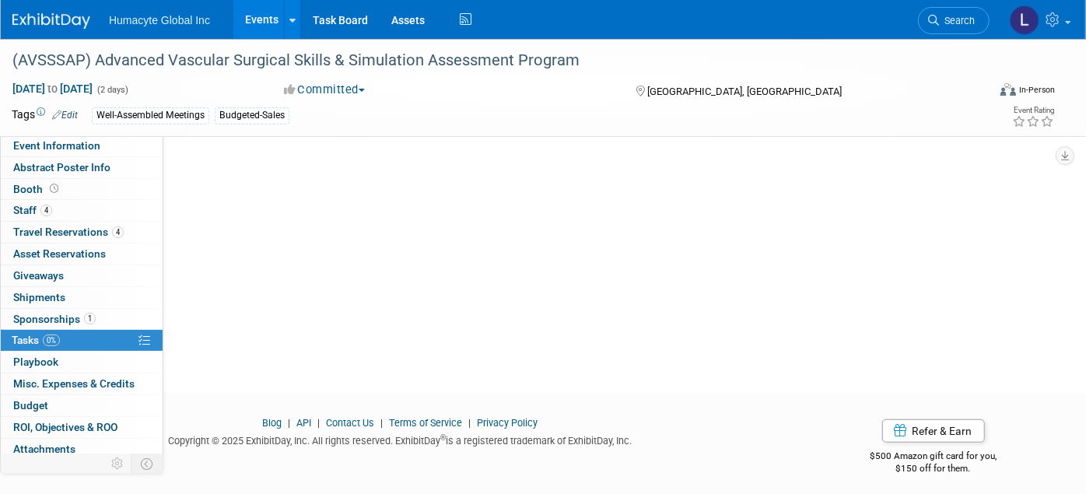
scroll to position [0, 0]
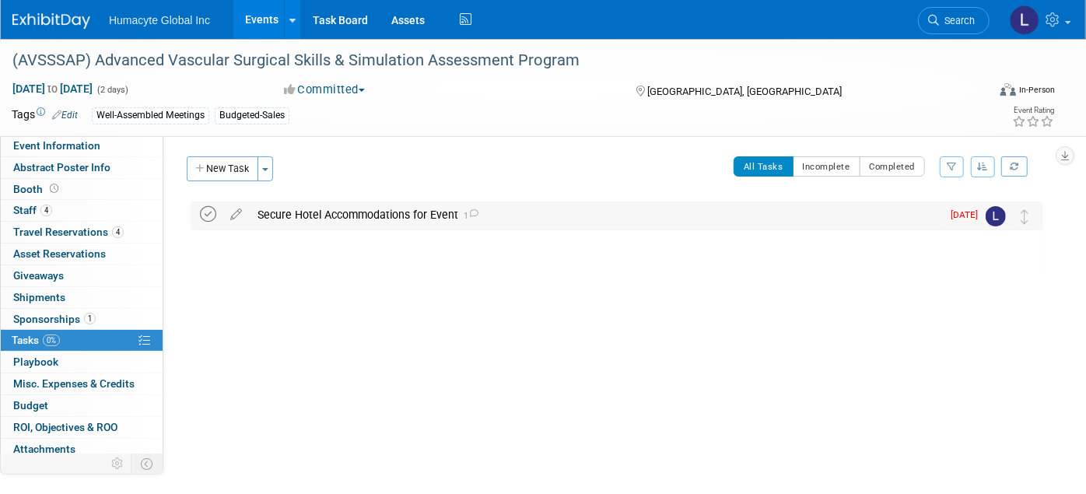
click at [212, 208] on icon at bounding box center [208, 214] width 16 height 16
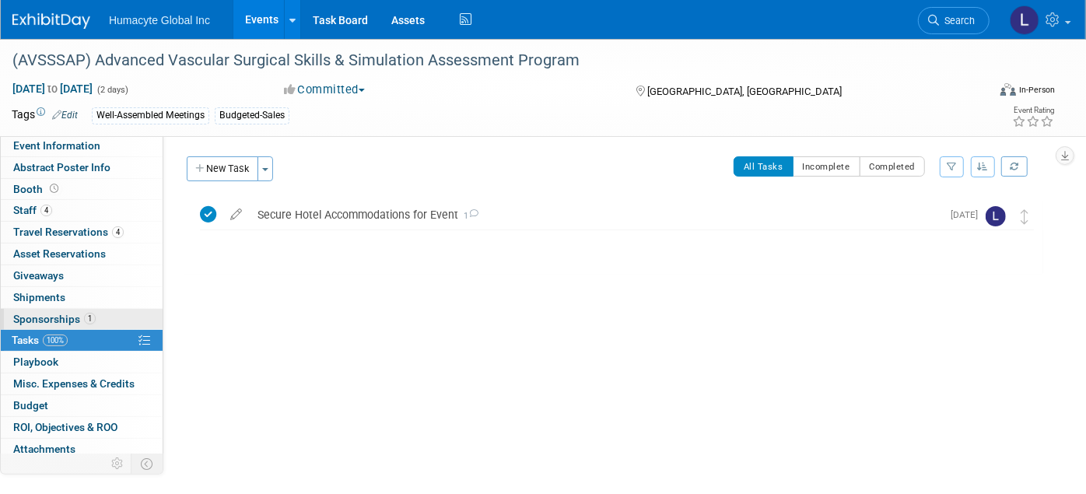
click at [33, 313] on span "Sponsorships 1" at bounding box center [54, 319] width 82 height 12
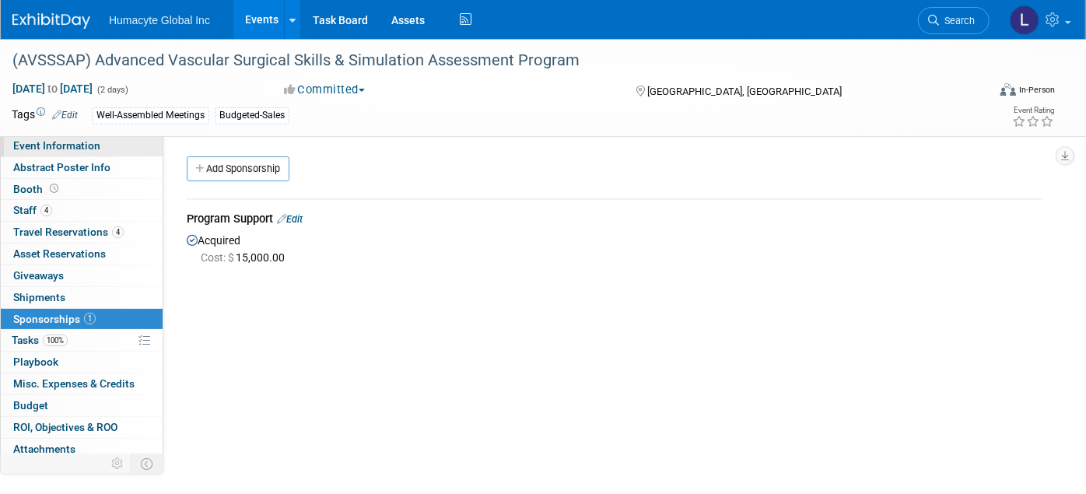
click at [46, 145] on span "Event Information" at bounding box center [56, 145] width 87 height 12
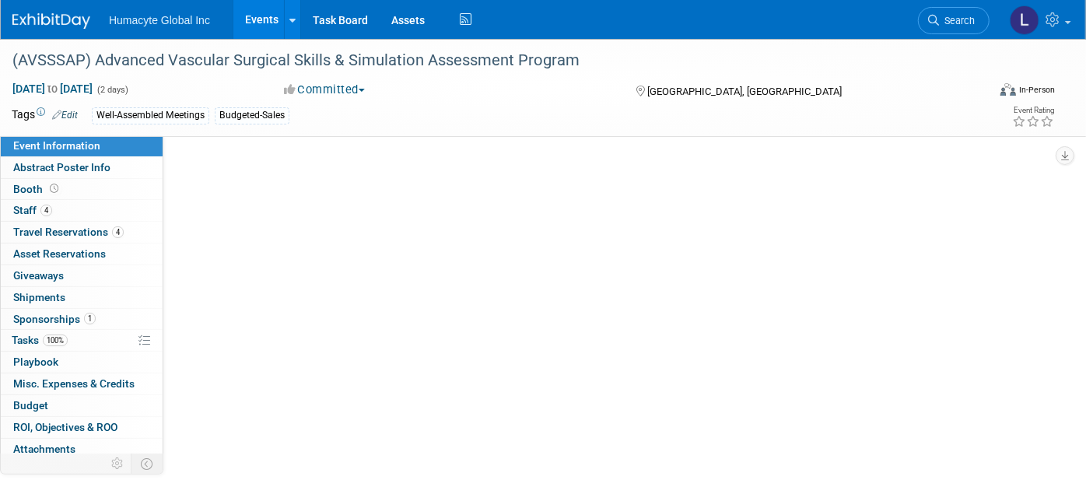
select select "Sales"
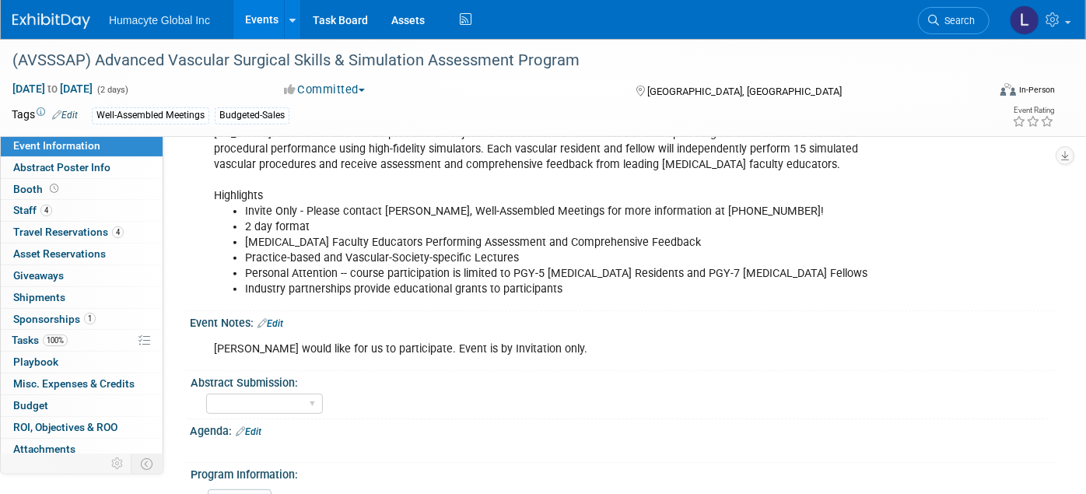
scroll to position [259, 0]
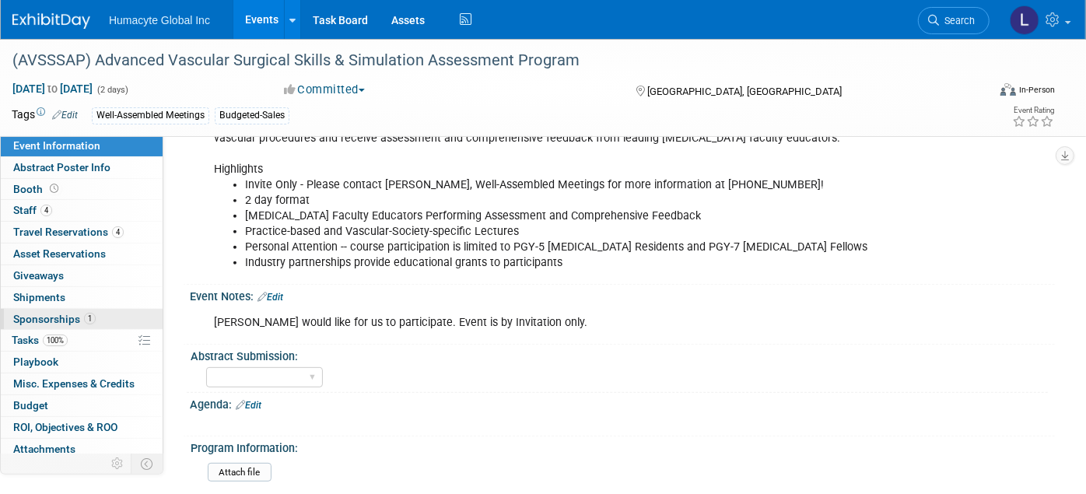
click at [44, 315] on span "Sponsorships 1" at bounding box center [54, 319] width 82 height 12
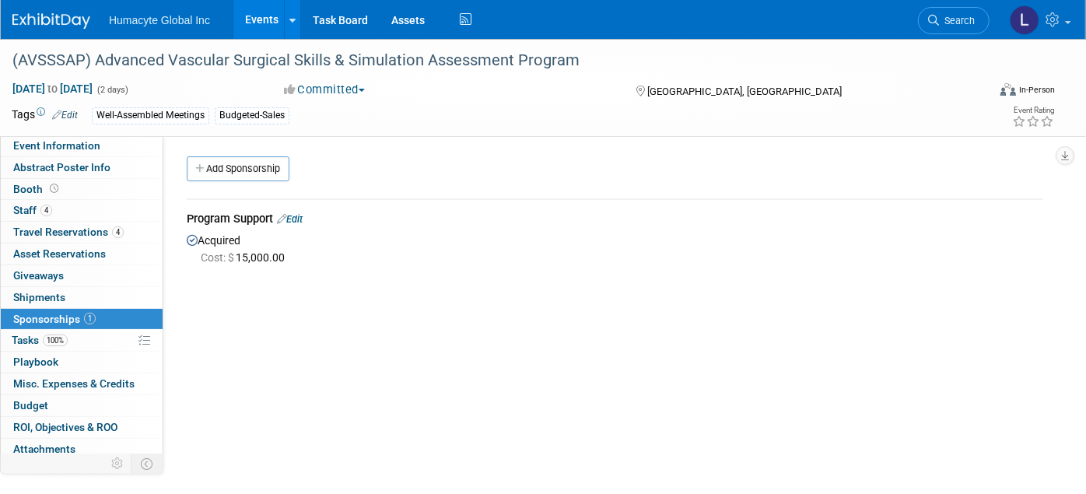
click at [299, 217] on link "Edit" at bounding box center [290, 219] width 26 height 12
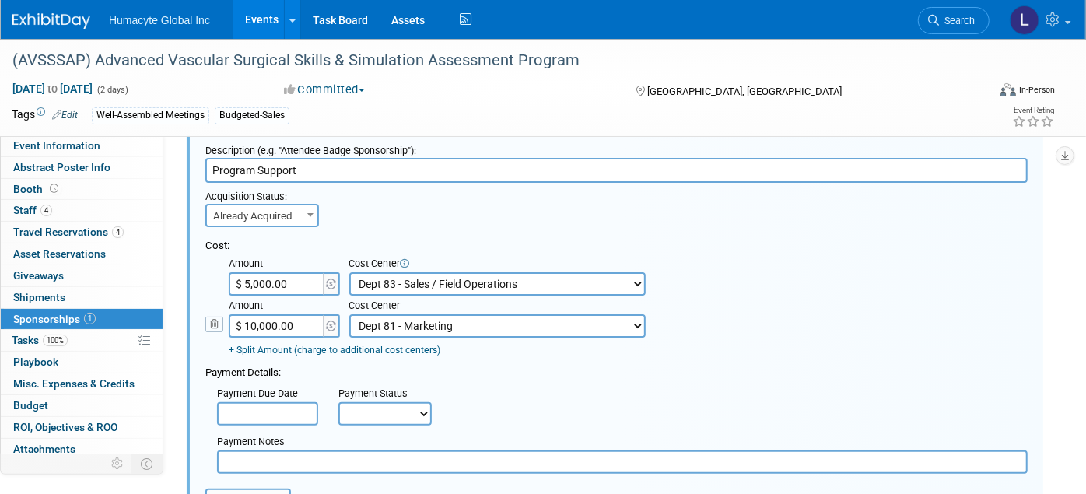
scroll to position [109, 0]
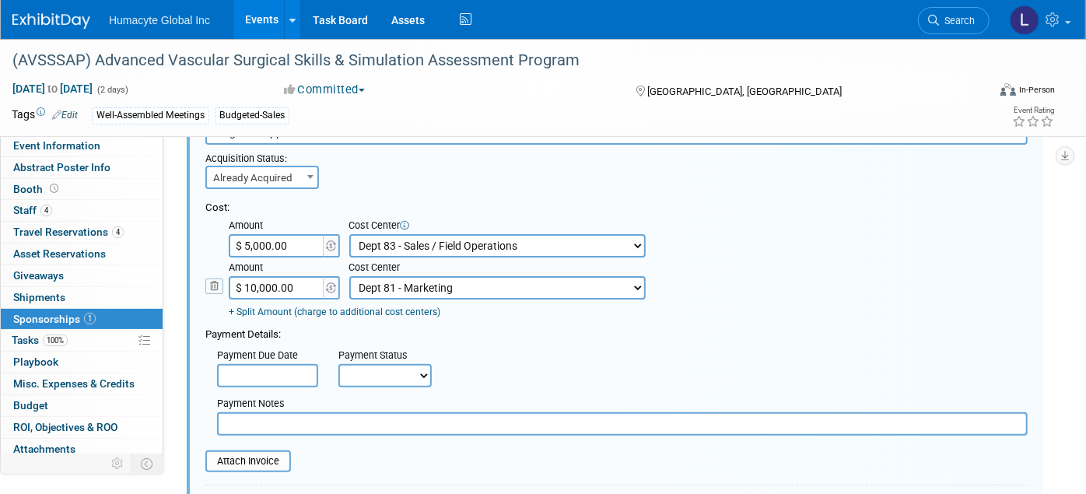
click at [310, 240] on input "$ 5,000.00" at bounding box center [277, 245] width 97 height 23
type input "$ 0.00"
click at [290, 289] on input "$ 10,000.00" at bounding box center [277, 287] width 97 height 23
type input "$ 0.00"
click at [468, 327] on div "Payment Details:" at bounding box center [616, 330] width 822 height 23
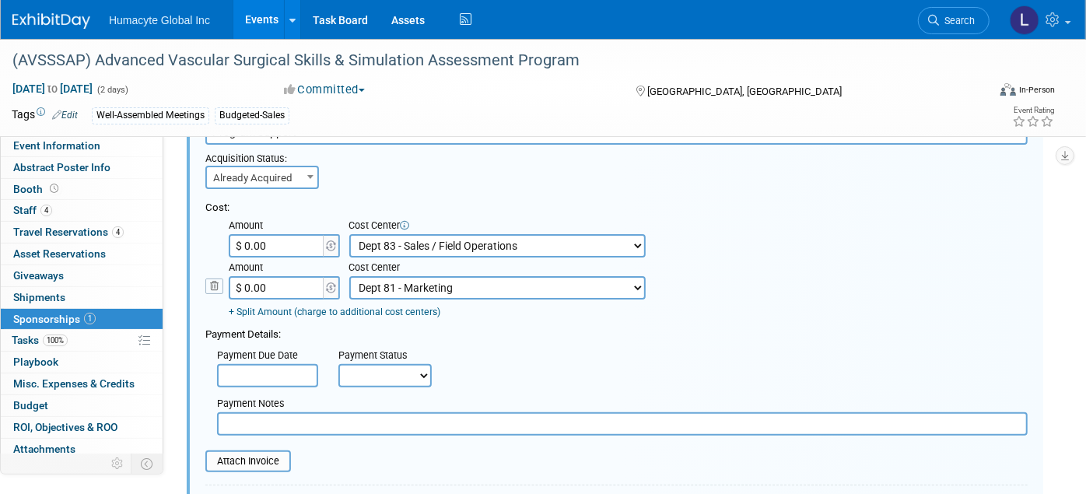
click at [222, 281] on icon at bounding box center [214, 286] width 18 height 16
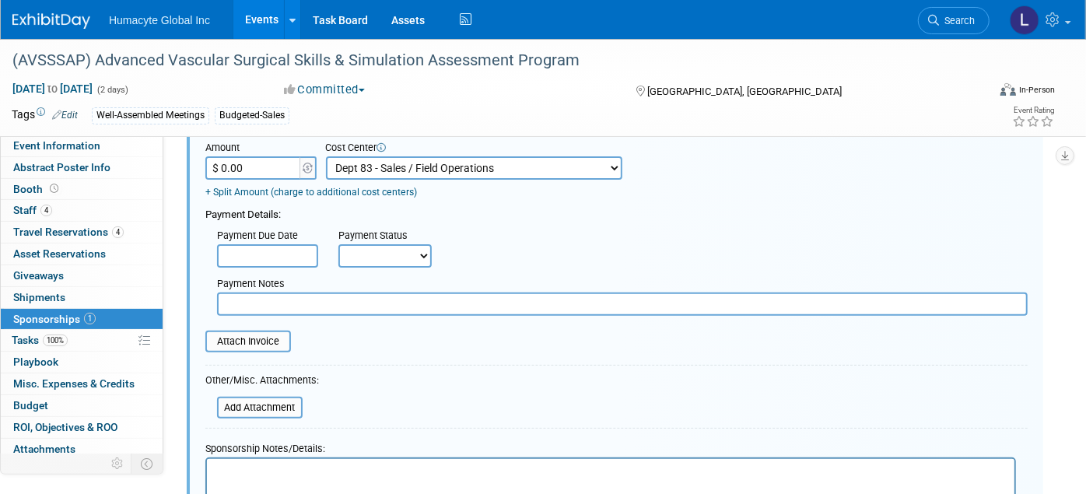
scroll to position [282, 0]
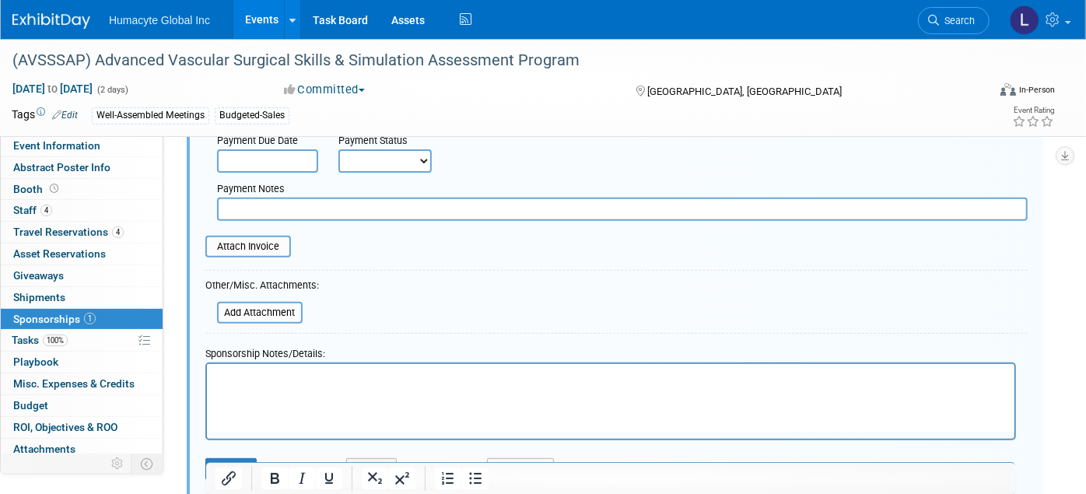
click at [248, 383] on p "Rich Text Area. Press ALT-0 for help." at bounding box center [609, 378] width 789 height 16
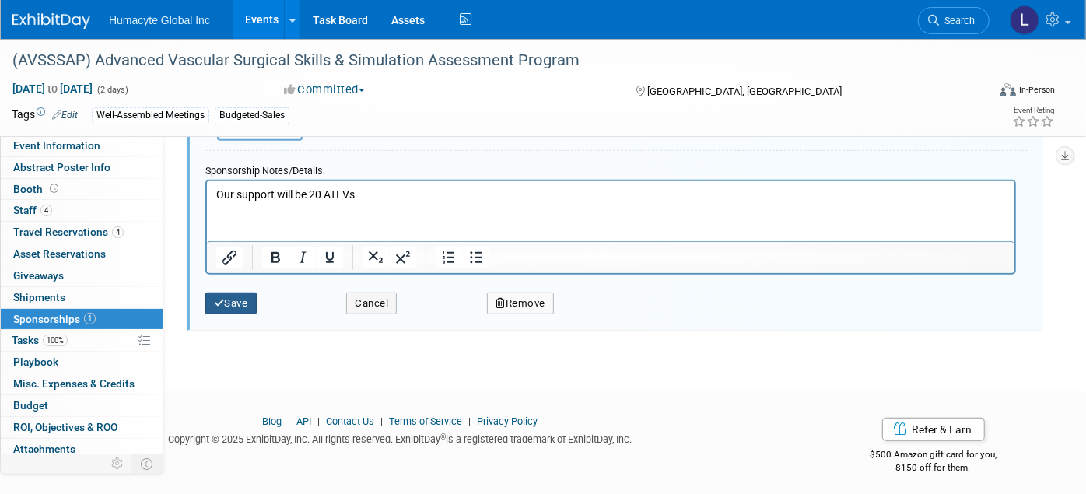
click at [224, 301] on button "Save" at bounding box center [230, 303] width 51 height 22
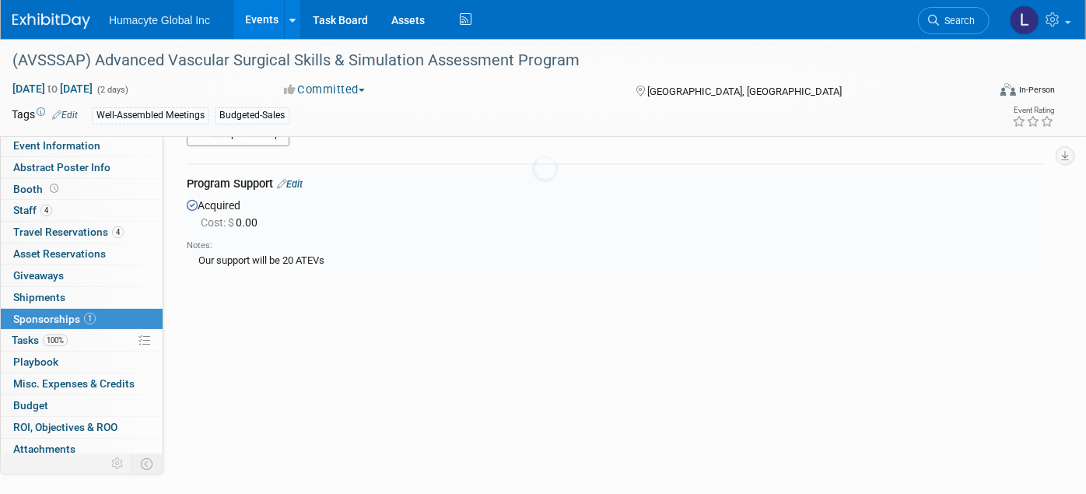
scroll to position [22, 0]
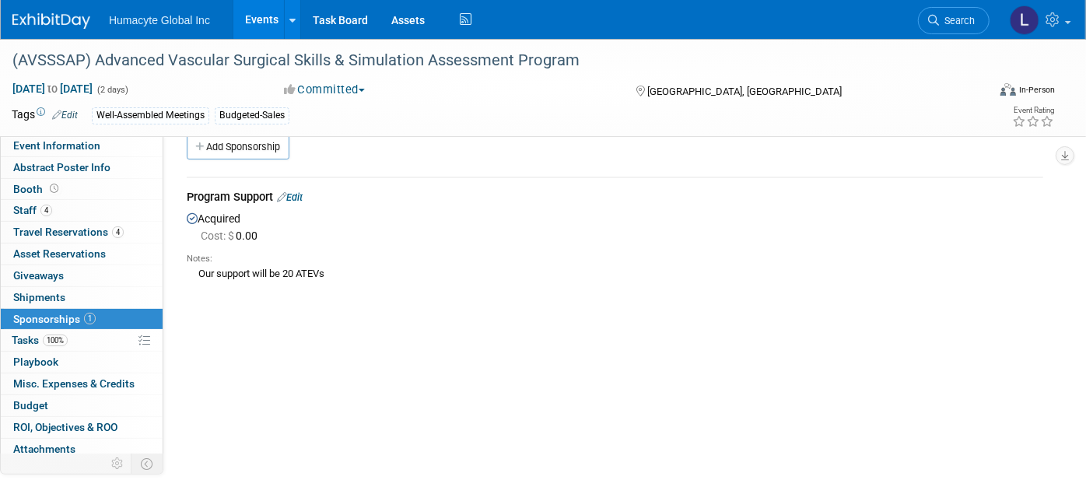
click at [273, 19] on link "Events" at bounding box center [261, 19] width 57 height 39
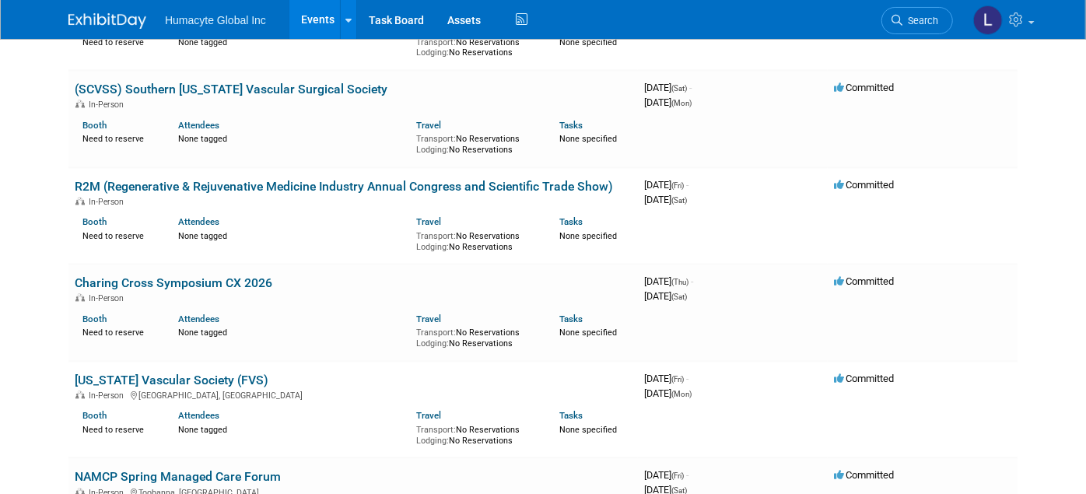
scroll to position [1468, 0]
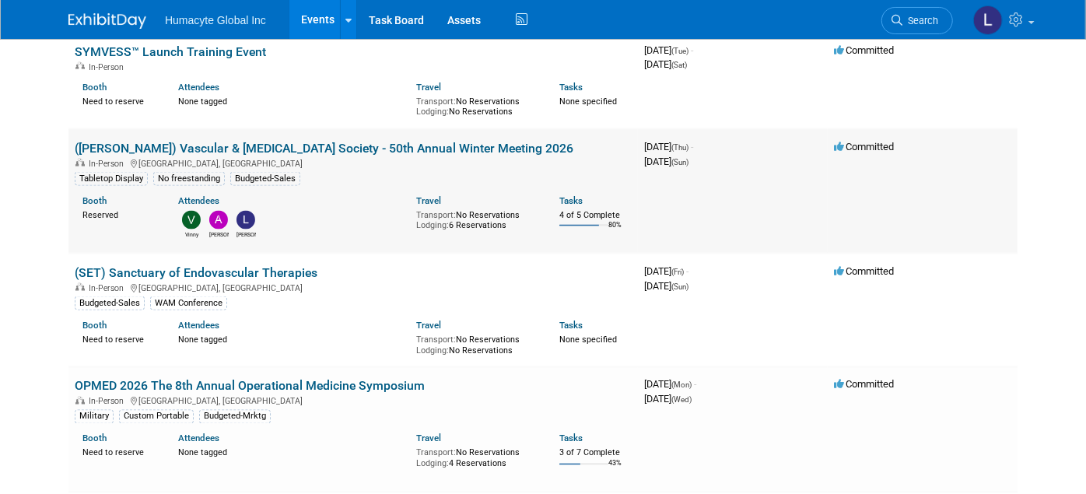
click at [249, 141] on link "([PERSON_NAME]) Vascular & [MEDICAL_DATA] Society - 50th Annual Winter Meeting …" at bounding box center [324, 148] width 499 height 15
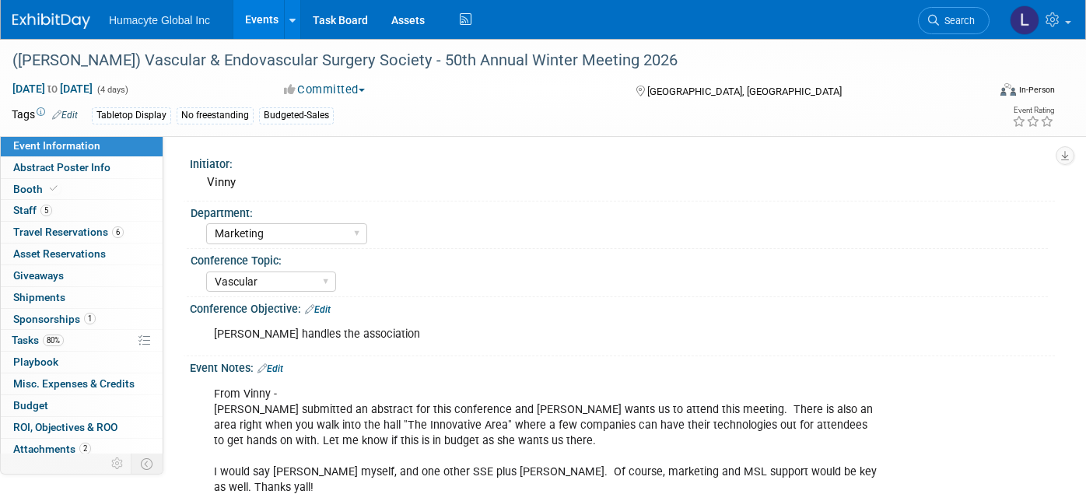
select select "Marketing"
select select "Vascular"
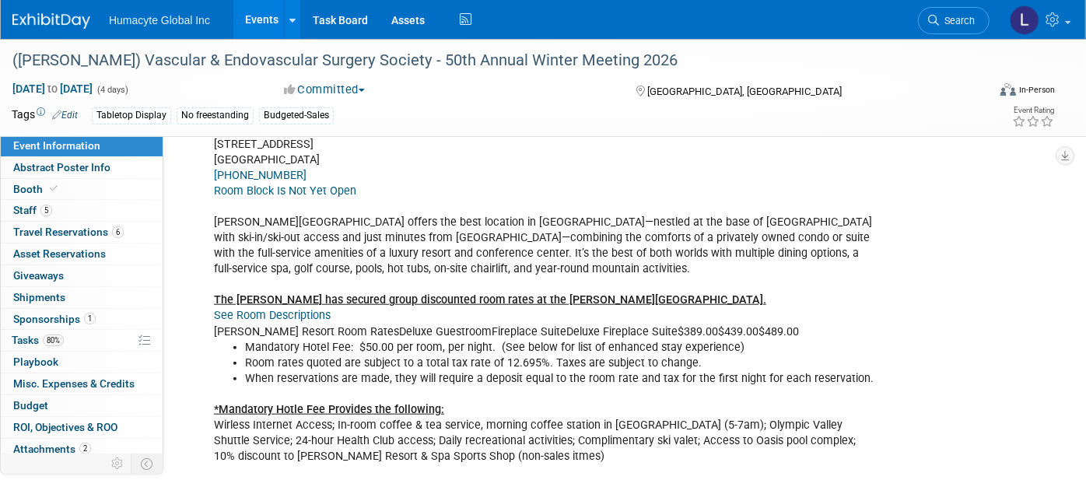
scroll to position [864, 0]
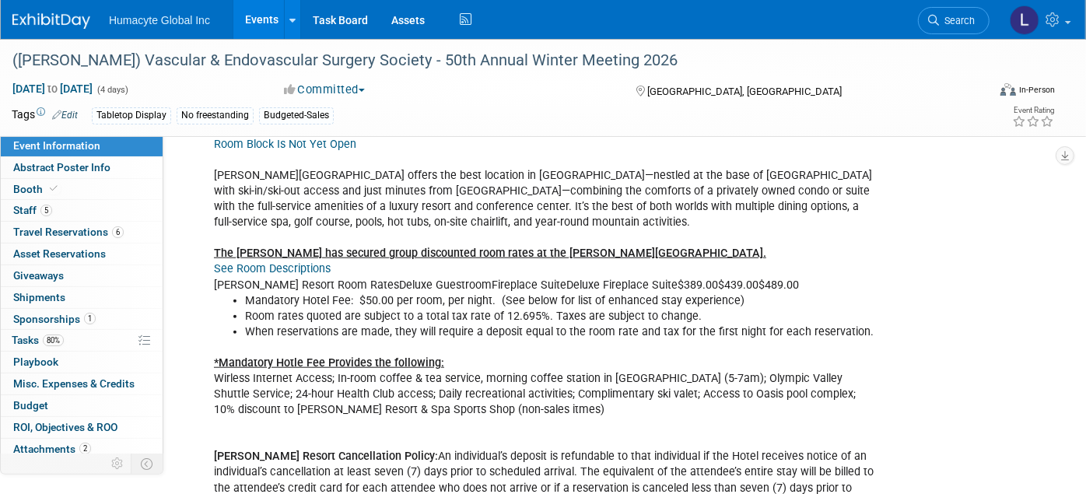
click at [289, 262] on link "See Room Descriptions" at bounding box center [272, 268] width 117 height 13
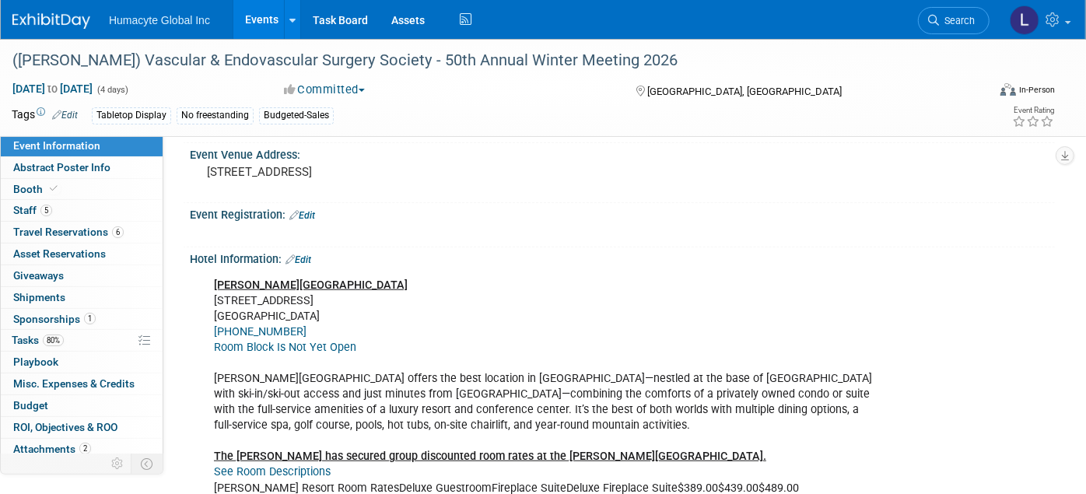
scroll to position [518, 0]
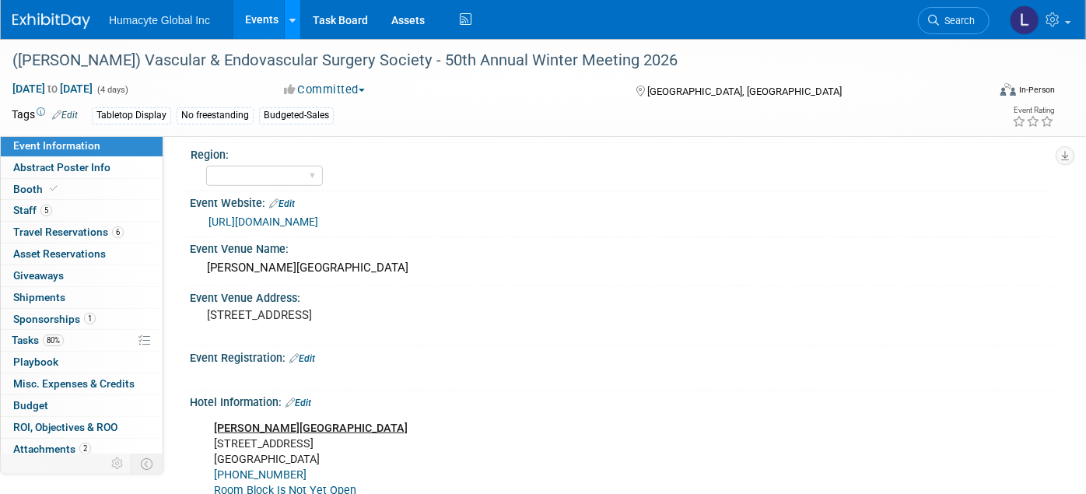
click at [289, 13] on div at bounding box center [292, 20] width 6 height 16
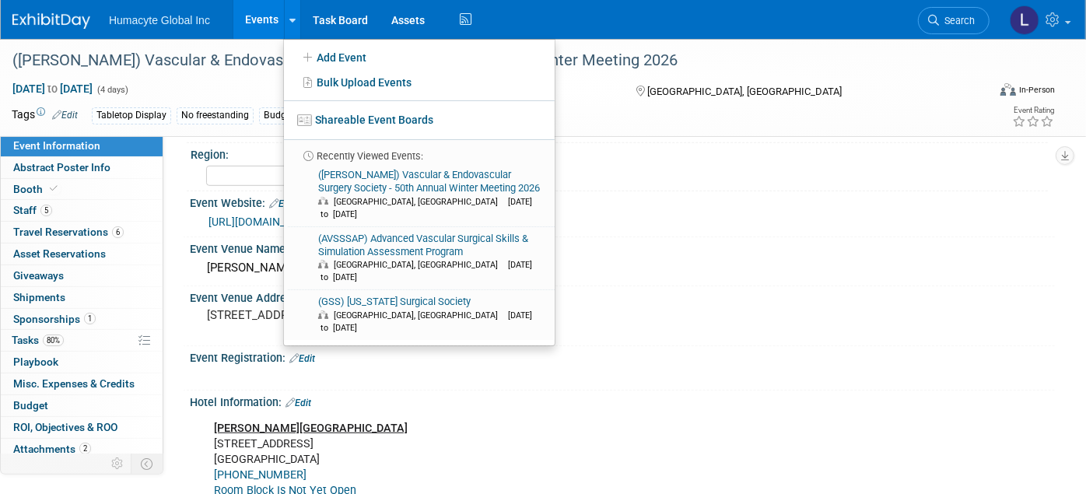
click at [261, 16] on link "Events" at bounding box center [261, 19] width 57 height 39
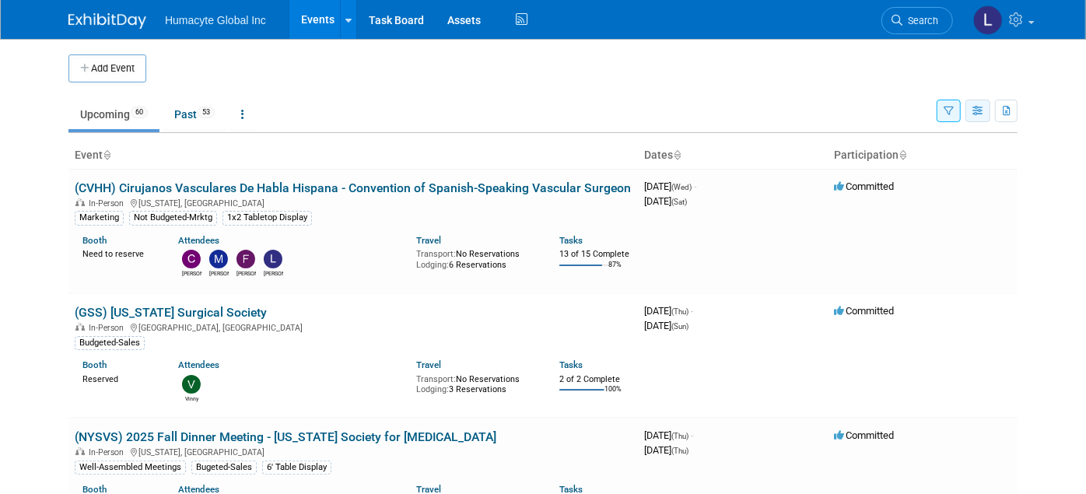
click at [982, 111] on icon "button" at bounding box center [978, 112] width 12 height 10
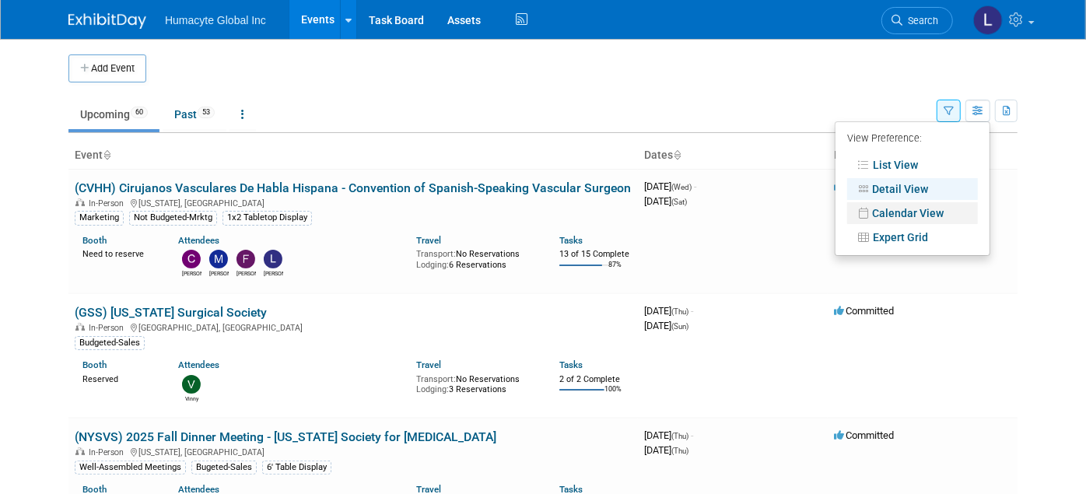
click at [907, 206] on link "Calendar View" at bounding box center [912, 213] width 131 height 22
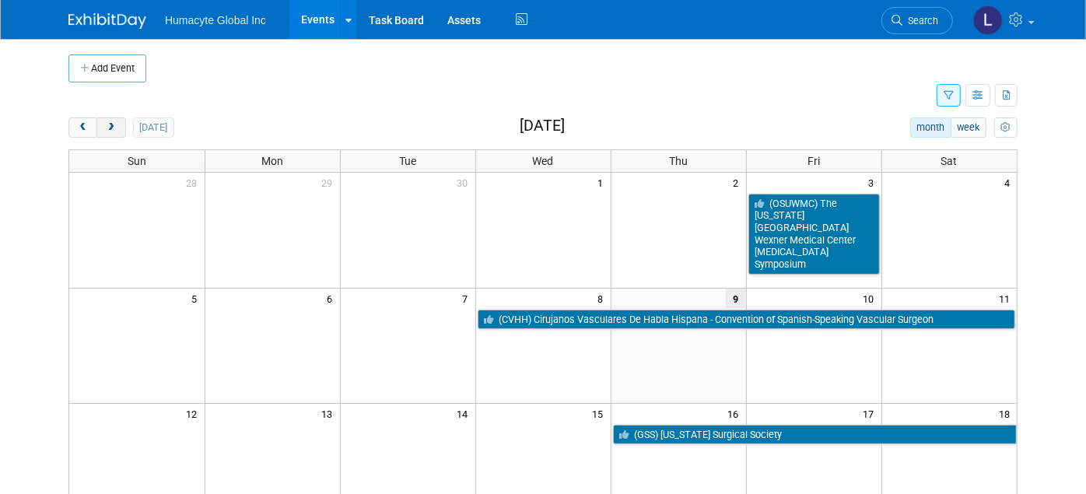
click at [106, 133] on button "next" at bounding box center [110, 127] width 29 height 20
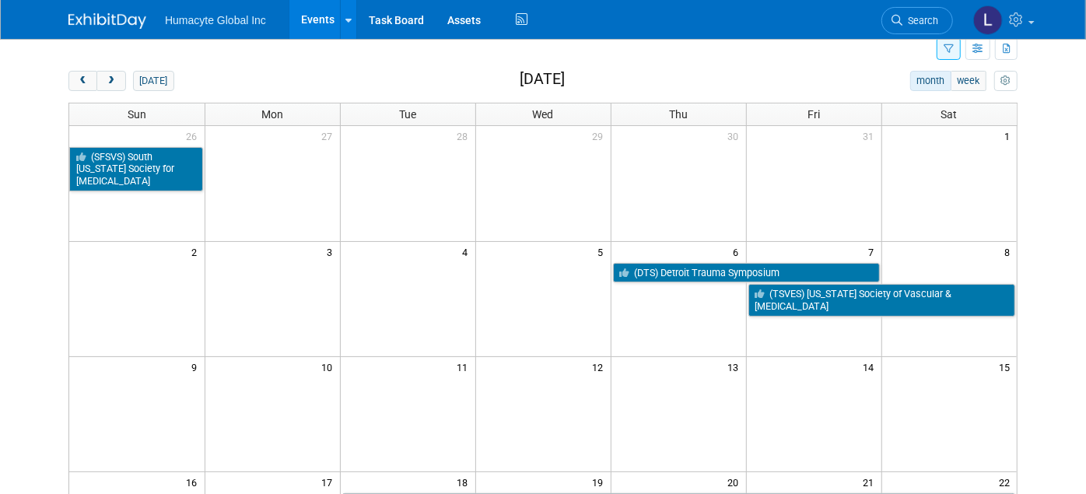
scroll to position [86, 0]
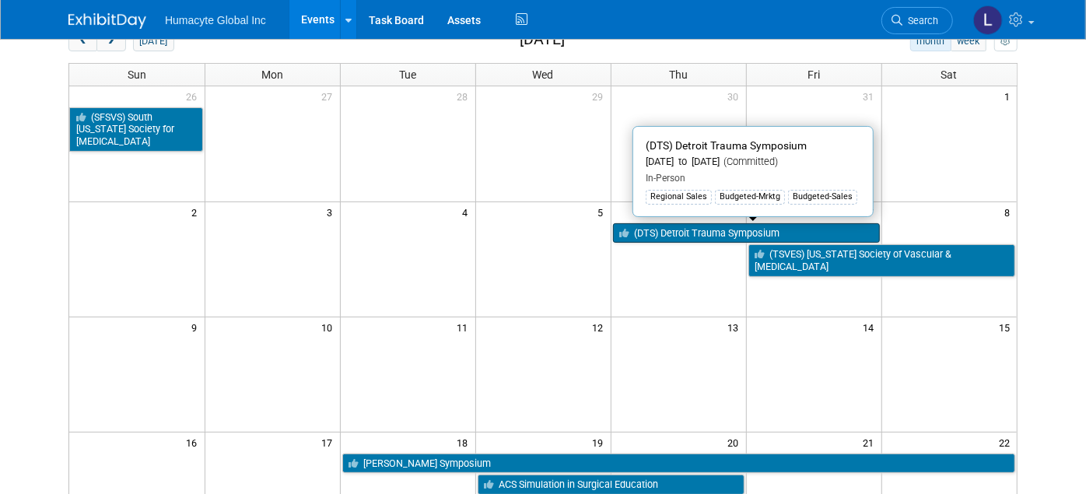
click at [726, 232] on link "(DTS) Detroit Trauma Symposium" at bounding box center [746, 233] width 267 height 20
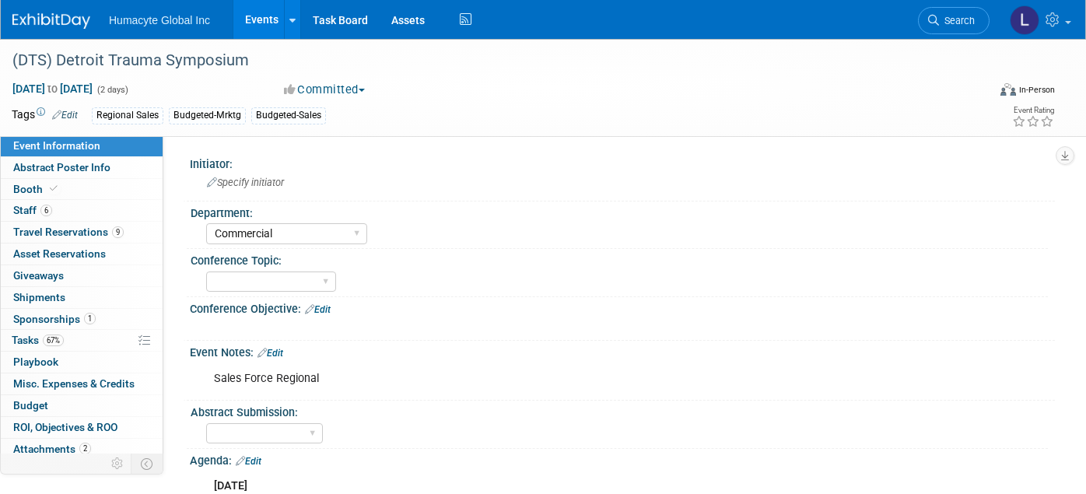
select select "Commercial"
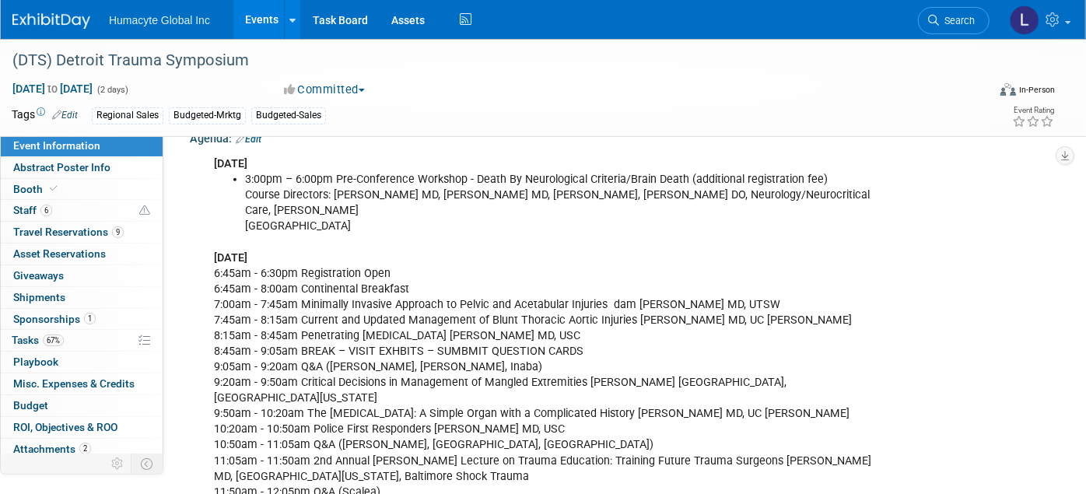
scroll to position [259, 0]
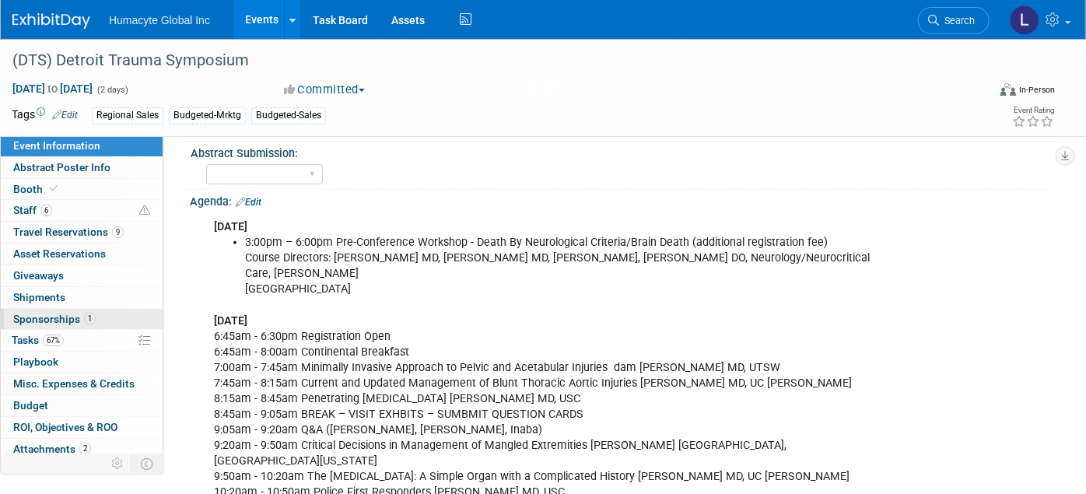
click at [55, 314] on span "Sponsorships 1" at bounding box center [54, 319] width 82 height 12
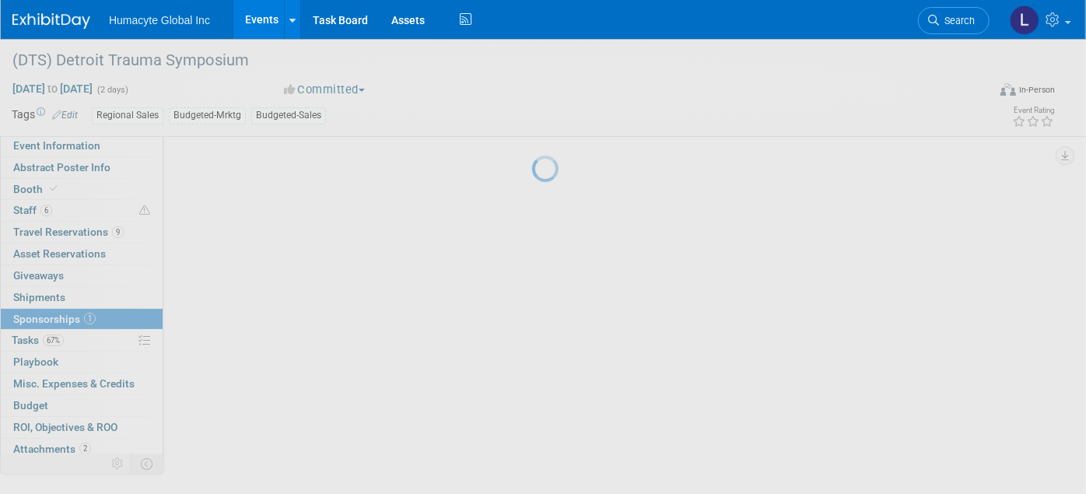
scroll to position [0, 0]
